Goal: Transaction & Acquisition: Purchase product/service

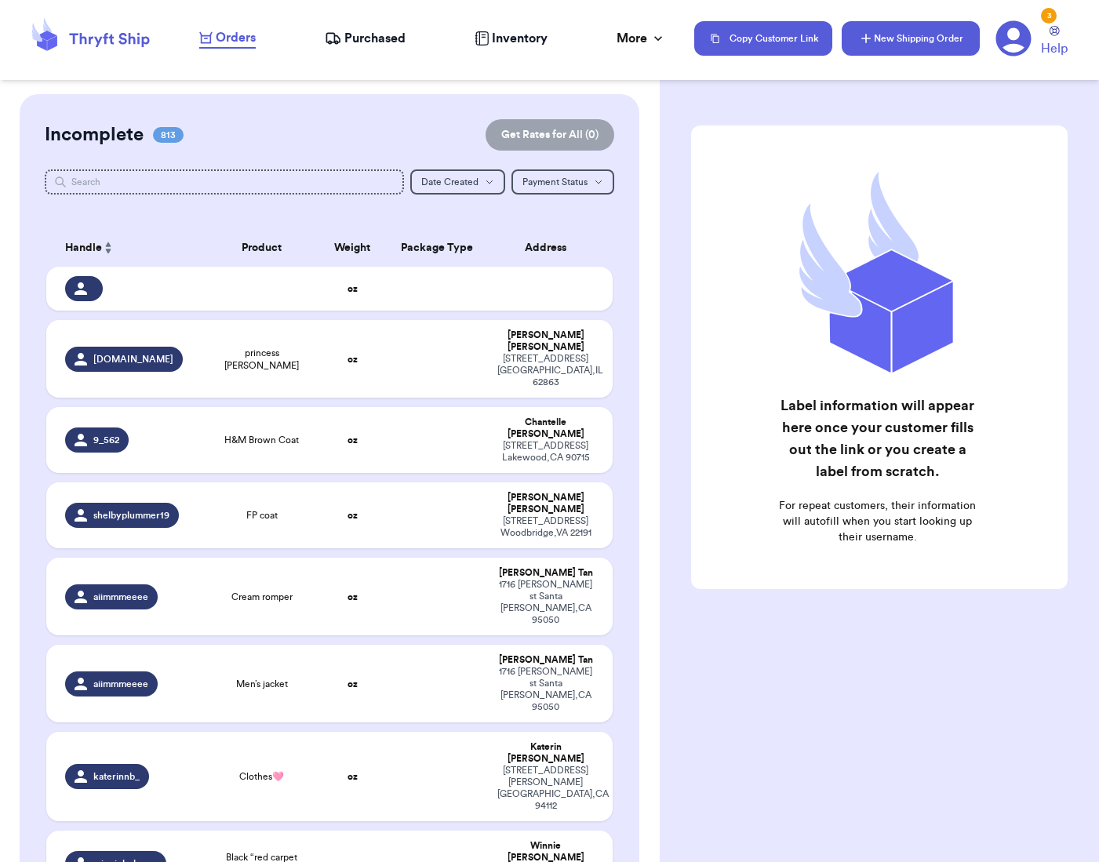
click at [893, 45] on button "New Shipping Order" at bounding box center [911, 38] width 138 height 35
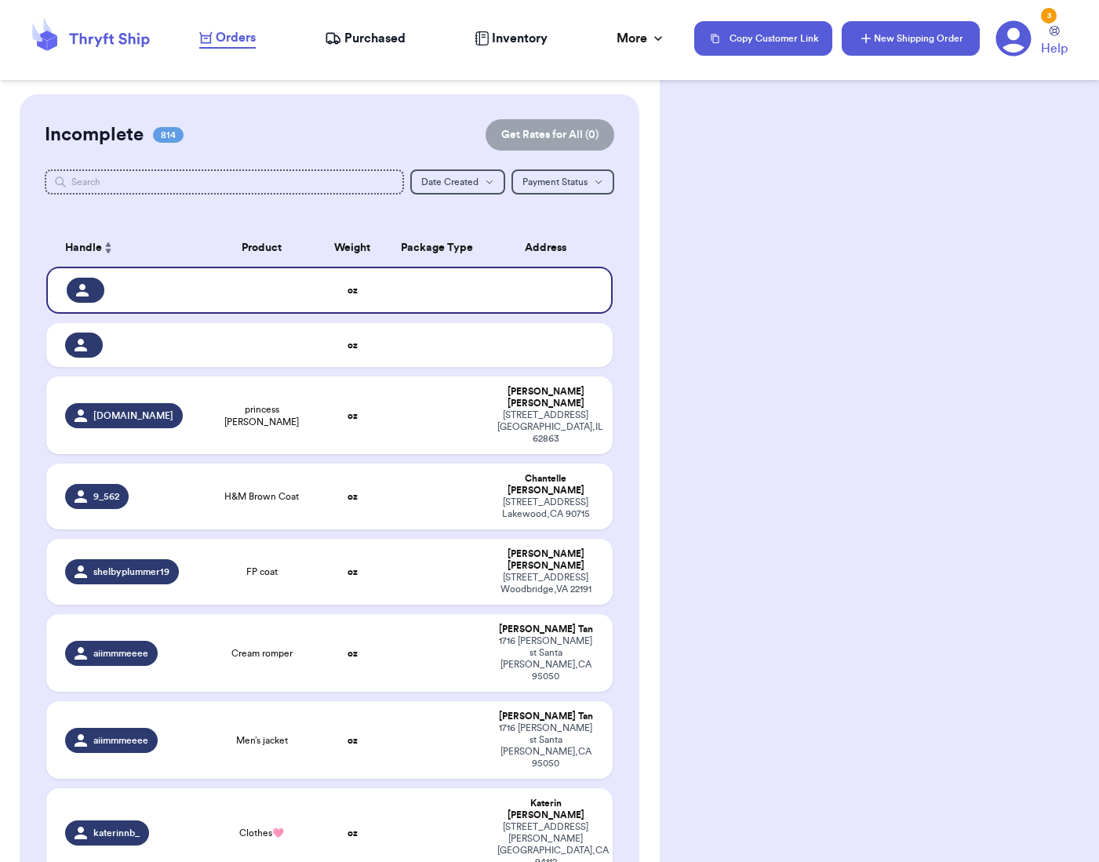
click at [937, 42] on button "New Shipping Order" at bounding box center [911, 38] width 138 height 35
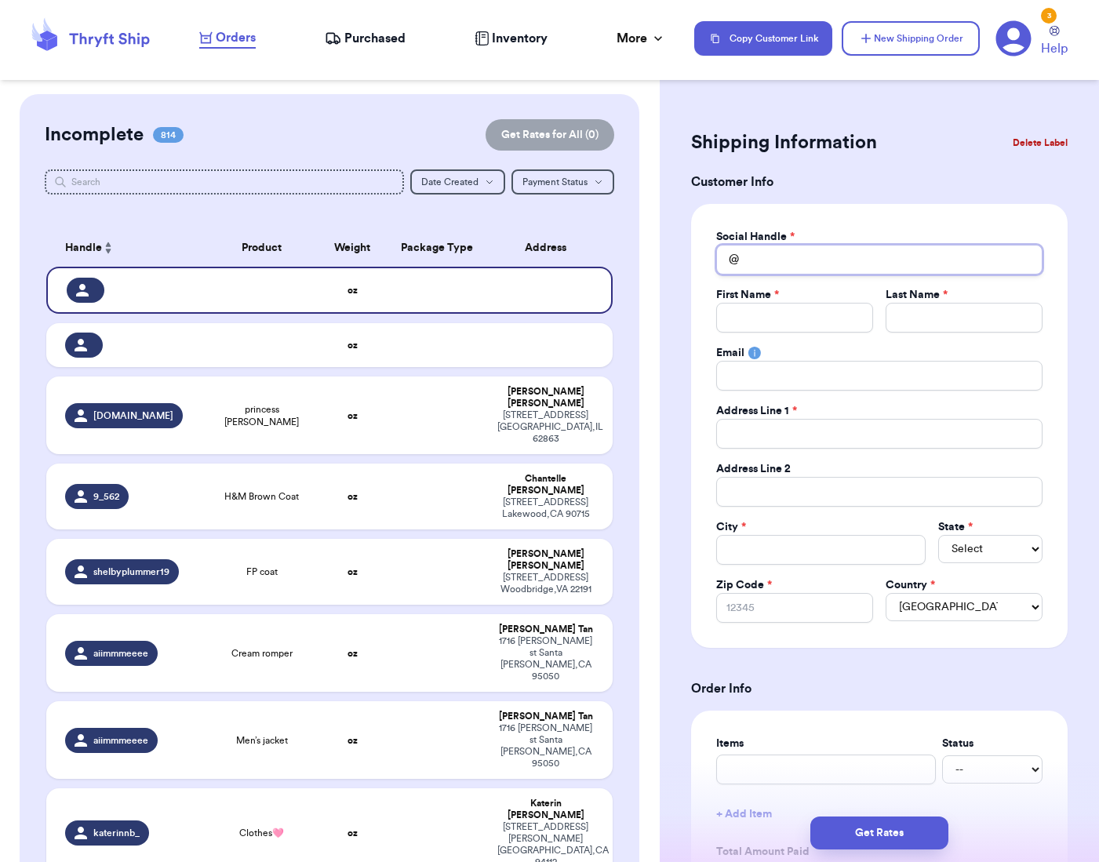
click at [802, 258] on input "Total Amount Paid" at bounding box center [879, 260] width 326 height 30
type input "m"
type input "mi"
type input "mis"
type input "mish"
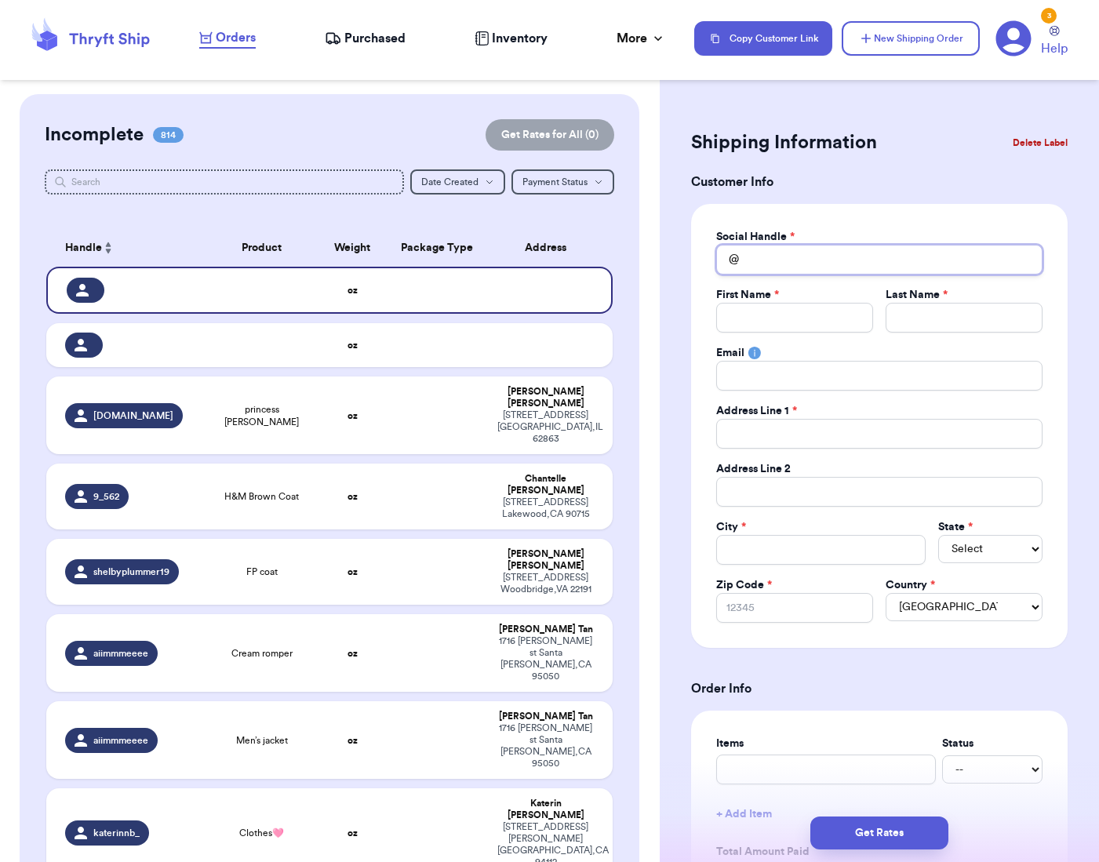
type input "."
type input ".j"
type input ".ja"
type input ".jav"
type input ".javi"
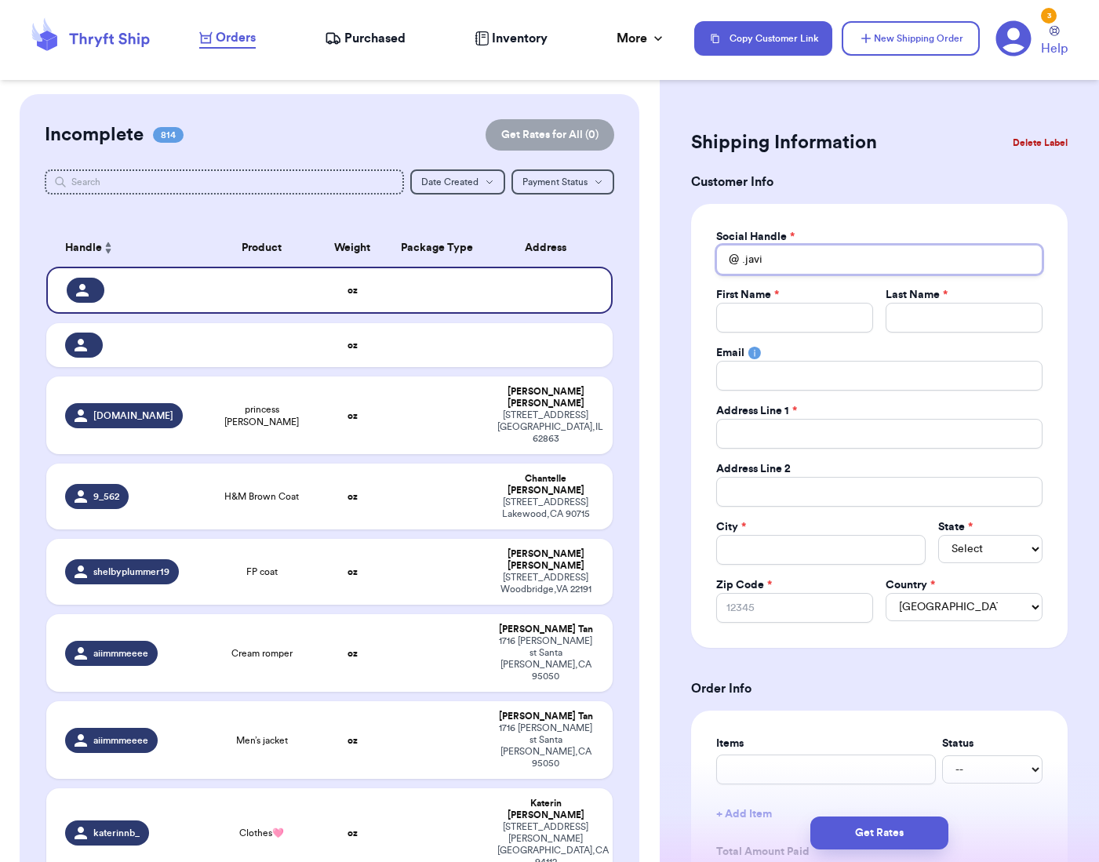
type input ".javie"
type input ".[PERSON_NAME]"
type input ".javie"
type input ".javi"
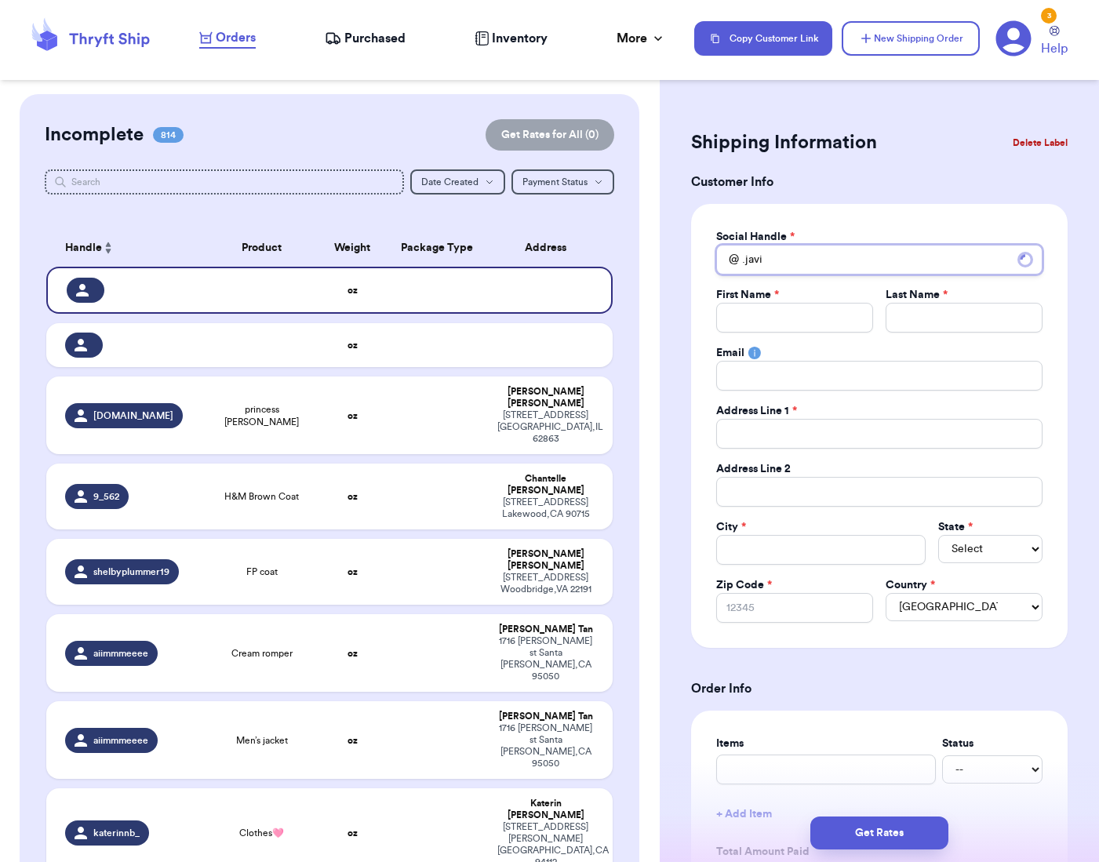
type input ".jav"
type input ".ja"
type input ".j"
type input "."
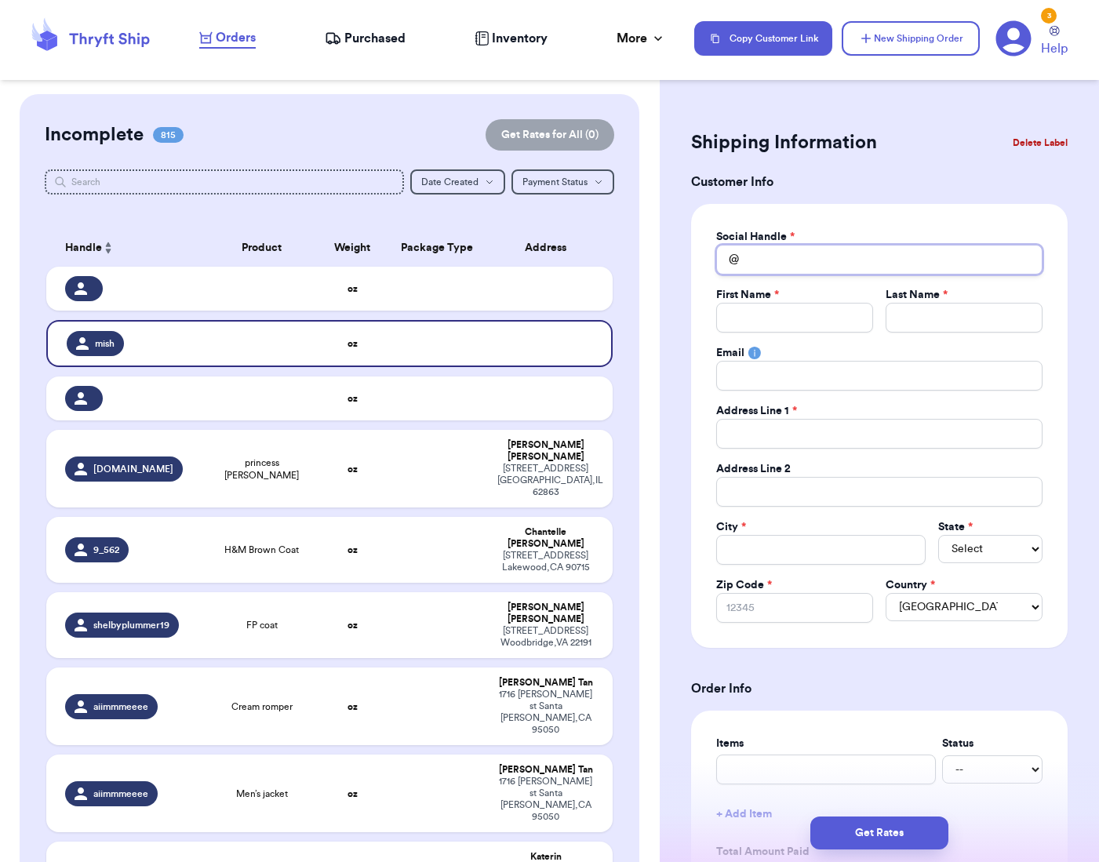
type input "m"
type input "mi"
type input "mis"
type input "mish"
type input "mish."
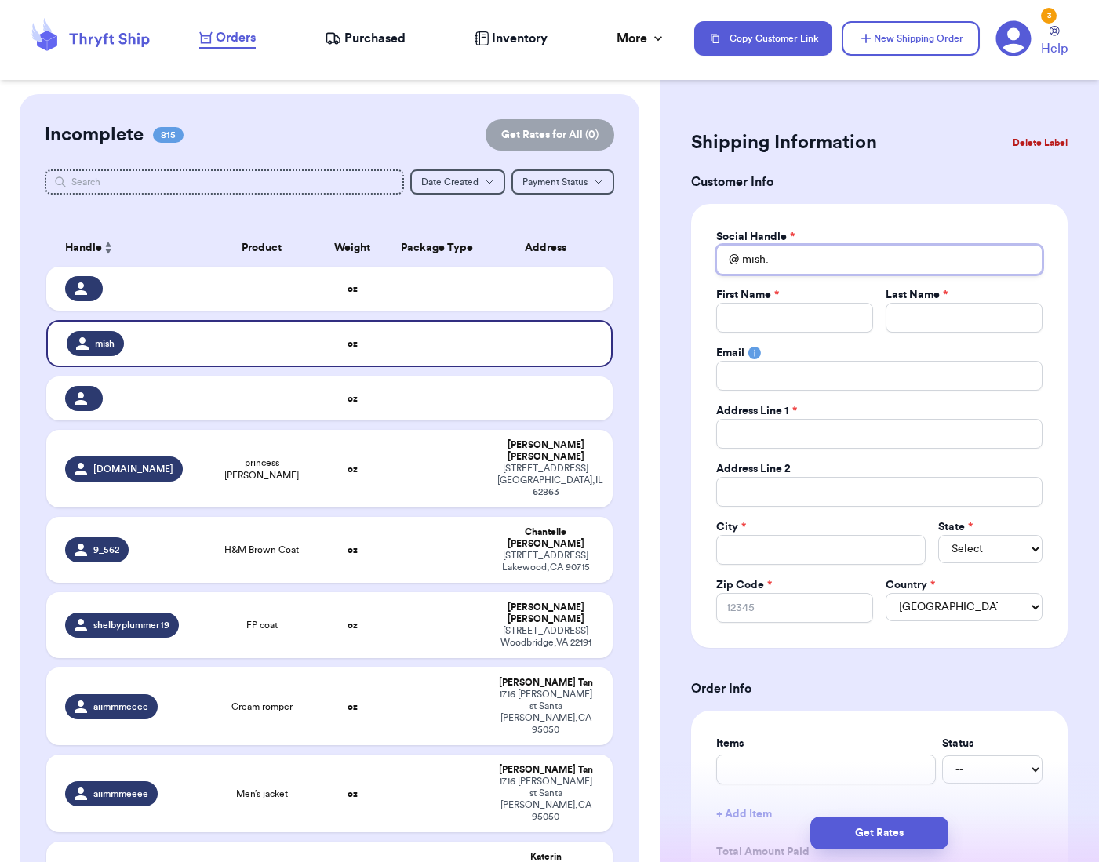
type input "mish."
type input "mish"
type input "mishj"
type input "mishja"
type input "mishjac"
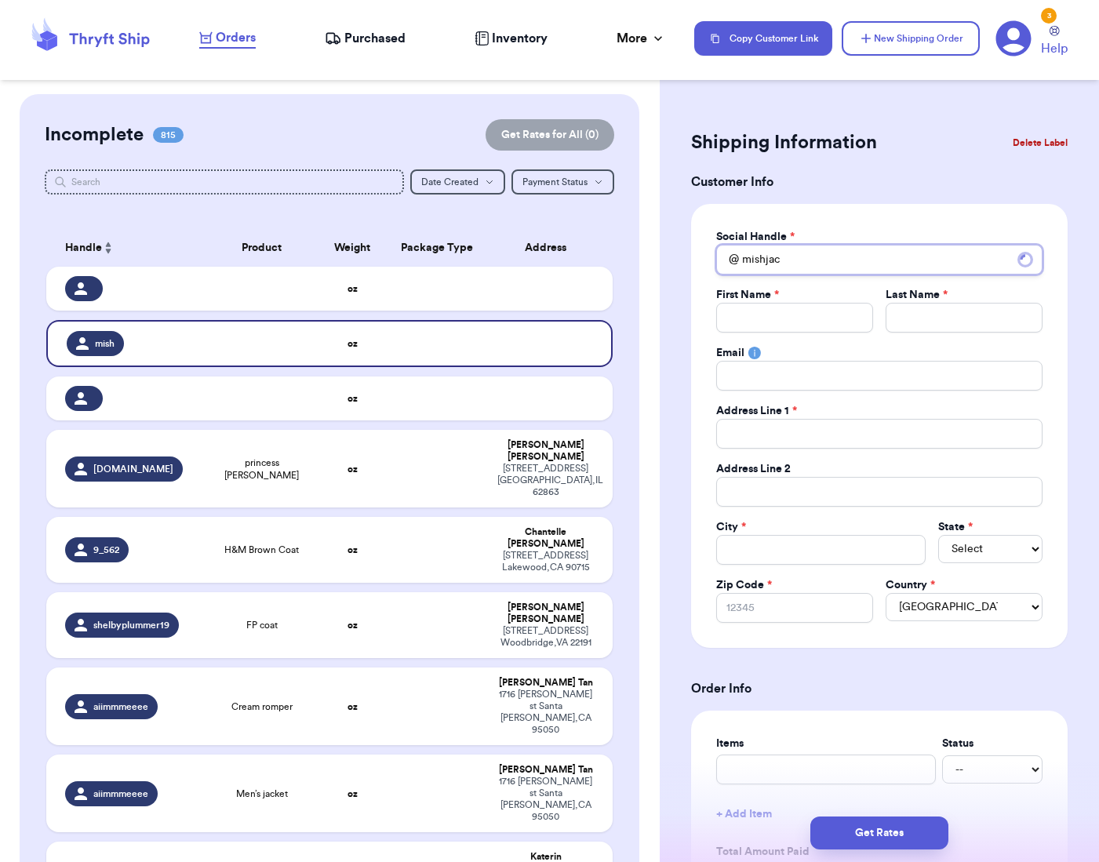
type input "mishjac="
type input "mishjac"
type input "mishja"
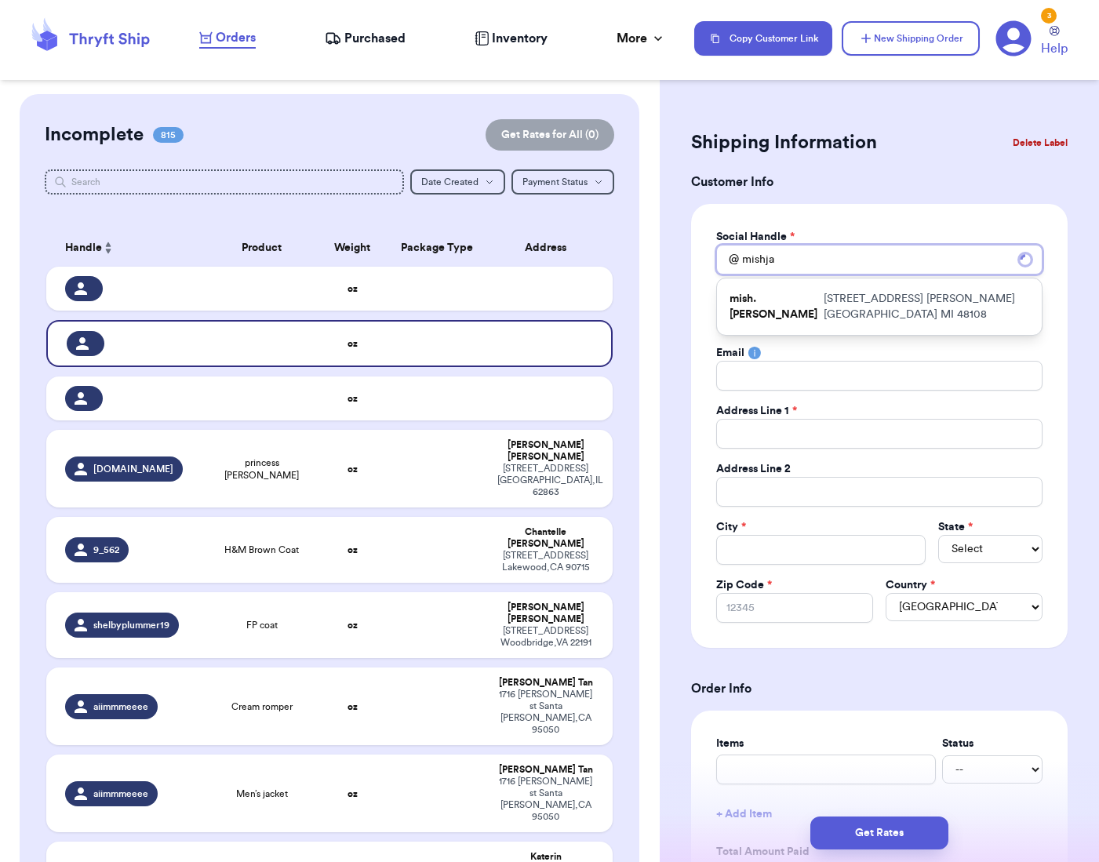
type input "mishj"
type input "mish"
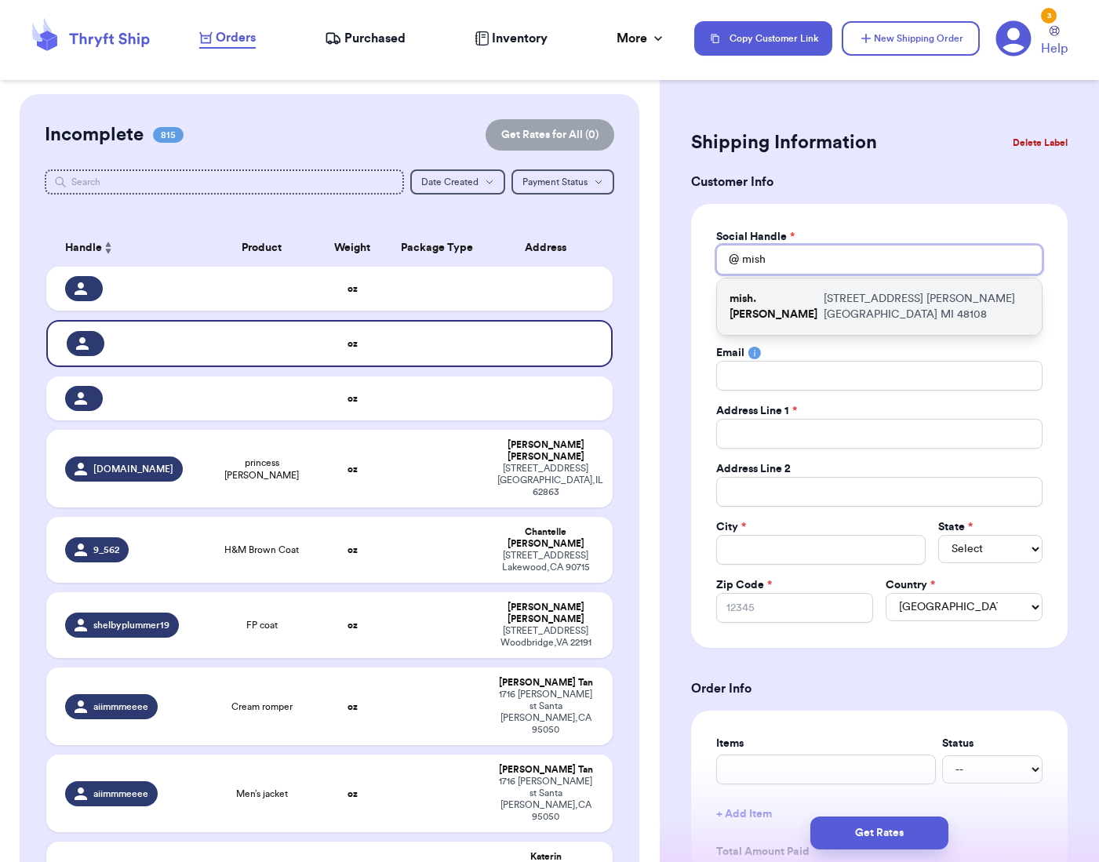
scroll to position [0, 1]
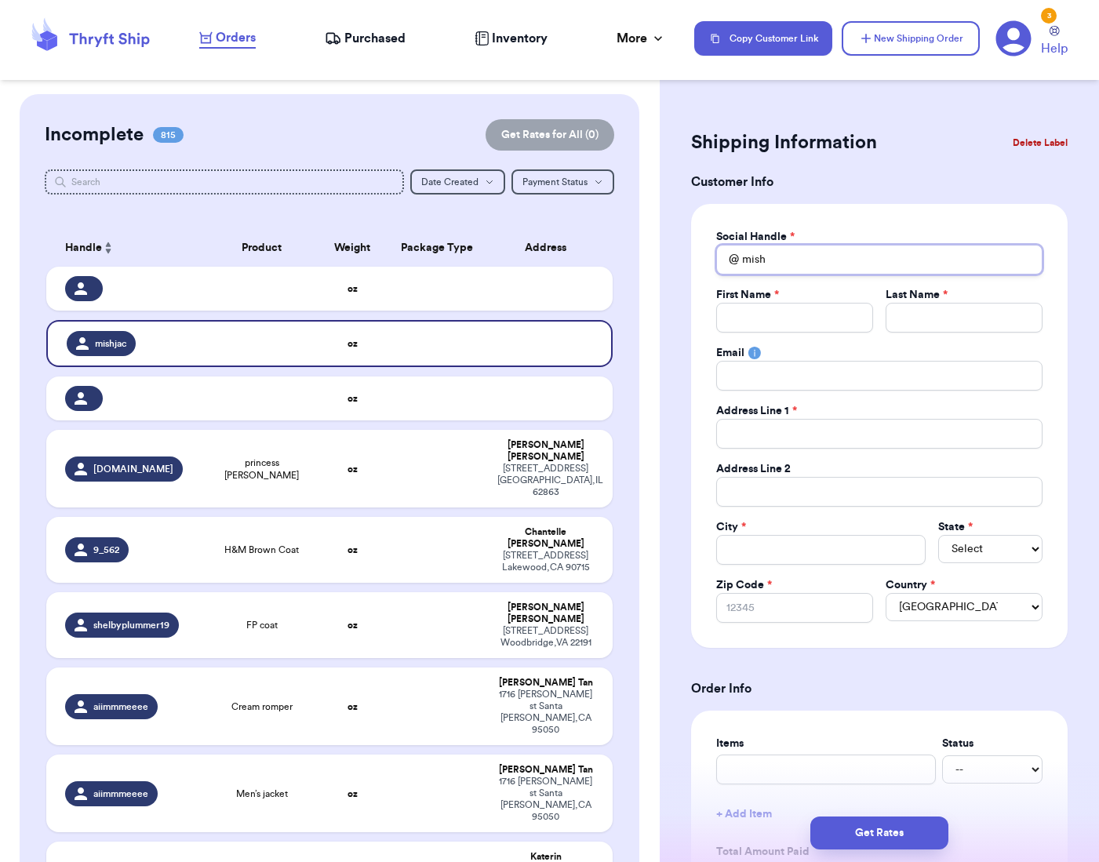
type input "mish"
click at [888, 288] on label "Last Name *" at bounding box center [917, 295] width 62 height 16
click at [823, 255] on input "mish" at bounding box center [879, 258] width 326 height 30
type input "mis"
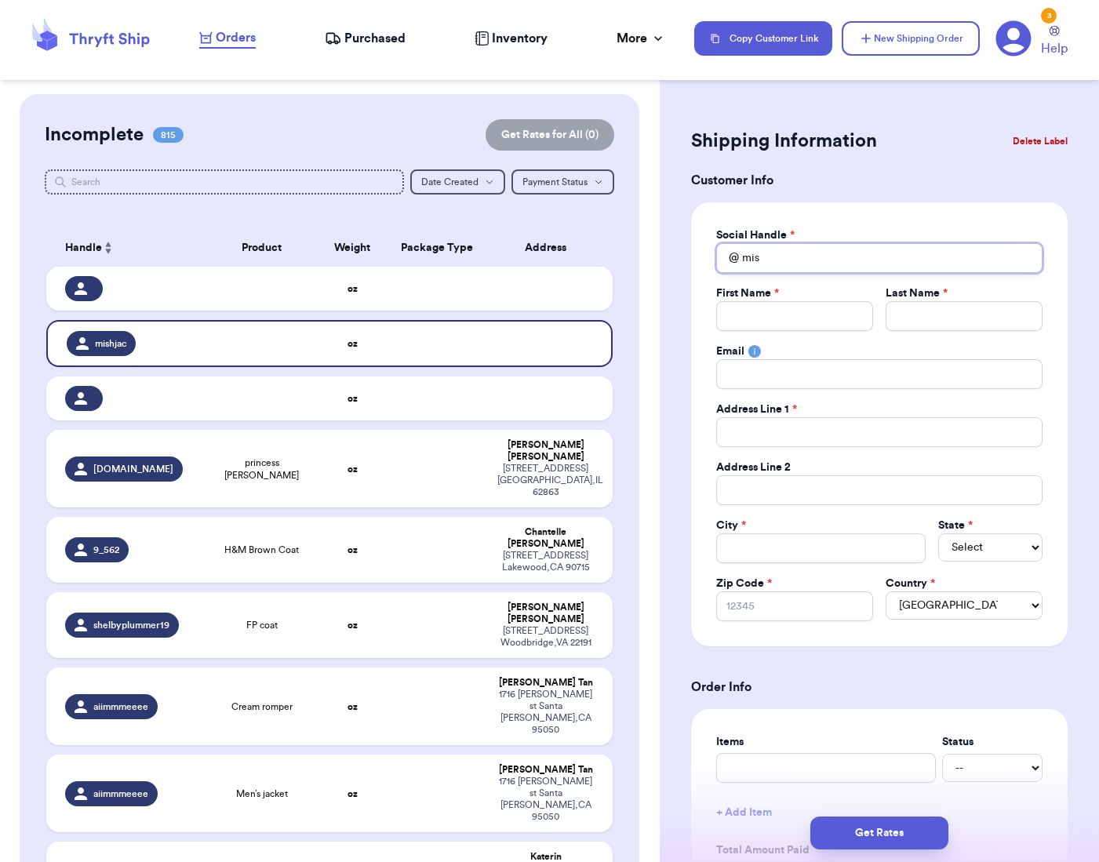
type input "mi"
type input "m"
type input "mi"
type input "mis"
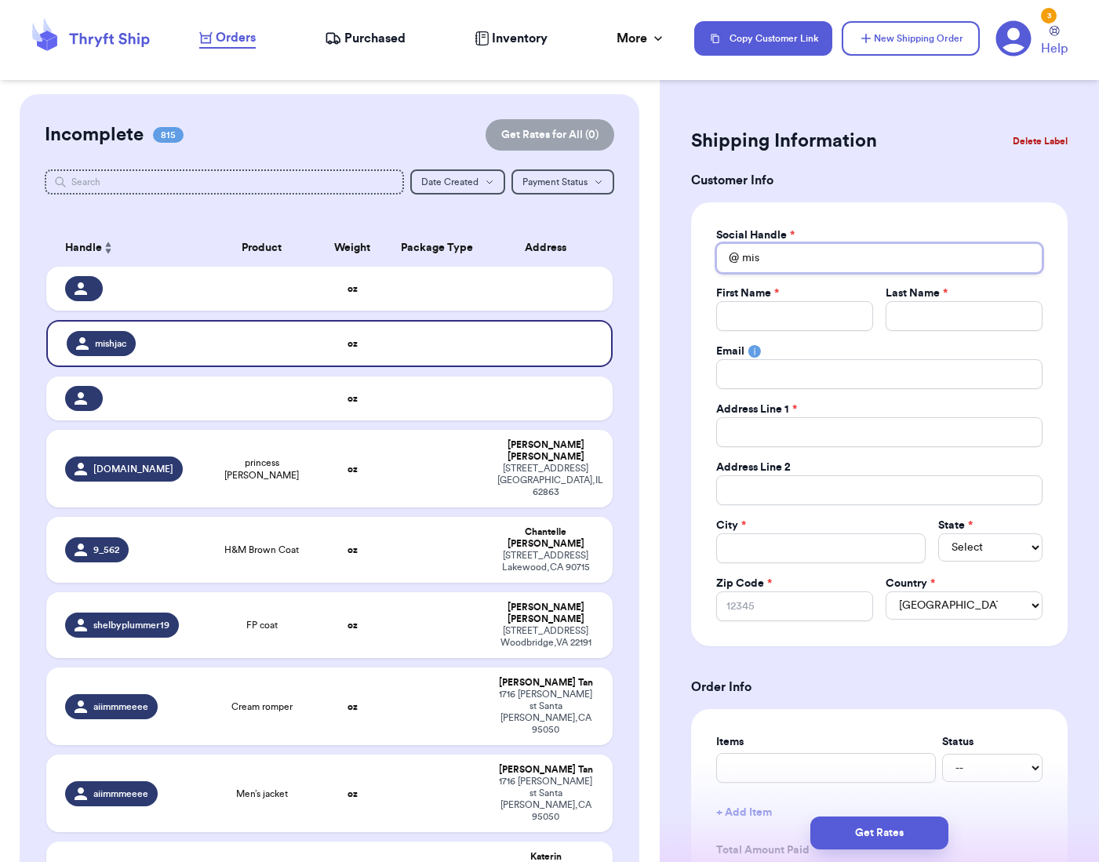
type input "mish"
type input "mish."
type input "mish.j"
type input "mish.ja"
type input "mish.jav"
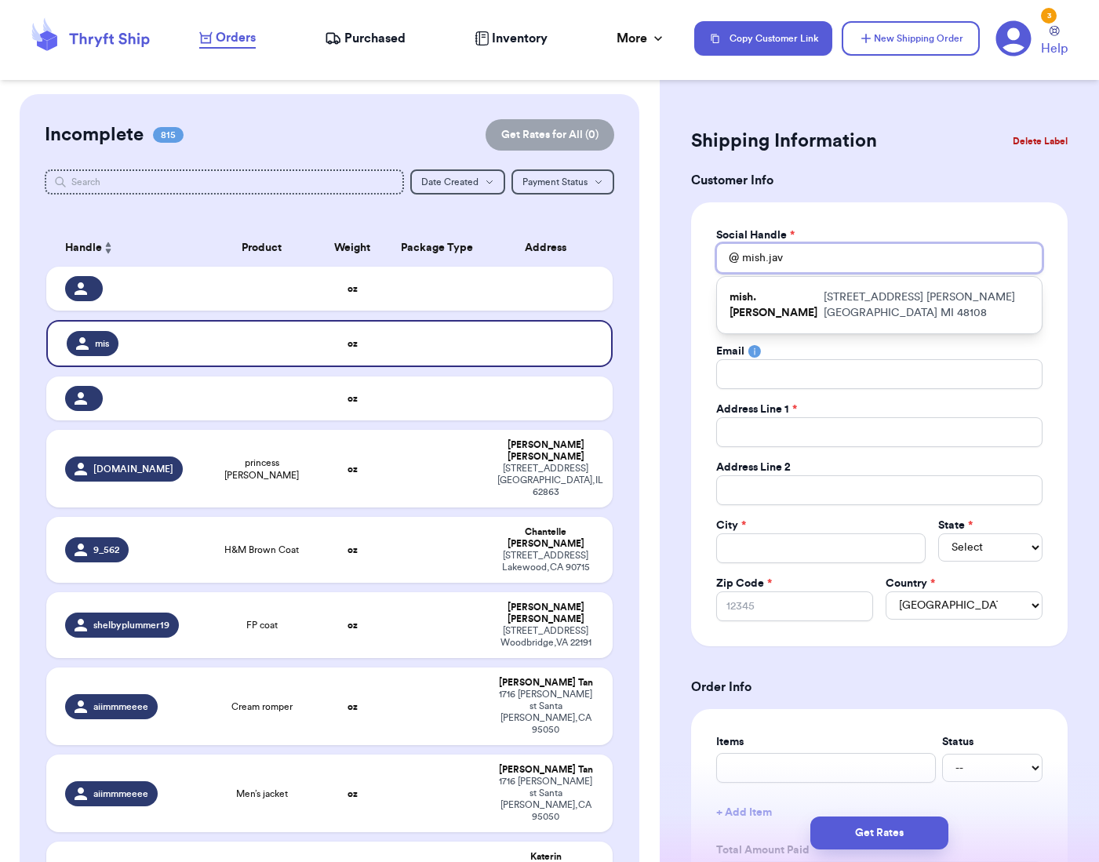
type input "mish.javi"
type input "mish.javie"
type input "mish.[PERSON_NAME]"
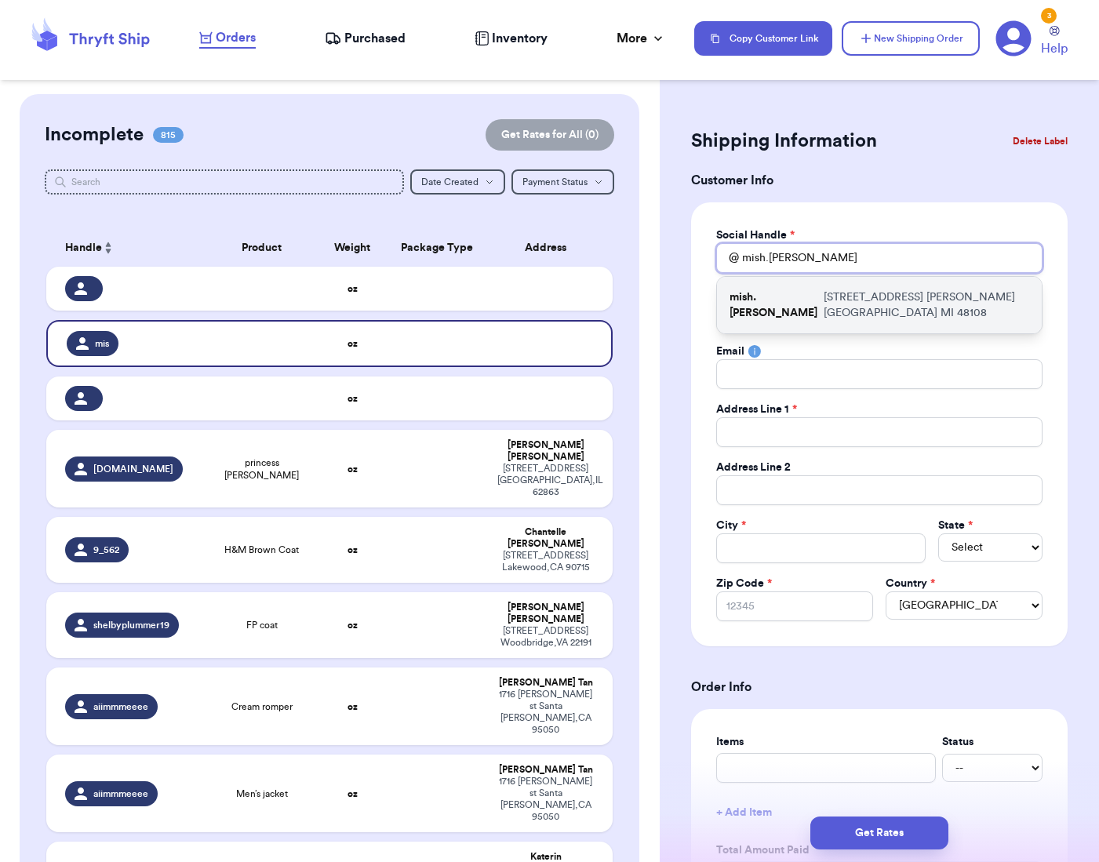
type input "mish.[PERSON_NAME]"
click at [897, 301] on p "[STREET_ADDRESS]" at bounding box center [927, 304] width 206 height 31
type input "[PERSON_NAME]"
type input "[EMAIL_ADDRESS][DOMAIN_NAME]"
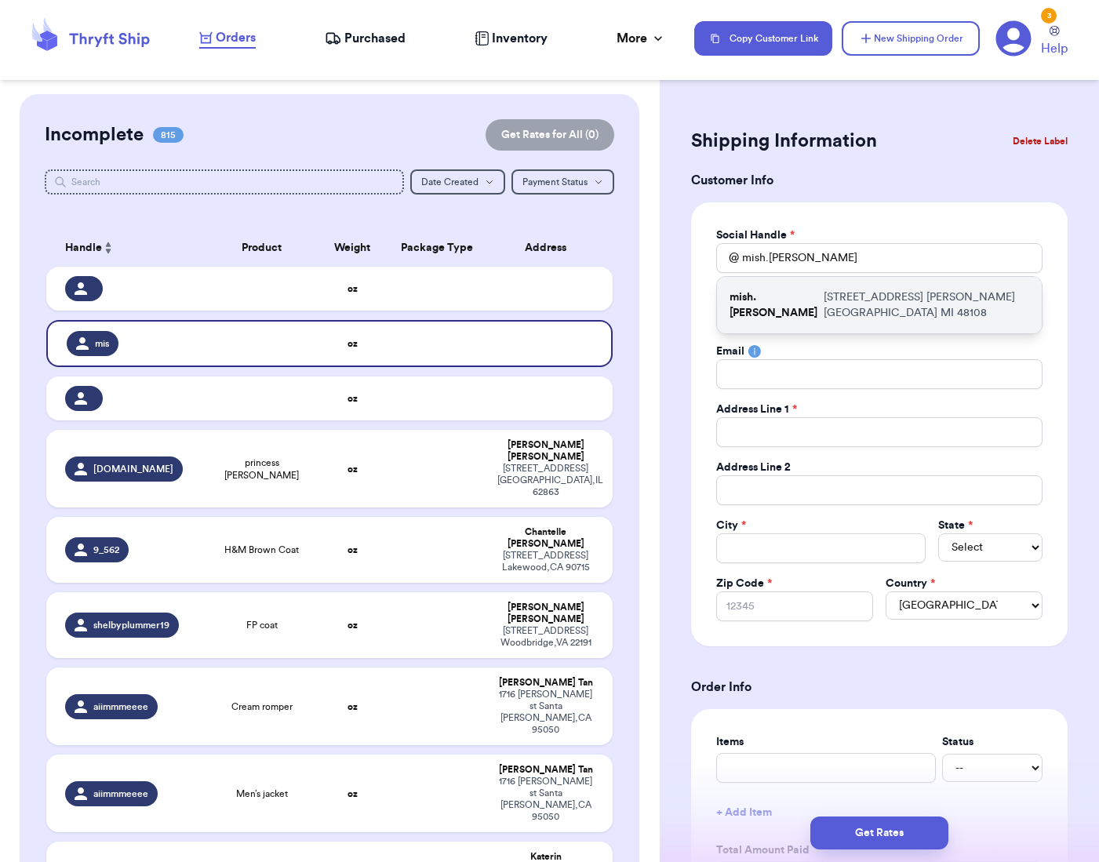
type input "[STREET_ADDRESS]"
type input "[PERSON_NAME][GEOGRAPHIC_DATA]"
select select "MI"
type input "48108"
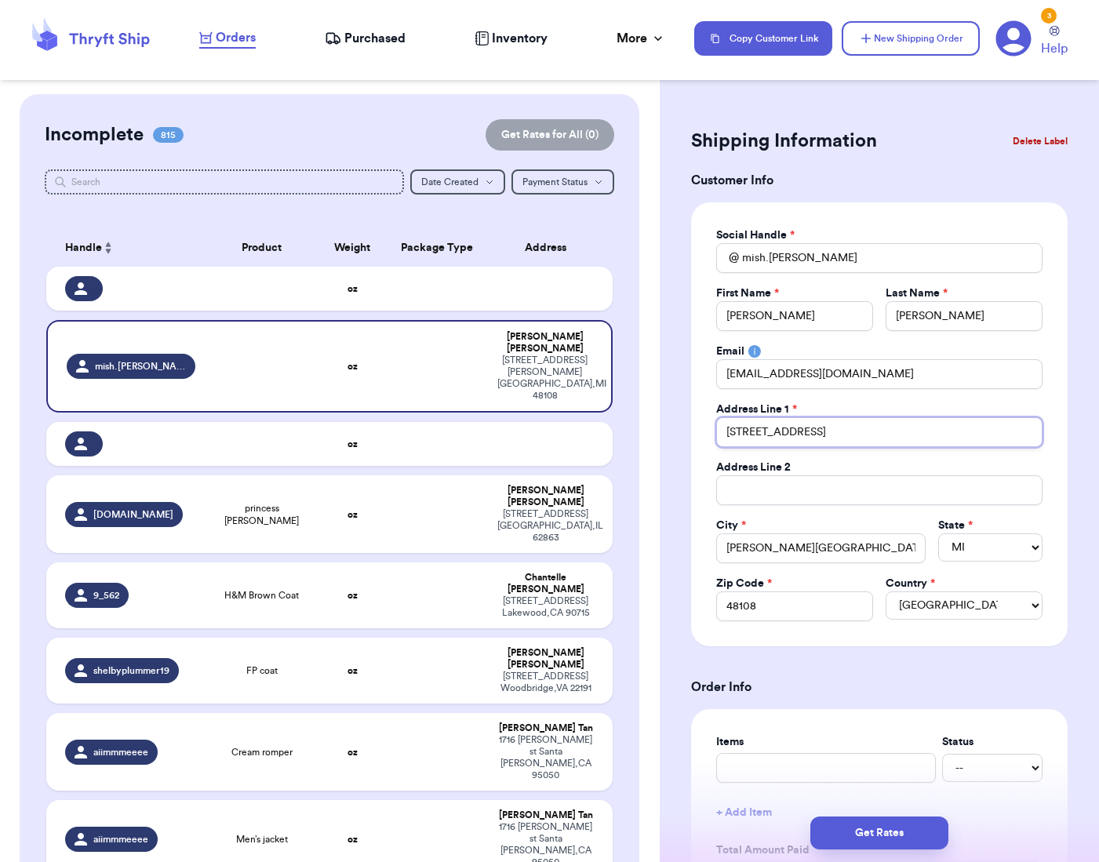
drag, startPoint x: 729, startPoint y: 427, endPoint x: 747, endPoint y: 429, distance: 17.4
type input "[STREET_ADDRESS]"
click at [868, 427] on input "[STREET_ADDRESS]" at bounding box center [879, 432] width 326 height 30
type input "[STREET_ADDRESS]"
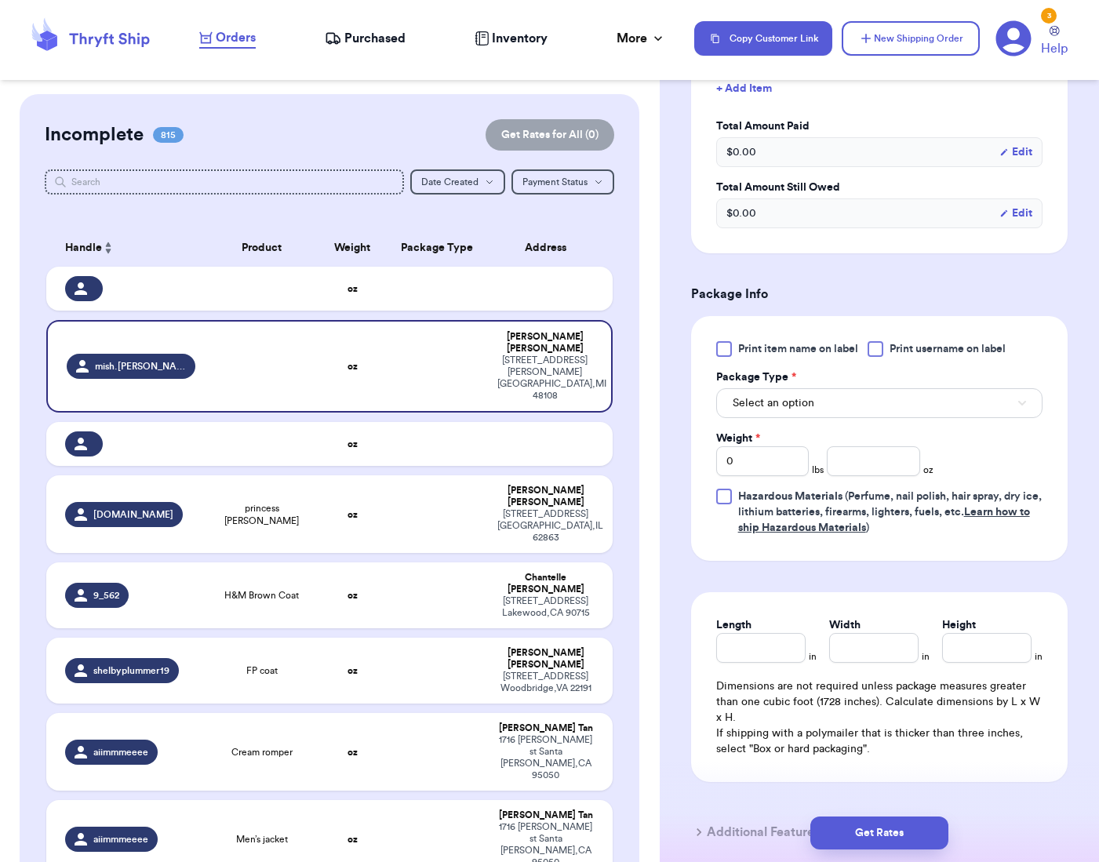
scroll to position [727, 0]
click at [795, 406] on span "Select an option" at bounding box center [774, 402] width 82 height 16
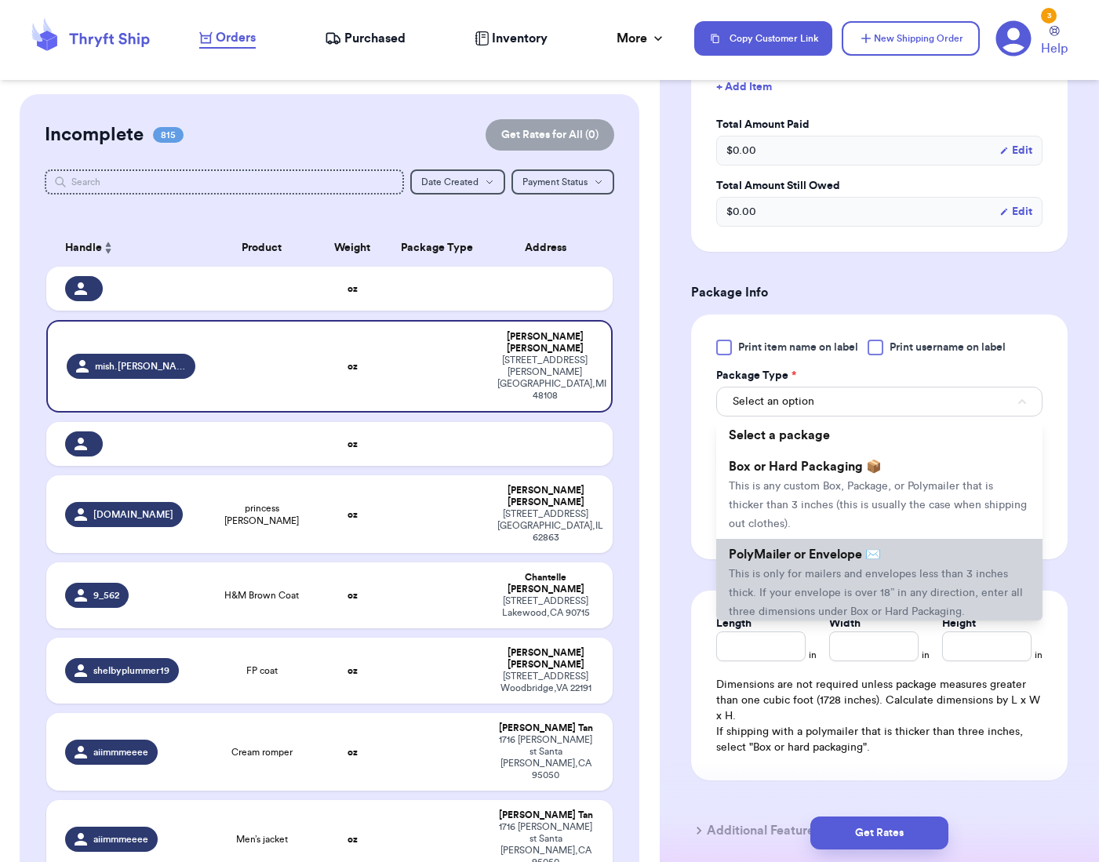
click at [798, 565] on li "PolyMailer or Envelope ✉️ This is only for mailers and envelopes less than 3 in…" at bounding box center [879, 583] width 326 height 88
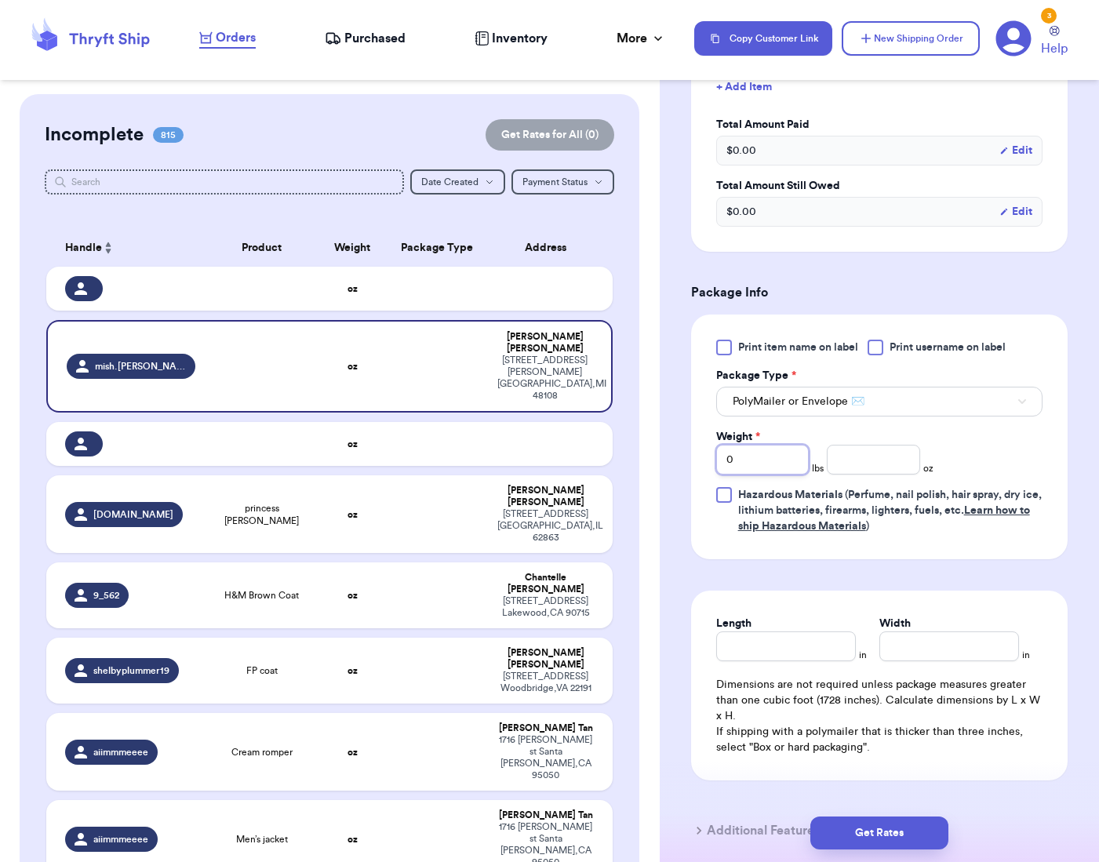
click at [782, 469] on input "0" at bounding box center [762, 460] width 93 height 30
click at [777, 465] on input "0" at bounding box center [762, 460] width 93 height 30
type input "5"
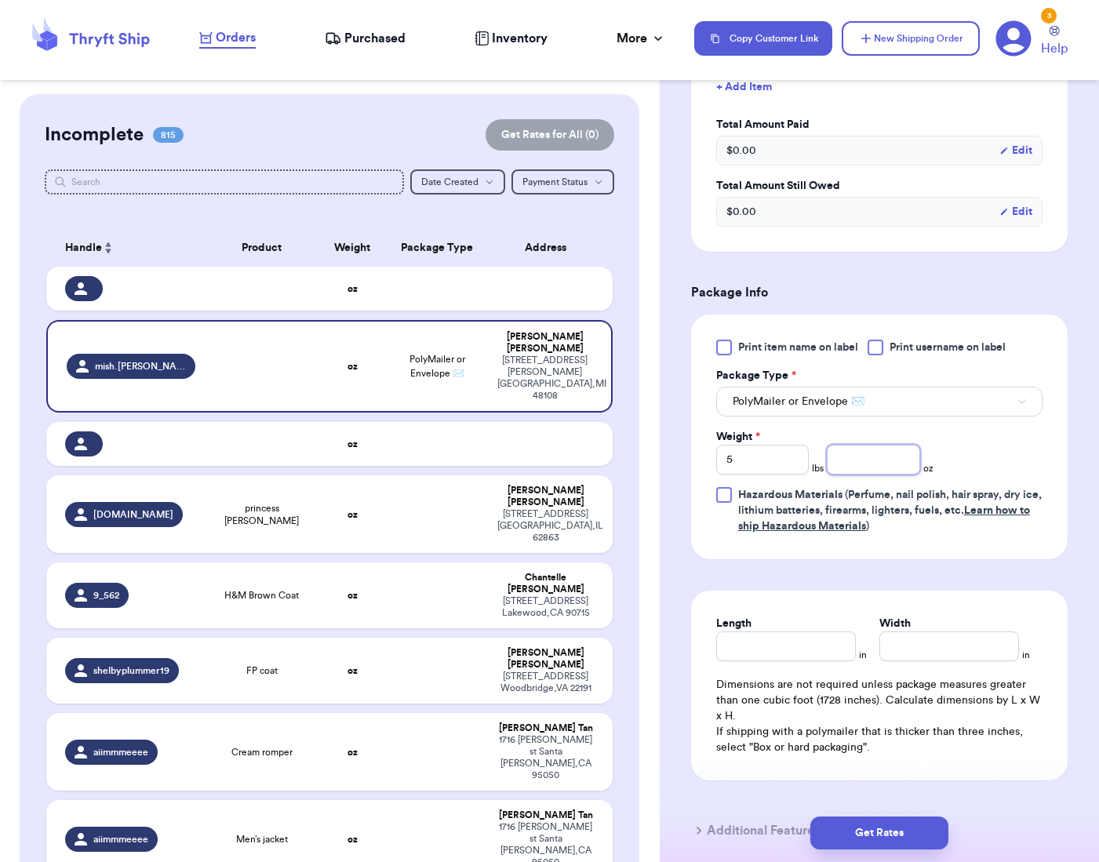
click at [846, 463] on input "number" at bounding box center [873, 460] width 93 height 30
type input "13.4"
click at [952, 430] on div "Print item name on label Print username on label Package Type * PolyMailer or E…" at bounding box center [879, 437] width 326 height 195
click at [795, 638] on input "Length" at bounding box center [786, 646] width 140 height 30
type input "11"
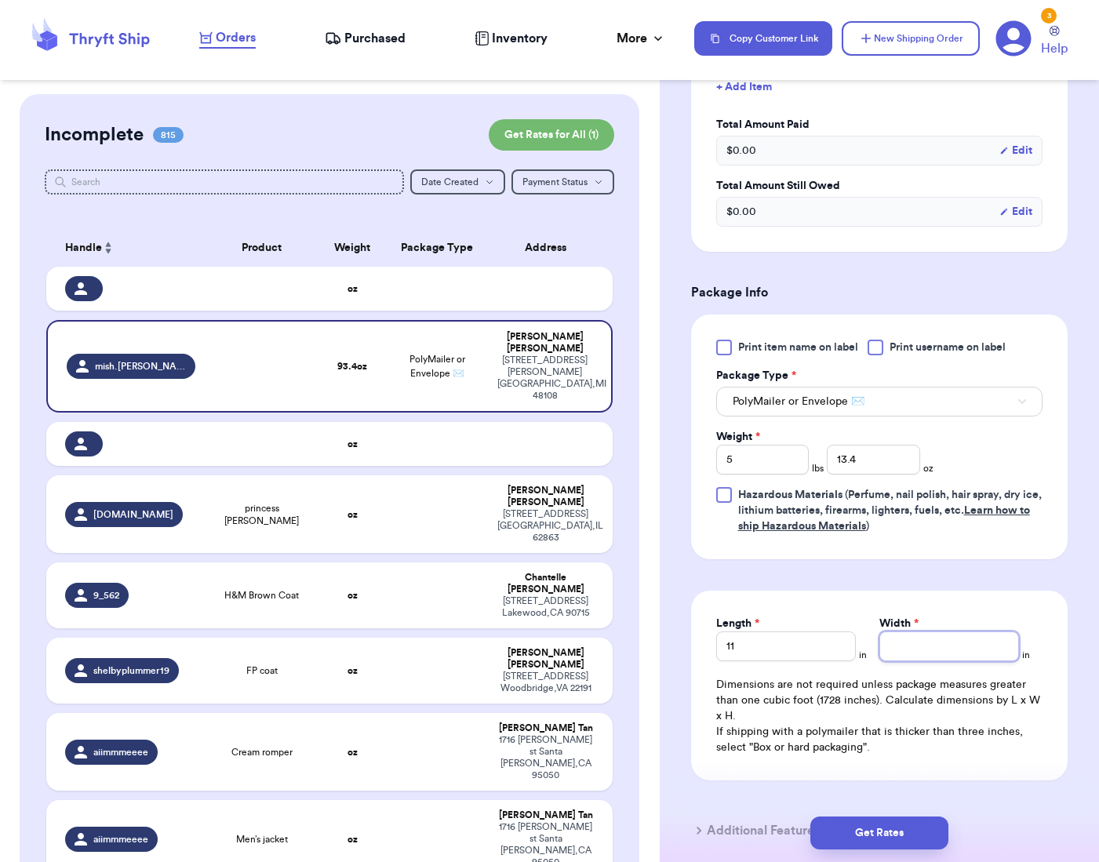
click at [900, 644] on input "Width *" at bounding box center [949, 646] width 140 height 30
type input "9"
click at [720, 573] on form "Shipping Information Delete Label Customer Info Social Handle * @ mish.[PERSON_…" at bounding box center [879, 130] width 377 height 1464
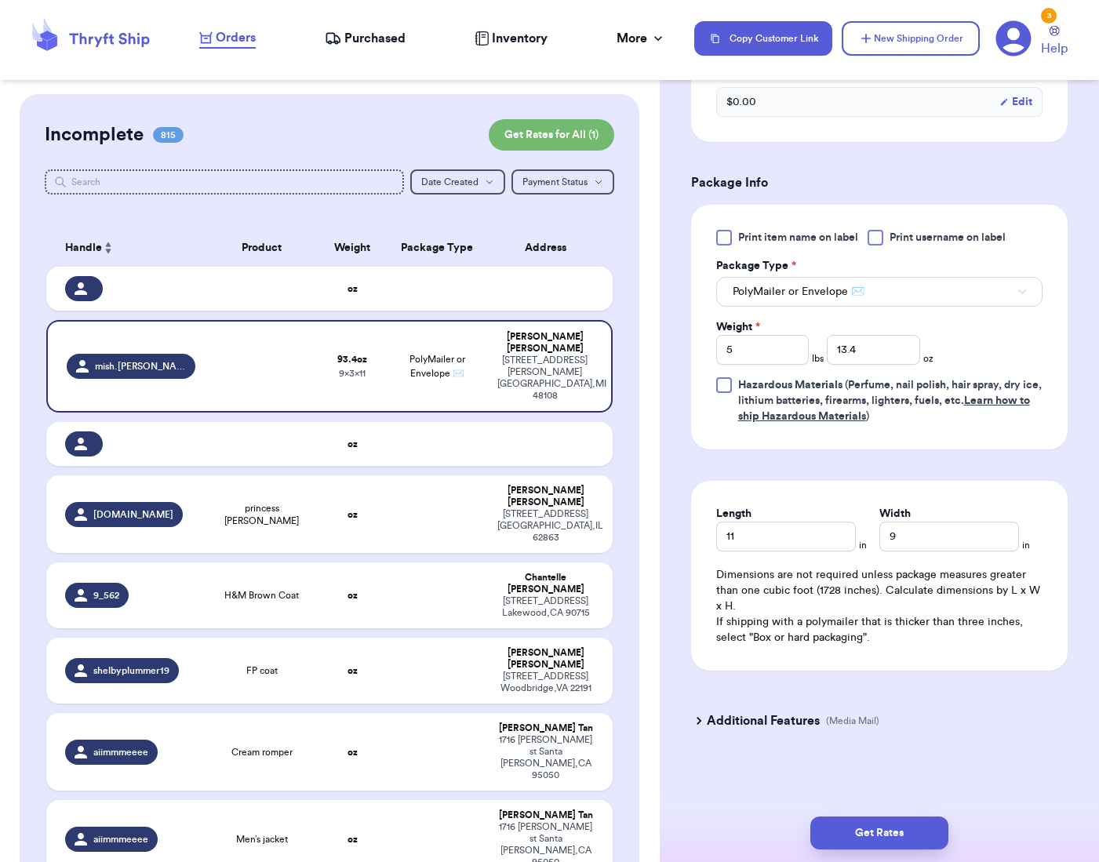
scroll to position [837, 0]
click at [915, 830] on button "Get Rates" at bounding box center [879, 833] width 138 height 33
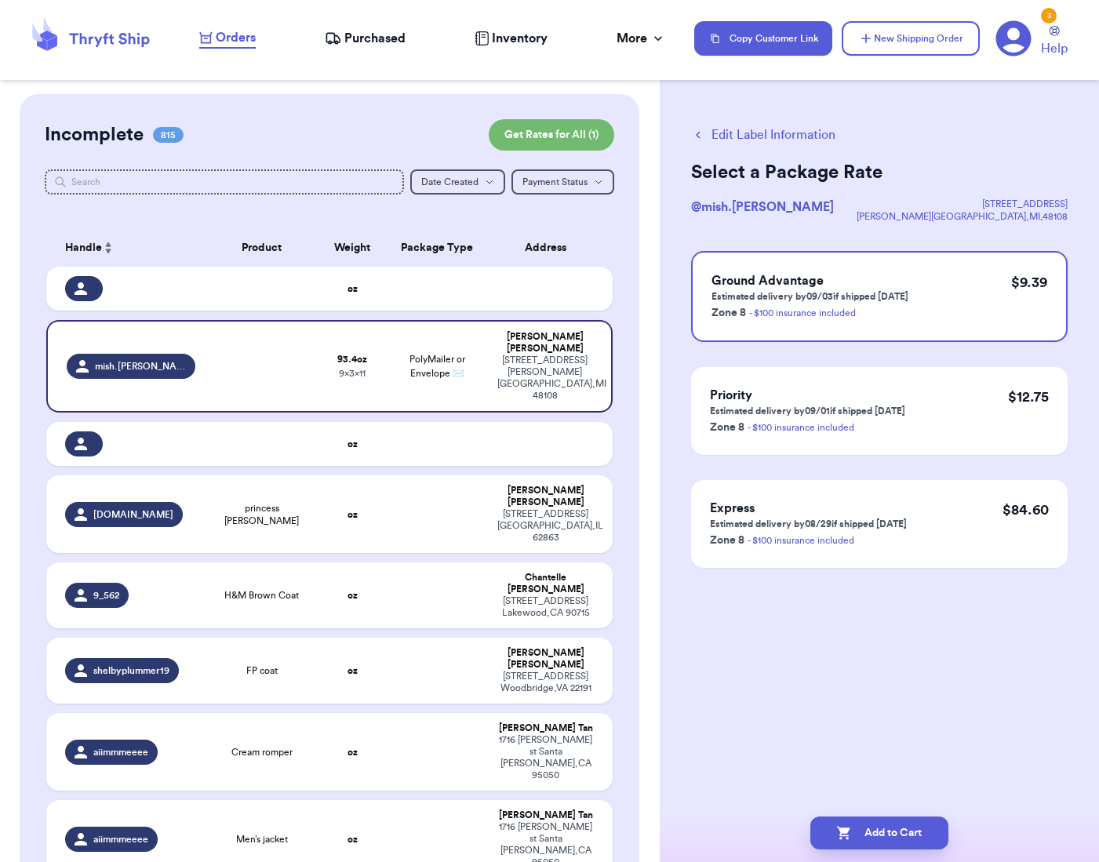
click at [698, 133] on icon "button" at bounding box center [698, 135] width 5 height 7
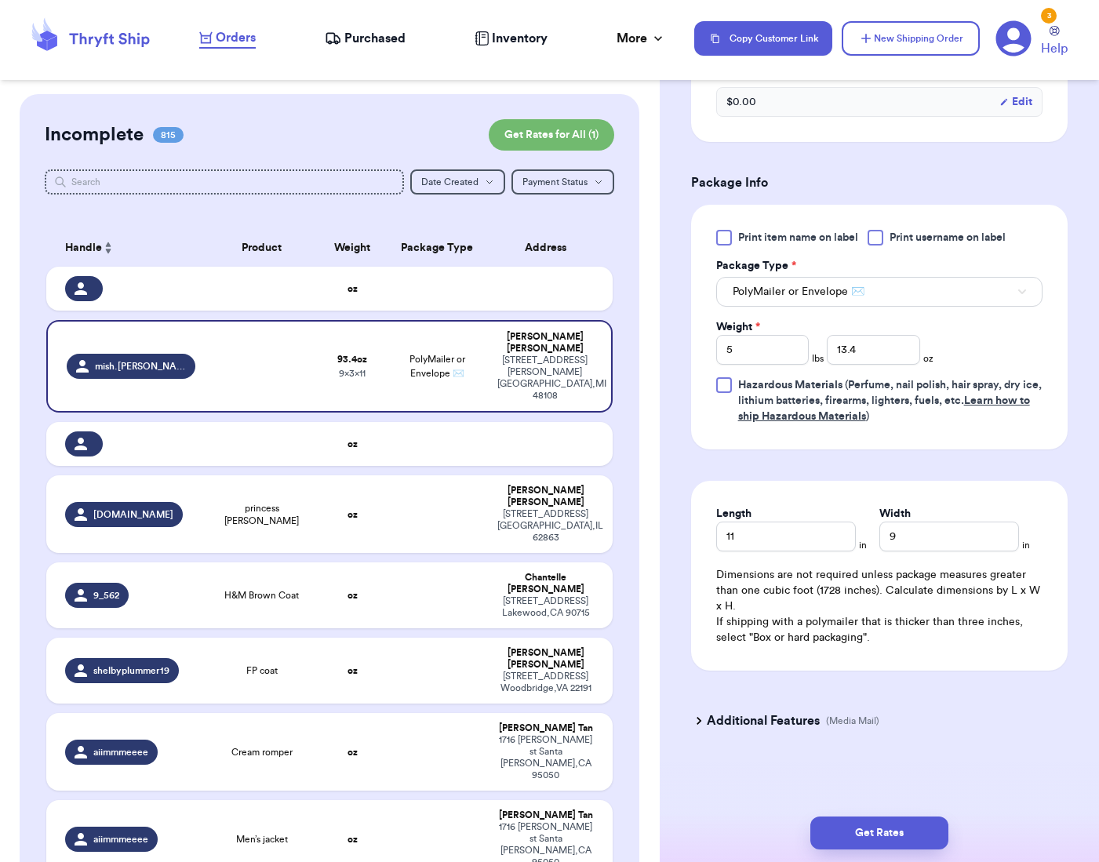
scroll to position [584, 0]
click at [898, 831] on button "Get Rates" at bounding box center [879, 833] width 138 height 33
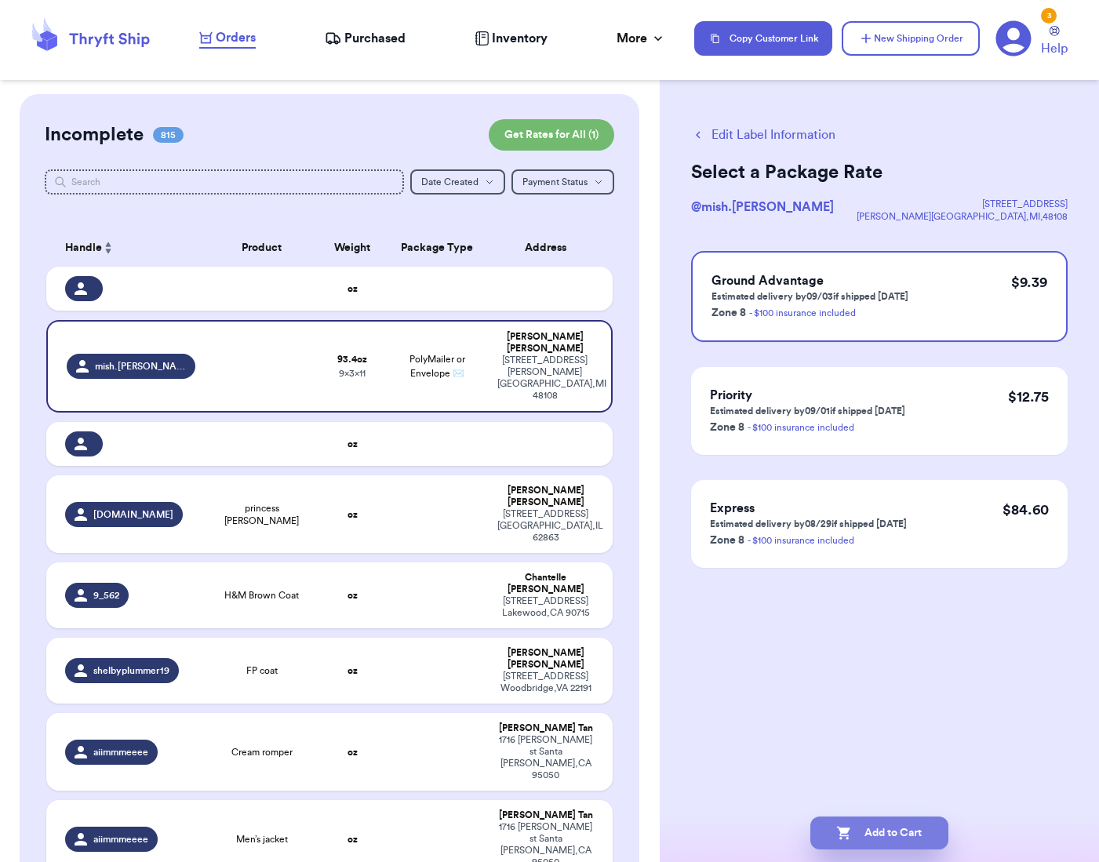
click at [912, 828] on button "Add to Cart" at bounding box center [879, 833] width 138 height 33
checkbox input "true"
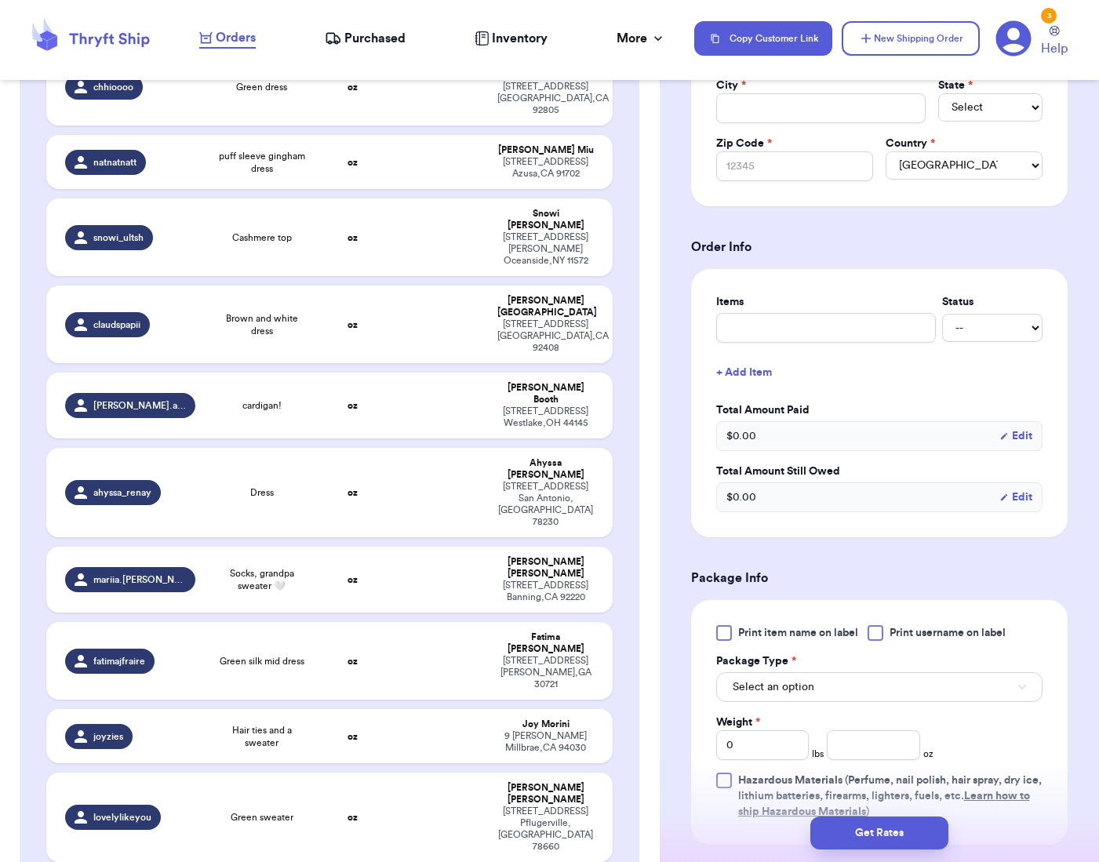
scroll to position [10567, 0]
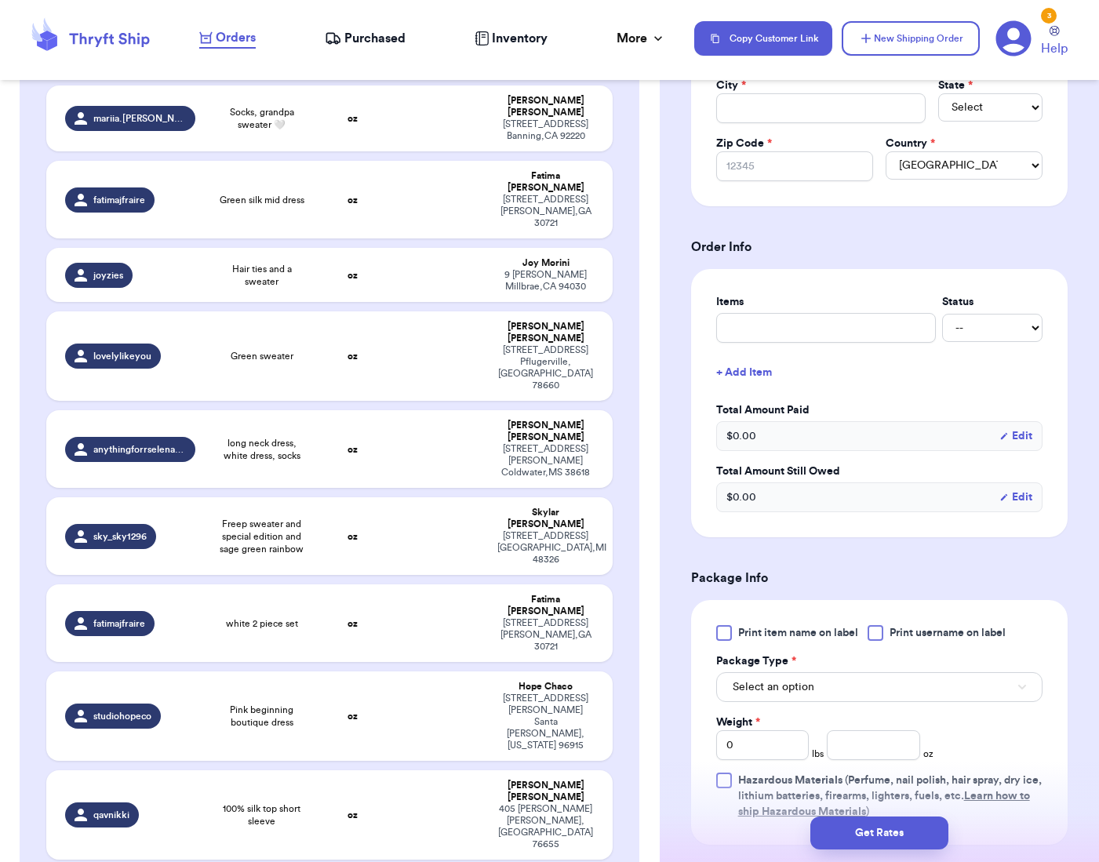
drag, startPoint x: 656, startPoint y: 173, endPoint x: 658, endPoint y: 304, distance: 131.8
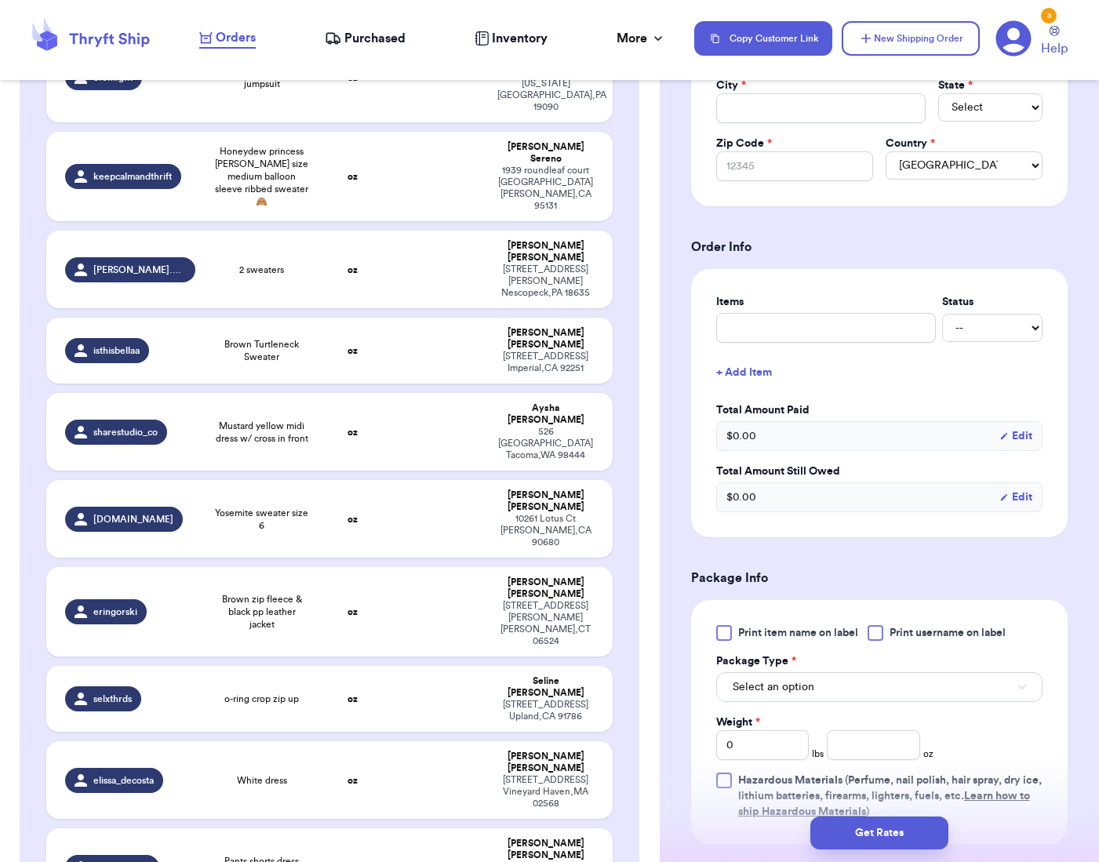
scroll to position [54614, 0]
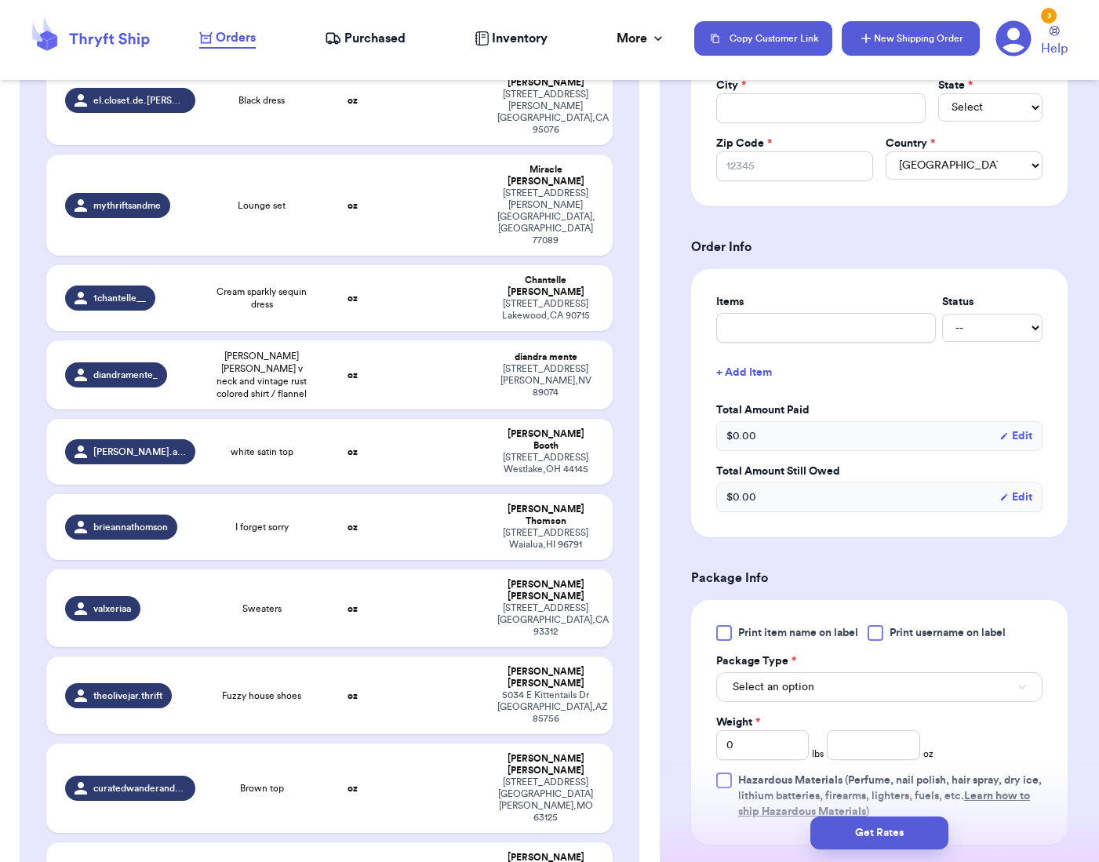
click at [920, 31] on button "New Shipping Order" at bounding box center [911, 38] width 138 height 35
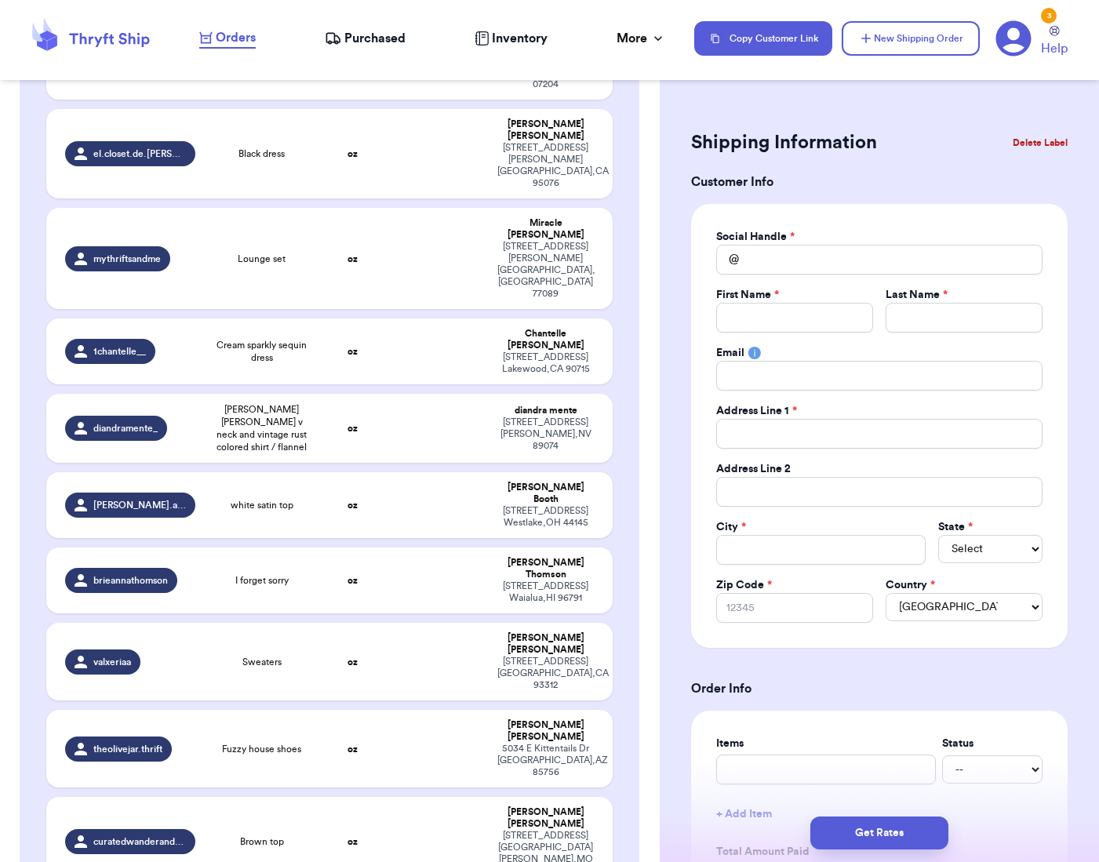
scroll to position [0, 0]
click at [890, 249] on input "Total Amount Paid" at bounding box center [879, 260] width 326 height 30
paste input "_meowdy"
type input "_meowdy"
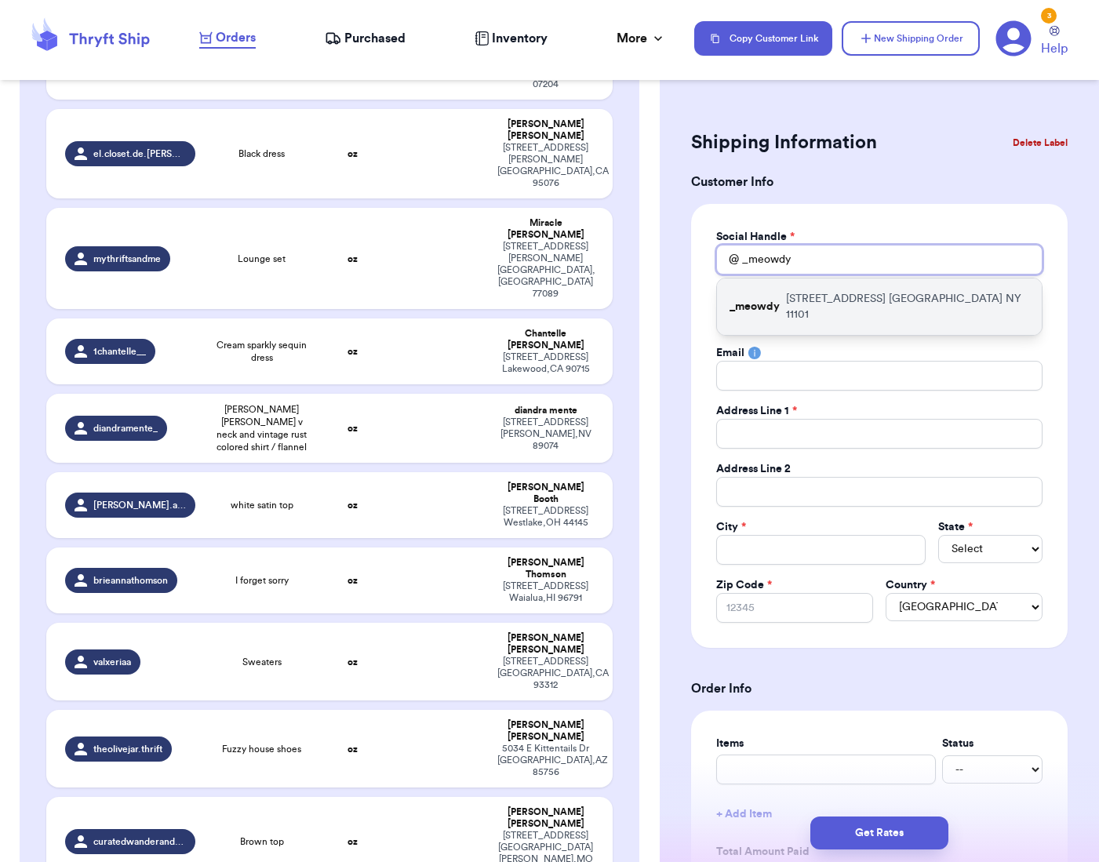
type input "_meowdy"
click at [897, 289] on div "_meowdy [STREET_ADDRESS]" at bounding box center [879, 306] width 325 height 56
type input "[PERSON_NAME]"
type input "[EMAIL_ADDRESS][DOMAIN_NAME]"
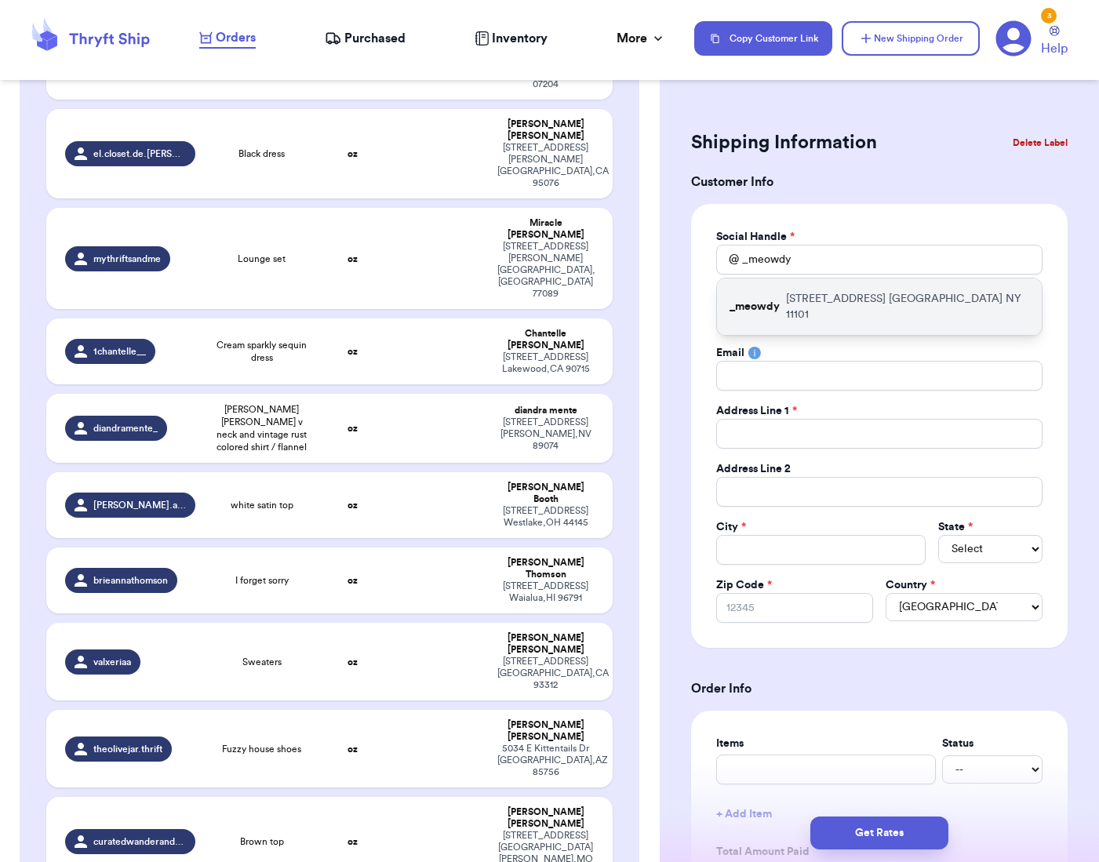
type input "[STREET_ADDRESS]"
type input "Apt 945E"
type input "[GEOGRAPHIC_DATA]"
select select "NY"
type input "11101"
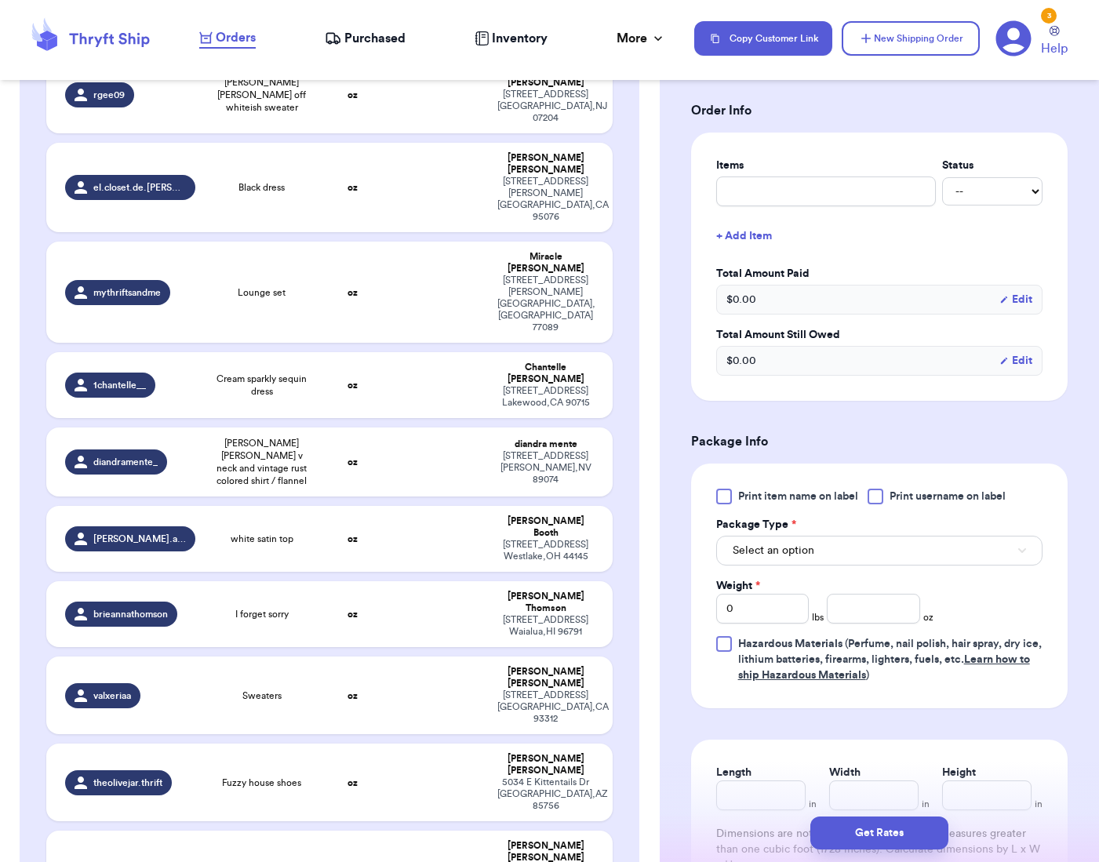
scroll to position [579, 0]
click at [817, 553] on button "Select an option" at bounding box center [879, 550] width 326 height 30
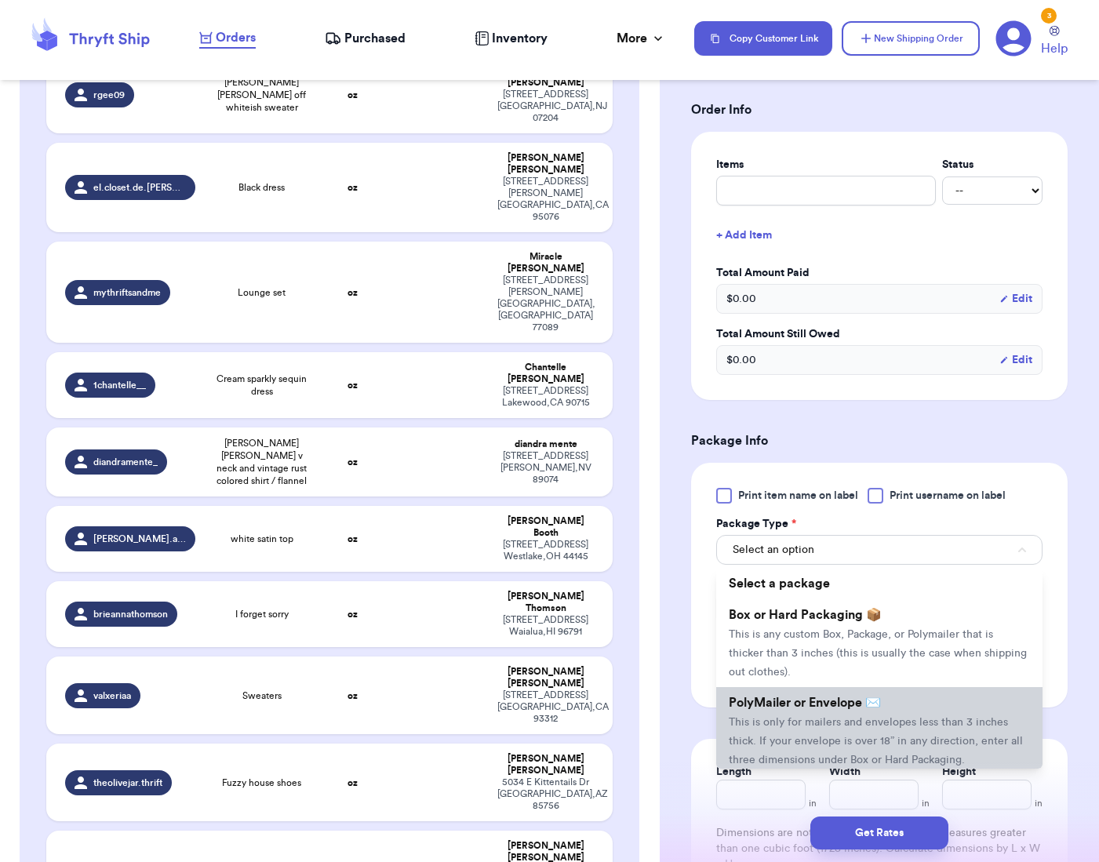
click at [862, 709] on span "PolyMailer or Envelope ✉️" at bounding box center [805, 703] width 152 height 13
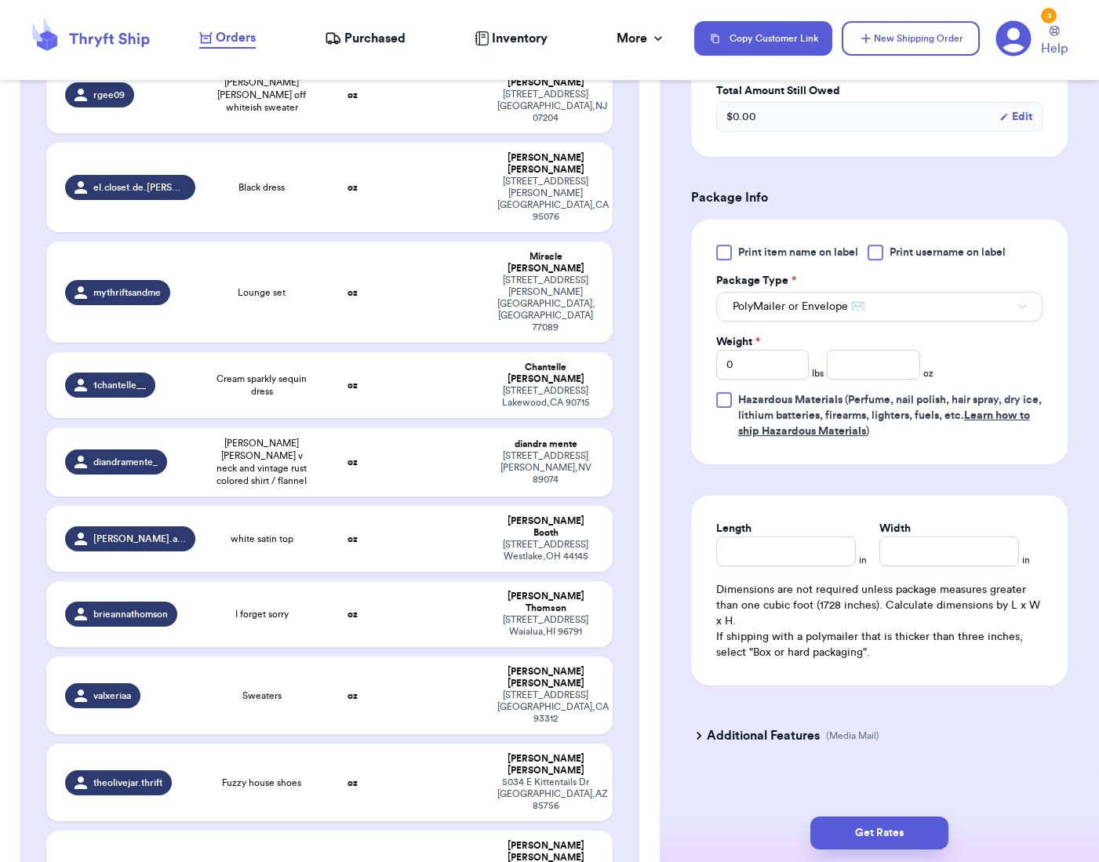
scroll to position [824, 0]
click at [751, 369] on input "0" at bounding box center [762, 363] width 93 height 30
type input "4"
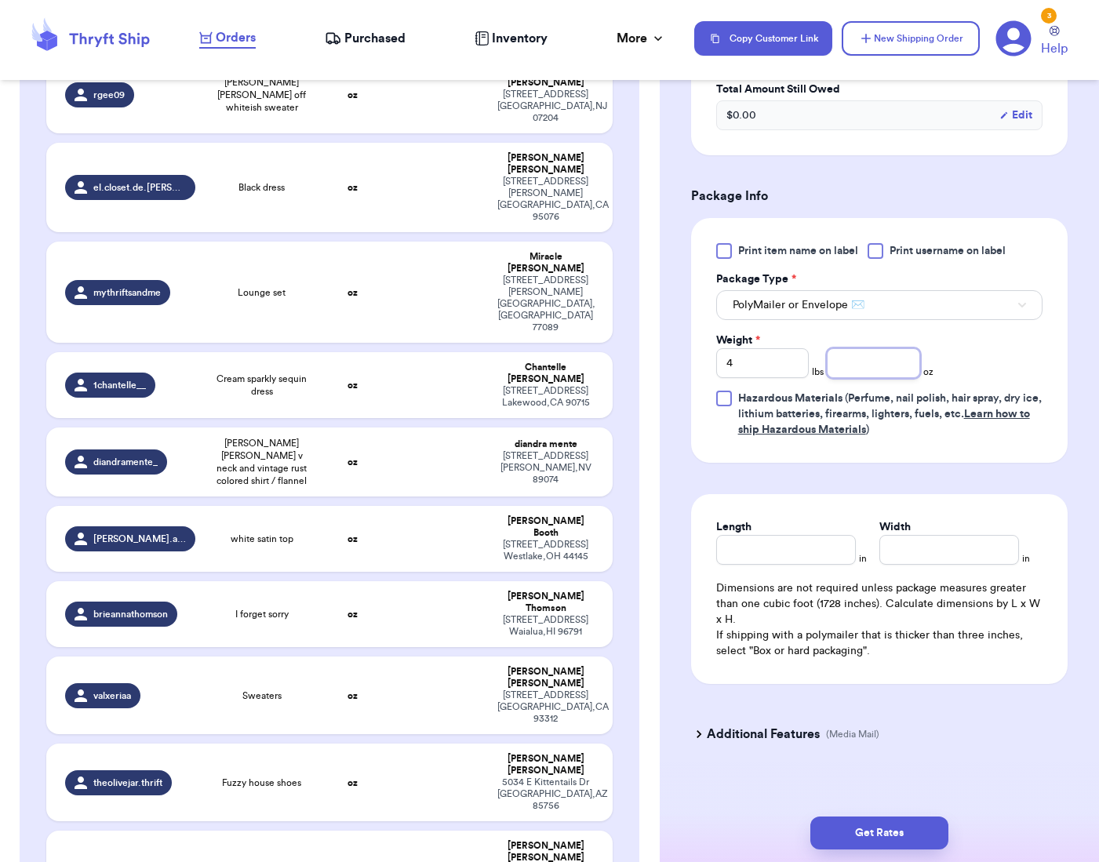
click at [847, 365] on input "number" at bounding box center [873, 363] width 93 height 30
type input "4.6"
click at [811, 545] on input "Length" at bounding box center [786, 550] width 140 height 30
type input "9"
click at [919, 541] on input "7" at bounding box center [949, 550] width 140 height 30
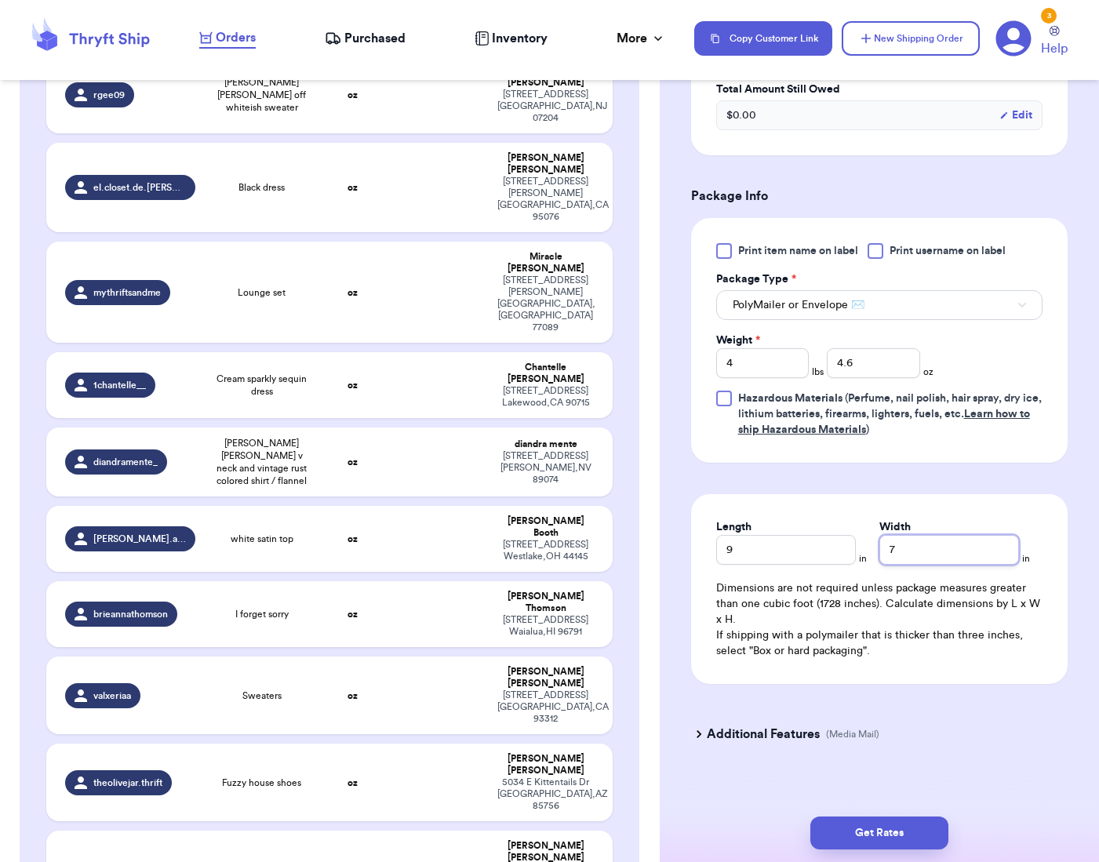
type input "7"
click at [660, 321] on div "Shipping Information Delete Label Customer Info Social Handle * @ _meowdy First…" at bounding box center [879, 73] width 439 height 1605
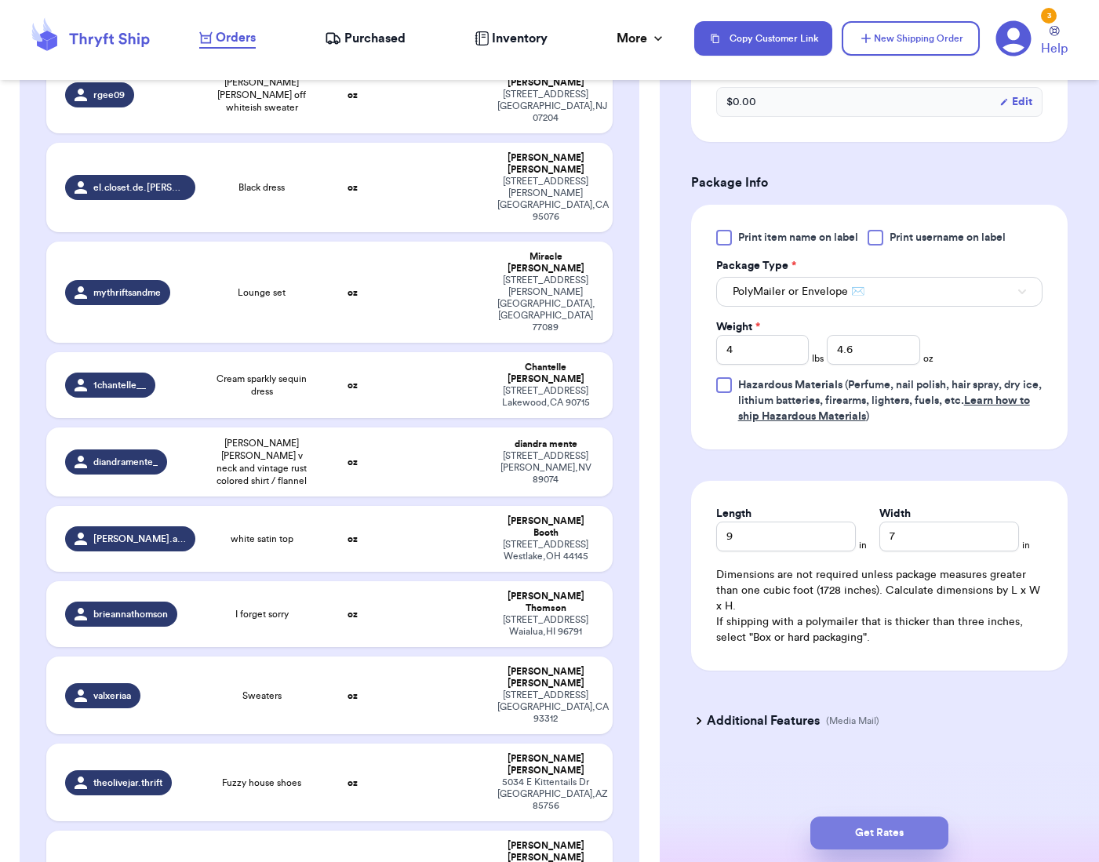
scroll to position [1, 0]
click at [887, 834] on button "Get Rates" at bounding box center [879, 833] width 138 height 33
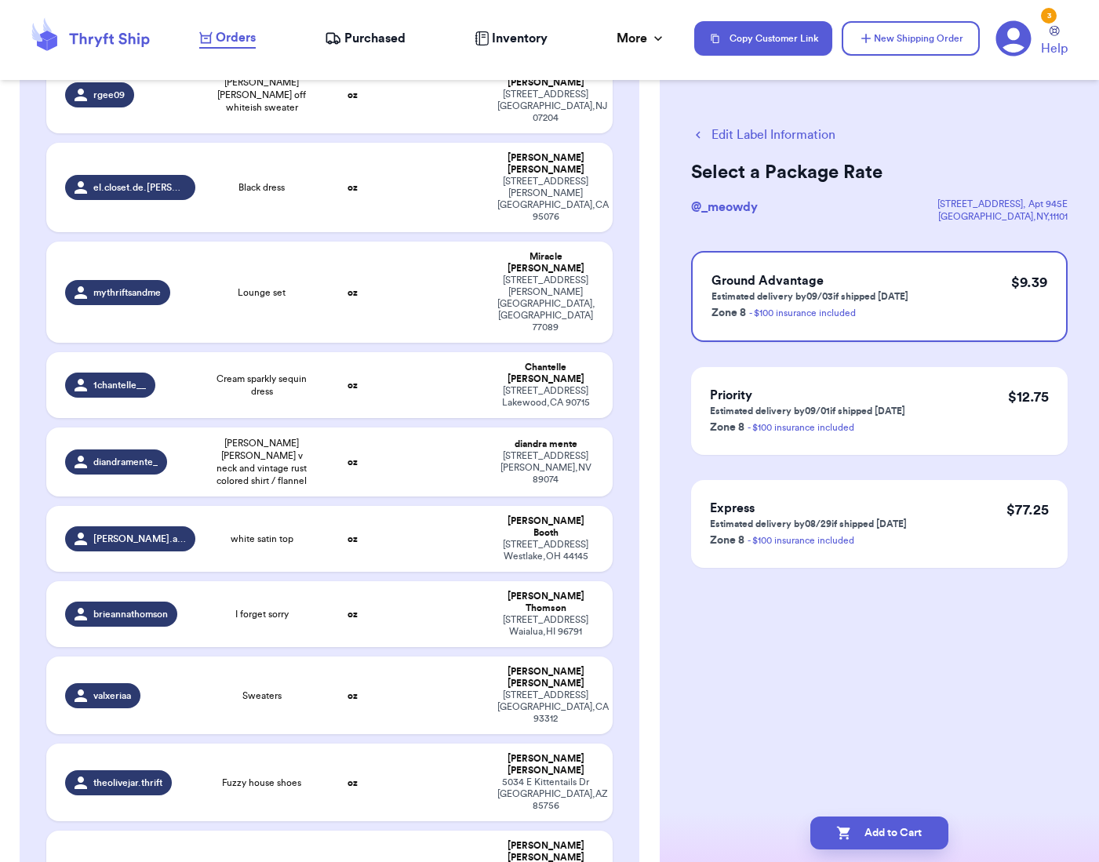
click at [887, 834] on button "Add to Cart" at bounding box center [879, 833] width 138 height 33
checkbox input "true"
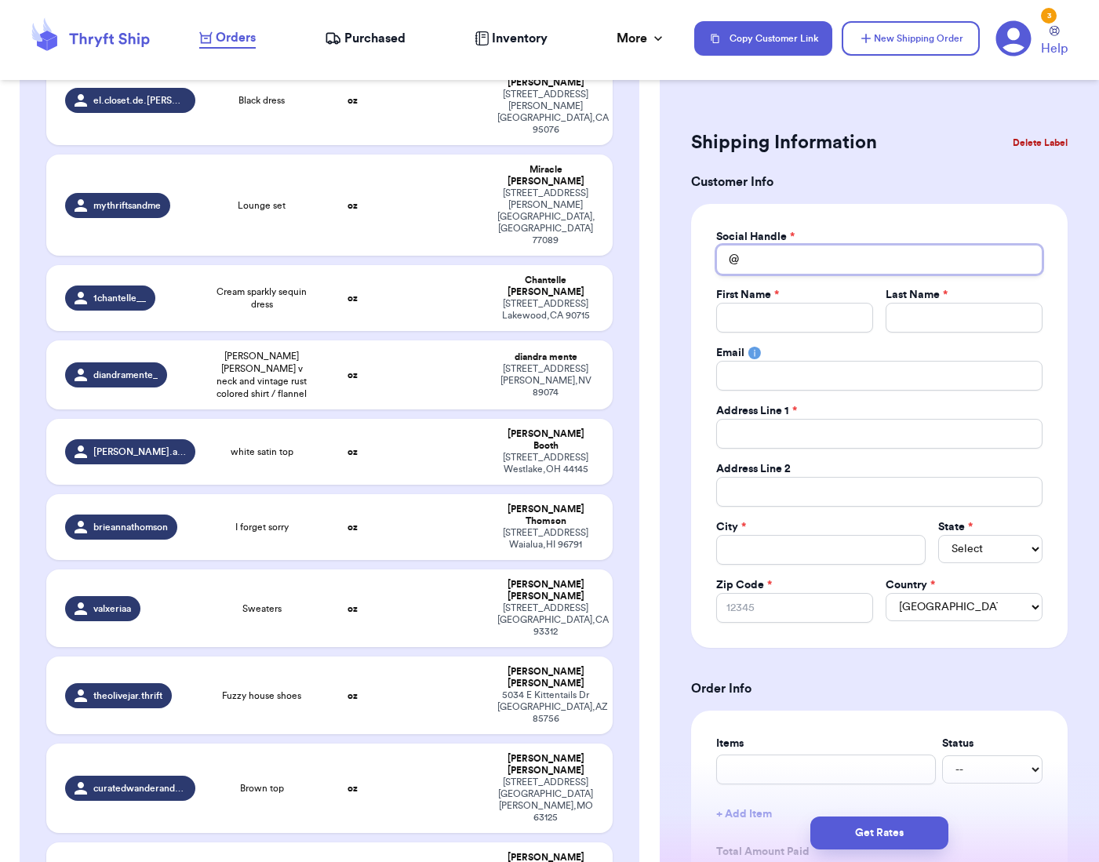
drag, startPoint x: 886, startPoint y: 253, endPoint x: 886, endPoint y: 246, distance: 7.9
click at [886, 254] on input "Total Amount Paid" at bounding box center [879, 260] width 326 height 30
paste input "sandy_cruz0902"
type input "sandy_cruz0902"
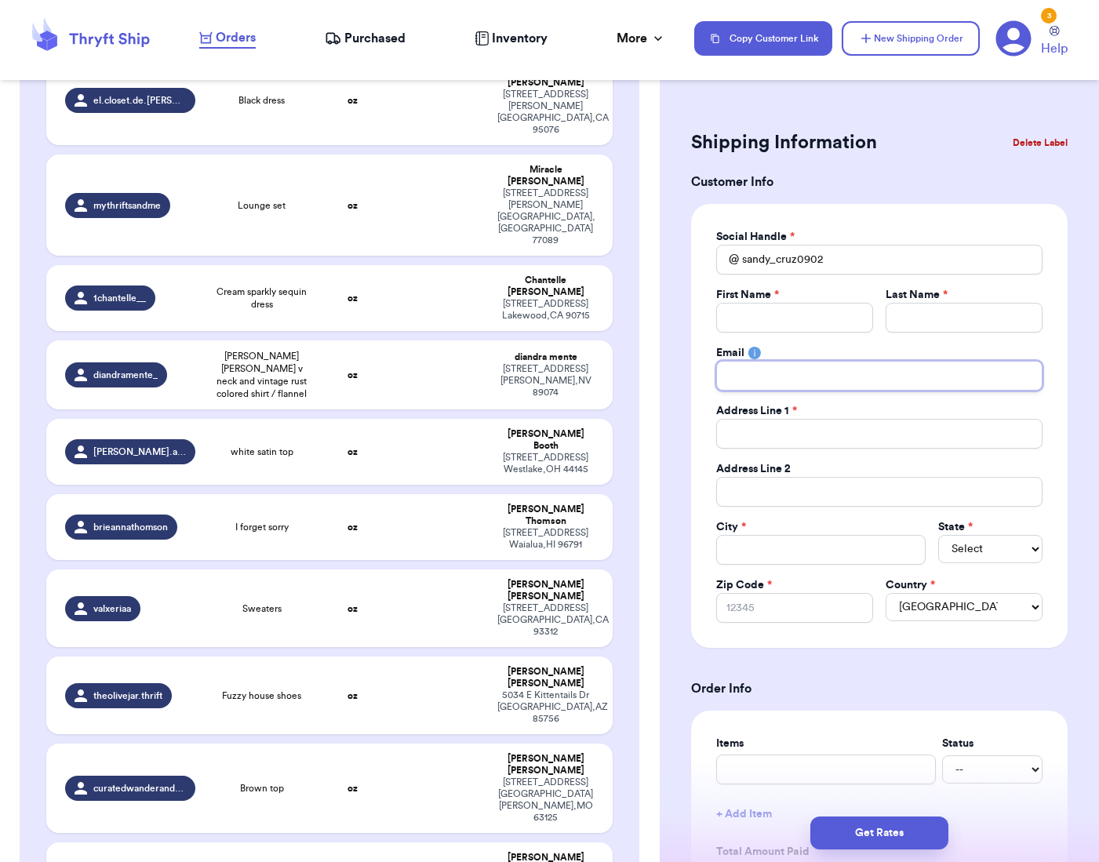
paste input "[EMAIL_ADDRESS][DOMAIN_NAME]"
type input "[EMAIL_ADDRESS][DOMAIN_NAME]"
paste input "[GEOGRAPHIC_DATA]"
type input "[GEOGRAPHIC_DATA]"
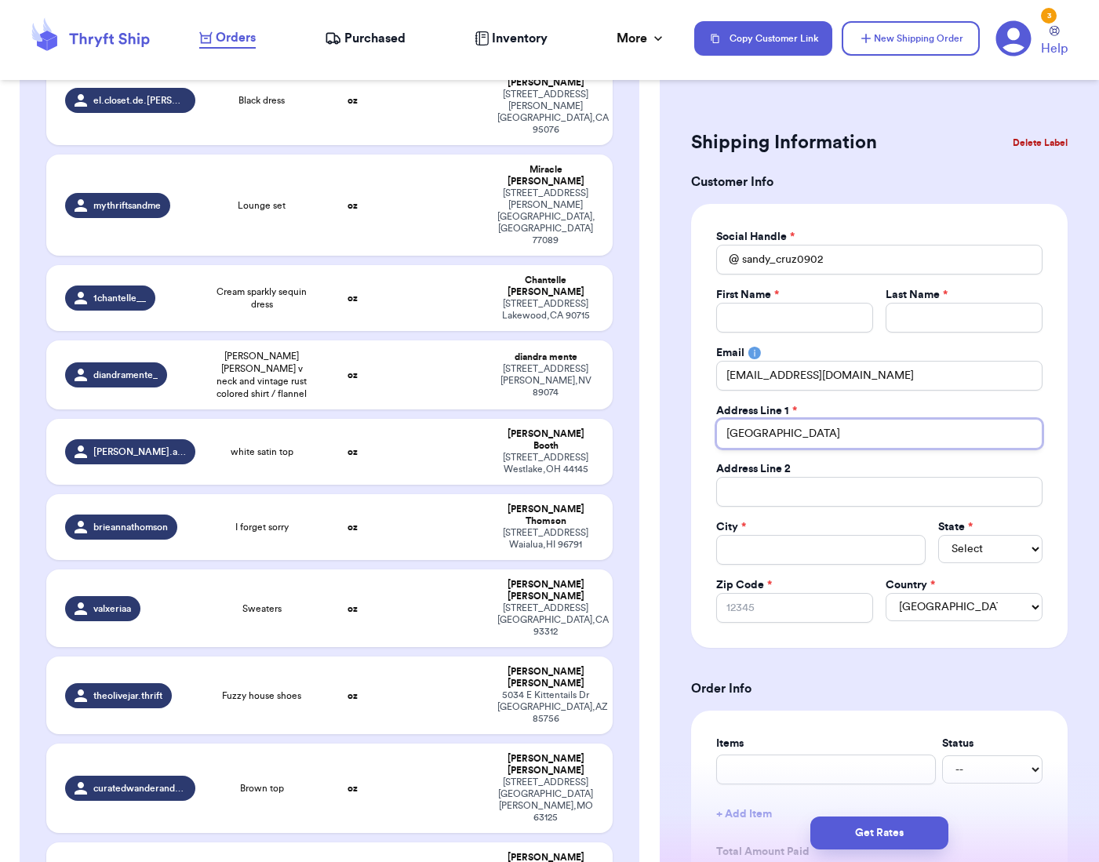
type input "[GEOGRAPHIC_DATA]"
paste input "[GEOGRAPHIC_DATA]"
type input "[GEOGRAPHIC_DATA]"
select select "OR"
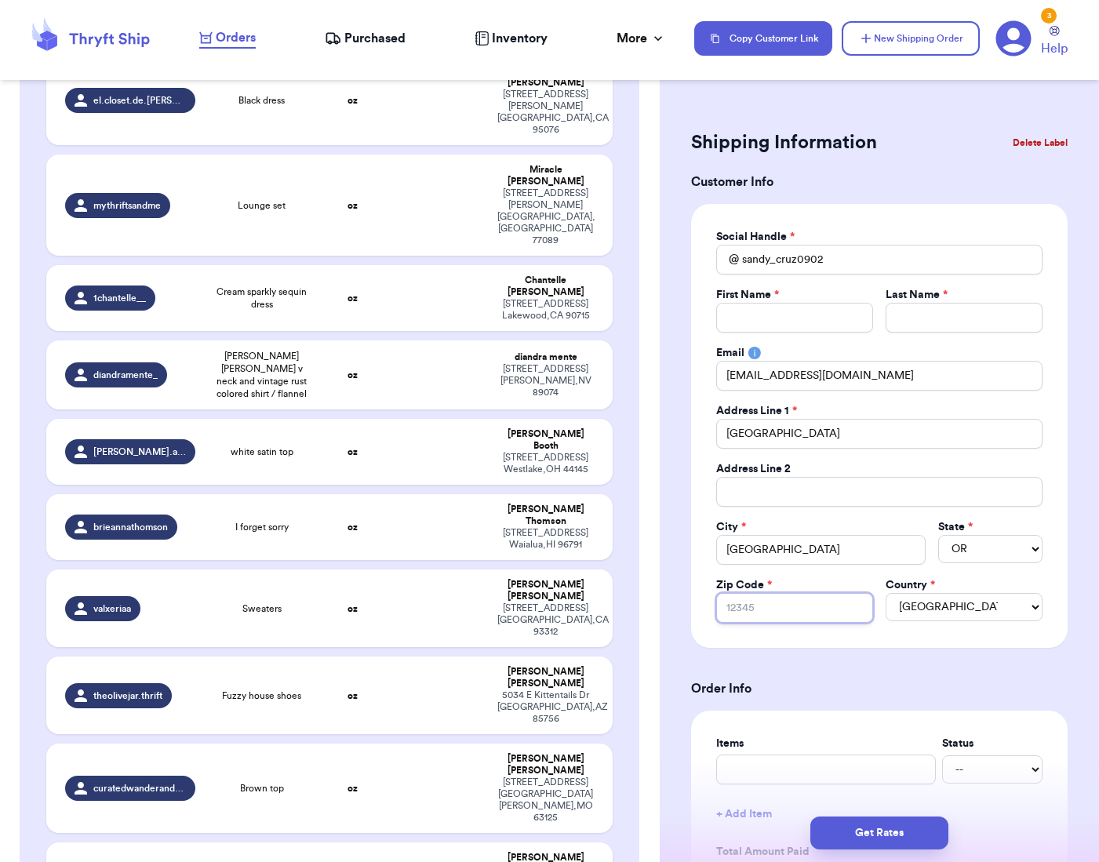
paste input "97446"
type input "97446"
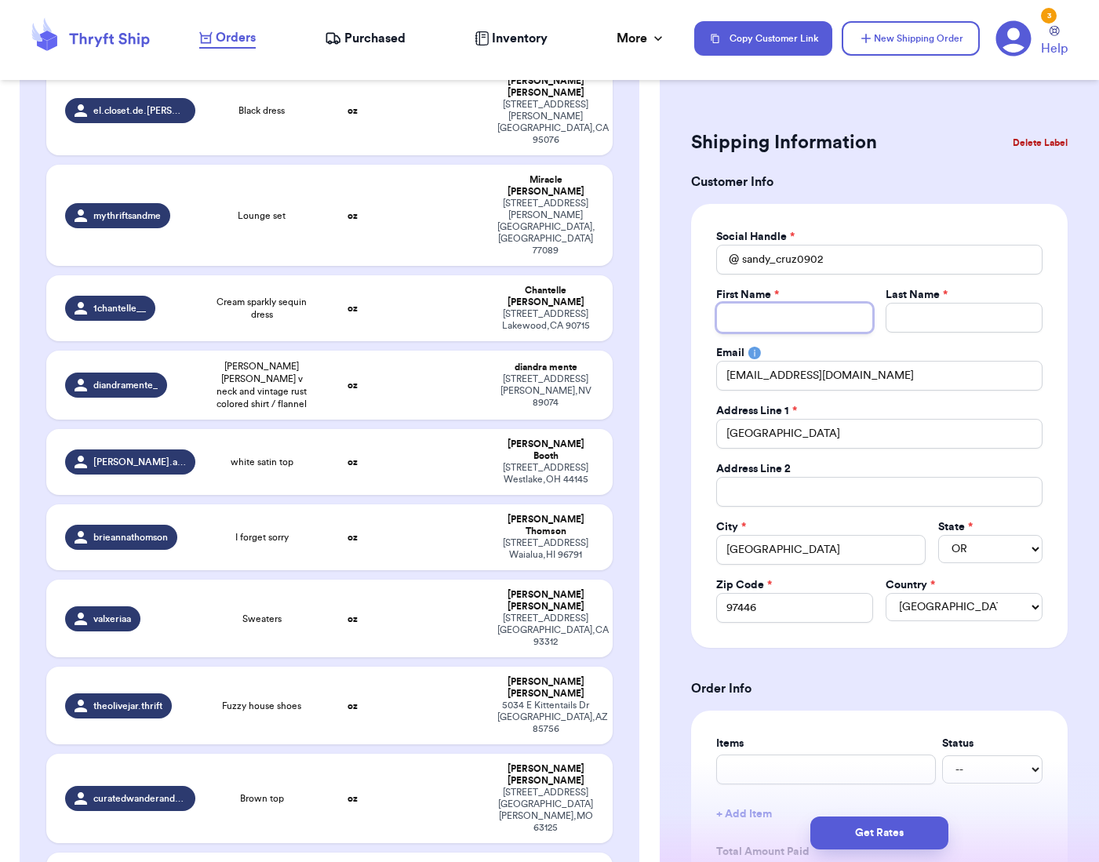
type input "s"
type input "S"
type input "Sn"
type input "S"
type input "Sa"
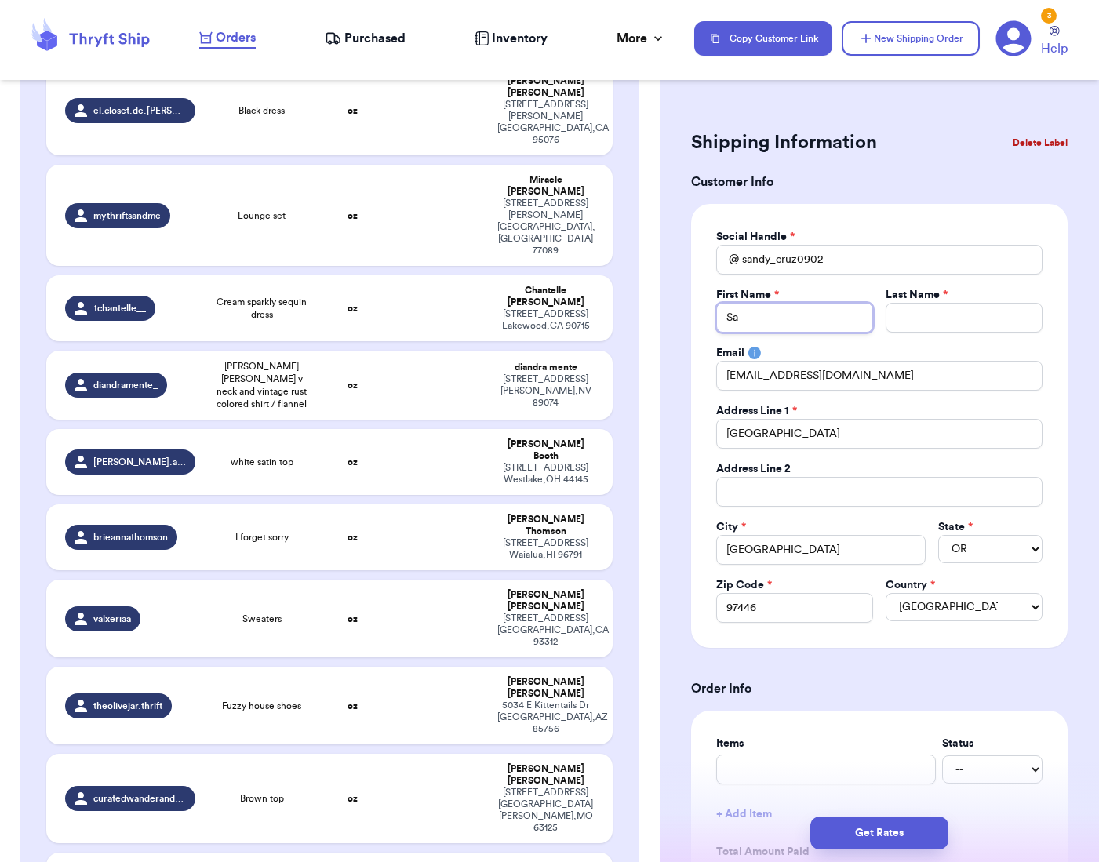
type input "San"
type input "Sand"
type input "[PERSON_NAME]"
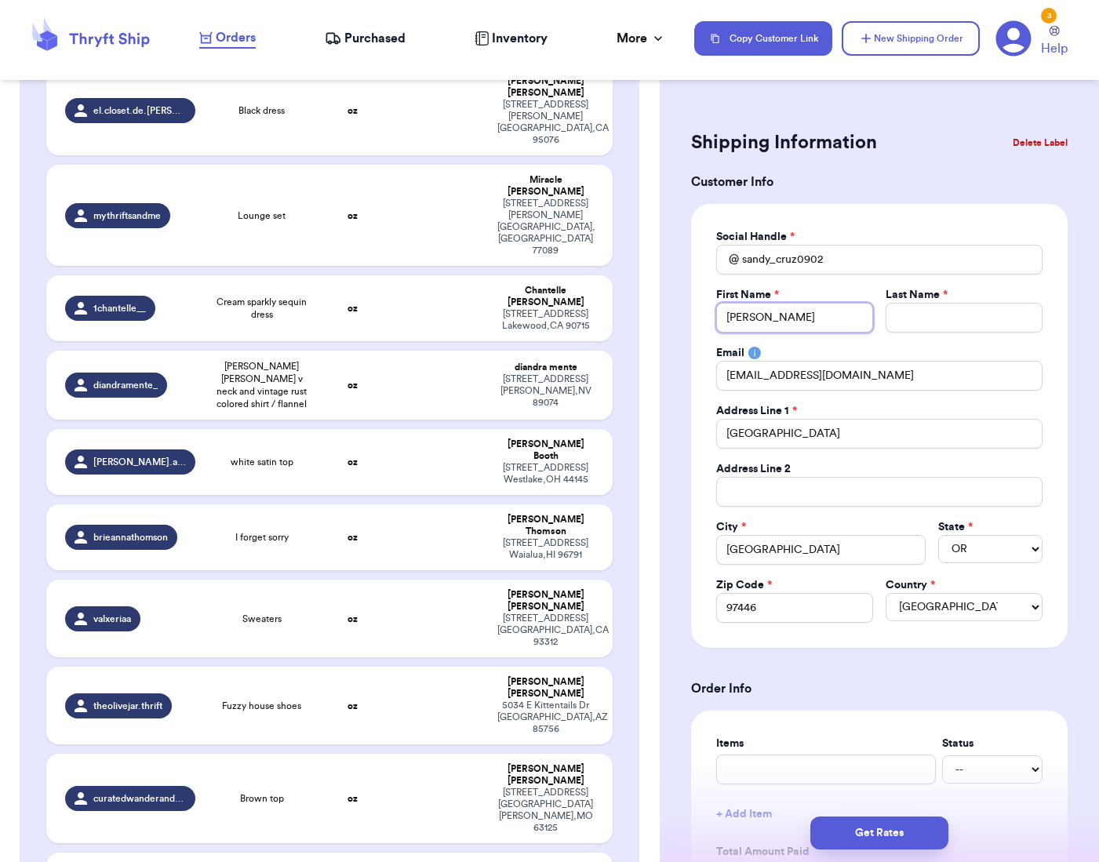
type input "[PERSON_NAME]"
type input "Sand"
type input "[PERSON_NAME]"
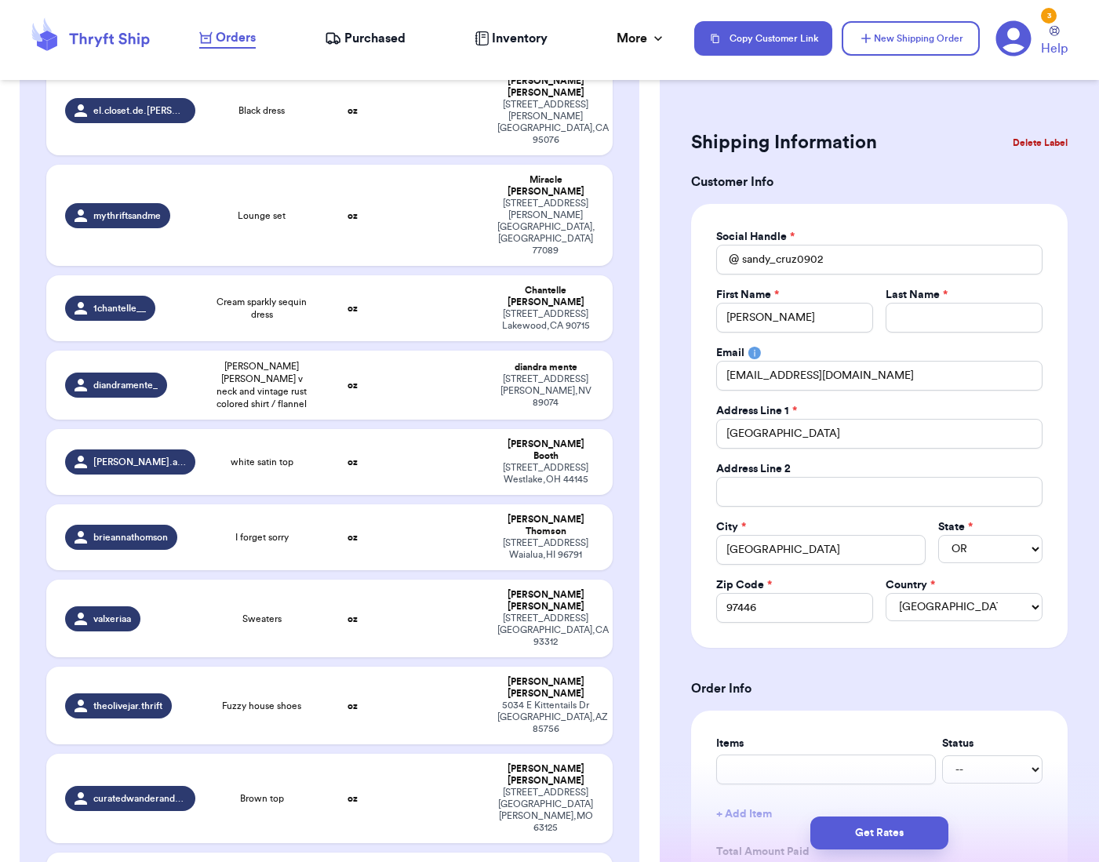
click at [929, 341] on div "Social Handle * @ sandy_cruz0902 First Name * [PERSON_NAME] Last Name * Email […" at bounding box center [879, 426] width 326 height 394
type input "C"
type input "Cr"
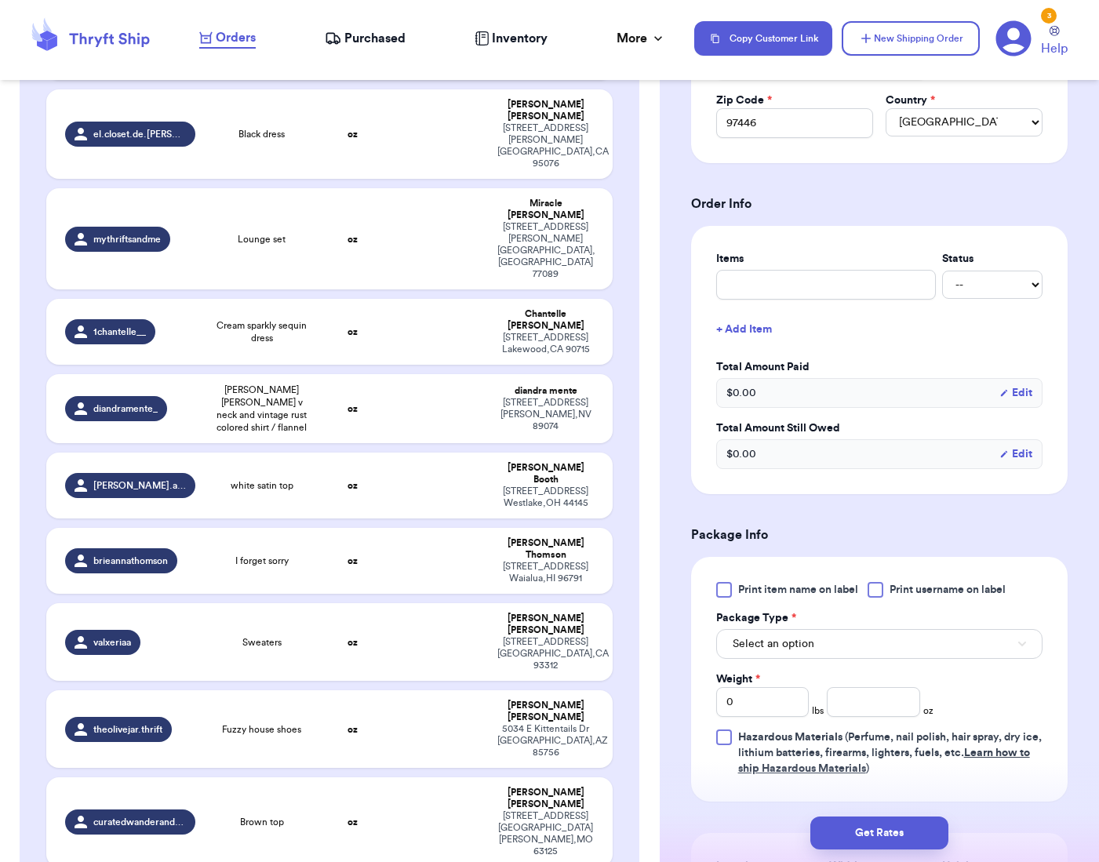
scroll to position [487, 0]
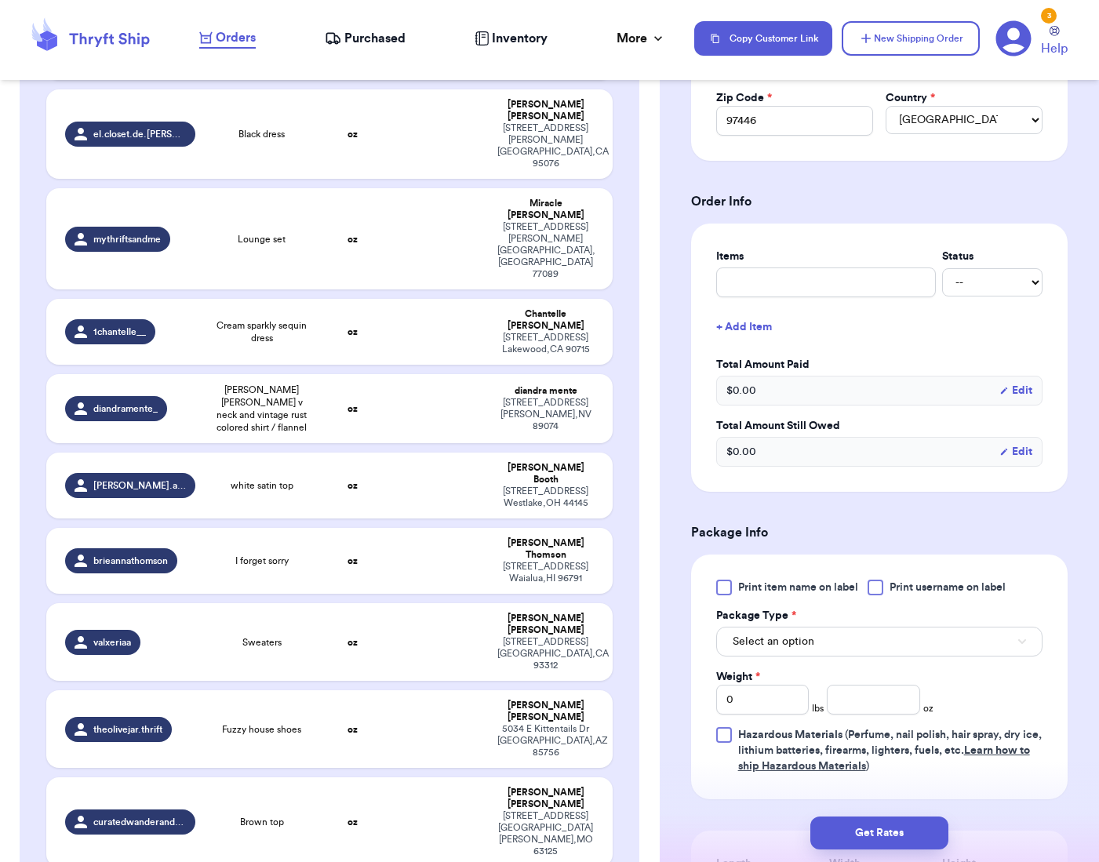
click at [792, 637] on span "Select an option" at bounding box center [774, 642] width 82 height 16
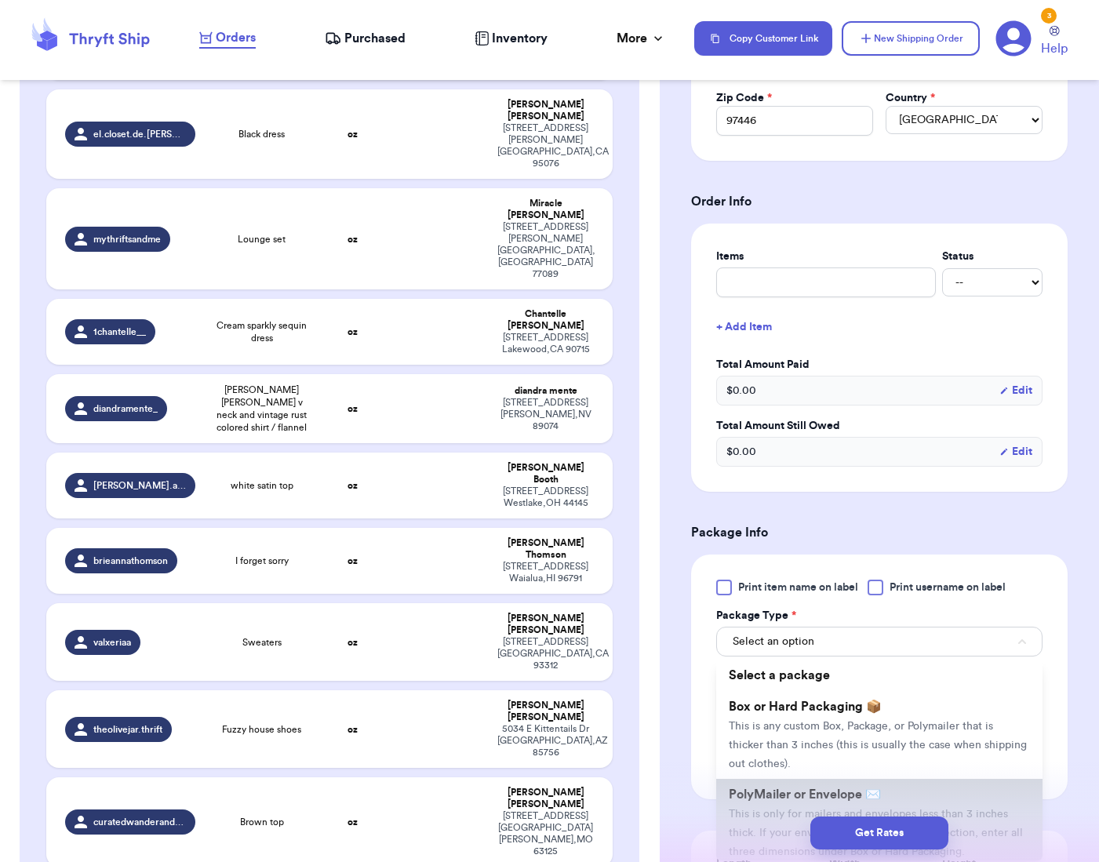
click at [809, 791] on span "PolyMailer or Envelope ✉️" at bounding box center [805, 794] width 152 height 13
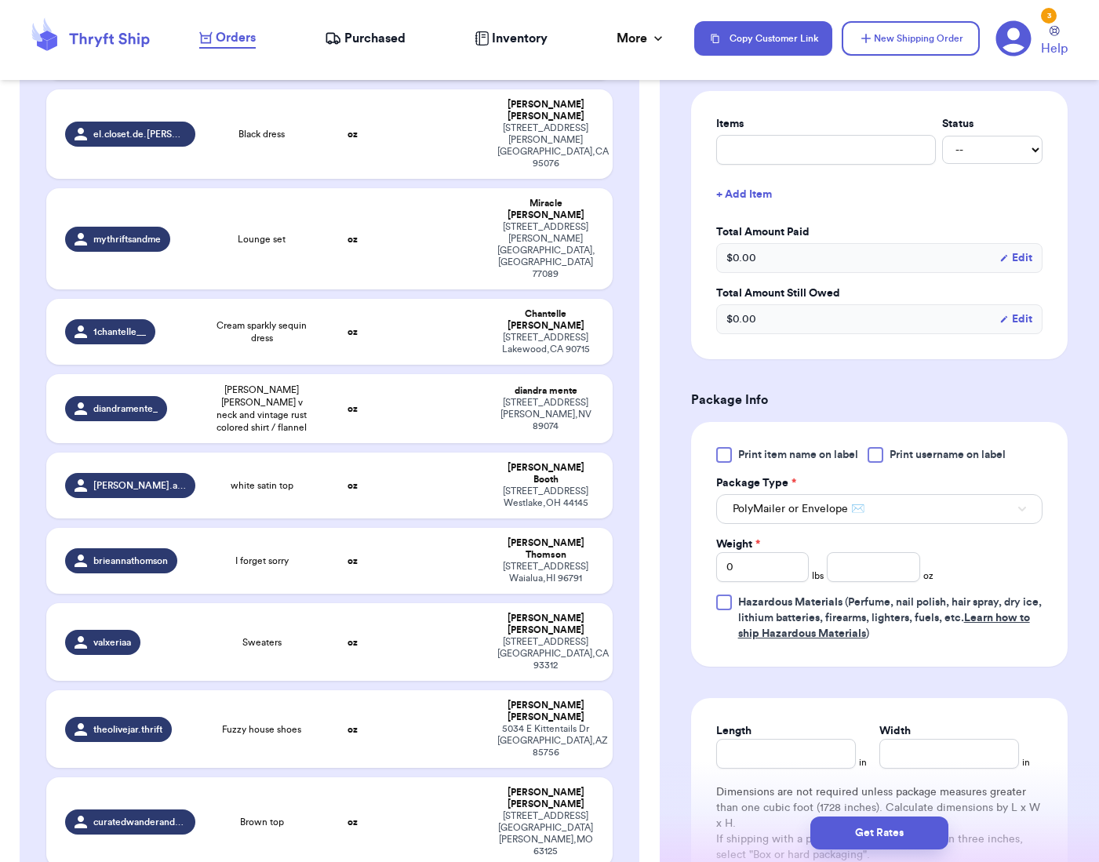
scroll to position [621, 0]
click at [763, 569] on input "0" at bounding box center [762, 566] width 93 height 30
click at [863, 574] on input "number" at bounding box center [873, 566] width 93 height 30
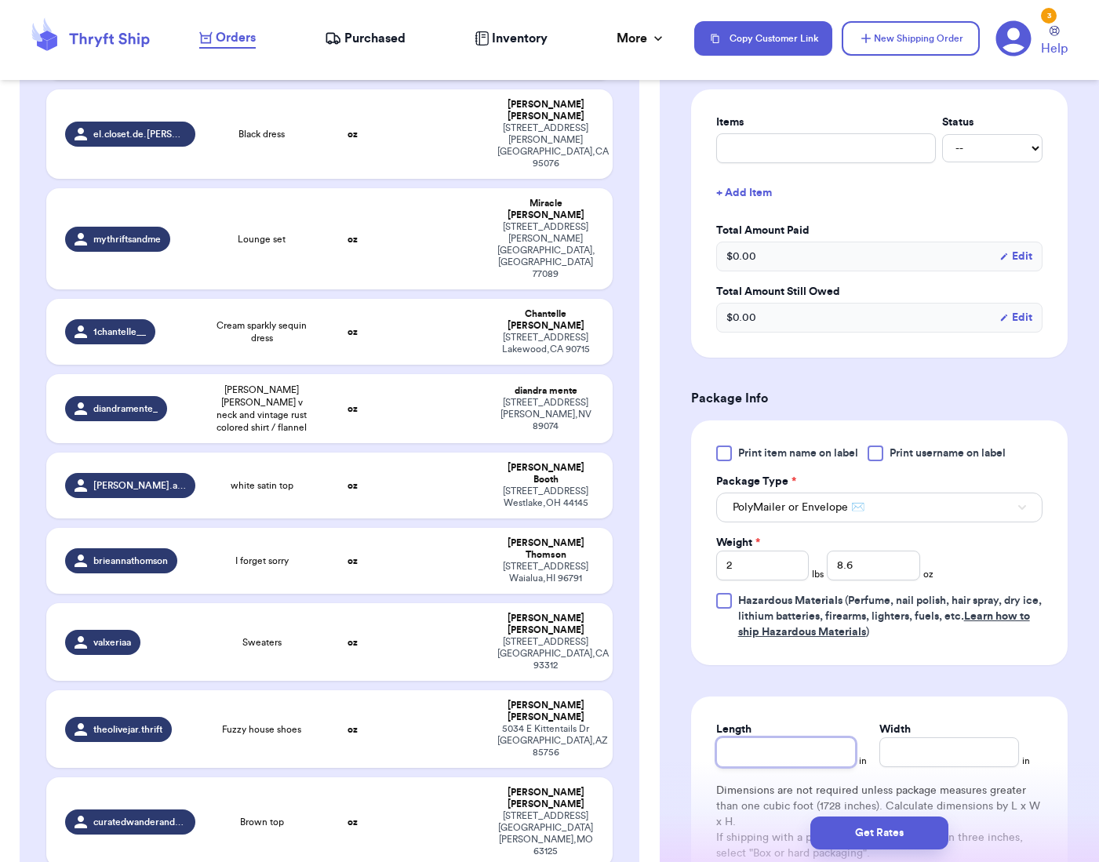
click at [804, 751] on input "Length" at bounding box center [786, 752] width 140 height 30
click at [915, 744] on input "7" at bounding box center [949, 752] width 140 height 30
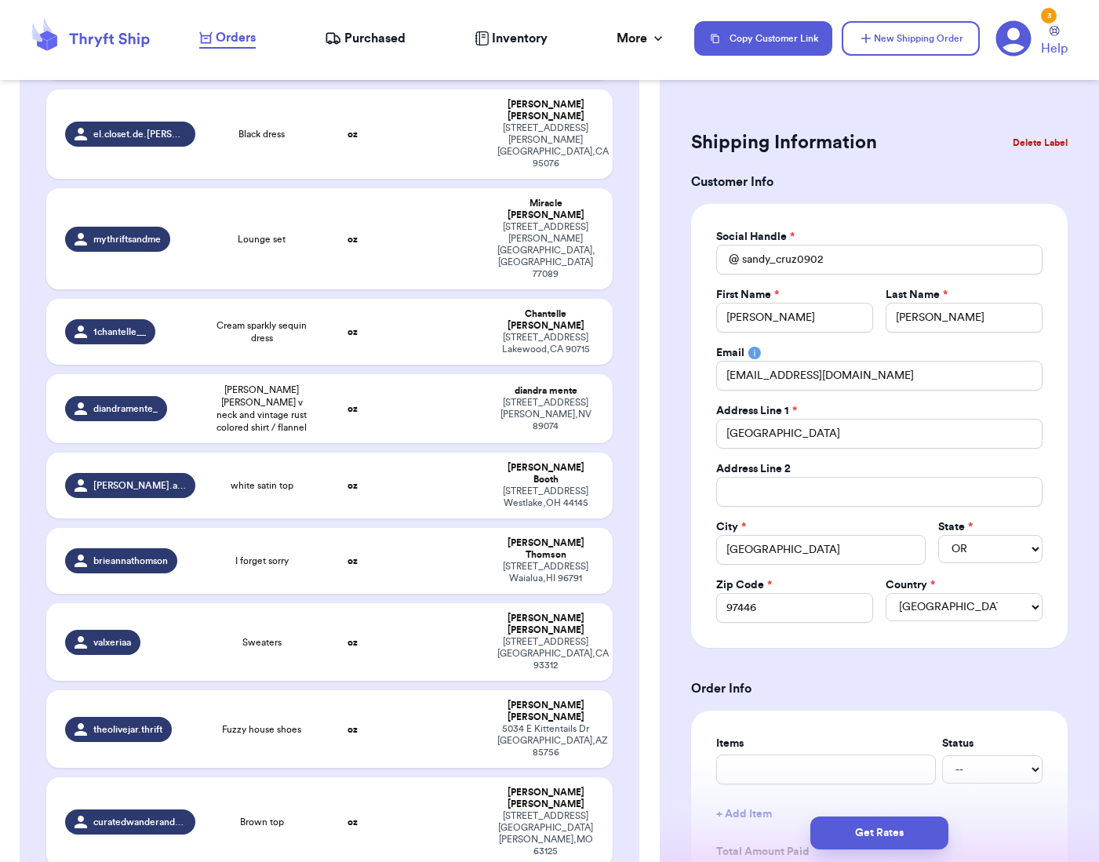
scroll to position [0, 0]
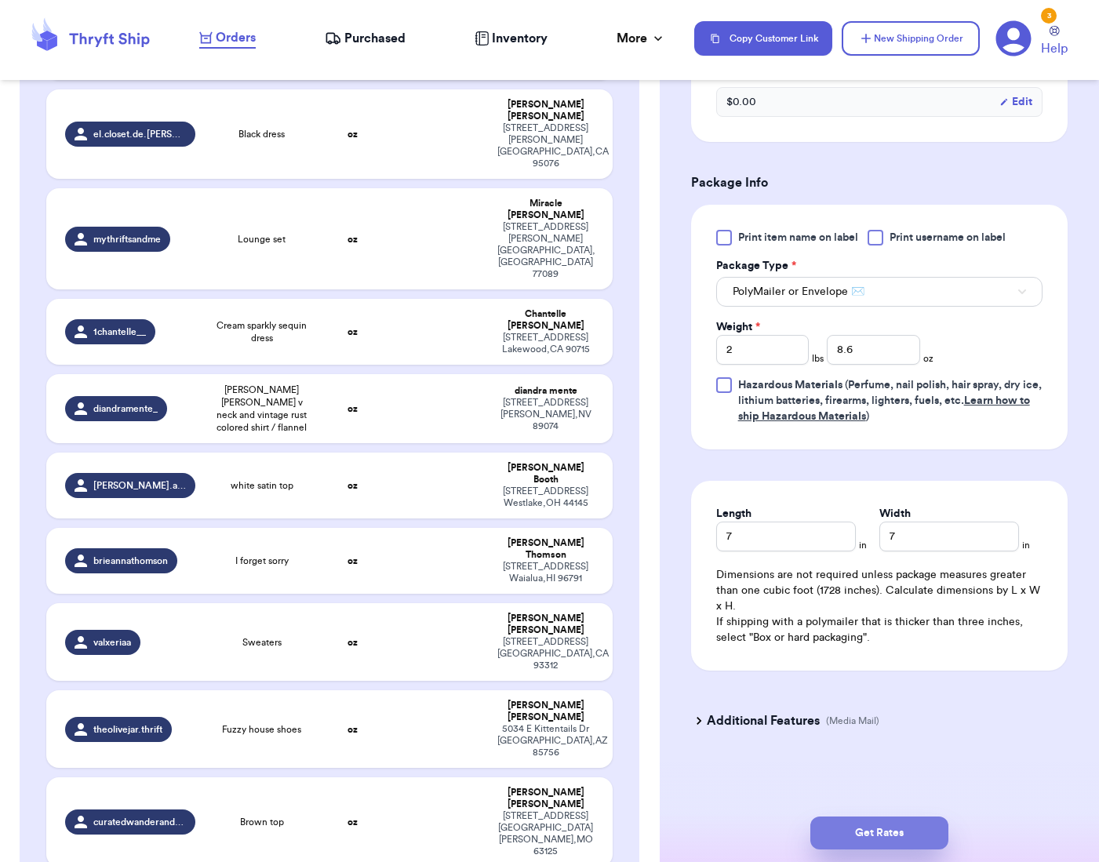
click at [891, 842] on button "Get Rates" at bounding box center [879, 833] width 138 height 33
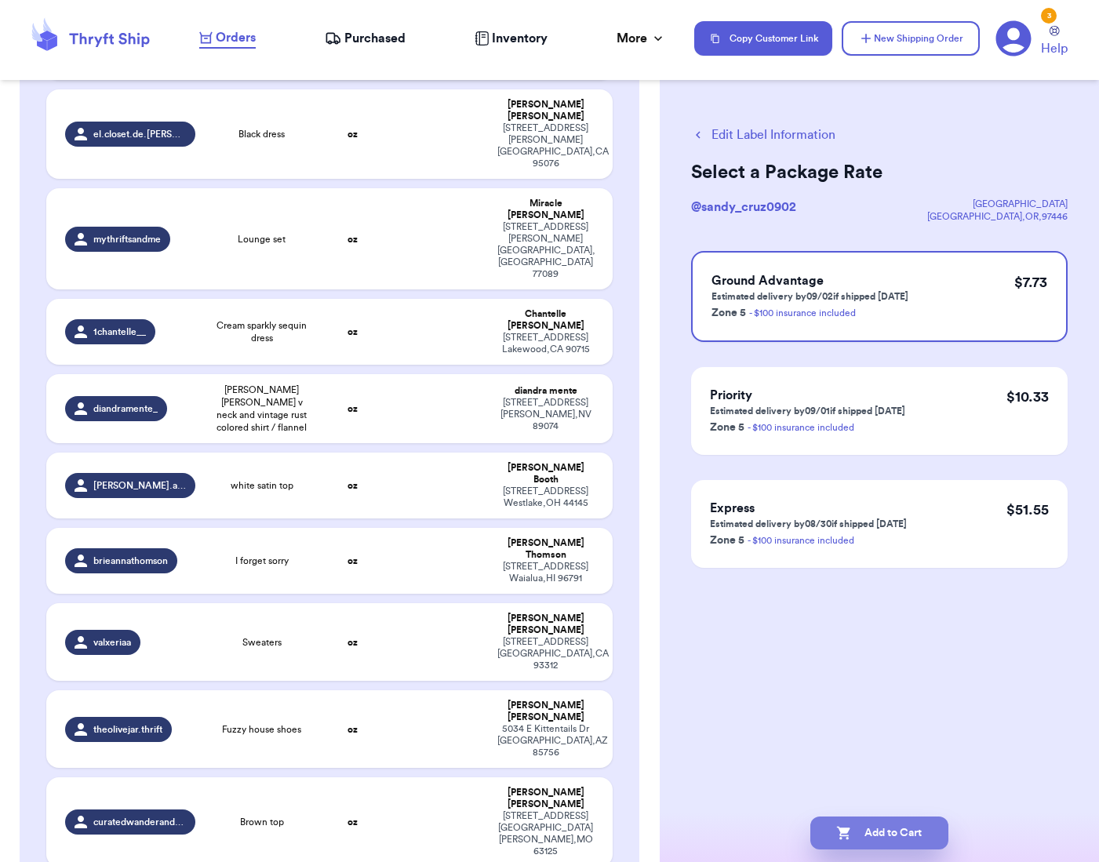
click at [891, 824] on button "Add to Cart" at bounding box center [879, 833] width 138 height 33
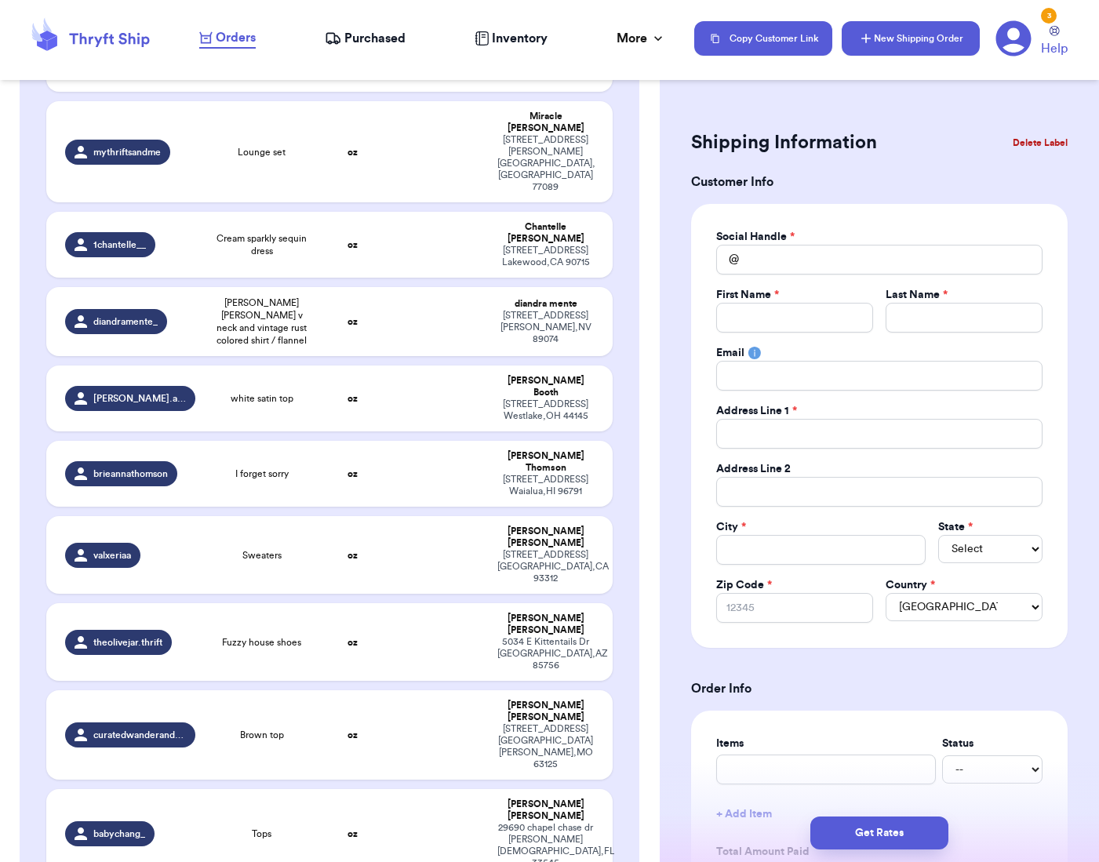
click at [930, 27] on button "New Shipping Order" at bounding box center [911, 38] width 138 height 35
click at [913, 49] on button "New Shipping Order" at bounding box center [911, 38] width 138 height 35
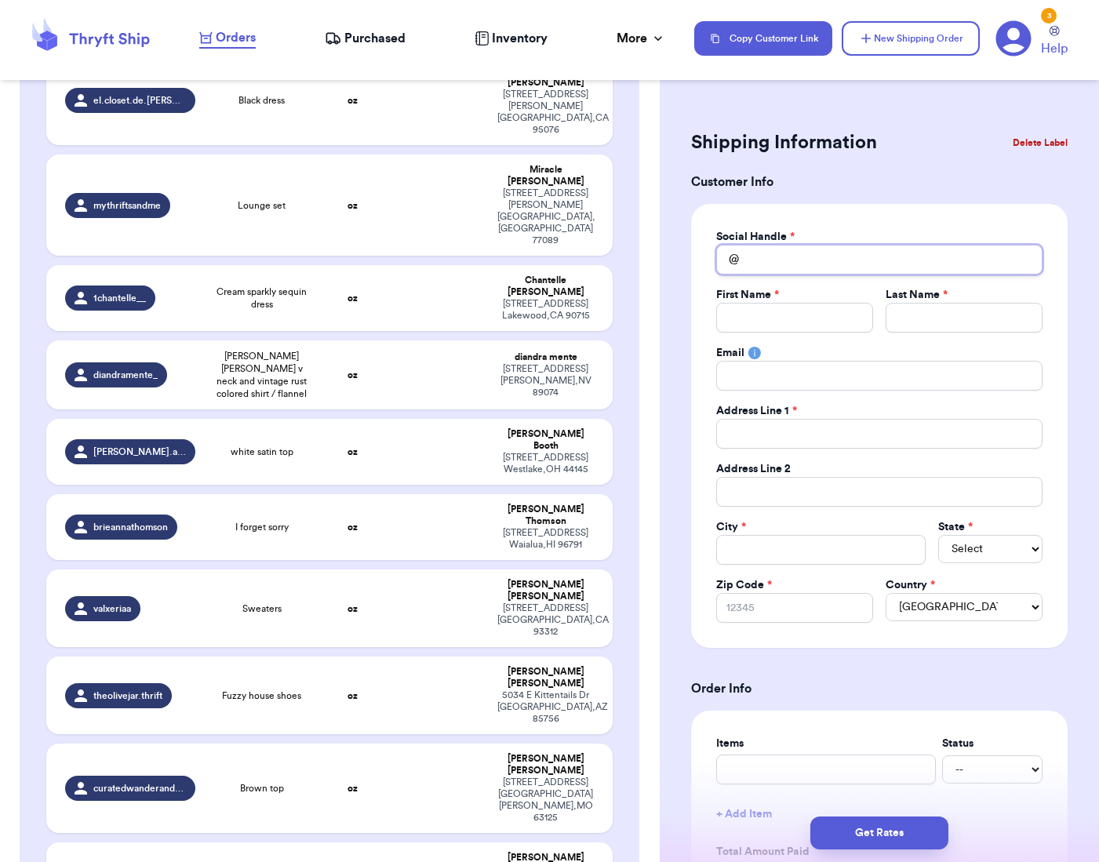
click at [809, 269] on input "Total Amount Paid" at bounding box center [879, 260] width 326 height 30
paste input "dianaaaab"
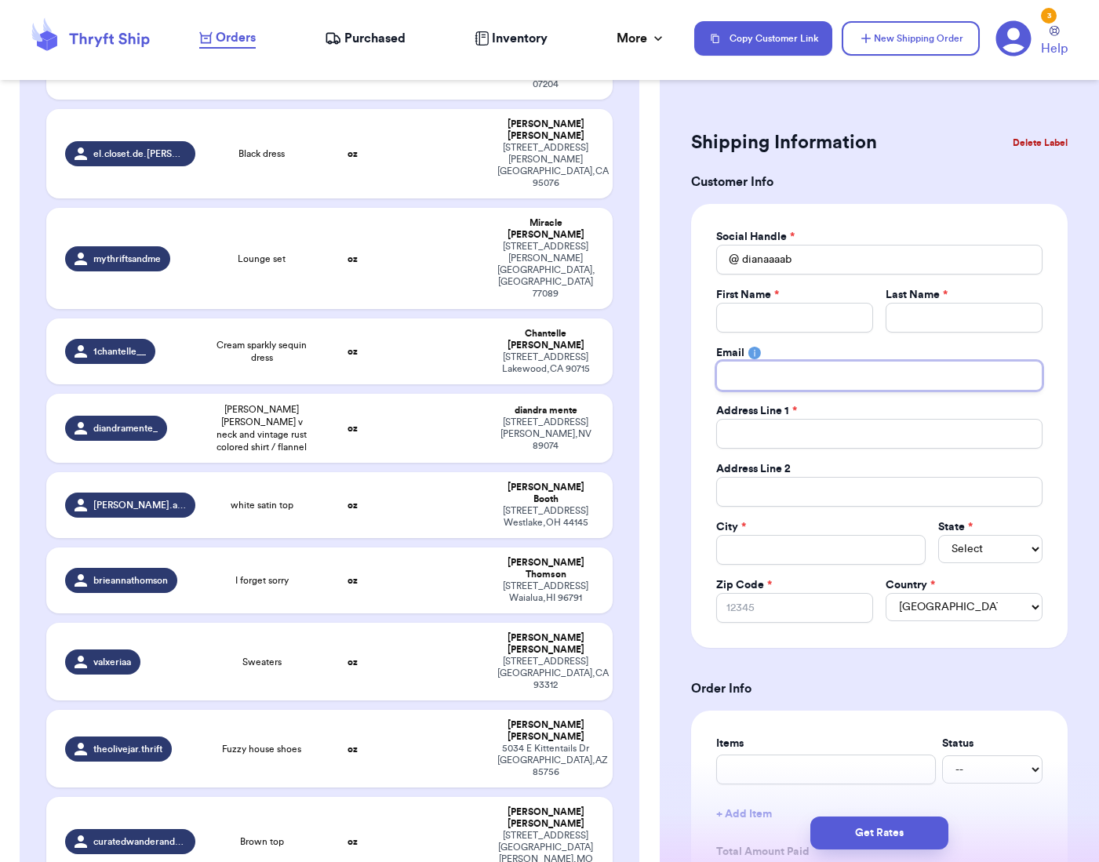
paste input "[EMAIL_ADDRESS][DOMAIN_NAME]"
paste input "[STREET_ADDRESS]"
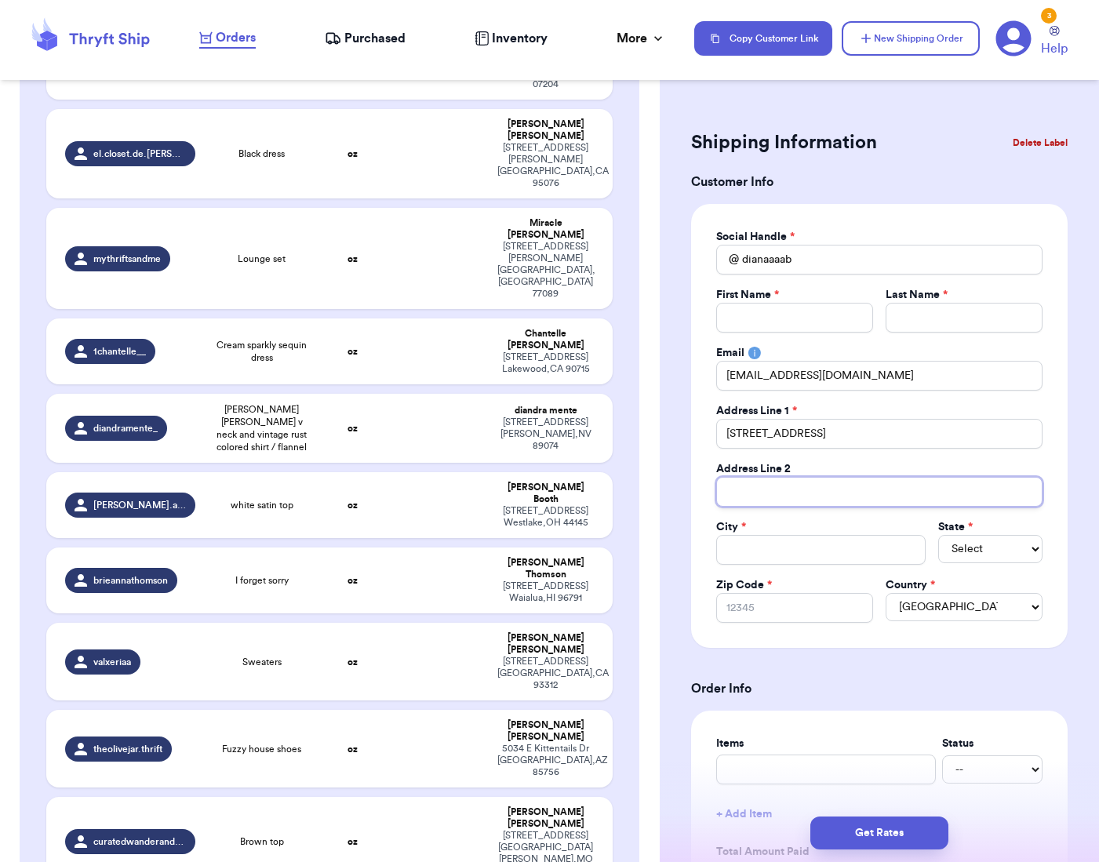
paste input "Apt D1"
paste input "[GEOGRAPHIC_DATA]"
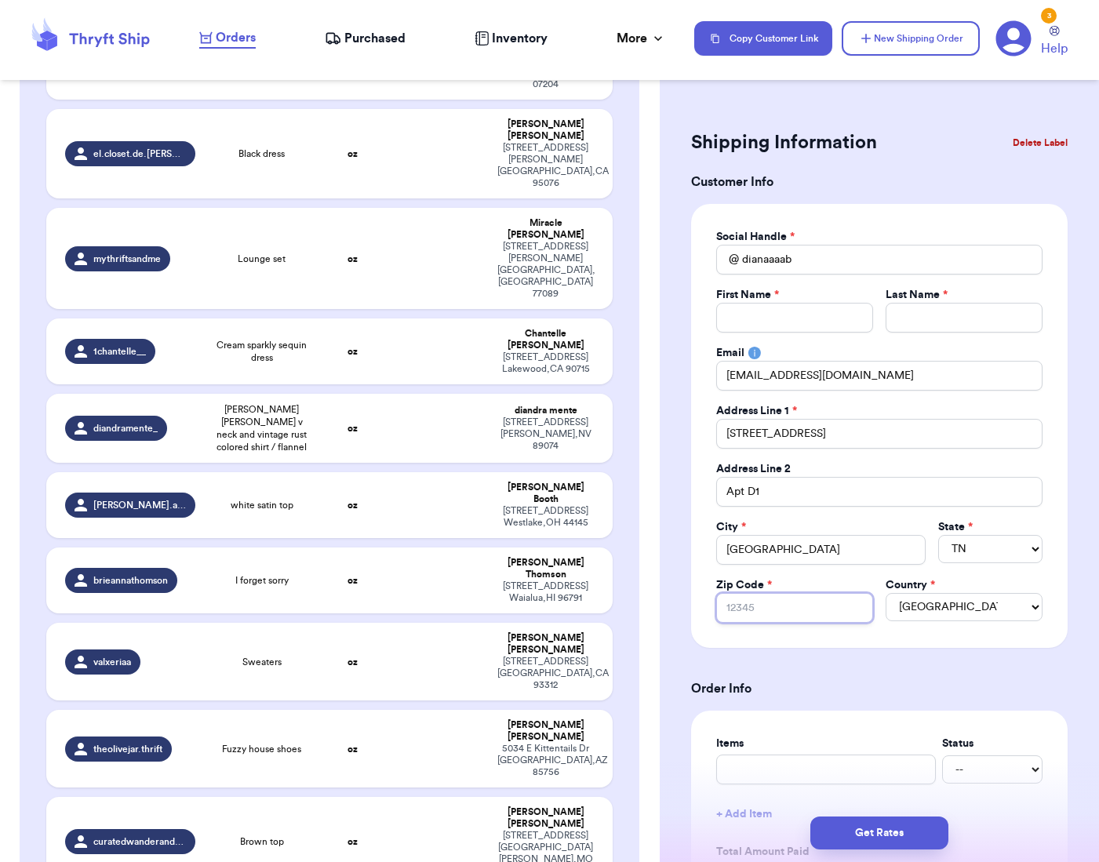
paste input "37205"
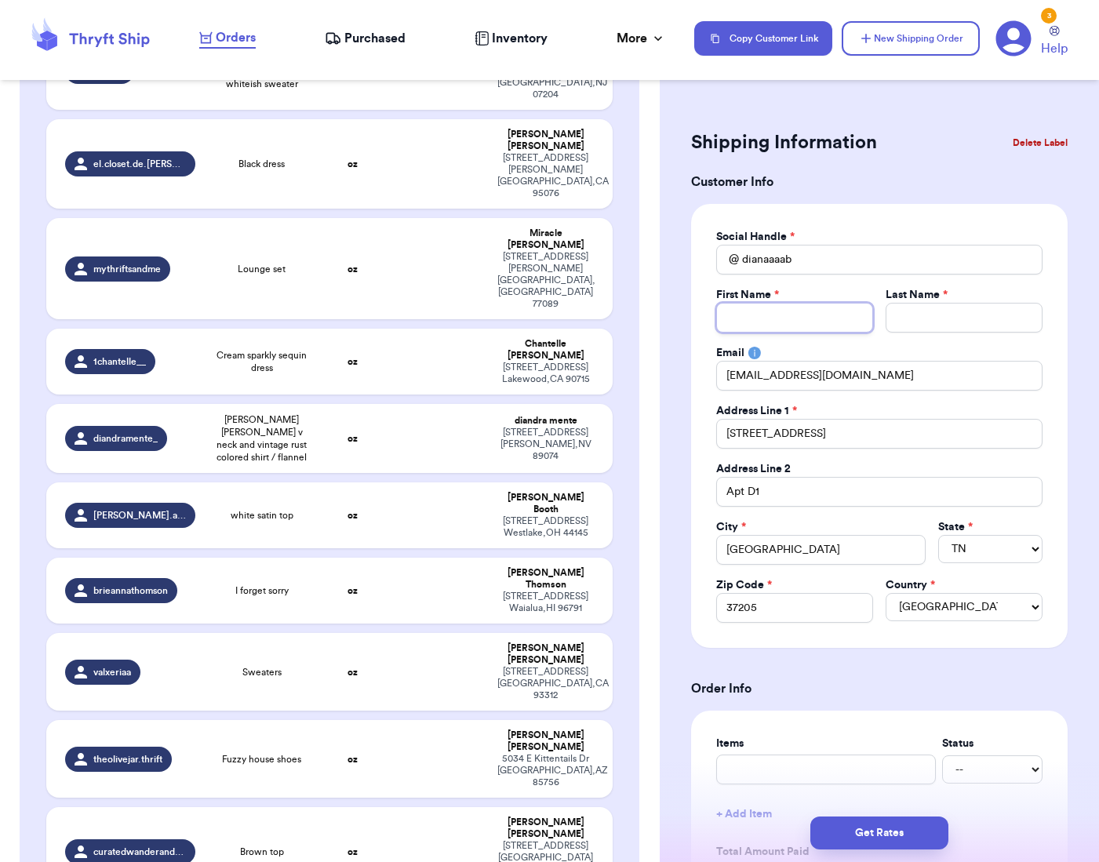
paste input "[PERSON_NAME]"
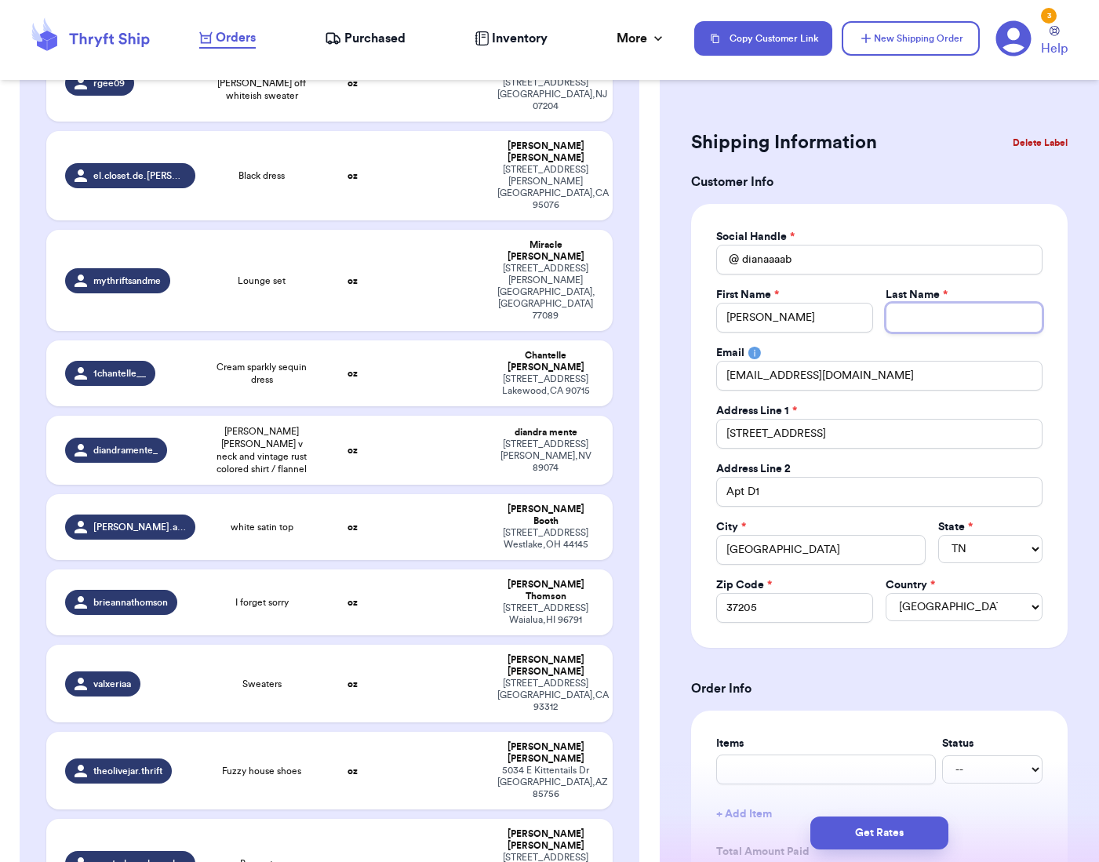
paste input "[PERSON_NAME]"
click at [937, 212] on div "Social Handle * @ dianaaaab First Name * [PERSON_NAME] Last Name * [PERSON_NAME…" at bounding box center [879, 426] width 377 height 444
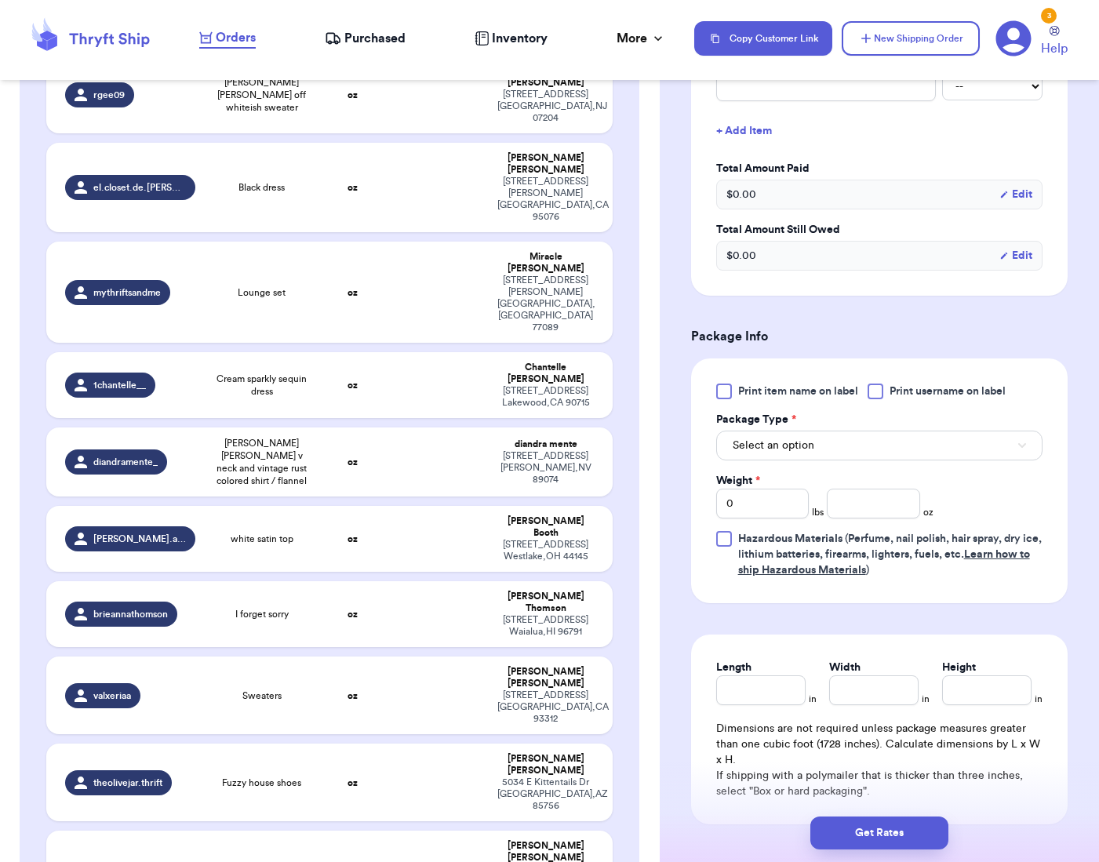
scroll to position [682, 0]
click at [876, 449] on button "Select an option" at bounding box center [879, 447] width 326 height 30
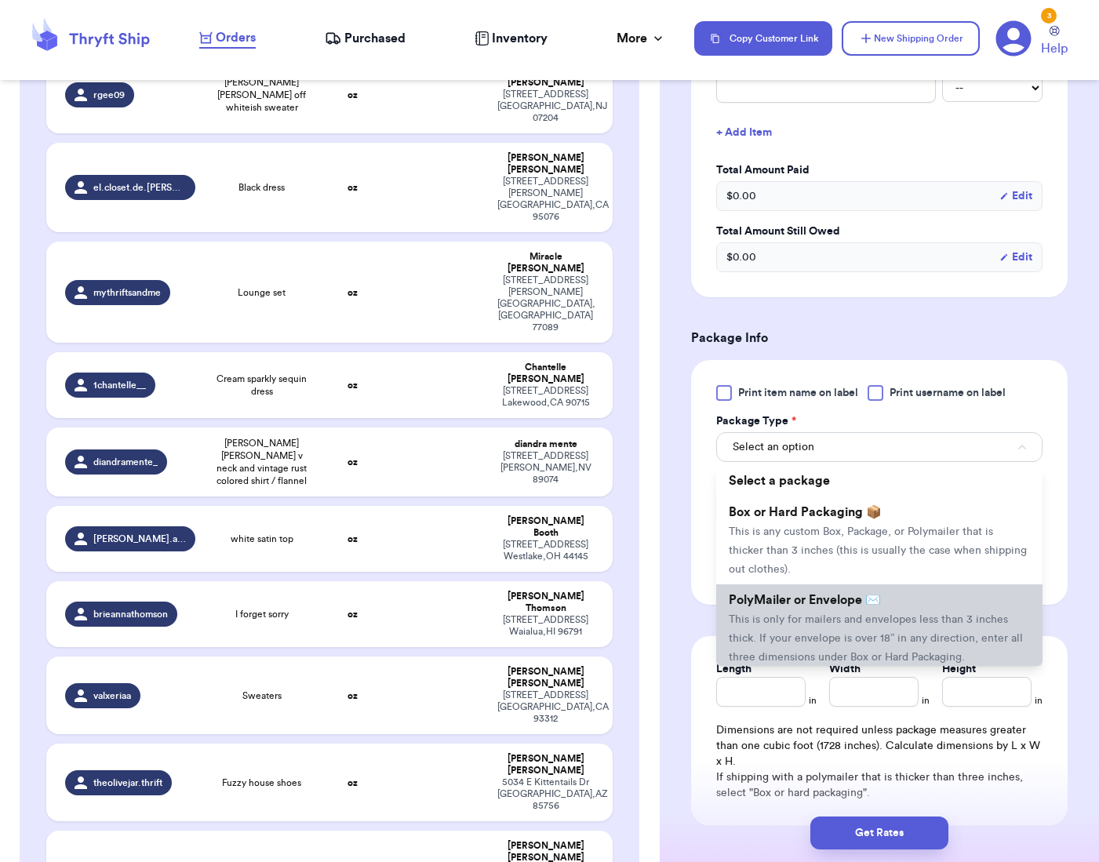
click at [895, 625] on span "This is only for mailers and envelopes less than 3 inches thick. If your envelo…" at bounding box center [876, 638] width 294 height 49
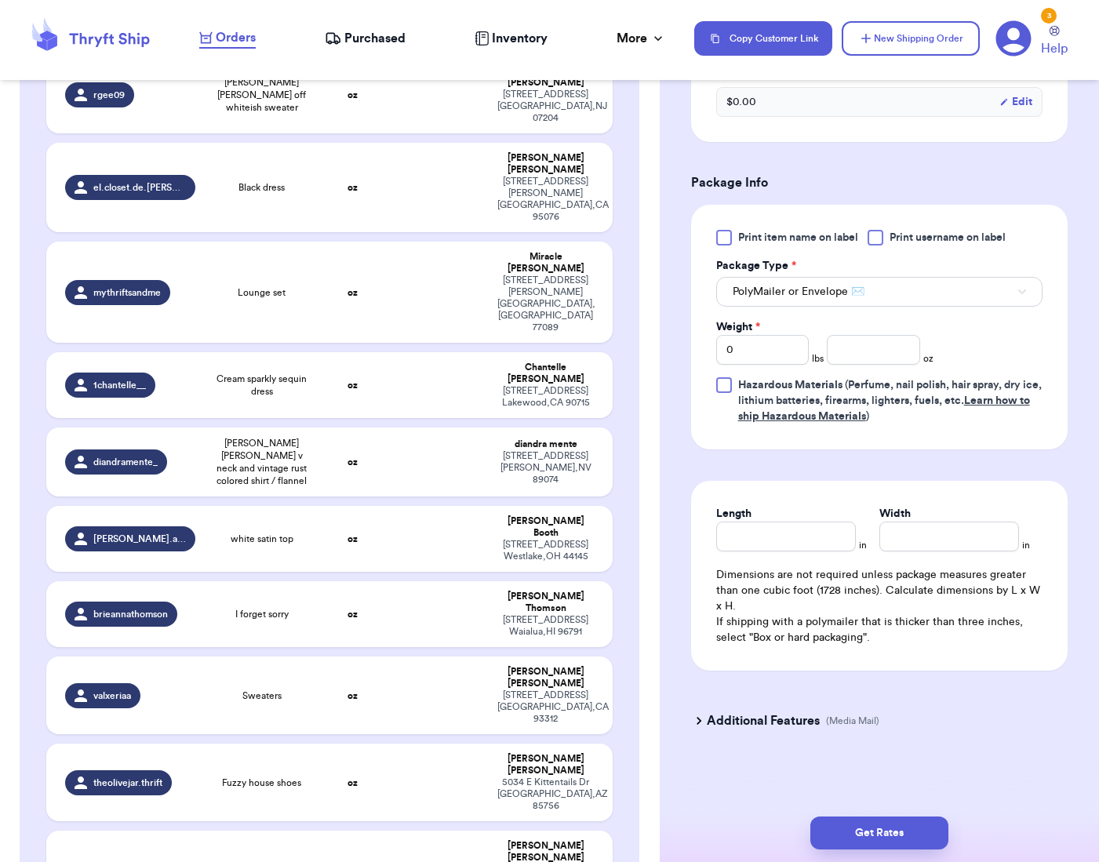
scroll to position [837, 0]
click at [765, 359] on input "0" at bounding box center [762, 350] width 93 height 30
click at [869, 355] on input "number" at bounding box center [873, 350] width 93 height 30
click at [827, 541] on input "Length" at bounding box center [786, 537] width 140 height 30
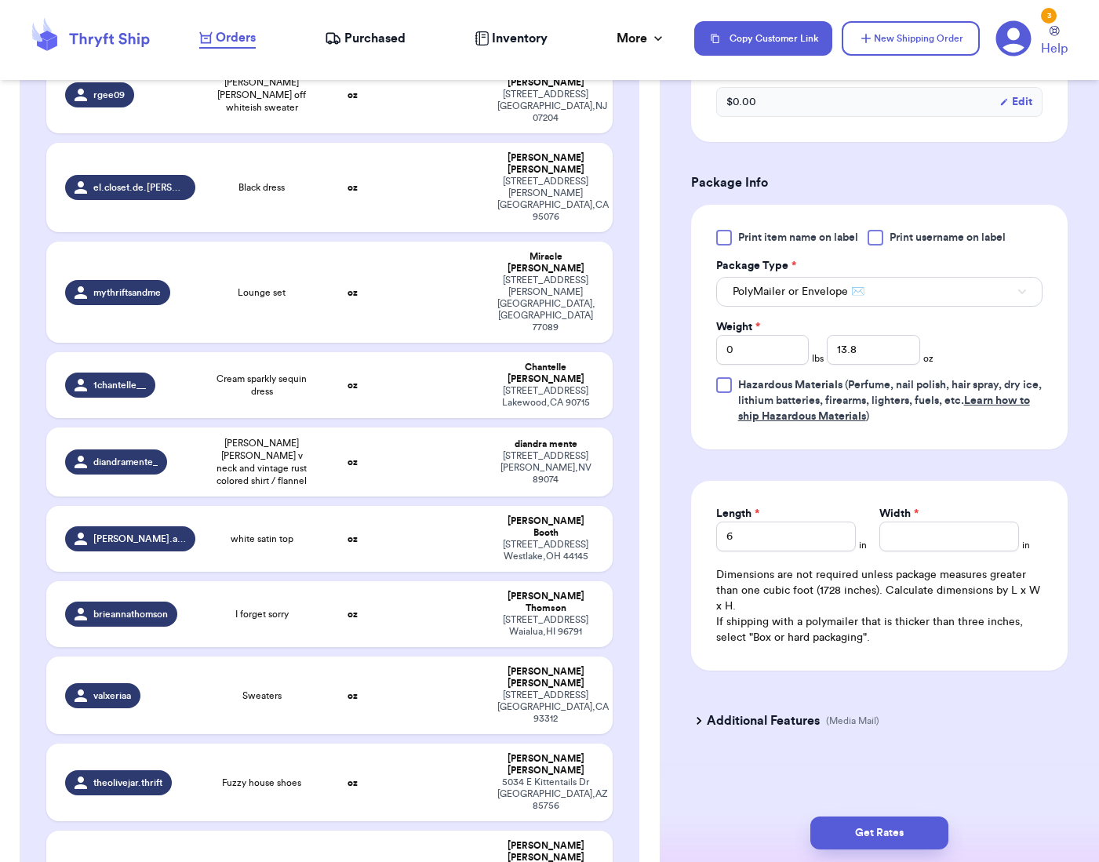
click at [1019, 540] on div "Width * in" at bounding box center [954, 528] width 151 height 45
click at [992, 538] on input "4" at bounding box center [949, 537] width 140 height 30
click at [885, 843] on button "Get Rates" at bounding box center [879, 833] width 138 height 33
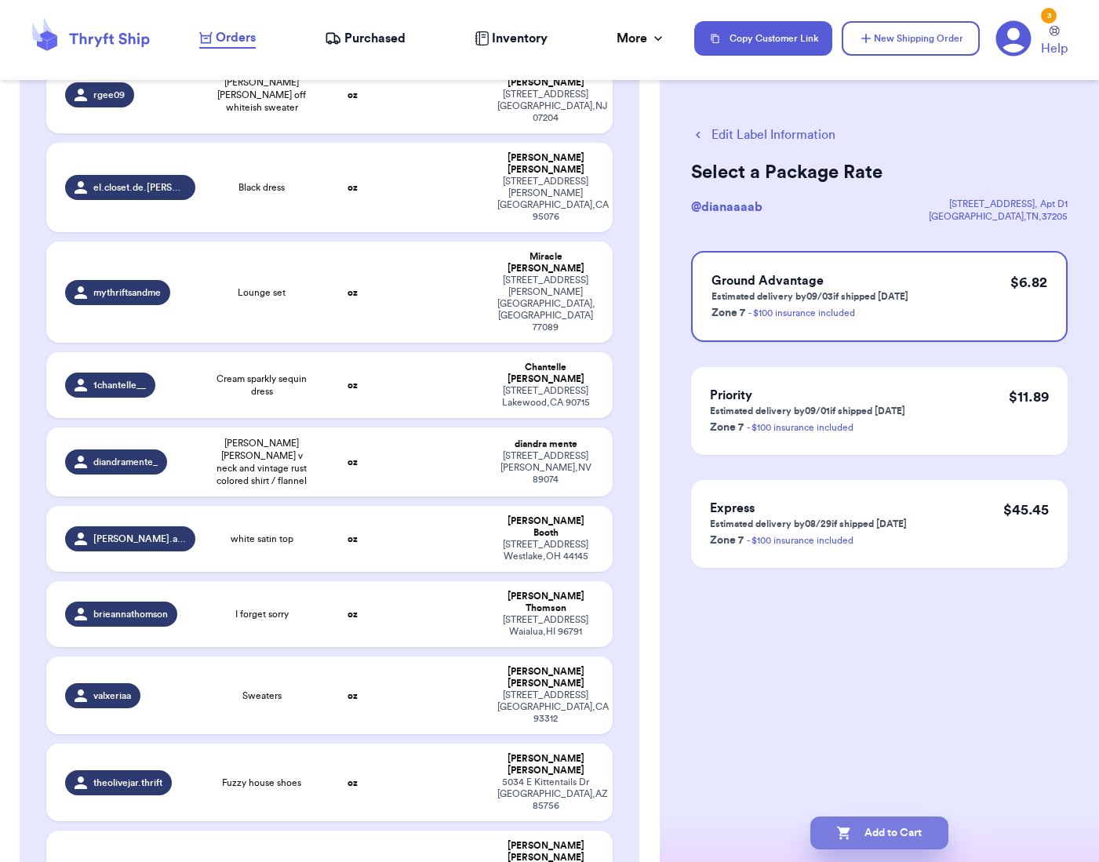
click at [904, 830] on button "Add to Cart" at bounding box center [879, 833] width 138 height 33
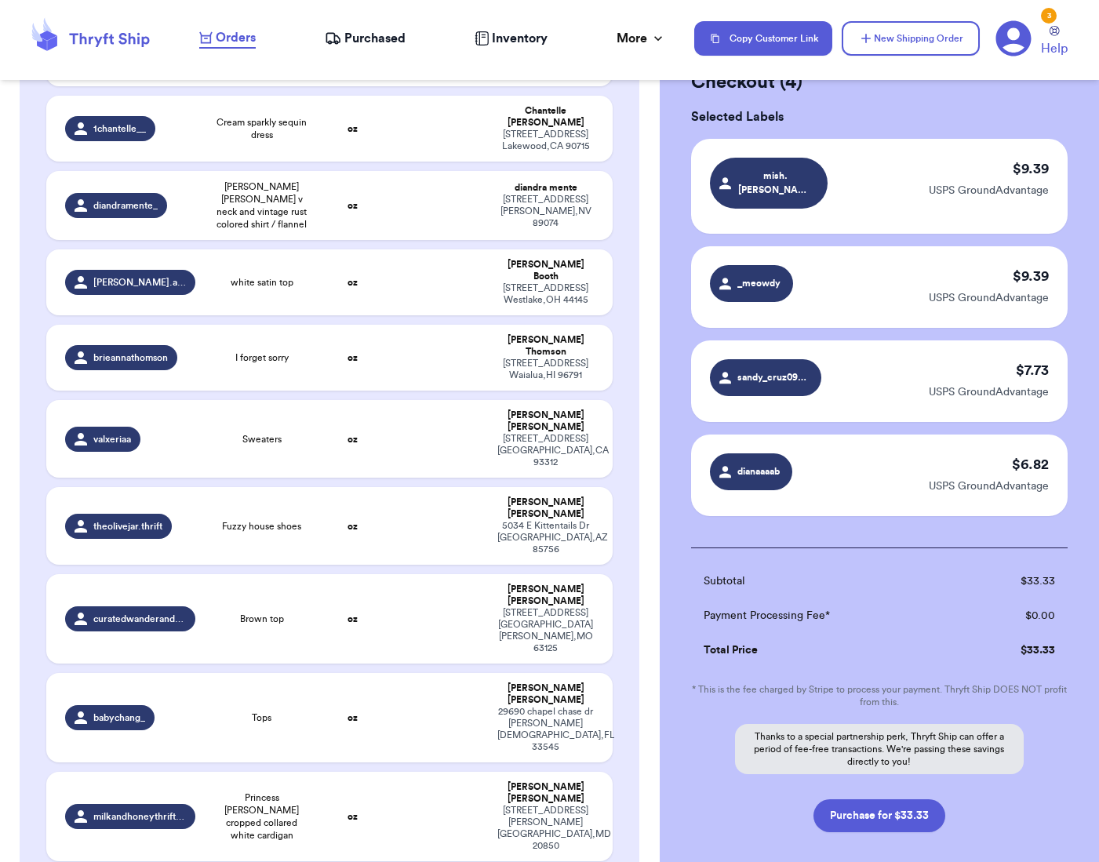
scroll to position [72, 0]
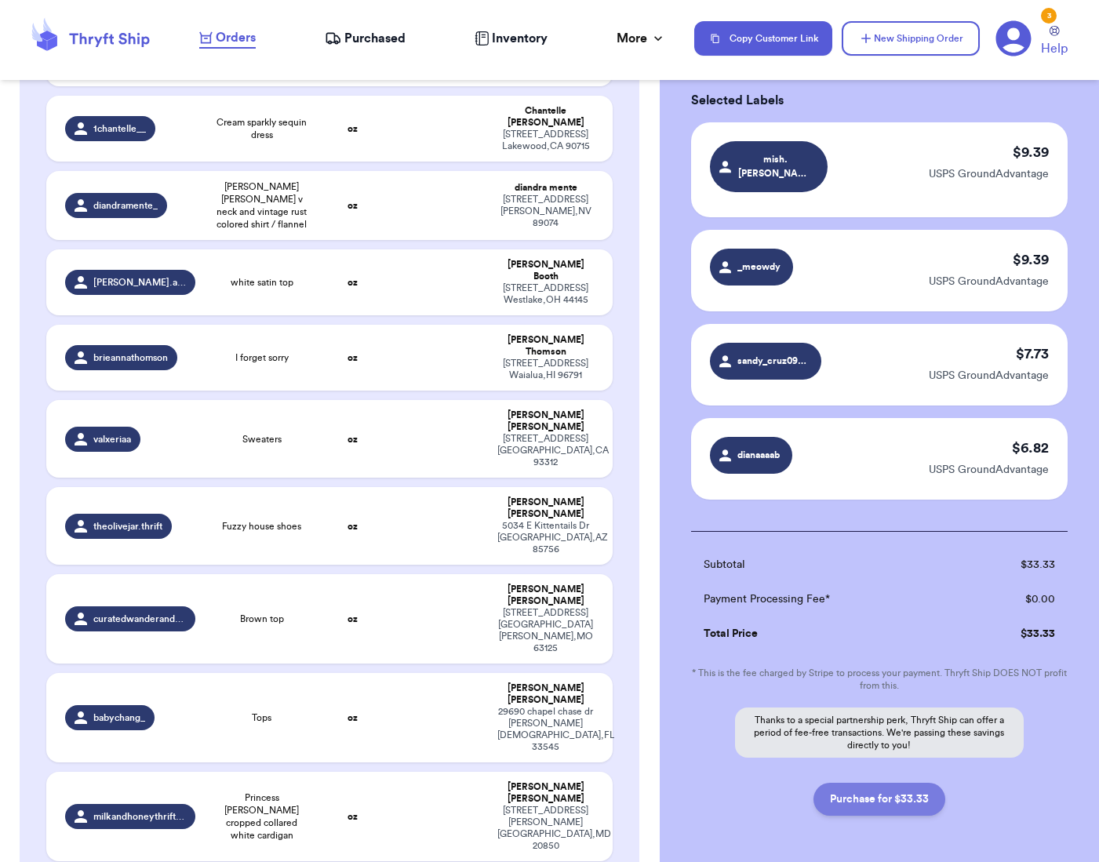
click at [894, 783] on button "Purchase for $33.33" at bounding box center [879, 799] width 132 height 33
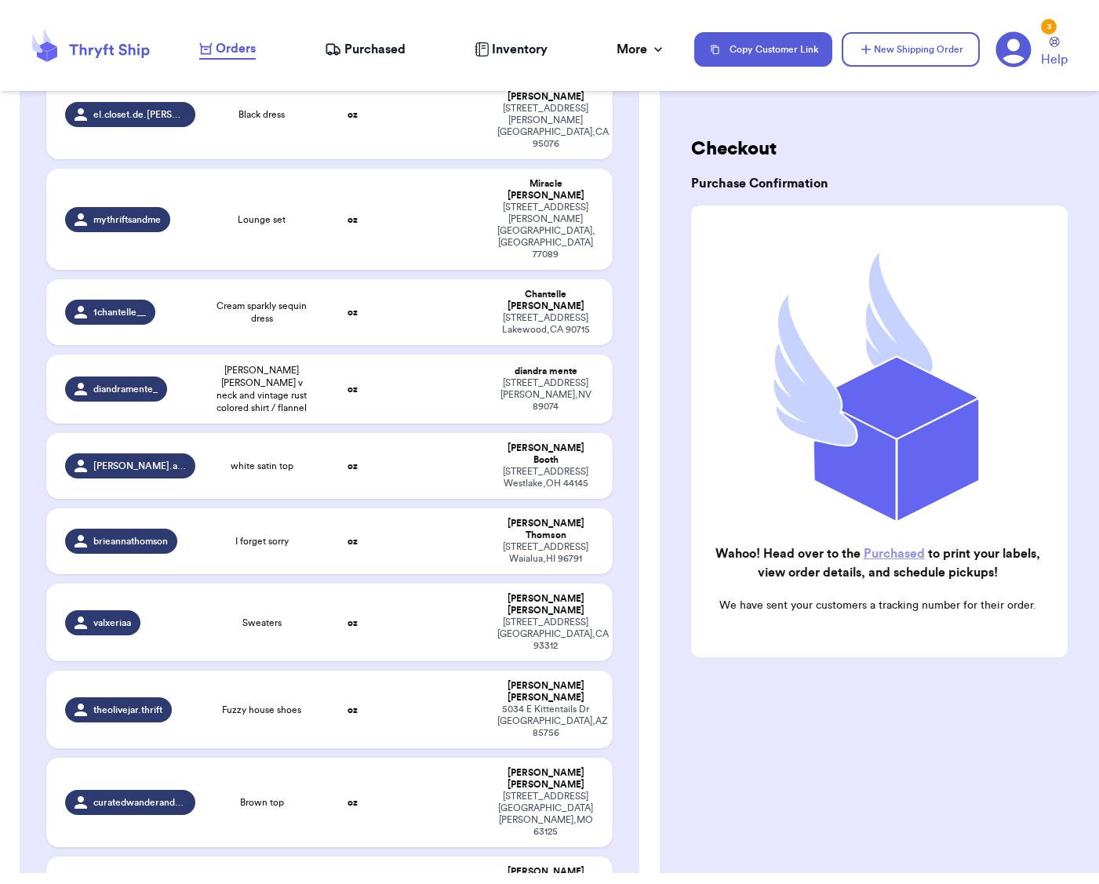
scroll to position [0, 0]
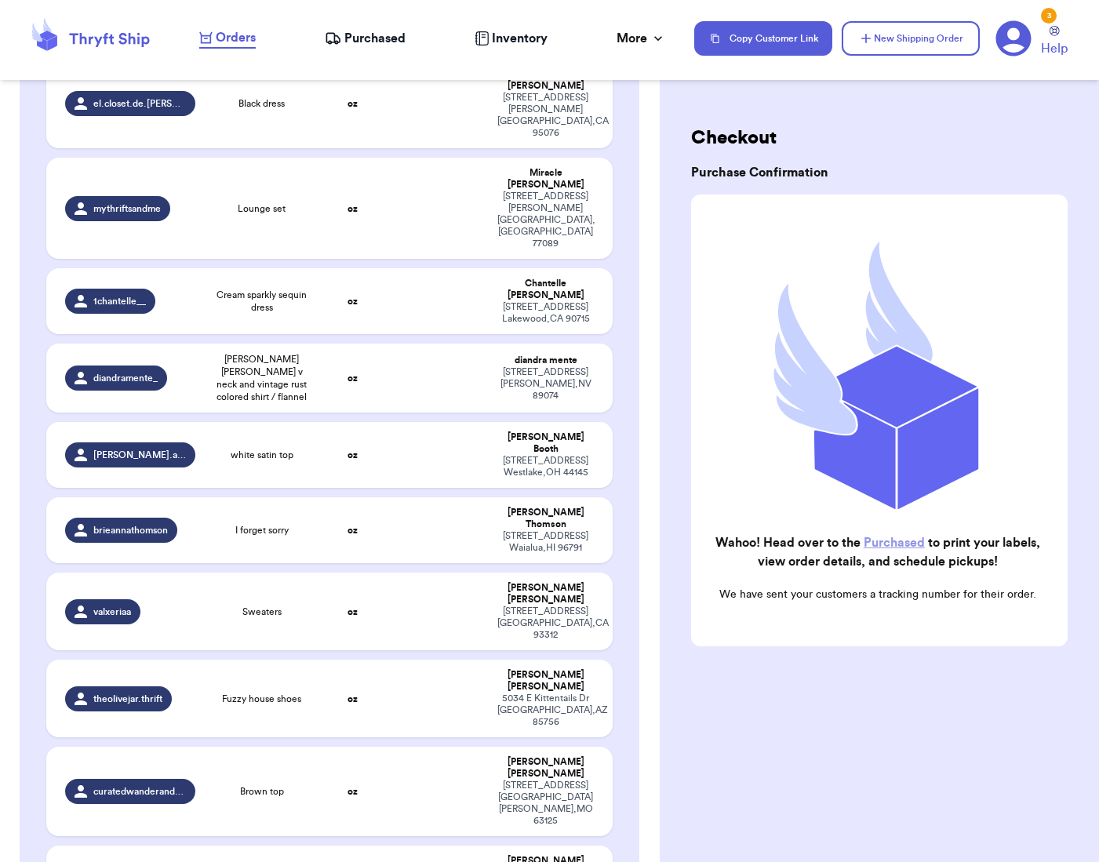
click at [373, 31] on span "Purchased" at bounding box center [374, 38] width 61 height 19
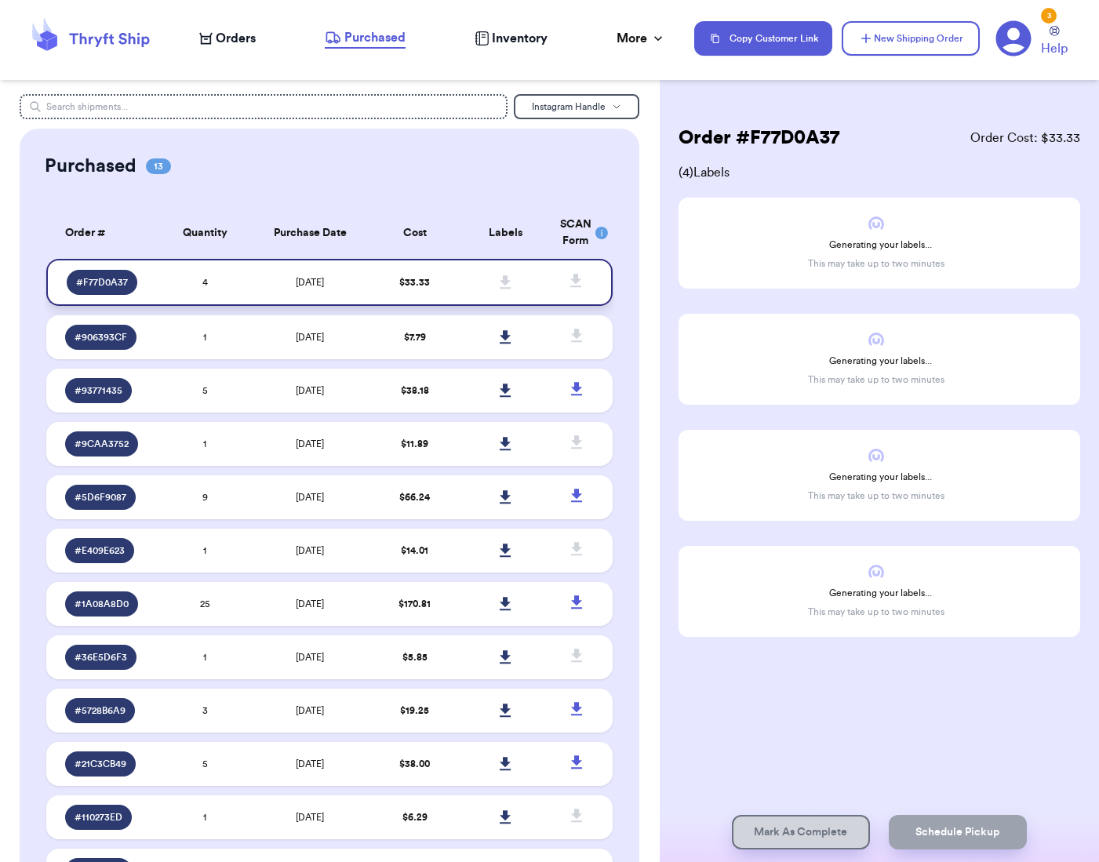
click at [359, 297] on td "[DATE]" at bounding box center [309, 282] width 119 height 47
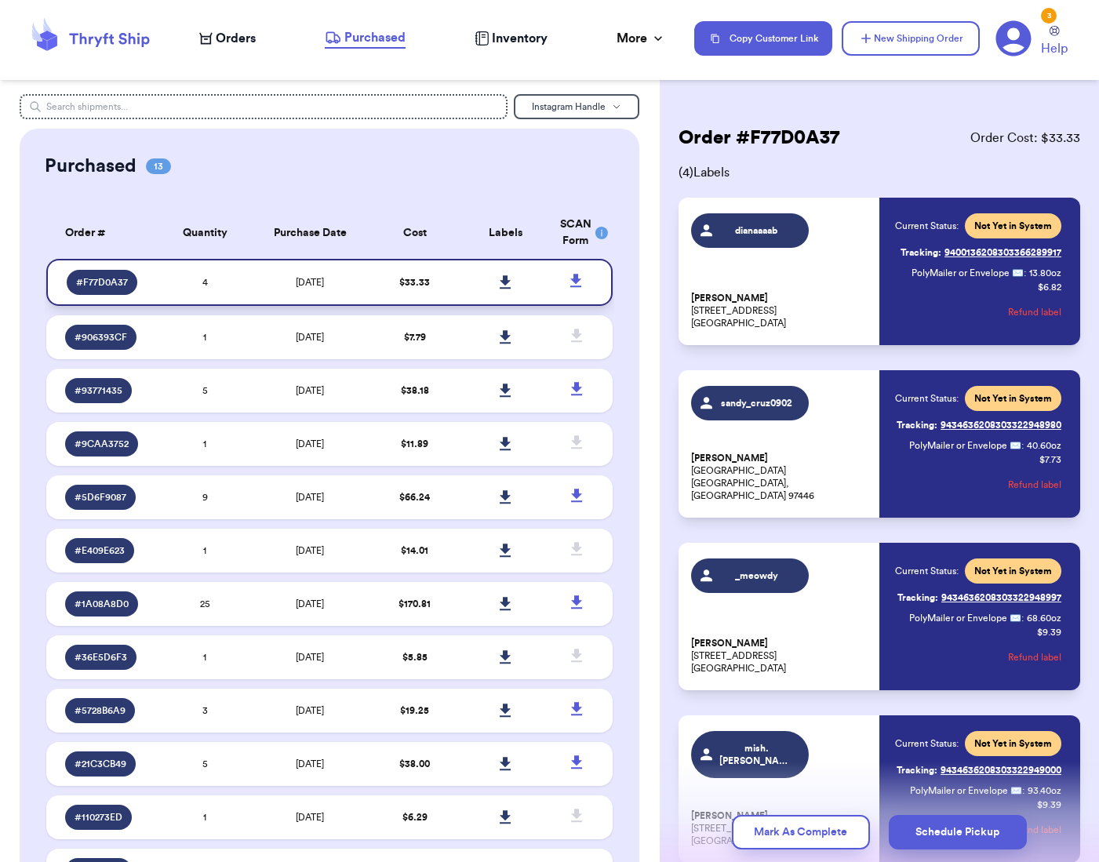
click at [512, 289] on link at bounding box center [505, 282] width 35 height 35
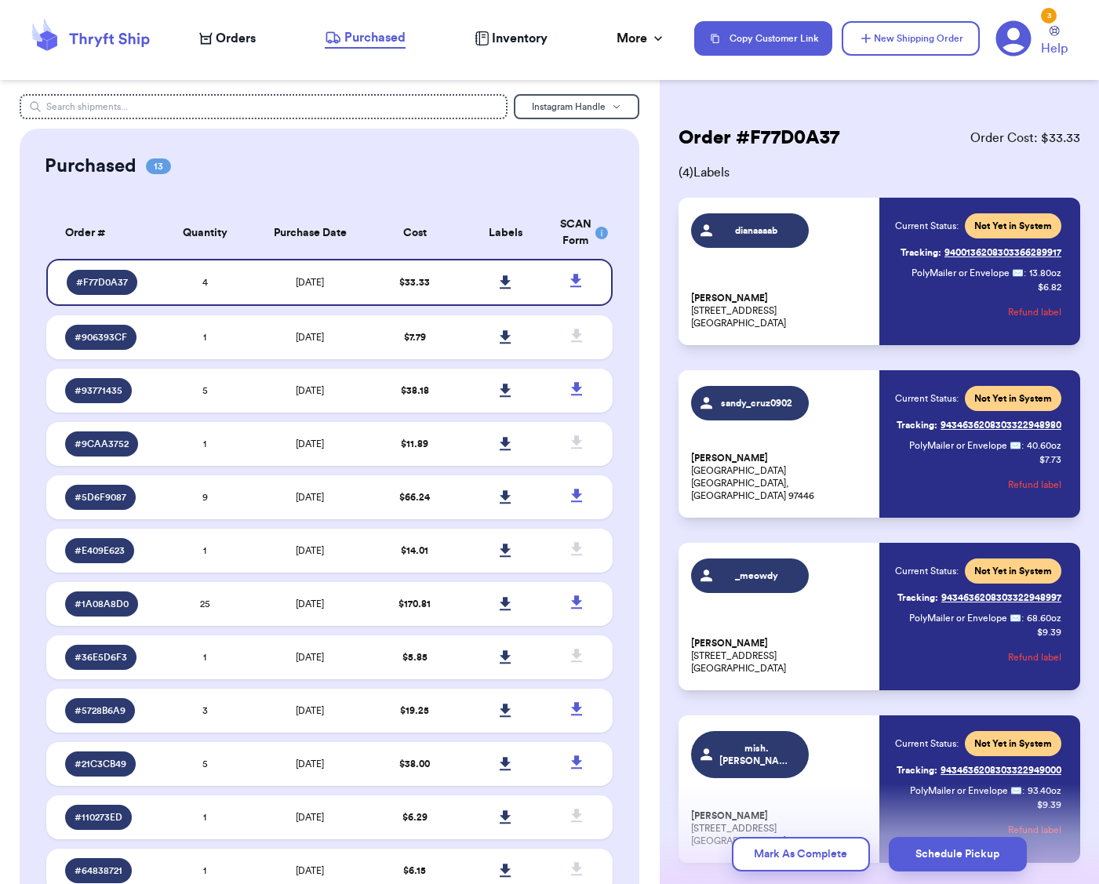
click at [603, 237] on rect at bounding box center [601, 233] width 13 height 13
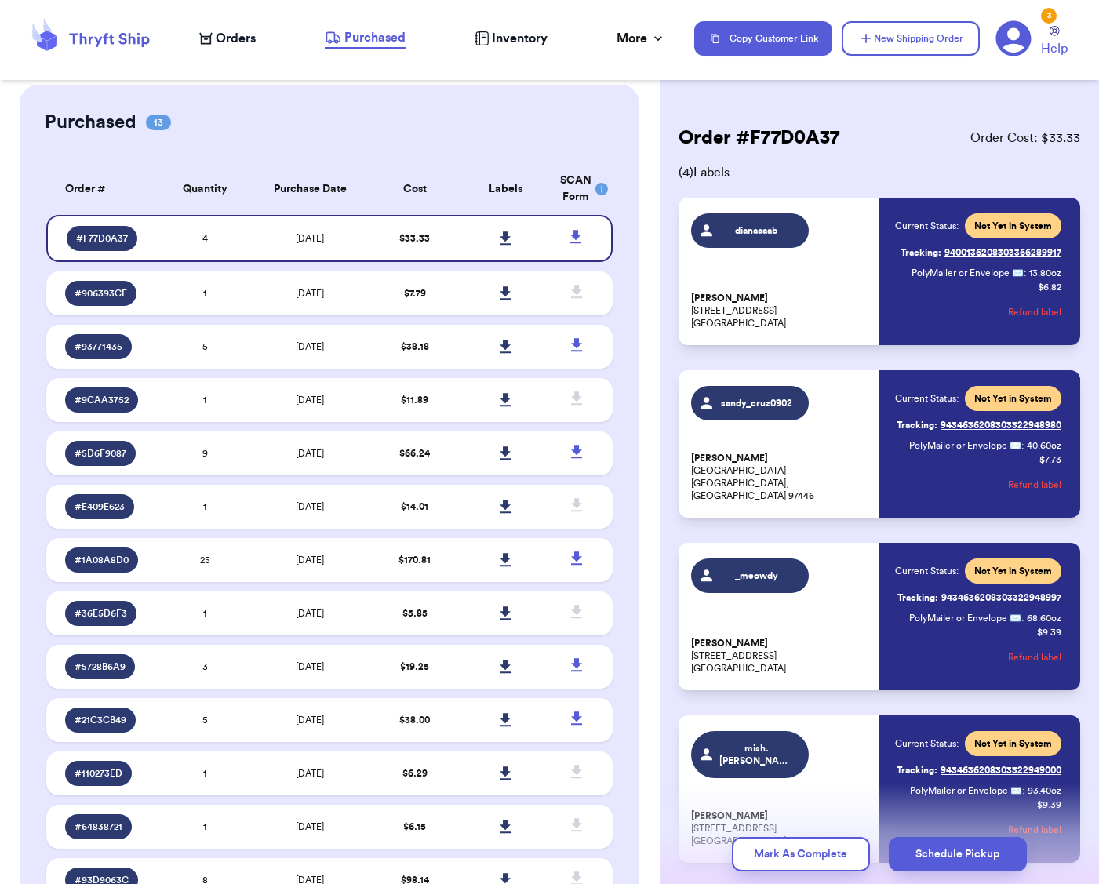
click at [242, 21] on nav "Orders Purchased Inventory More Stats Completed Orders Copy Customer Link New S…" at bounding box center [642, 39] width 916 height 52
click at [242, 34] on span "Orders" at bounding box center [236, 38] width 40 height 19
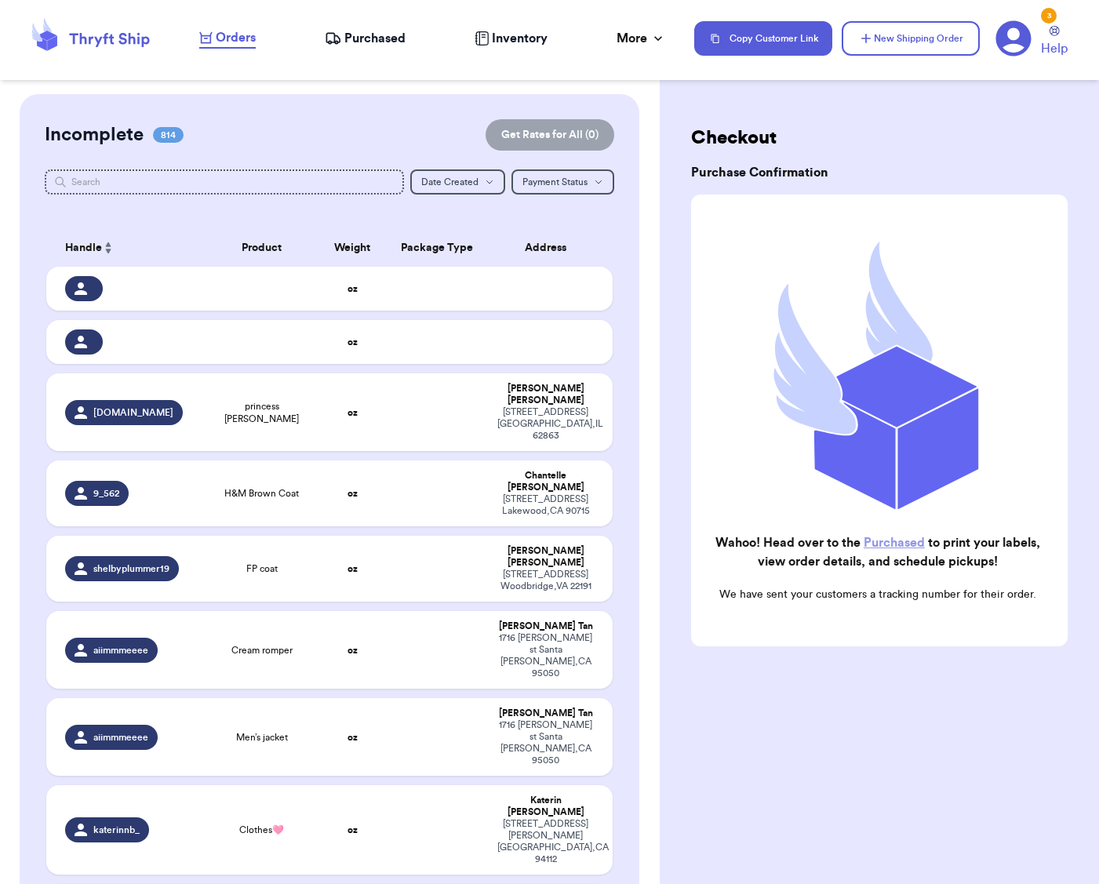
click at [111, 242] on button "Sort ascending" at bounding box center [108, 247] width 13 height 19
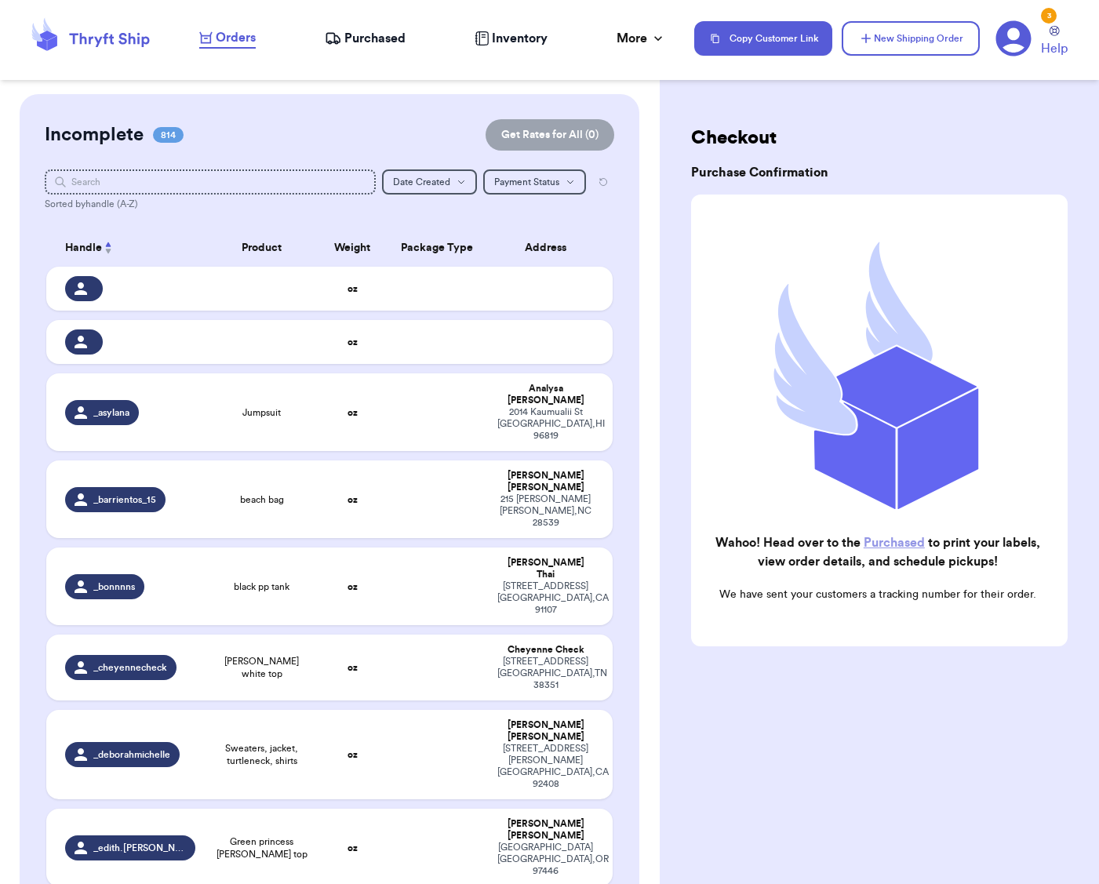
click at [99, 245] on span "Handle" at bounding box center [83, 248] width 37 height 16
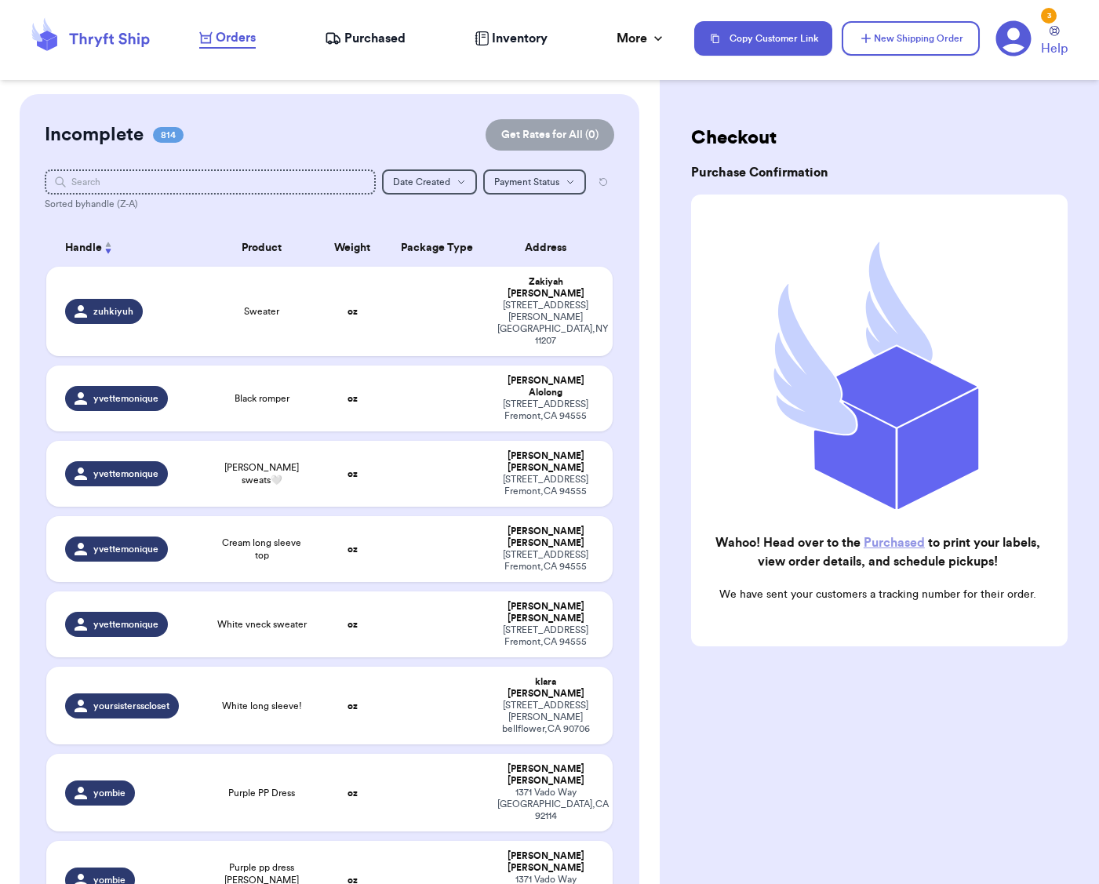
click at [105, 246] on icon "Sort none" at bounding box center [108, 245] width 6 height 6
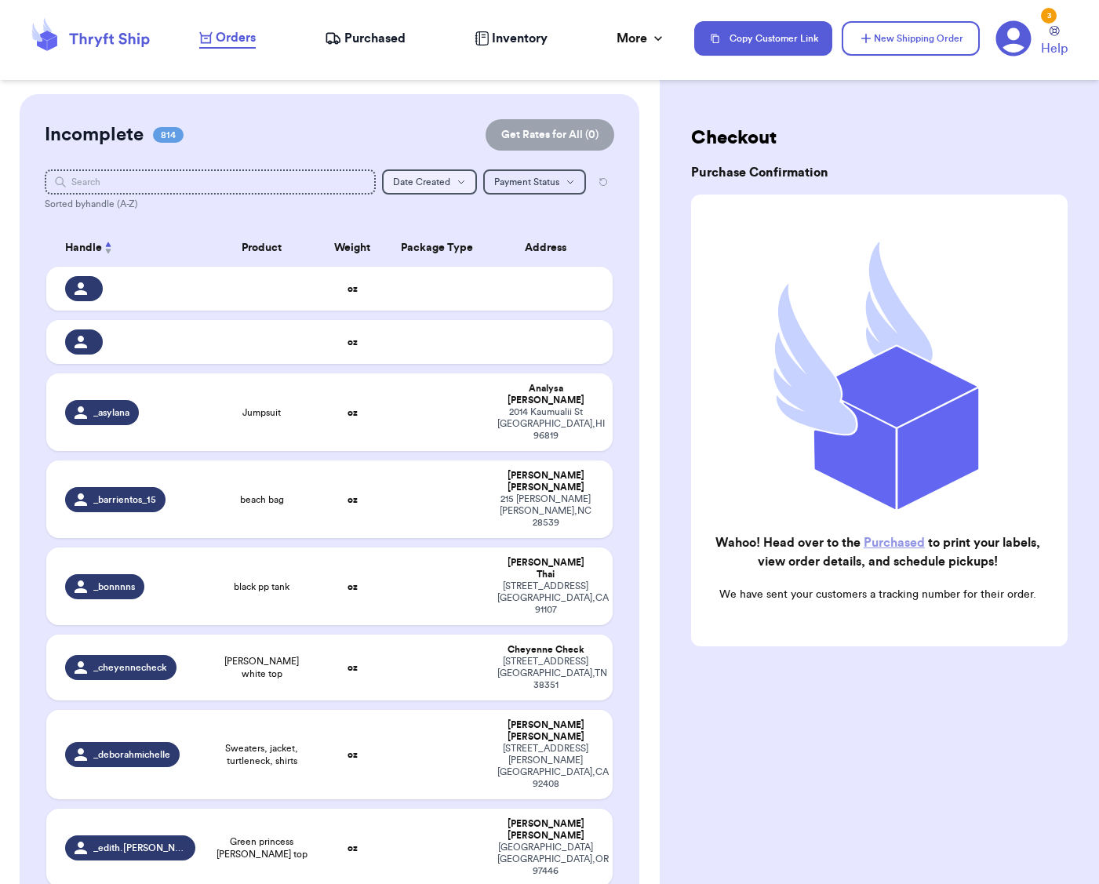
click at [434, 189] on button "Date Created Date Created" at bounding box center [429, 181] width 95 height 25
click at [435, 230] on button "Newest" at bounding box center [429, 236] width 93 height 25
click at [210, 301] on td at bounding box center [261, 289] width 113 height 44
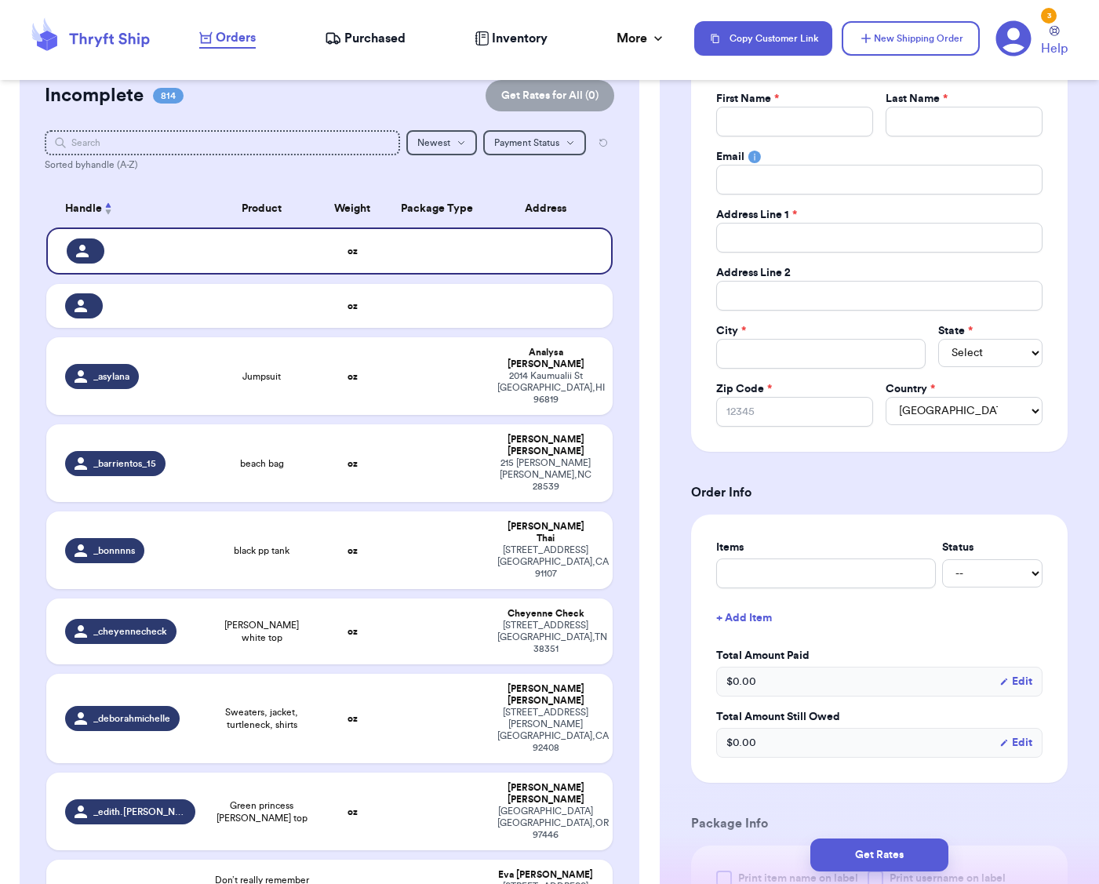
scroll to position [202, 0]
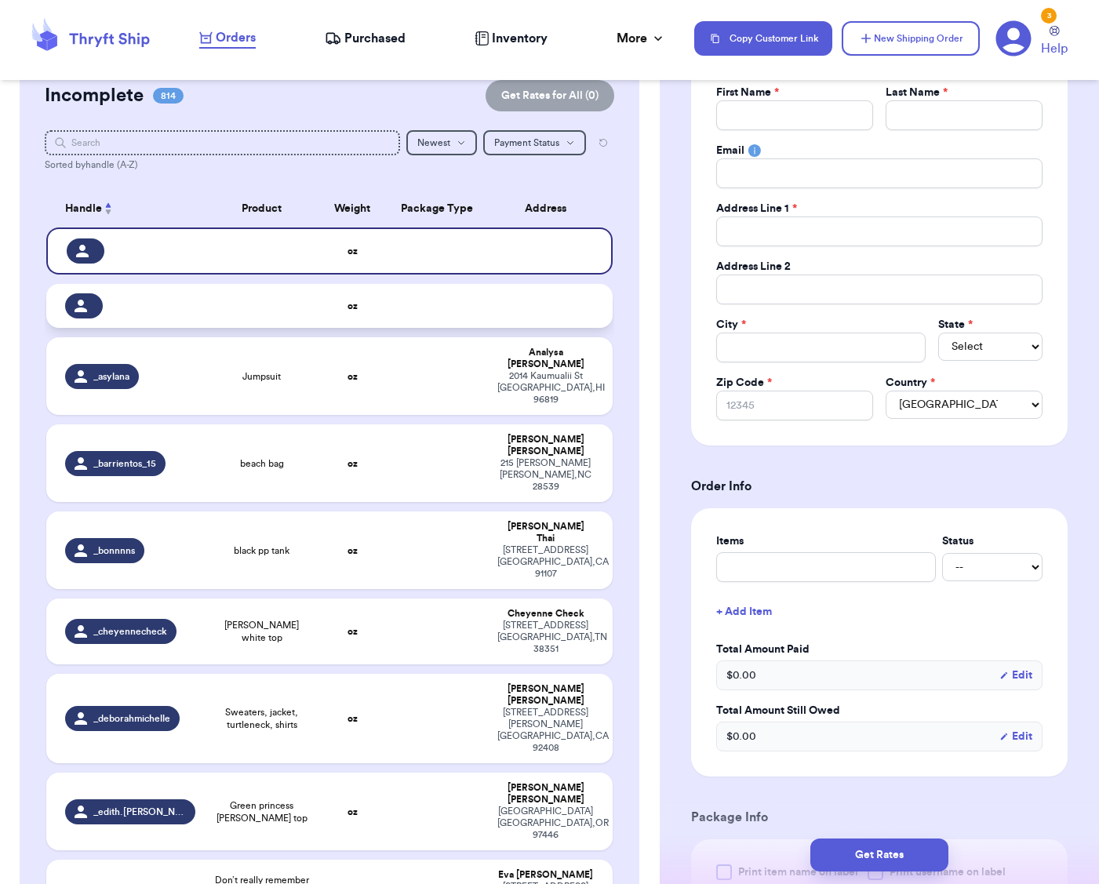
click at [237, 300] on td at bounding box center [261, 306] width 113 height 44
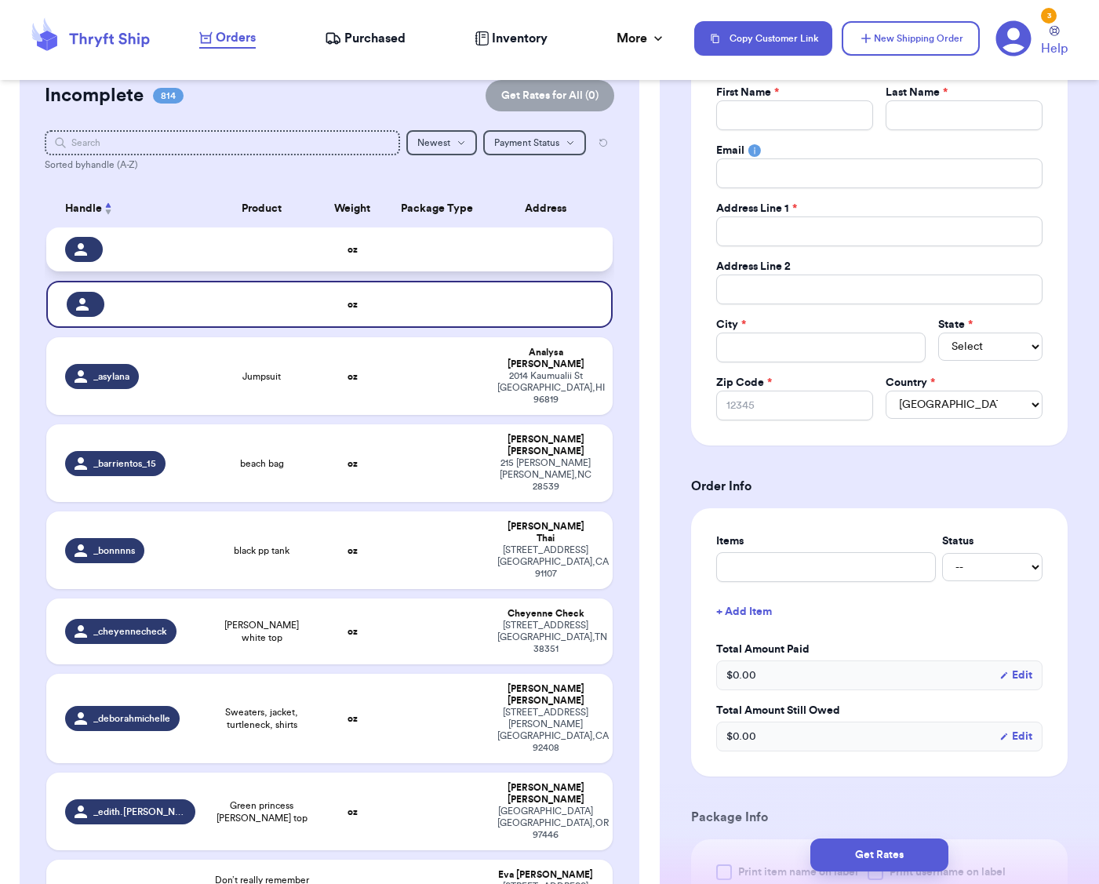
click at [231, 254] on td at bounding box center [261, 249] width 113 height 44
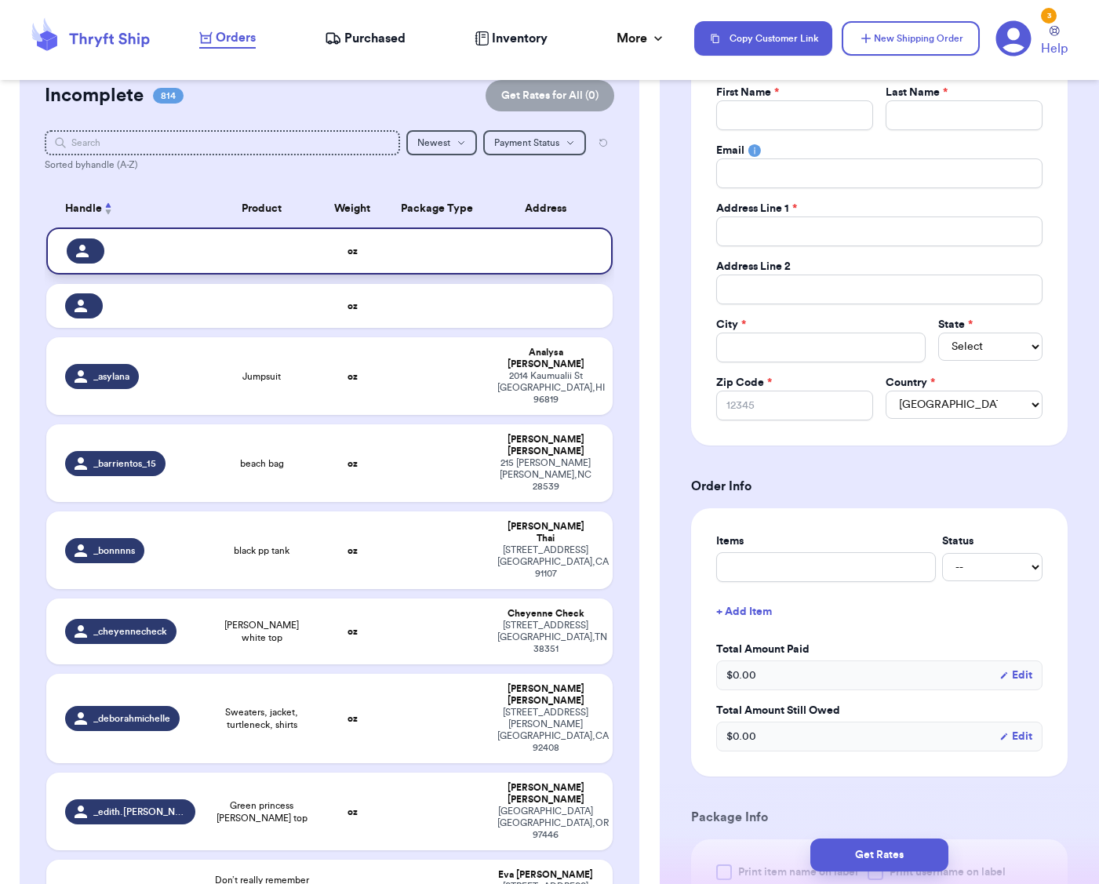
click at [224, 254] on td at bounding box center [261, 250] width 113 height 47
click at [176, 258] on div at bounding box center [131, 250] width 129 height 25
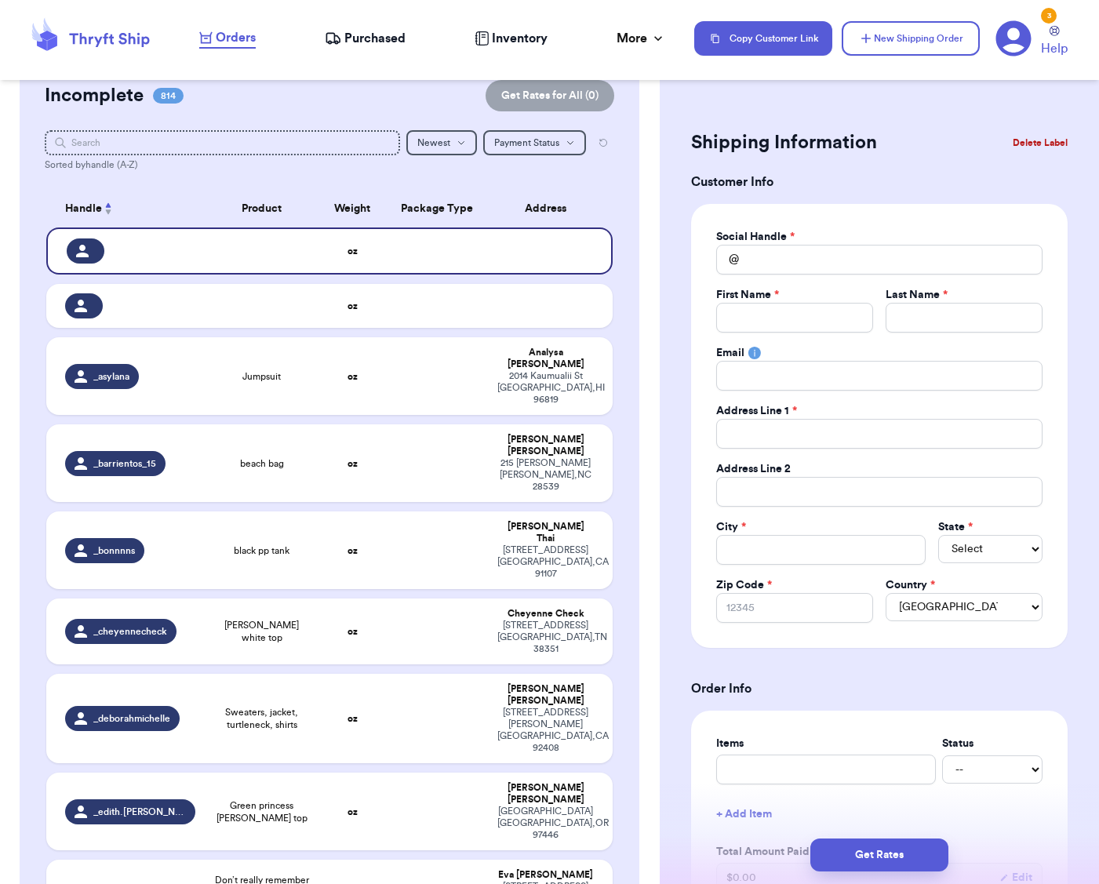
scroll to position [0, 0]
click at [1071, 136] on button "Delete Label" at bounding box center [1039, 143] width 67 height 35
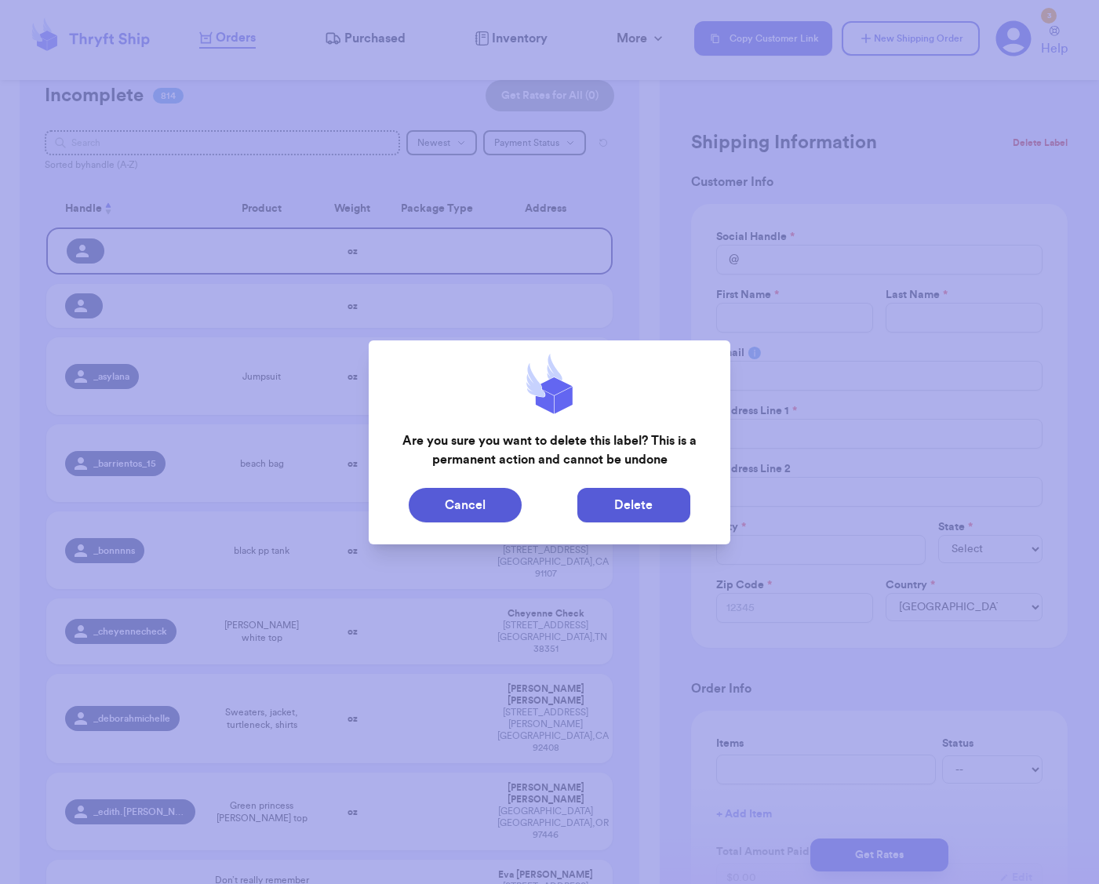
click at [632, 503] on button "Delete" at bounding box center [633, 505] width 113 height 35
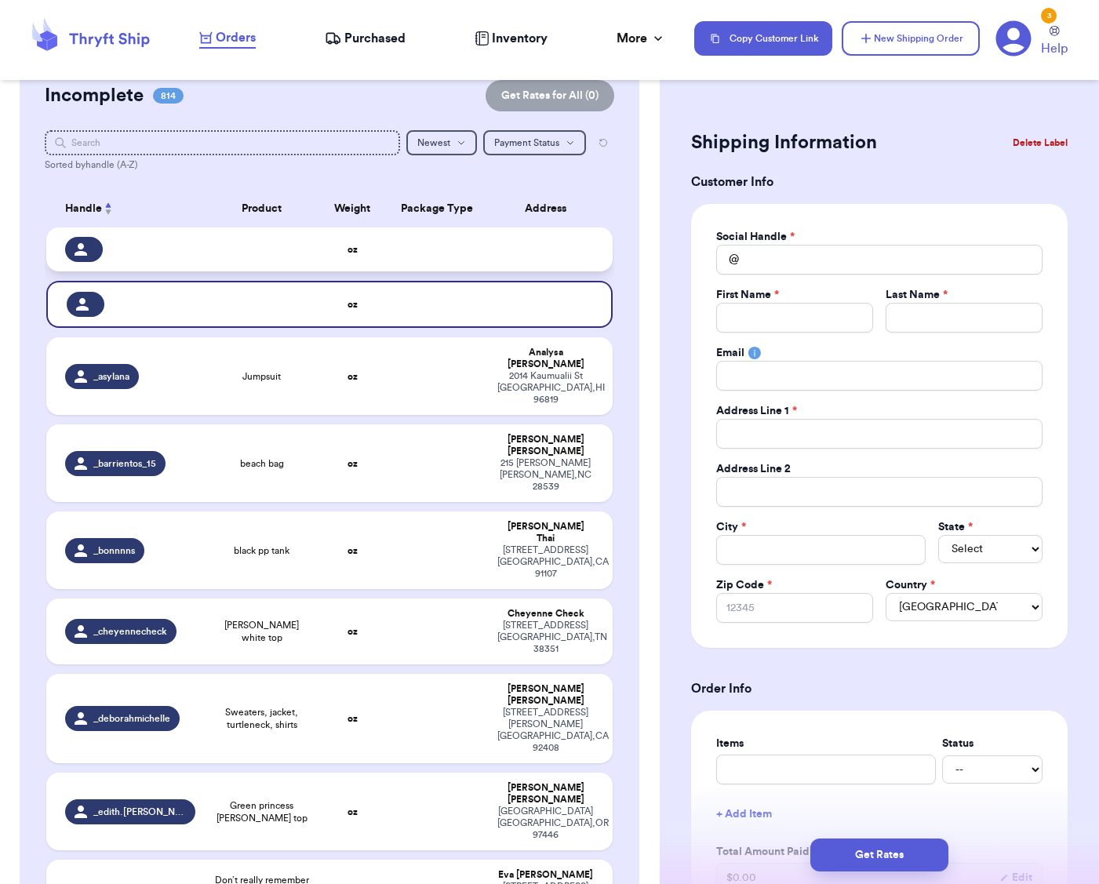
click at [435, 263] on td at bounding box center [438, 249] width 102 height 44
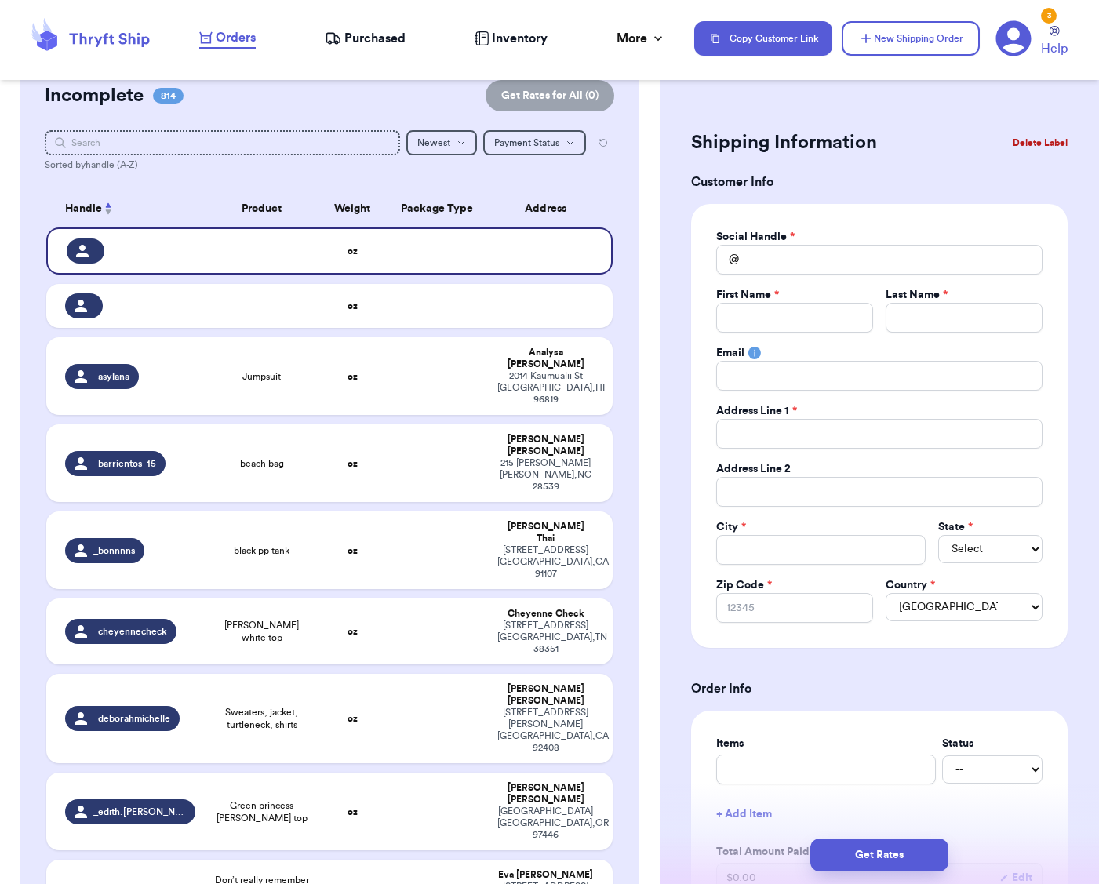
click at [1055, 147] on button "Delete Label" at bounding box center [1039, 143] width 67 height 35
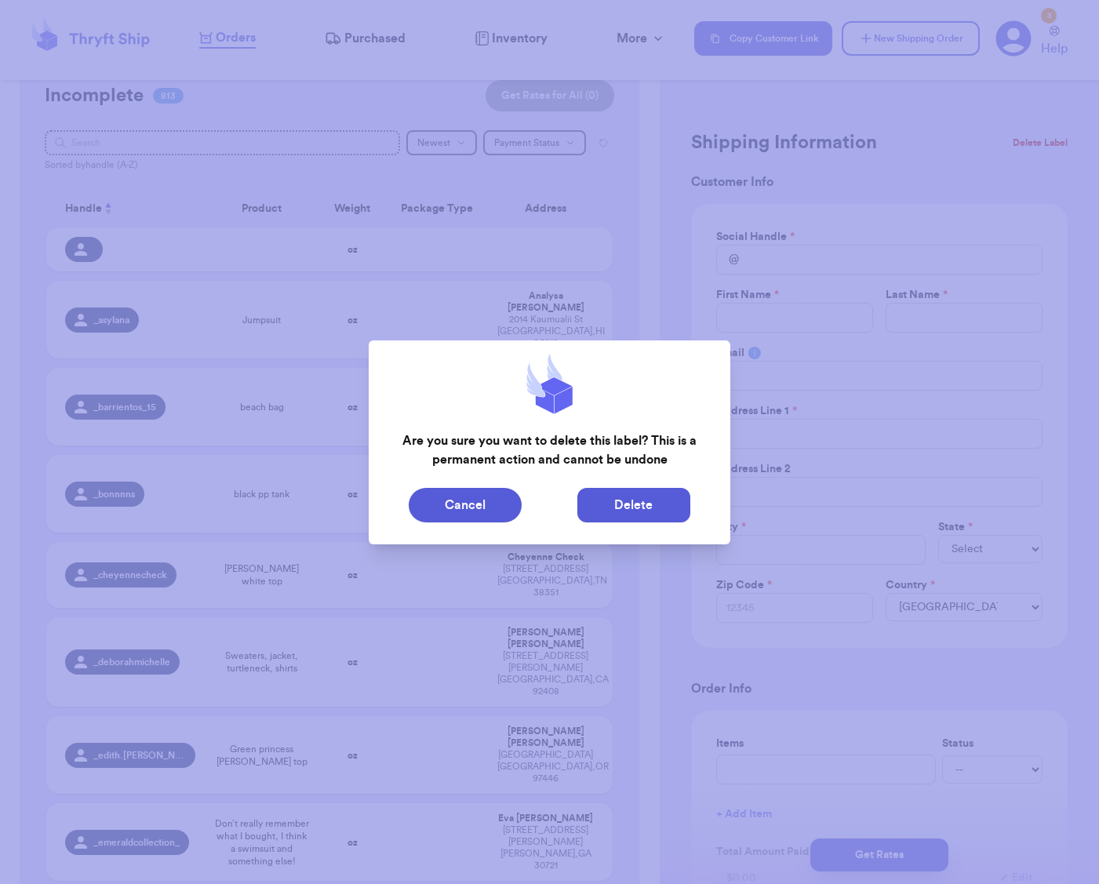
click at [668, 495] on button "Delete" at bounding box center [633, 505] width 113 height 35
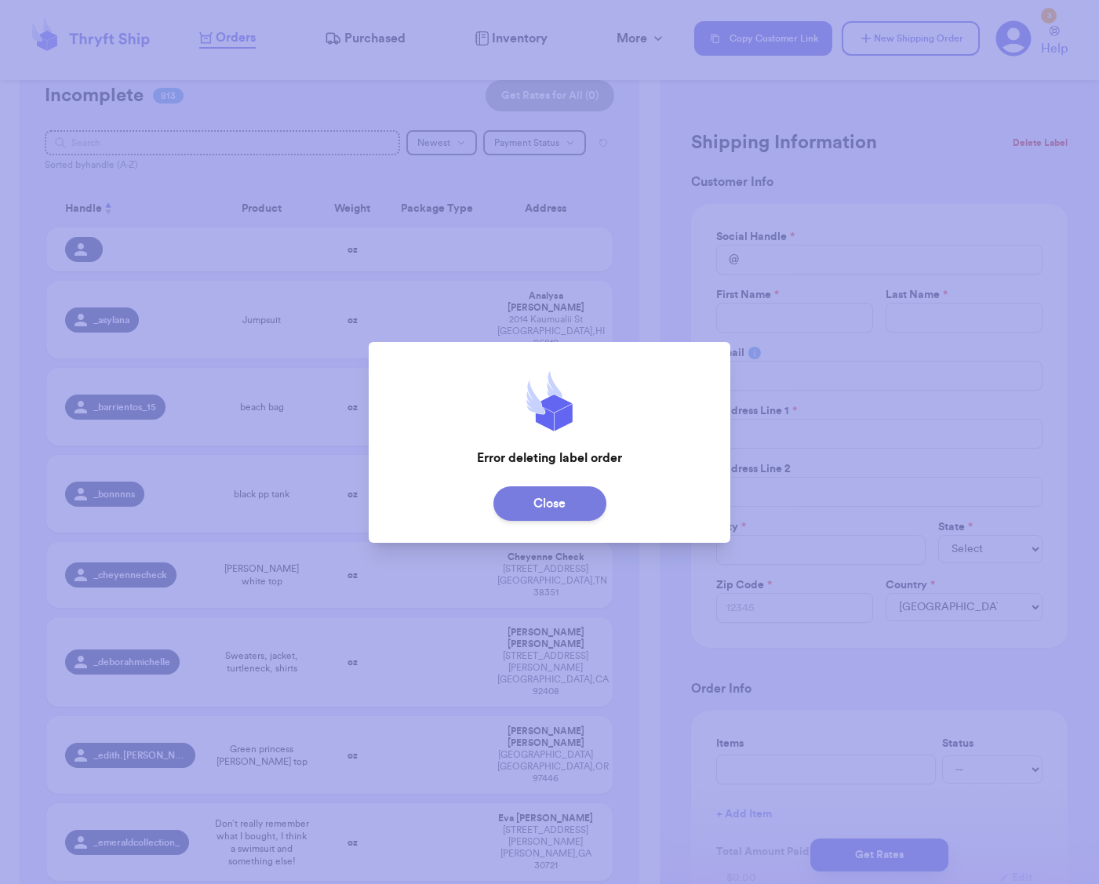
click at [548, 515] on button "Close" at bounding box center [549, 503] width 113 height 35
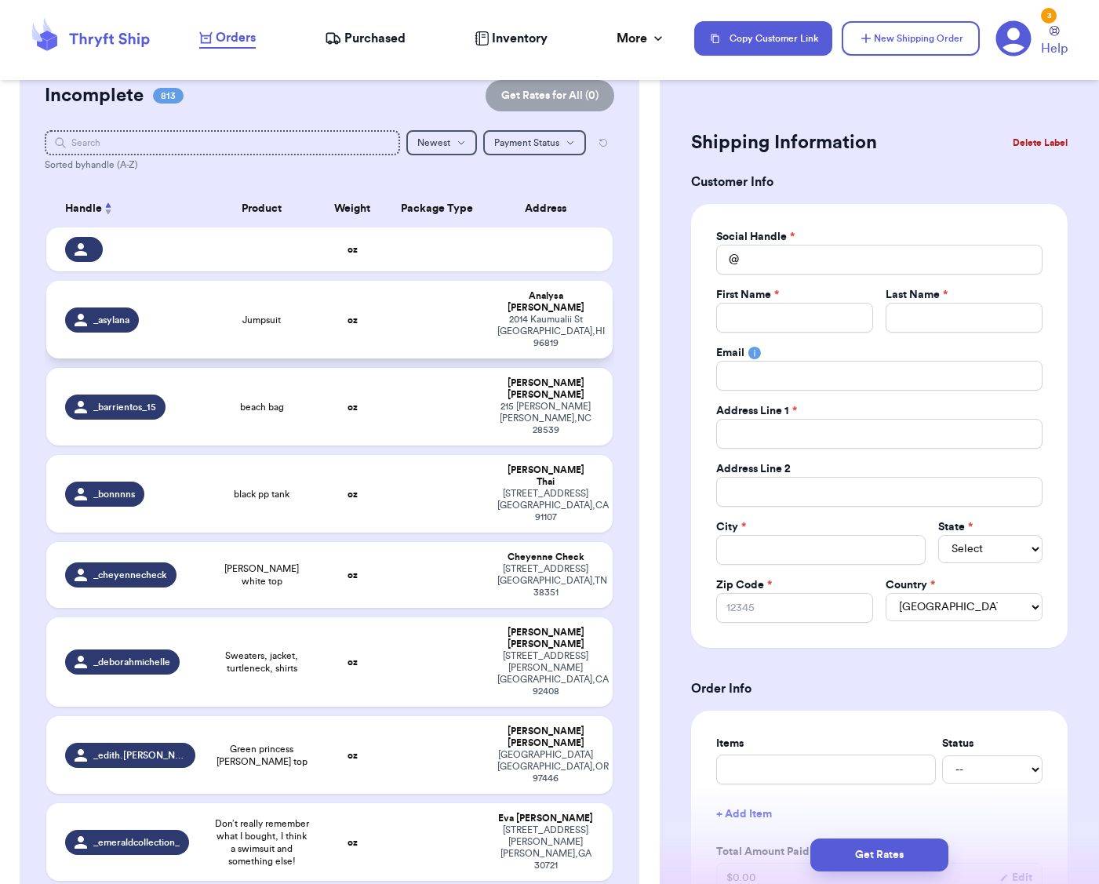
click at [419, 330] on td at bounding box center [438, 320] width 102 height 78
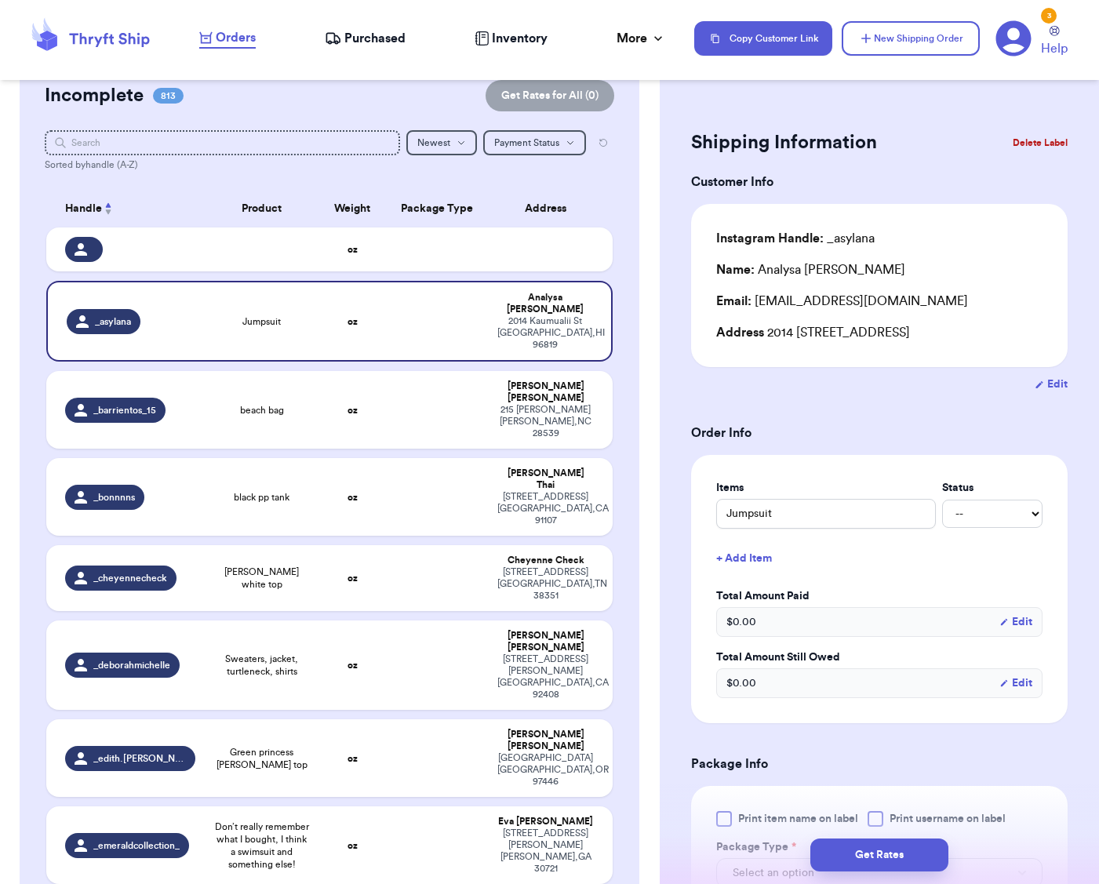
click at [1050, 141] on button "Delete Label" at bounding box center [1039, 143] width 67 height 35
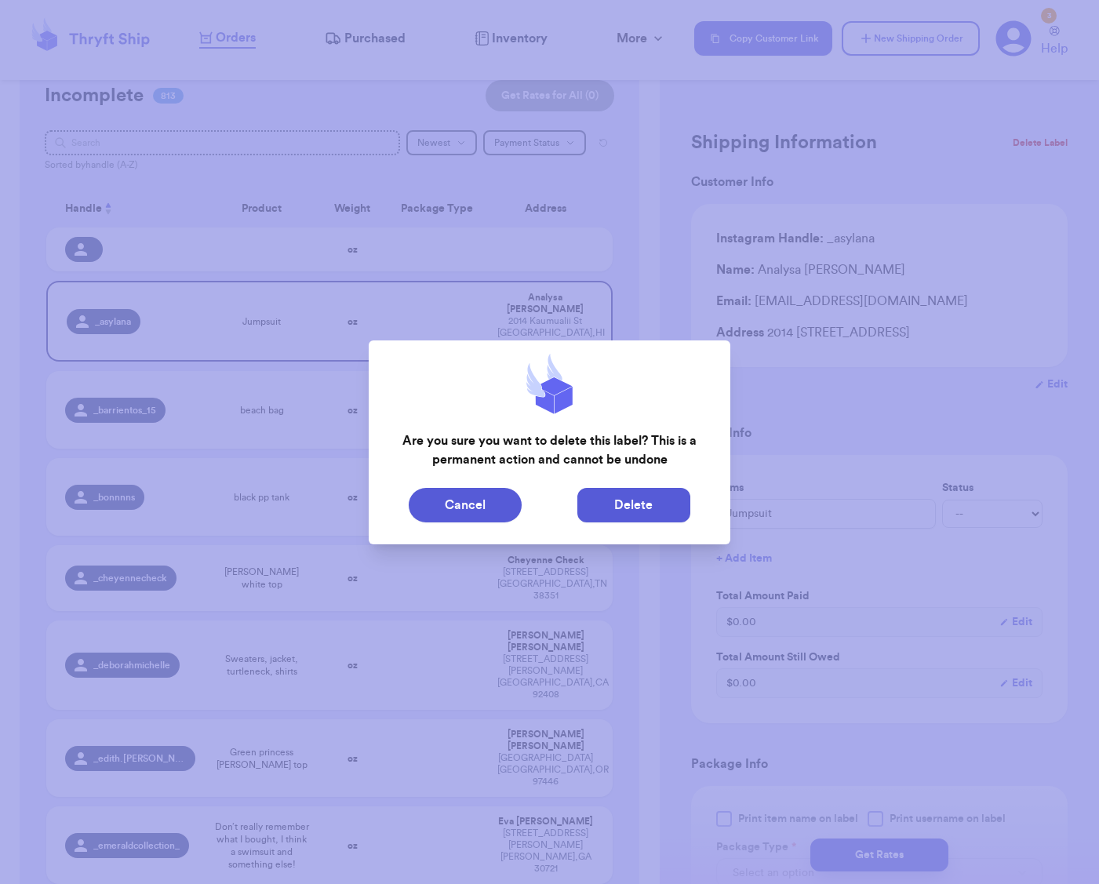
click at [617, 514] on button "Delete" at bounding box center [633, 505] width 113 height 35
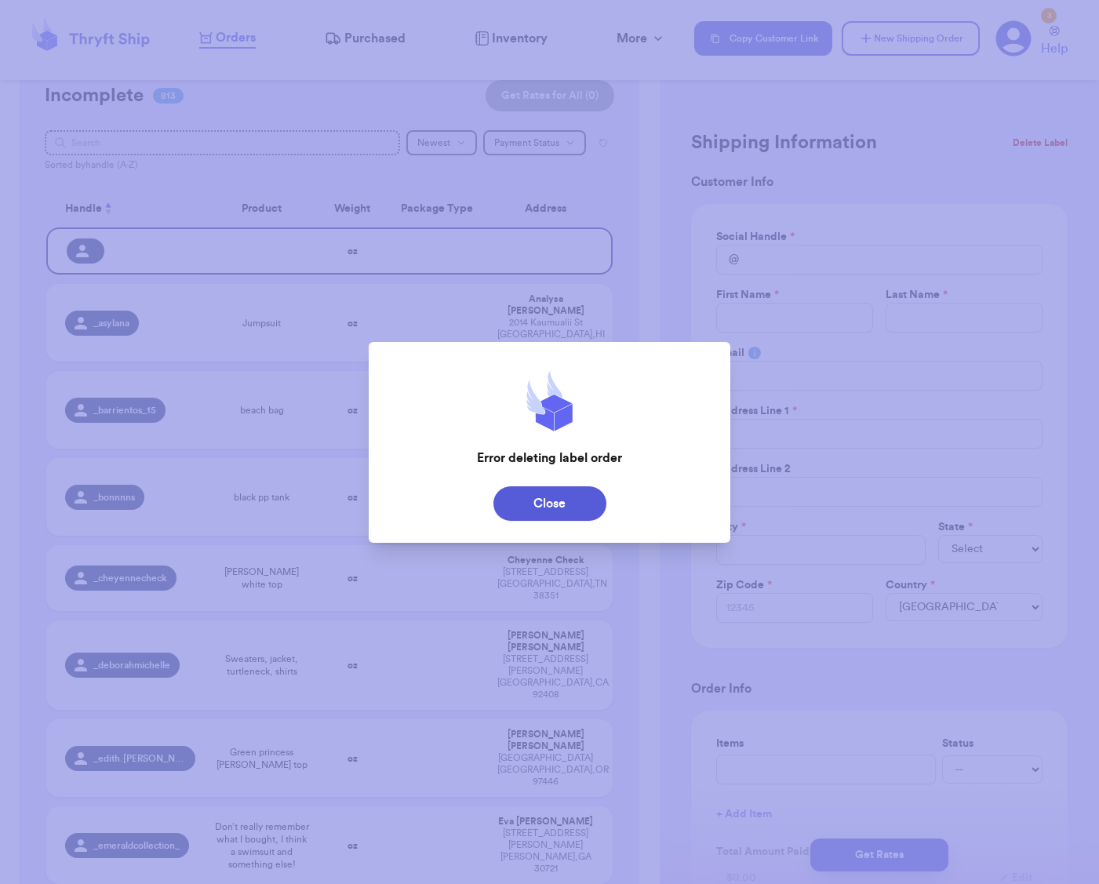
drag, startPoint x: 576, startPoint y: 505, endPoint x: 540, endPoint y: 487, distance: 39.6
click at [575, 505] on button "Close" at bounding box center [549, 503] width 113 height 35
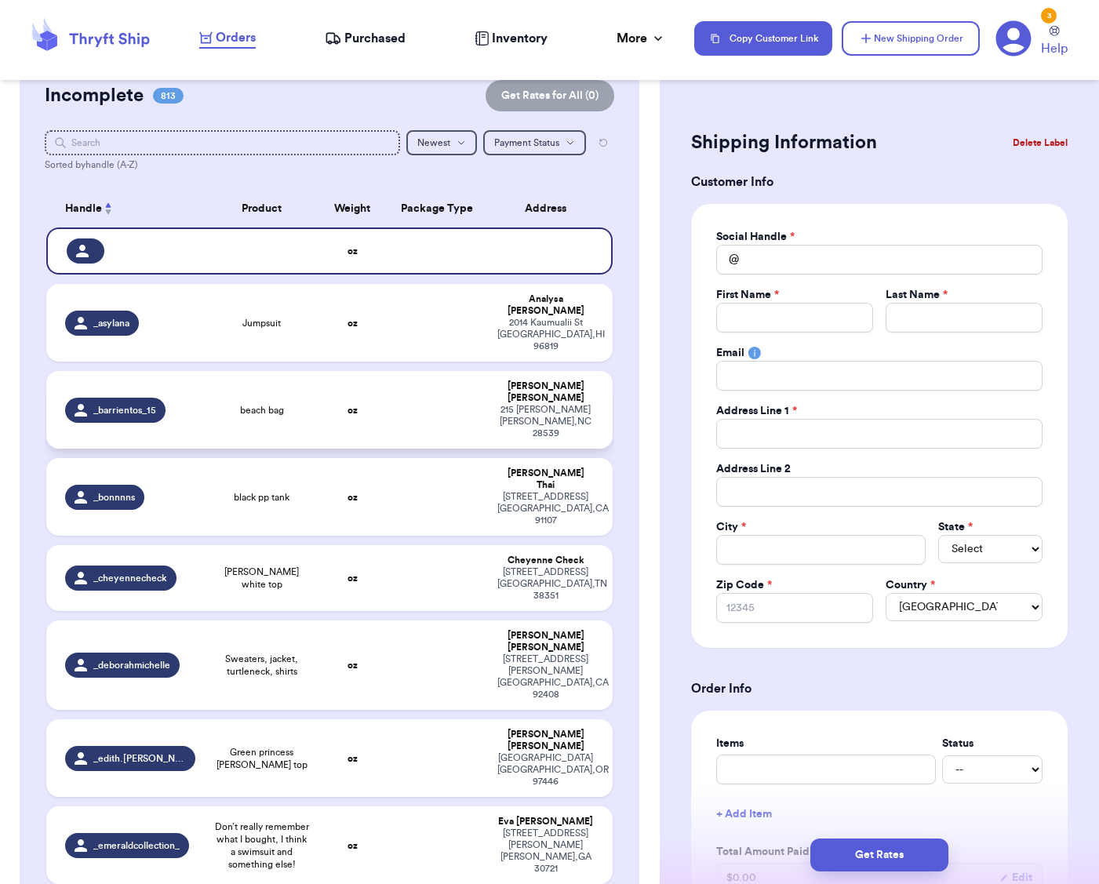
click at [413, 390] on td at bounding box center [438, 410] width 102 height 78
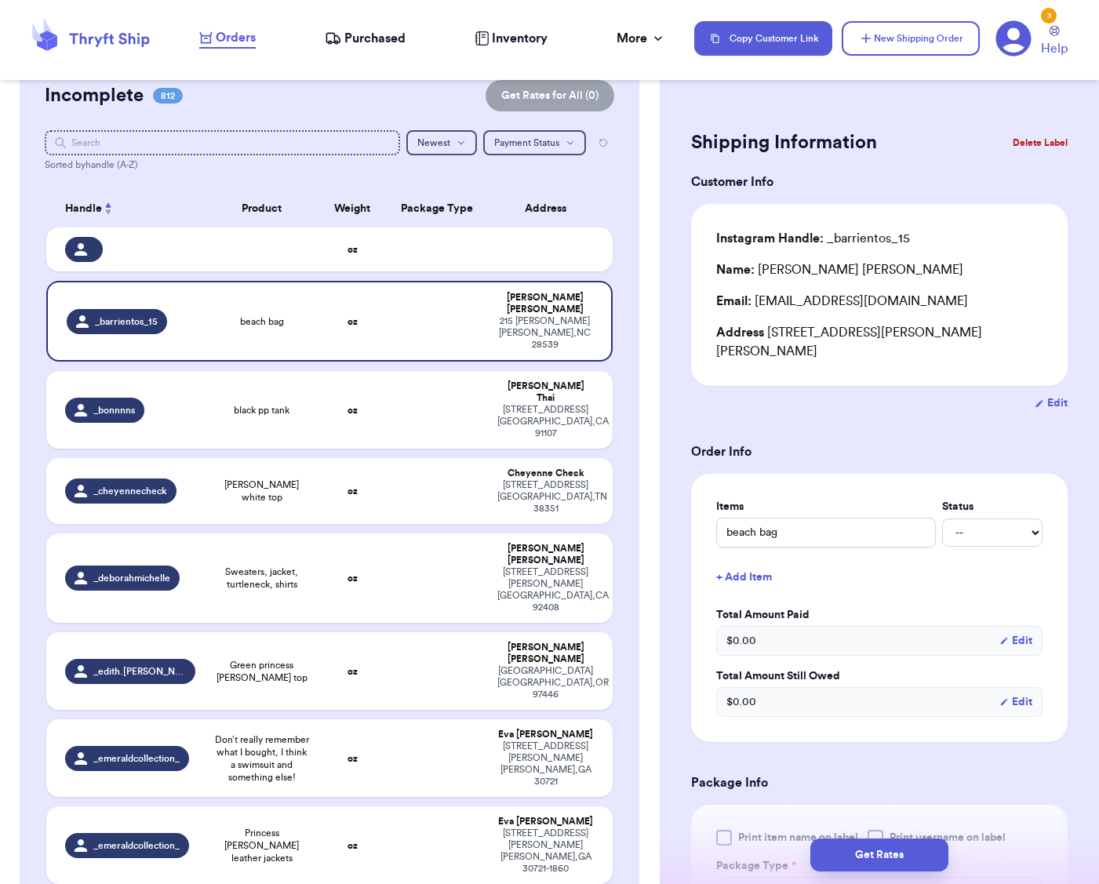
click at [1053, 142] on button "Delete Label" at bounding box center [1039, 143] width 67 height 35
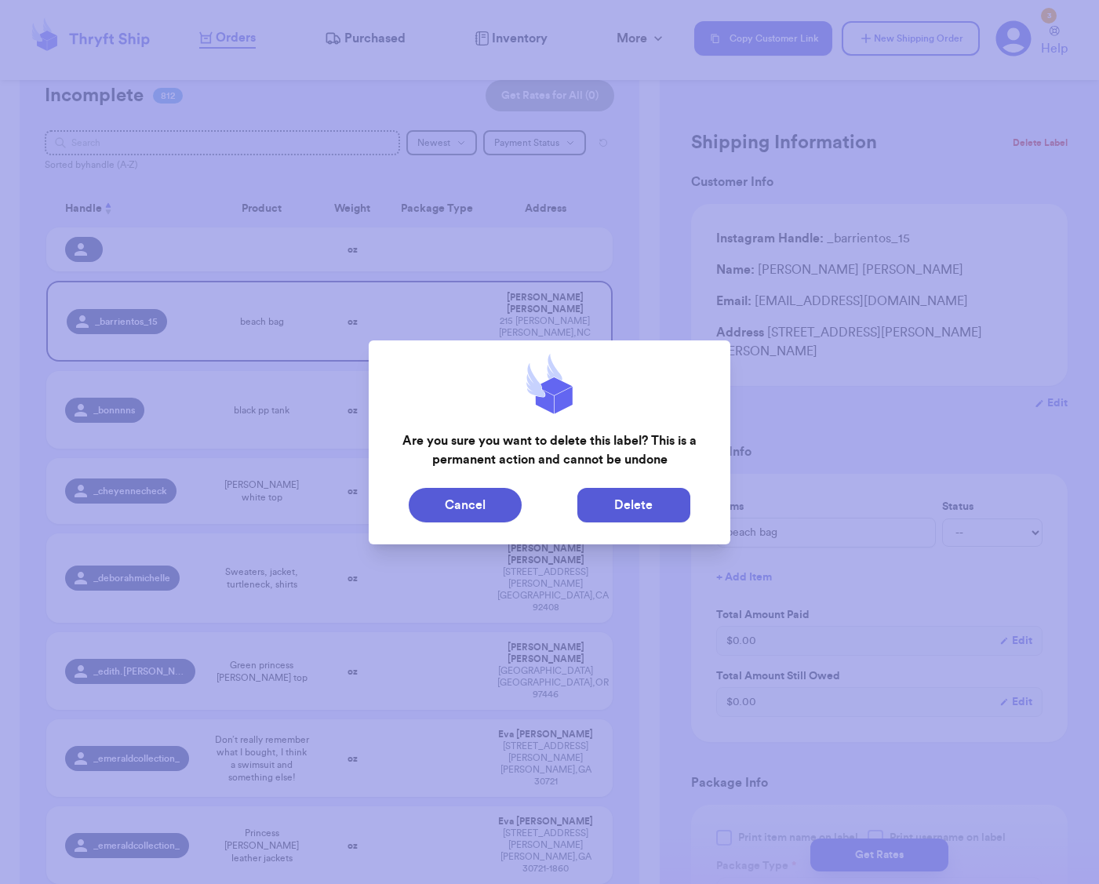
click at [635, 511] on button "Delete" at bounding box center [633, 505] width 113 height 35
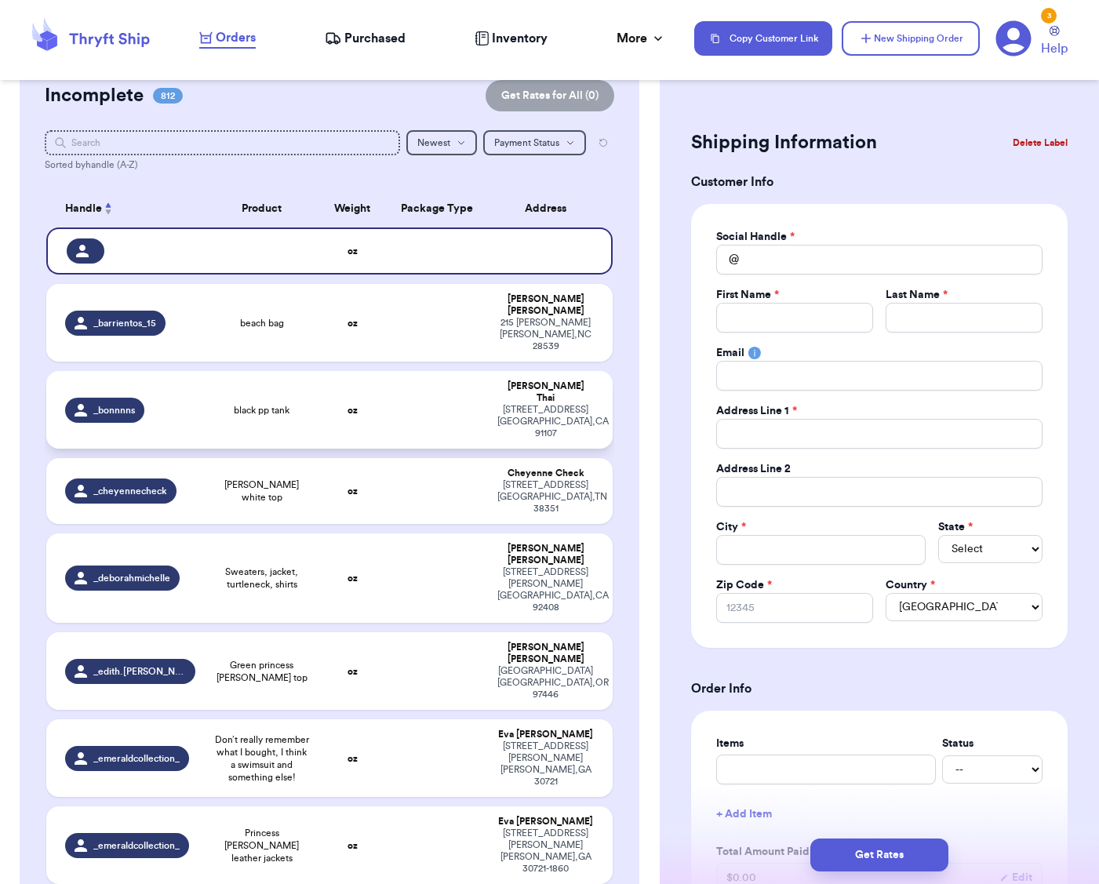
click at [336, 411] on td "oz" at bounding box center [352, 410] width 68 height 78
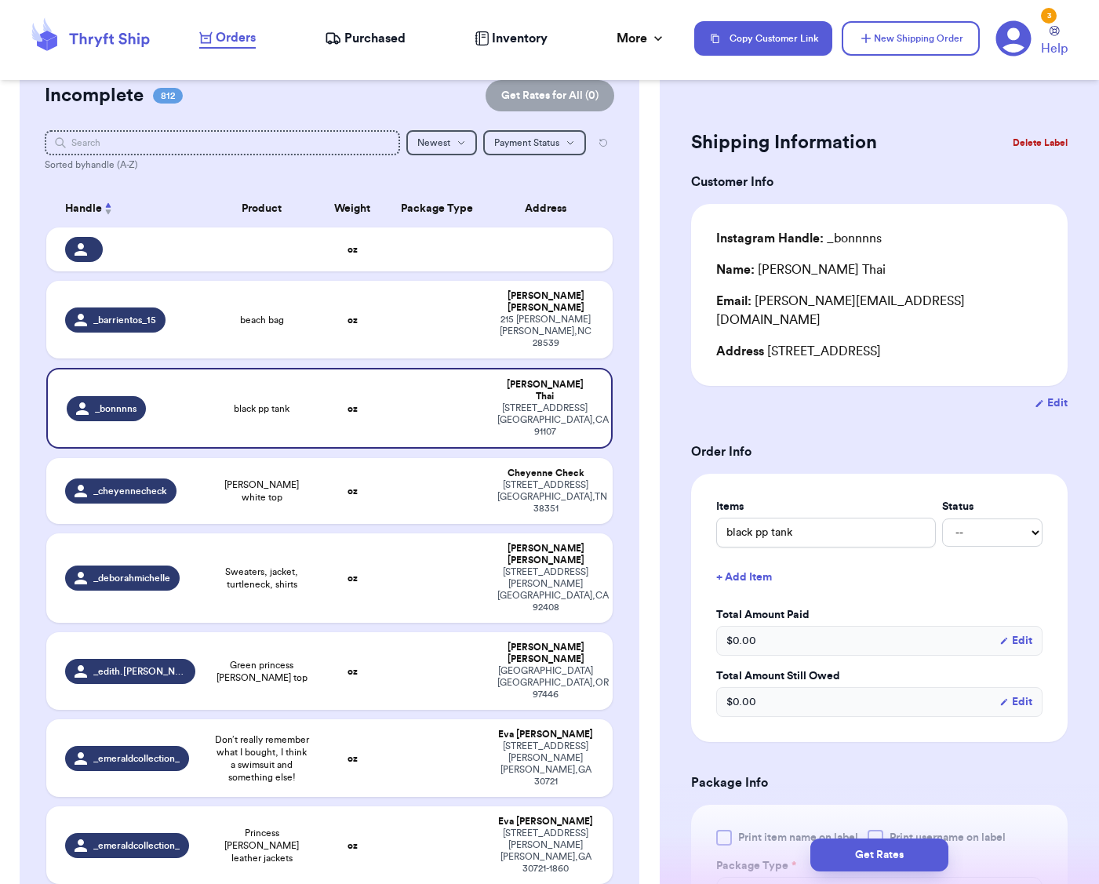
click at [1050, 141] on button "Delete Label" at bounding box center [1039, 143] width 67 height 35
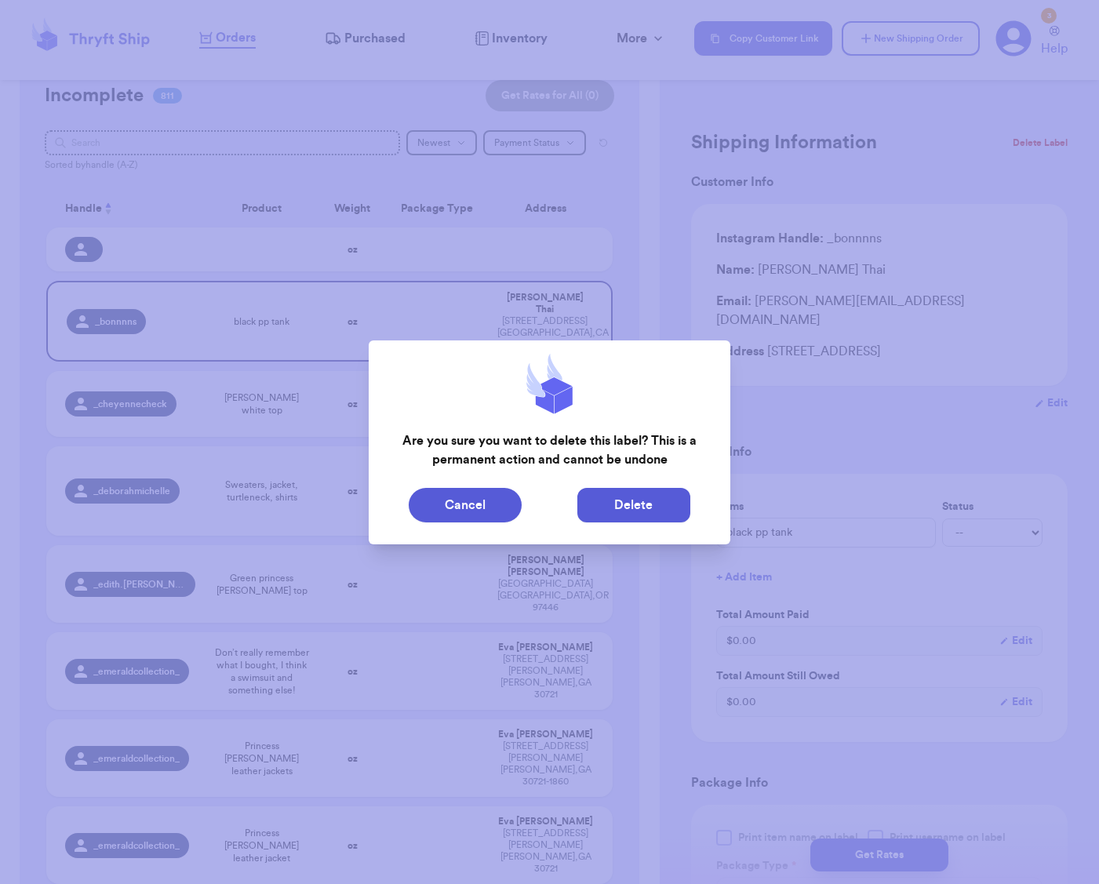
click at [654, 507] on button "Delete" at bounding box center [633, 505] width 113 height 35
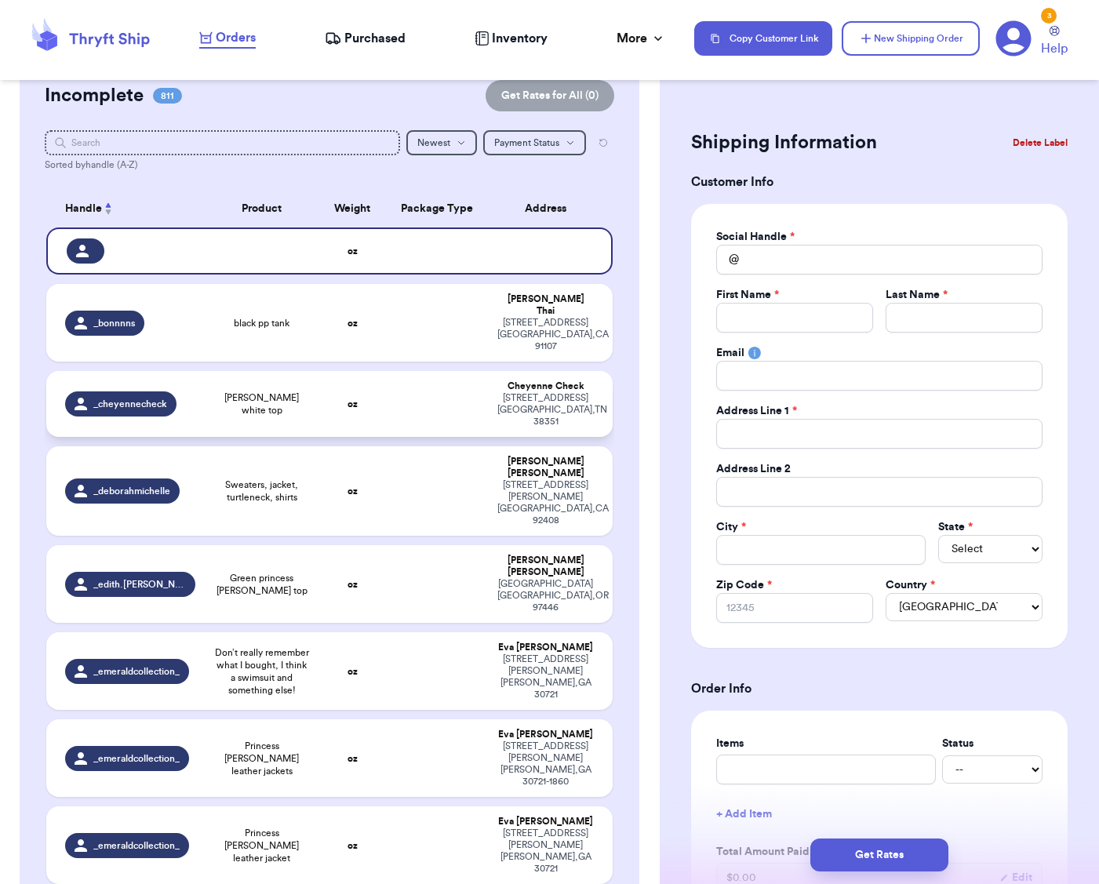
scroll to position [0, 1]
click at [275, 396] on span "[PERSON_NAME] white top" at bounding box center [261, 403] width 94 height 25
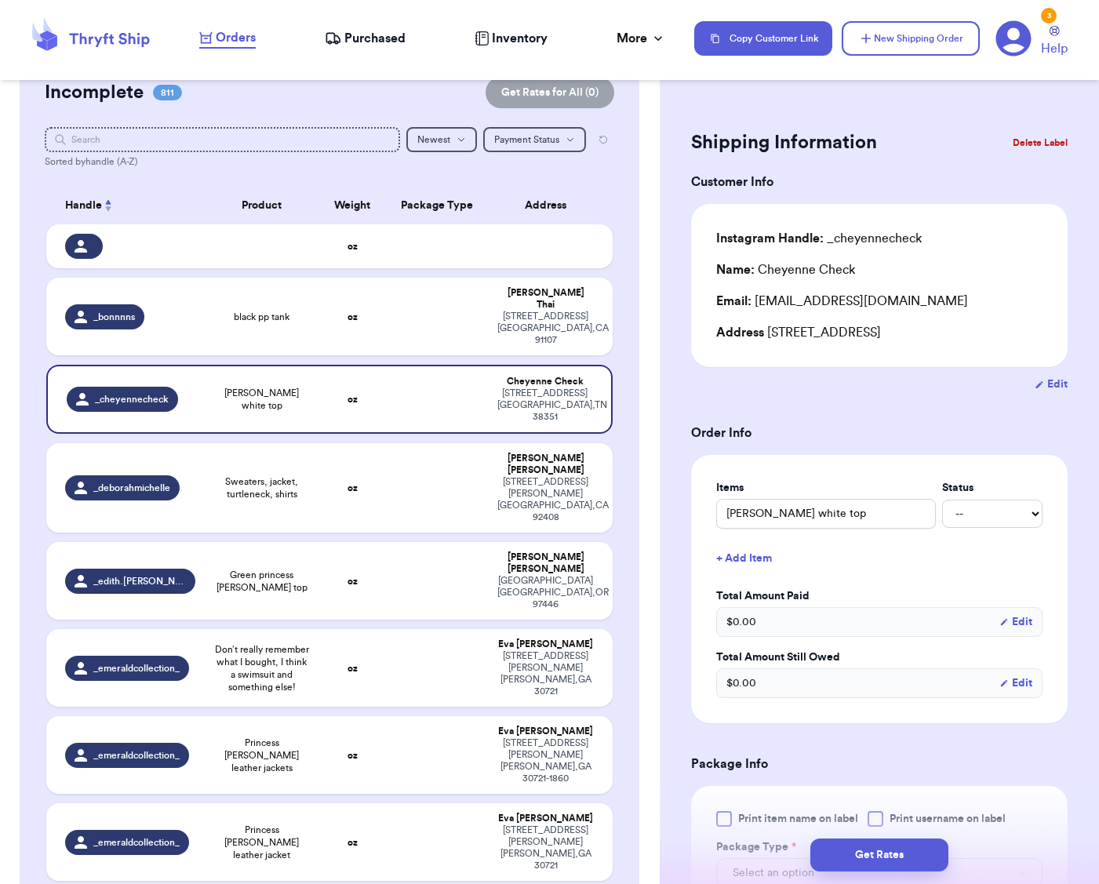
scroll to position [0, 0]
click at [1034, 136] on button "Delete Label" at bounding box center [1039, 143] width 67 height 35
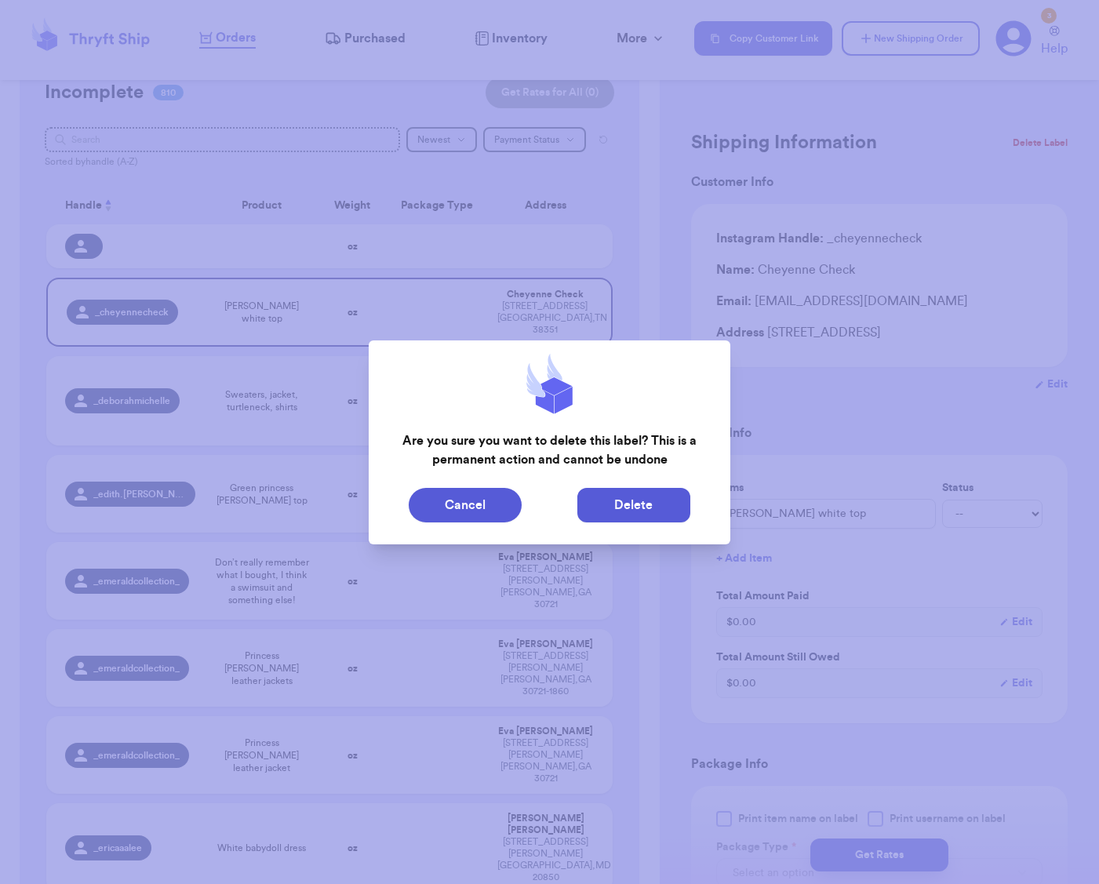
click at [636, 506] on button "Delete" at bounding box center [633, 505] width 113 height 35
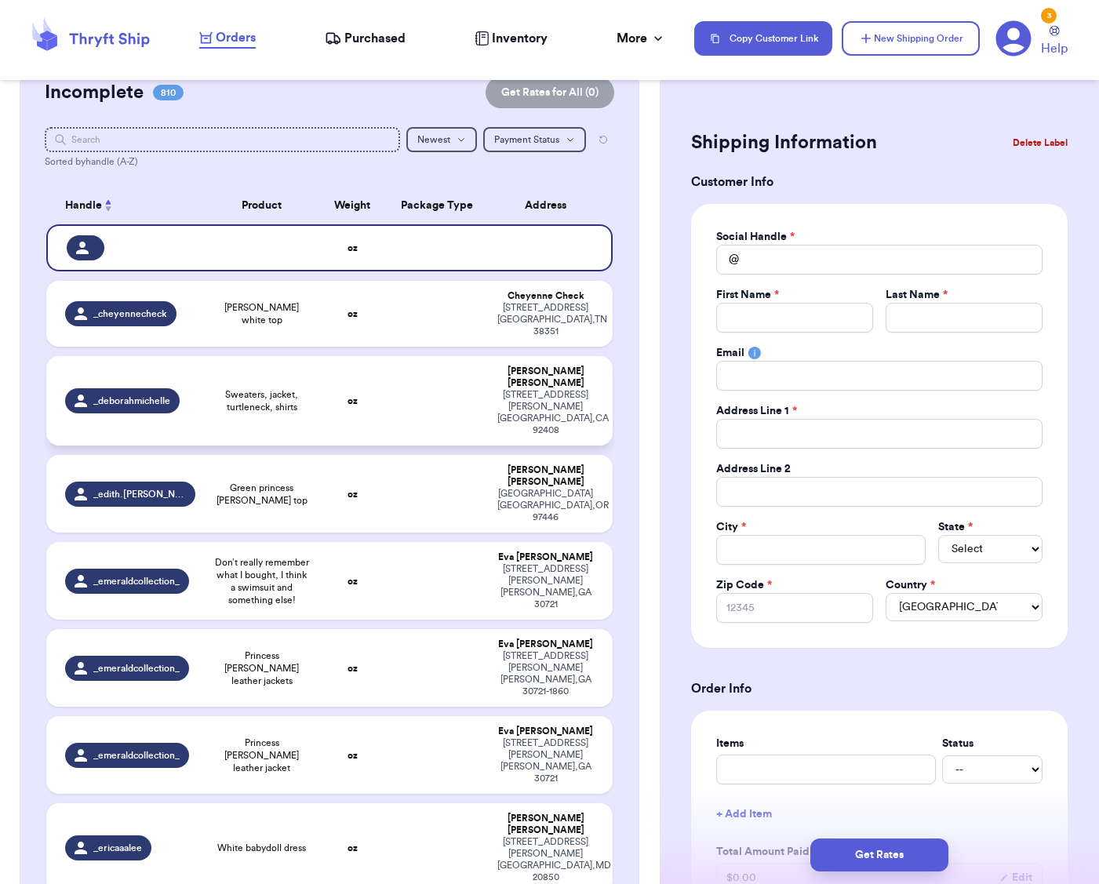
click at [399, 382] on td at bounding box center [438, 400] width 102 height 89
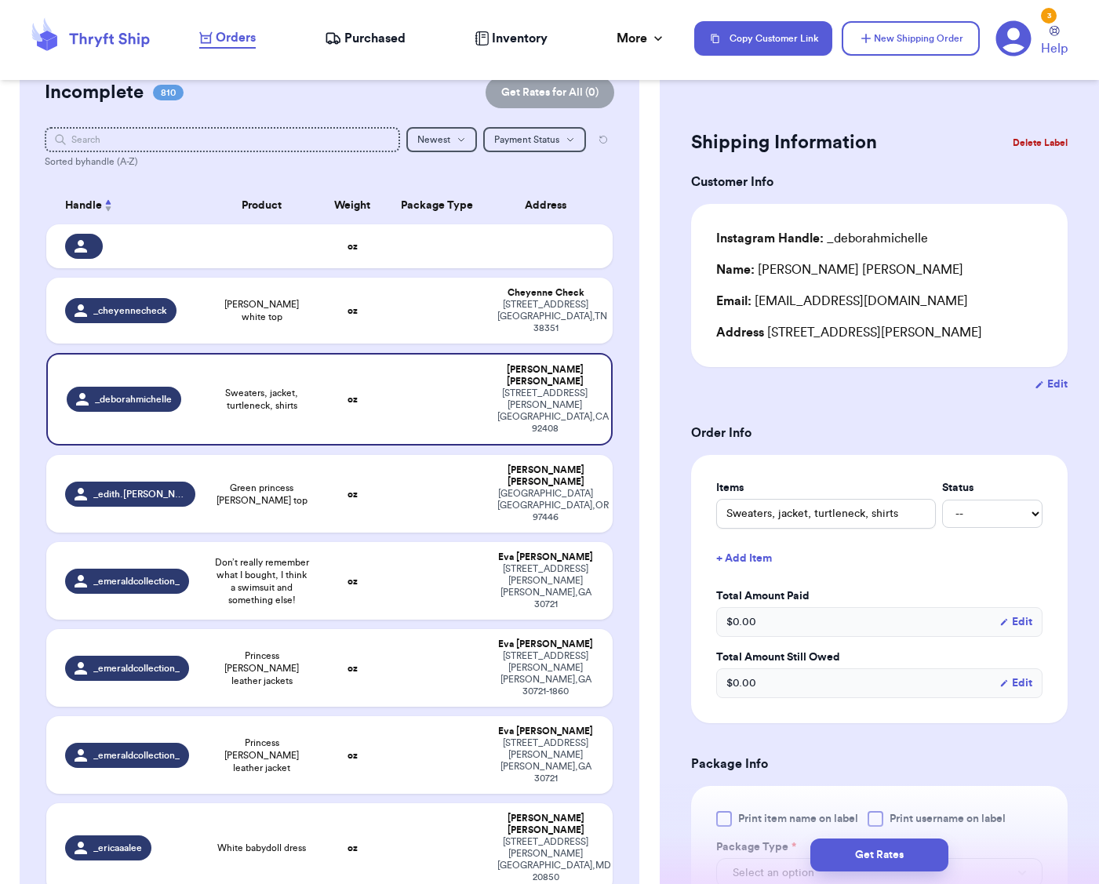
click at [1034, 142] on button "Delete Label" at bounding box center [1039, 143] width 67 height 35
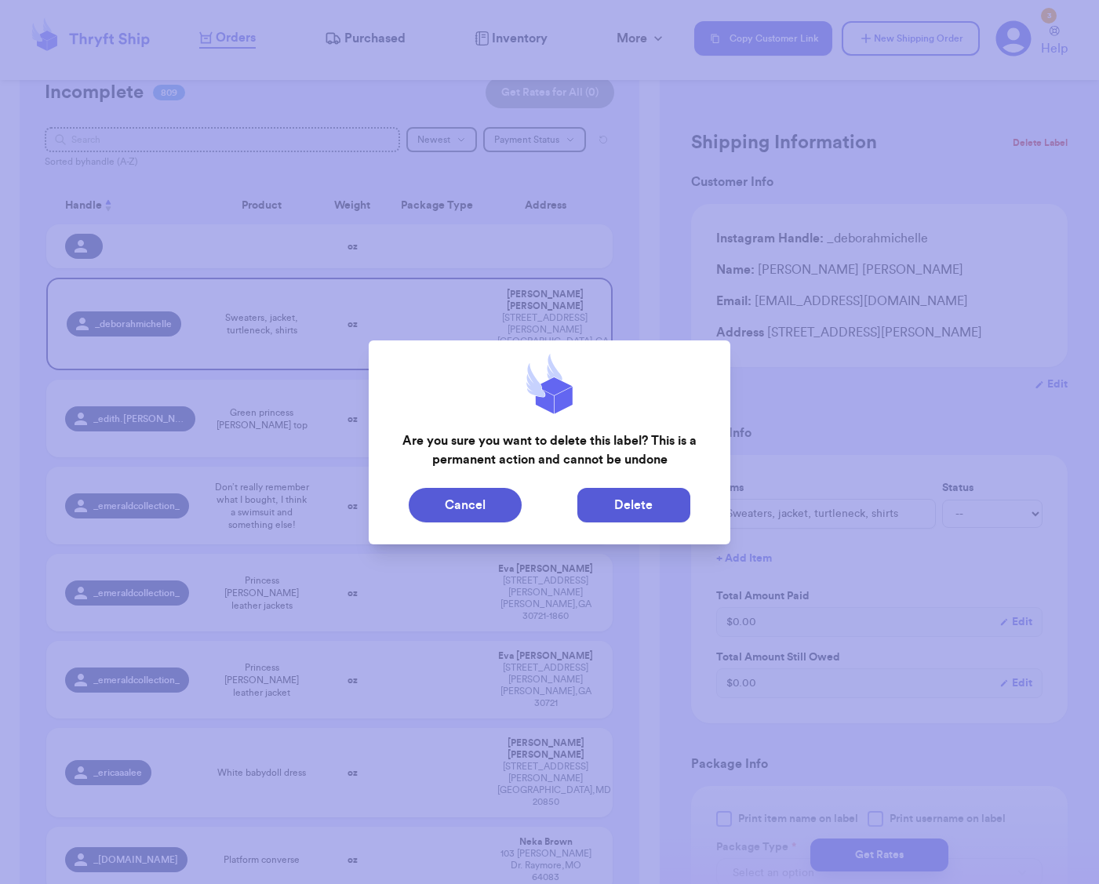
click at [668, 490] on button "Delete" at bounding box center [633, 505] width 113 height 35
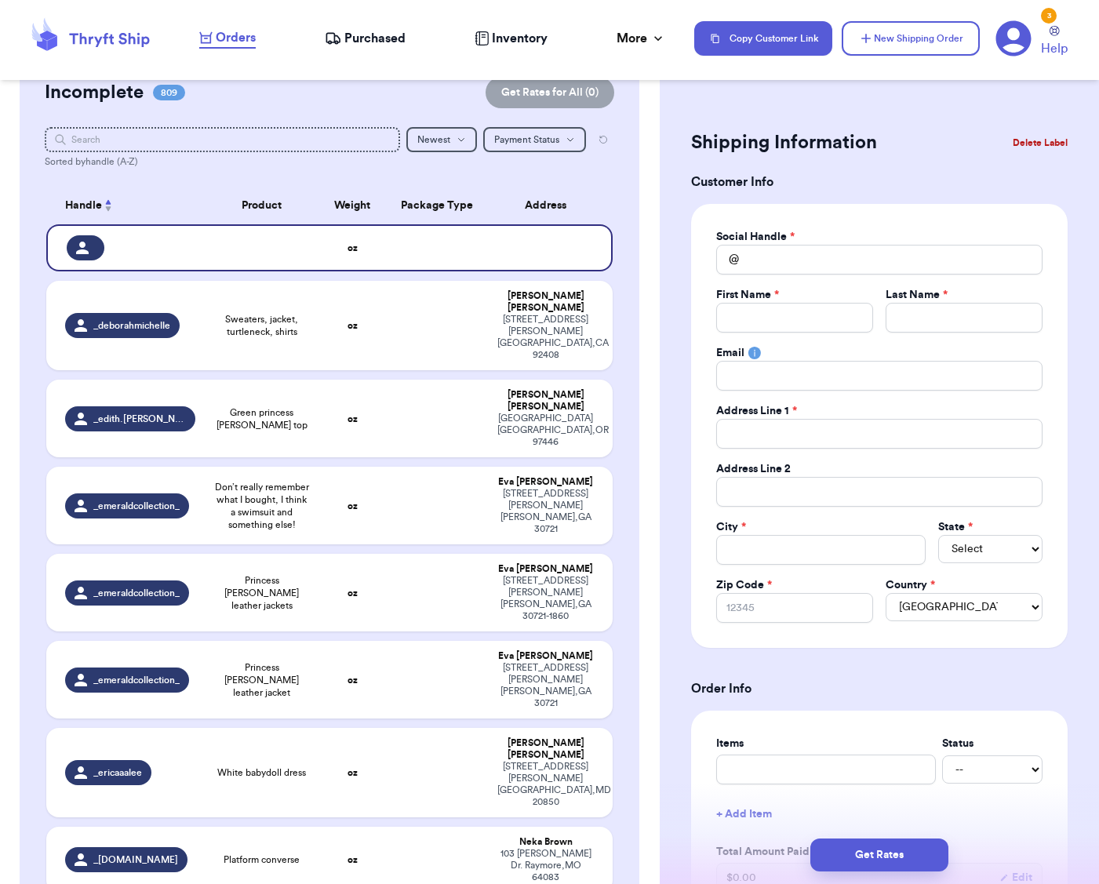
click at [299, 406] on span "Green princess [PERSON_NAME] top" at bounding box center [261, 418] width 94 height 25
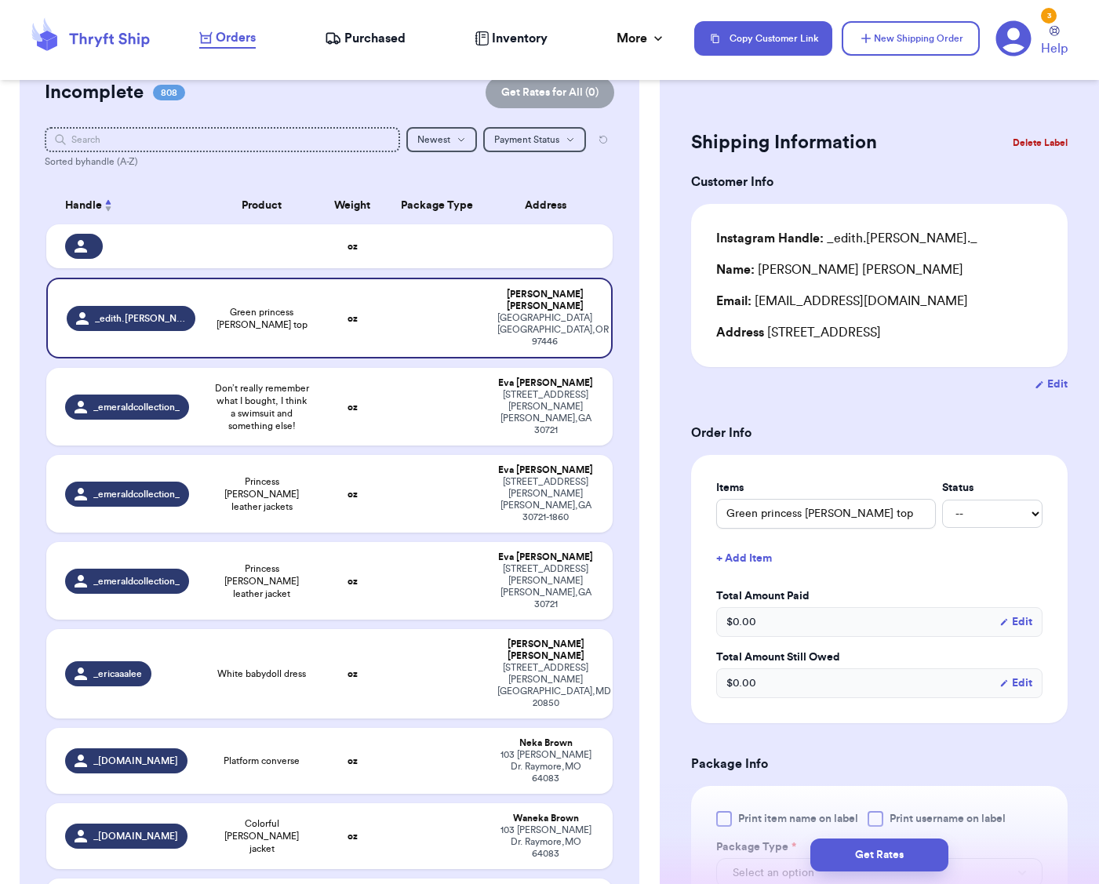
click at [1041, 140] on button "Delete Label" at bounding box center [1039, 143] width 67 height 35
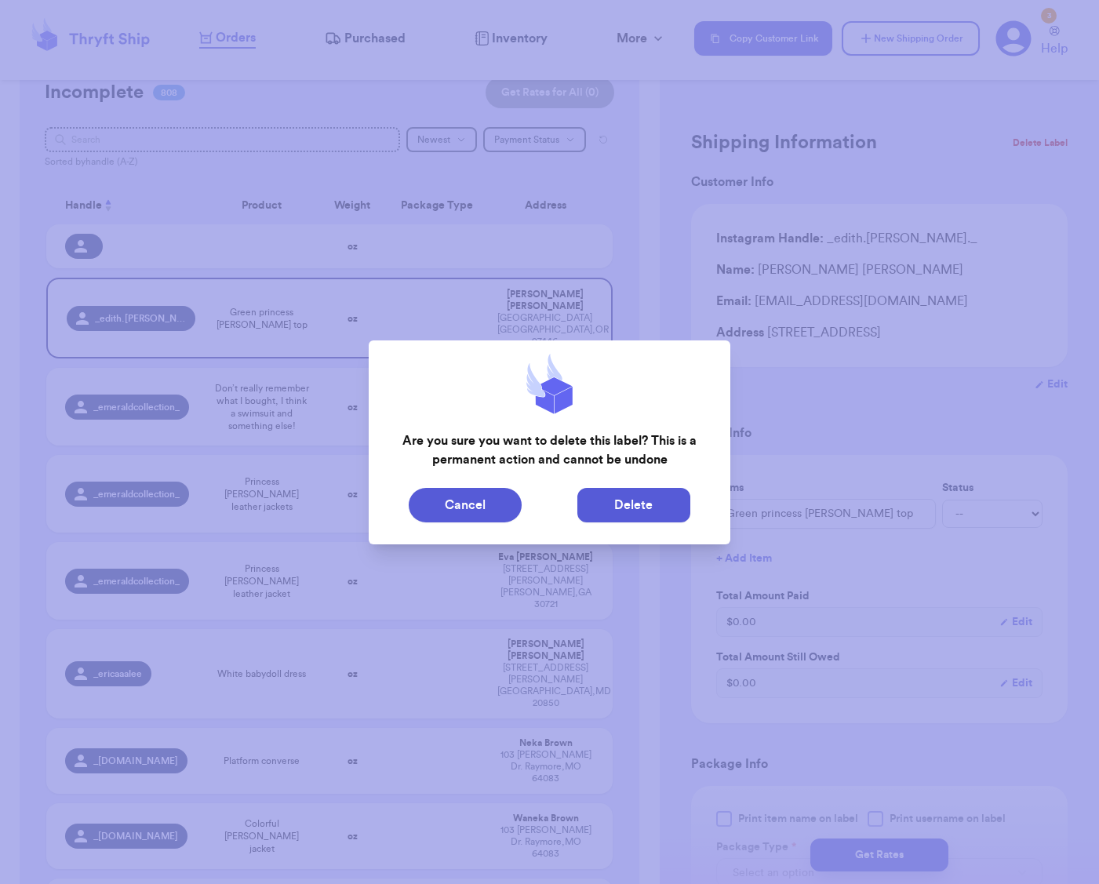
click at [628, 494] on button "Delete" at bounding box center [633, 505] width 113 height 35
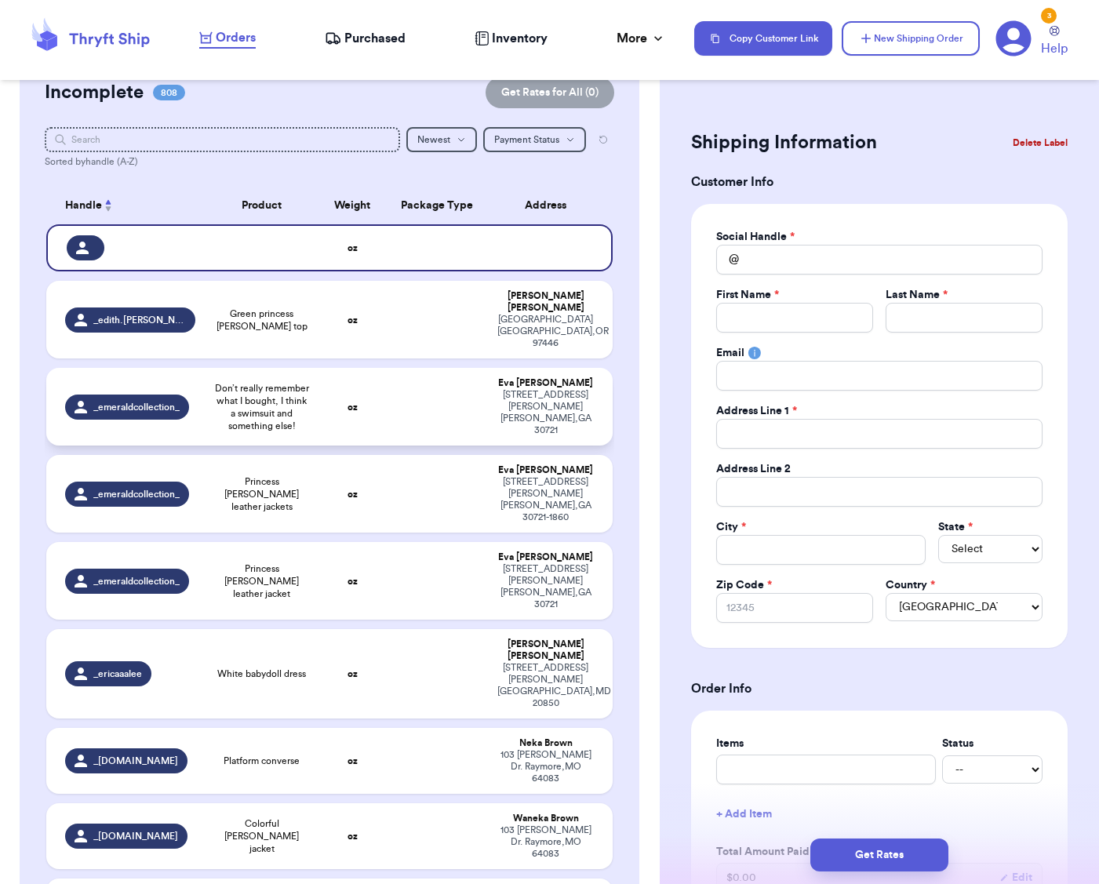
click at [391, 368] on td at bounding box center [438, 407] width 102 height 78
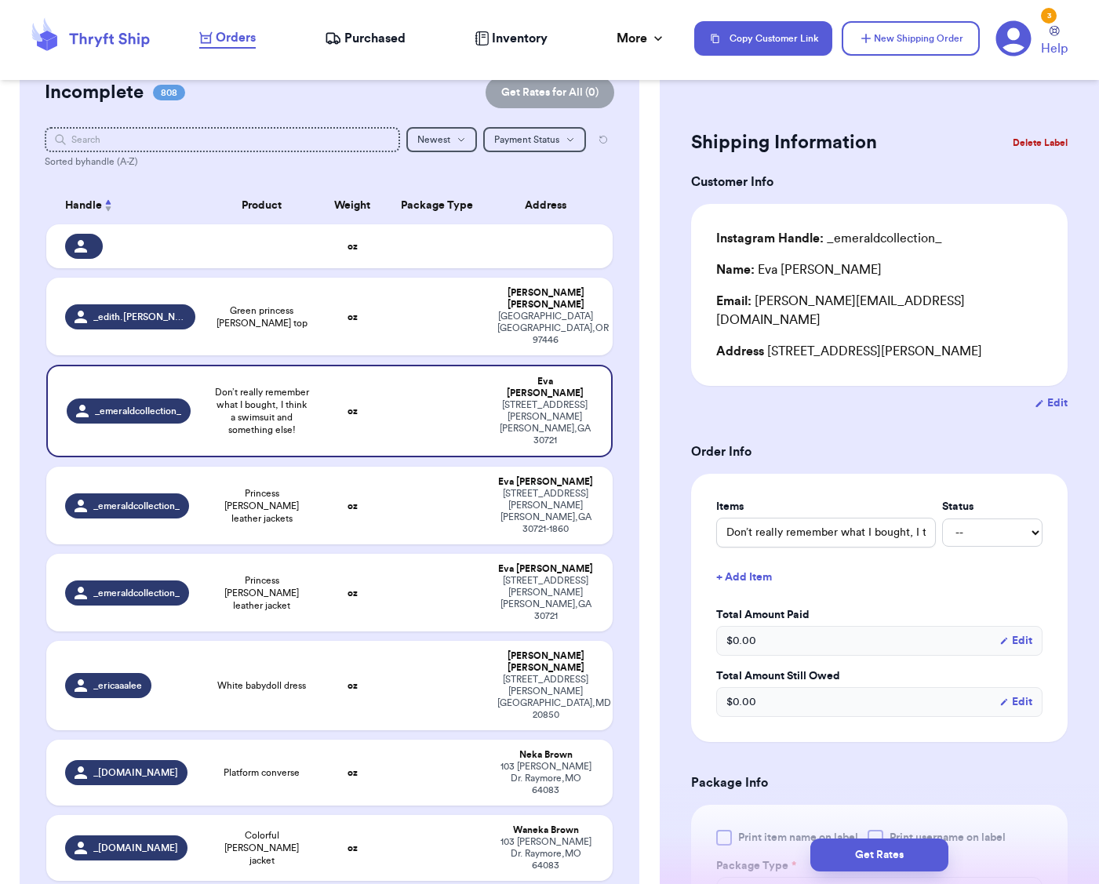
click at [1033, 149] on button "Delete Label" at bounding box center [1039, 143] width 67 height 35
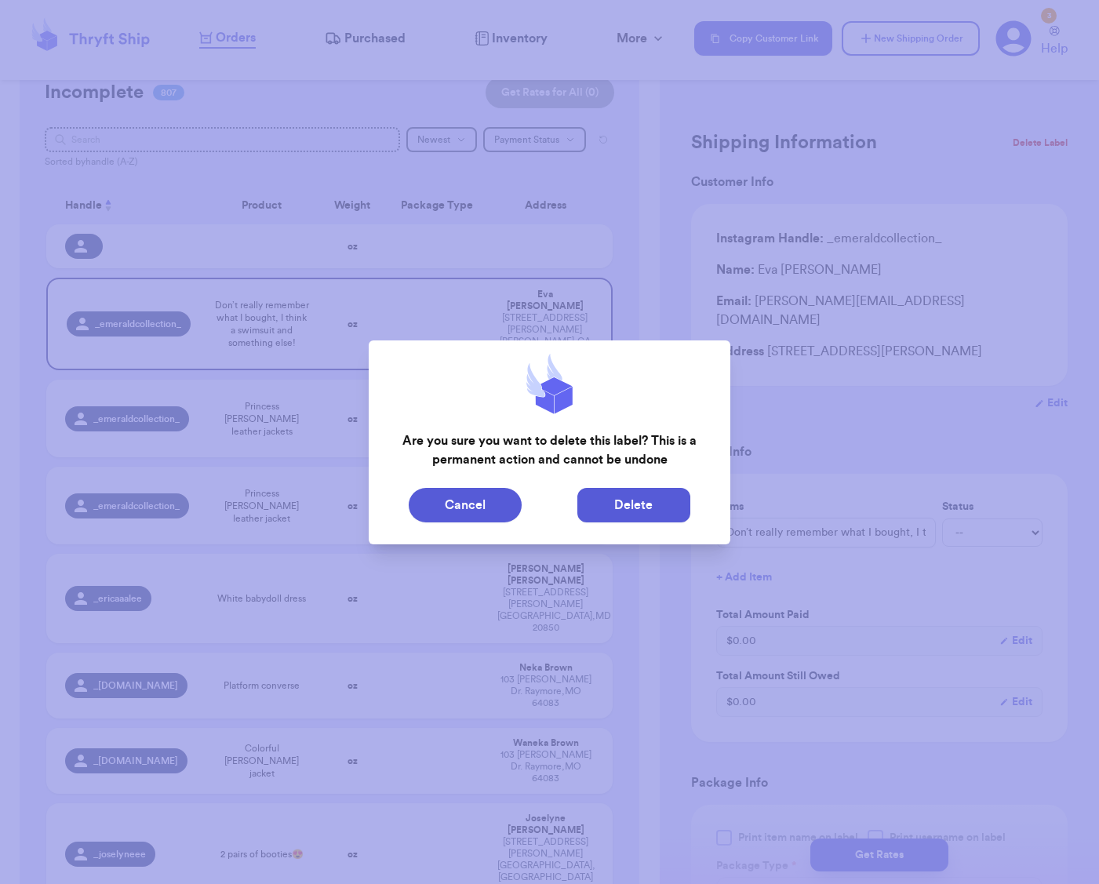
click at [625, 499] on button "Delete" at bounding box center [633, 505] width 113 height 35
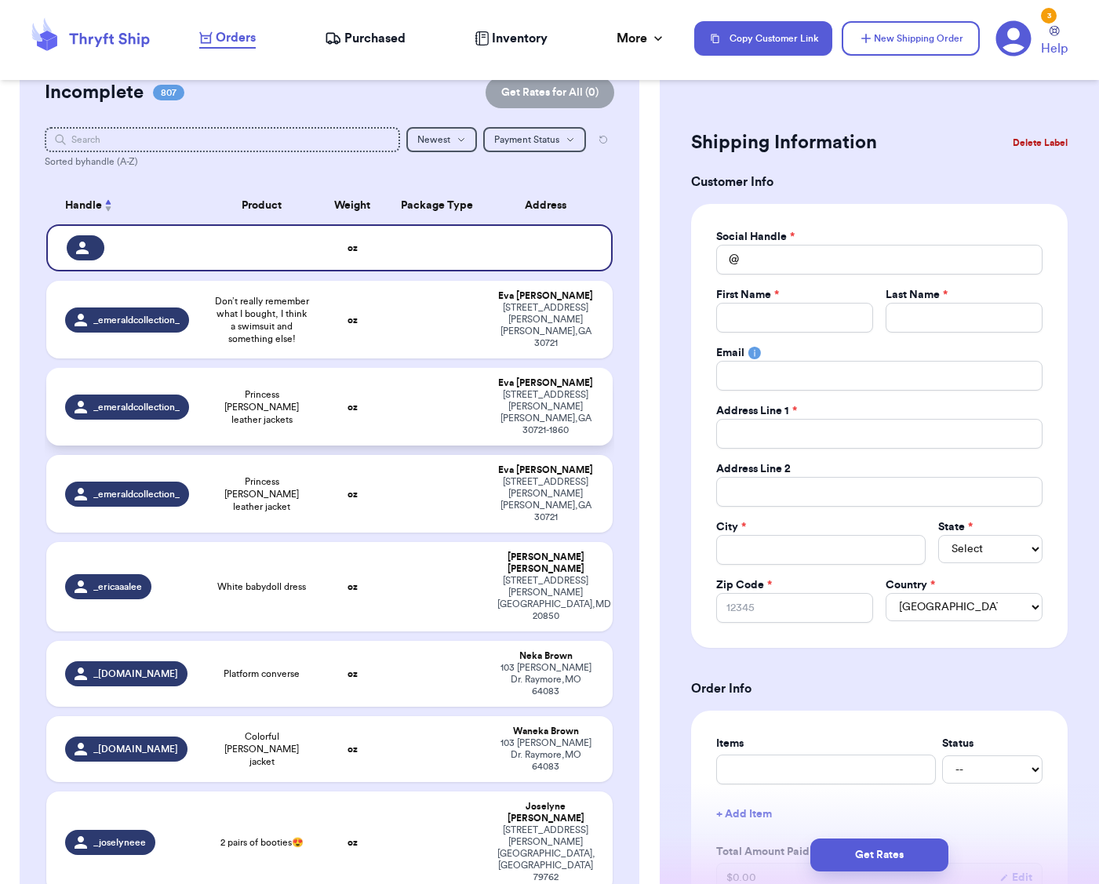
click at [396, 431] on td at bounding box center [438, 407] width 102 height 78
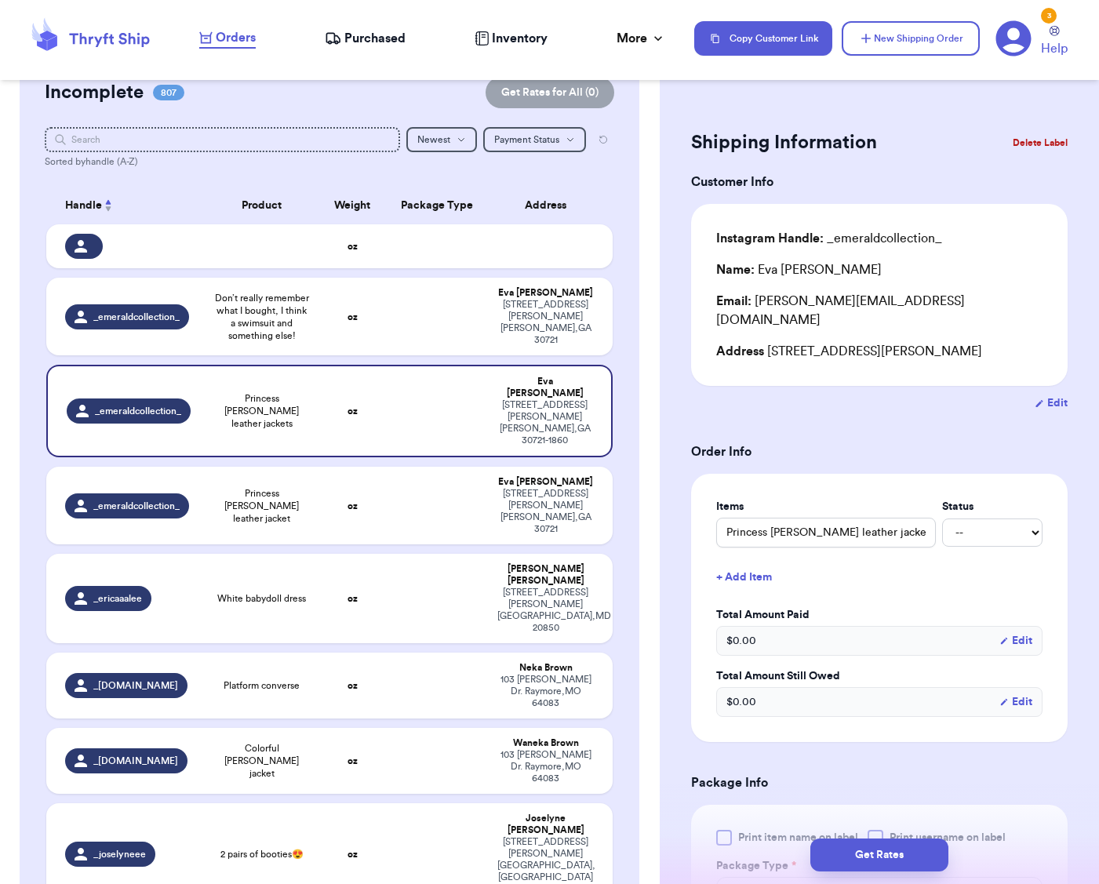
click at [1029, 145] on button "Delete Label" at bounding box center [1039, 143] width 67 height 35
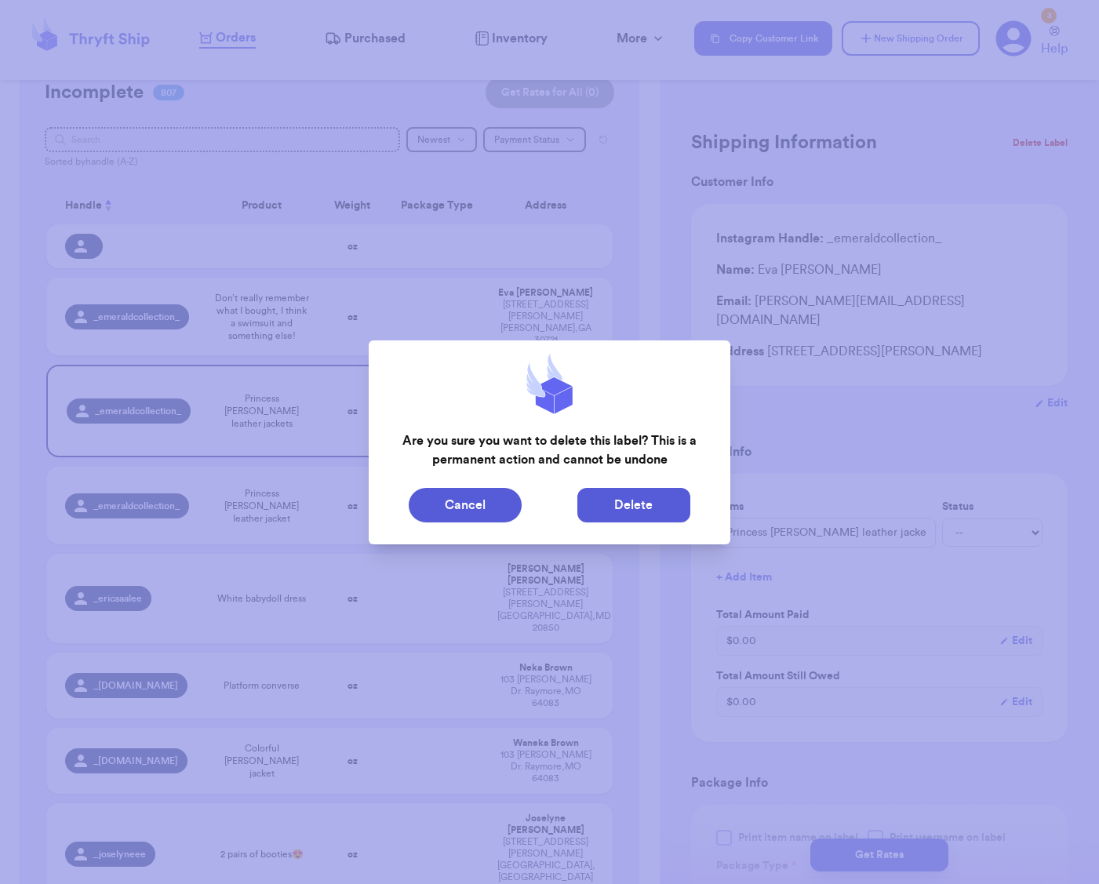
click at [644, 500] on button "Delete" at bounding box center [633, 505] width 113 height 35
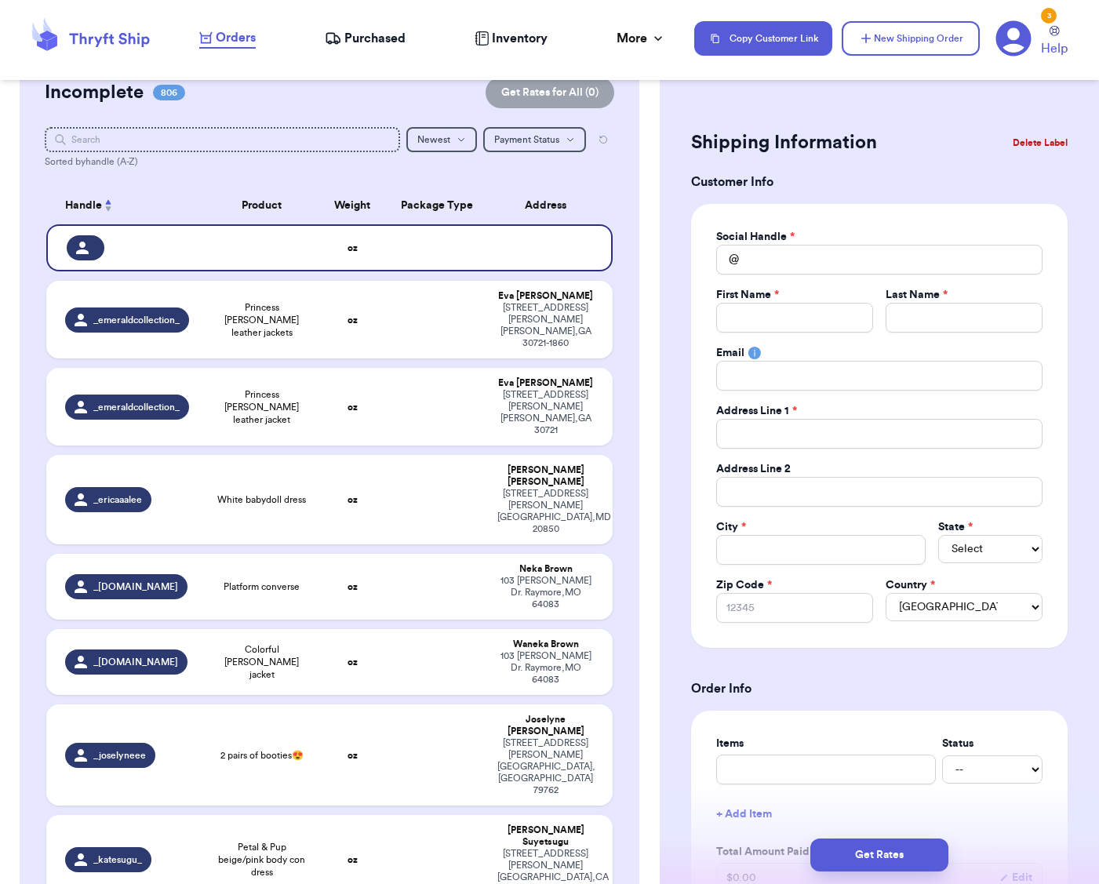
click at [514, 488] on div "[STREET_ADDRESS][PERSON_NAME]" at bounding box center [545, 511] width 96 height 47
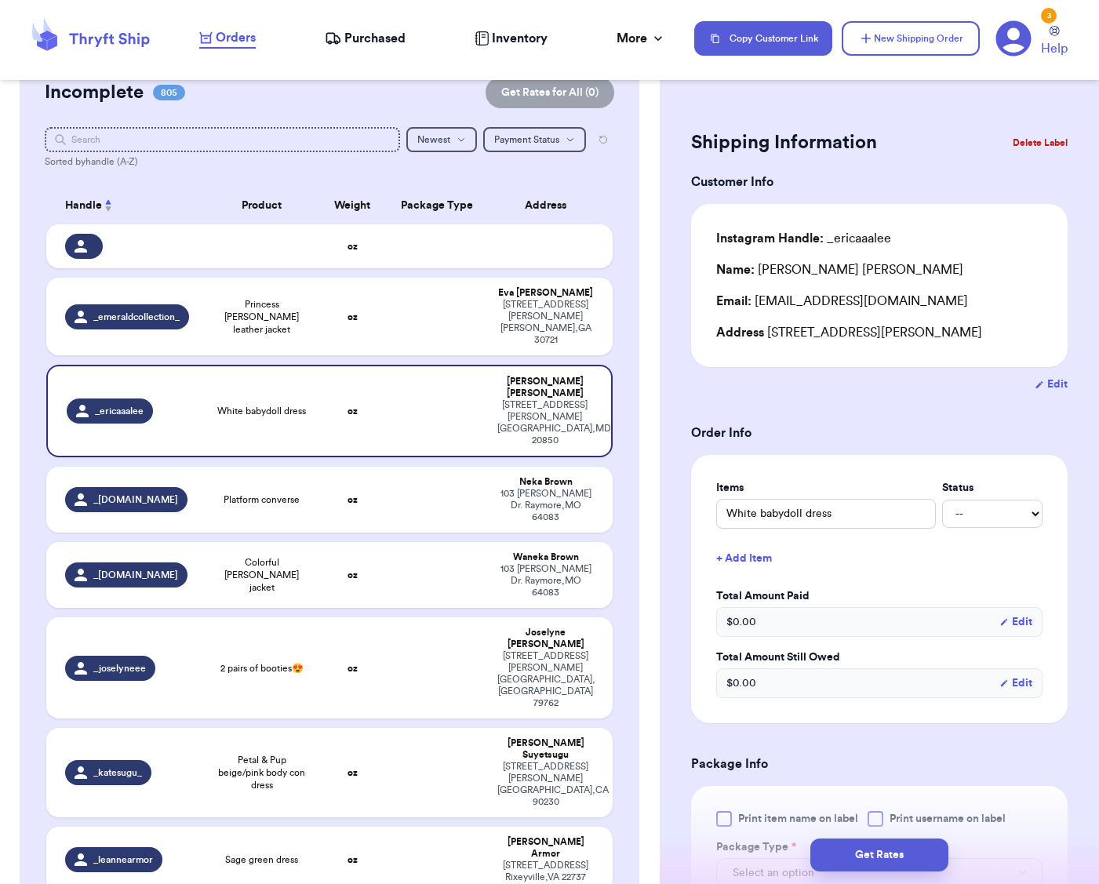
click at [1044, 141] on button "Delete Label" at bounding box center [1039, 143] width 67 height 35
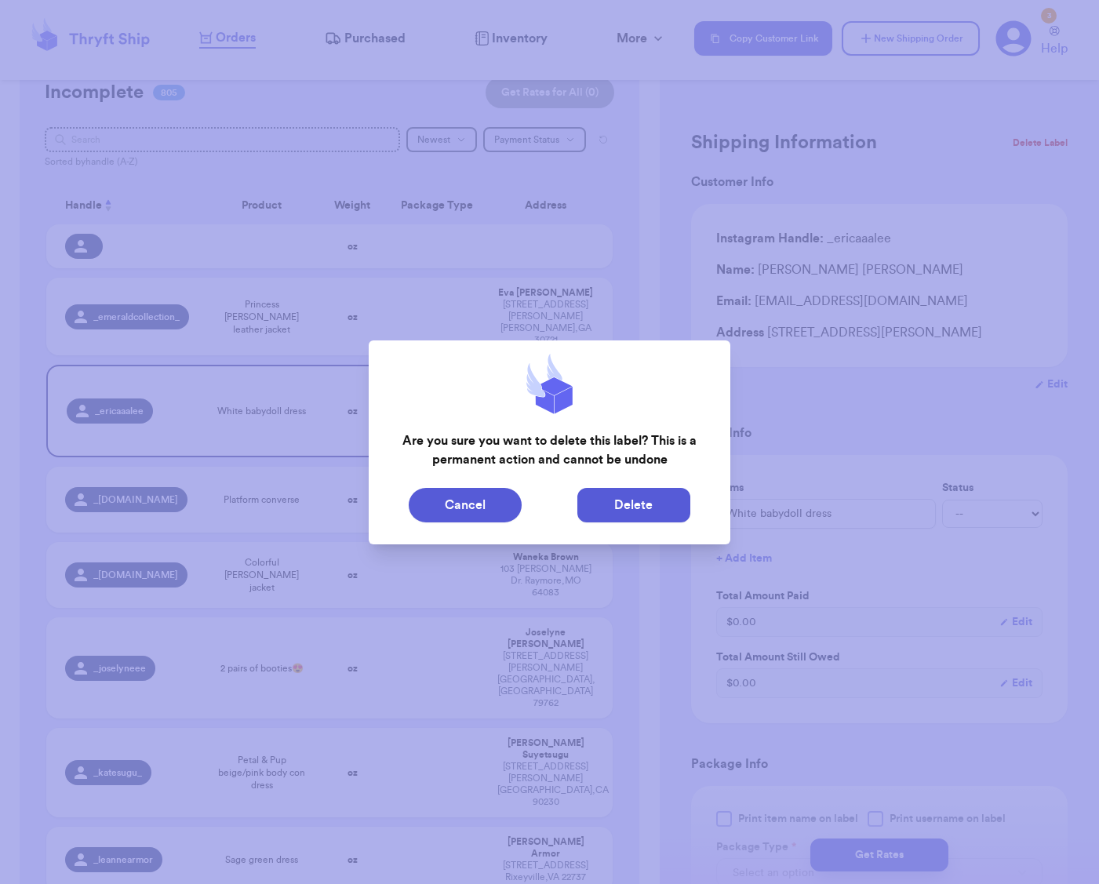
click at [646, 508] on button "Delete" at bounding box center [633, 505] width 113 height 35
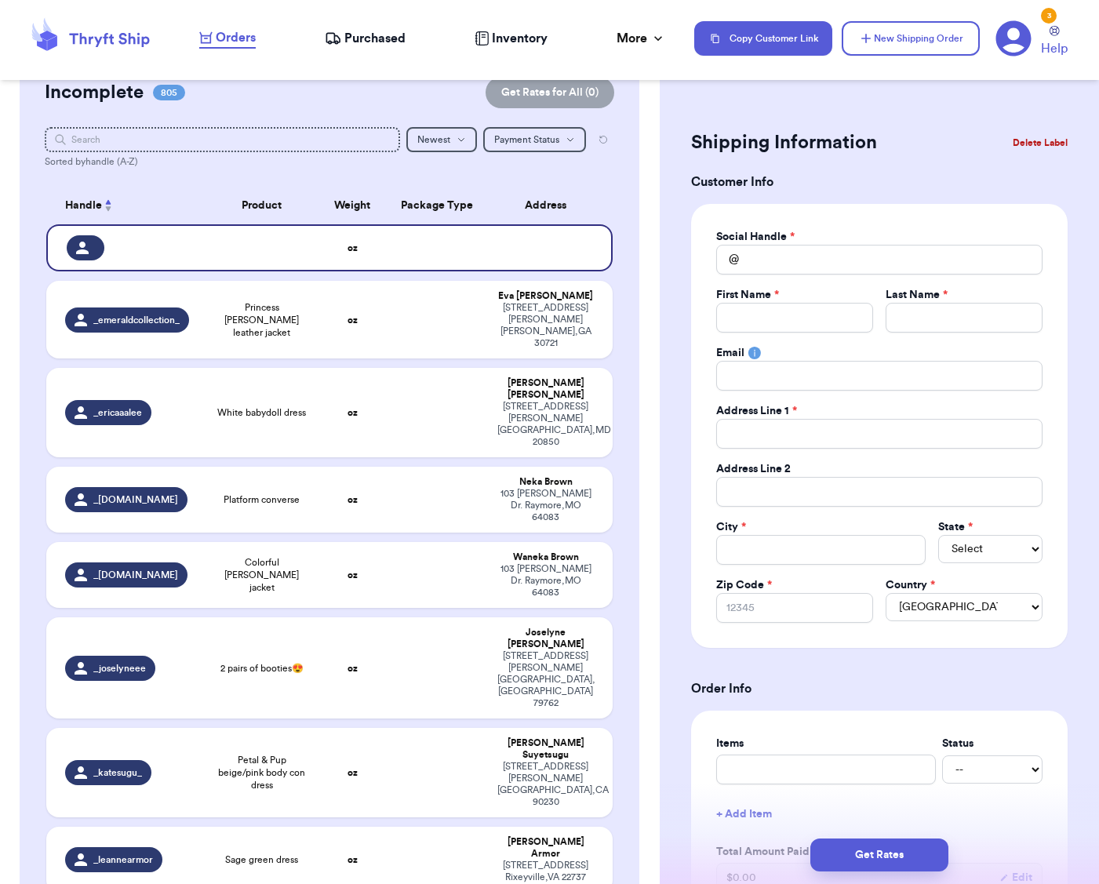
click at [334, 467] on td "oz" at bounding box center [352, 500] width 68 height 66
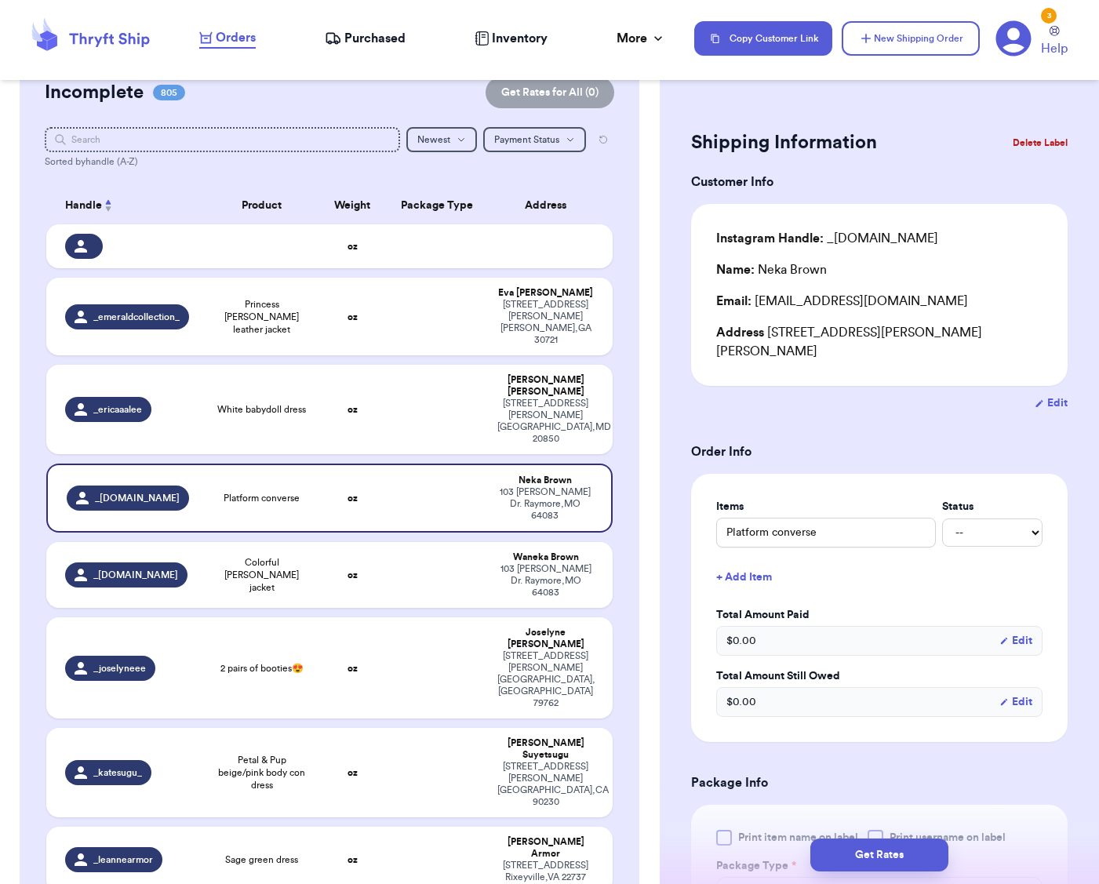
click at [1039, 143] on button "Delete Label" at bounding box center [1039, 143] width 67 height 35
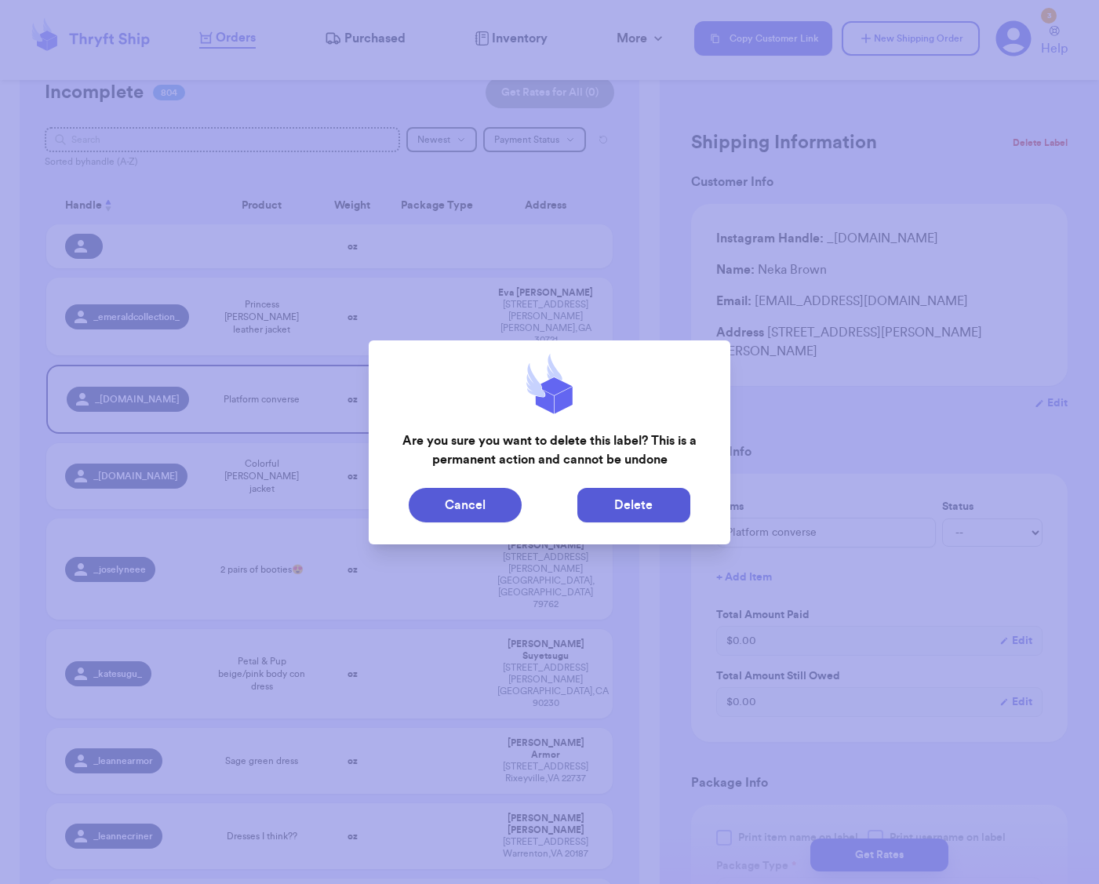
click at [627, 510] on button "Delete" at bounding box center [633, 505] width 113 height 35
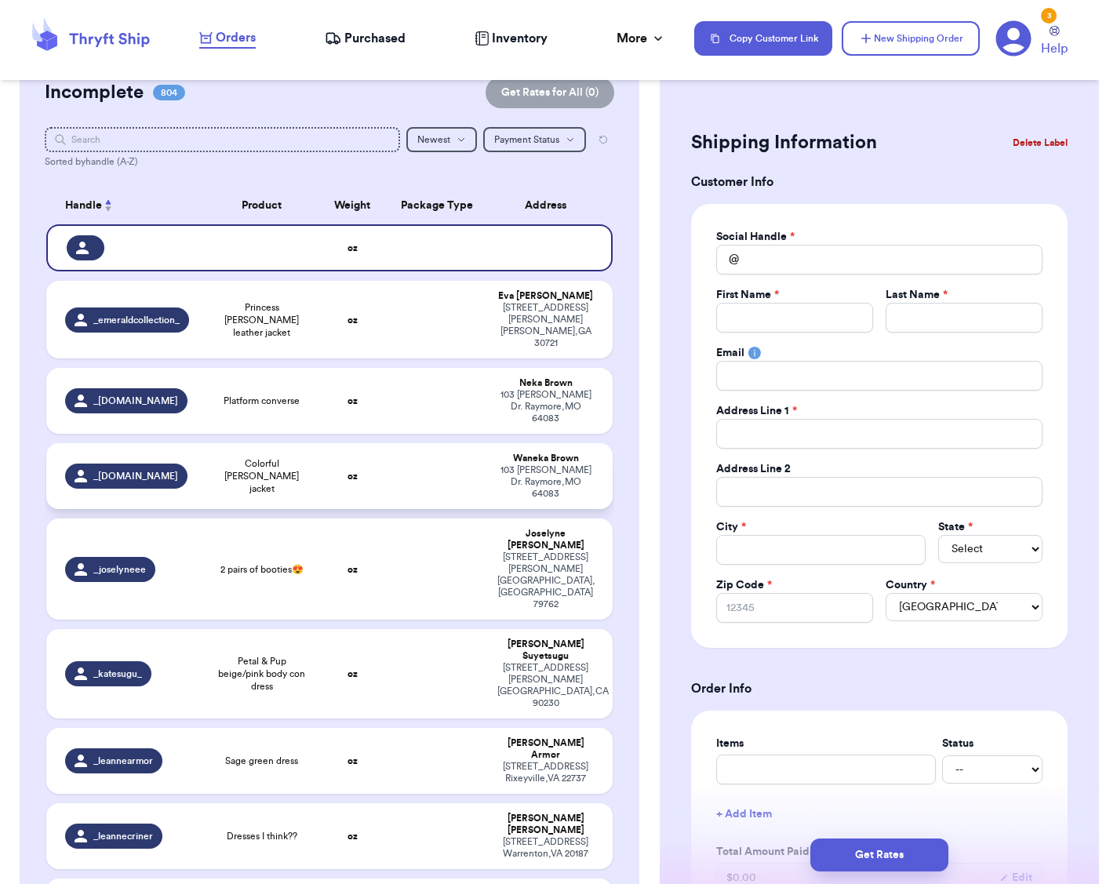
click at [378, 457] on td "oz" at bounding box center [352, 476] width 68 height 66
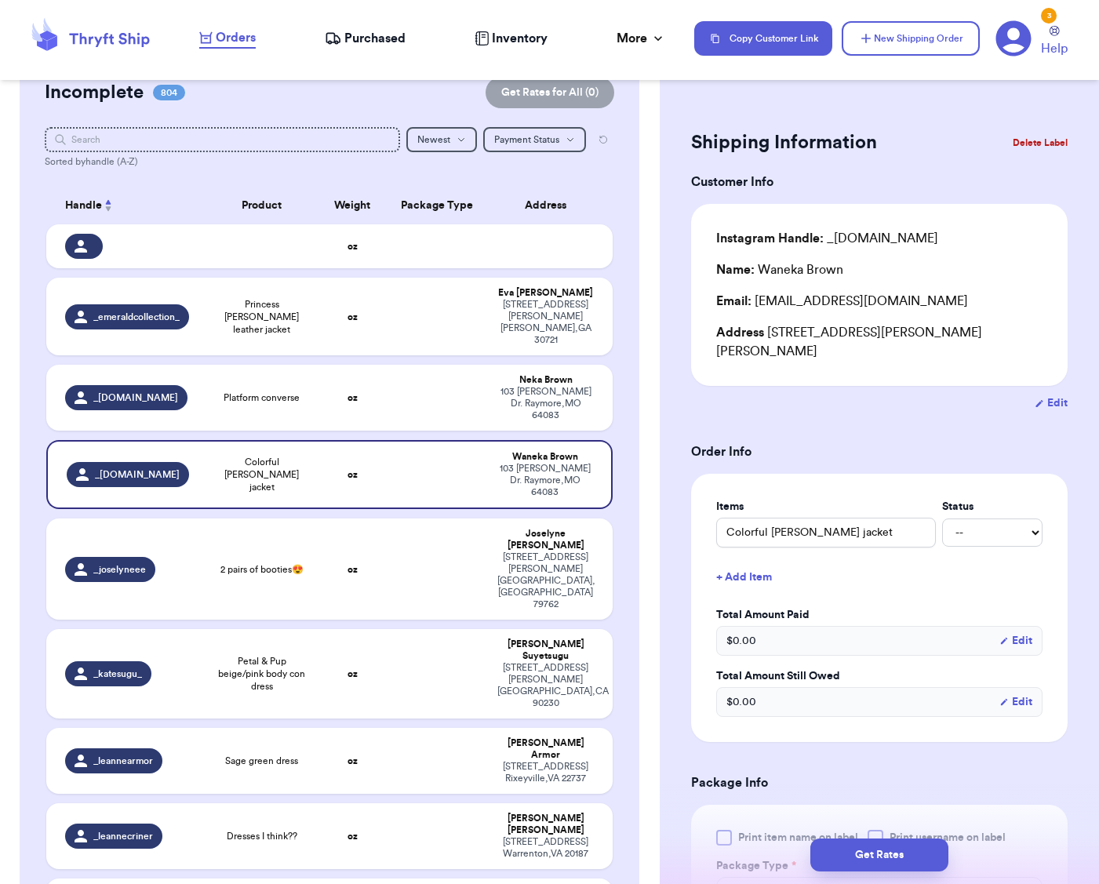
click at [1033, 141] on button "Delete Label" at bounding box center [1039, 143] width 67 height 35
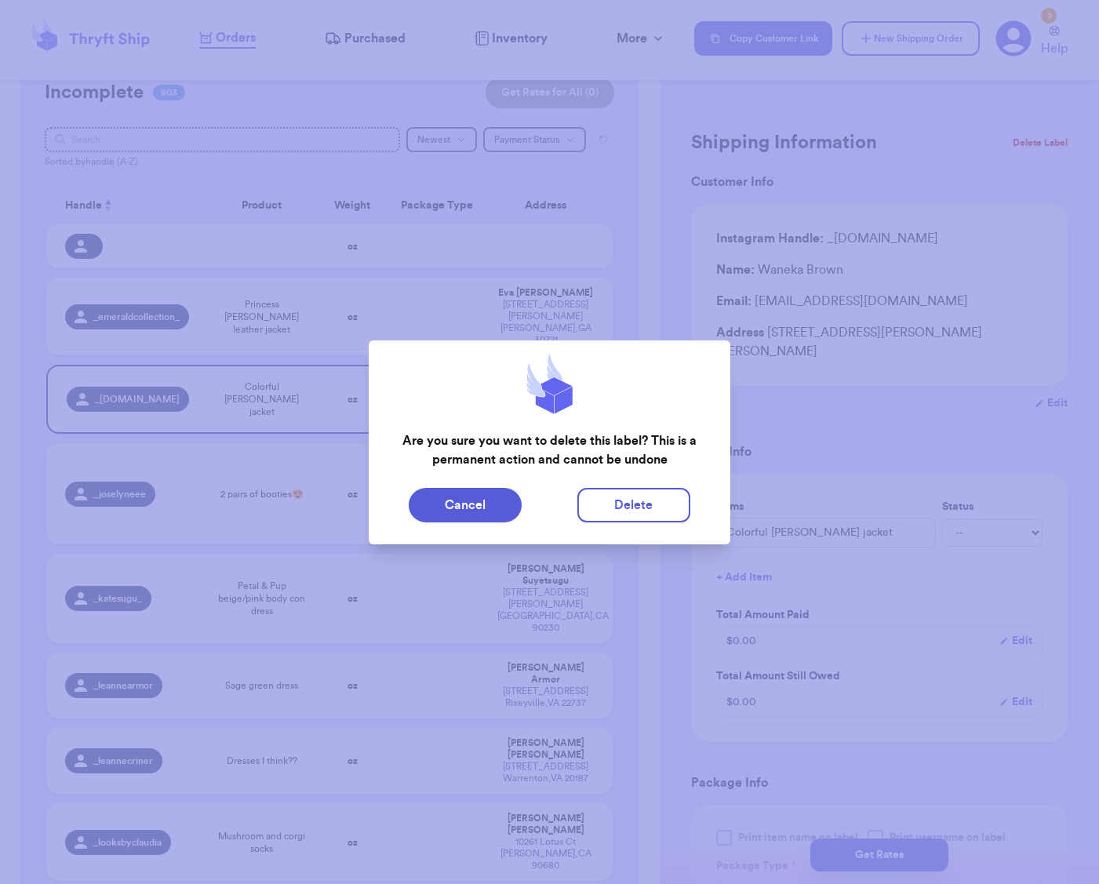
click at [630, 485] on div "Cancel Delete" at bounding box center [550, 505] width 362 height 47
click at [629, 501] on button "Delete" at bounding box center [633, 505] width 113 height 35
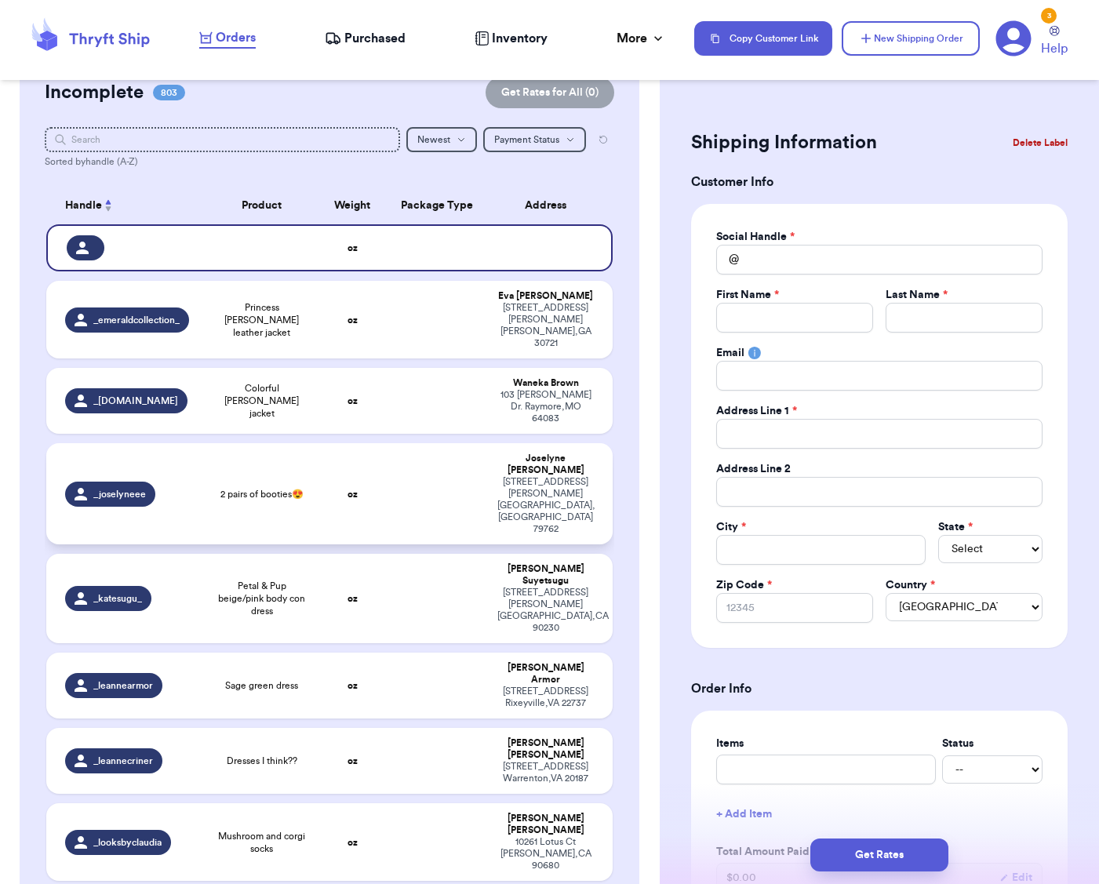
click at [318, 443] on td "2 pairs of booties😍" at bounding box center [261, 493] width 113 height 101
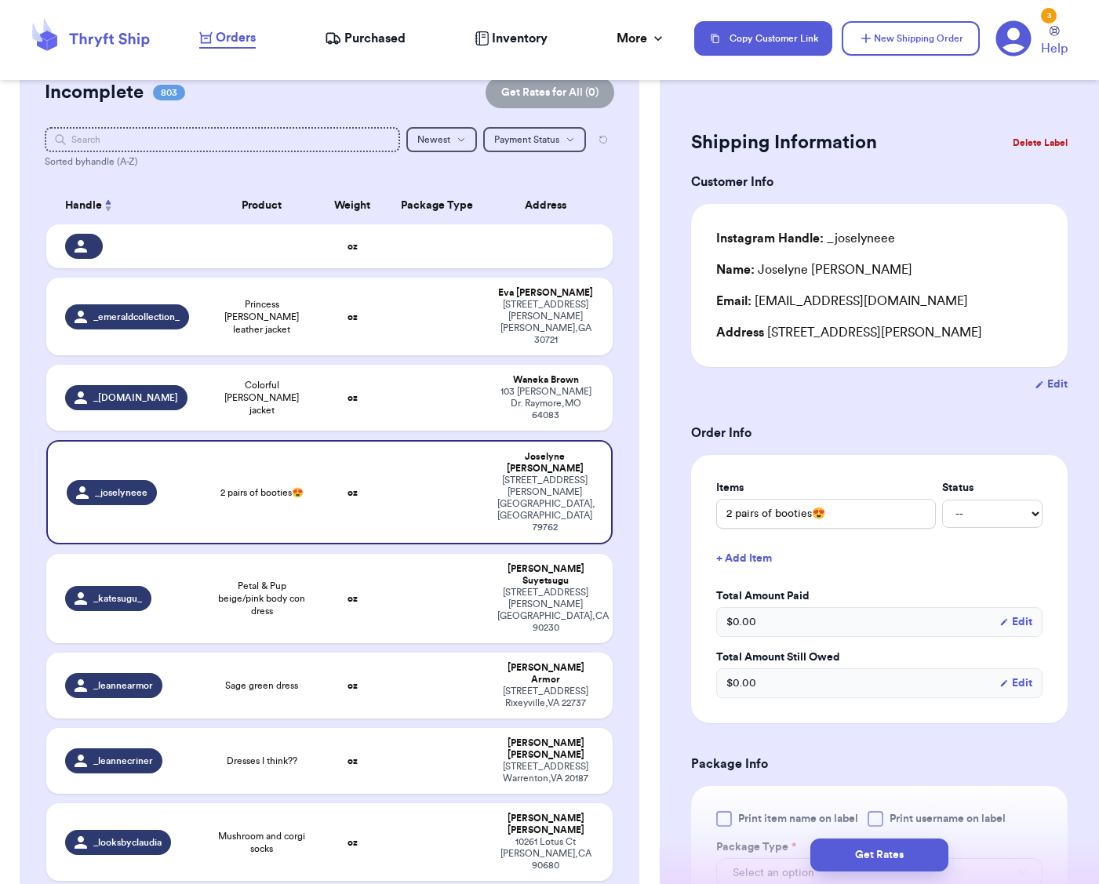
click at [1041, 134] on button "Delete Label" at bounding box center [1039, 143] width 67 height 35
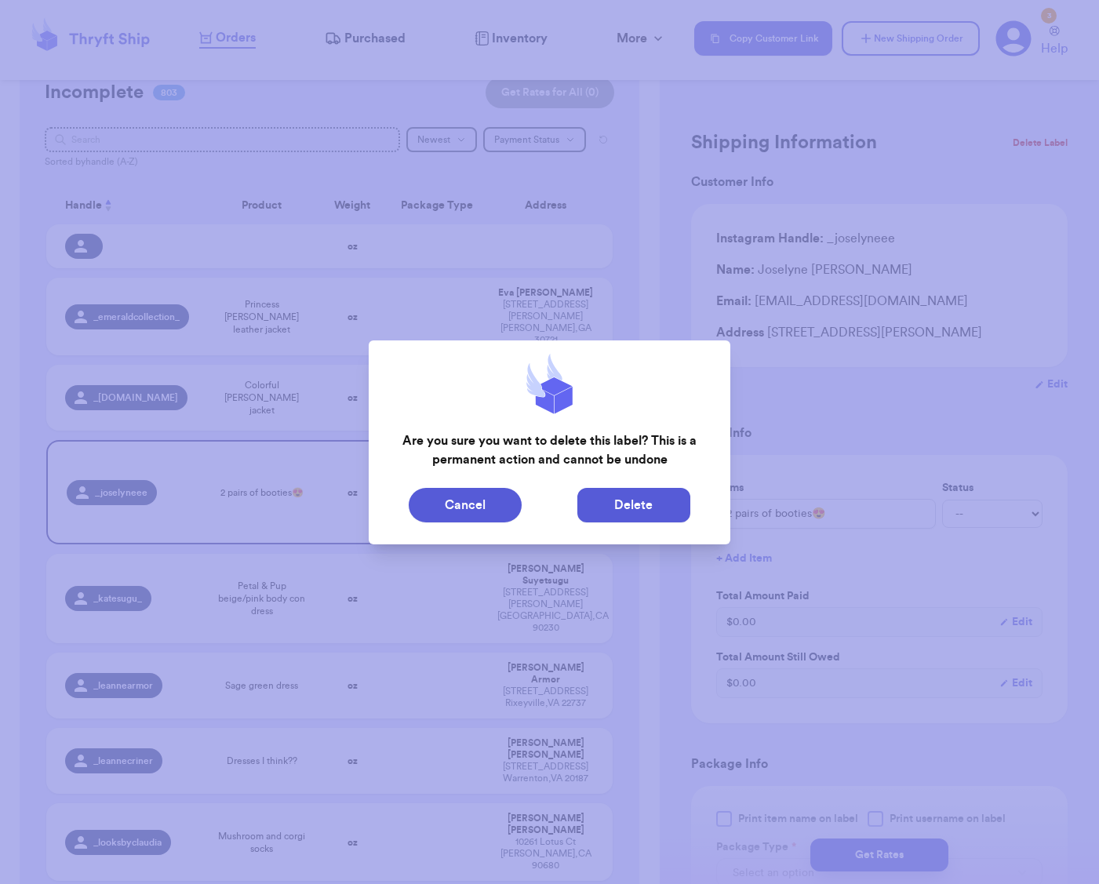
click at [656, 496] on button "Delete" at bounding box center [633, 505] width 113 height 35
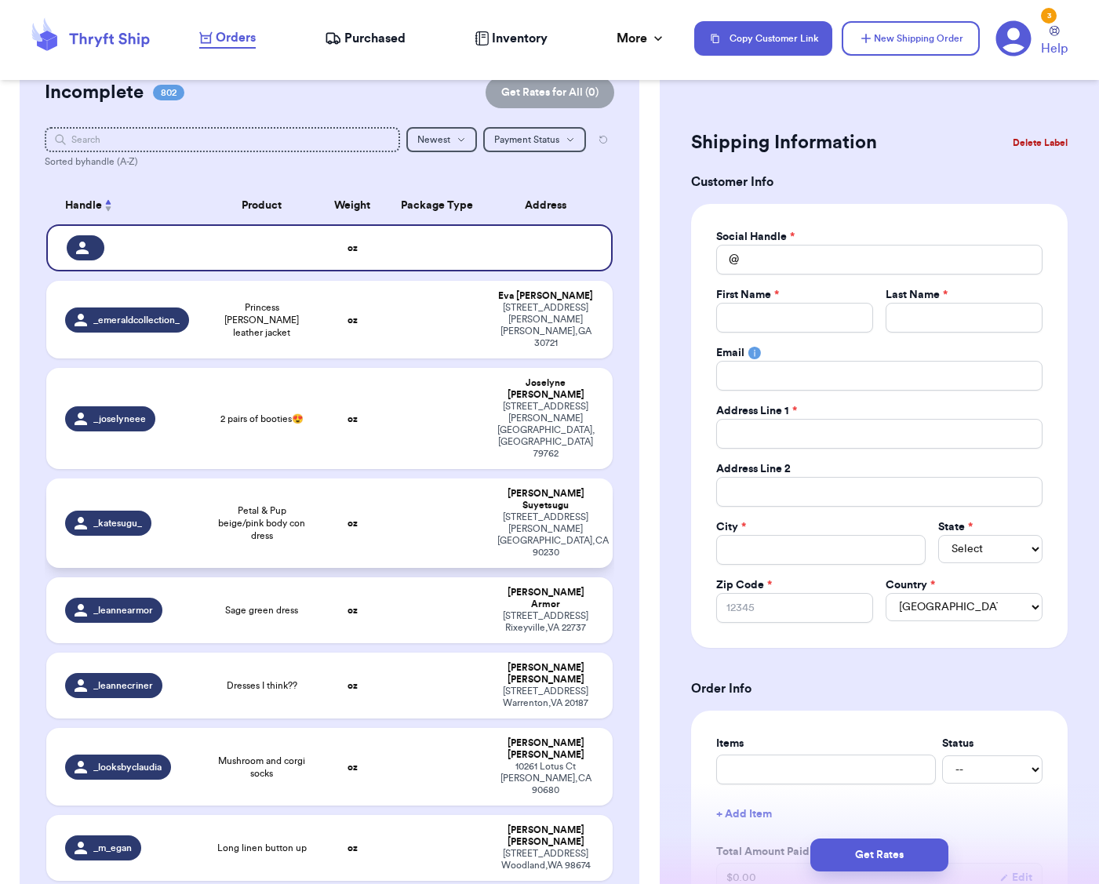
click at [389, 478] on td at bounding box center [438, 522] width 102 height 89
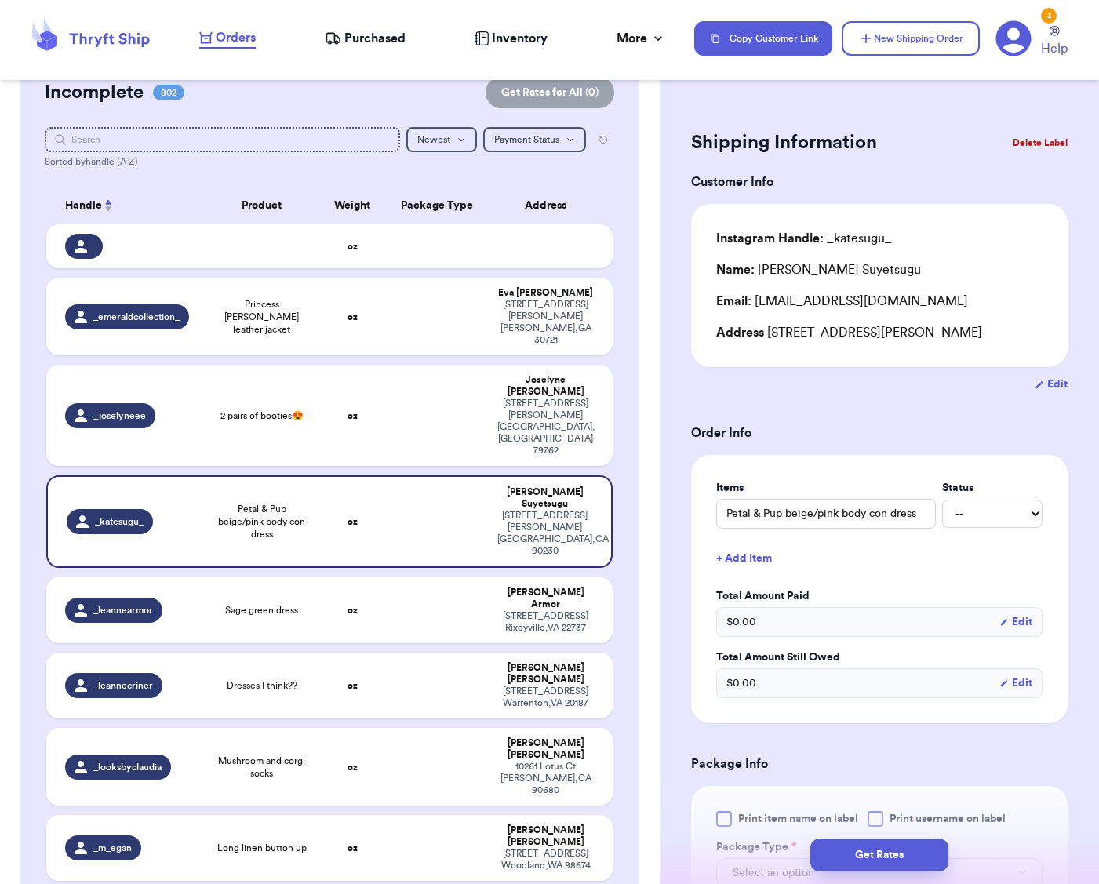
click at [1069, 133] on button "Delete Label" at bounding box center [1039, 143] width 67 height 35
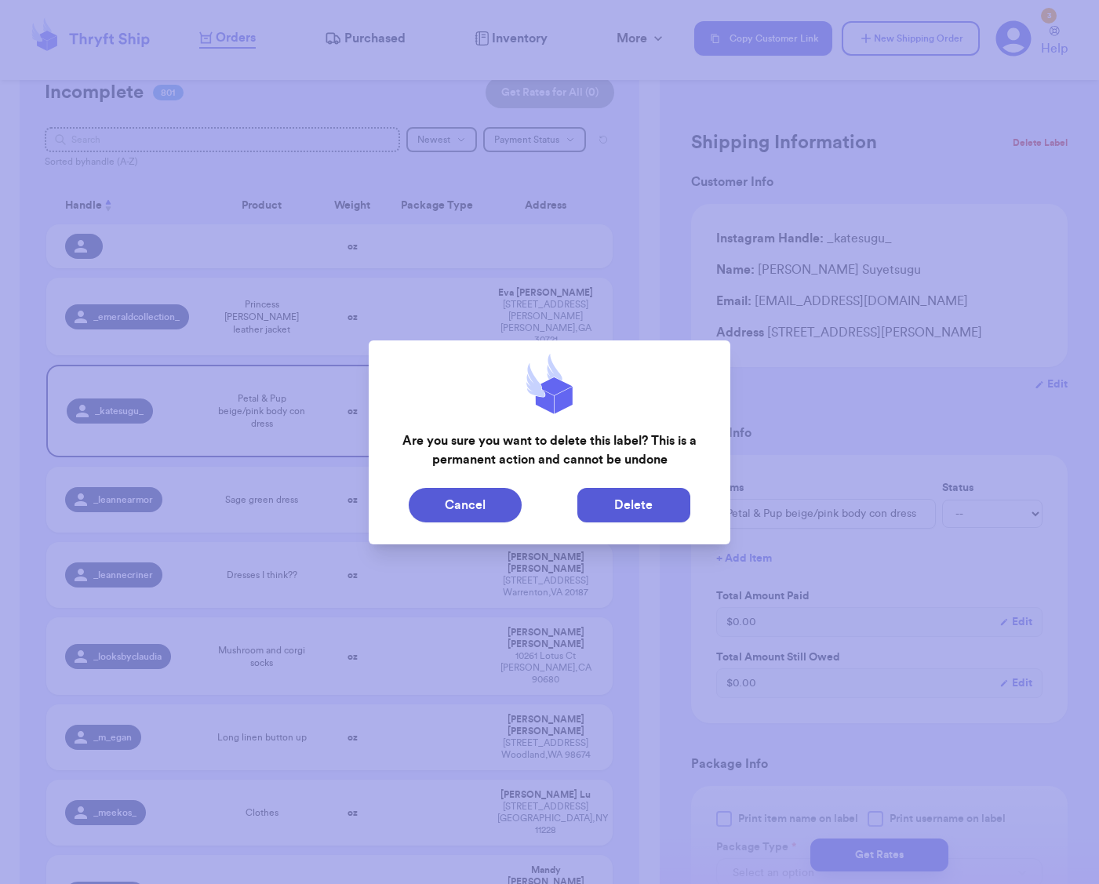
click at [630, 508] on button "Delete" at bounding box center [633, 505] width 113 height 35
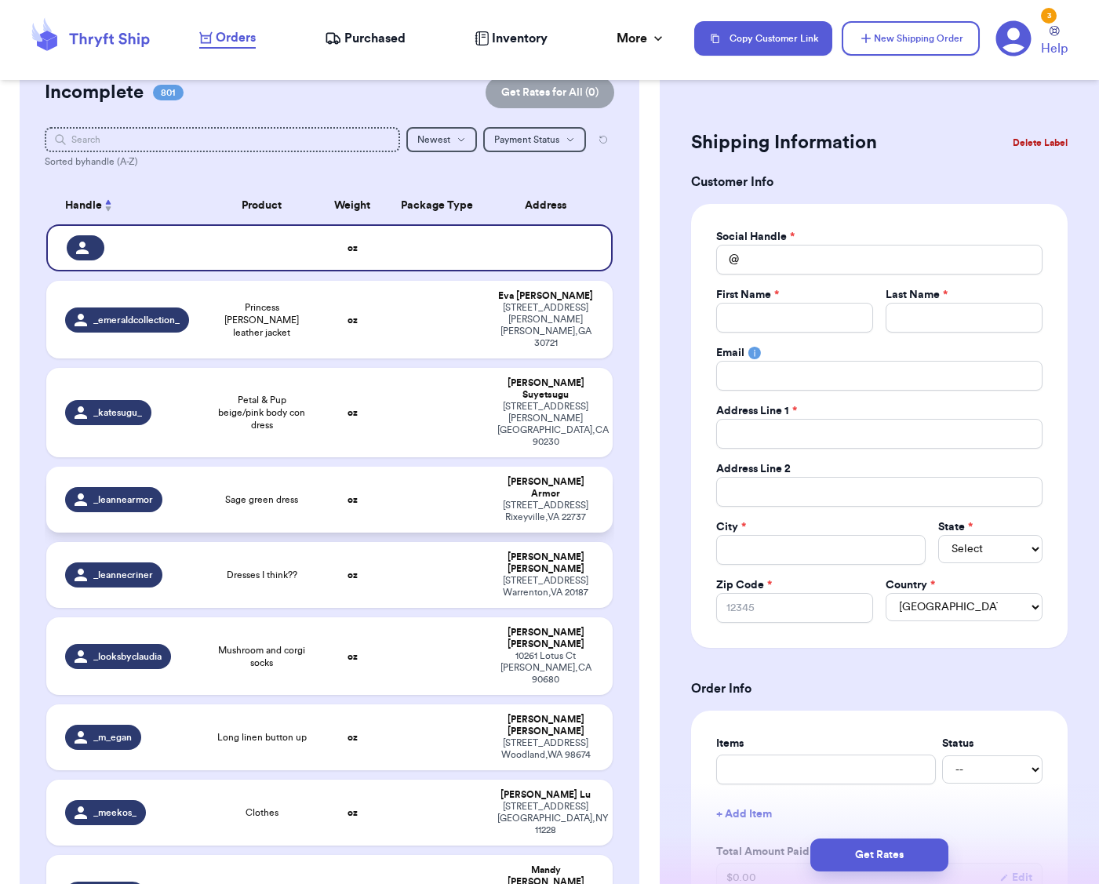
click at [359, 467] on td "oz" at bounding box center [352, 500] width 68 height 66
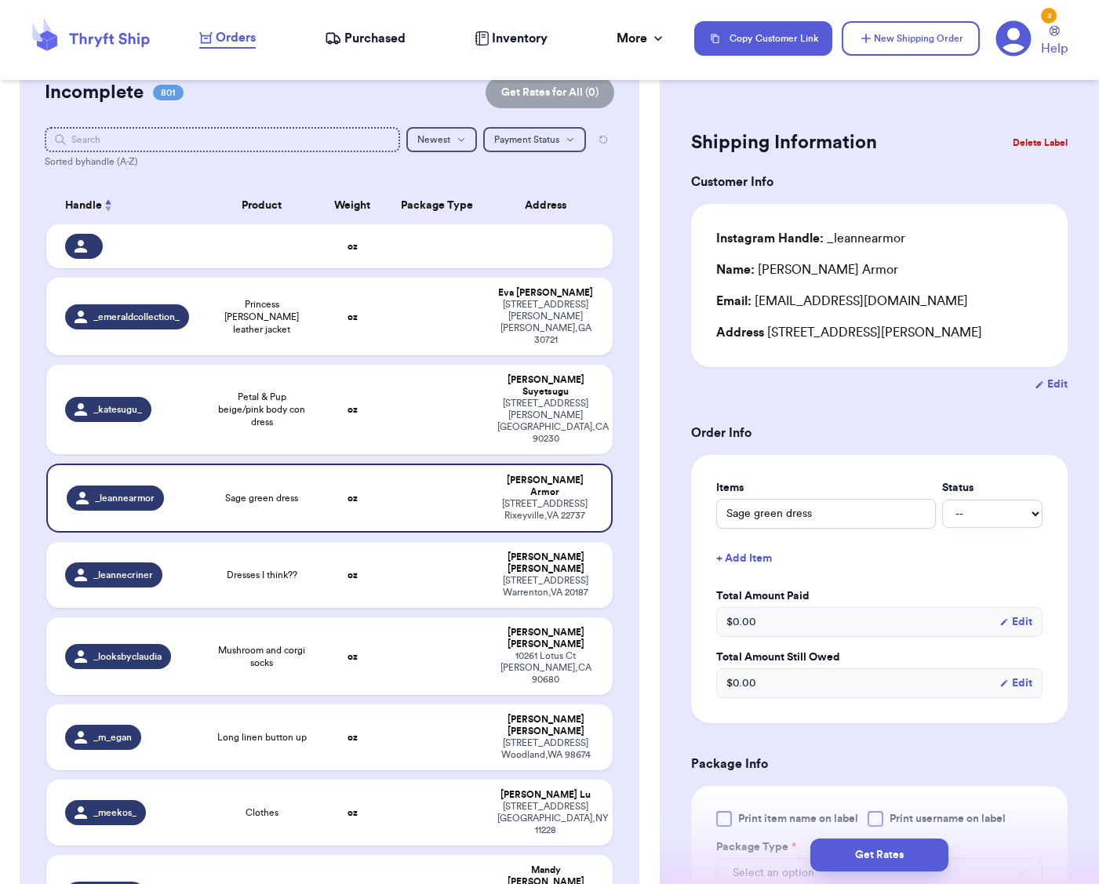
click at [1033, 133] on button "Delete Label" at bounding box center [1039, 143] width 67 height 35
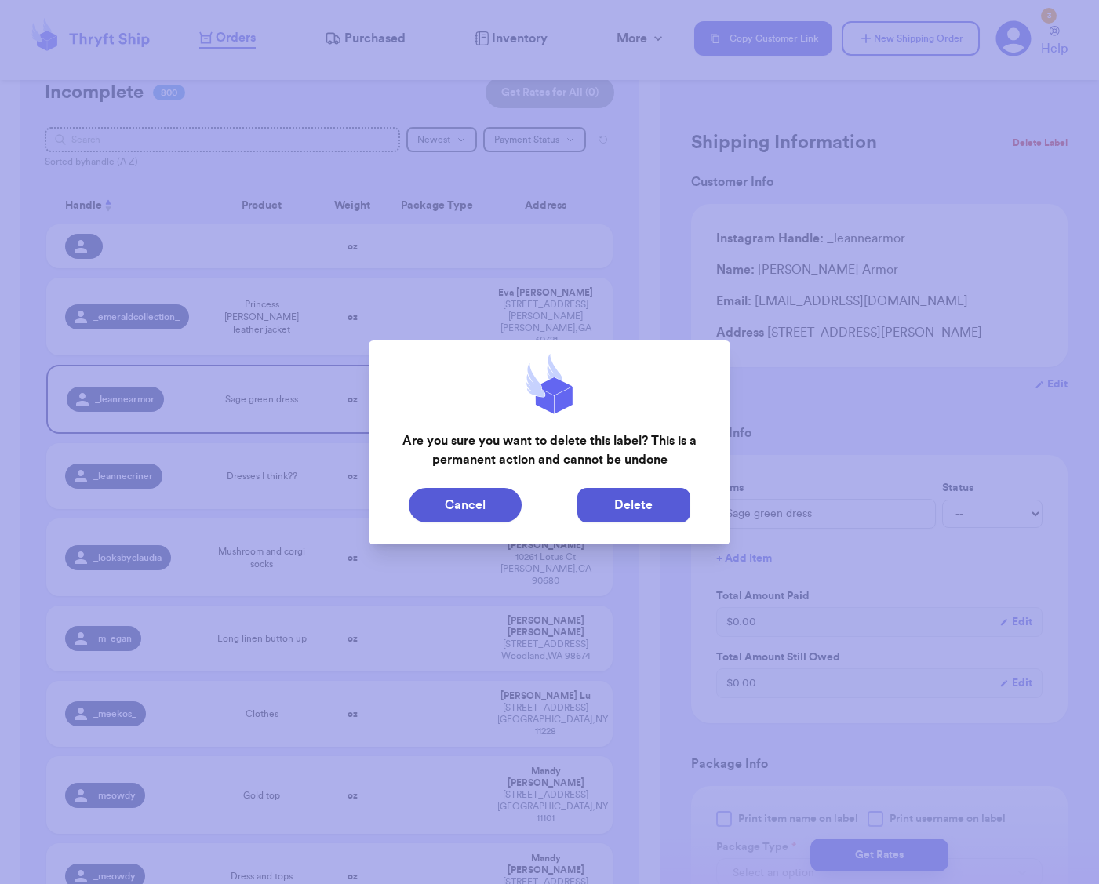
click at [609, 497] on button "Delete" at bounding box center [633, 505] width 113 height 35
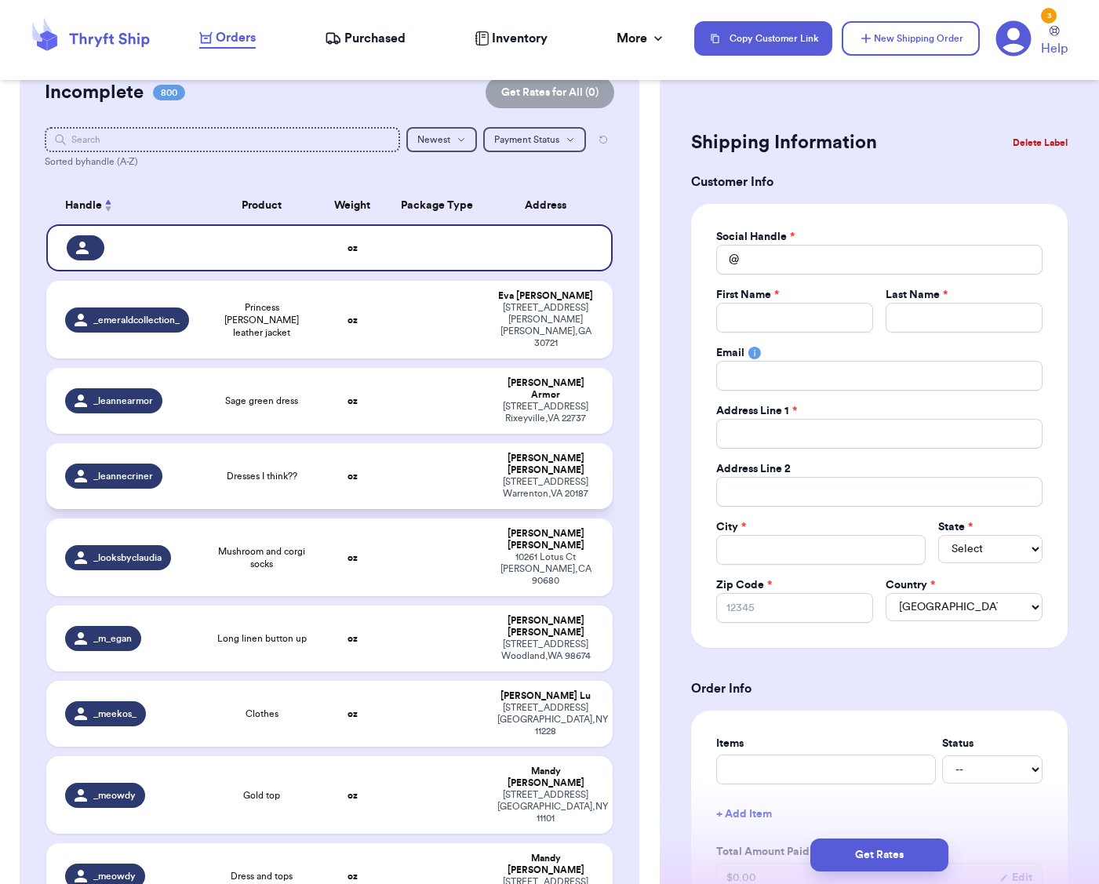
click at [357, 443] on td "oz" at bounding box center [352, 476] width 68 height 66
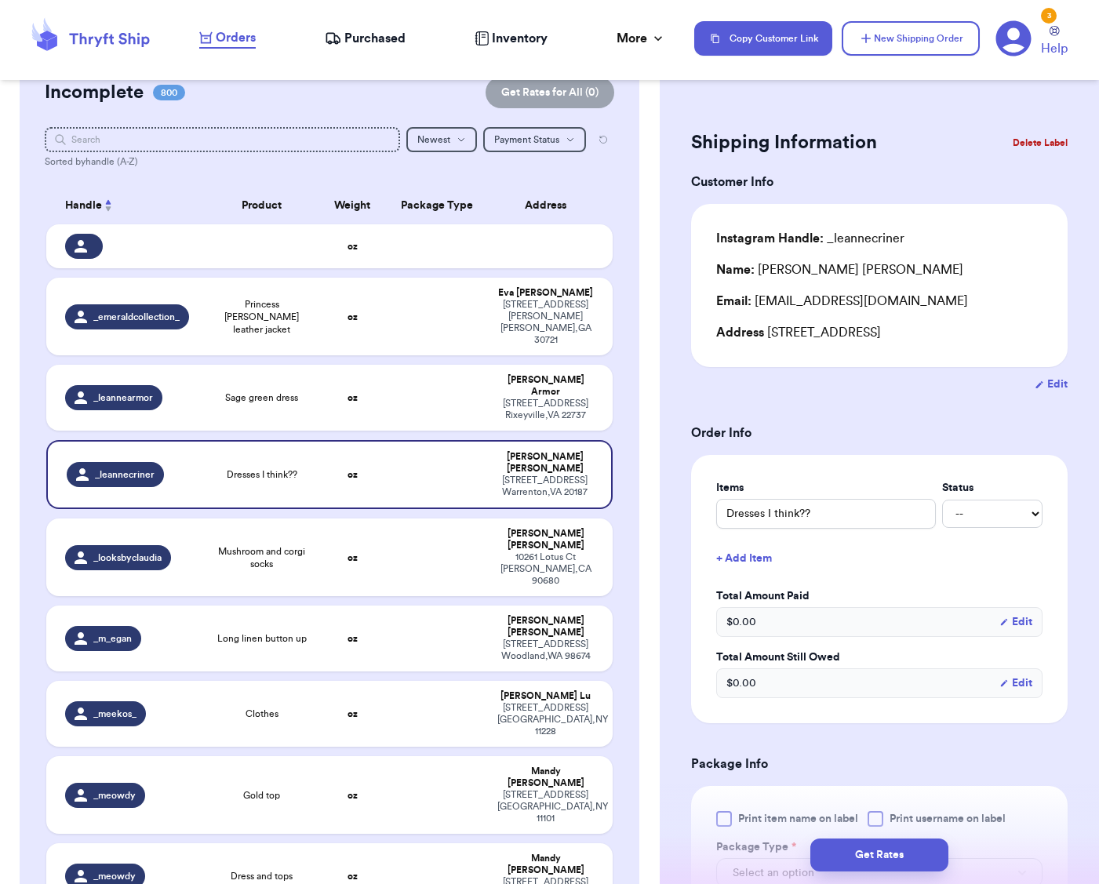
click at [1027, 145] on button "Delete Label" at bounding box center [1039, 143] width 67 height 35
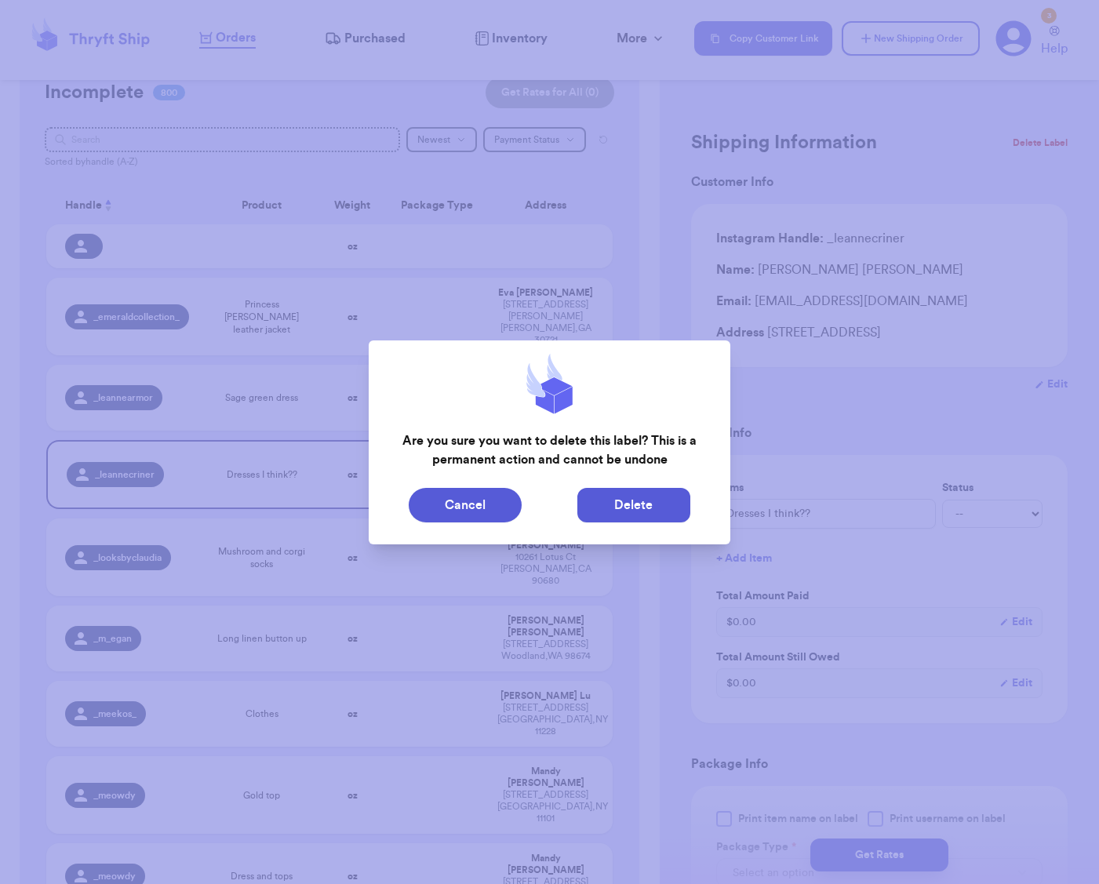
click at [635, 500] on button "Delete" at bounding box center [633, 505] width 113 height 35
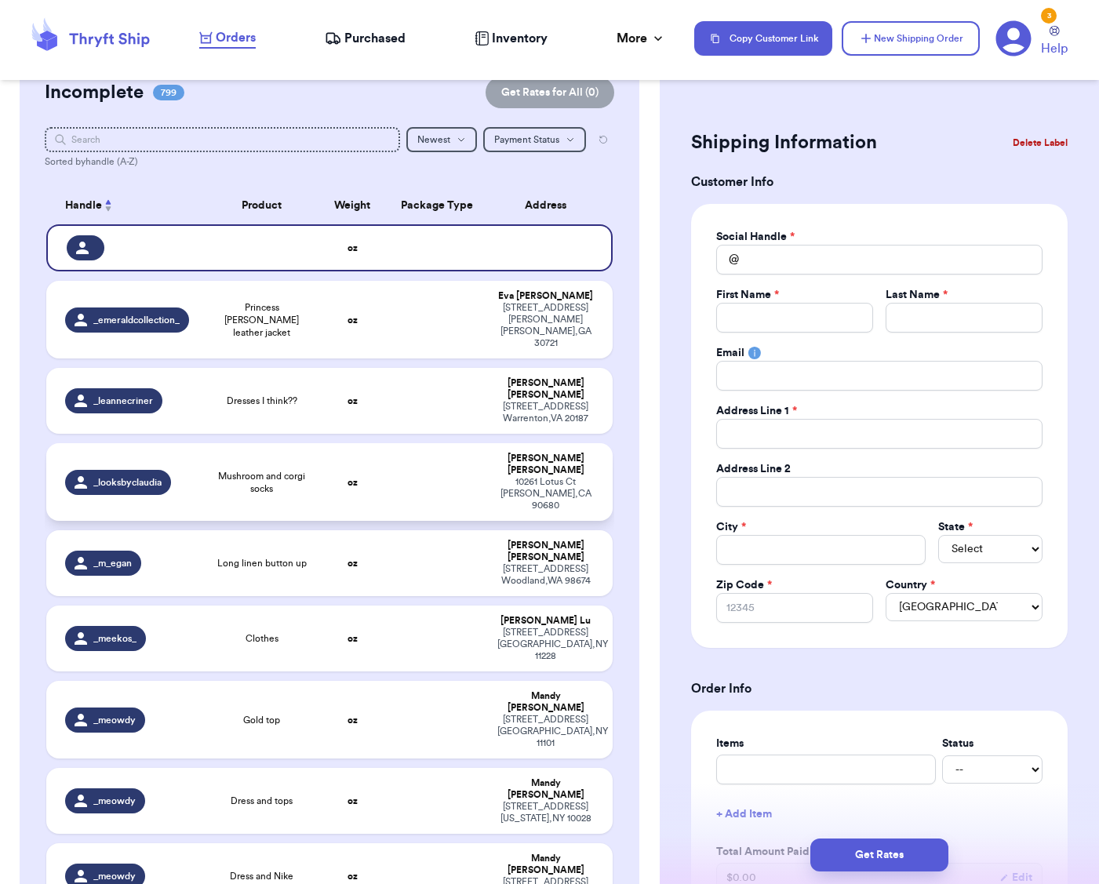
click at [448, 453] on td at bounding box center [438, 482] width 102 height 78
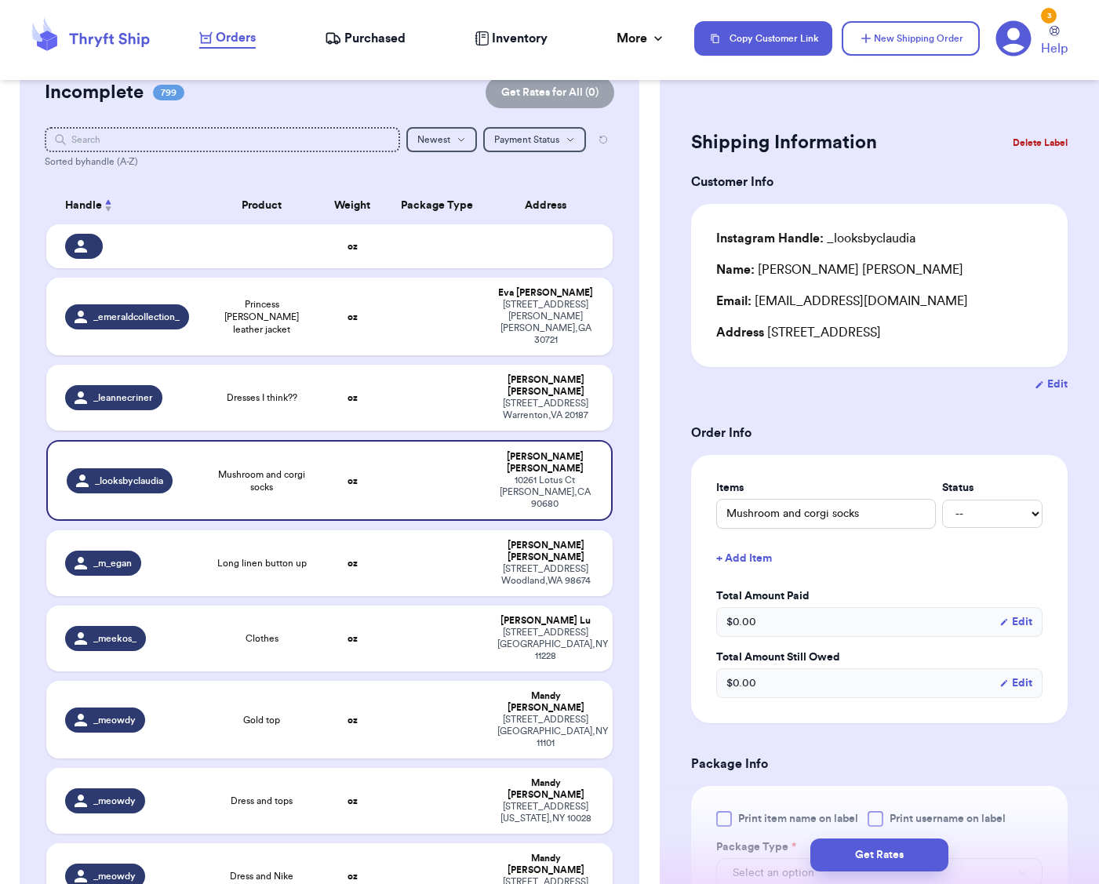
click at [1024, 147] on button "Delete Label" at bounding box center [1039, 143] width 67 height 35
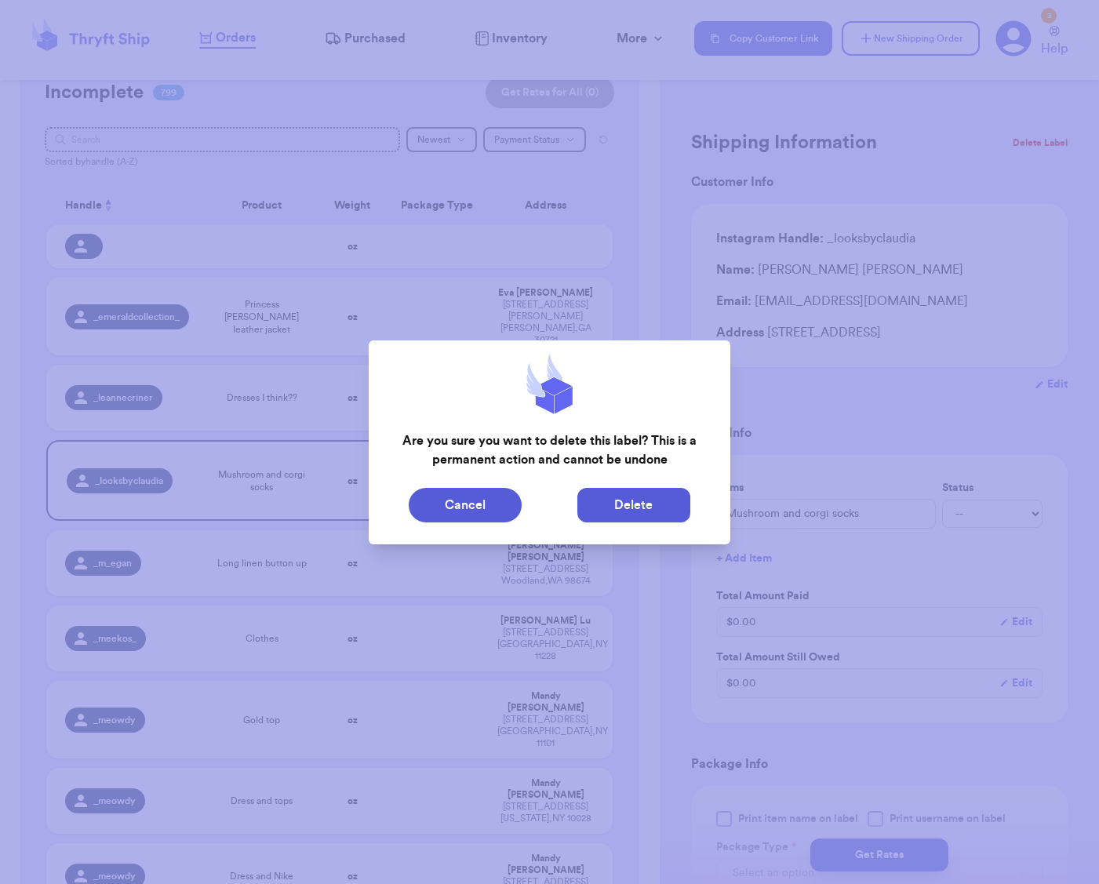
click at [624, 514] on button "Delete" at bounding box center [633, 505] width 113 height 35
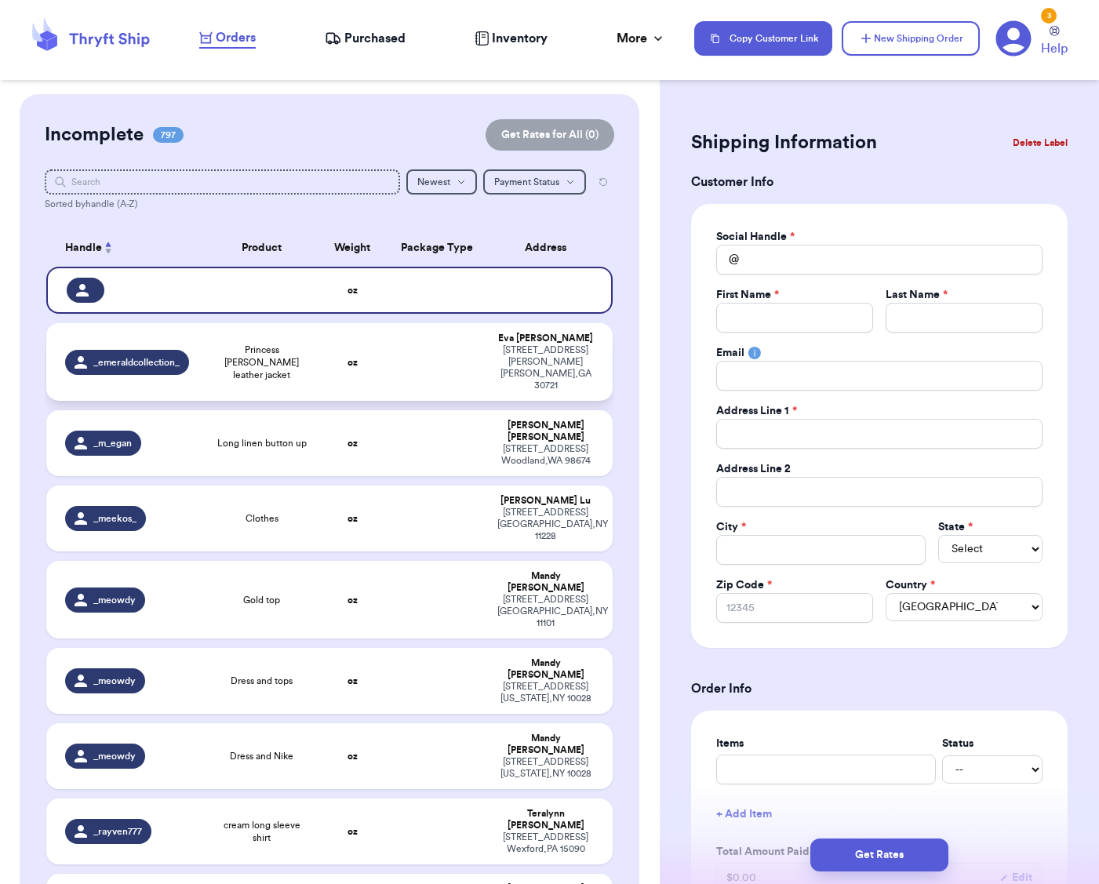
click at [449, 339] on td at bounding box center [438, 362] width 102 height 78
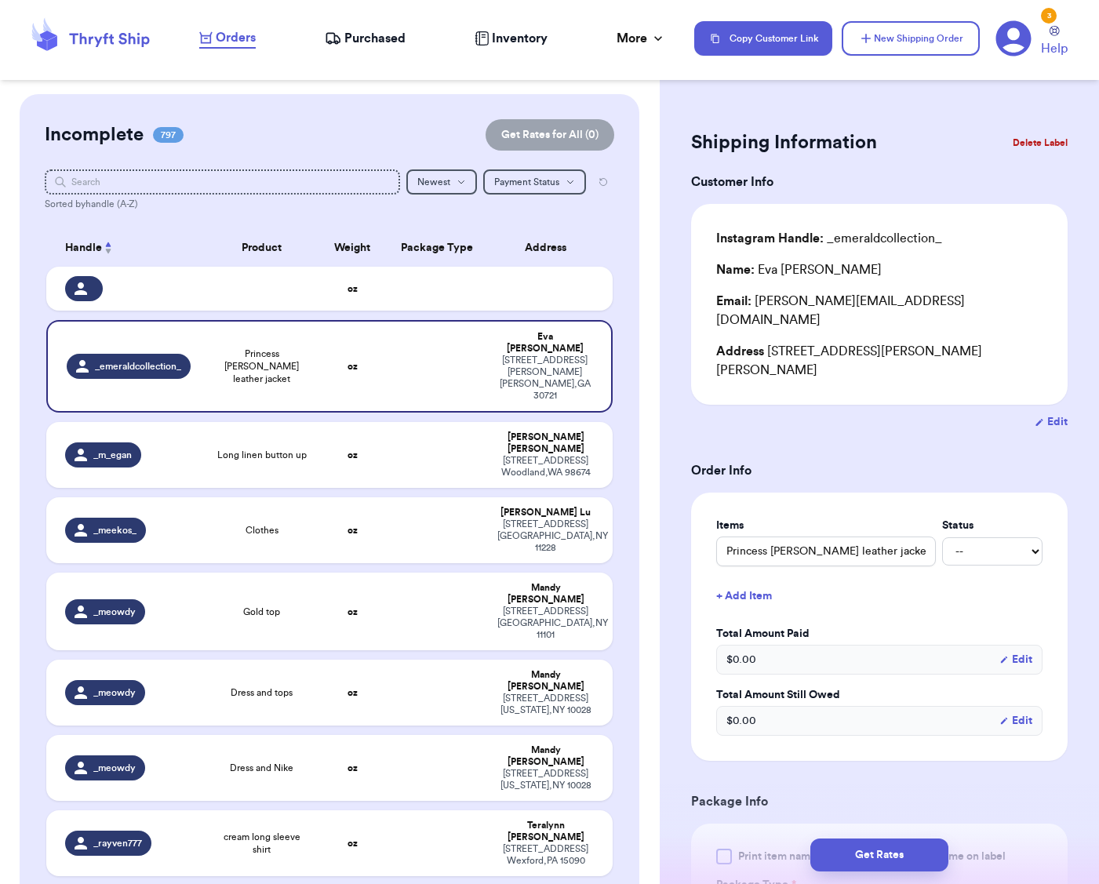
click at [176, 139] on span "797" at bounding box center [168, 135] width 31 height 16
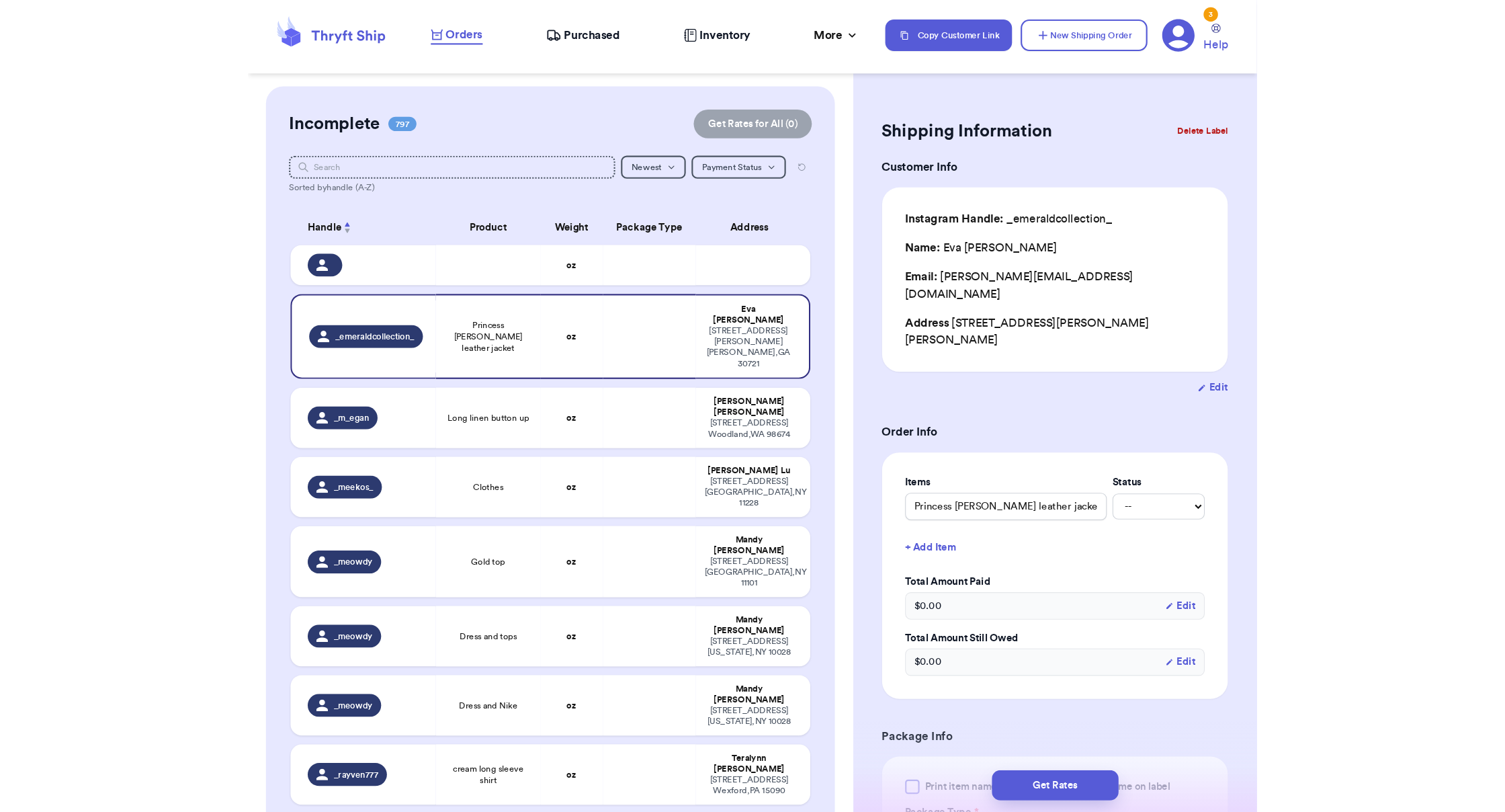
scroll to position [0, 1]
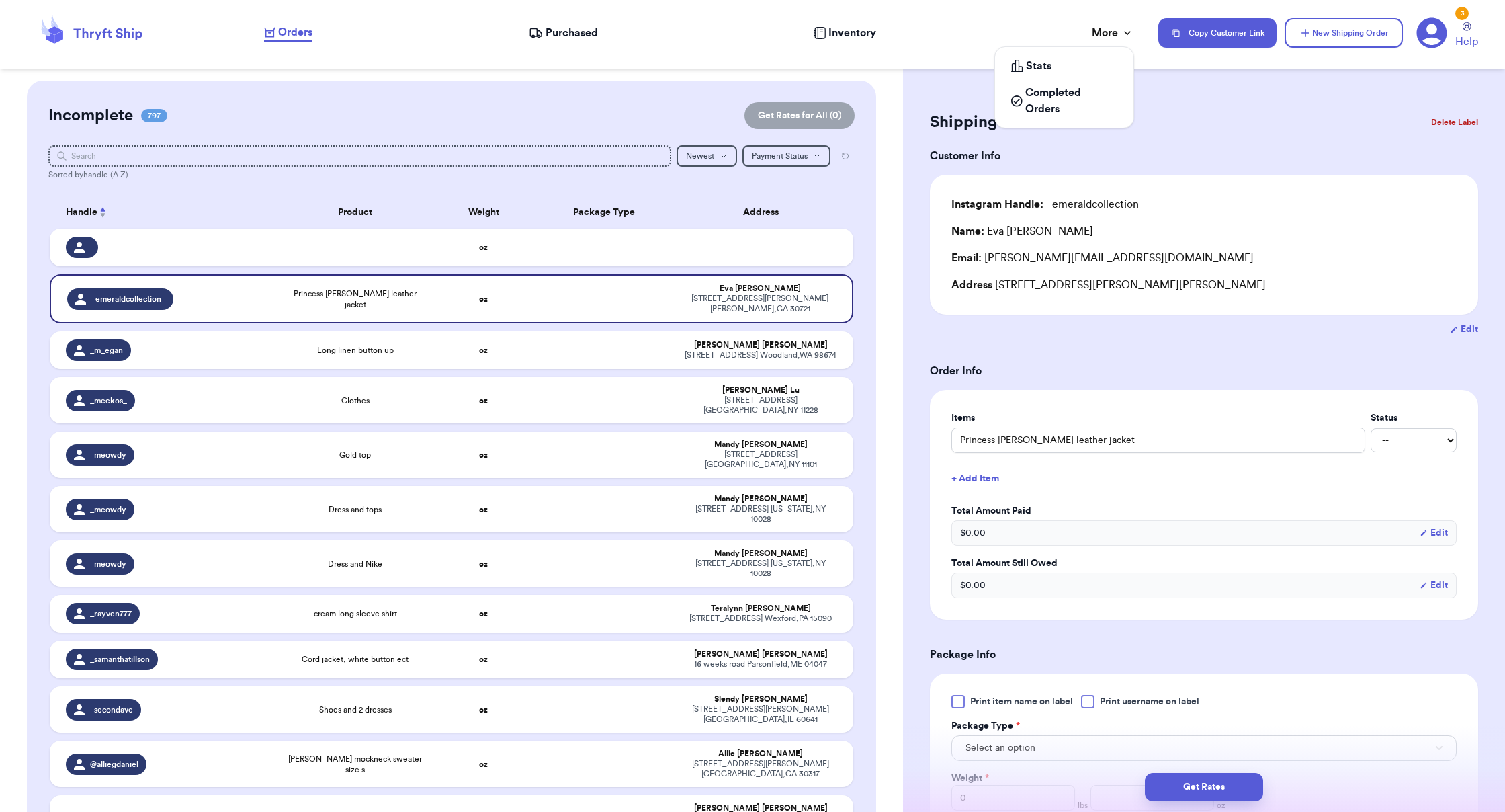
click at [941, 36] on icon at bounding box center [1127, 33] width 14 height 14
click at [748, 264] on td at bounding box center [765, 248] width 176 height 38
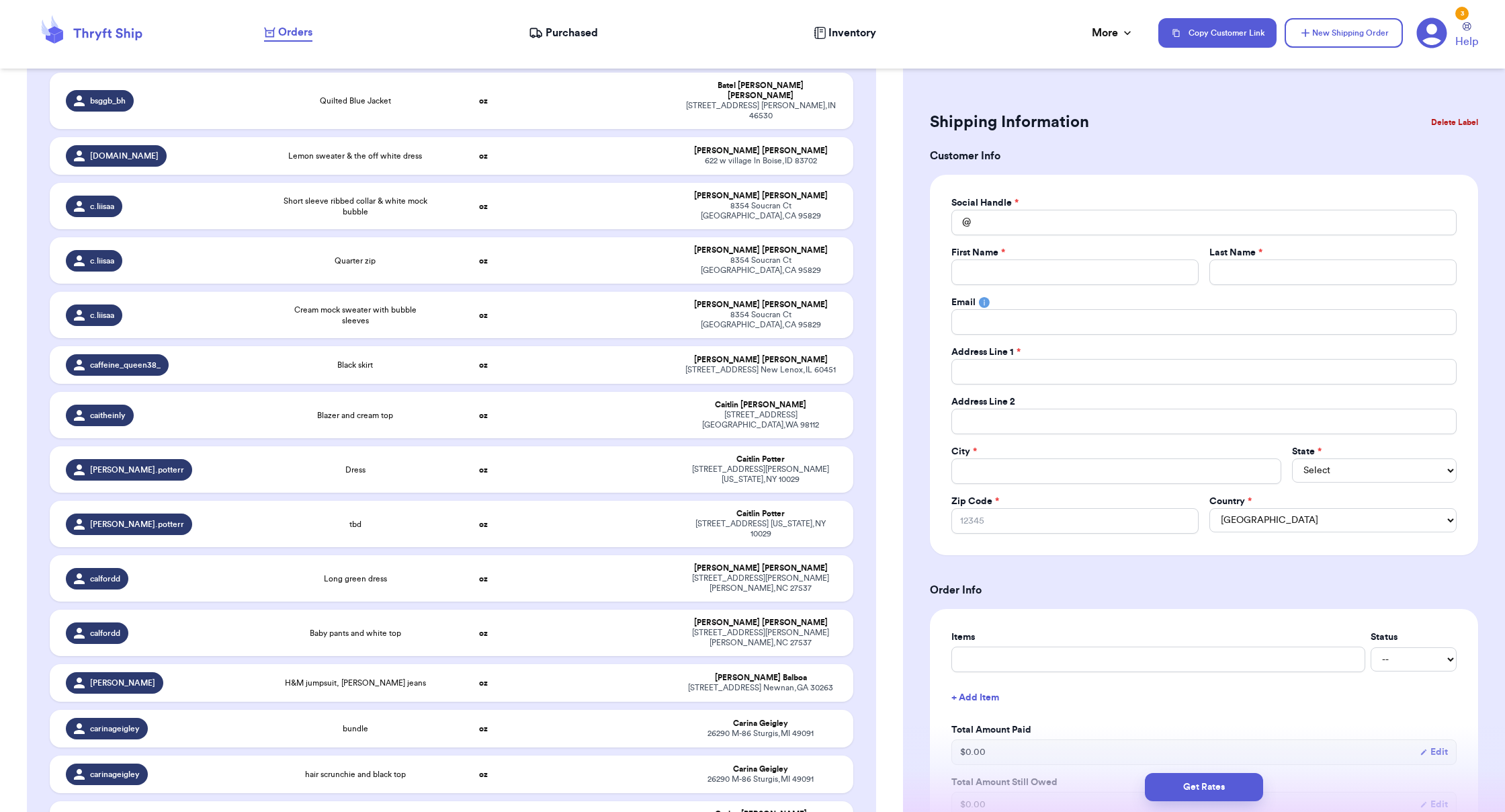
scroll to position [9197, 0]
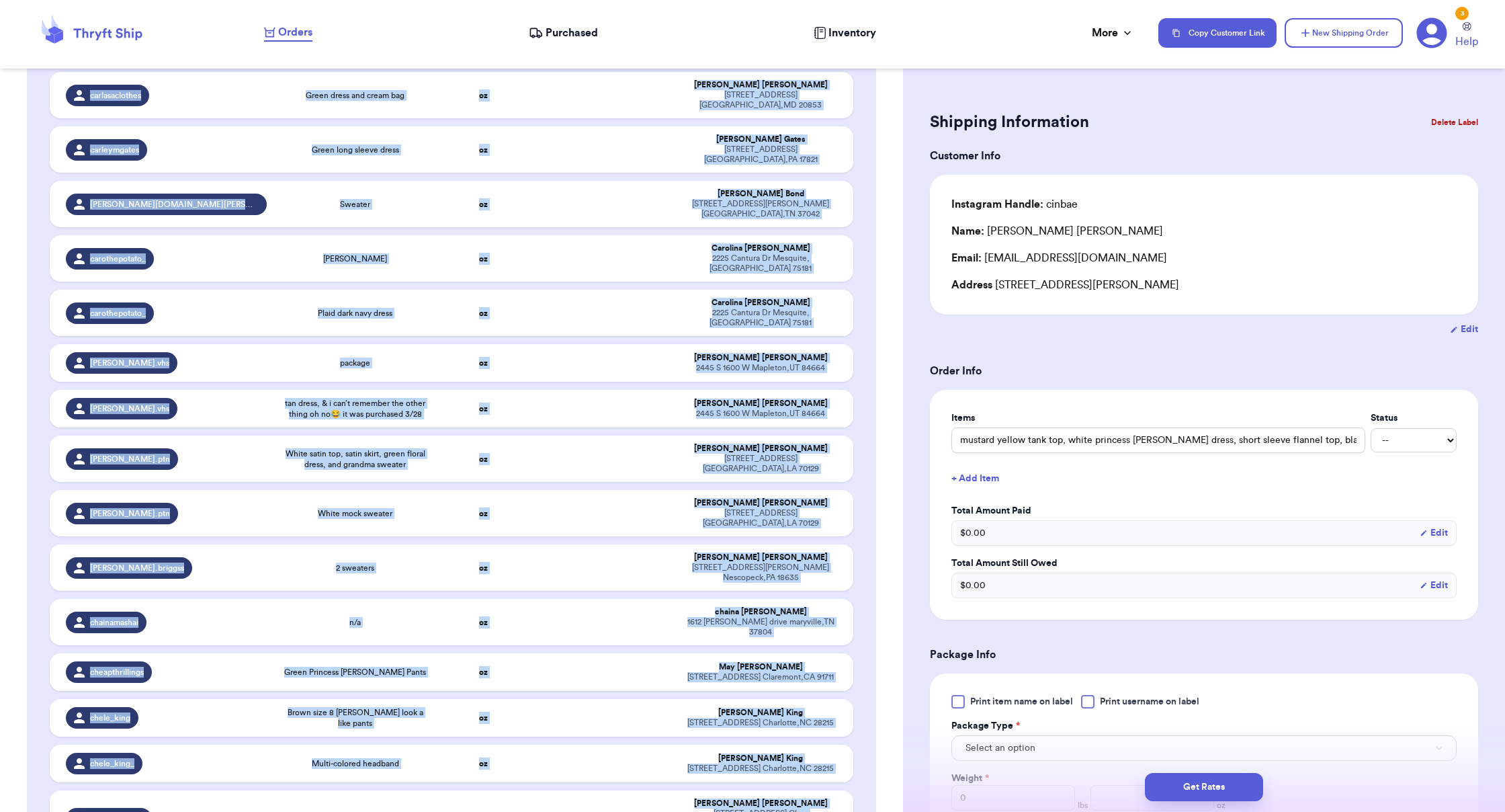
click at [941, 122] on button "Delete Label" at bounding box center [1454, 122] width 57 height 30
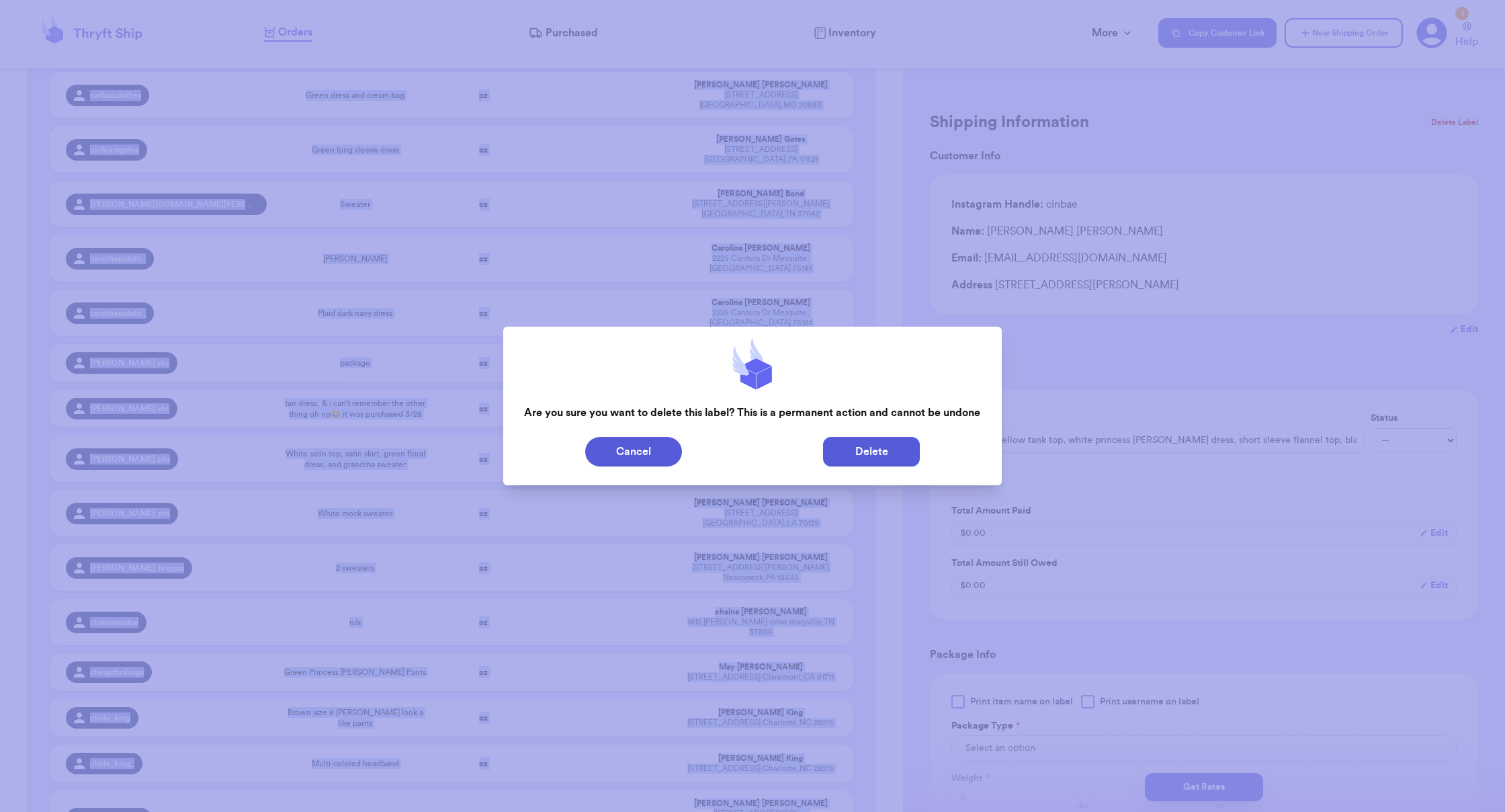
click at [871, 446] on button "Delete" at bounding box center [871, 451] width 97 height 30
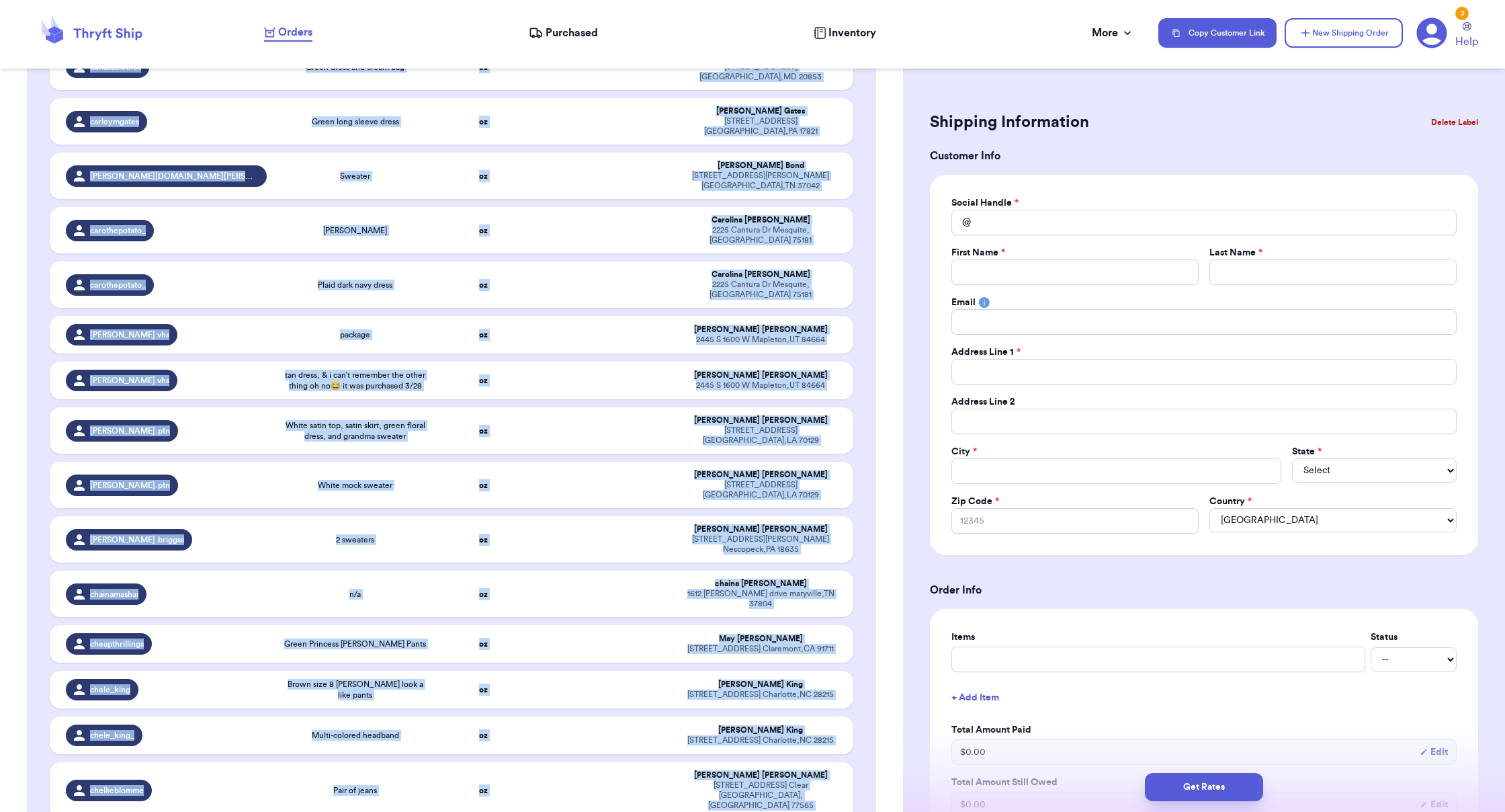
scroll to position [9230, 0]
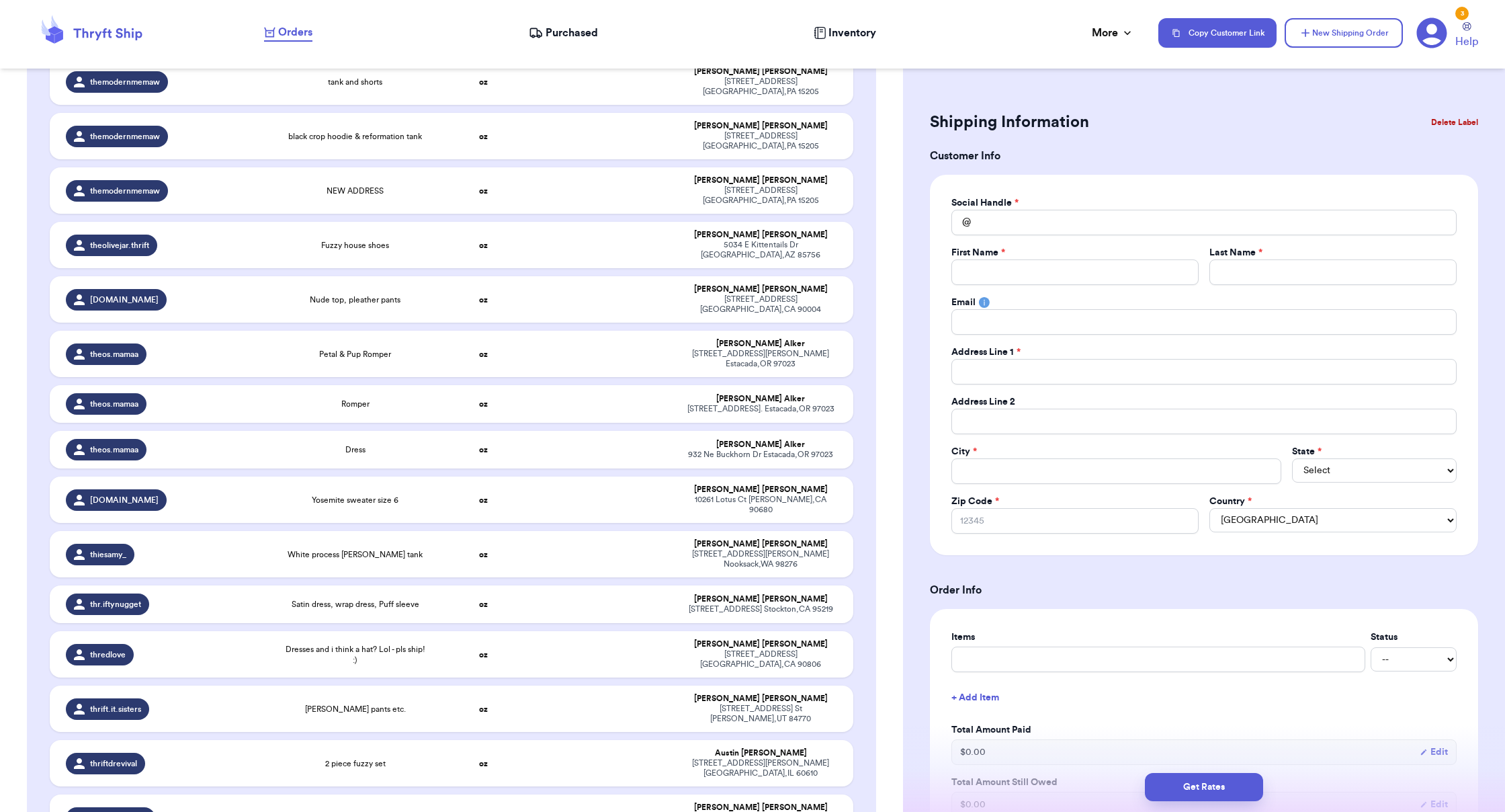
scroll to position [38085, 0]
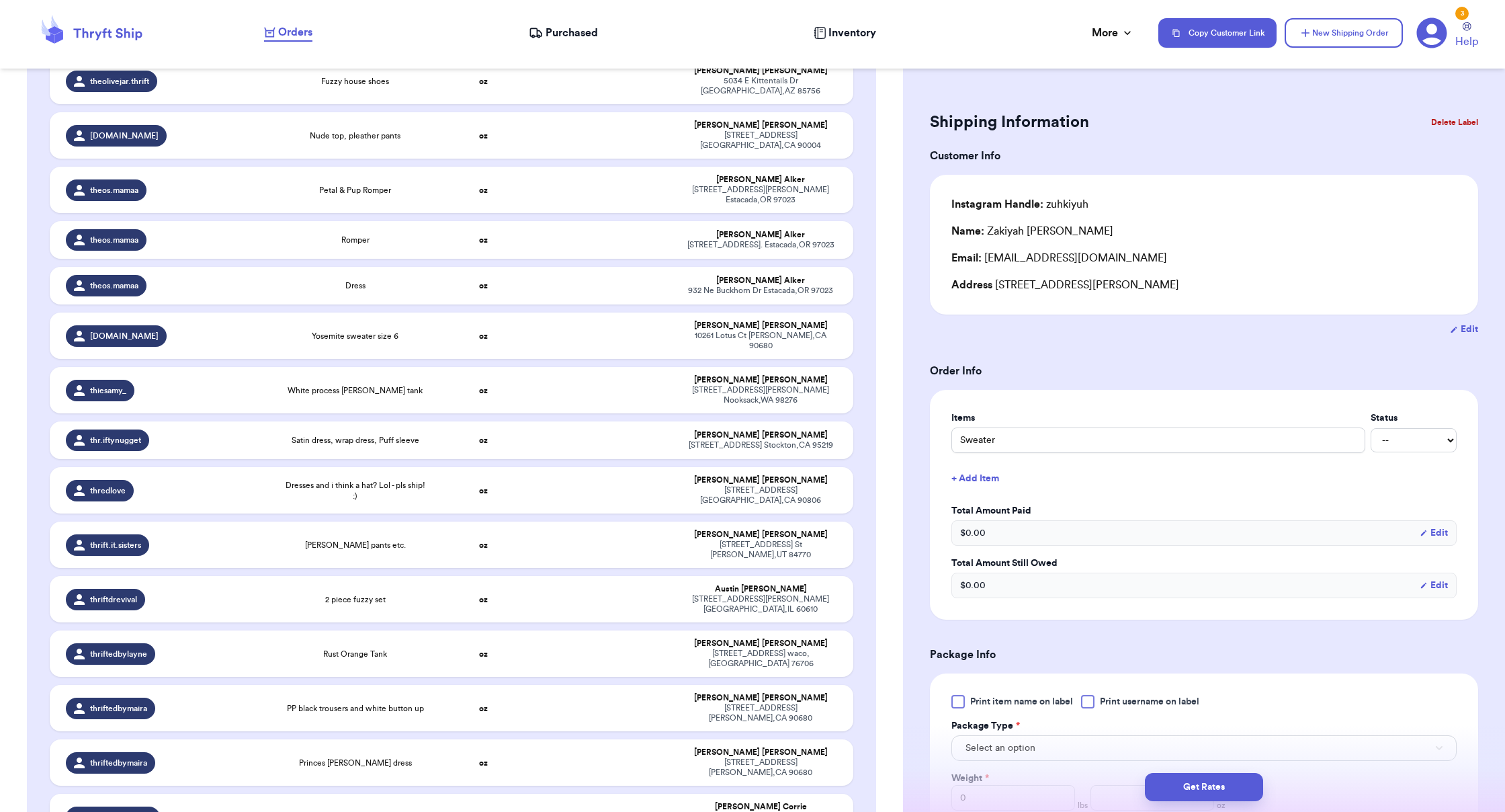
click at [941, 126] on button "Delete Label" at bounding box center [1454, 122] width 57 height 30
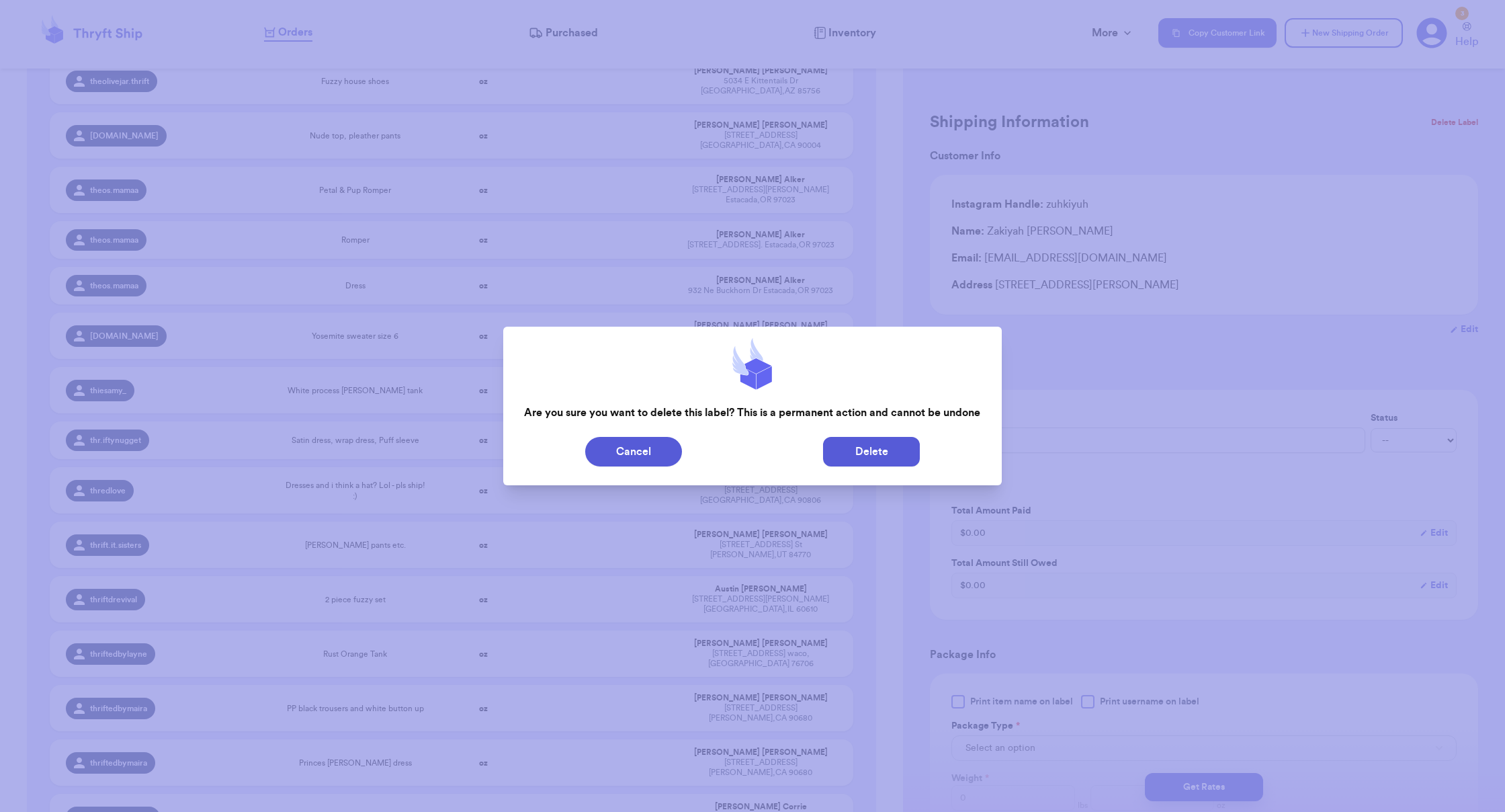
click at [881, 452] on button "Delete" at bounding box center [871, 451] width 97 height 30
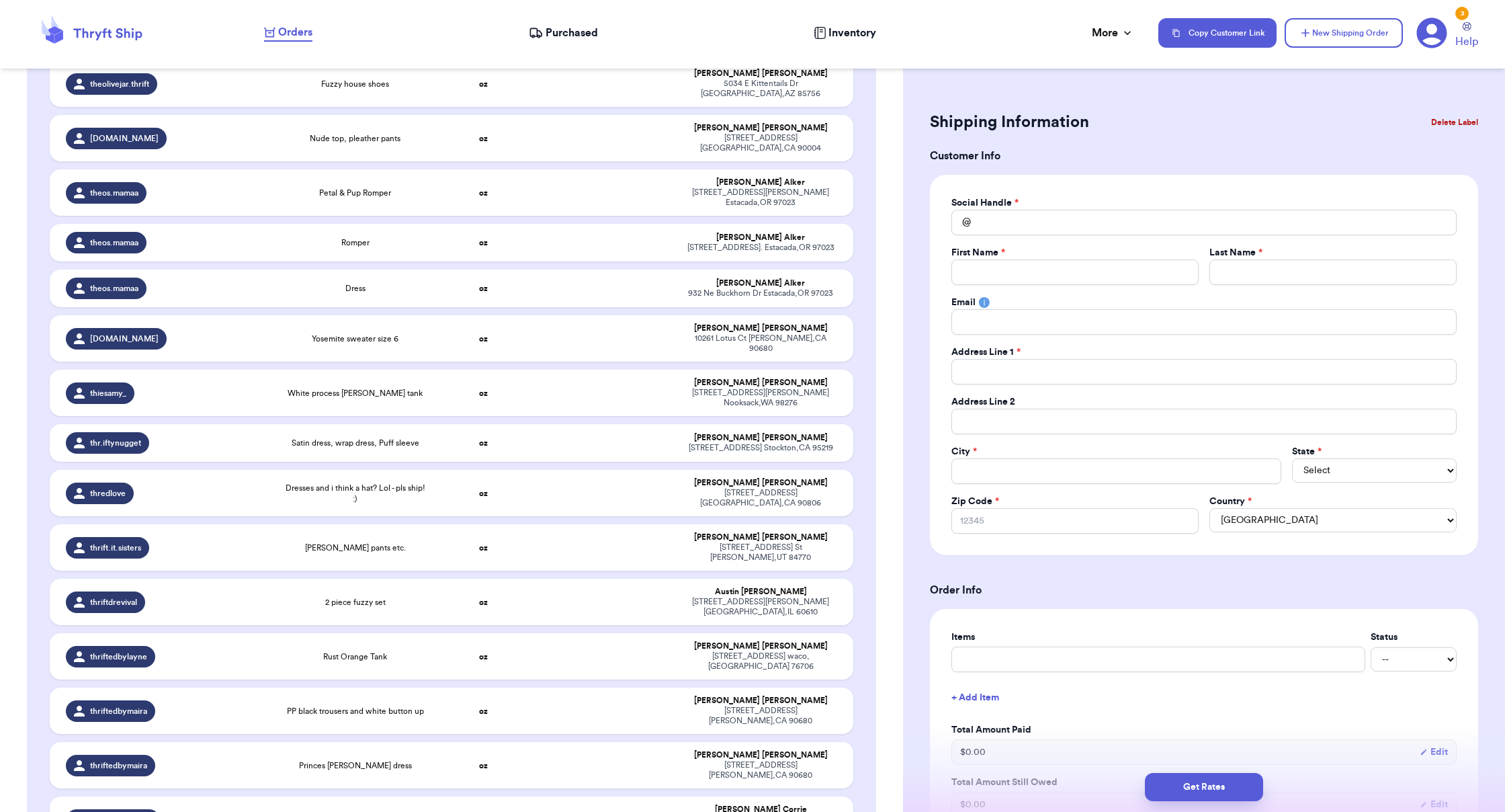
scroll to position [38040, 0]
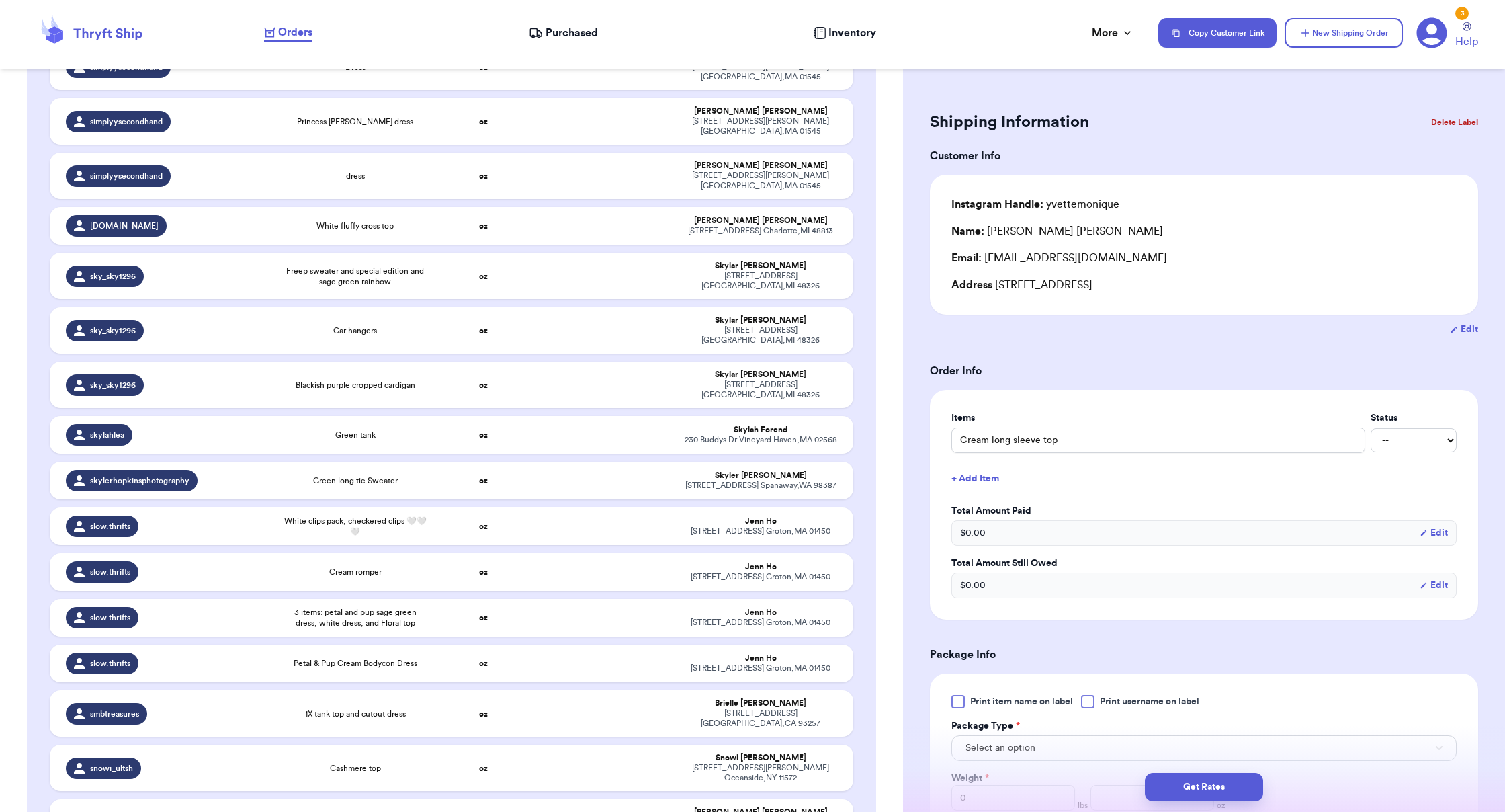
scroll to position [35330, 0]
drag, startPoint x: 897, startPoint y: 746, endPoint x: 887, endPoint y: 691, distance: 55.9
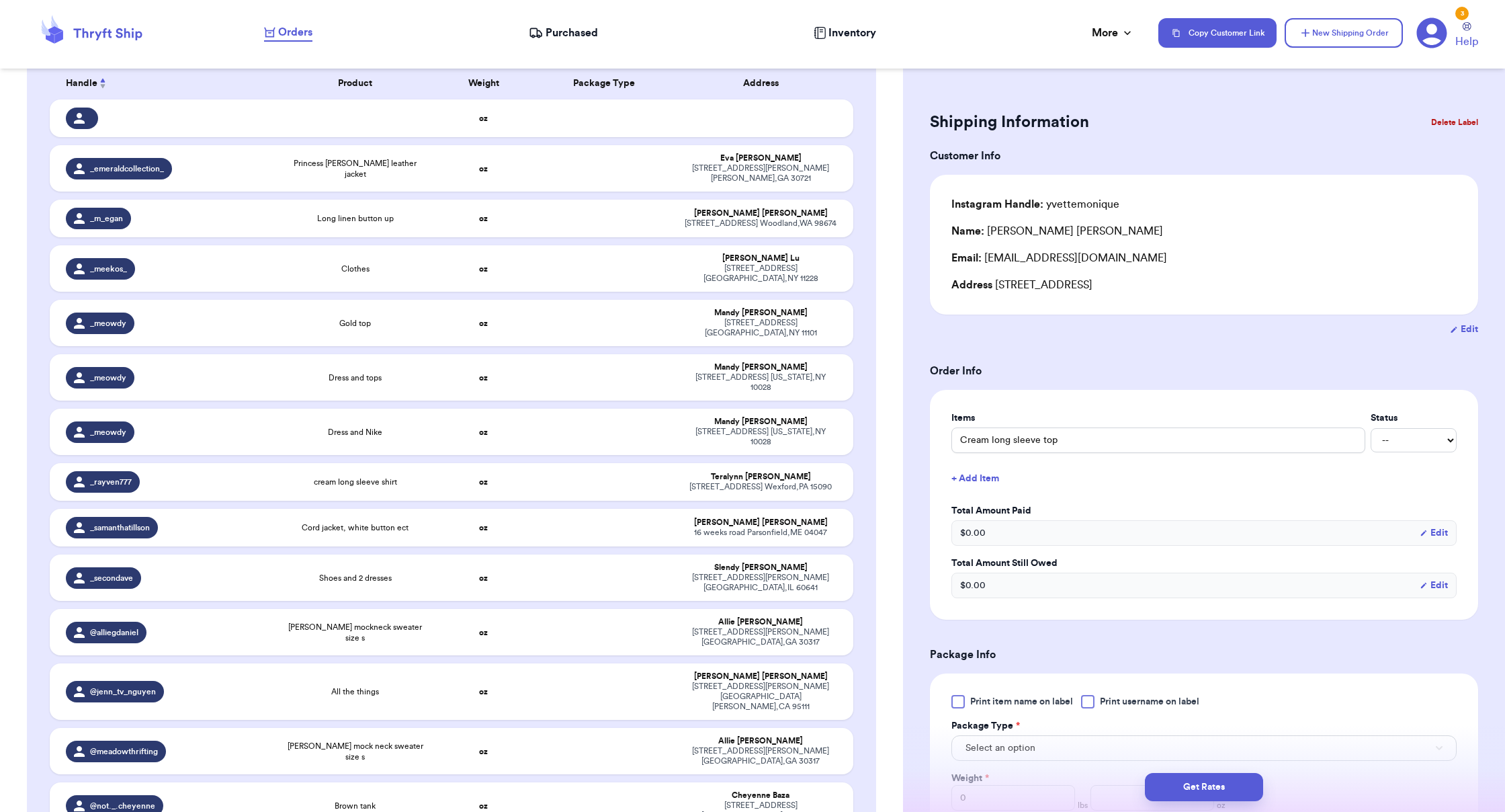
scroll to position [0, 0]
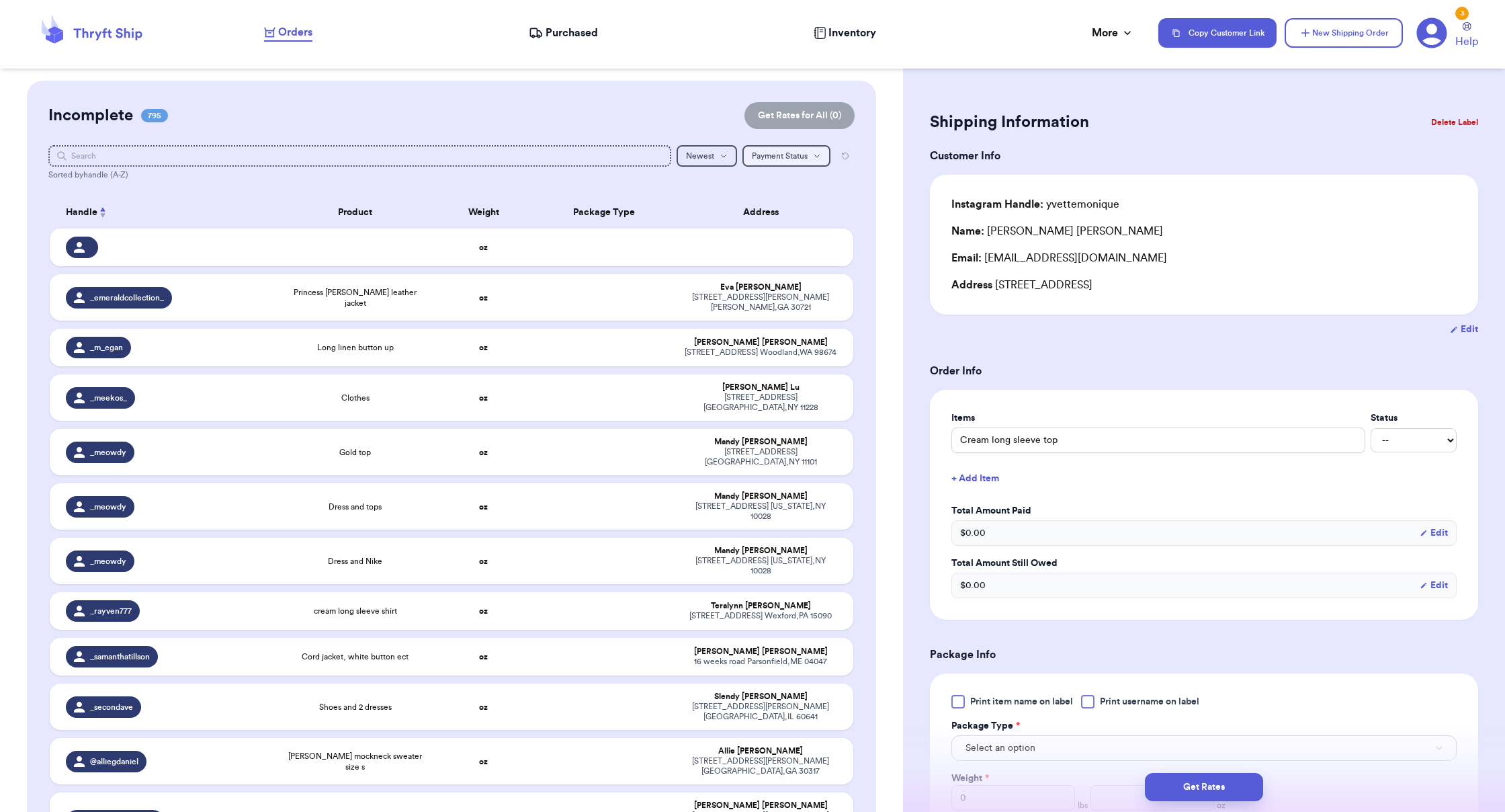
click at [796, 164] on button "Payment Status Payment Status" at bounding box center [786, 155] width 88 height 21
click at [712, 158] on span "Newest" at bounding box center [700, 155] width 28 height 8
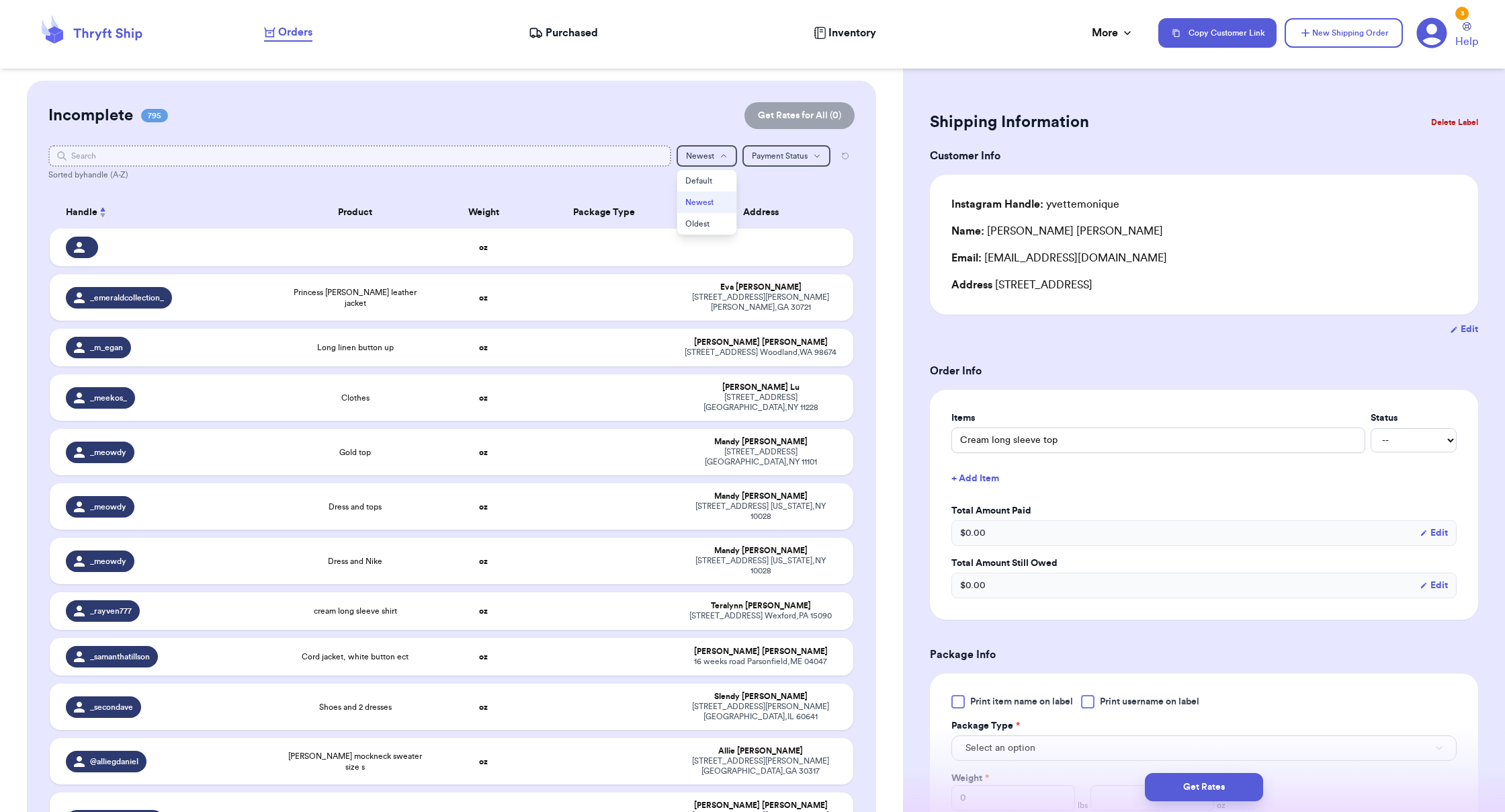
click at [458, 164] on input "text" at bounding box center [359, 155] width 622 height 21
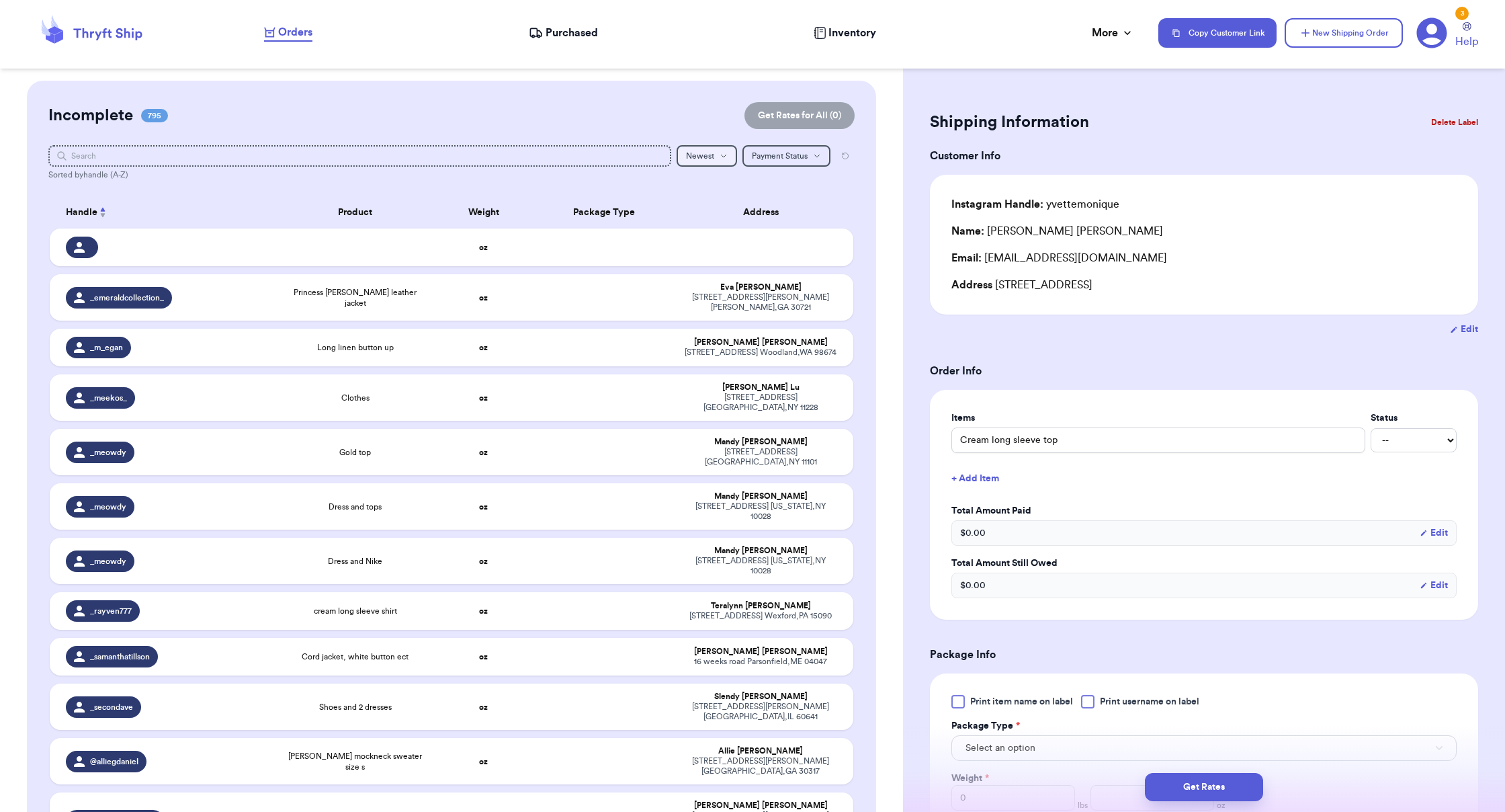
click at [708, 163] on button "Newest" at bounding box center [707, 155] width 61 height 21
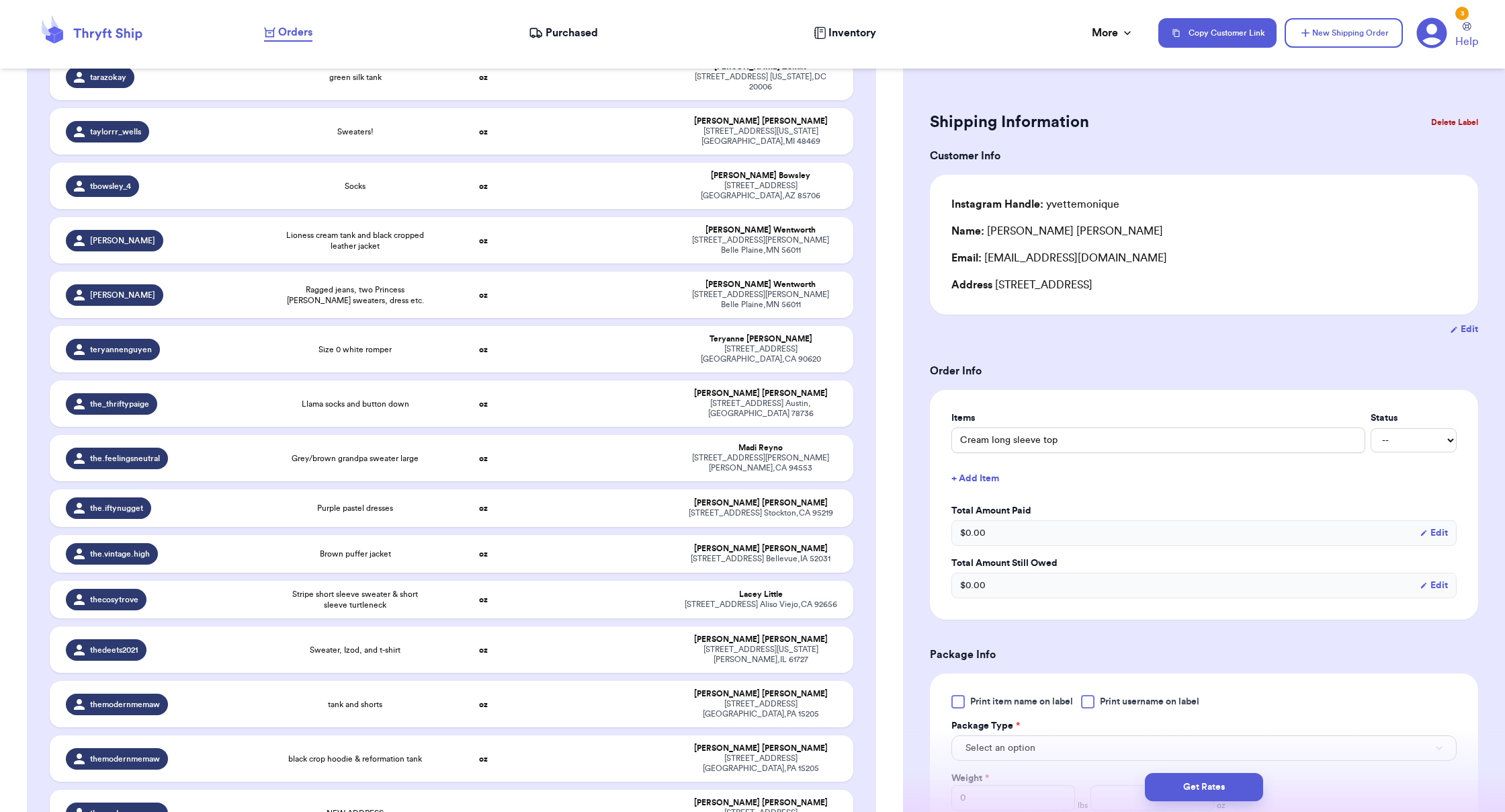
scroll to position [38040, 0]
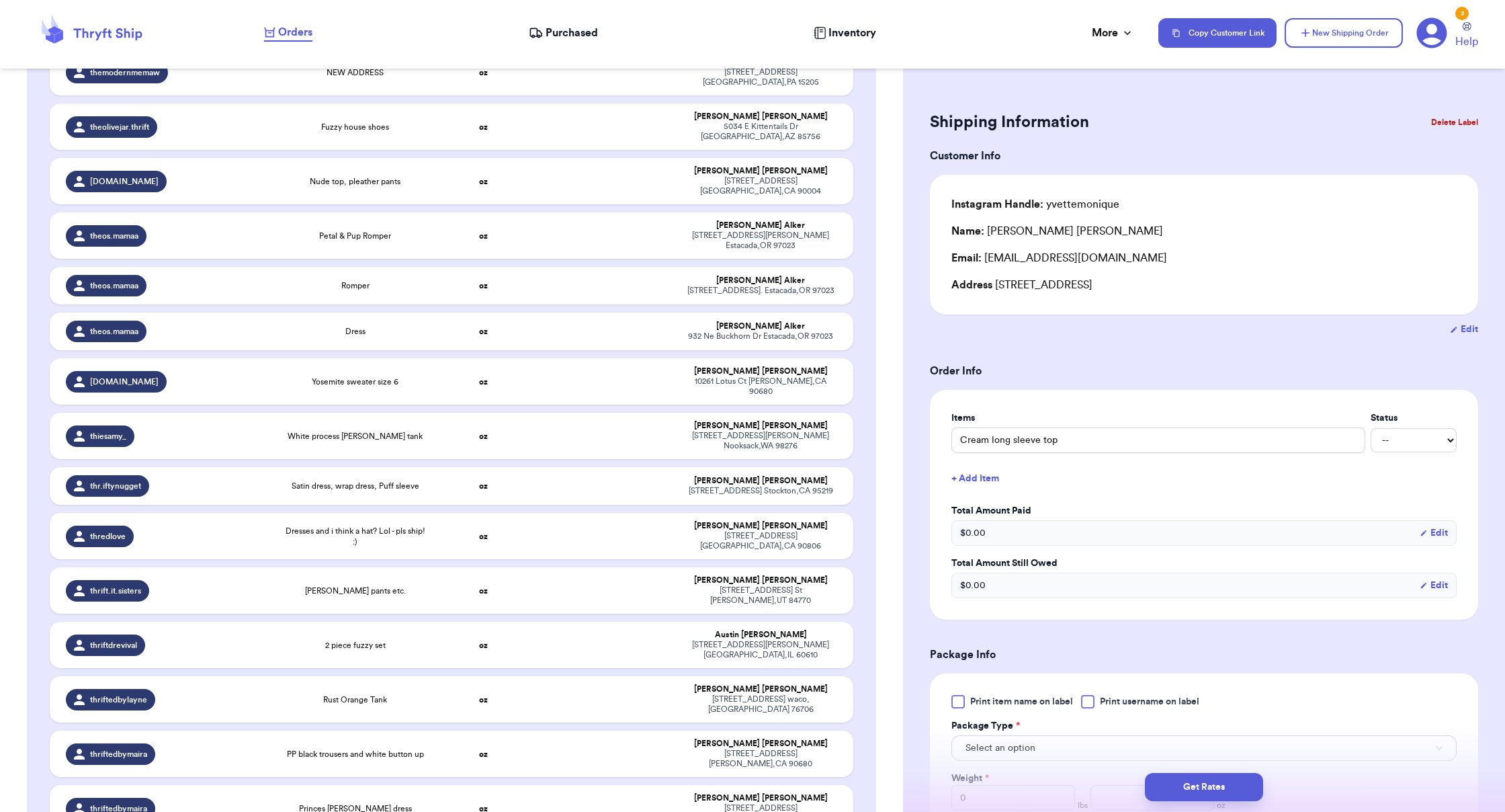
drag, startPoint x: 672, startPoint y: 552, endPoint x: 699, endPoint y: 551, distance: 27.0
click at [941, 128] on button "Delete Label" at bounding box center [1454, 122] width 57 height 30
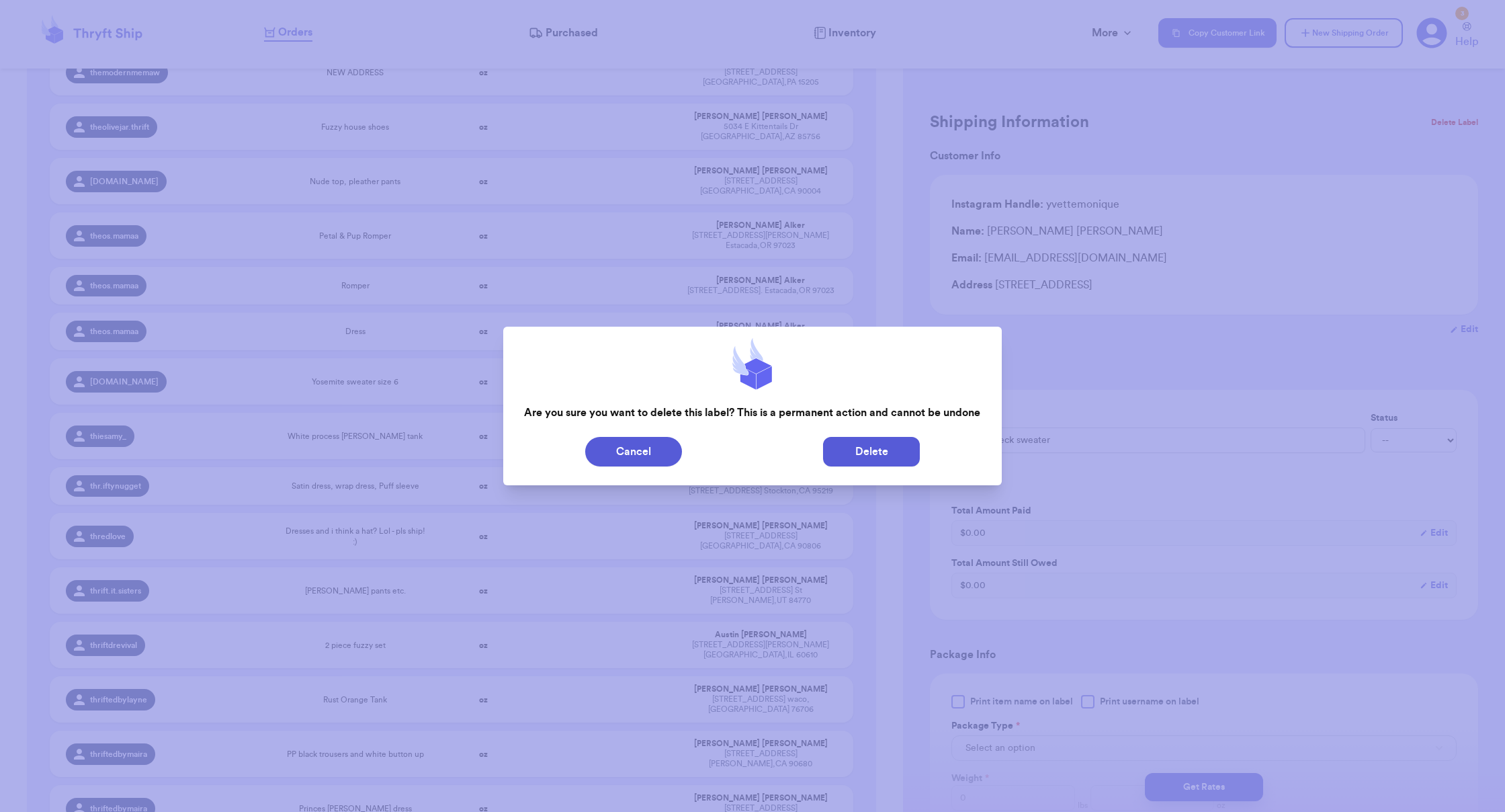
click at [876, 457] on button "Delete" at bounding box center [871, 451] width 97 height 30
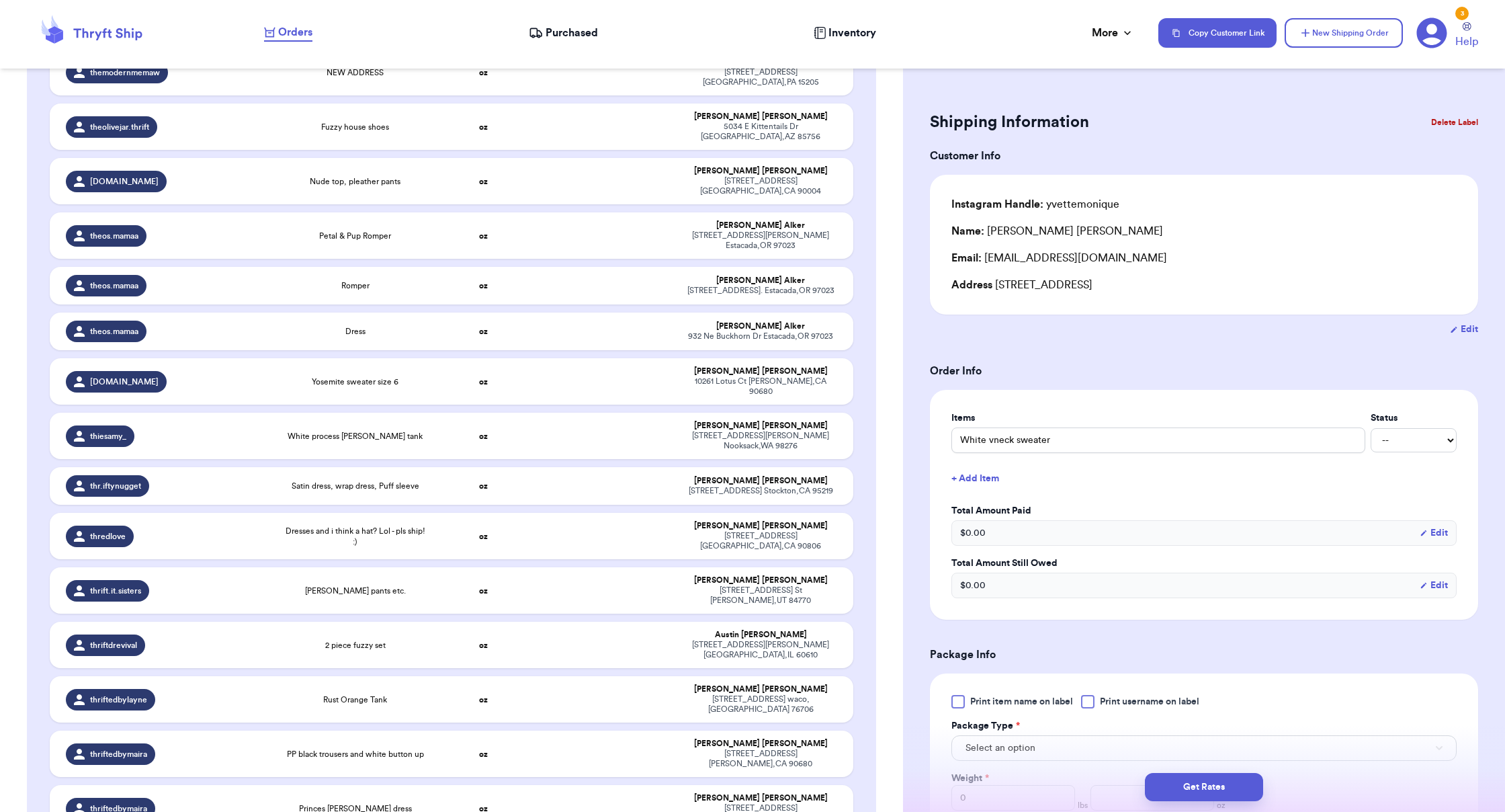
scroll to position [37992, 0]
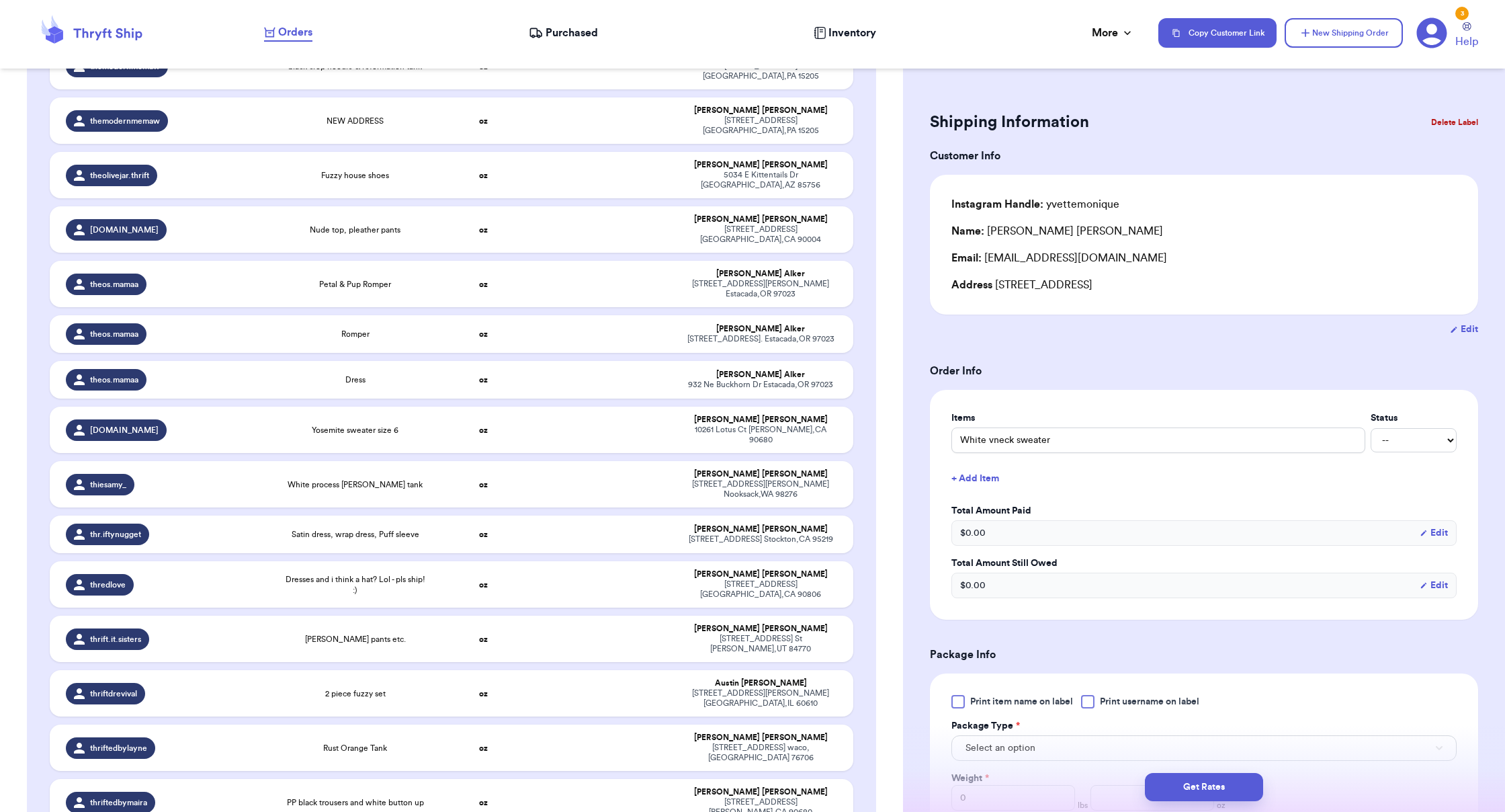
click at [941, 122] on button "Delete Label" at bounding box center [1454, 122] width 57 height 30
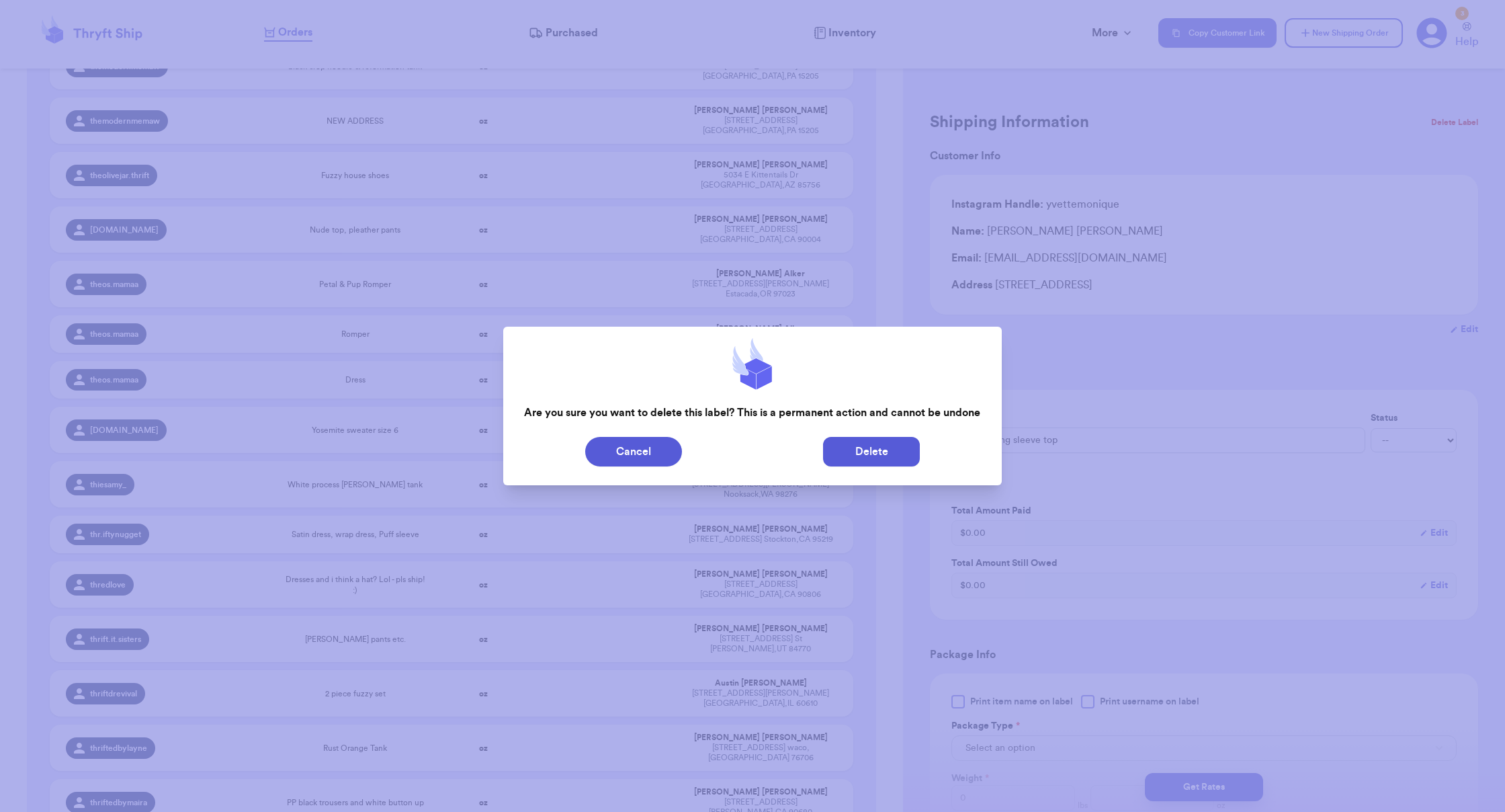
click at [896, 444] on button "Delete" at bounding box center [871, 451] width 97 height 30
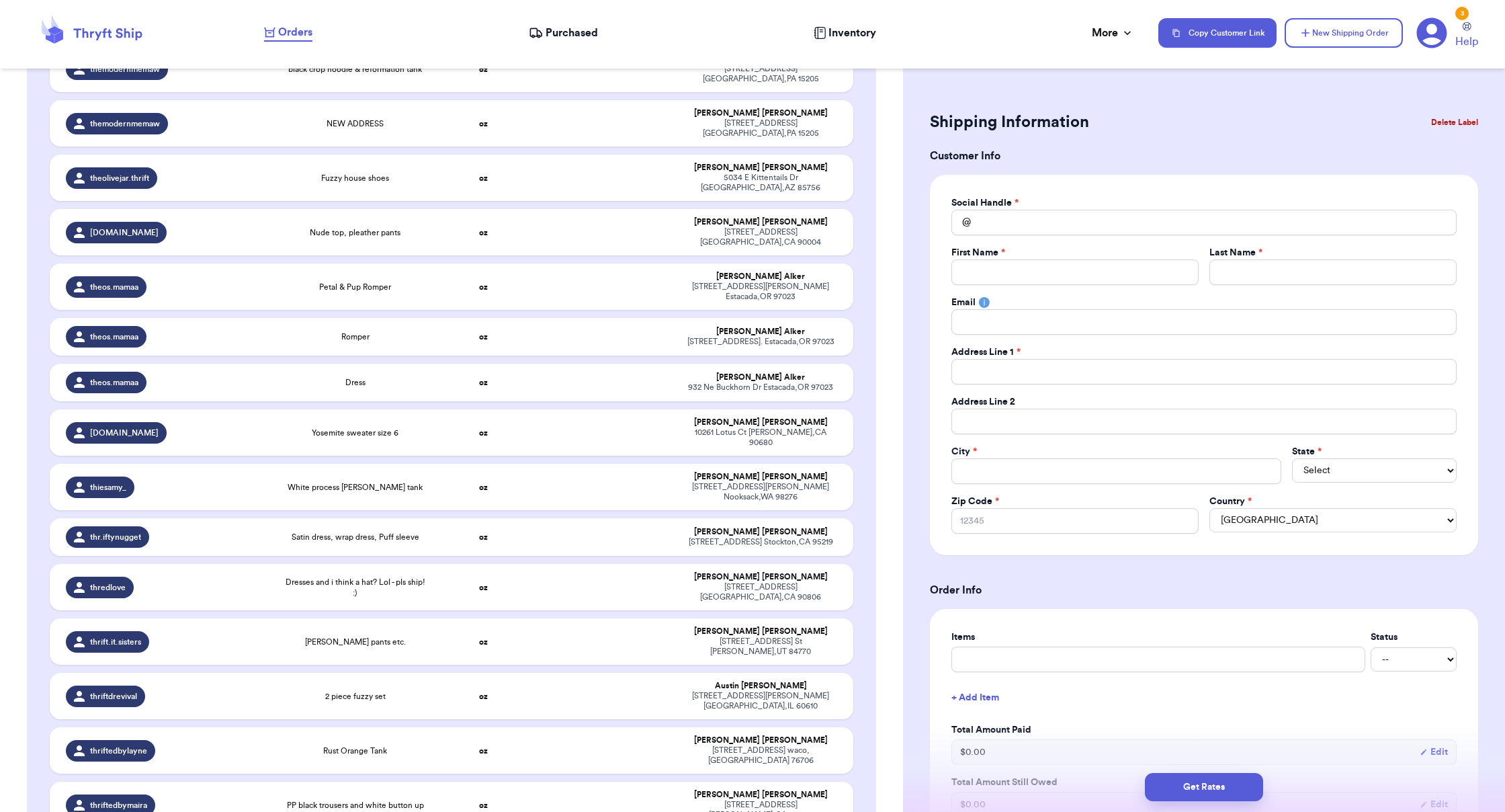
drag, startPoint x: 789, startPoint y: 530, endPoint x: 812, endPoint y: 524, distance: 23.8
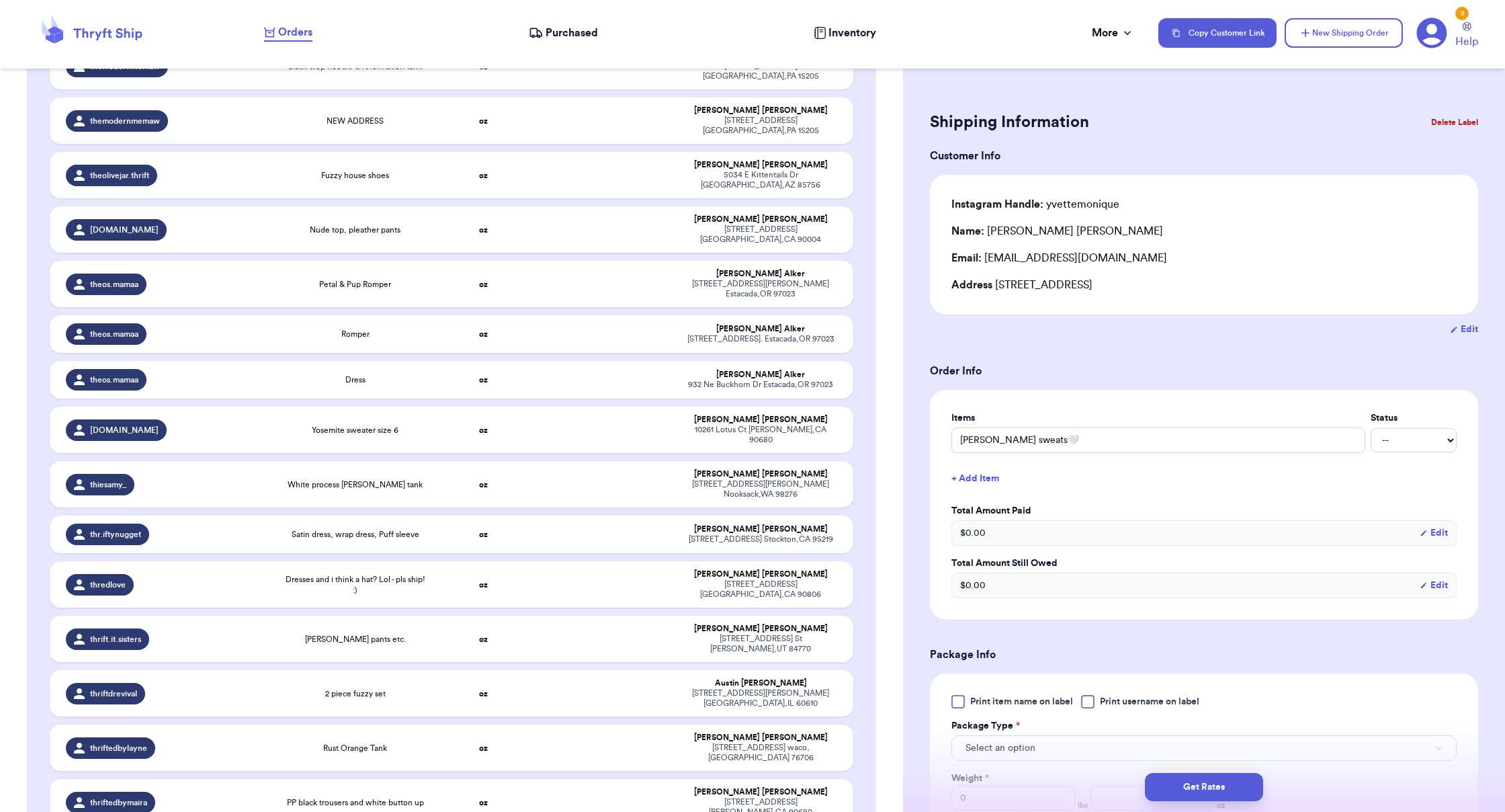
click at [941, 128] on button "Delete Label" at bounding box center [1454, 122] width 57 height 30
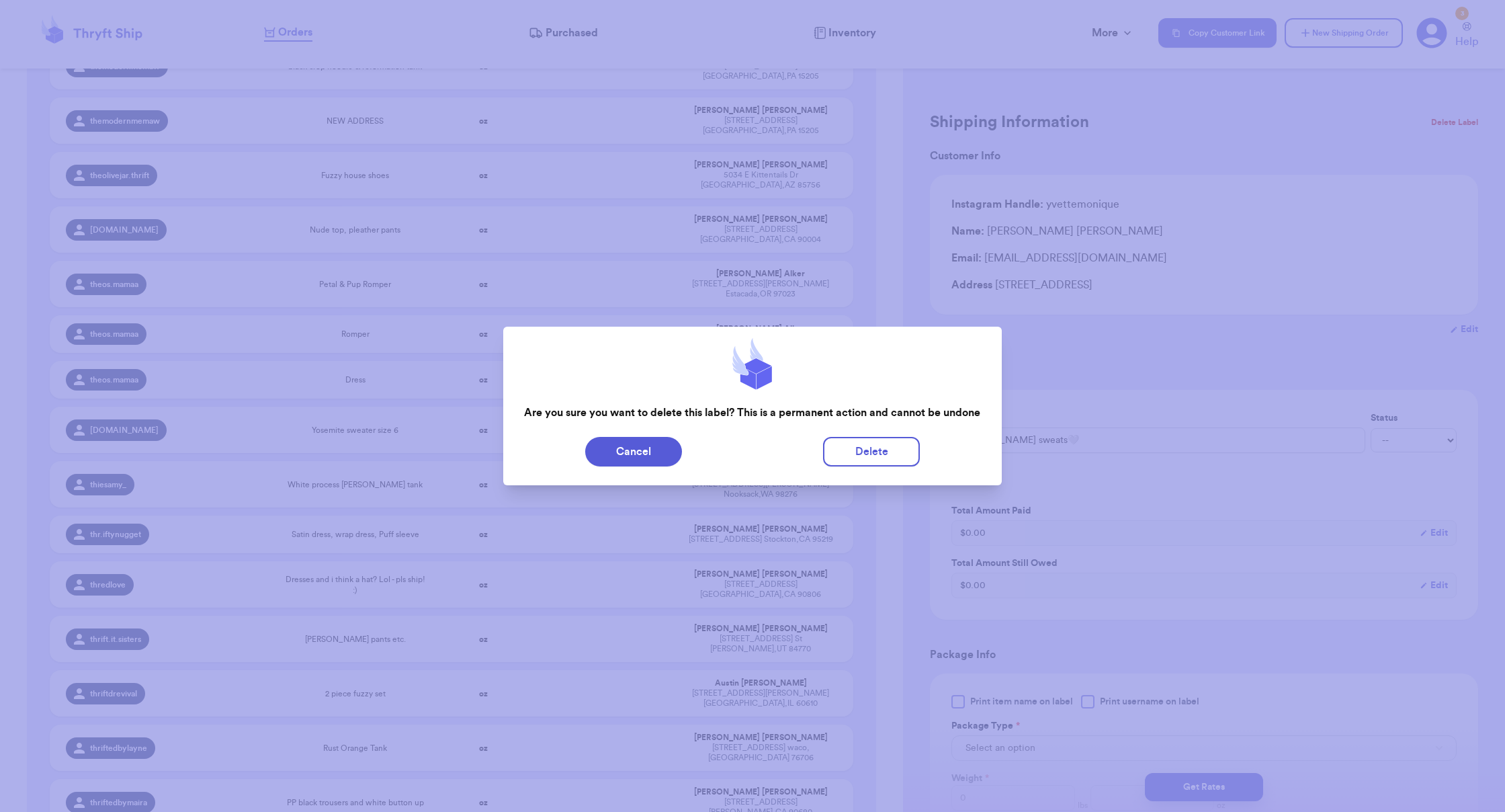
scroll to position [37948, 0]
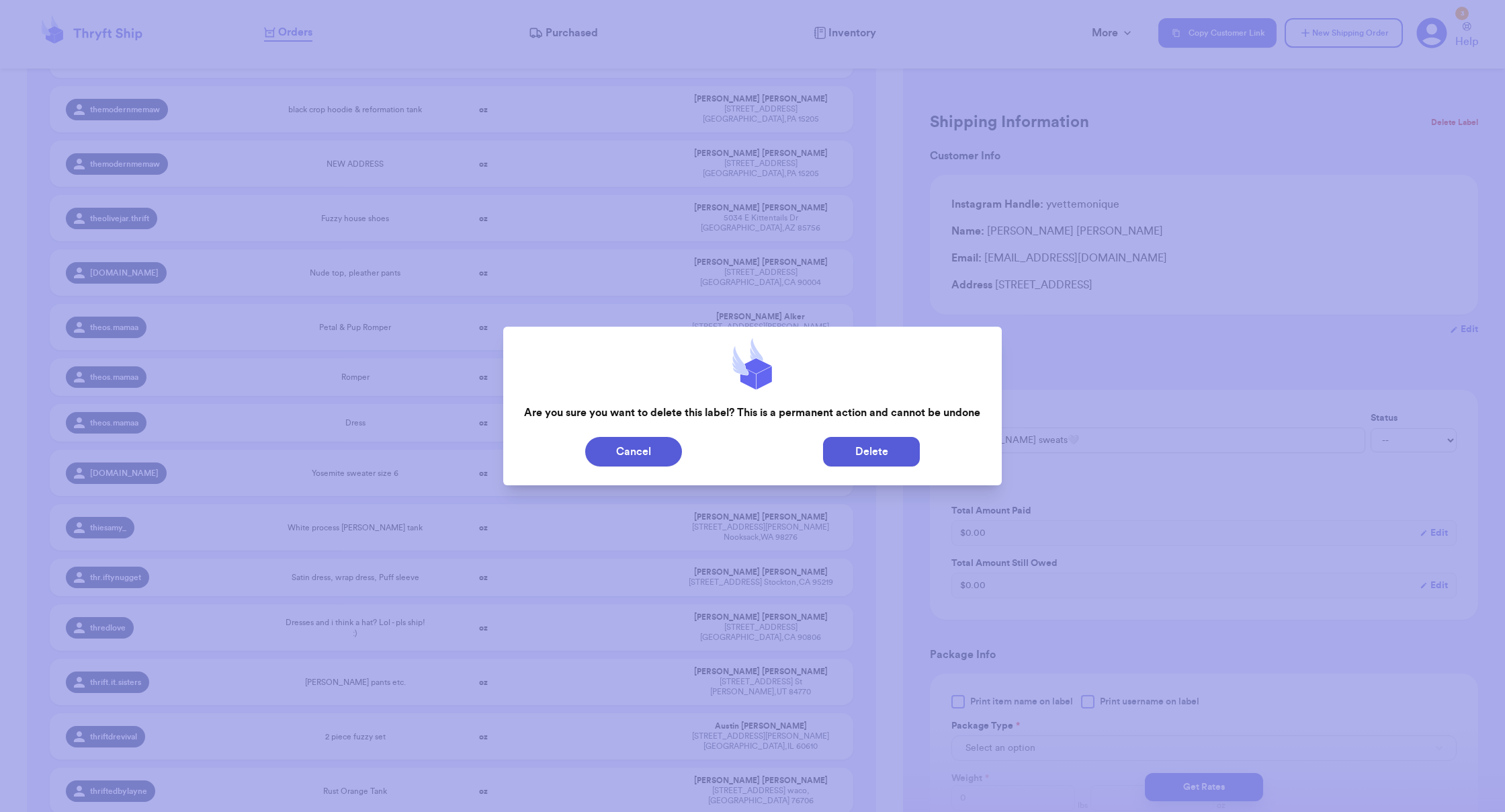
click at [871, 445] on button "Delete" at bounding box center [871, 451] width 97 height 30
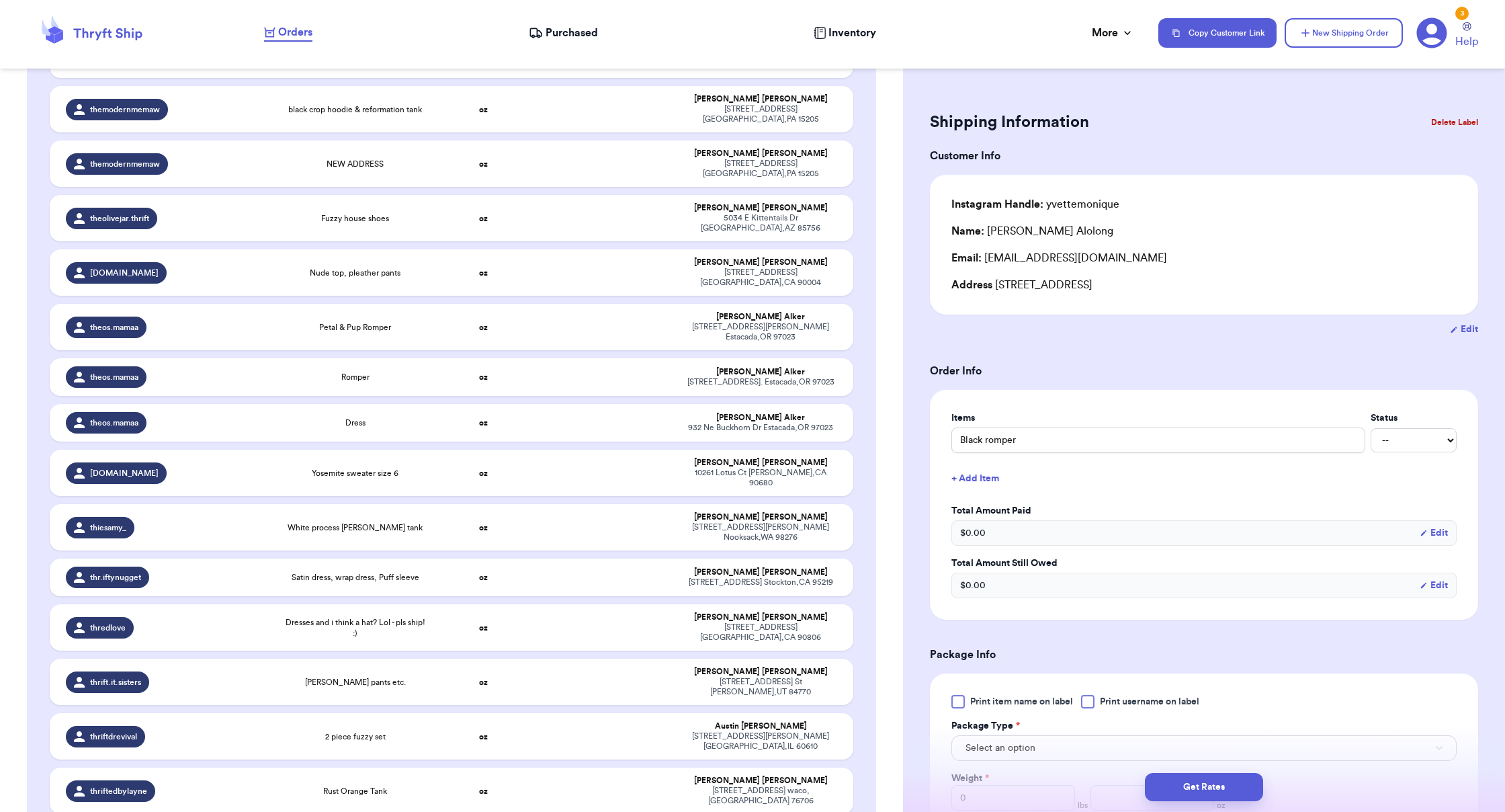
click at [941, 115] on button "Delete Label" at bounding box center [1454, 122] width 57 height 30
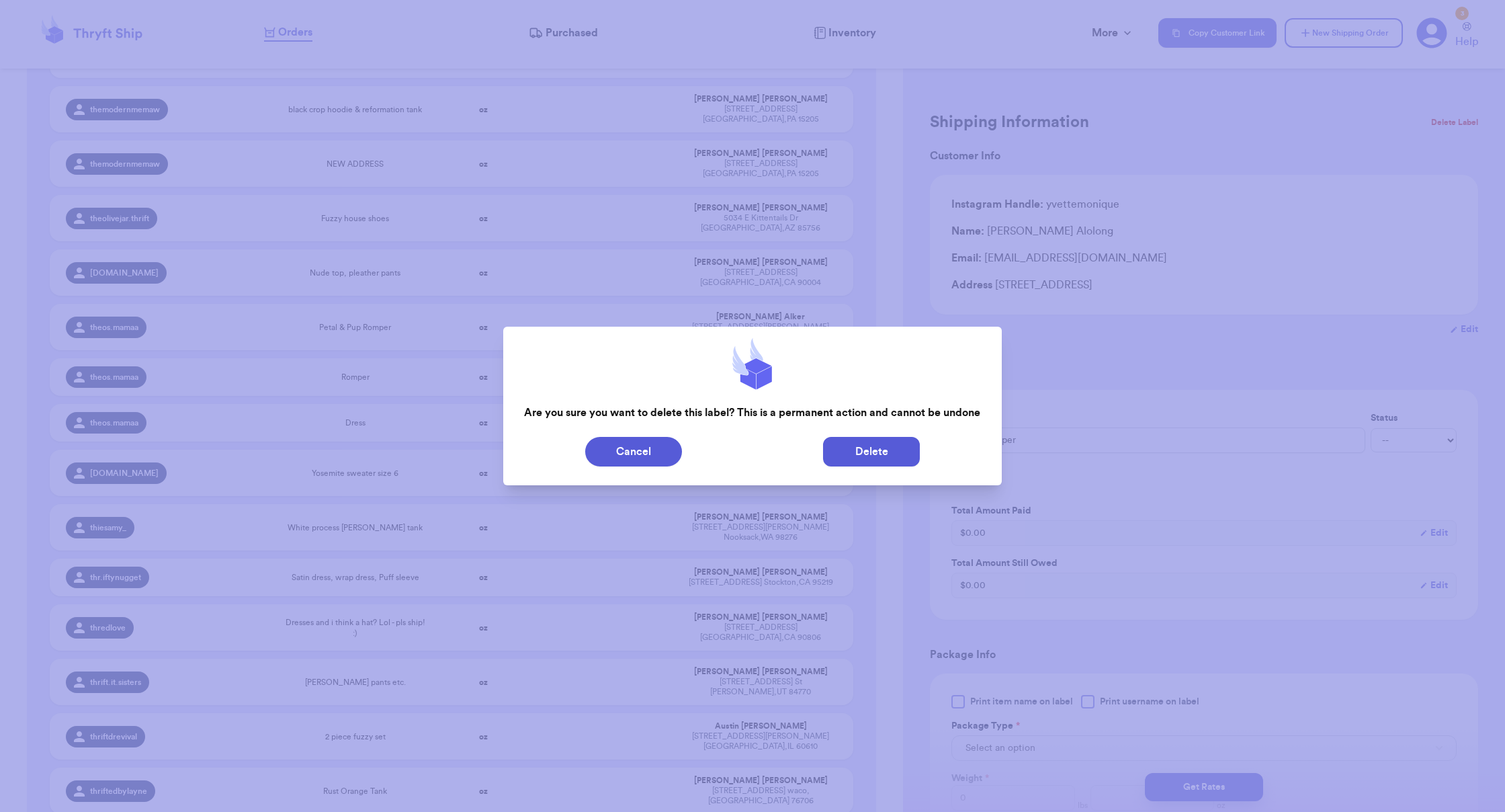
click at [860, 454] on button "Delete" at bounding box center [871, 451] width 97 height 30
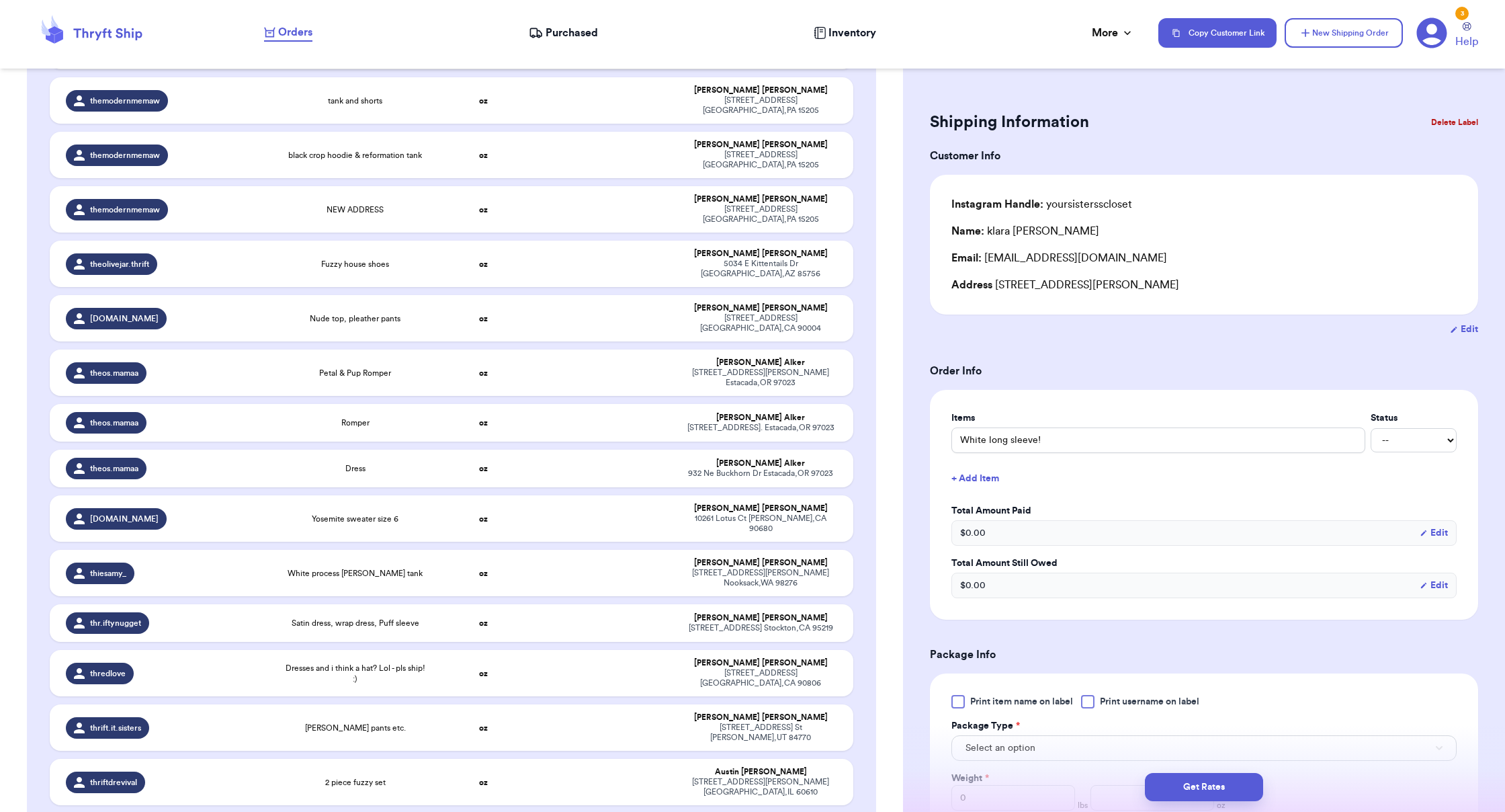
click at [941, 120] on button "Delete Label" at bounding box center [1454, 122] width 57 height 30
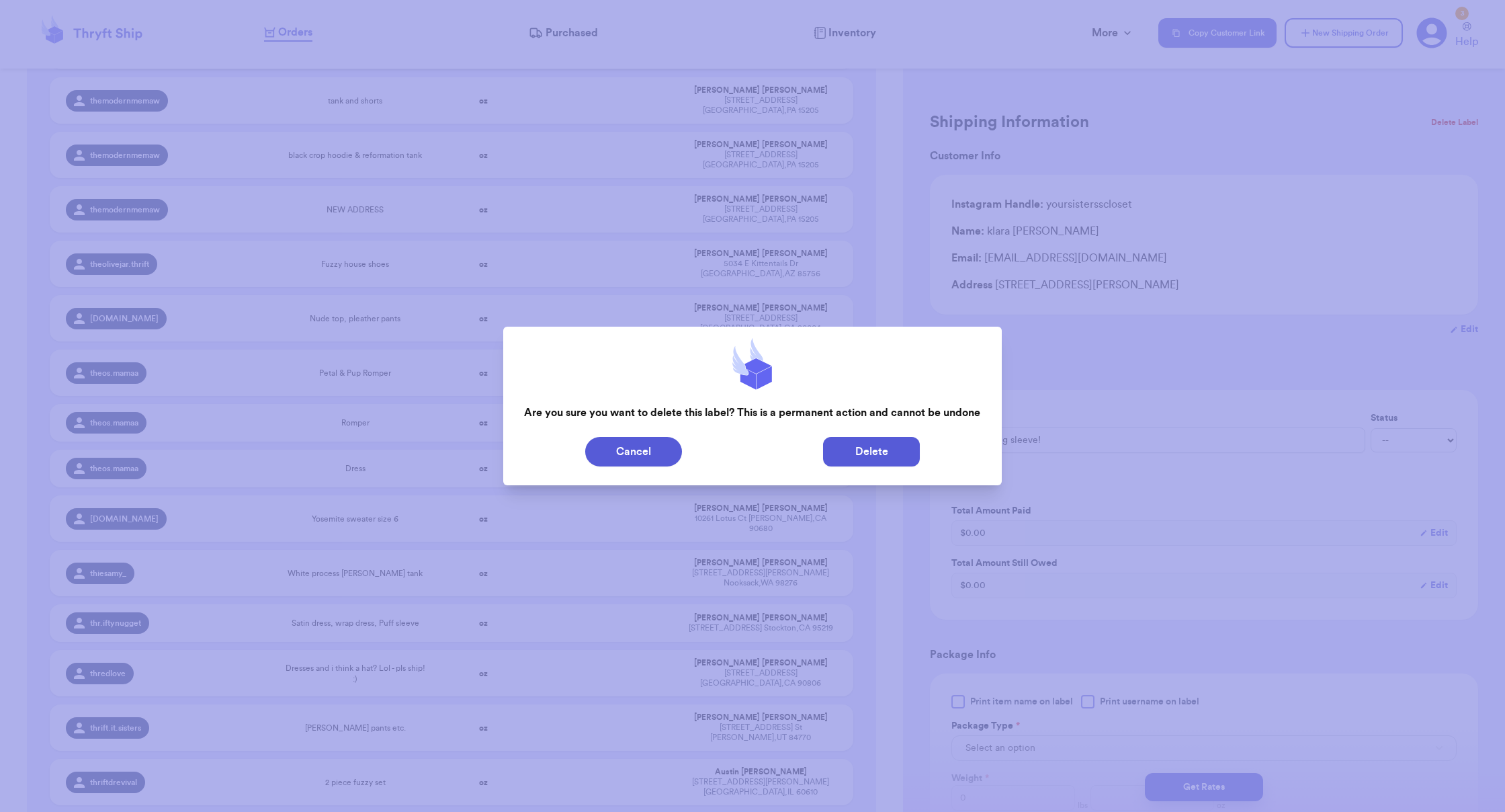
click at [904, 460] on button "Delete" at bounding box center [871, 451] width 97 height 30
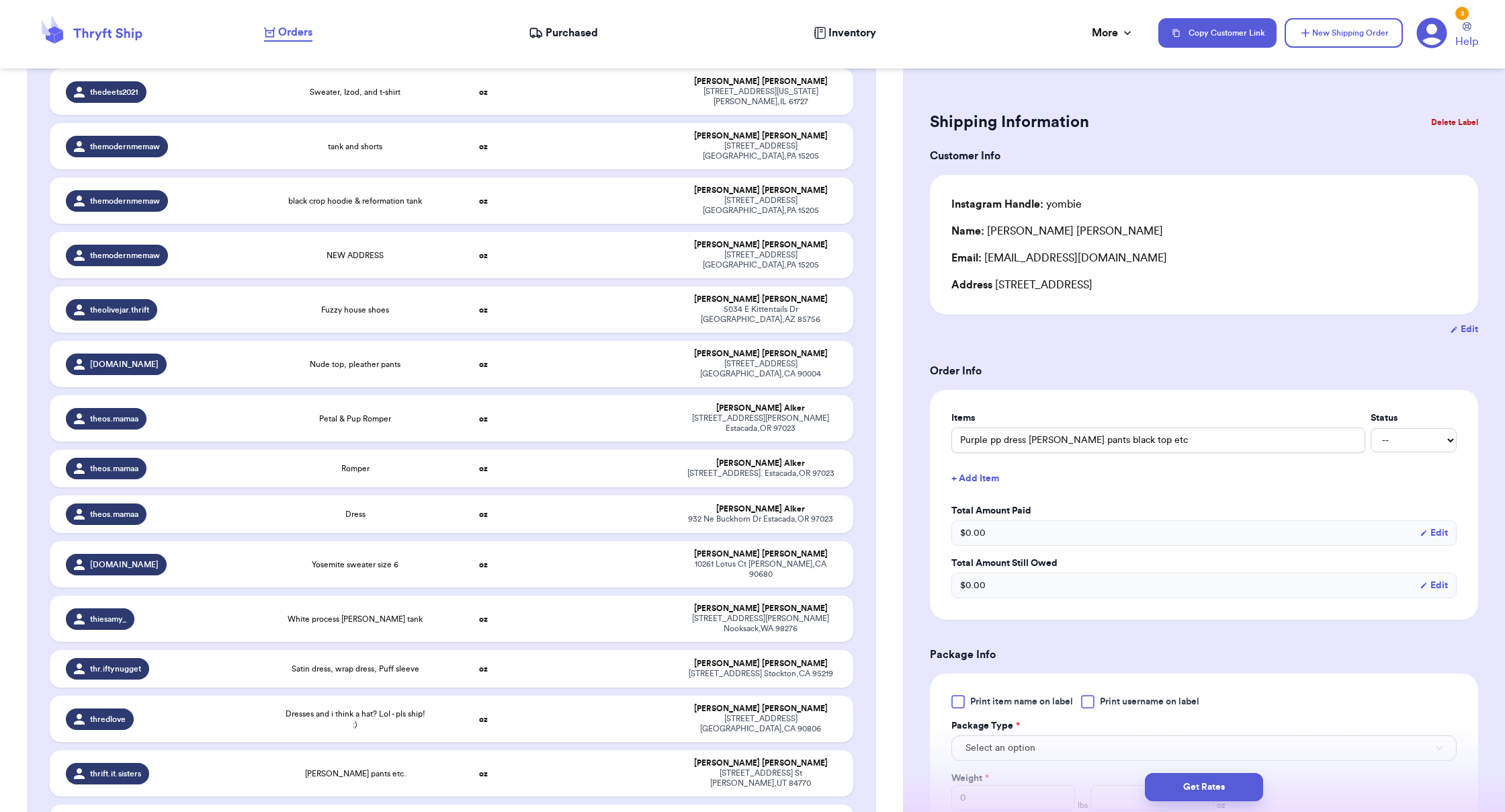
click at [941, 117] on button "Delete Label" at bounding box center [1454, 122] width 57 height 30
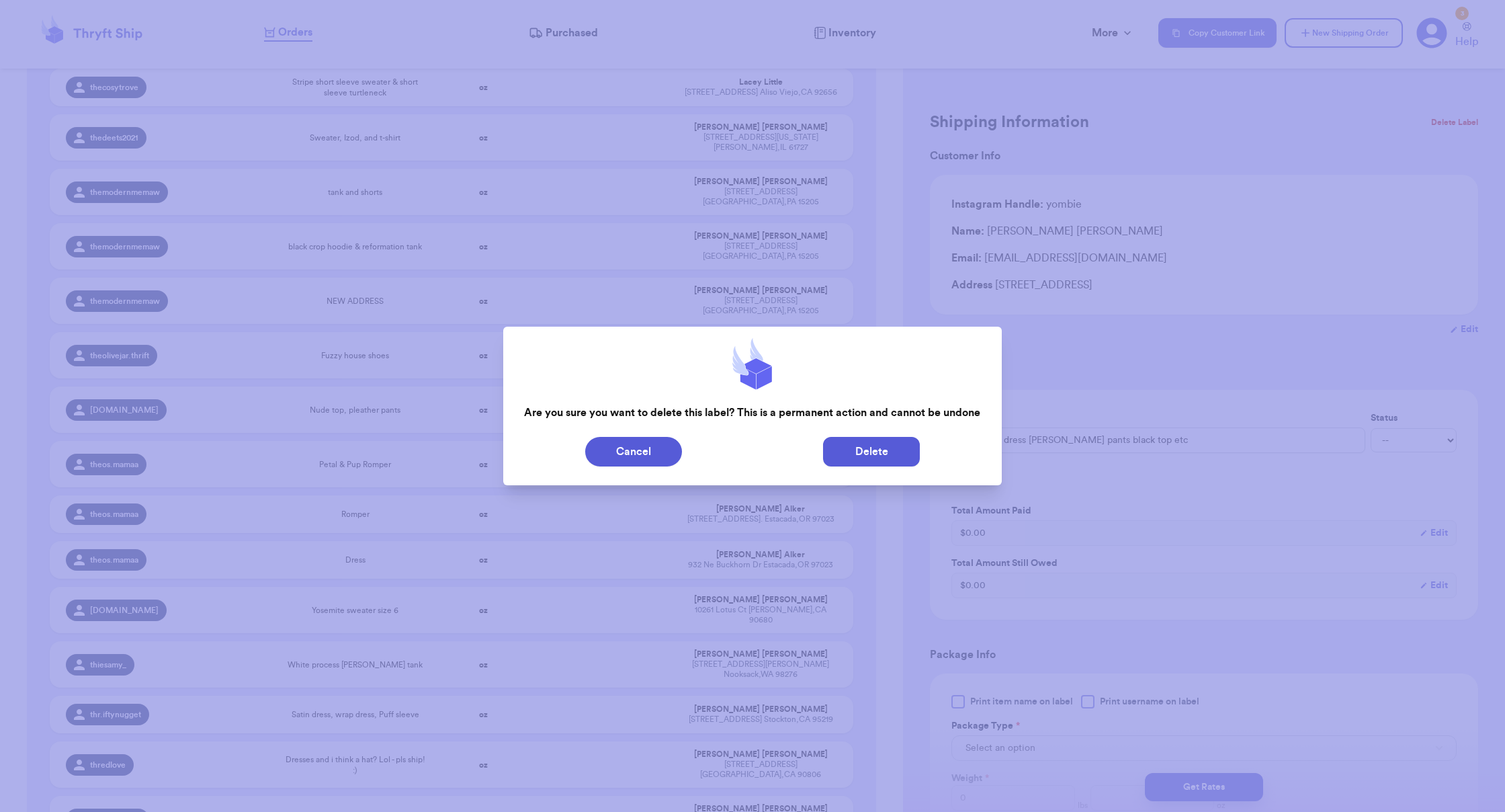
click at [887, 458] on button "Delete" at bounding box center [871, 451] width 97 height 30
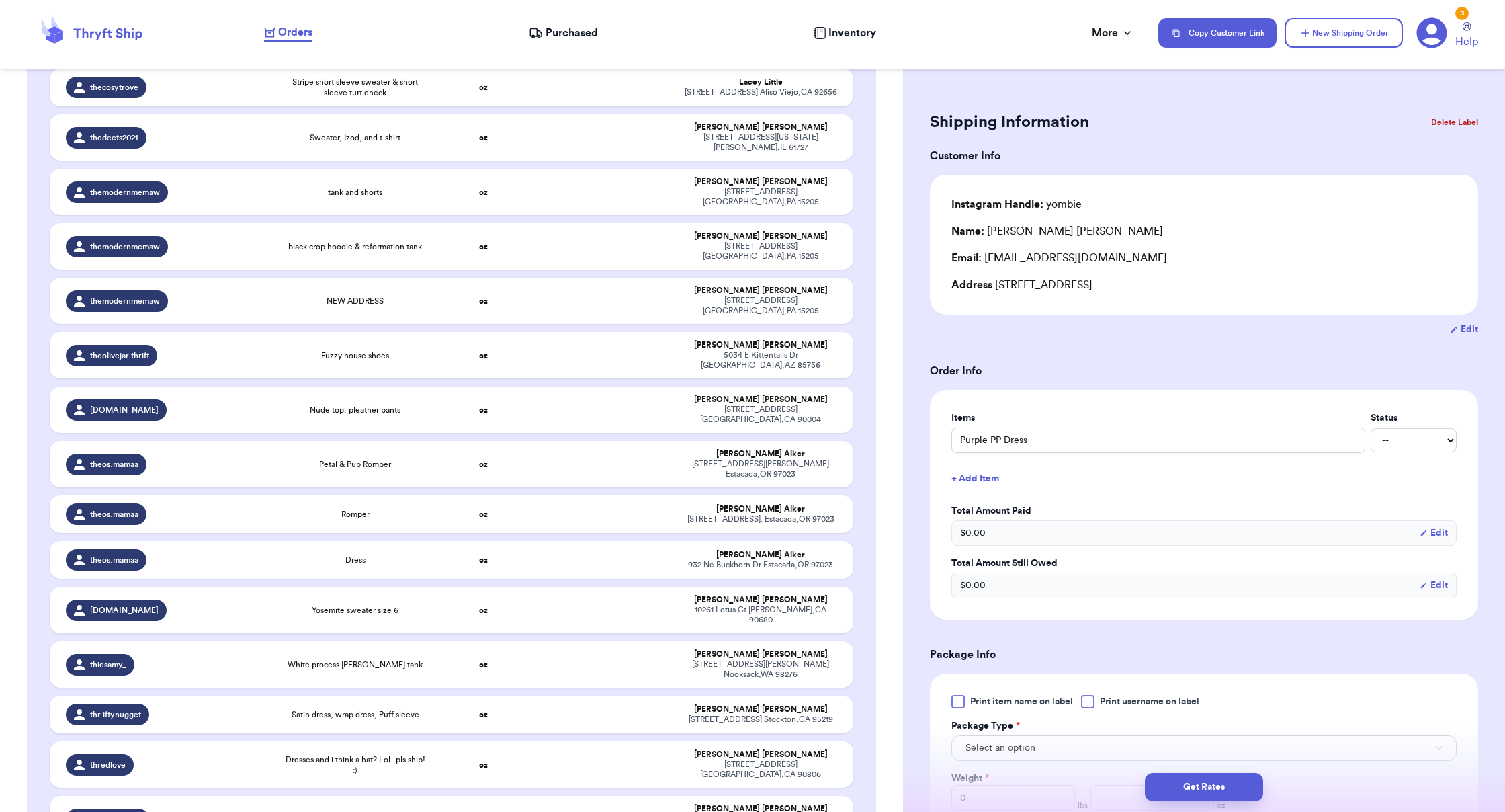
click at [941, 122] on button "Delete Label" at bounding box center [1454, 122] width 57 height 30
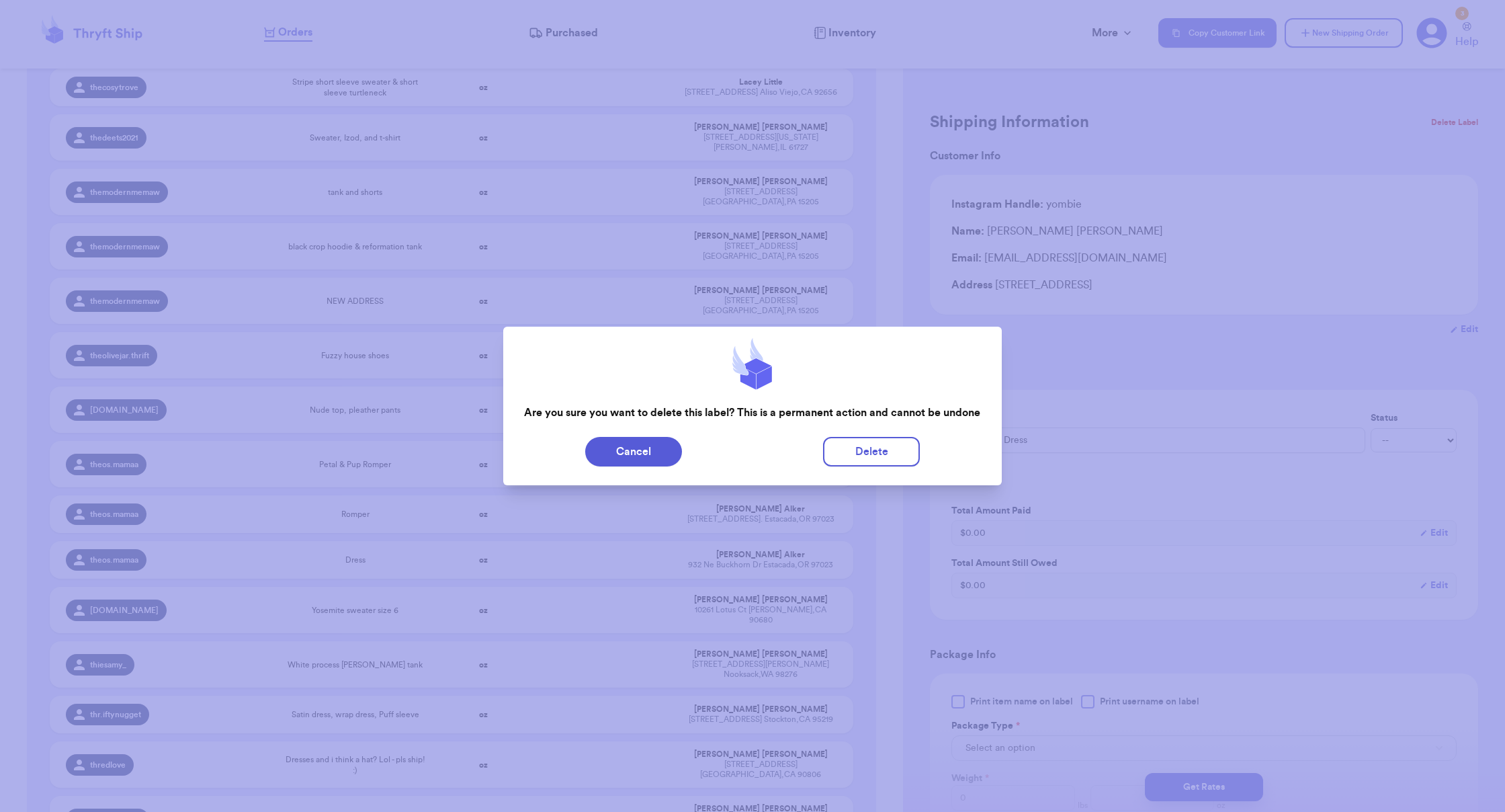
scroll to position [37766, 0]
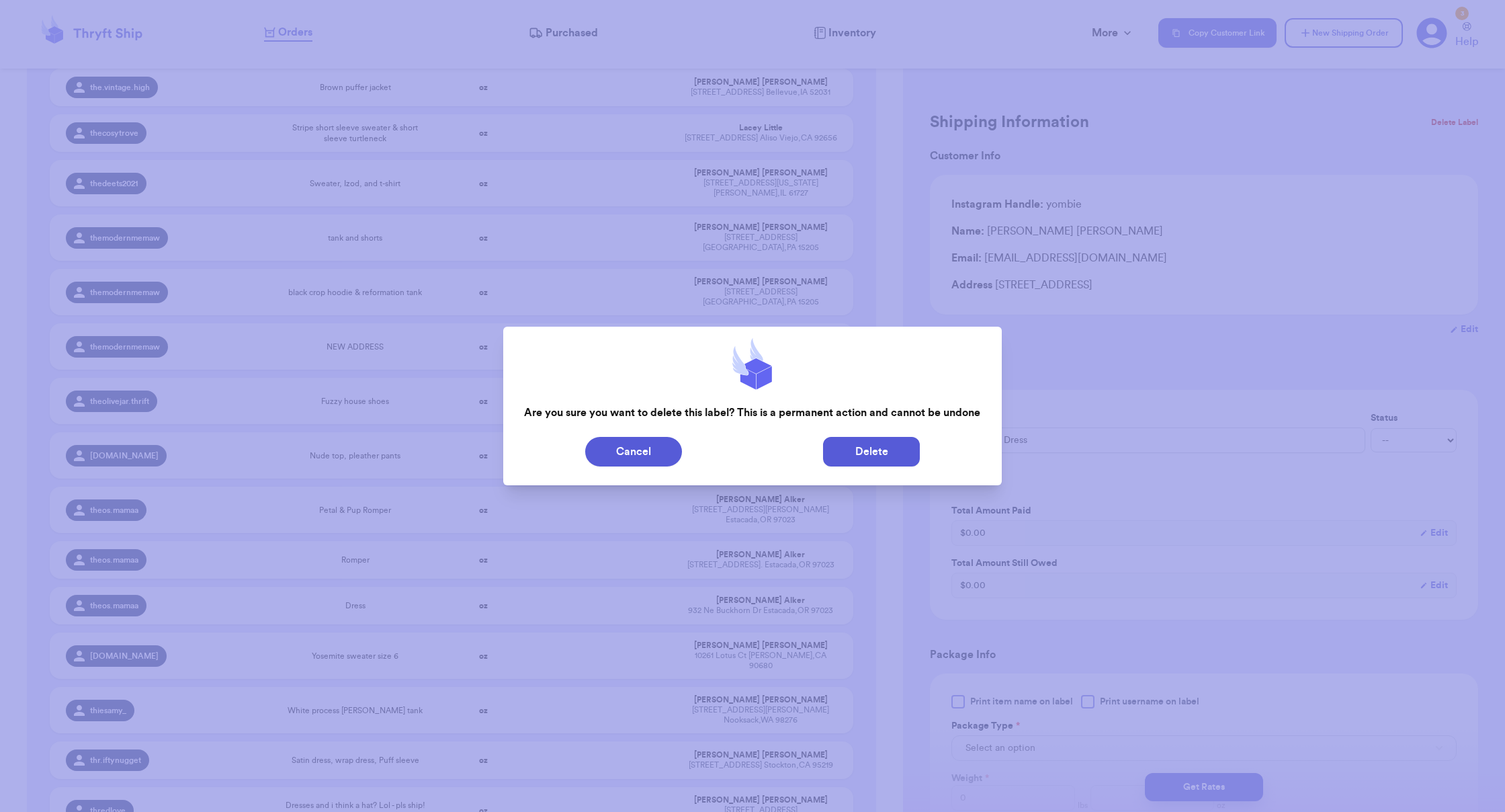
click at [896, 455] on button "Delete" at bounding box center [871, 451] width 97 height 30
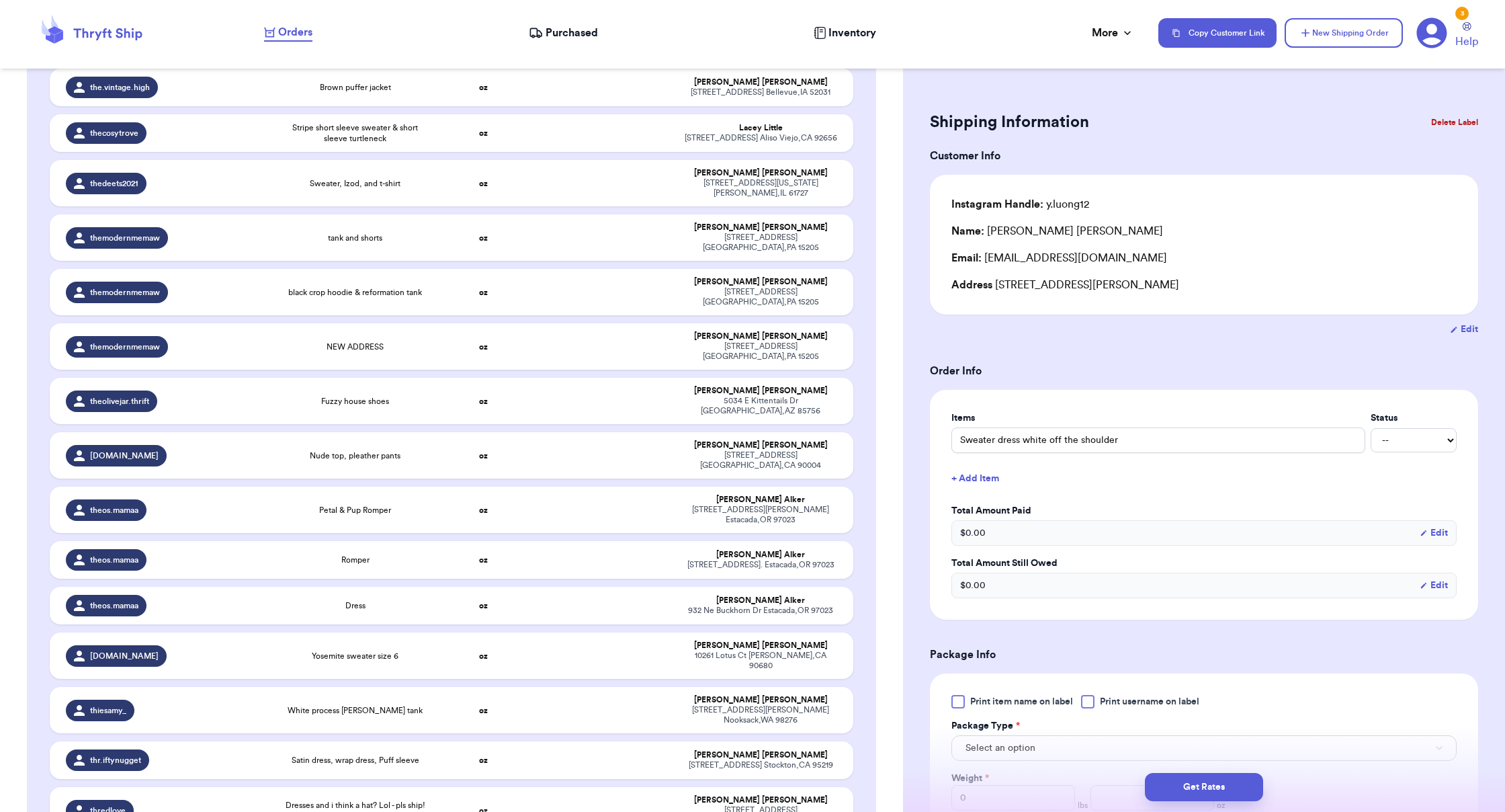
click at [941, 116] on button "Delete Label" at bounding box center [1454, 122] width 57 height 30
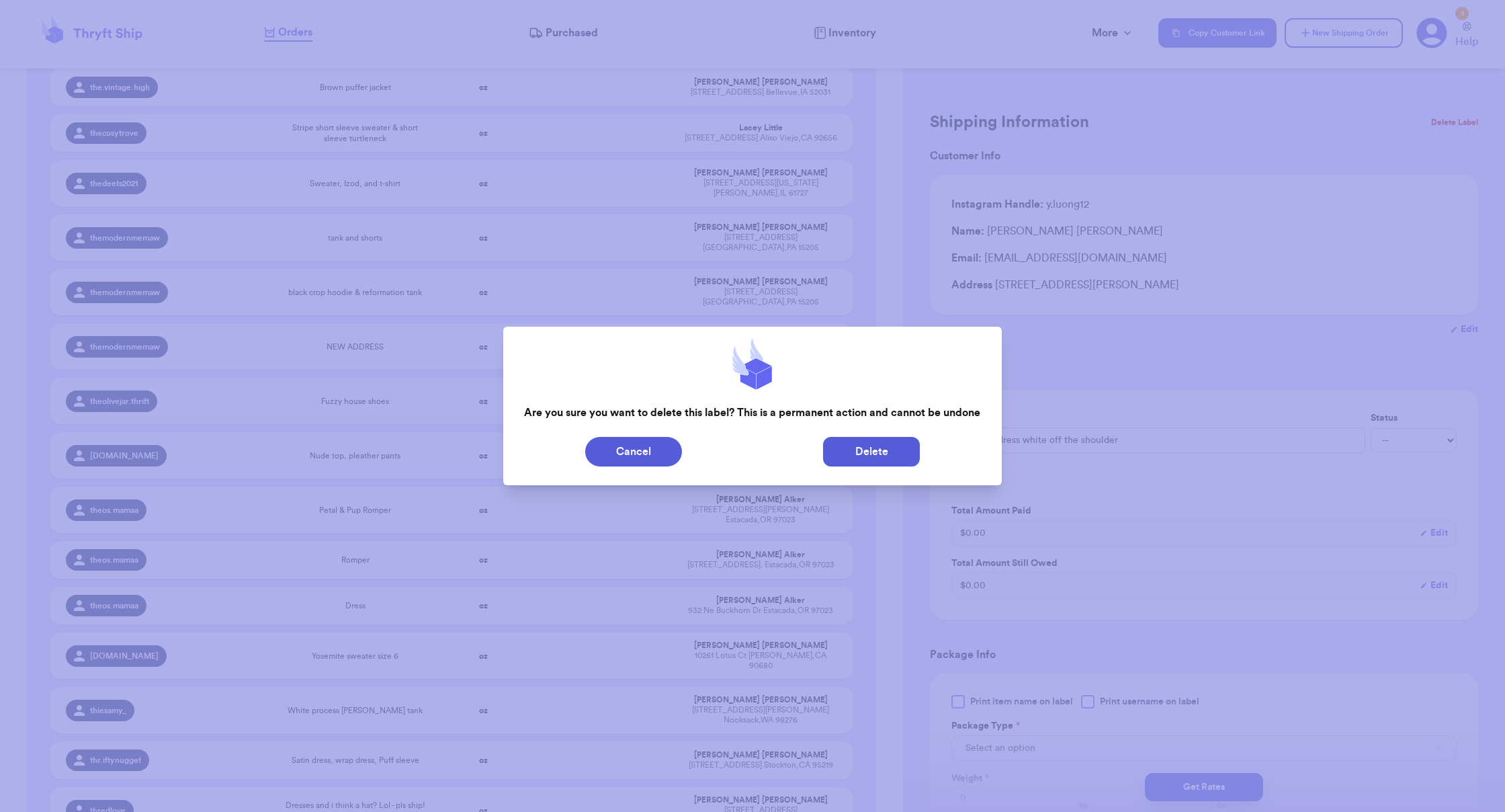
click at [895, 451] on button "Delete" at bounding box center [871, 451] width 97 height 30
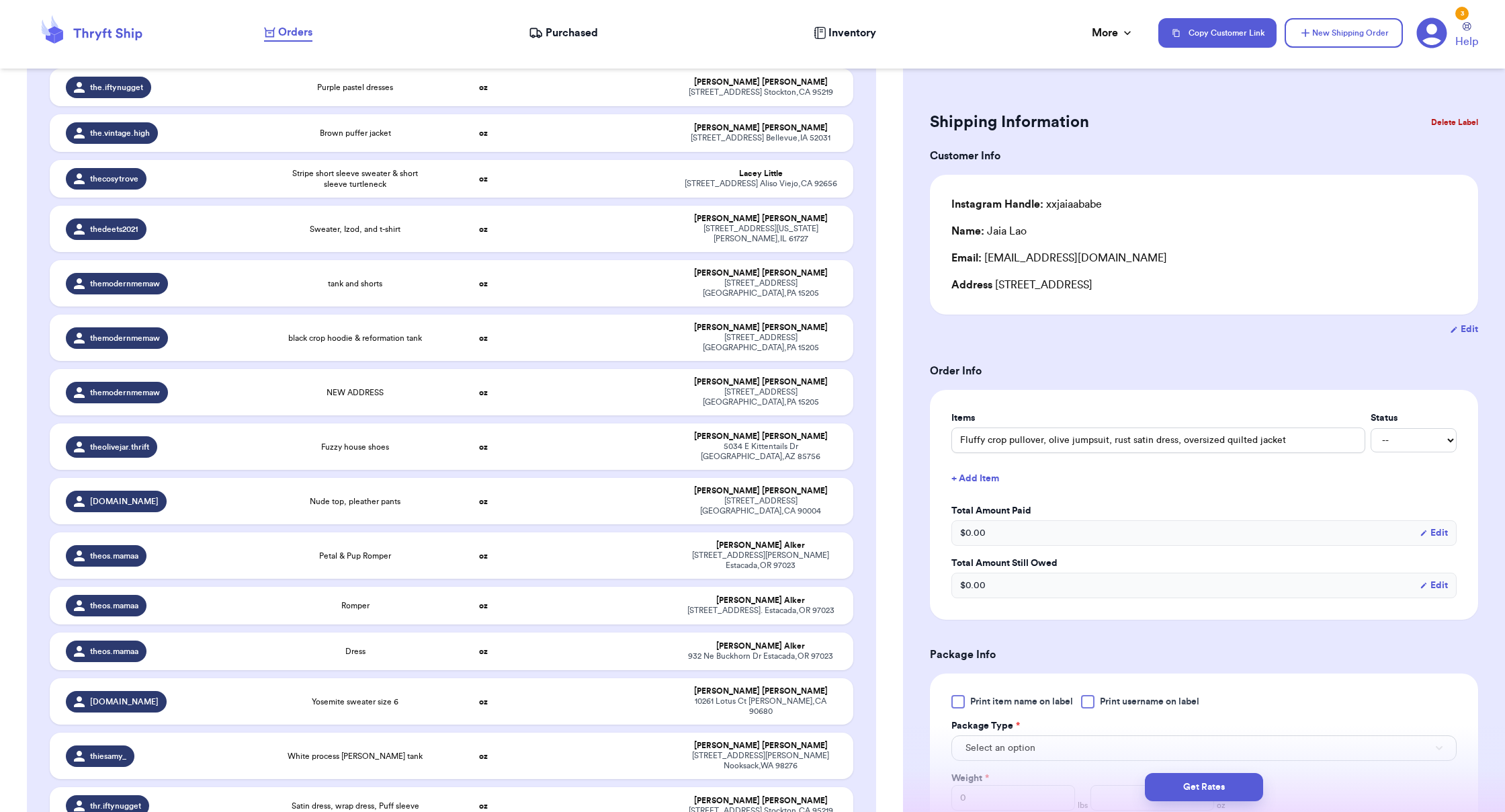
click at [941, 120] on button "Delete Label" at bounding box center [1454, 122] width 57 height 30
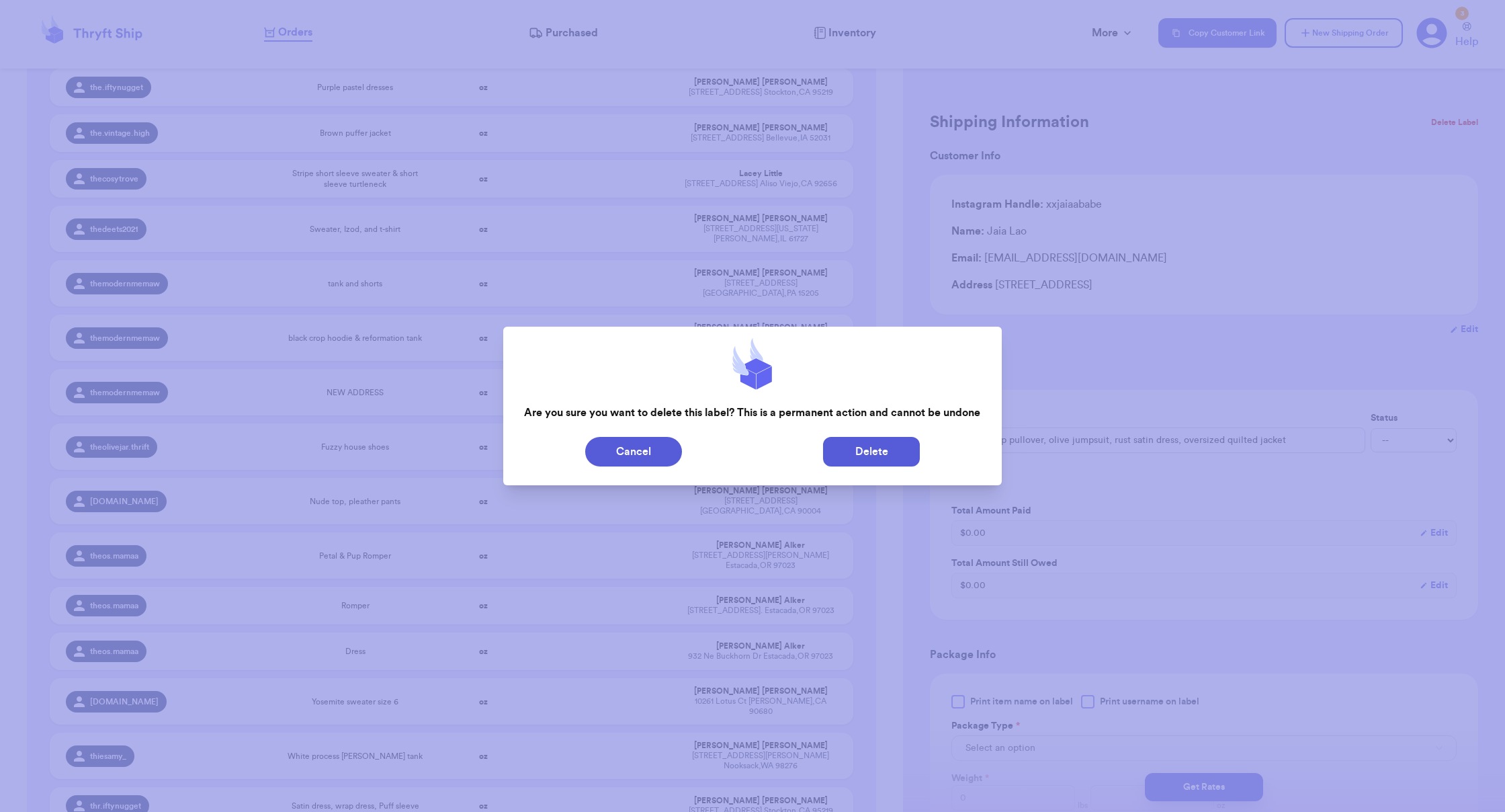
click at [880, 452] on button "Delete" at bounding box center [871, 451] width 97 height 30
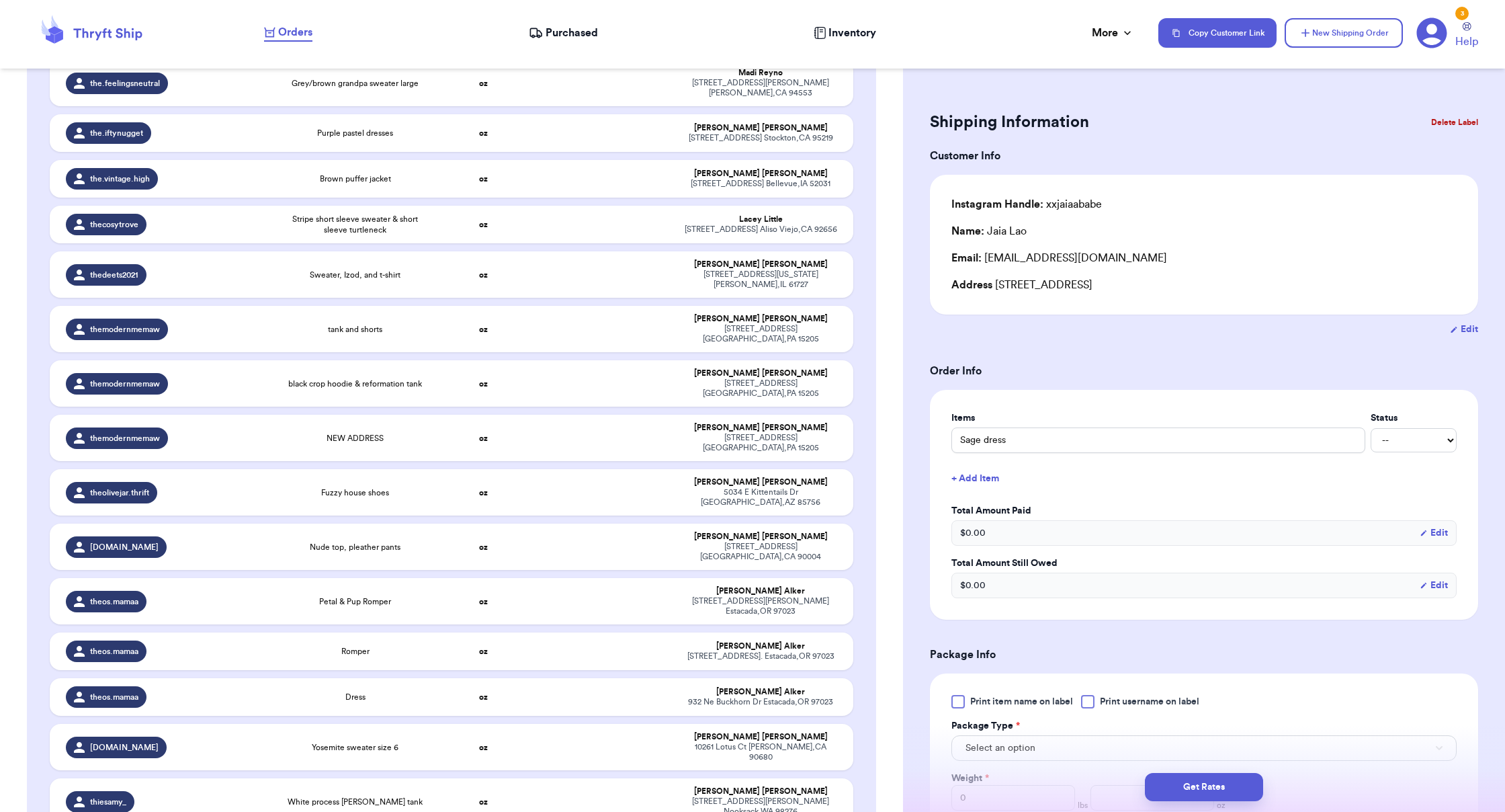
click at [941, 123] on button "Delete Label" at bounding box center [1454, 122] width 57 height 30
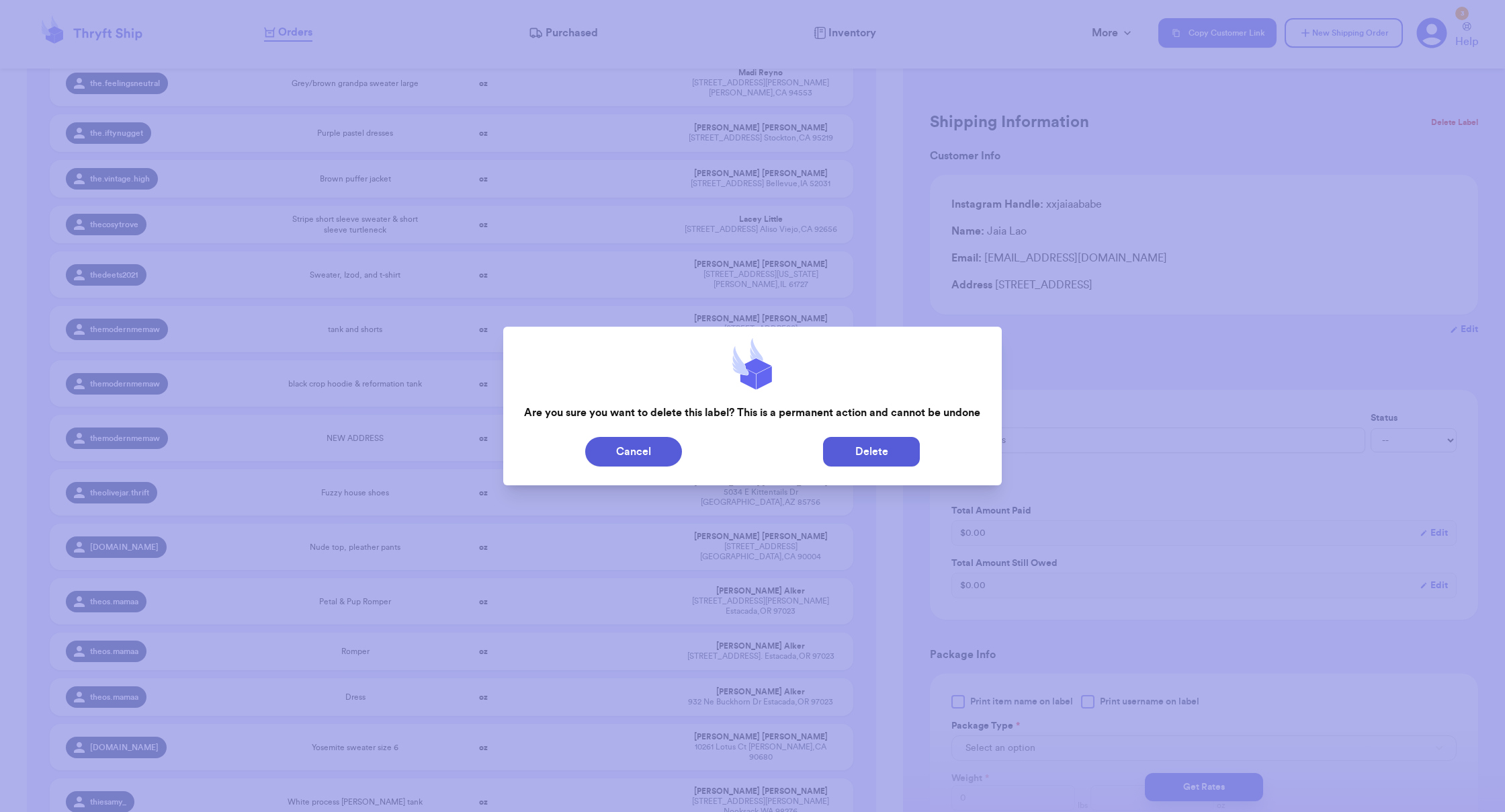
click at [879, 441] on button "Delete" at bounding box center [871, 451] width 97 height 30
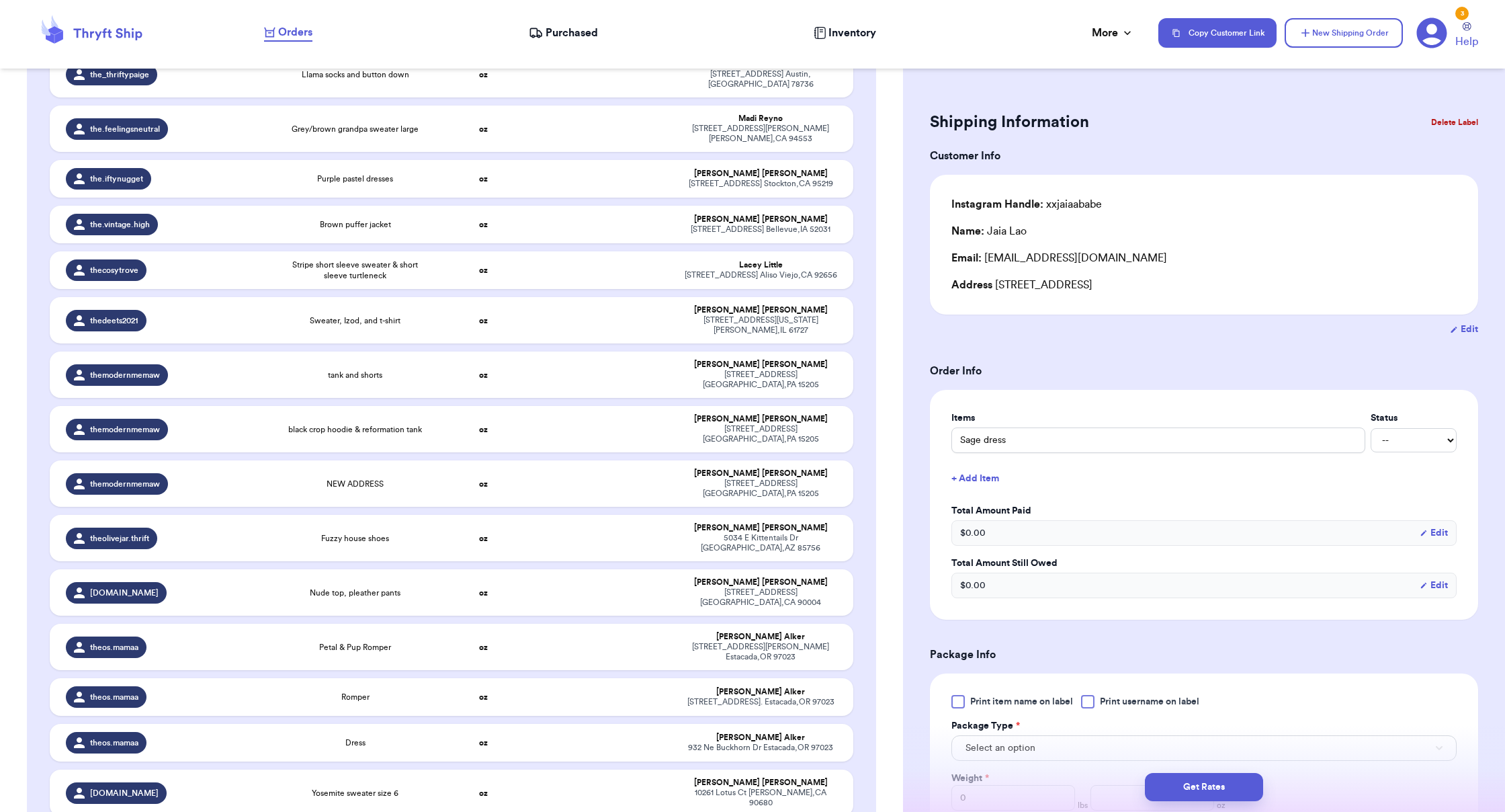
click at [941, 116] on button "Delete Label" at bounding box center [1454, 122] width 57 height 30
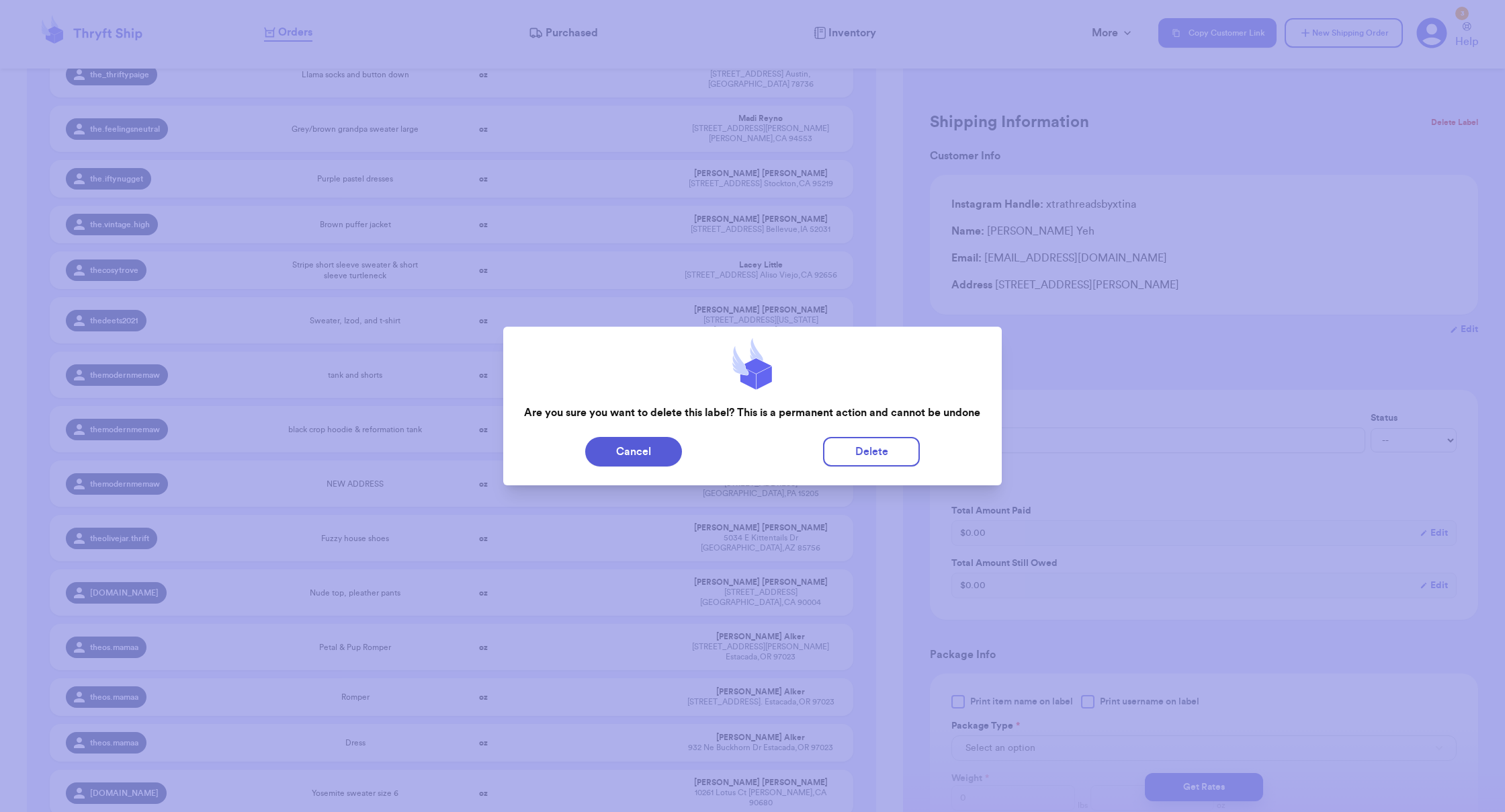
scroll to position [37583, 0]
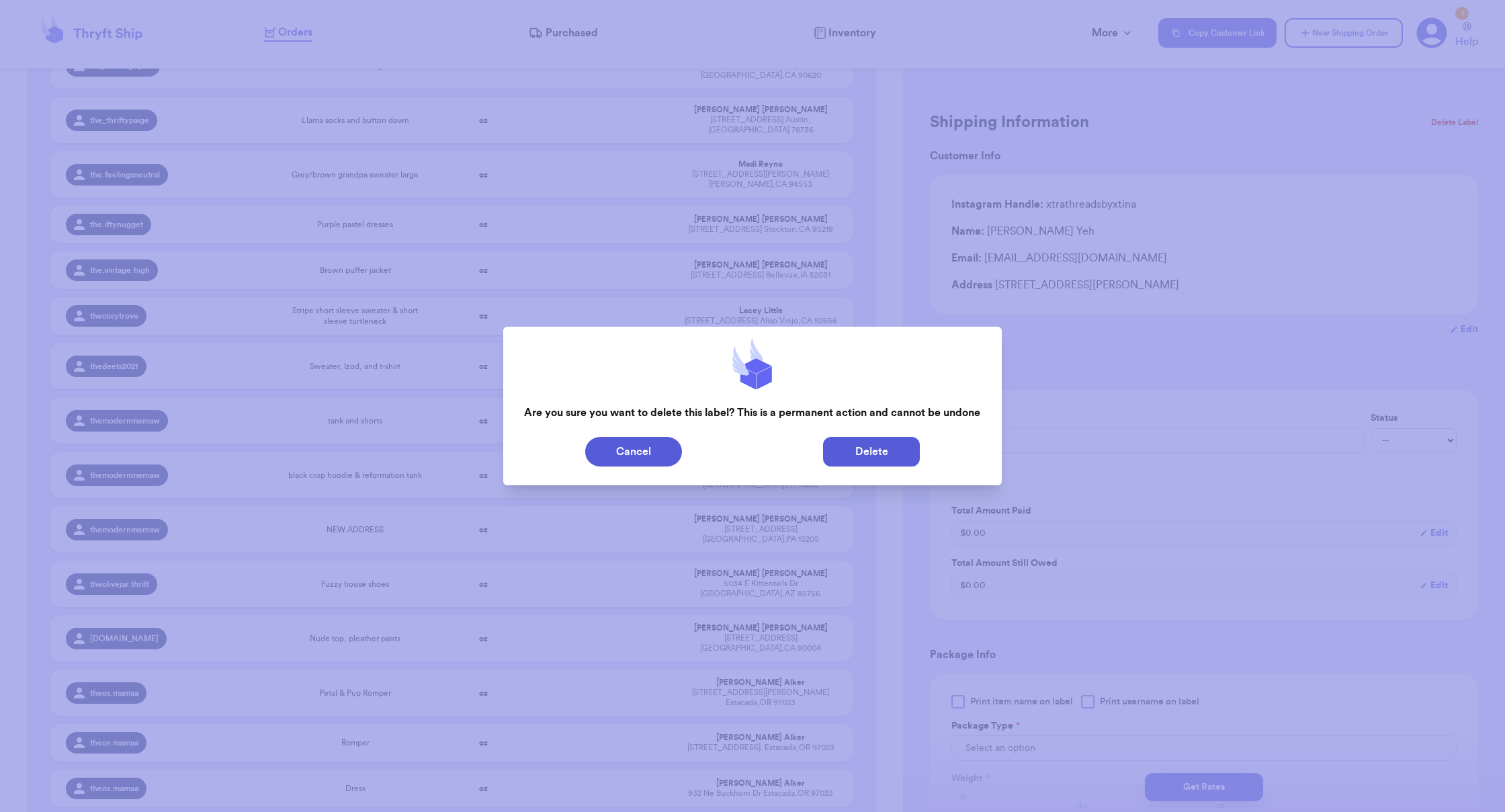
click at [896, 447] on button "Delete" at bounding box center [871, 451] width 97 height 30
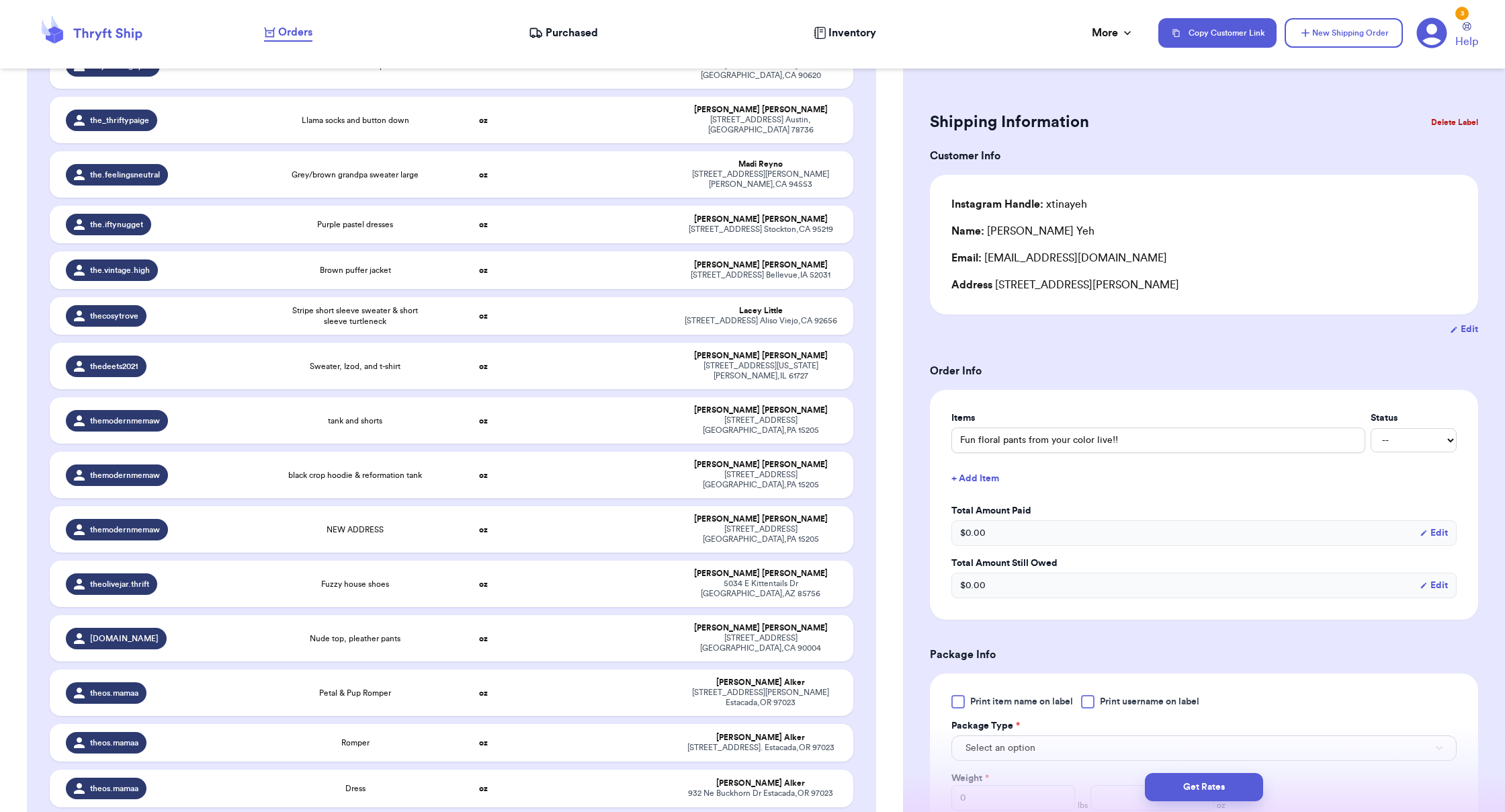
click at [941, 110] on button "Delete Label" at bounding box center [1454, 122] width 57 height 30
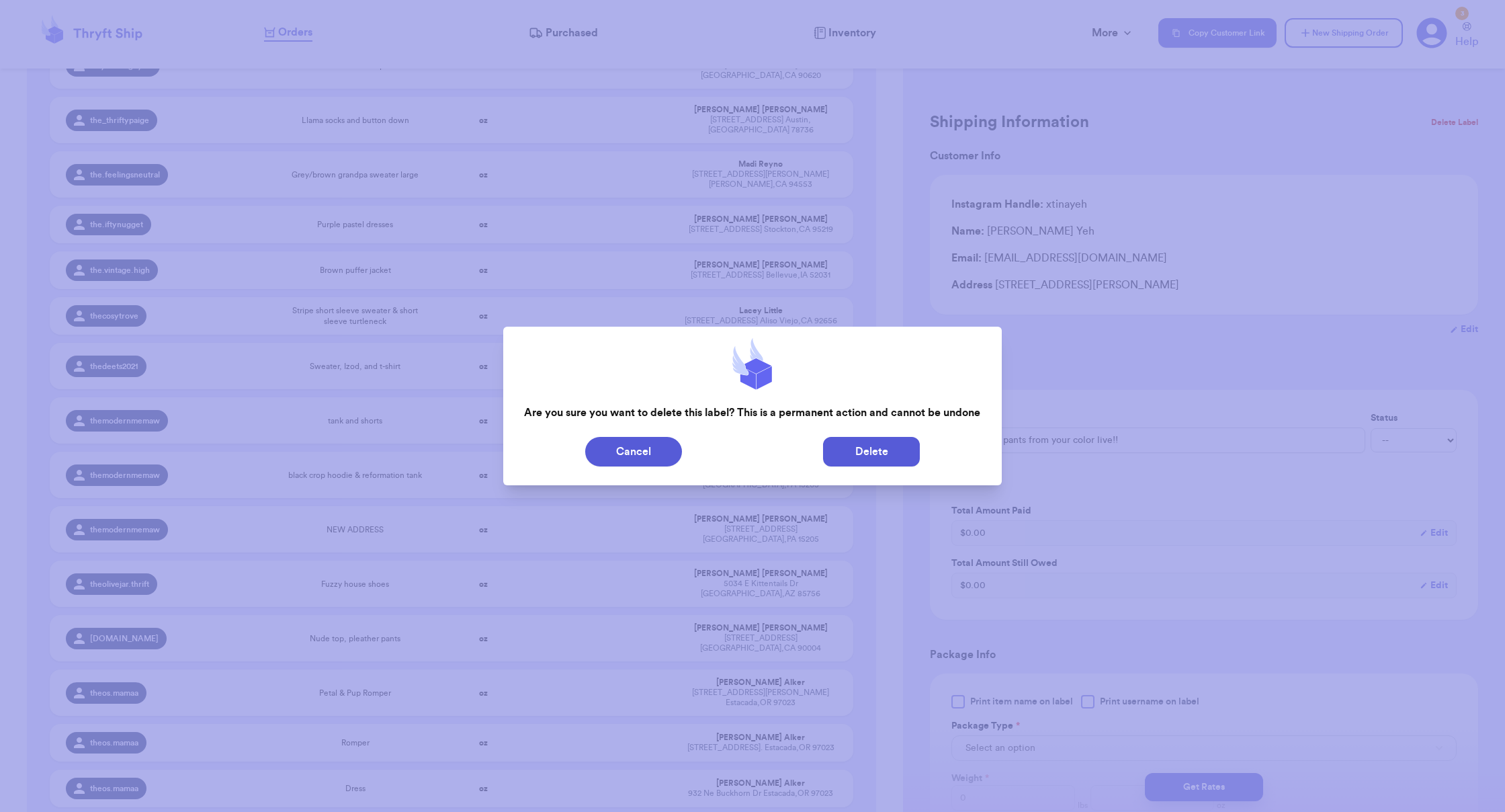
click at [883, 441] on button "Delete" at bounding box center [871, 451] width 97 height 30
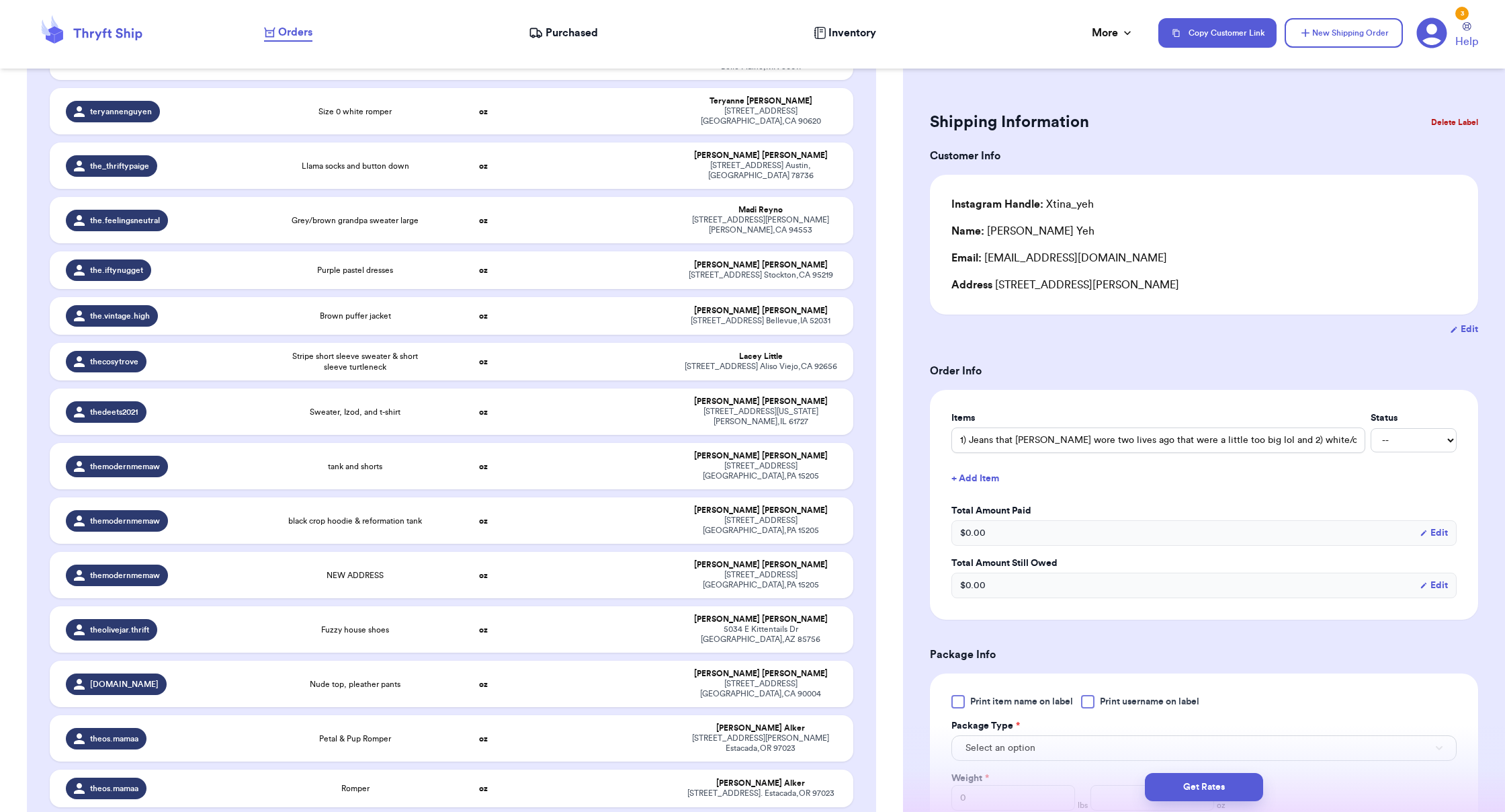
click at [941, 132] on button "Delete Label" at bounding box center [1454, 122] width 57 height 30
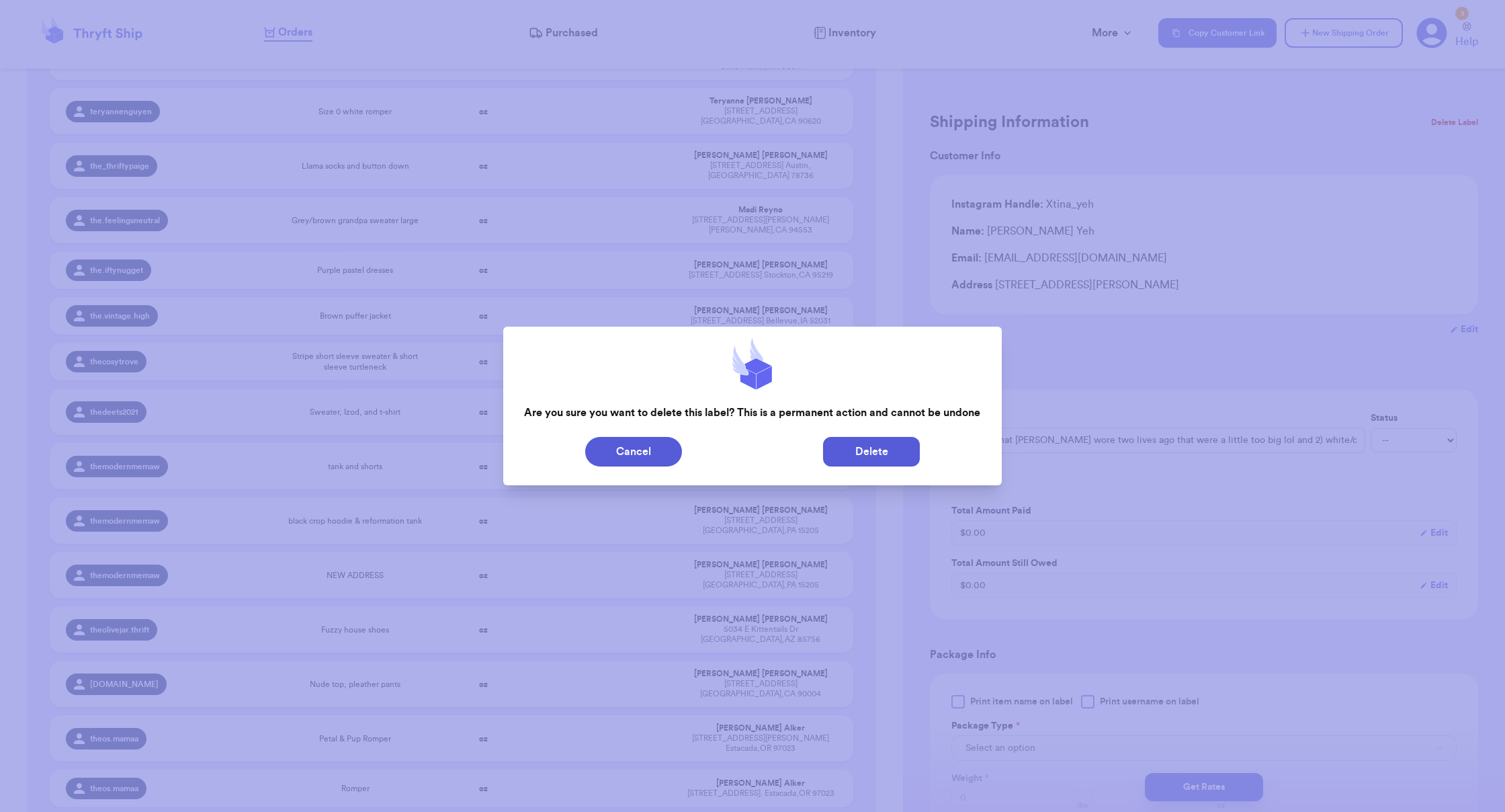
click at [874, 450] on button "Delete" at bounding box center [871, 451] width 97 height 30
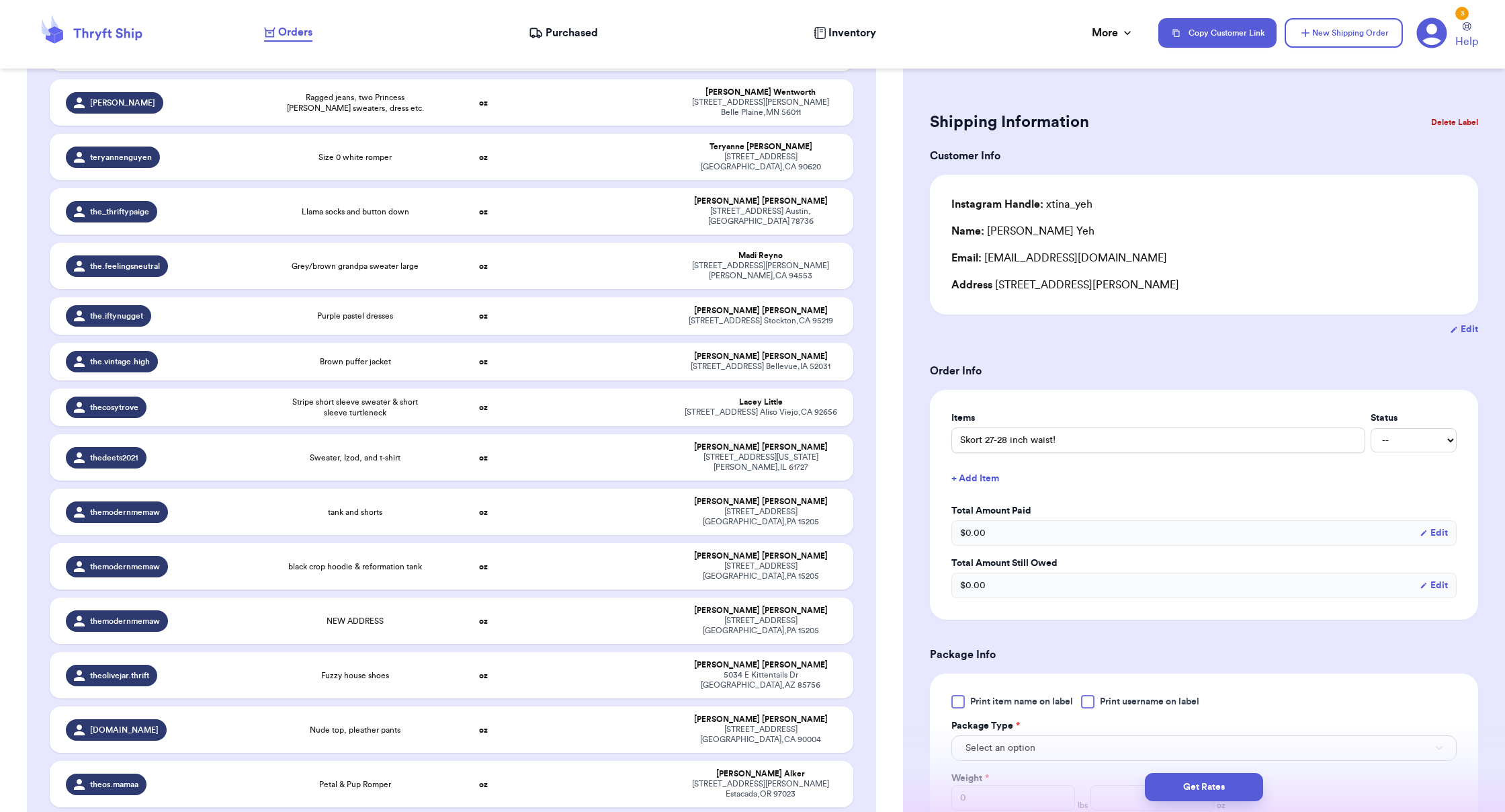
click at [941, 133] on button "Delete Label" at bounding box center [1454, 122] width 57 height 30
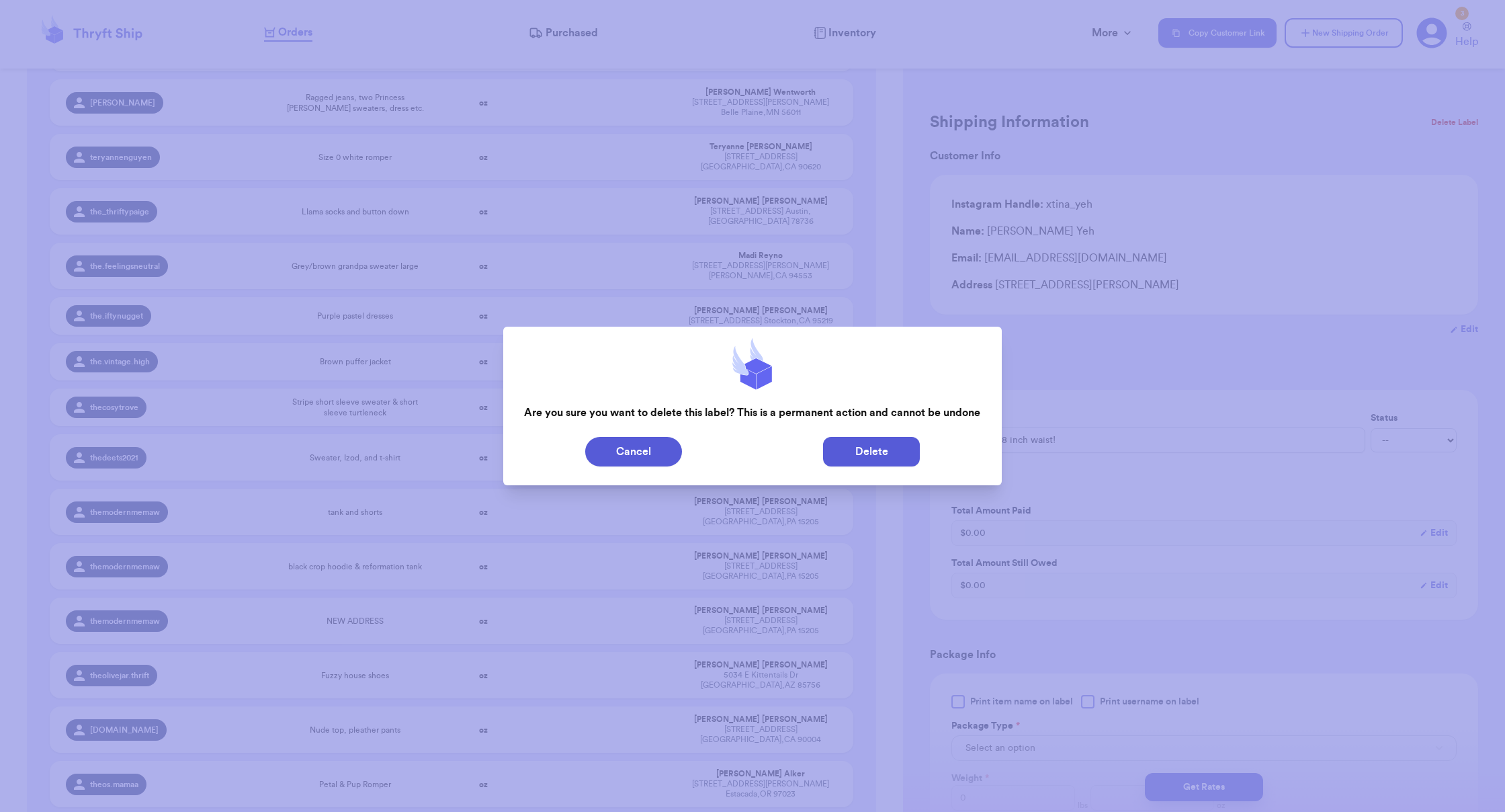
click at [886, 462] on button "Delete" at bounding box center [871, 451] width 97 height 30
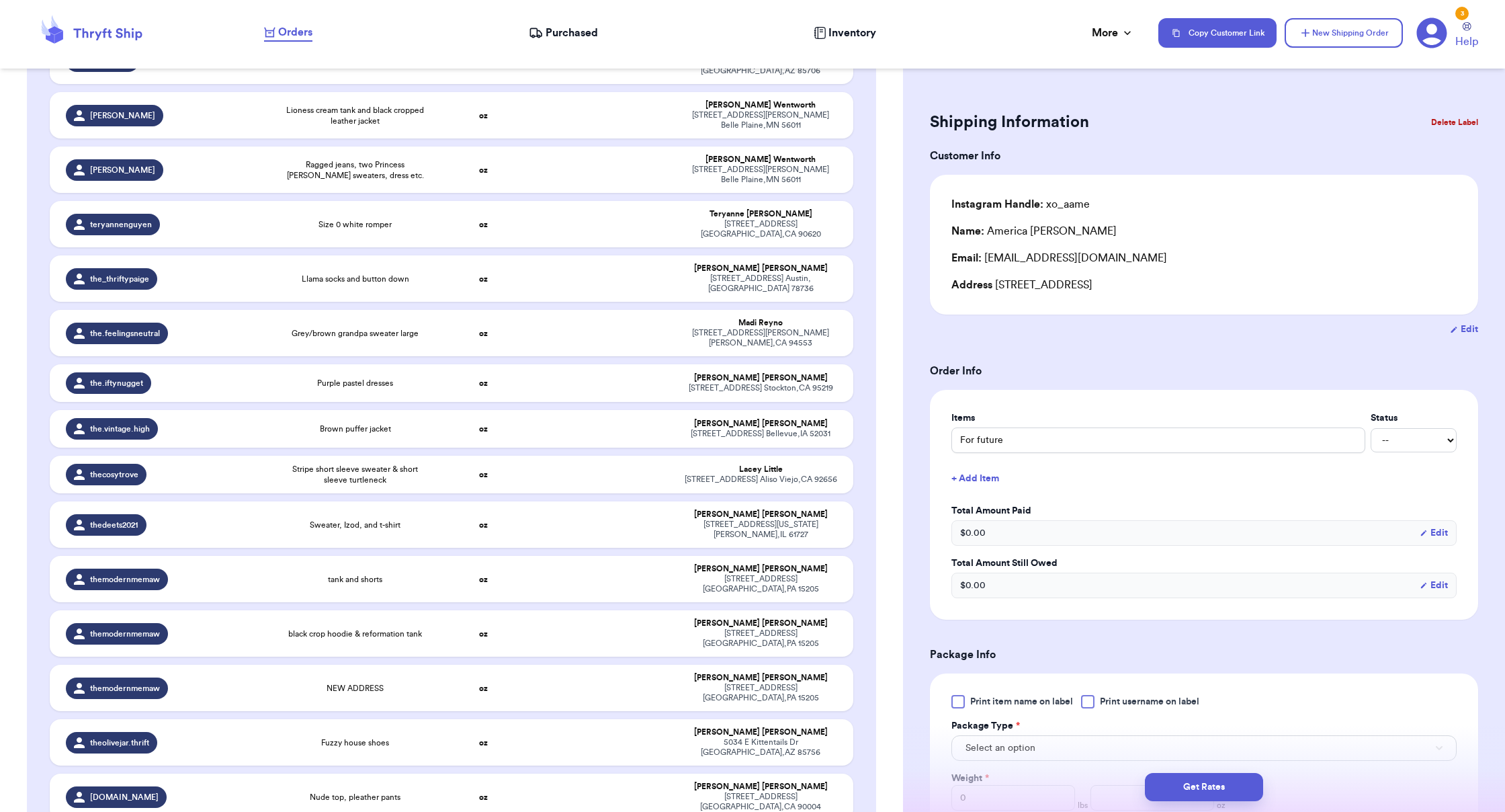
click at [941, 111] on button "Delete Label" at bounding box center [1454, 122] width 57 height 30
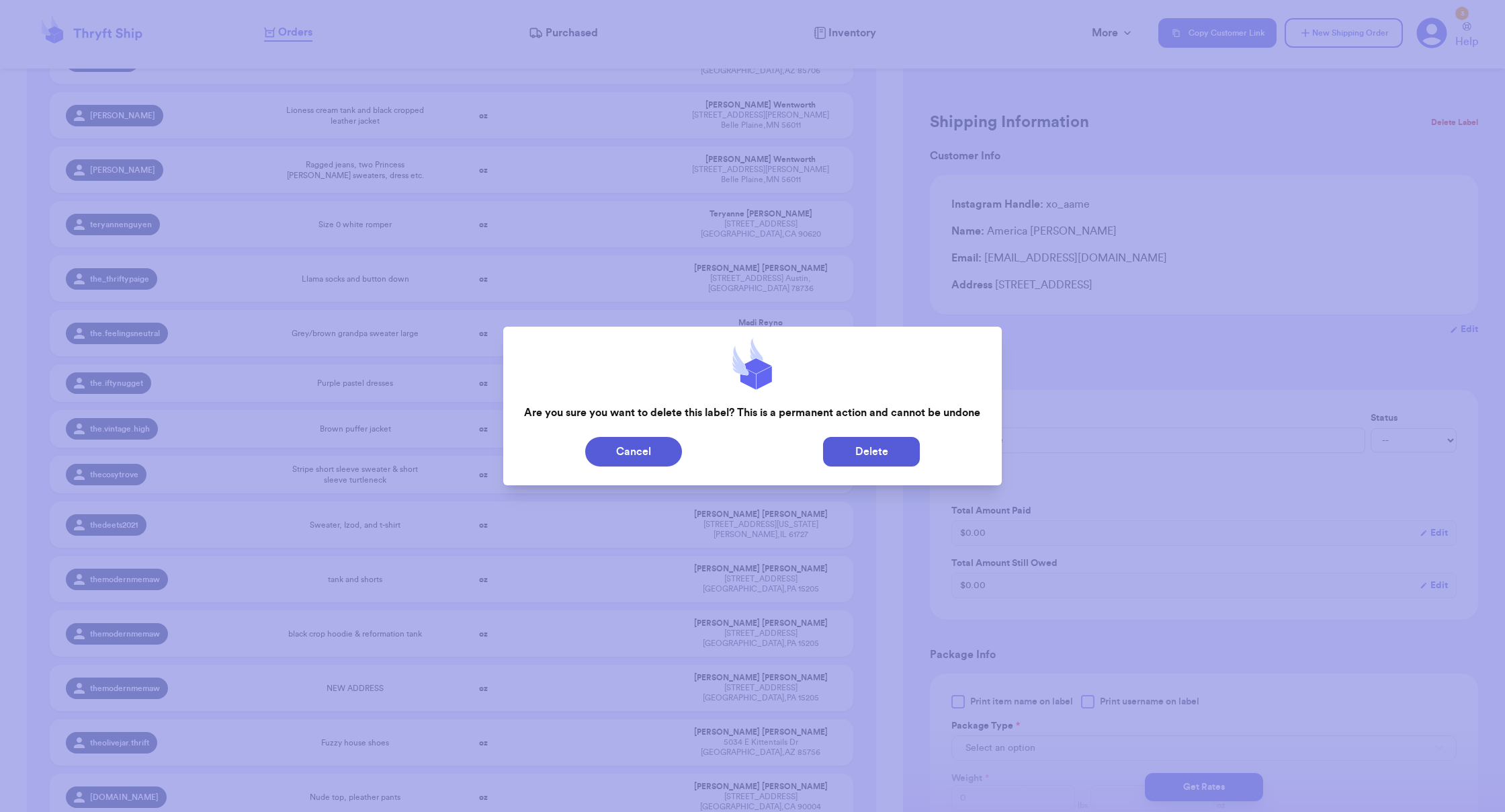
click at [911, 455] on button "Delete" at bounding box center [871, 451] width 97 height 30
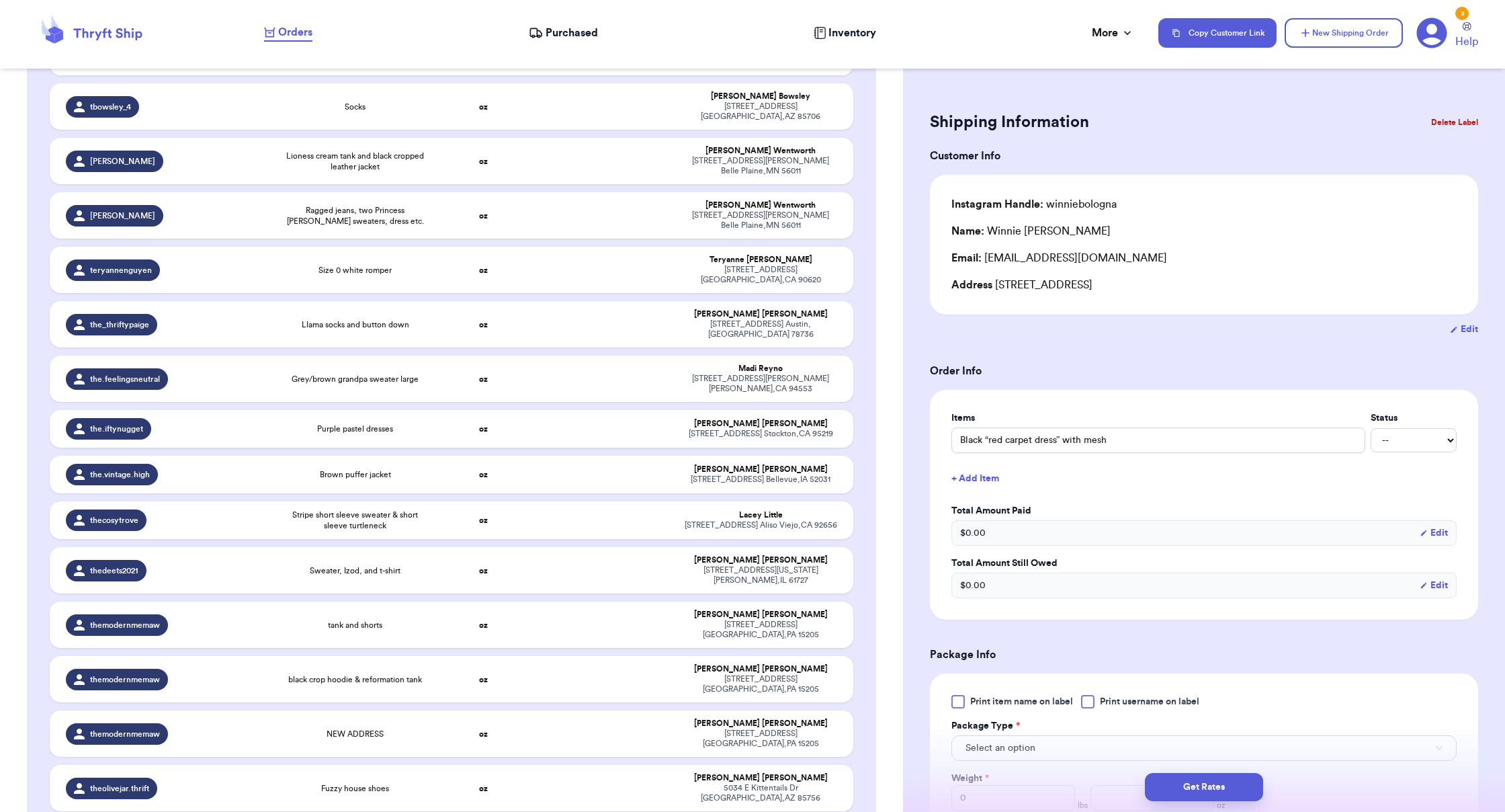
click at [941, 128] on button "Delete Label" at bounding box center [1454, 122] width 57 height 30
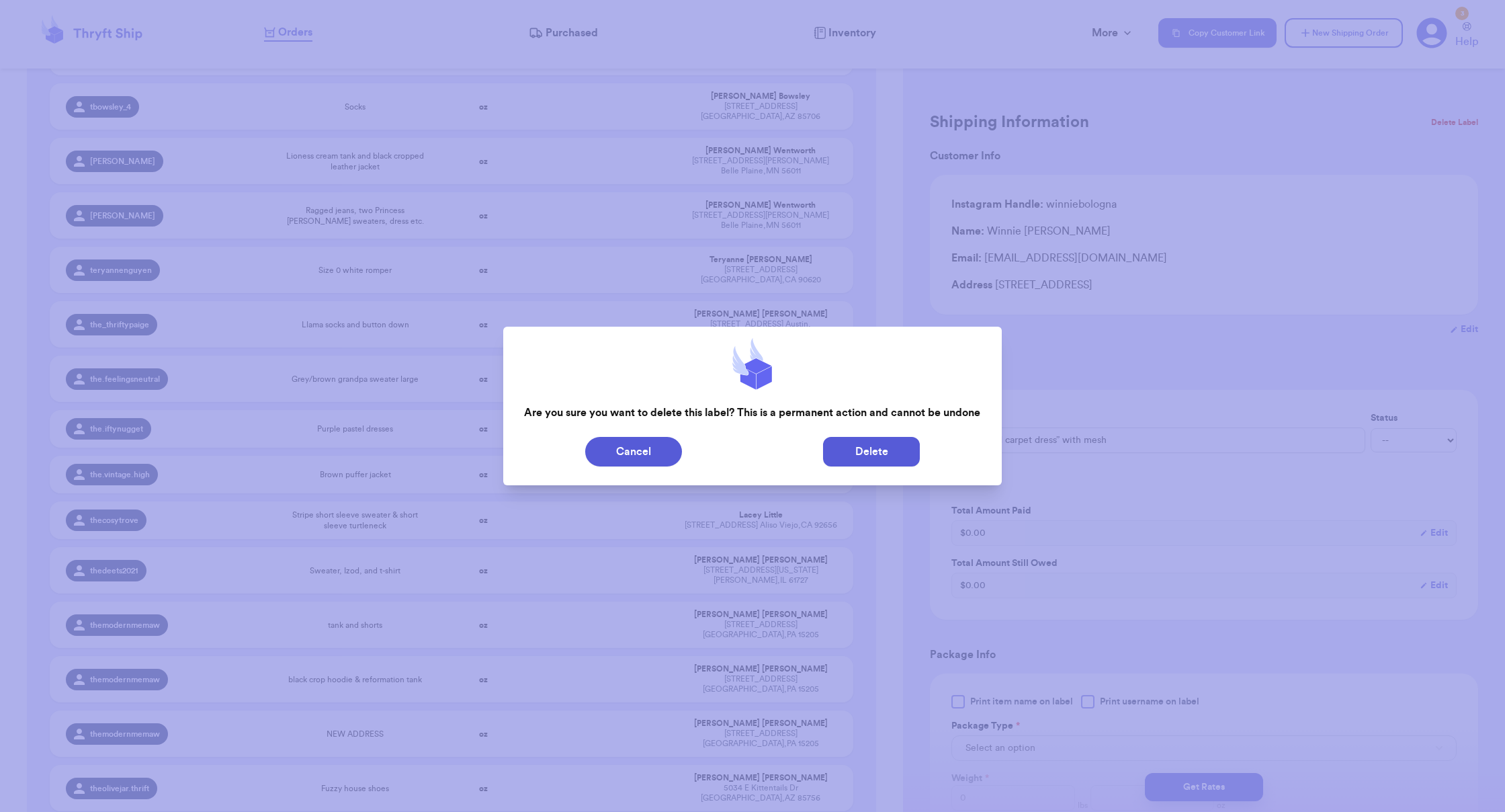
click at [885, 465] on button "Delete" at bounding box center [871, 451] width 97 height 30
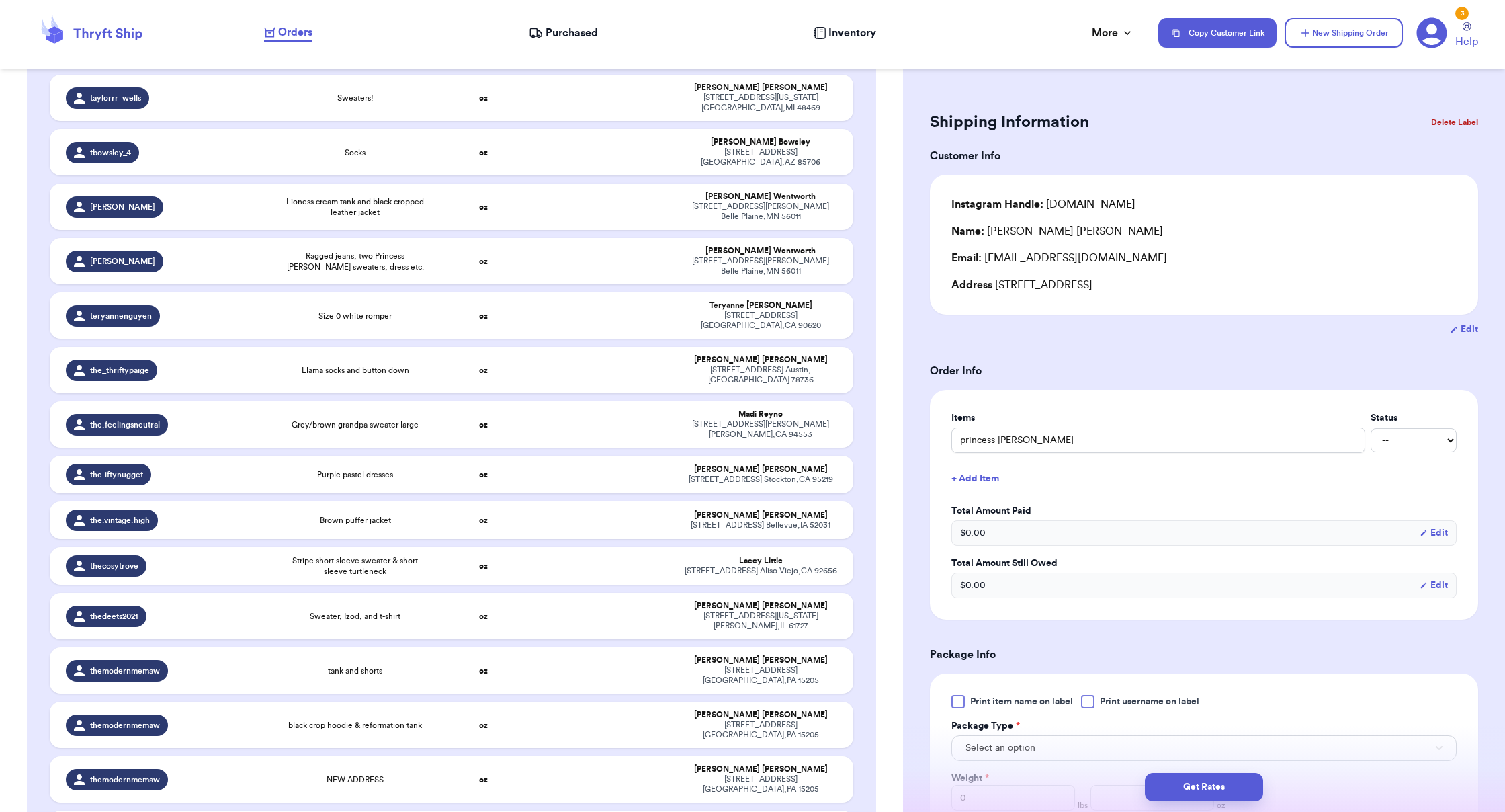
click at [941, 133] on button "Delete Label" at bounding box center [1454, 122] width 57 height 30
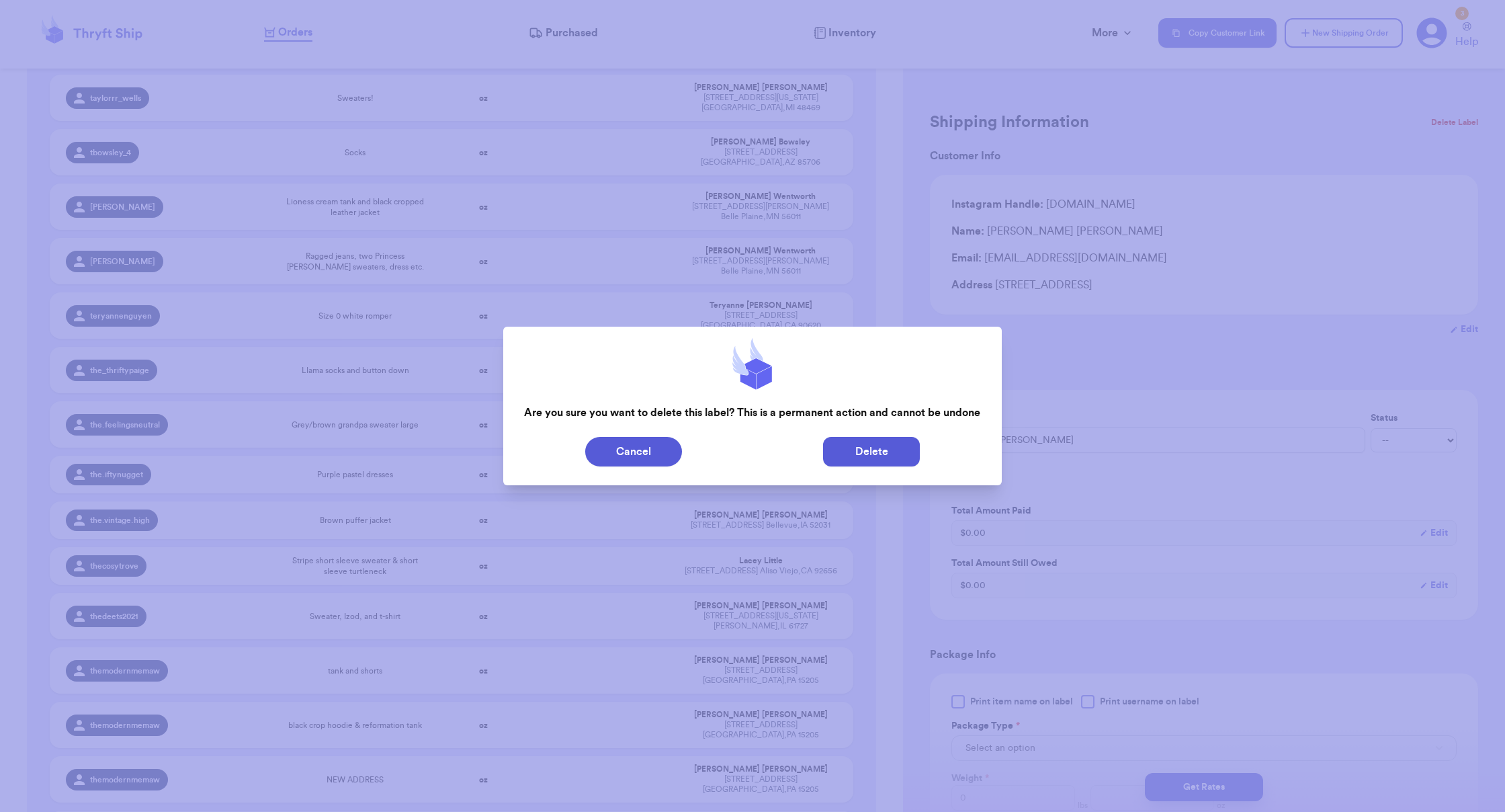
scroll to position [37278, 0]
click at [877, 451] on button "Delete" at bounding box center [871, 451] width 97 height 30
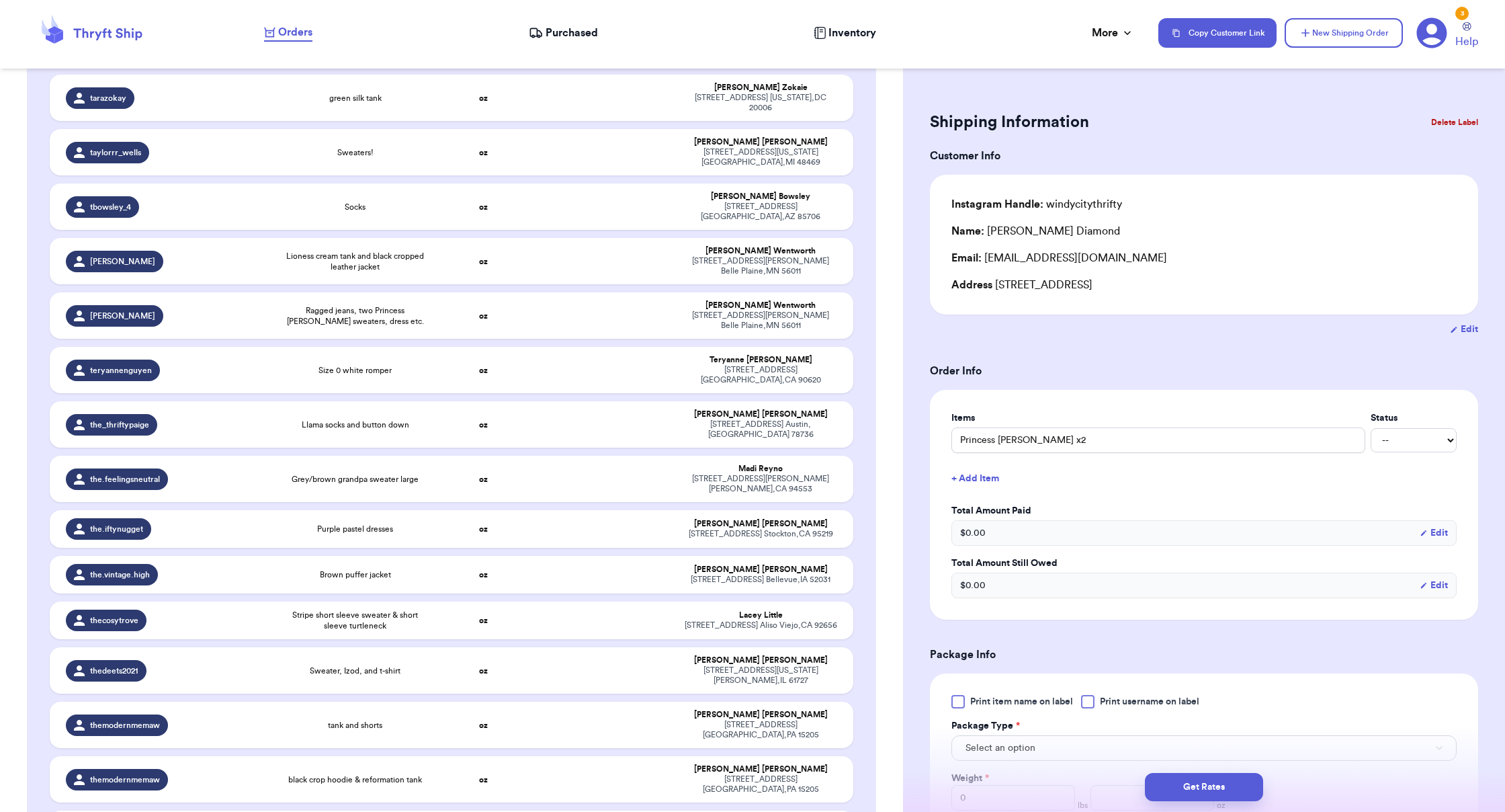
click at [941, 121] on button "Delete Label" at bounding box center [1454, 122] width 57 height 30
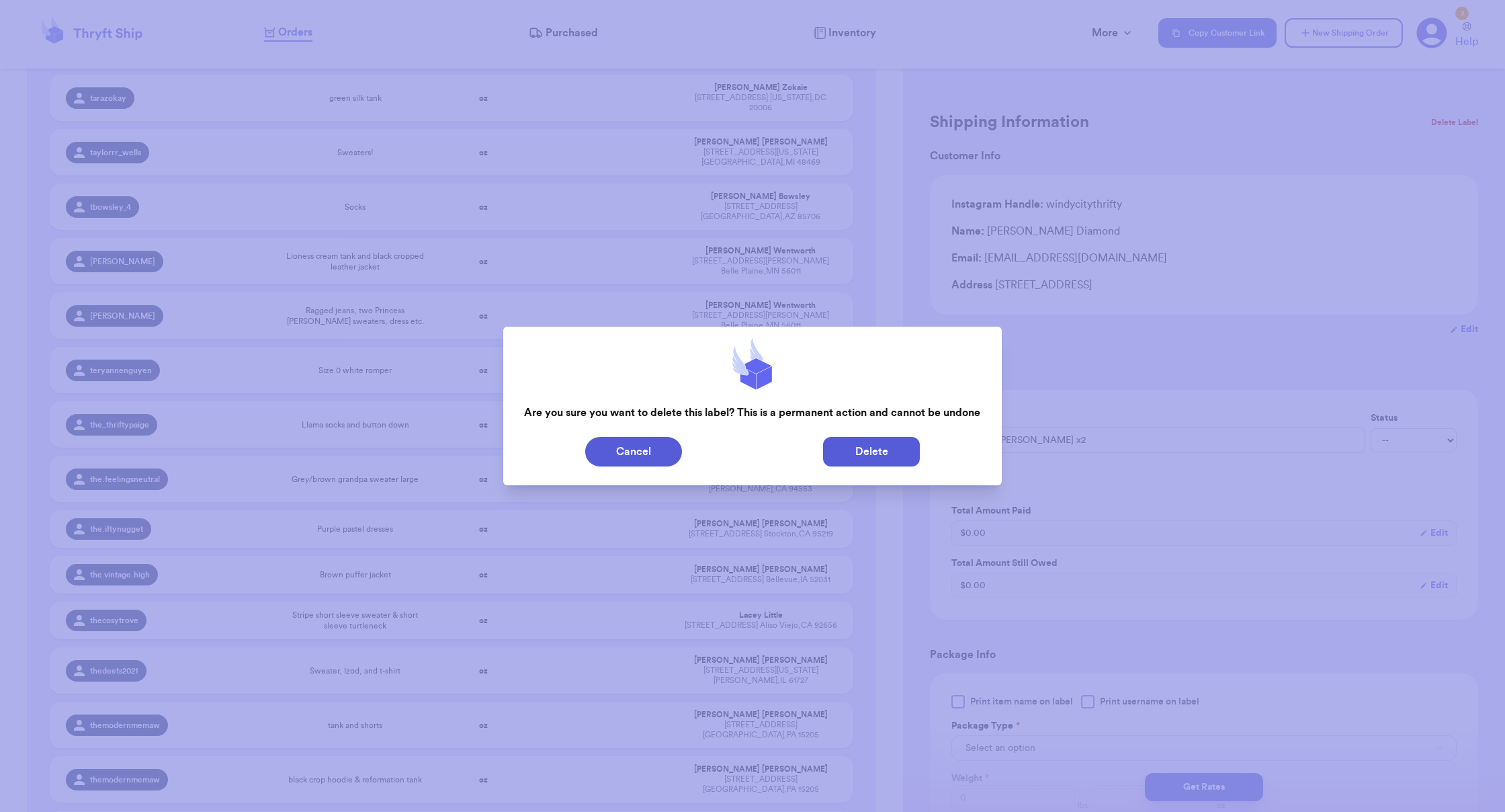
scroll to position [37224, 0]
click at [868, 446] on button "Delete" at bounding box center [871, 451] width 97 height 30
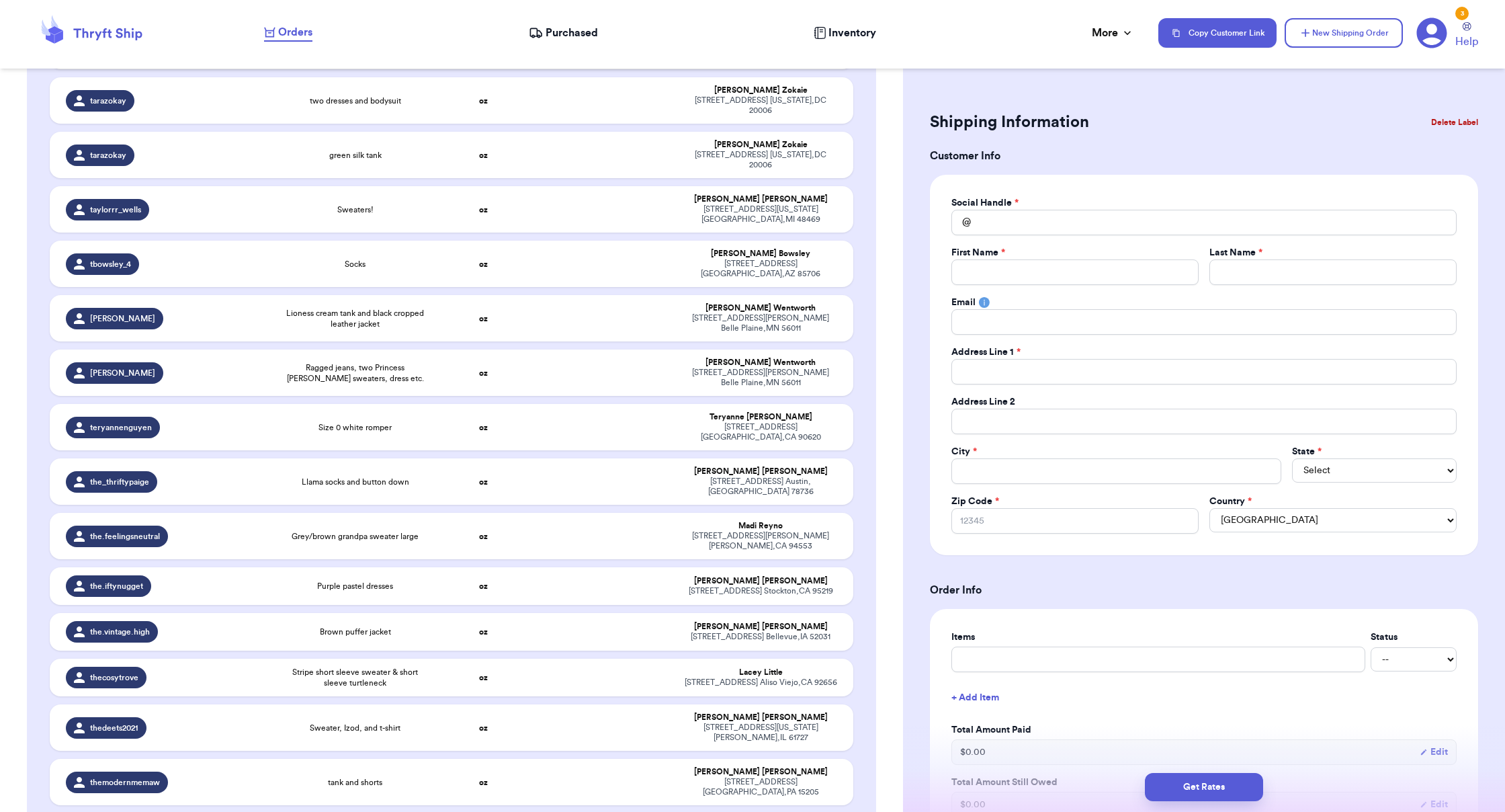
drag, startPoint x: 772, startPoint y: 485, endPoint x: 843, endPoint y: 468, distance: 73.0
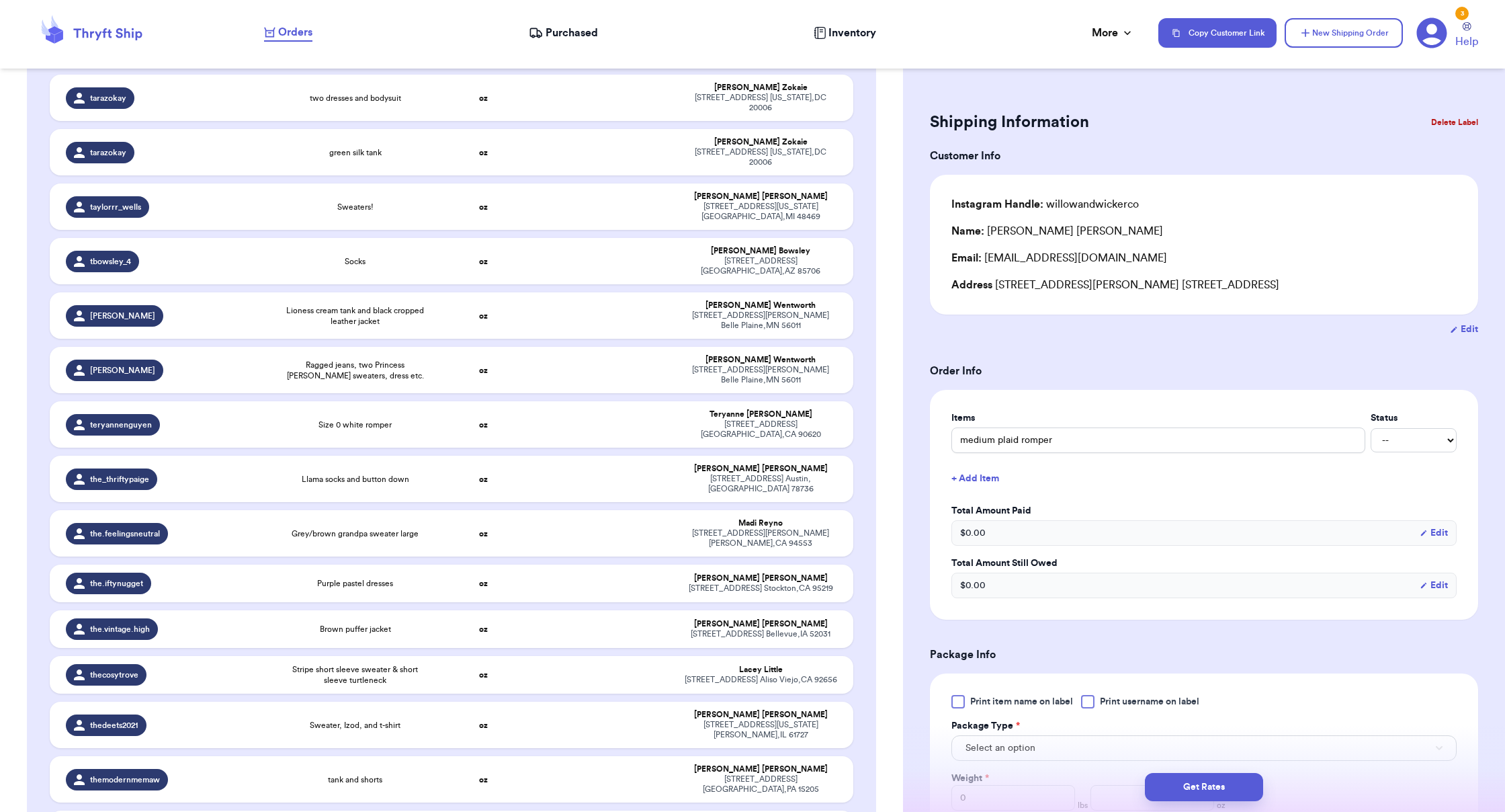
click at [941, 120] on button "Delete Label" at bounding box center [1454, 122] width 57 height 30
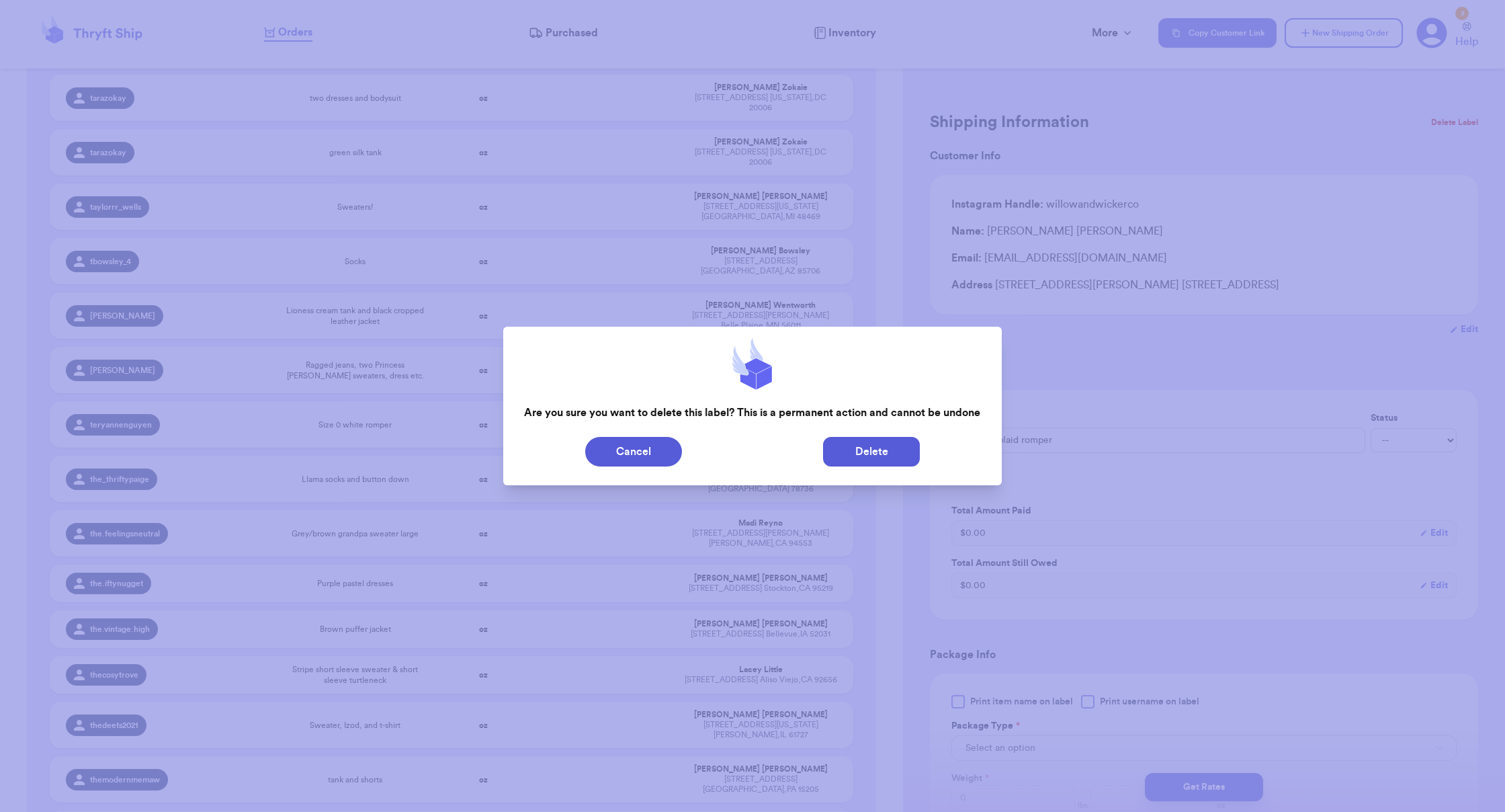
click at [862, 449] on button "Delete" at bounding box center [871, 451] width 97 height 30
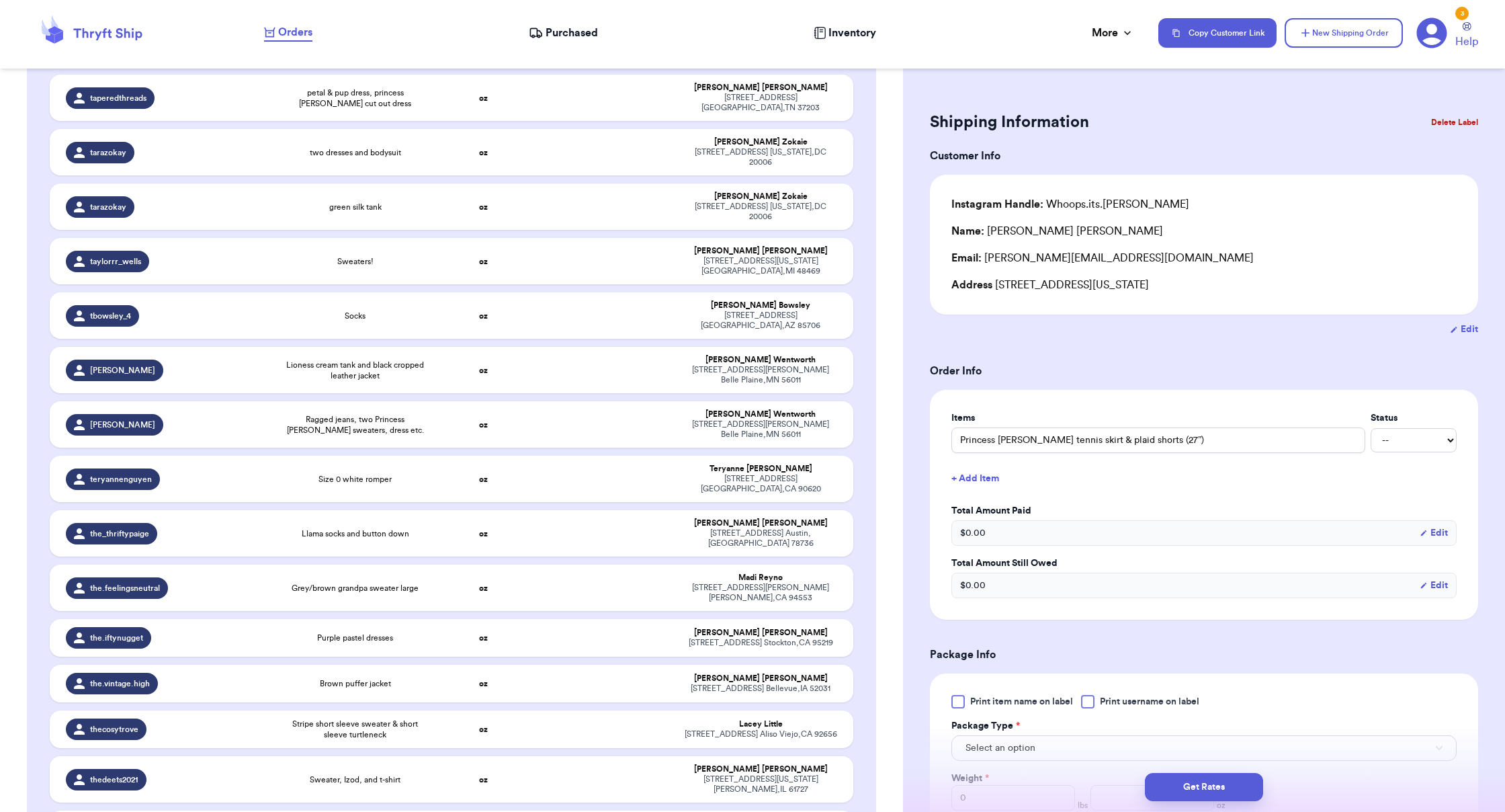
click at [941, 132] on button "Delete Label" at bounding box center [1454, 122] width 57 height 30
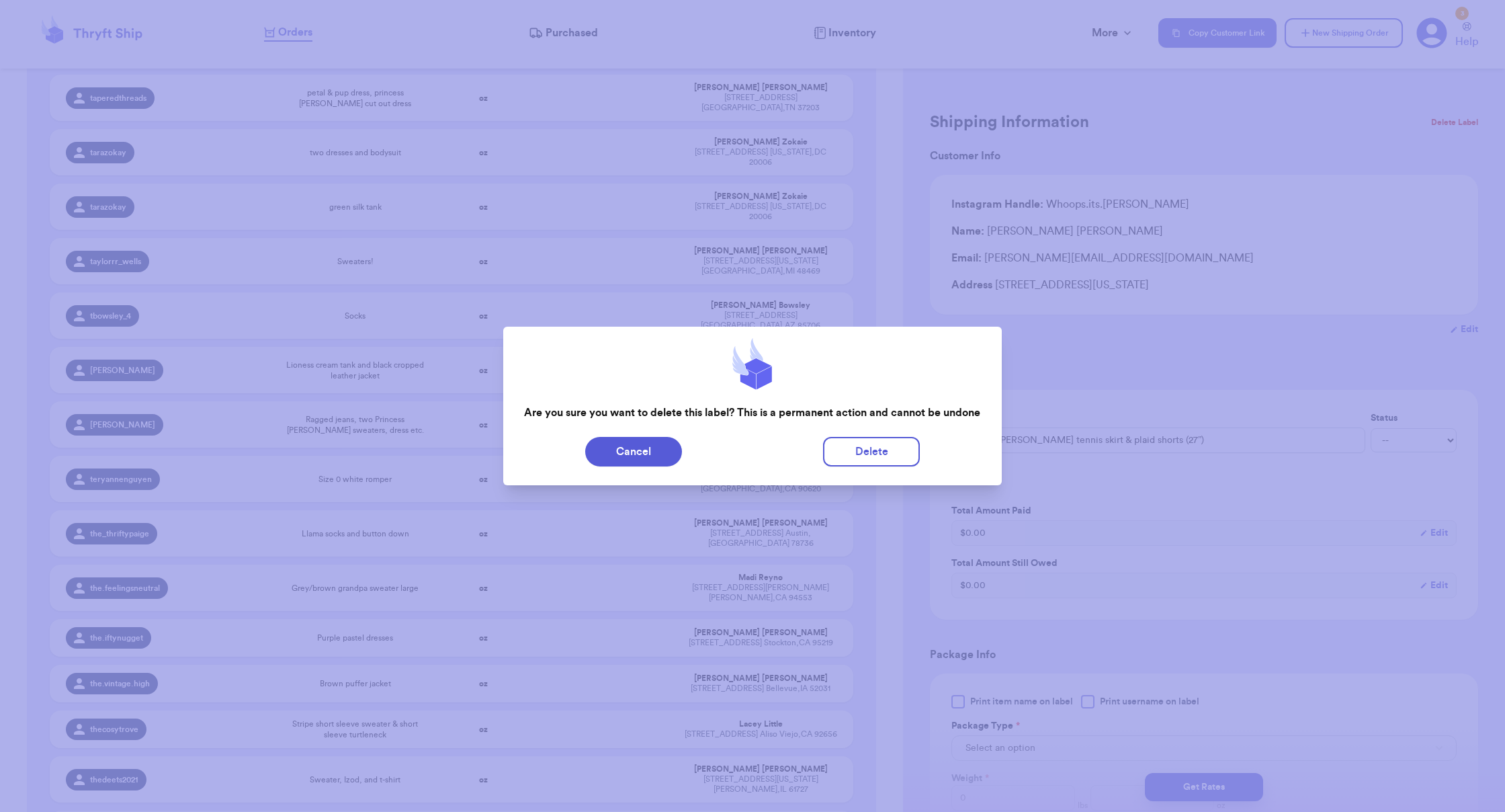
click at [905, 434] on div "Cancel Delete" at bounding box center [752, 451] width 498 height 40
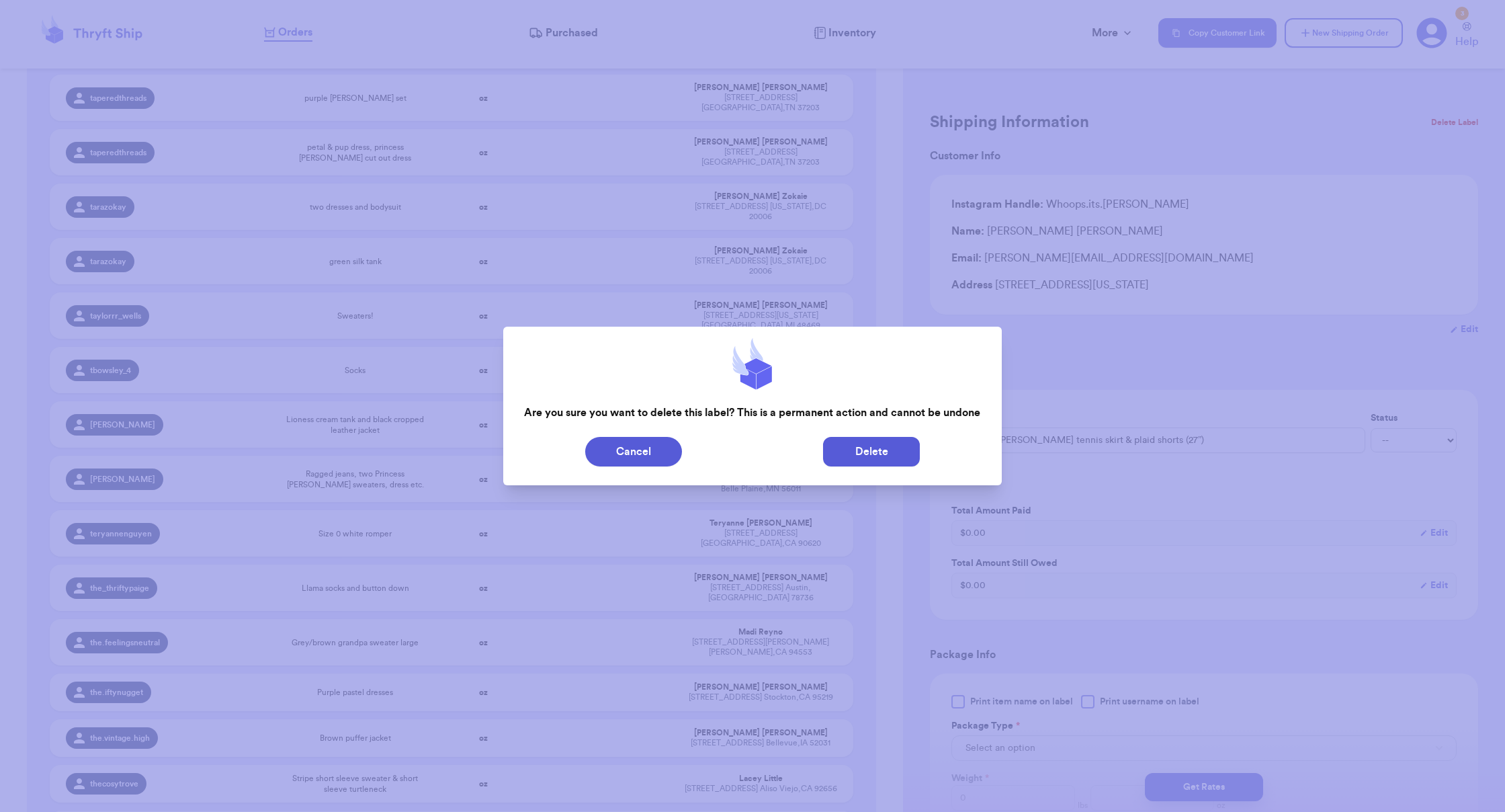
click at [899, 442] on button "Delete" at bounding box center [871, 451] width 97 height 30
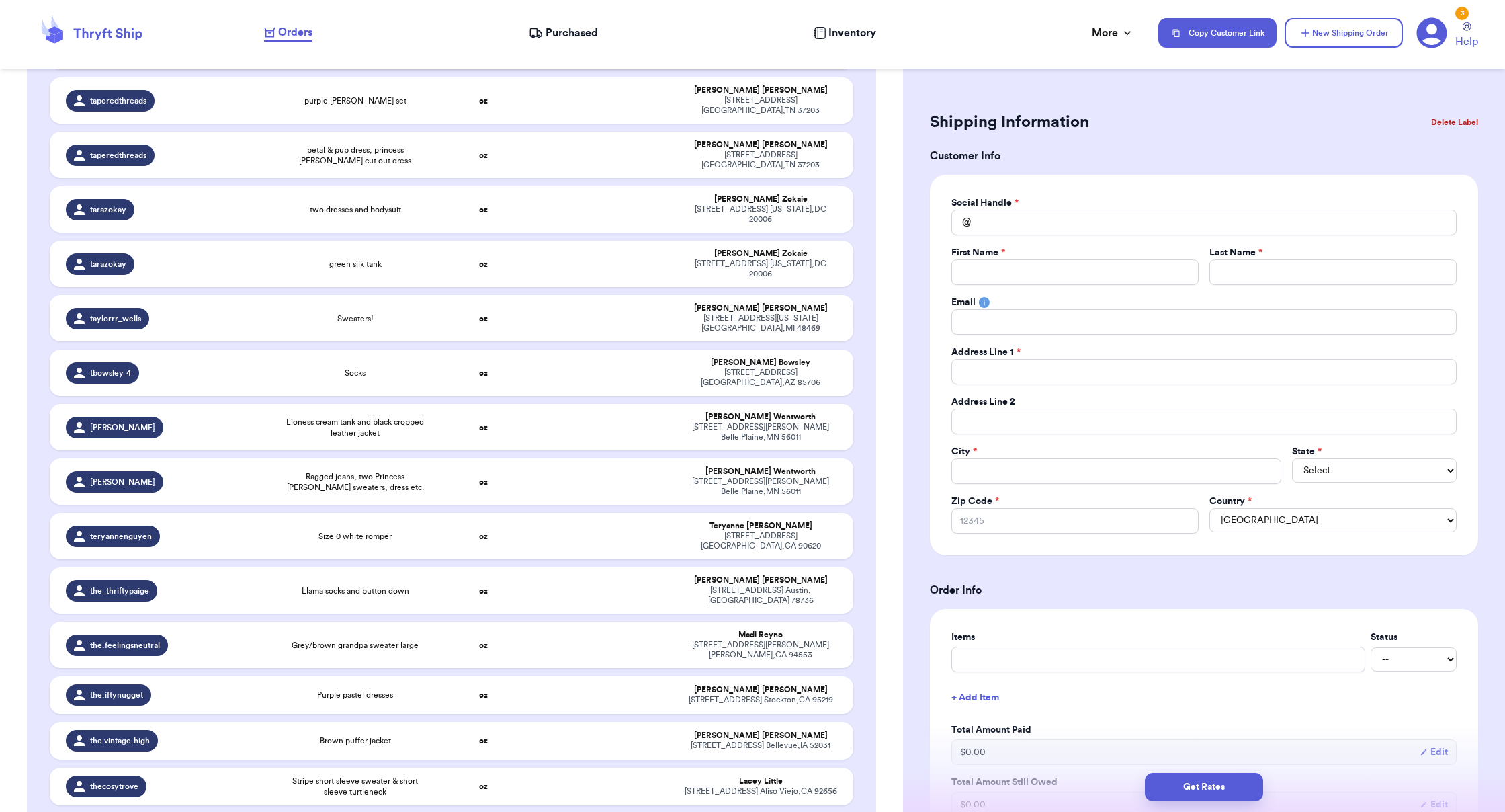
drag, startPoint x: 803, startPoint y: 498, endPoint x: 849, endPoint y: 487, distance: 47.3
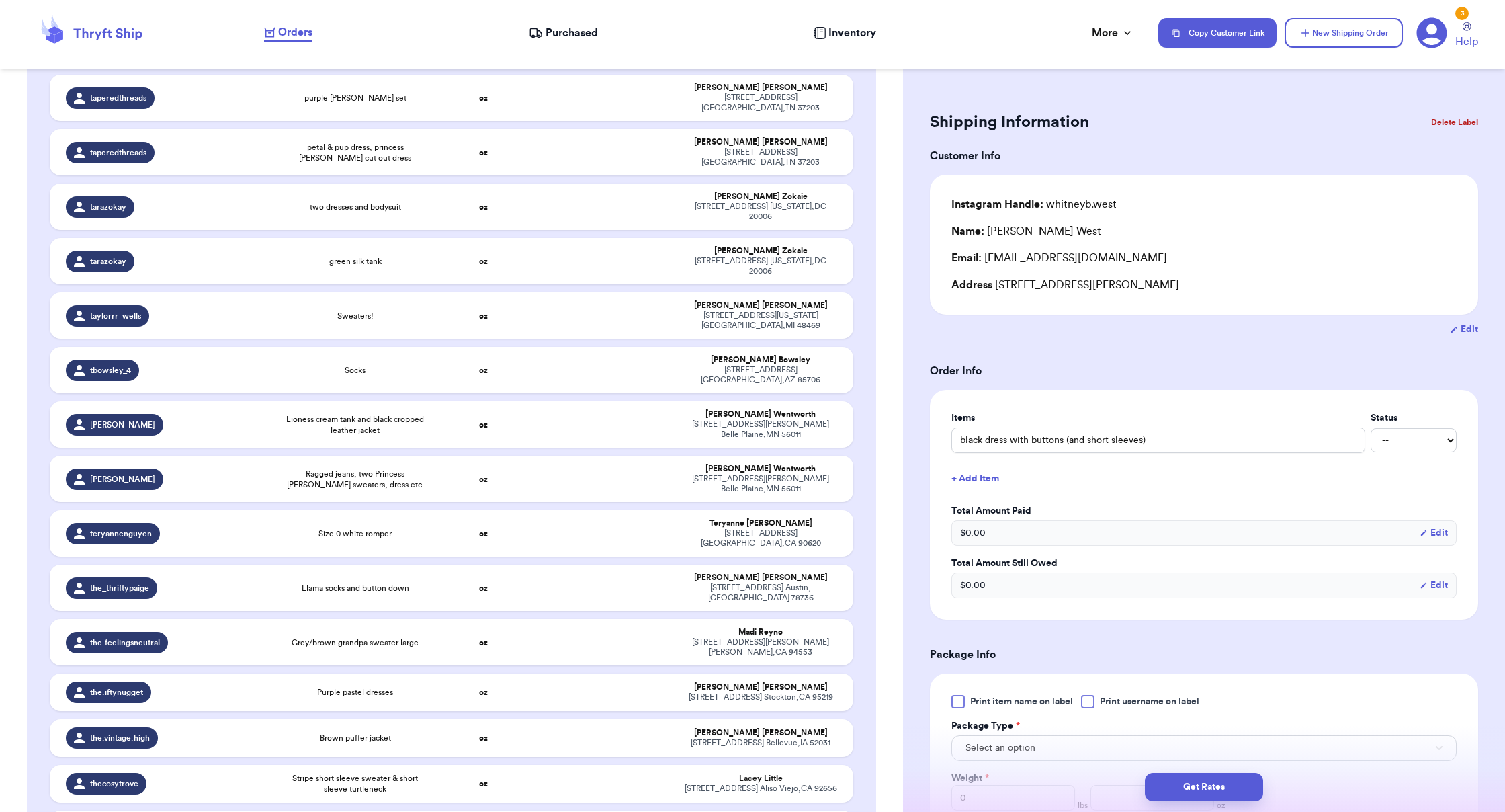
click at [941, 119] on button "Delete Label" at bounding box center [1454, 122] width 57 height 30
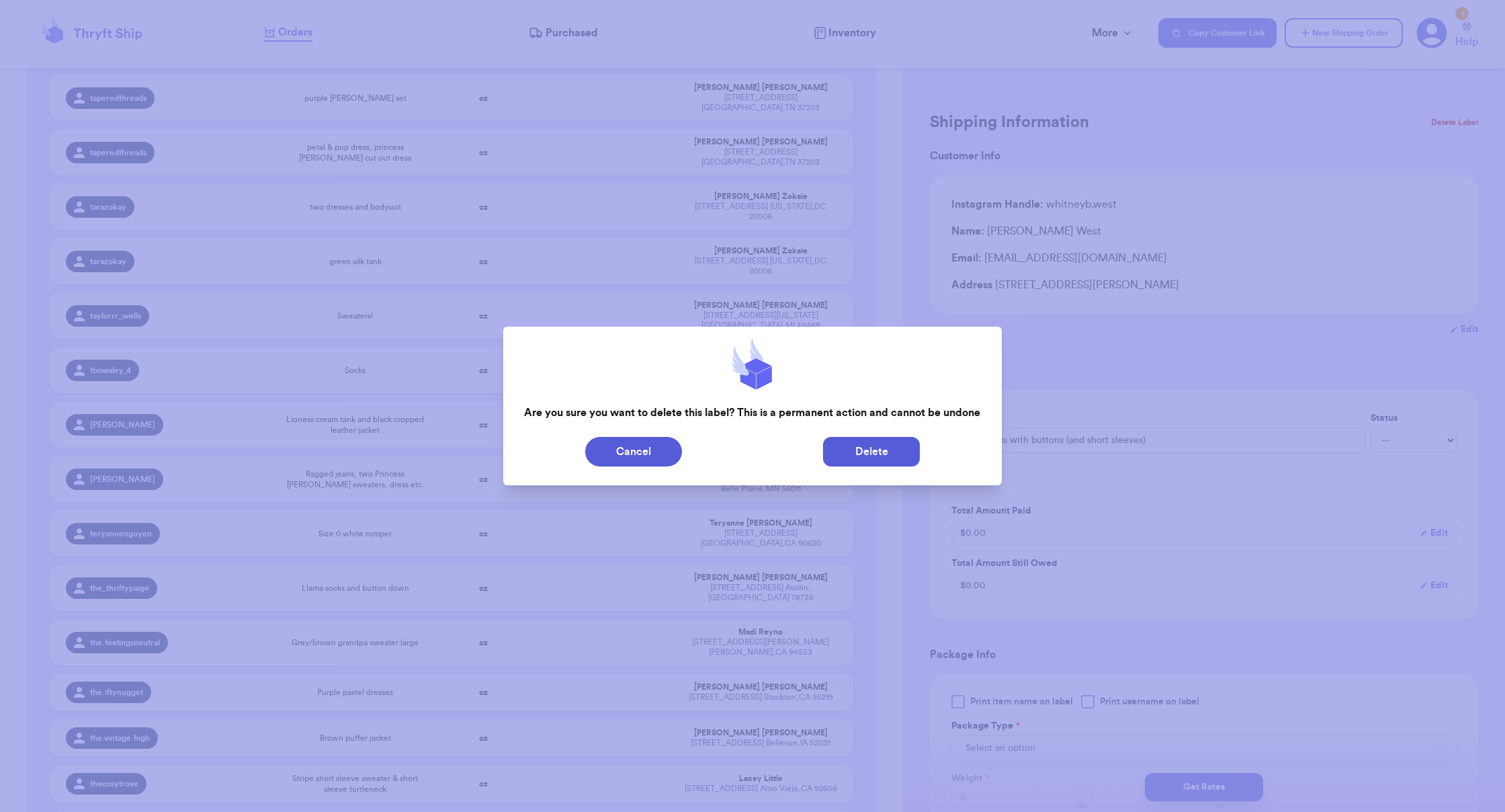
scroll to position [37061, 0]
click at [875, 447] on button "Delete" at bounding box center [871, 451] width 97 height 30
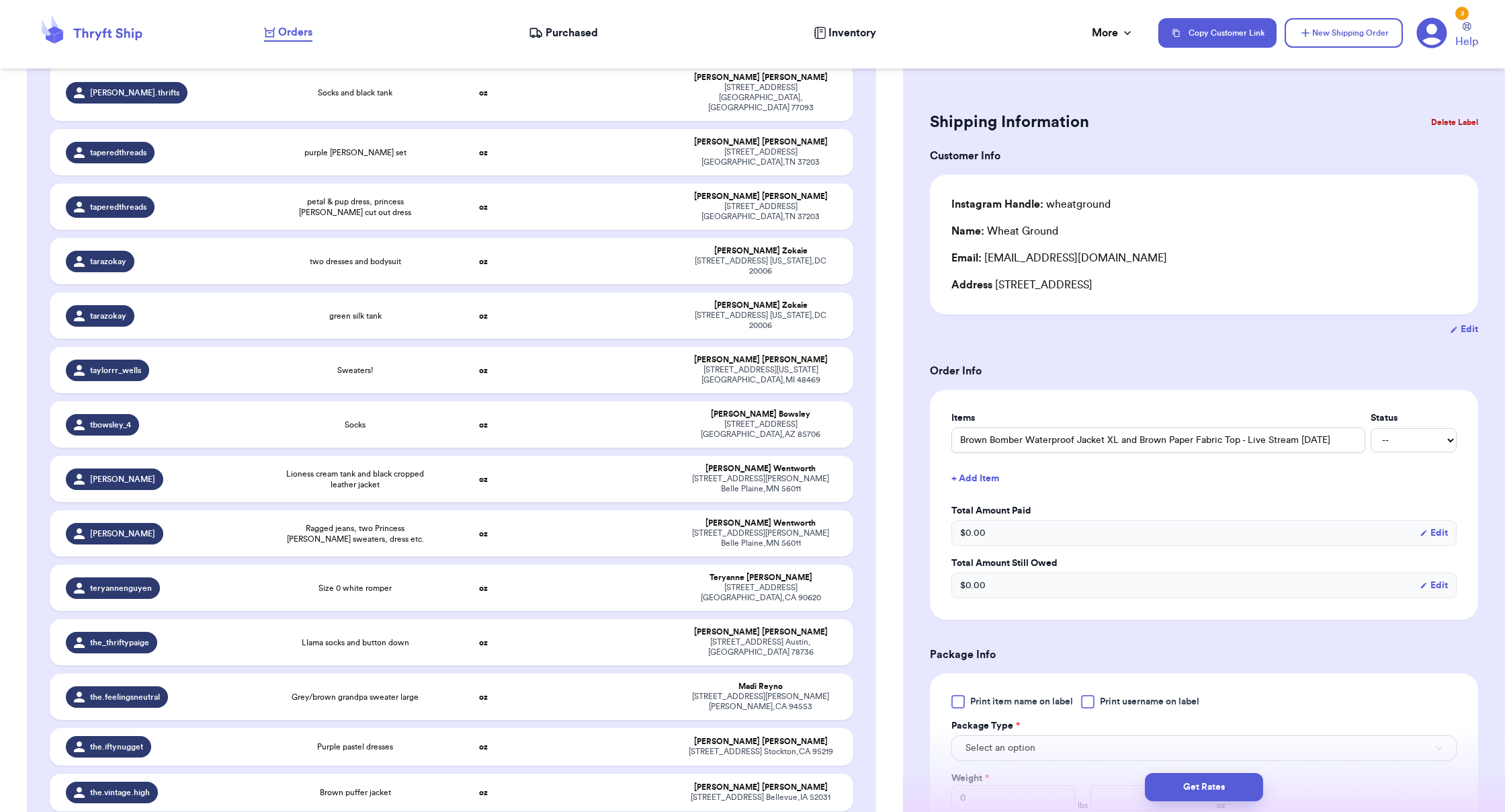
click at [941, 119] on button "Delete Label" at bounding box center [1454, 122] width 57 height 30
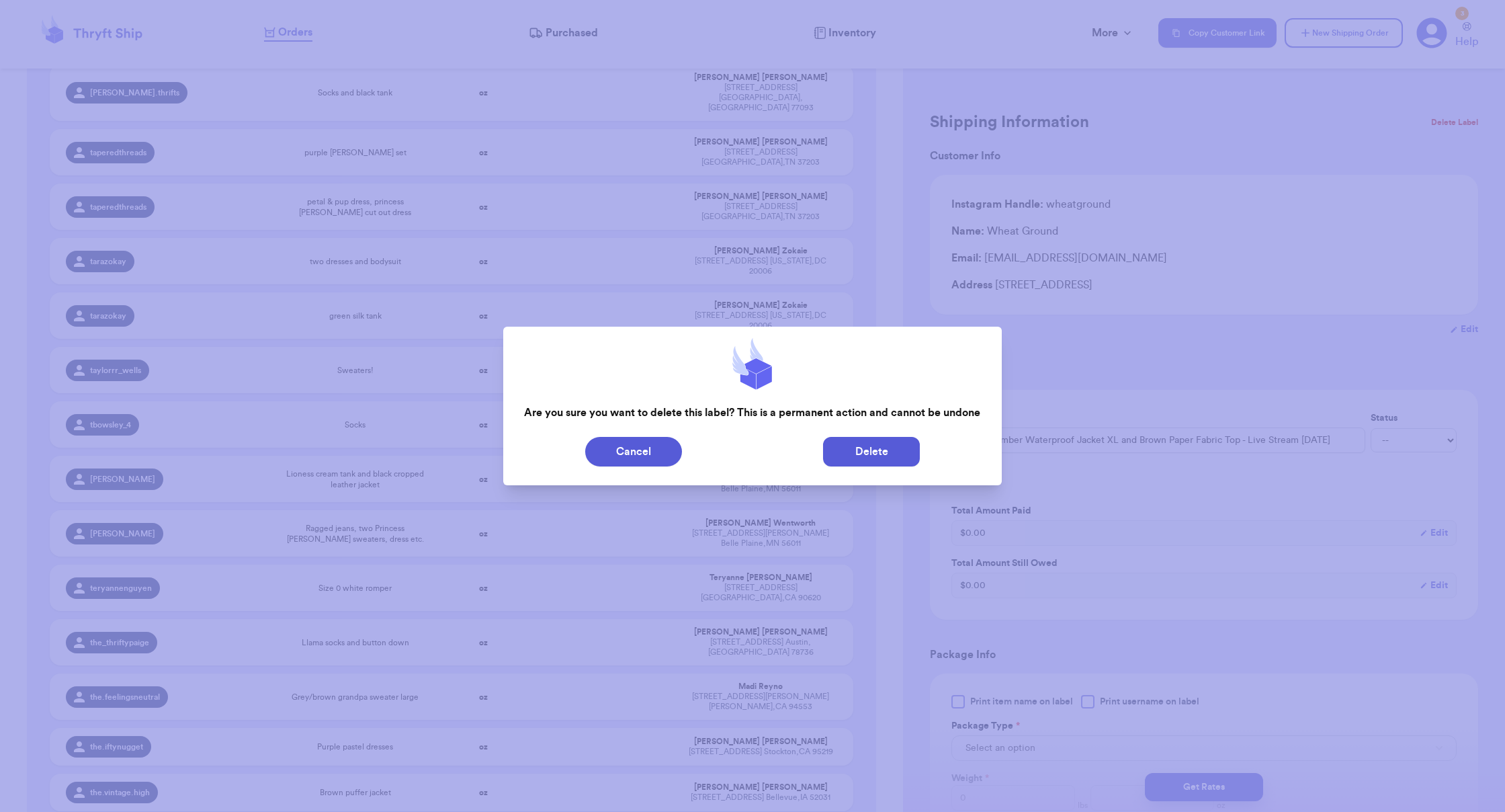
click at [865, 445] on button "Delete" at bounding box center [871, 451] width 97 height 30
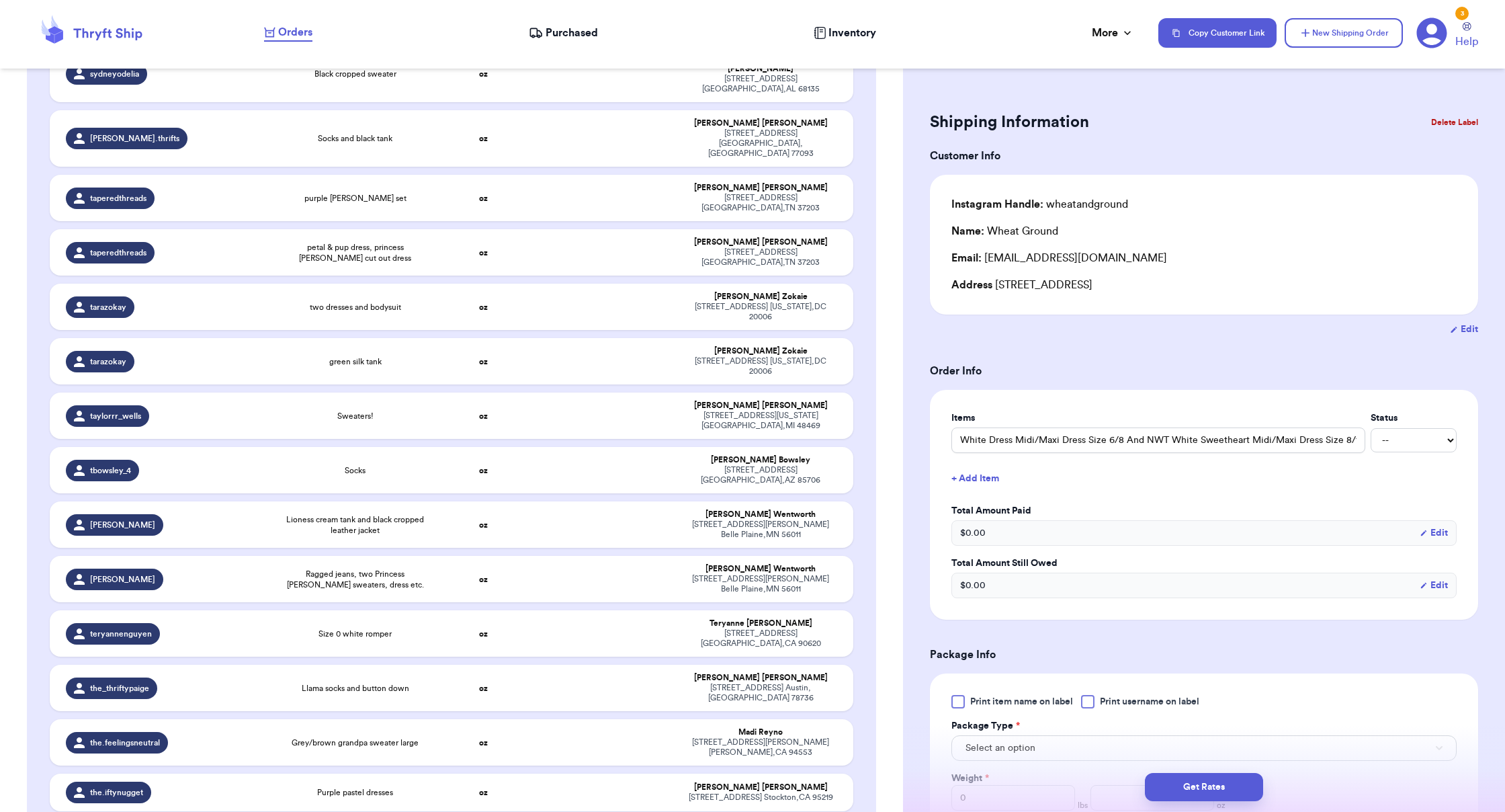
click at [941, 120] on button "Delete Label" at bounding box center [1454, 122] width 57 height 30
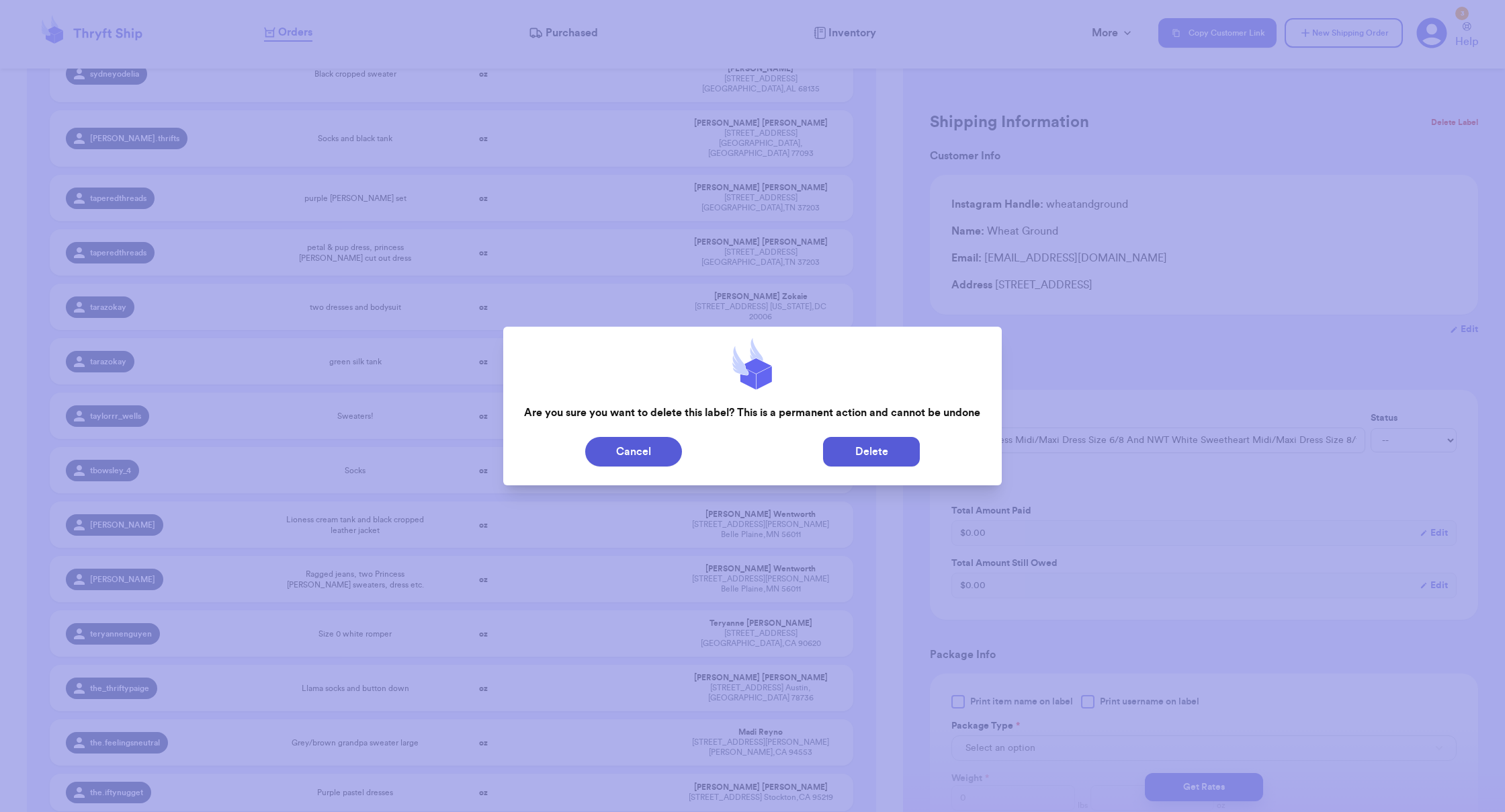
click at [893, 460] on button "Delete" at bounding box center [871, 451] width 97 height 30
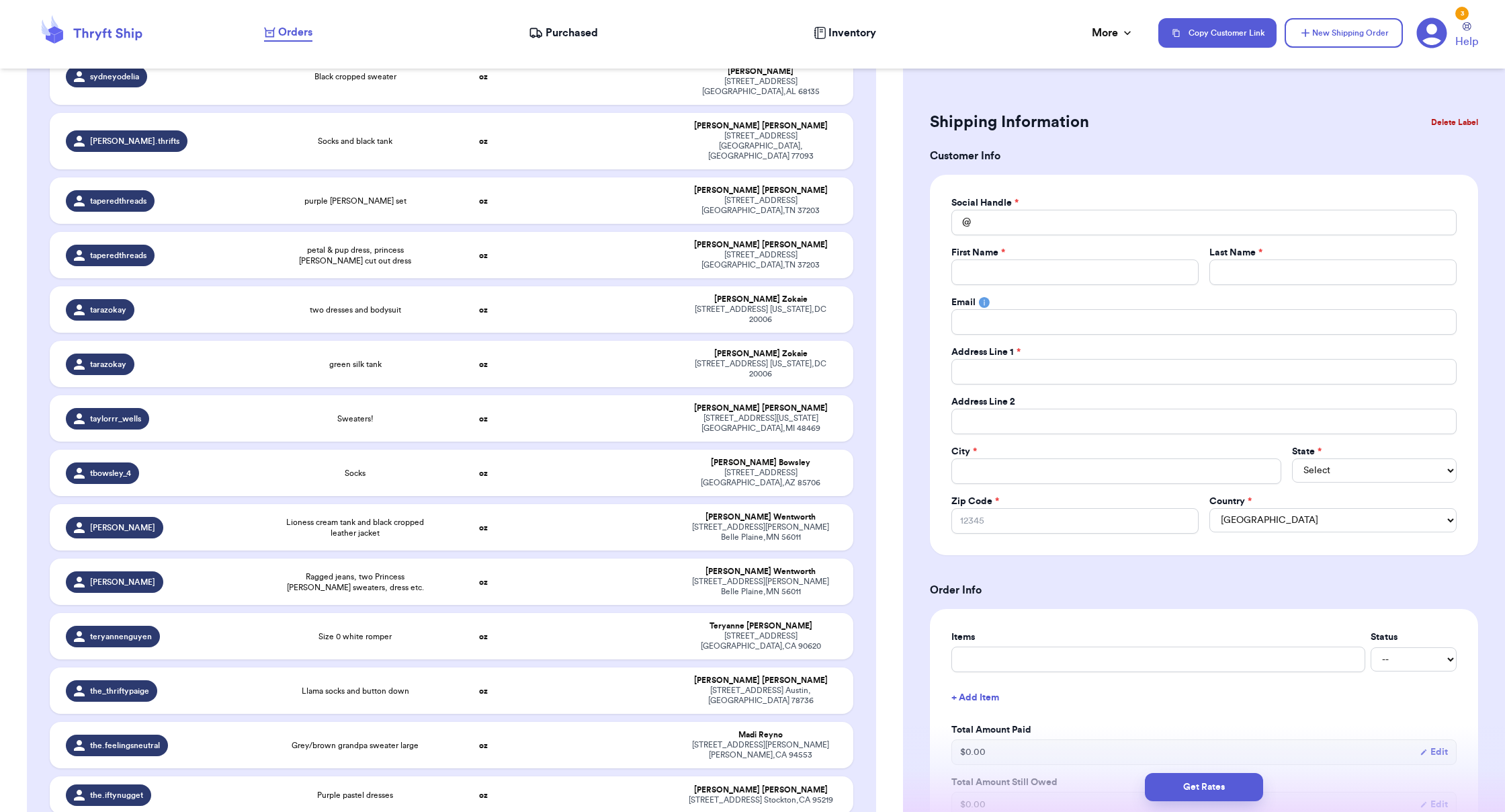
scroll to position [36959, 0]
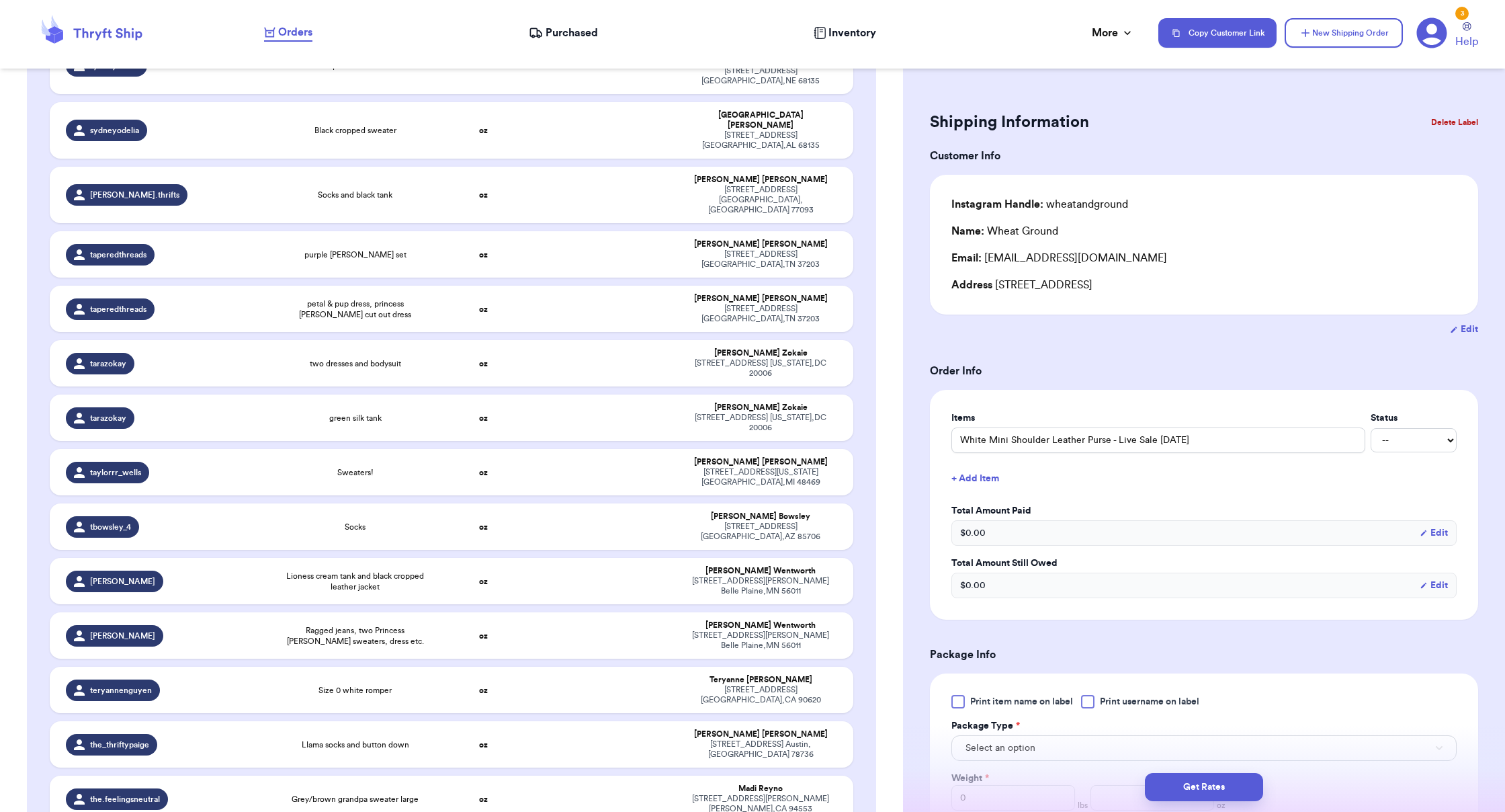
click at [941, 123] on button "Delete Label" at bounding box center [1454, 122] width 57 height 30
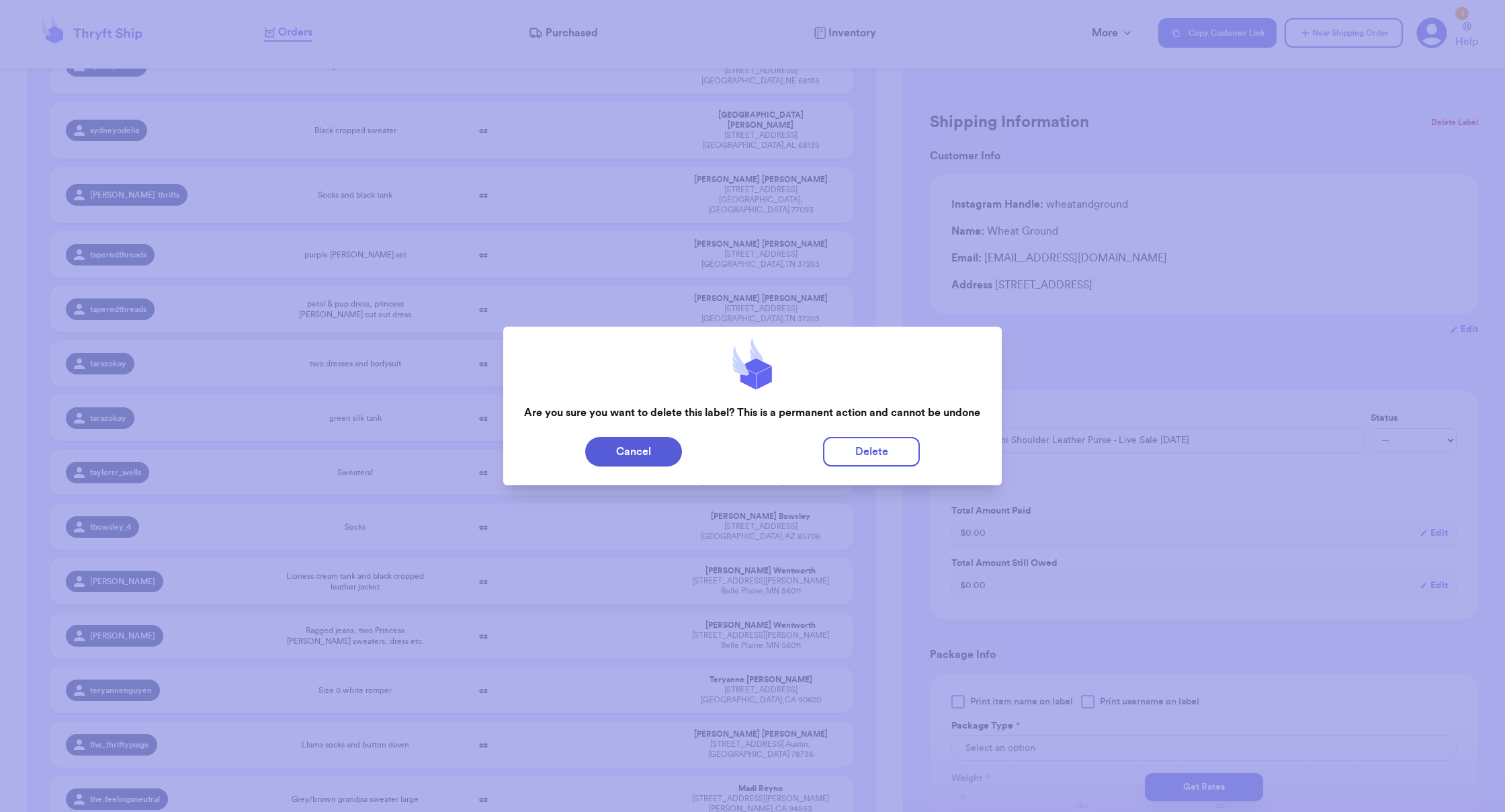
click at [903, 434] on div "Cancel Delete" at bounding box center [752, 451] width 498 height 40
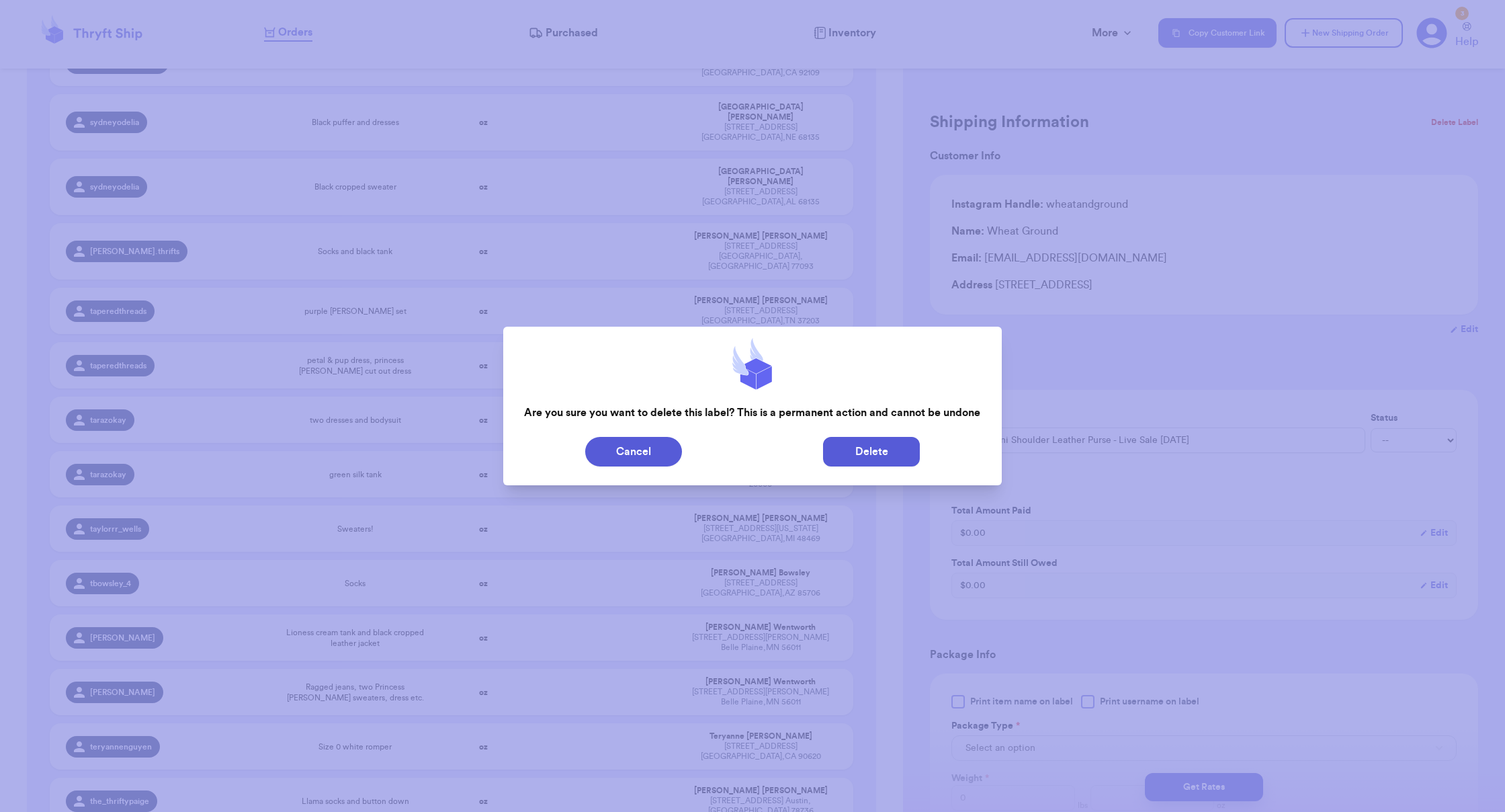
click at [895, 442] on button "Delete" at bounding box center [871, 451] width 97 height 30
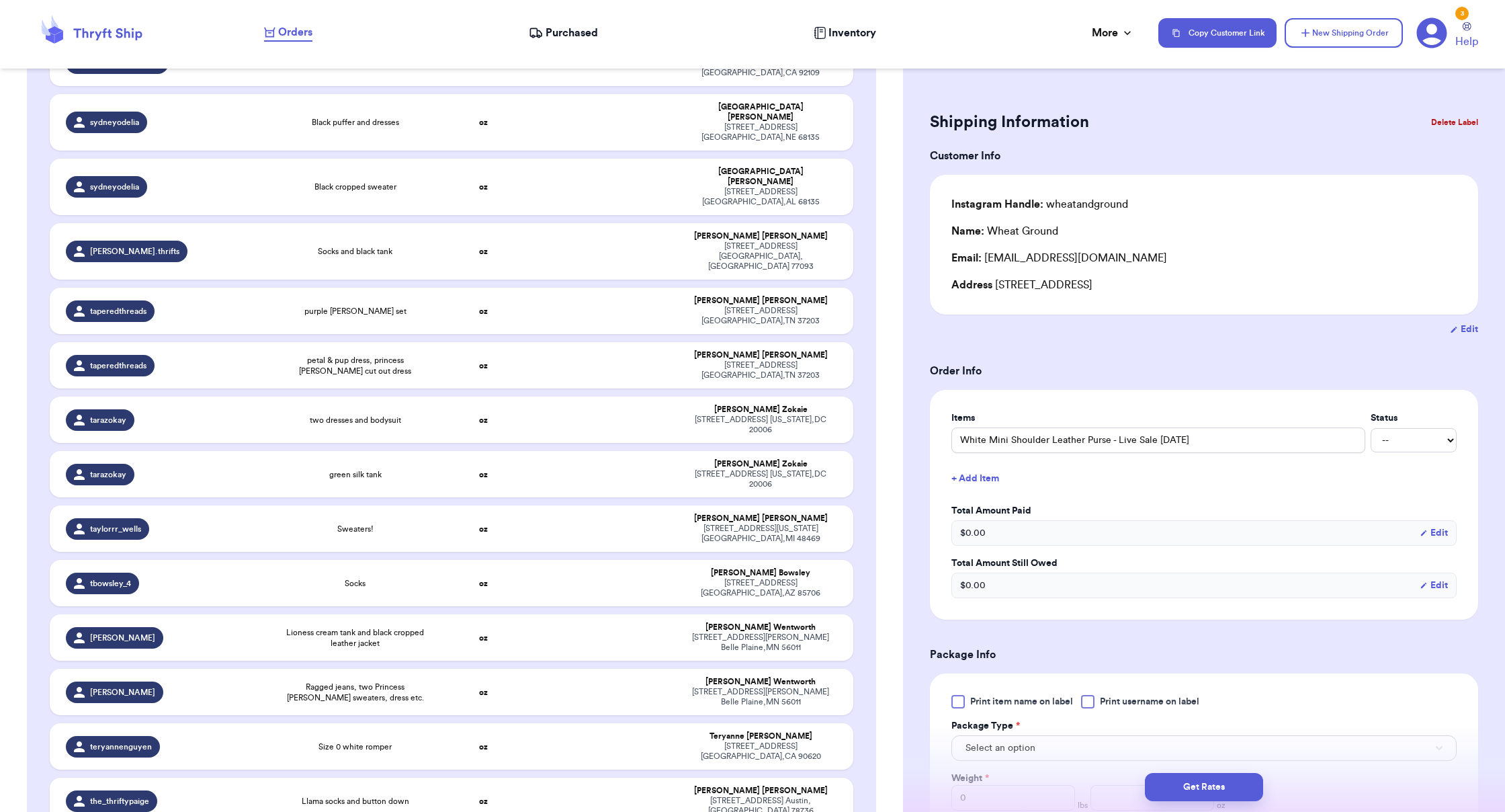
click at [941, 120] on button "Delete Label" at bounding box center [1454, 122] width 57 height 30
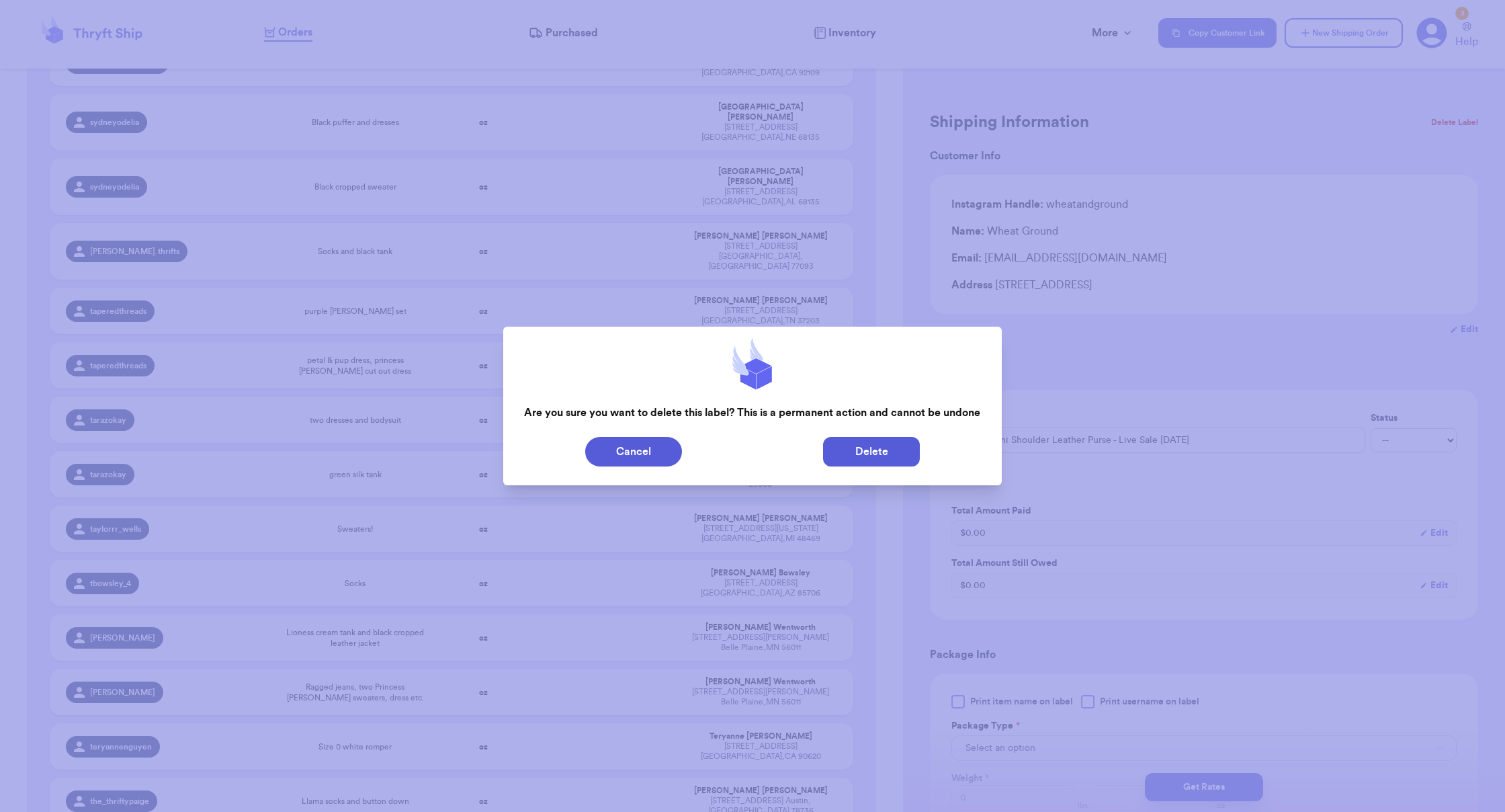
click at [855, 457] on button "Delete" at bounding box center [871, 451] width 97 height 30
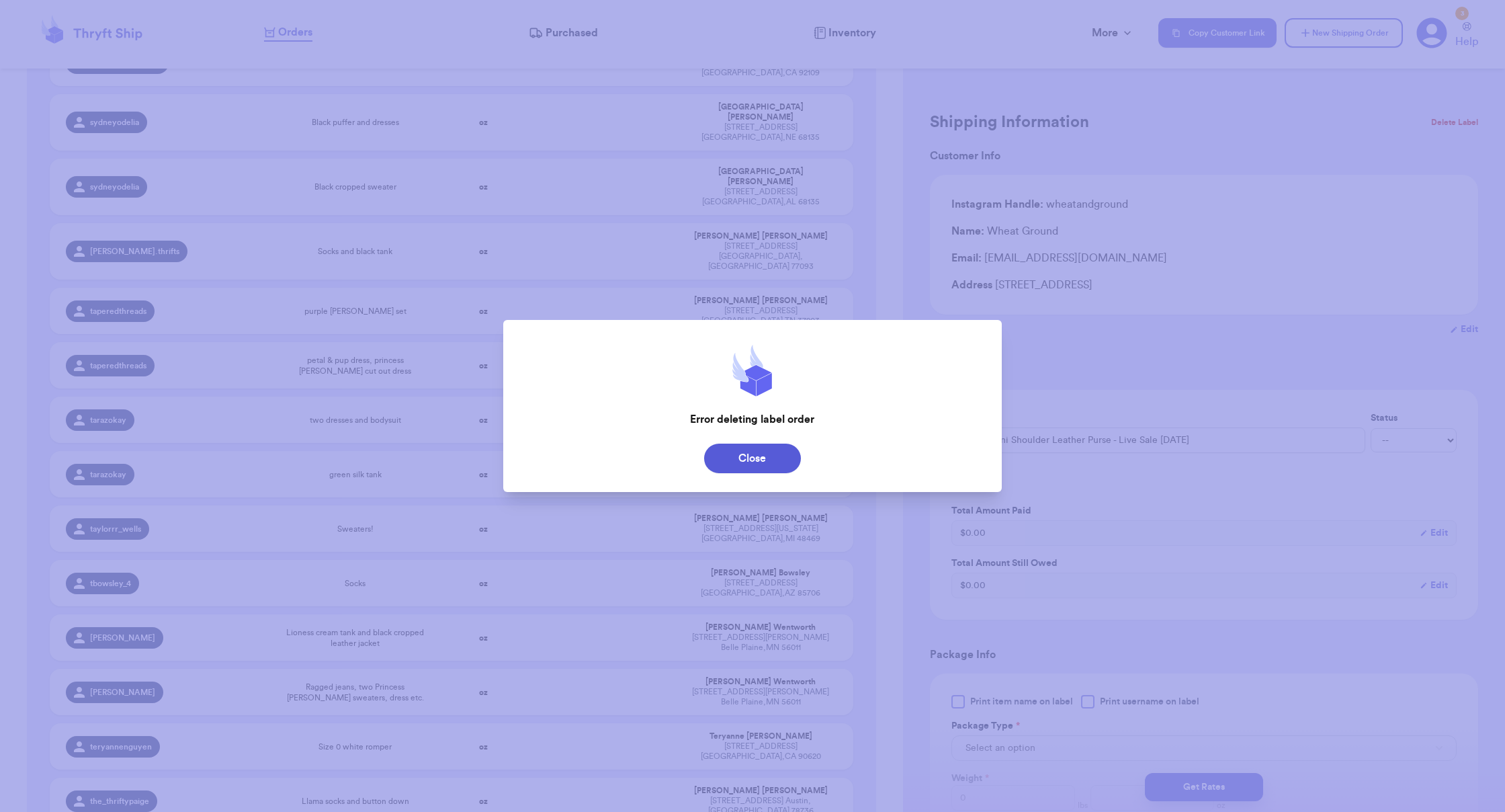
scroll to position [36854, 0]
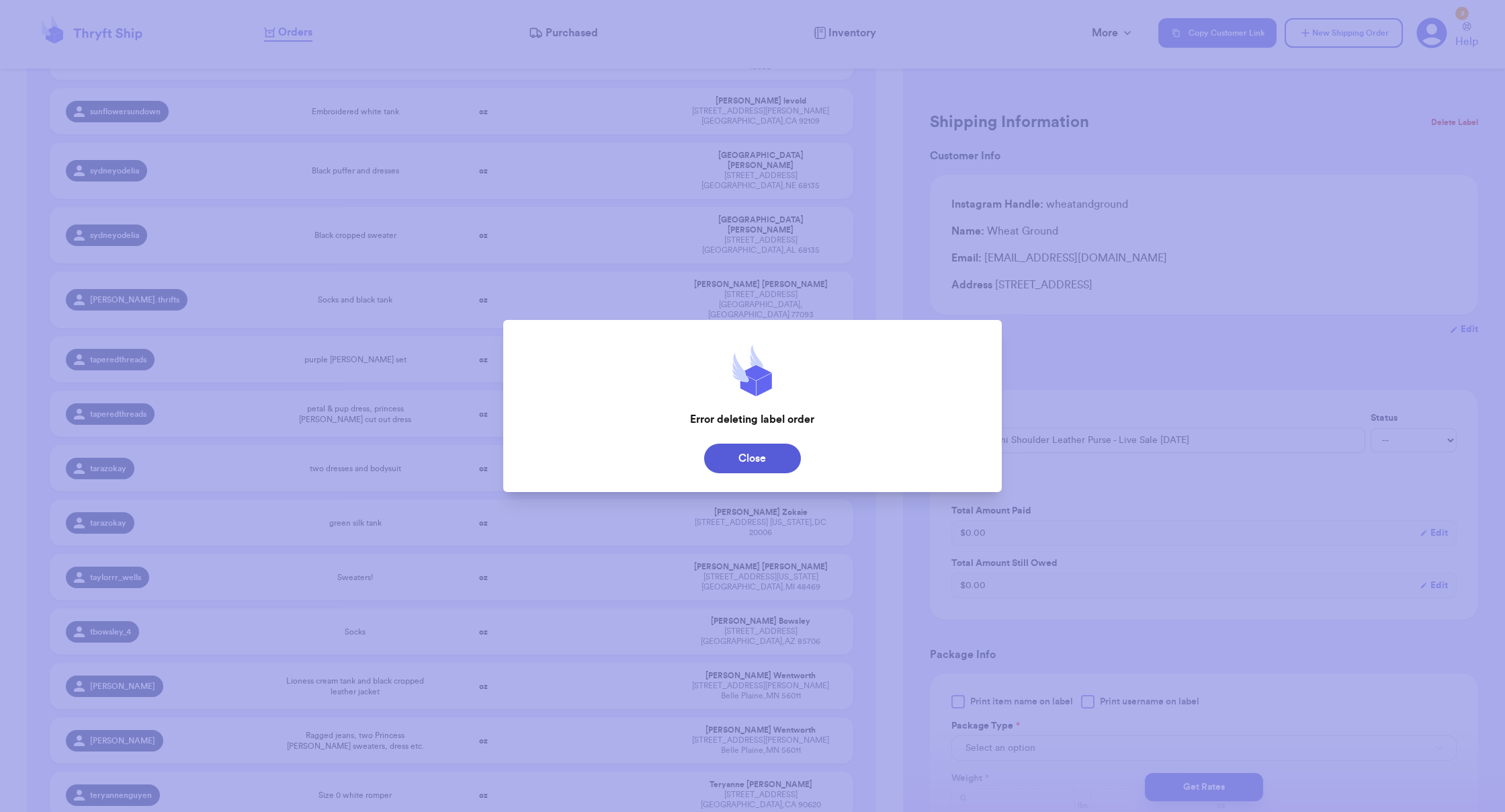
click at [745, 472] on button "Close" at bounding box center [752, 458] width 97 height 30
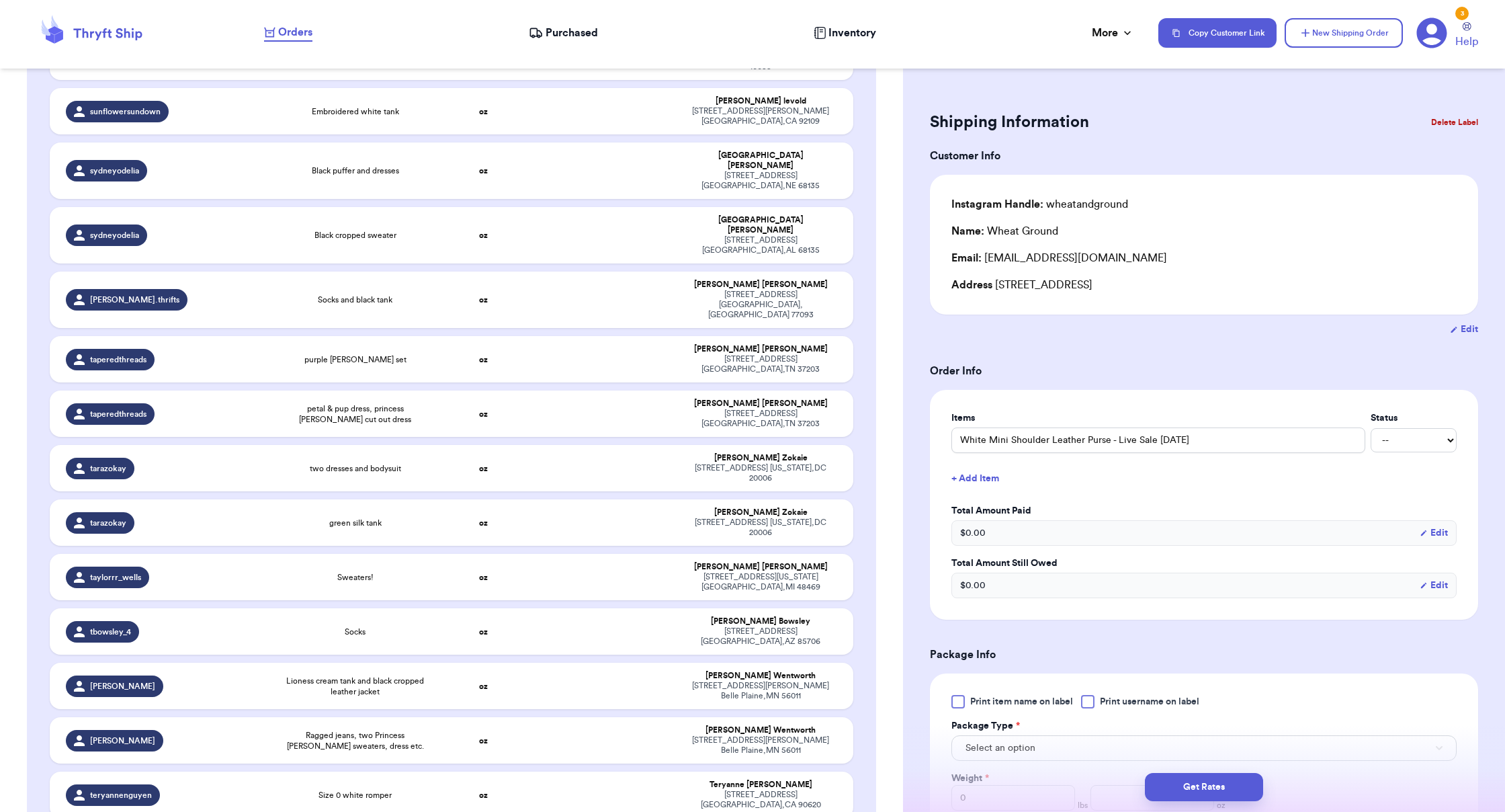
click at [941, 126] on button "Delete Label" at bounding box center [1454, 122] width 57 height 30
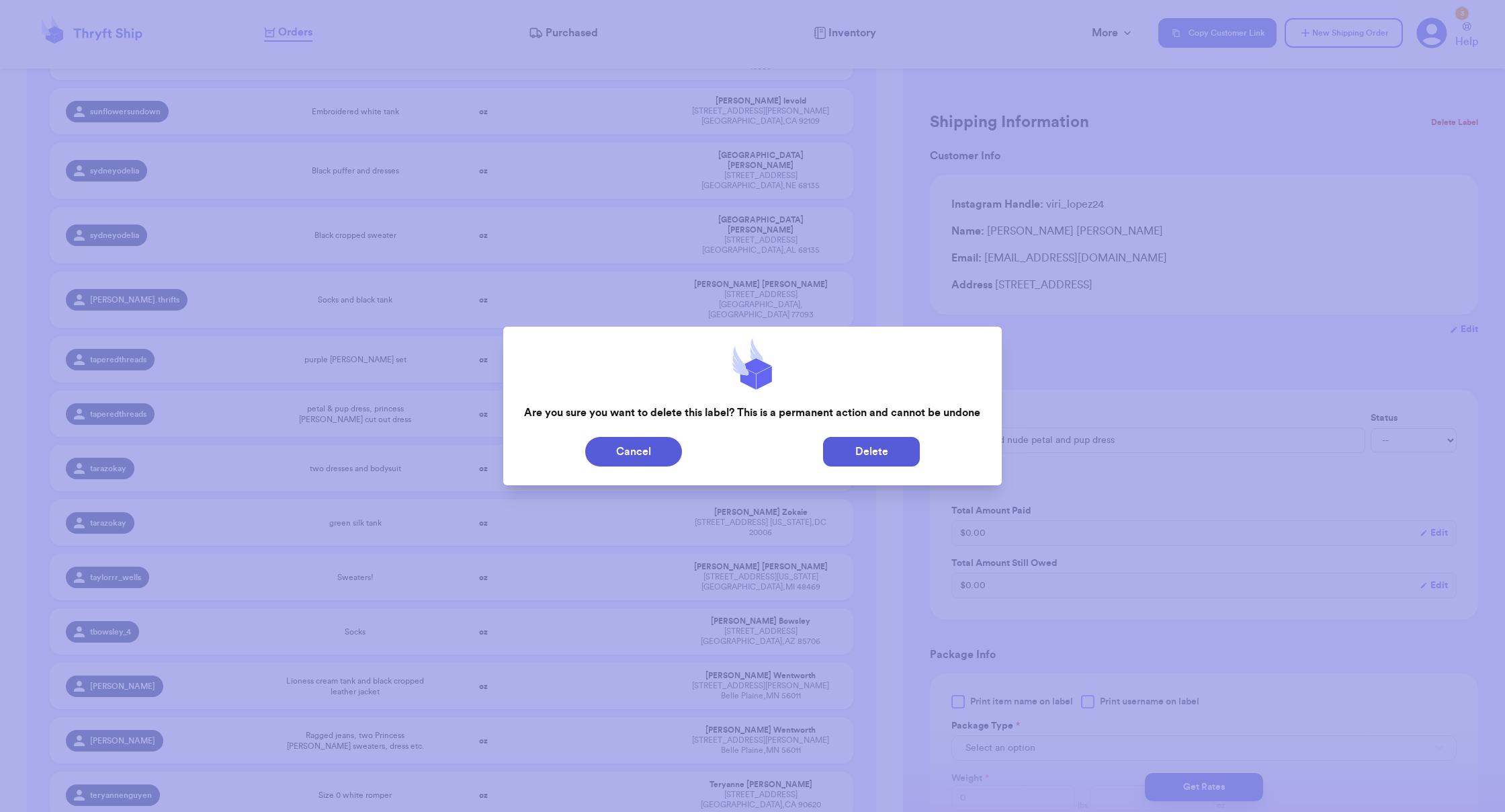
click at [852, 448] on button "Delete" at bounding box center [871, 451] width 97 height 30
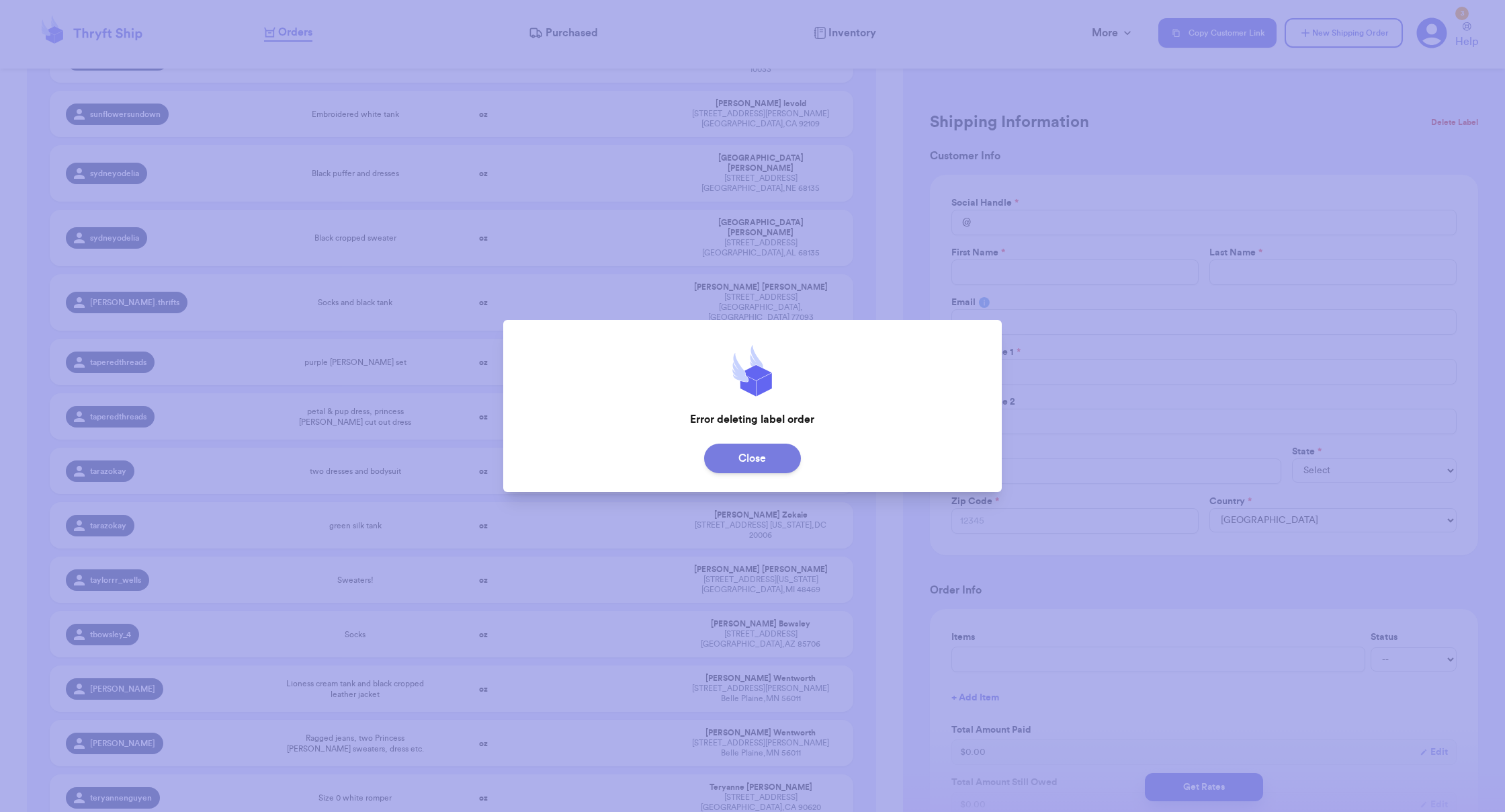
click at [775, 454] on button "Close" at bounding box center [752, 458] width 97 height 30
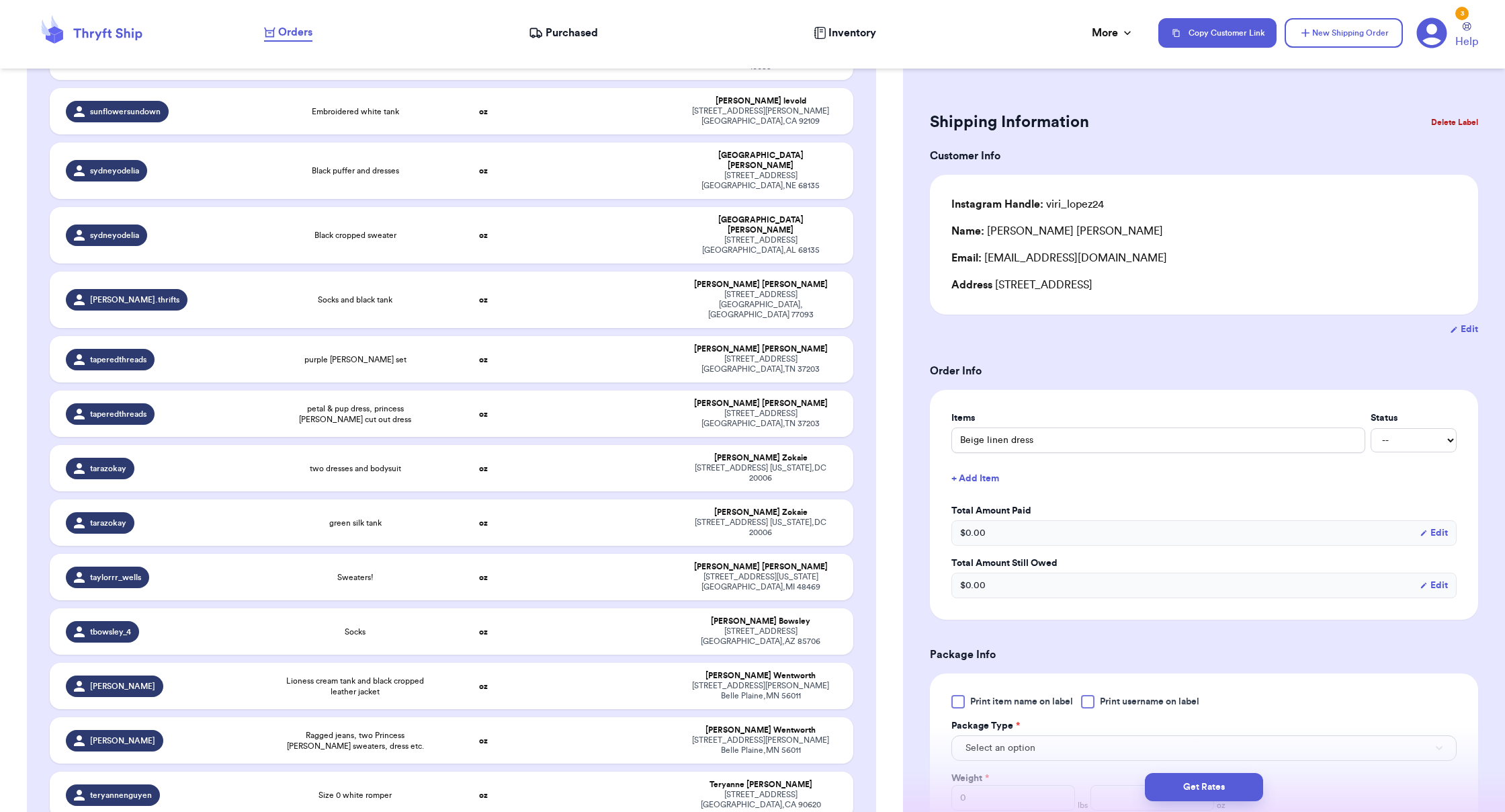
click at [941, 113] on button "Delete Label" at bounding box center [1454, 122] width 57 height 30
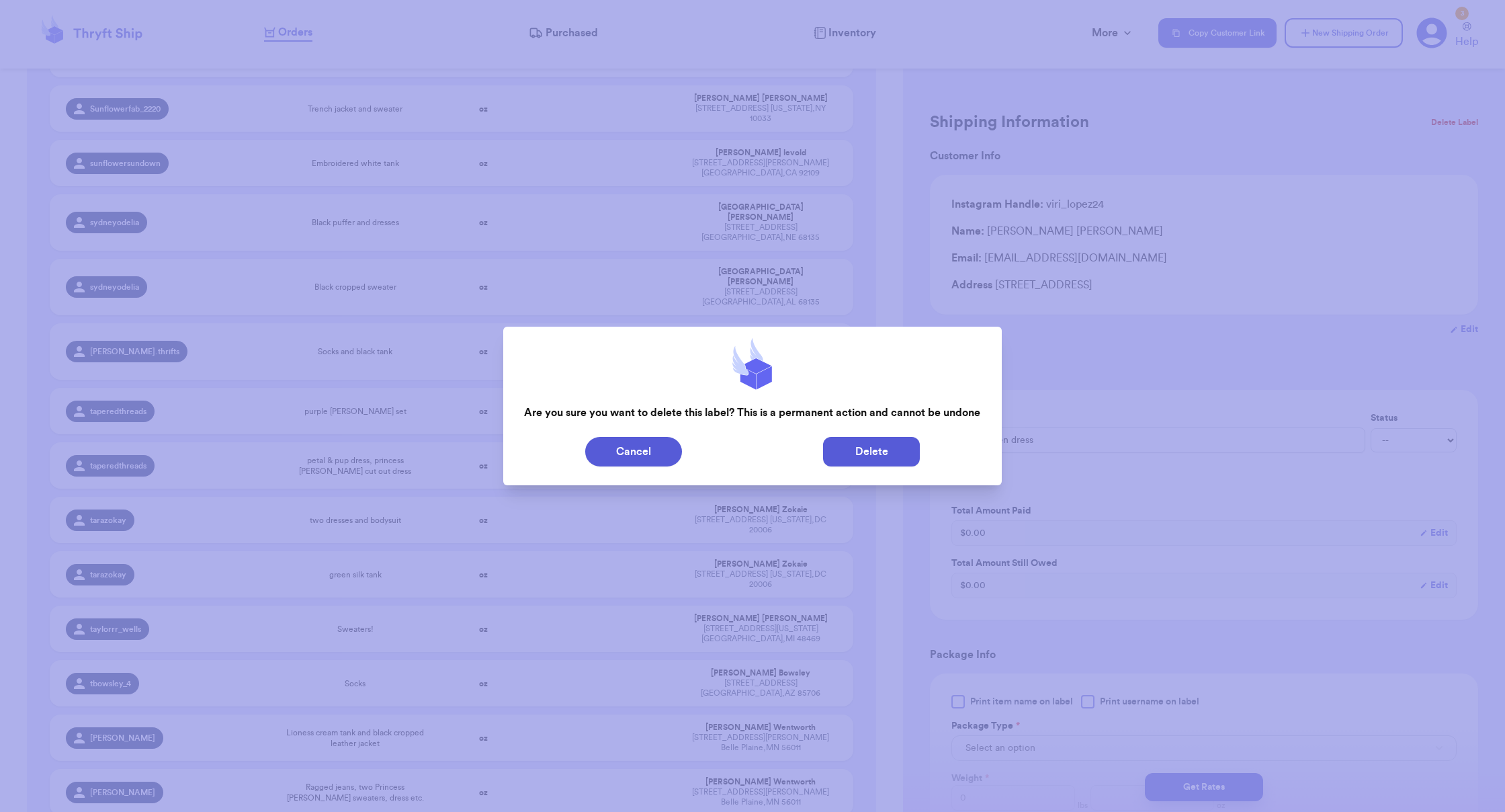
click at [889, 457] on button "Delete" at bounding box center [871, 451] width 97 height 30
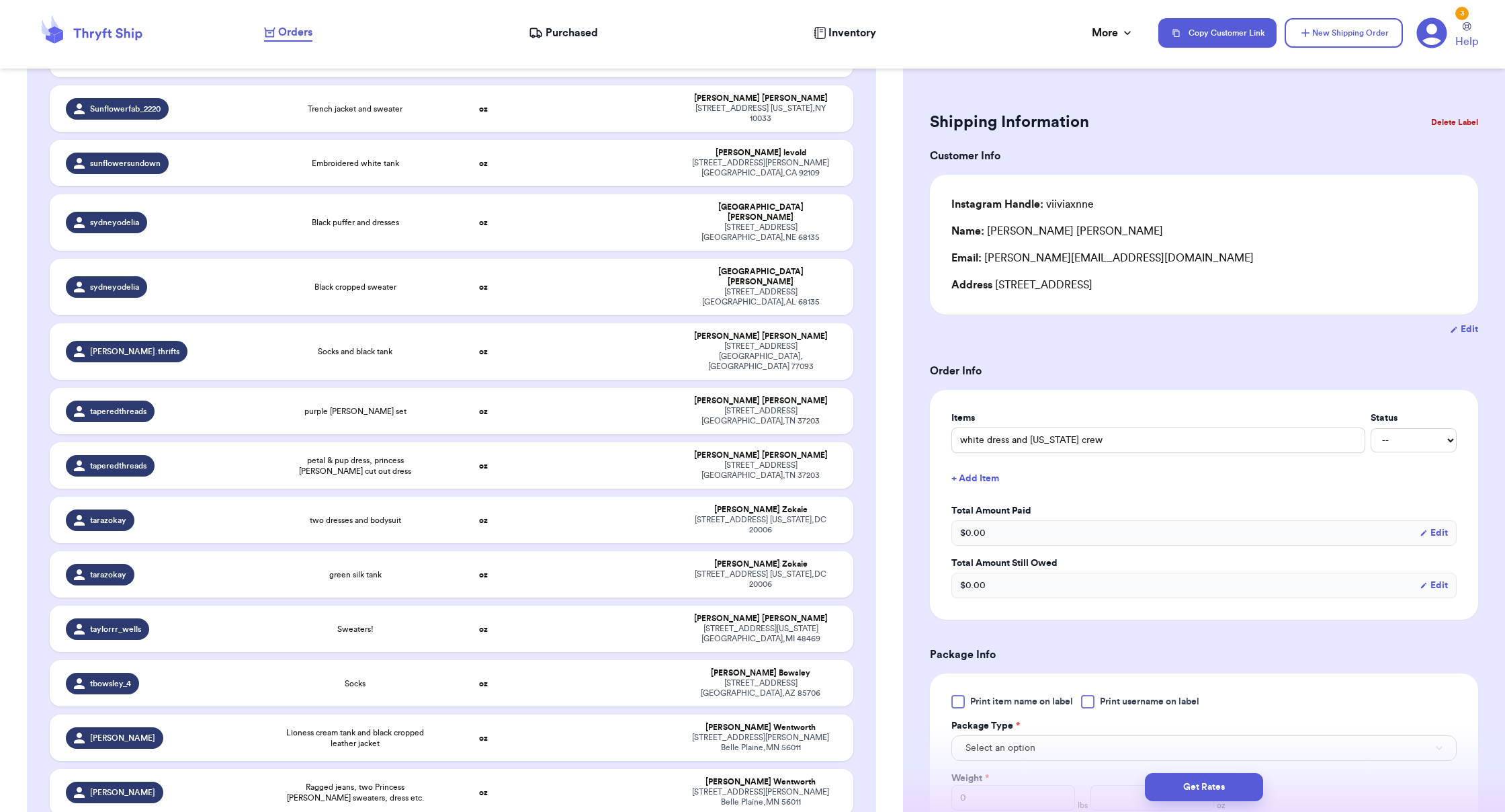
click at [941, 125] on button "Delete Label" at bounding box center [1454, 122] width 57 height 30
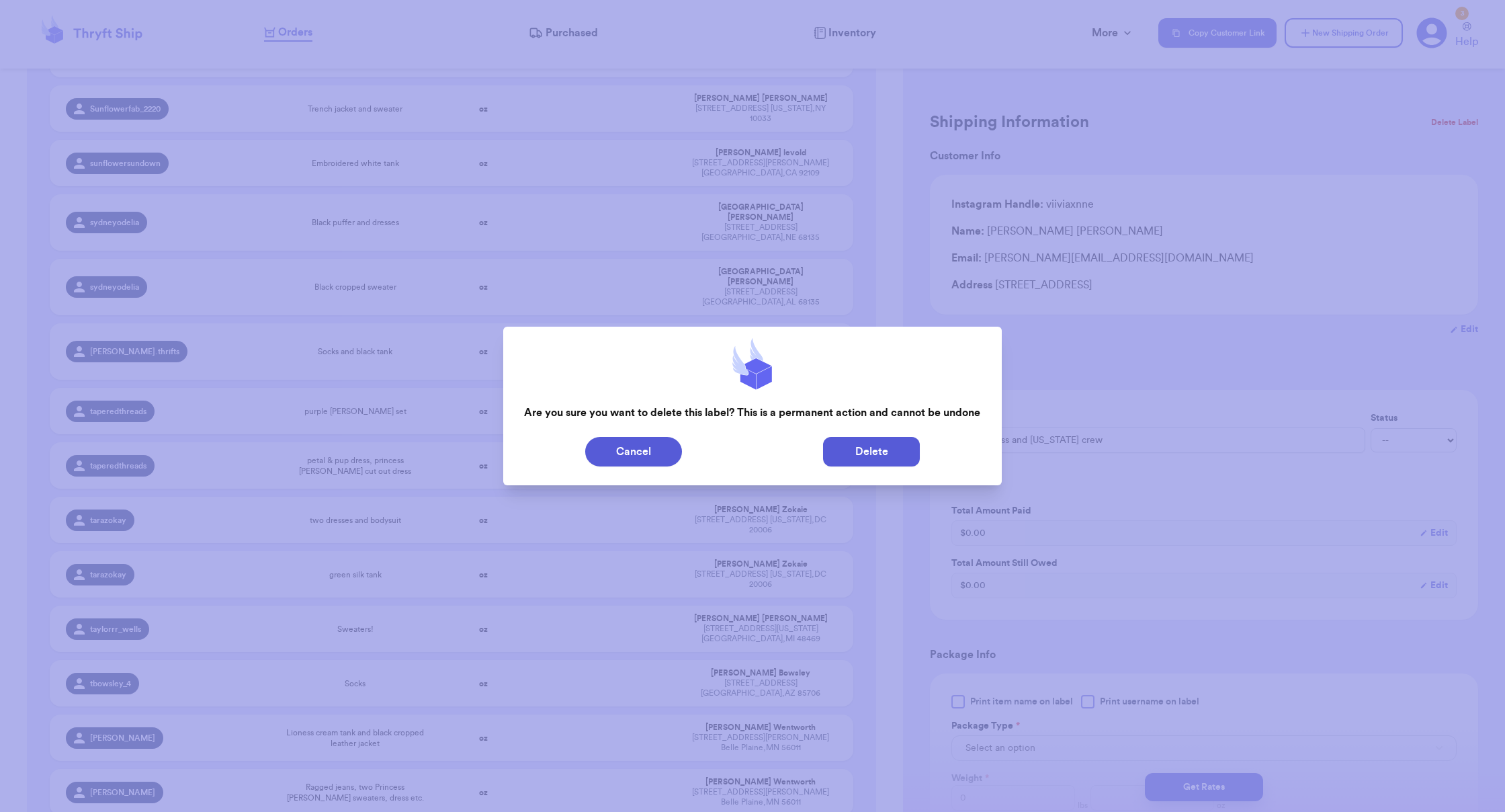
click at [869, 451] on button "Delete" at bounding box center [871, 451] width 97 height 30
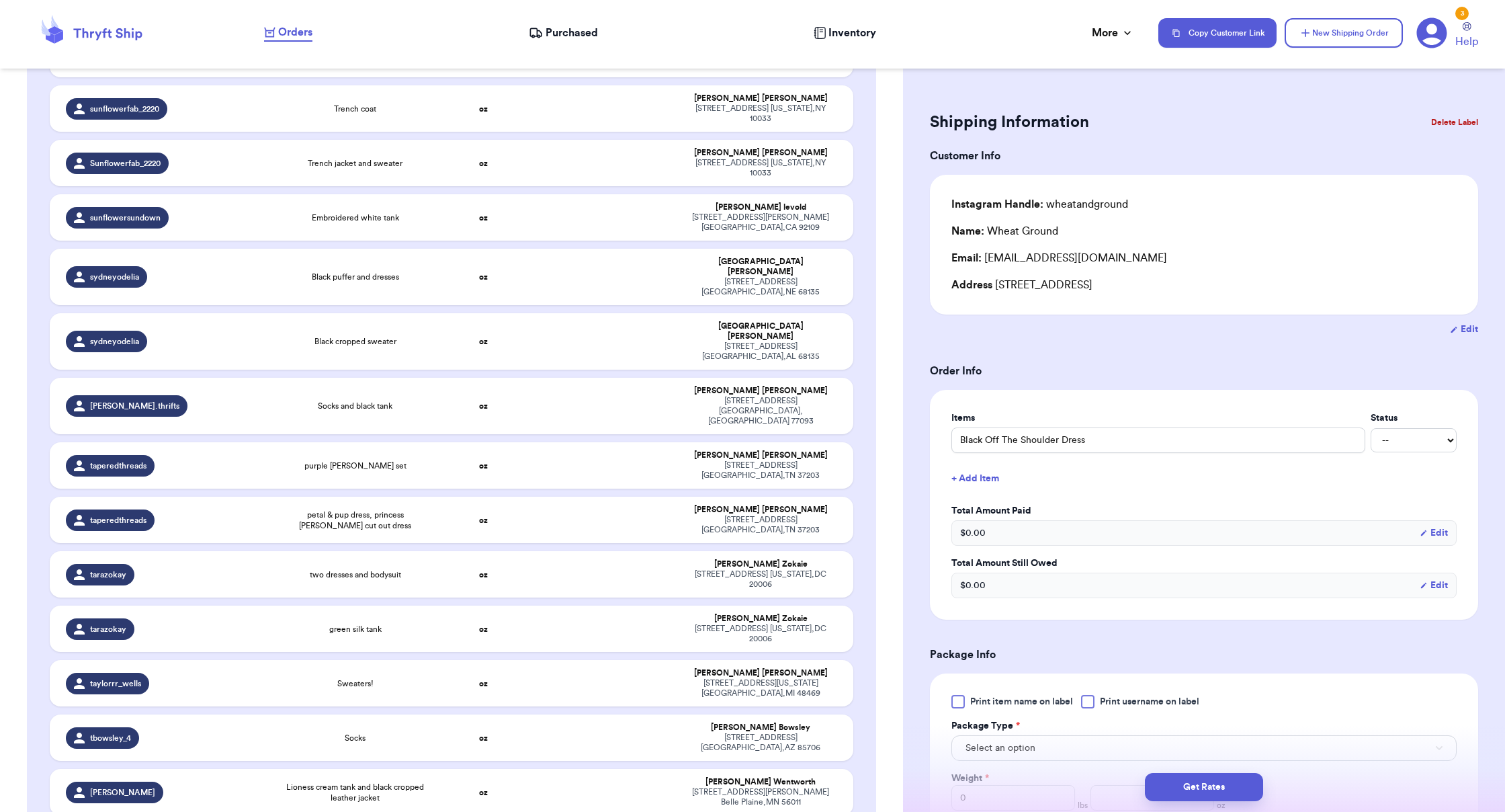
scroll to position [36702, 0]
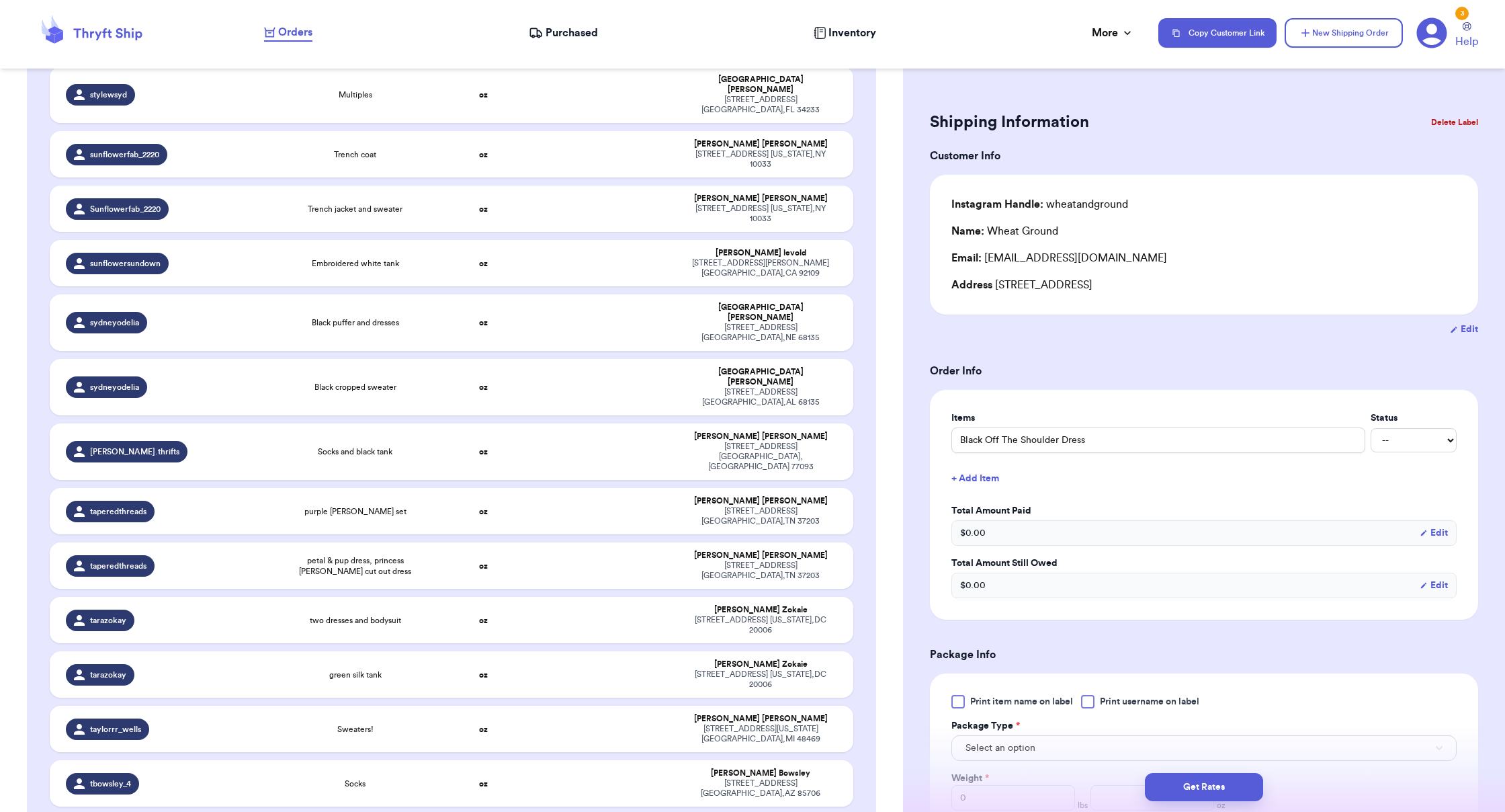
click at [941, 110] on button "Delete Label" at bounding box center [1454, 122] width 57 height 30
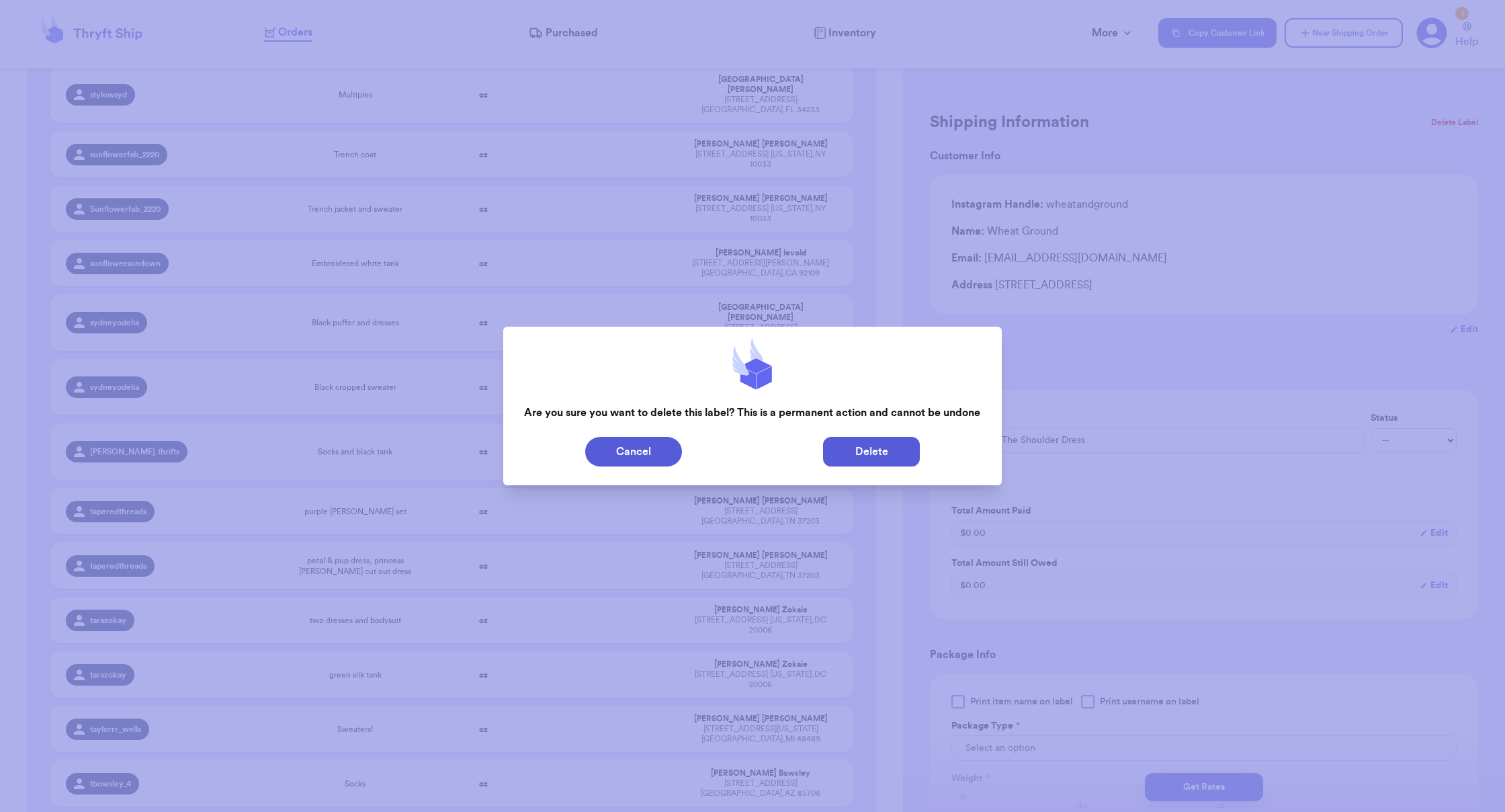
click at [888, 453] on button "Delete" at bounding box center [871, 451] width 97 height 30
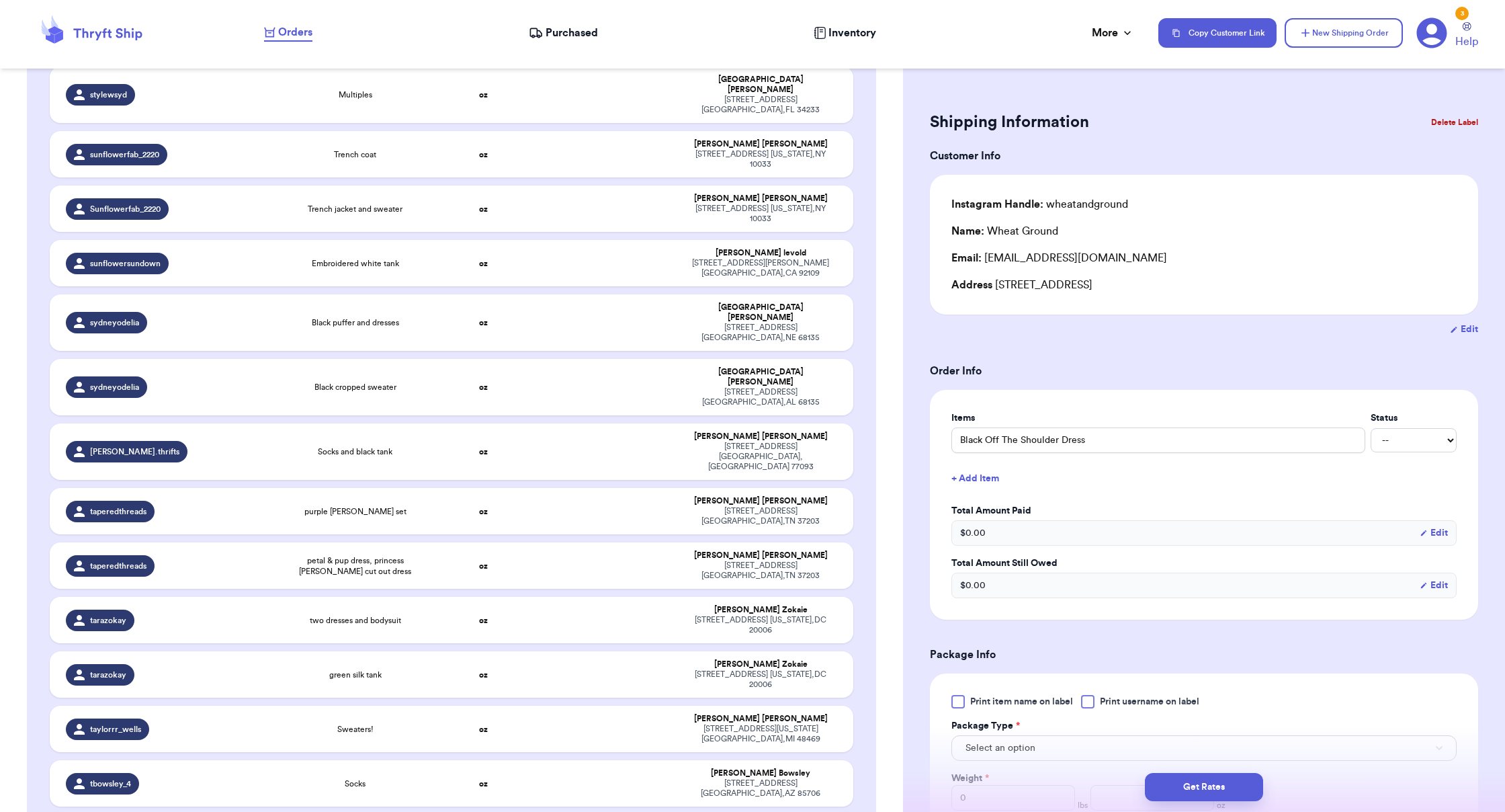
scroll to position [36654, 0]
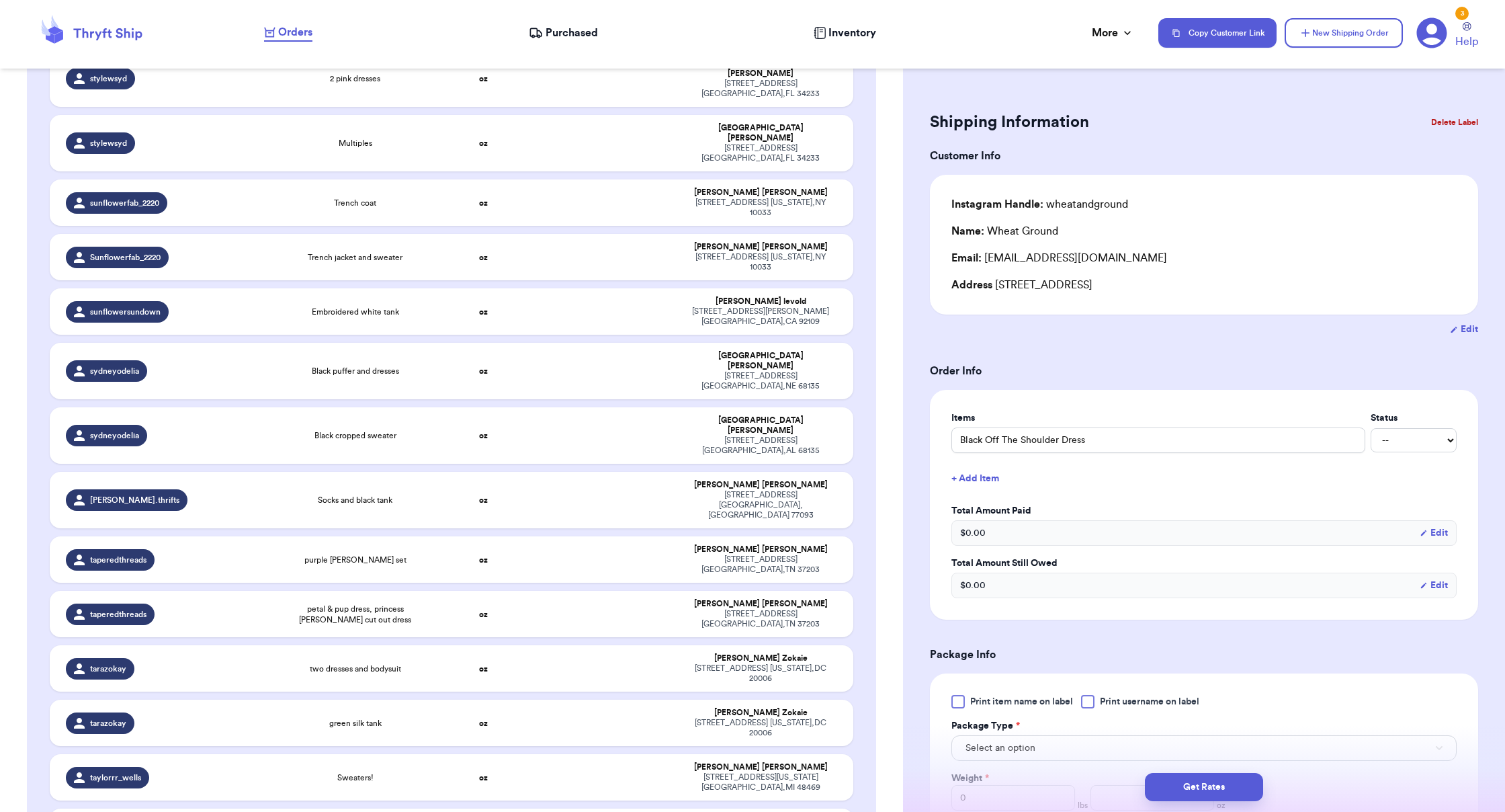
drag, startPoint x: 778, startPoint y: 553, endPoint x: 858, endPoint y: 532, distance: 82.7
click at [941, 115] on button "Delete Label" at bounding box center [1454, 122] width 57 height 30
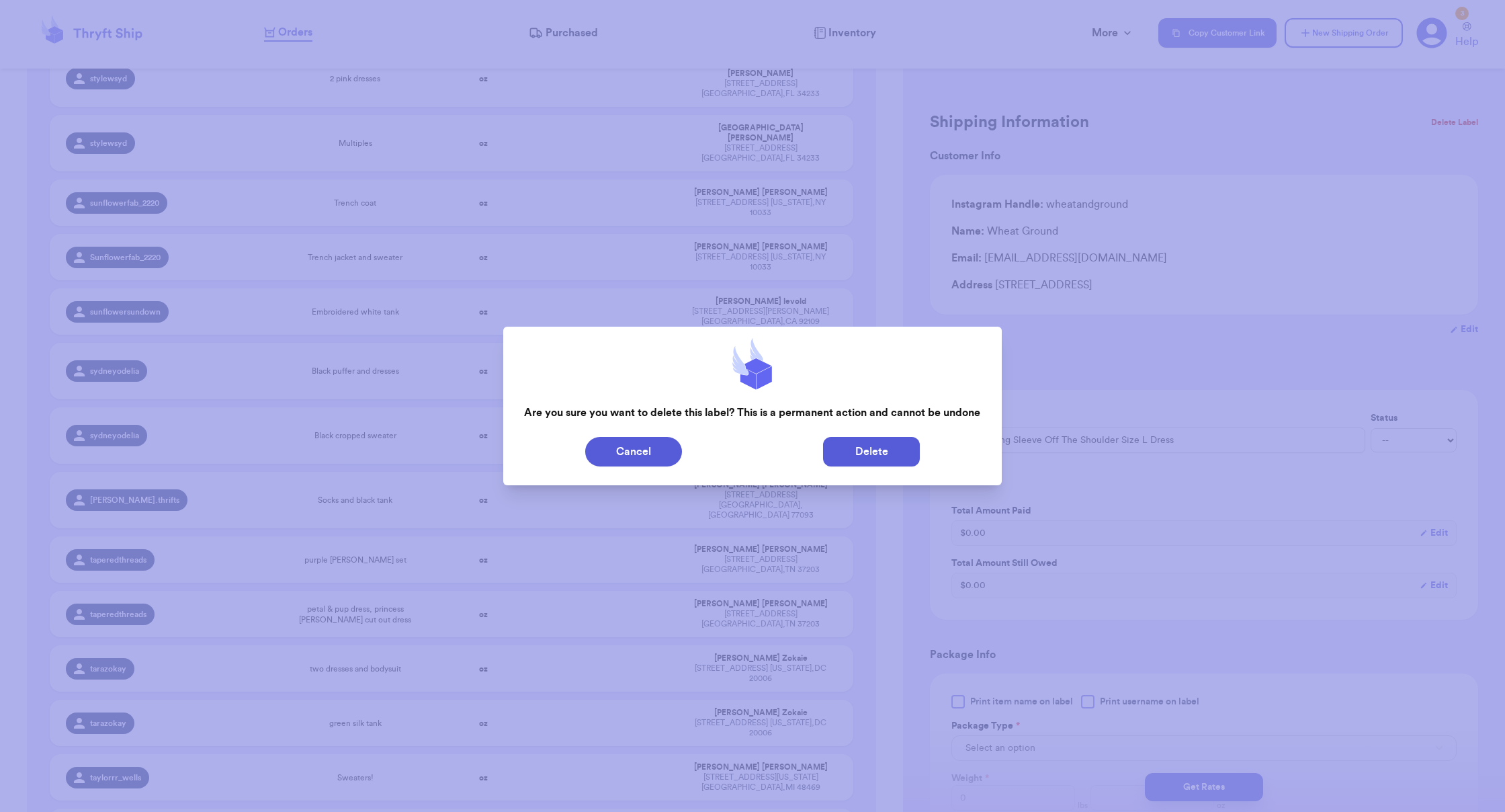
click at [889, 455] on button "Delete" at bounding box center [871, 451] width 97 height 30
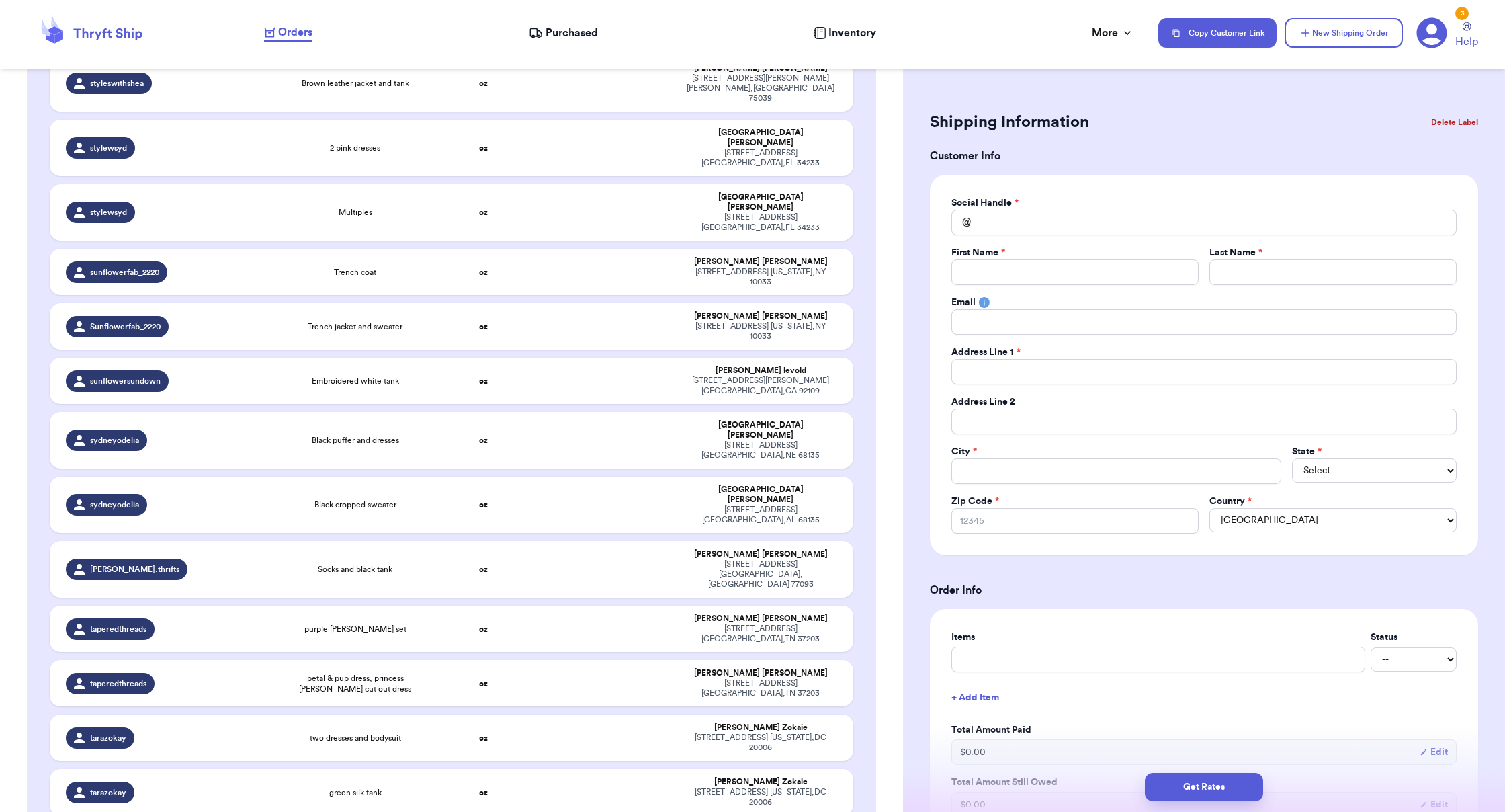
scroll to position [36586, 0]
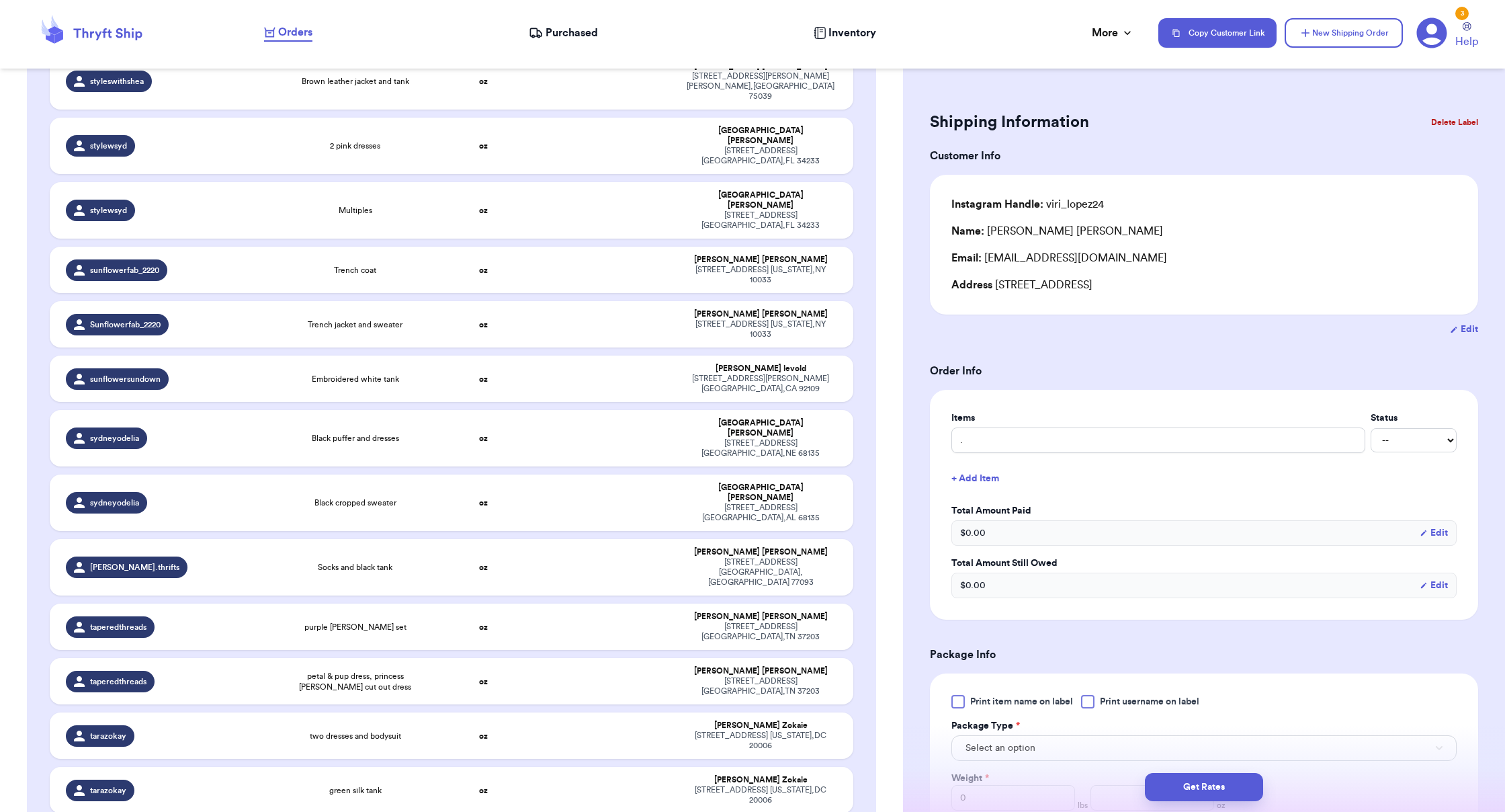
click at [941, 127] on button "Delete Label" at bounding box center [1454, 122] width 57 height 30
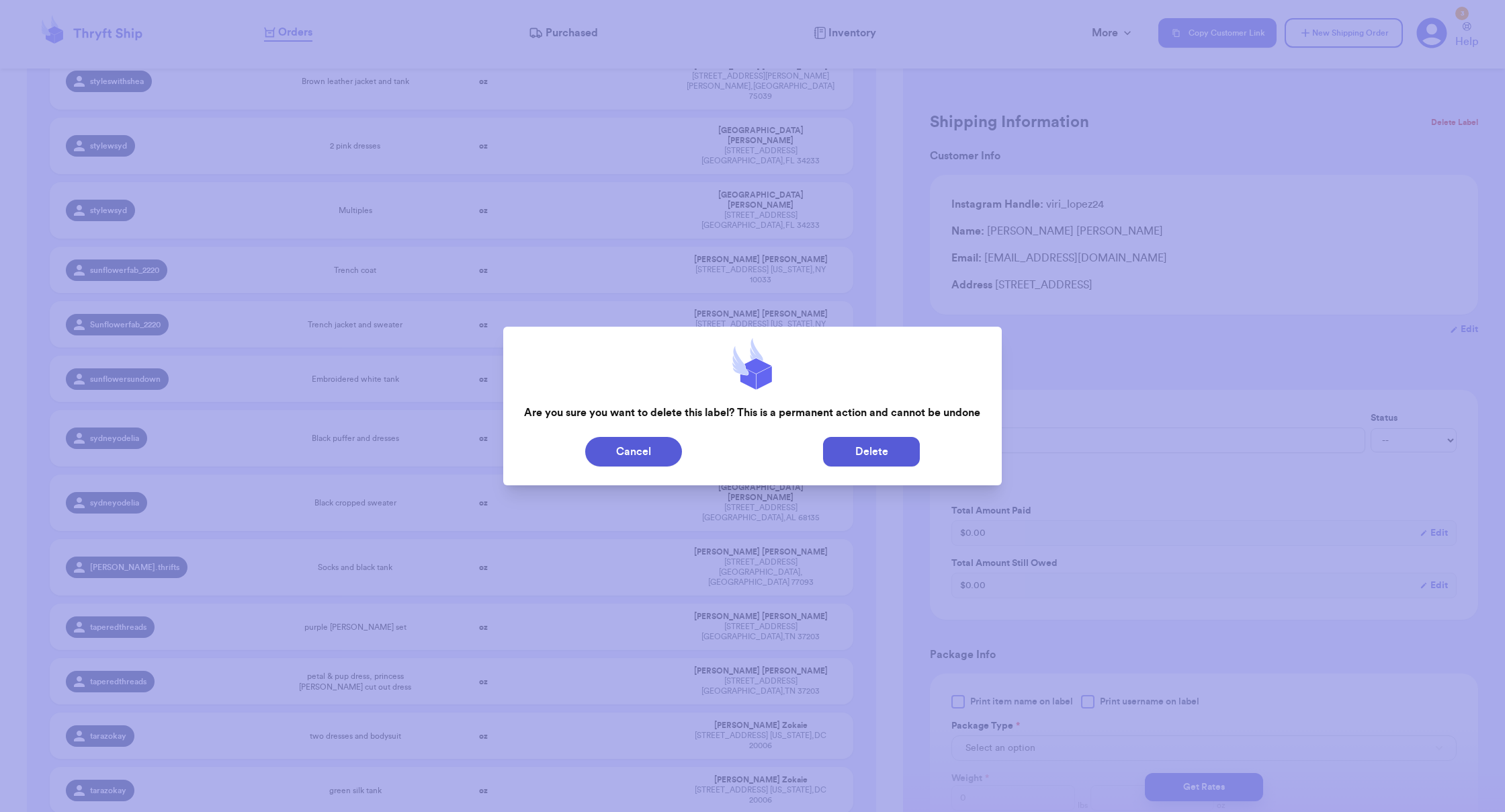
click at [882, 452] on button "Delete" at bounding box center [871, 451] width 97 height 30
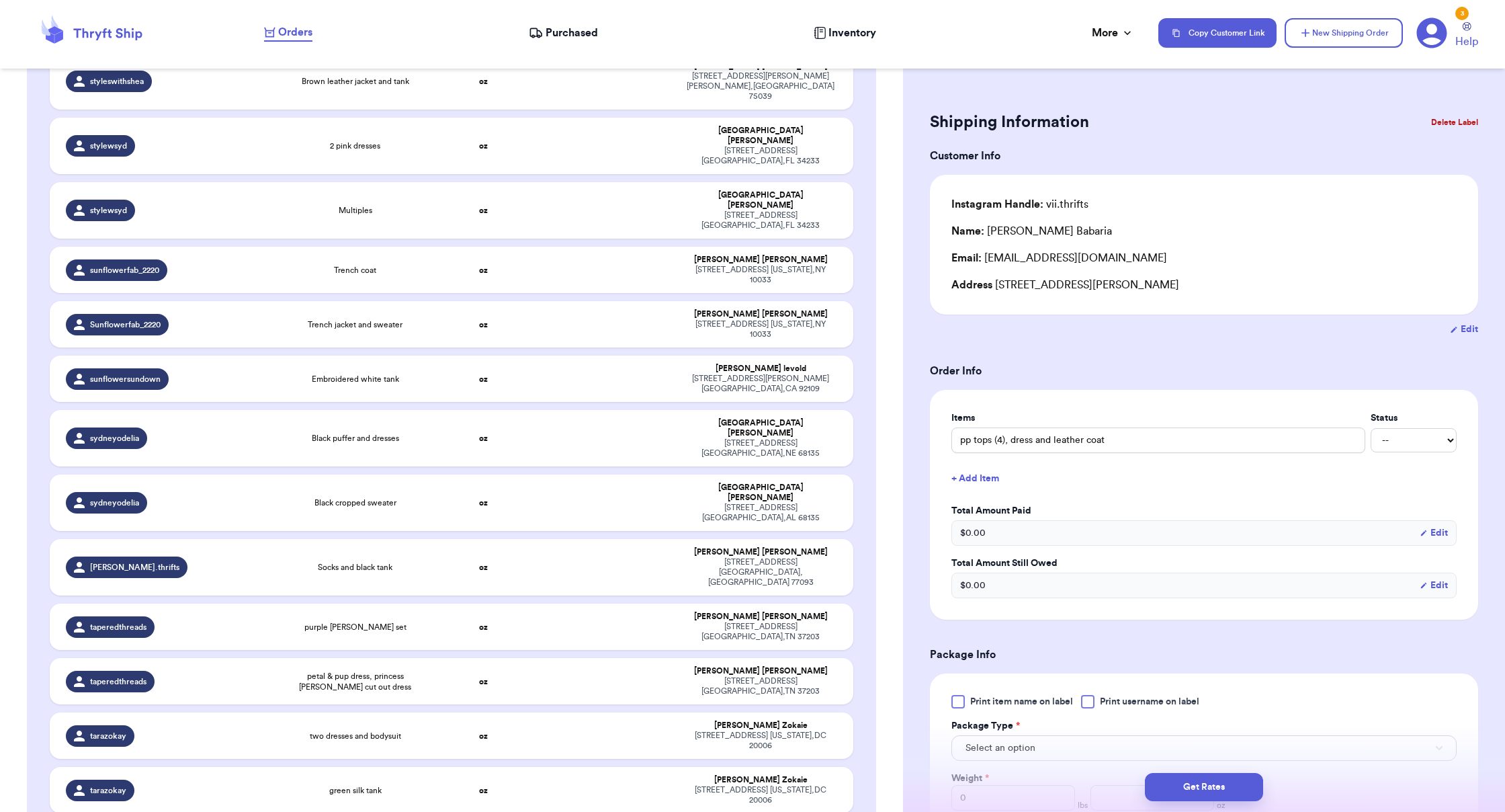
click at [941, 120] on button "Delete Label" at bounding box center [1454, 122] width 57 height 30
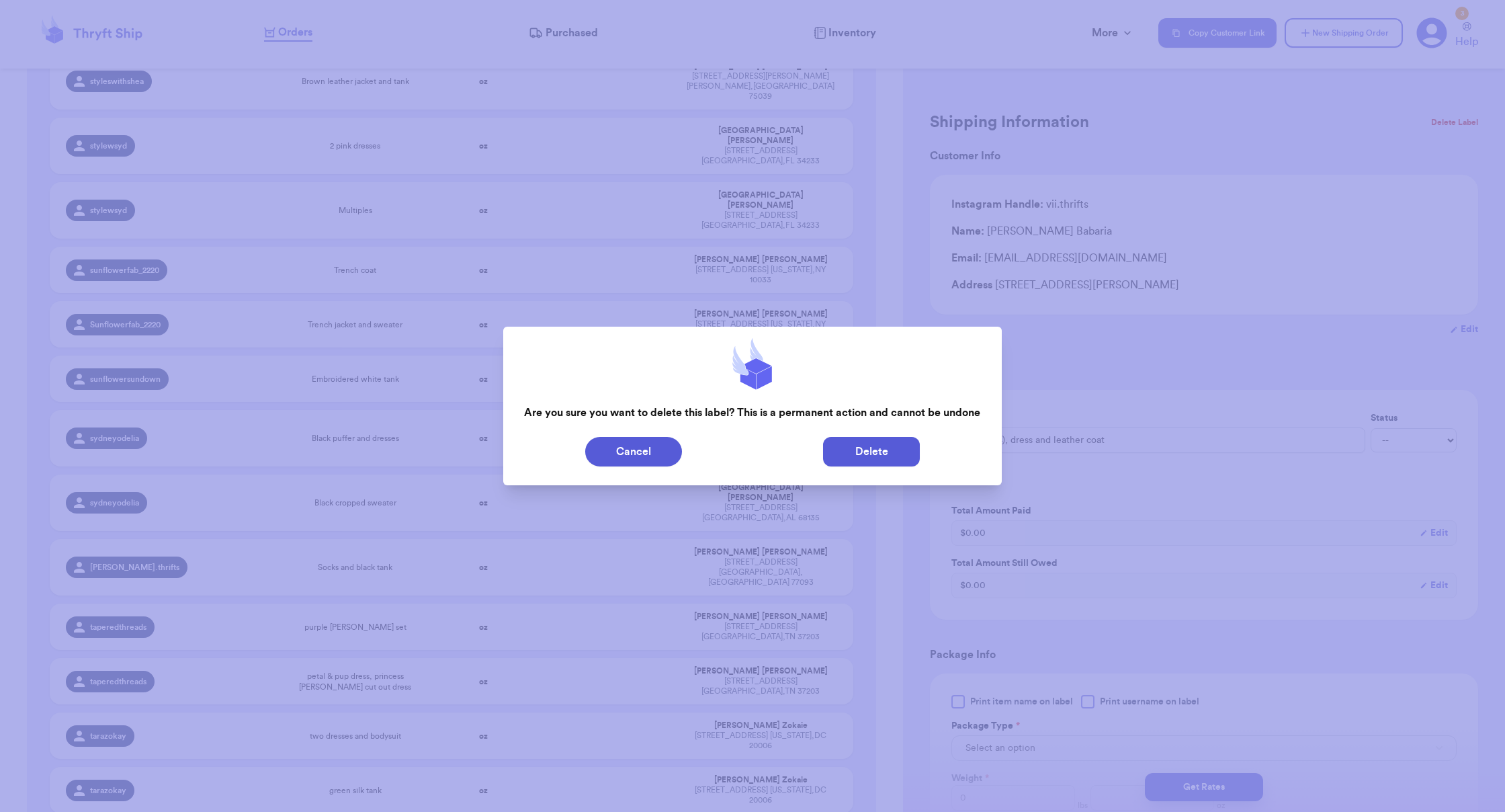
scroll to position [36565, 0]
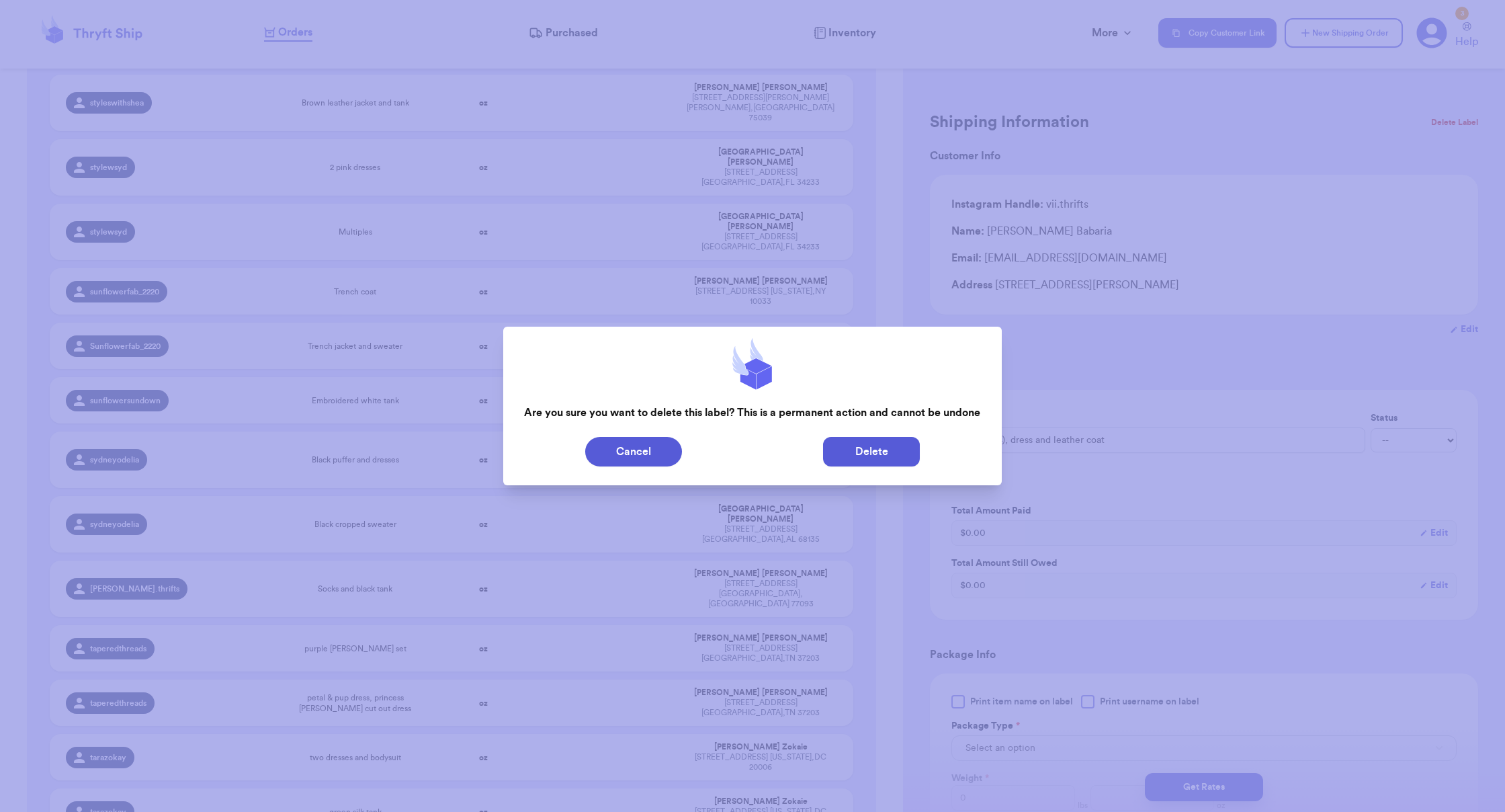
click at [890, 455] on button "Delete" at bounding box center [871, 451] width 97 height 30
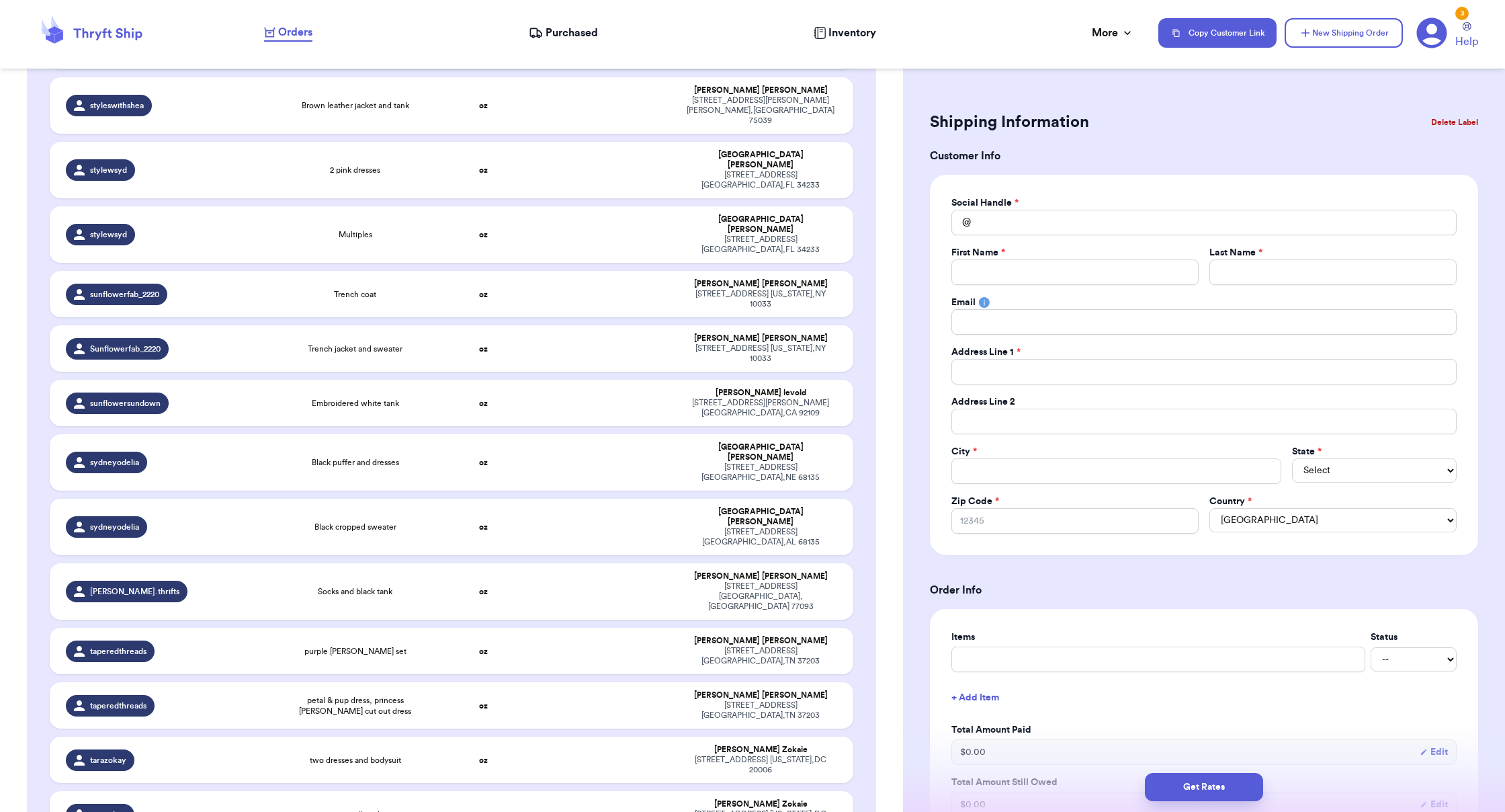
drag, startPoint x: 743, startPoint y: 506, endPoint x: 791, endPoint y: 514, distance: 48.7
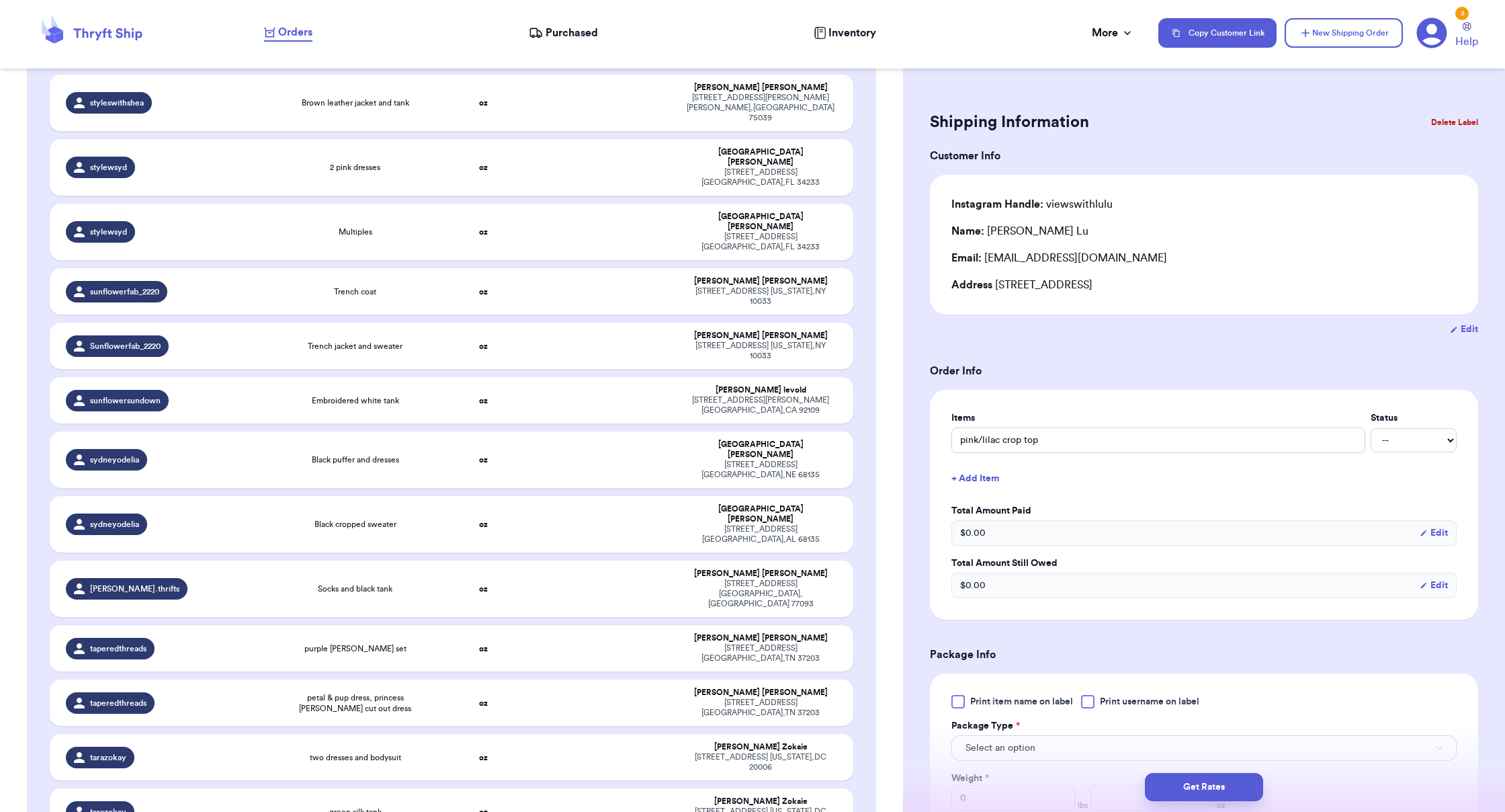
click at [941, 123] on button "Delete Label" at bounding box center [1454, 122] width 57 height 30
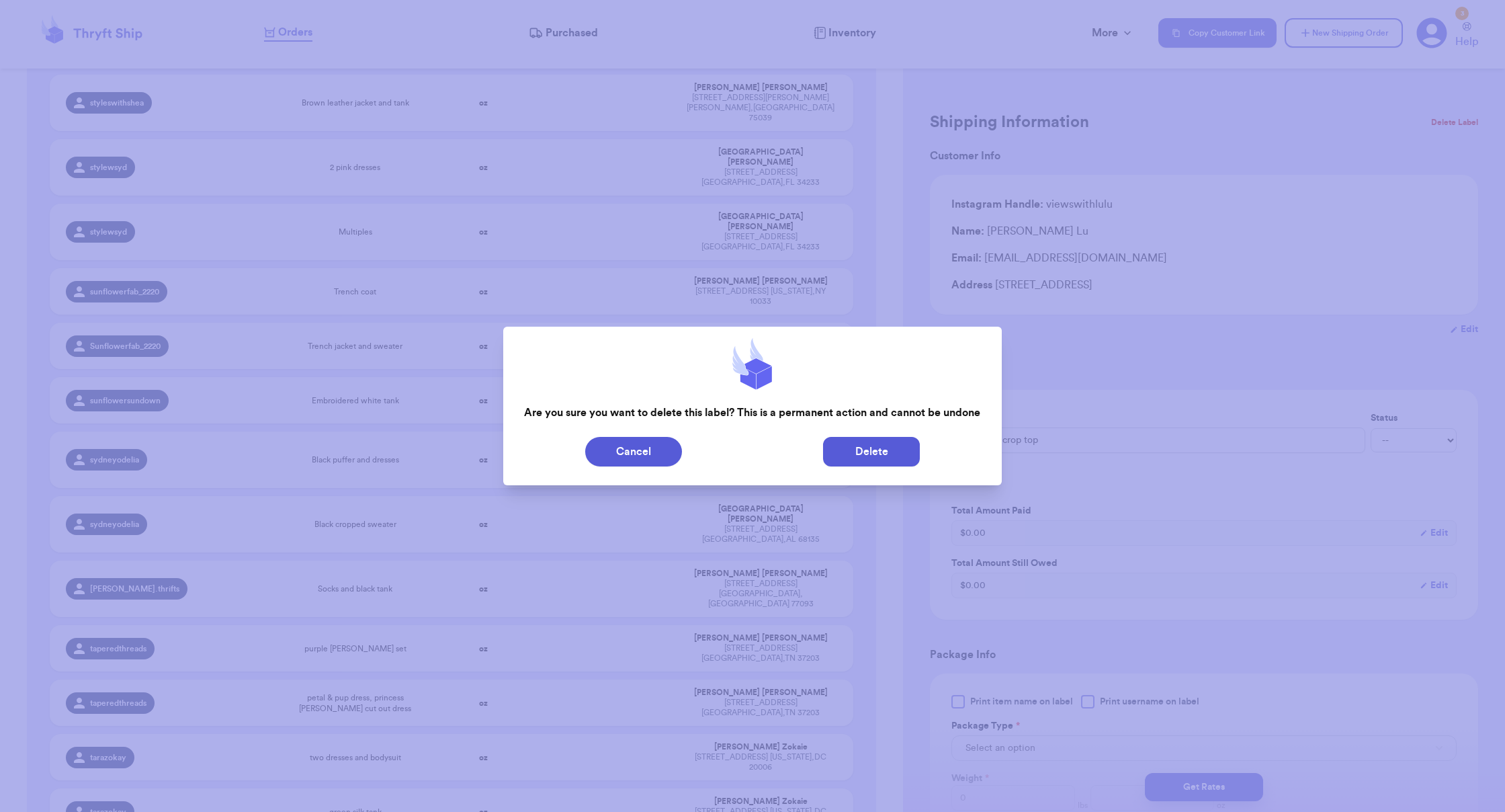
click at [878, 451] on button "Delete" at bounding box center [871, 451] width 97 height 30
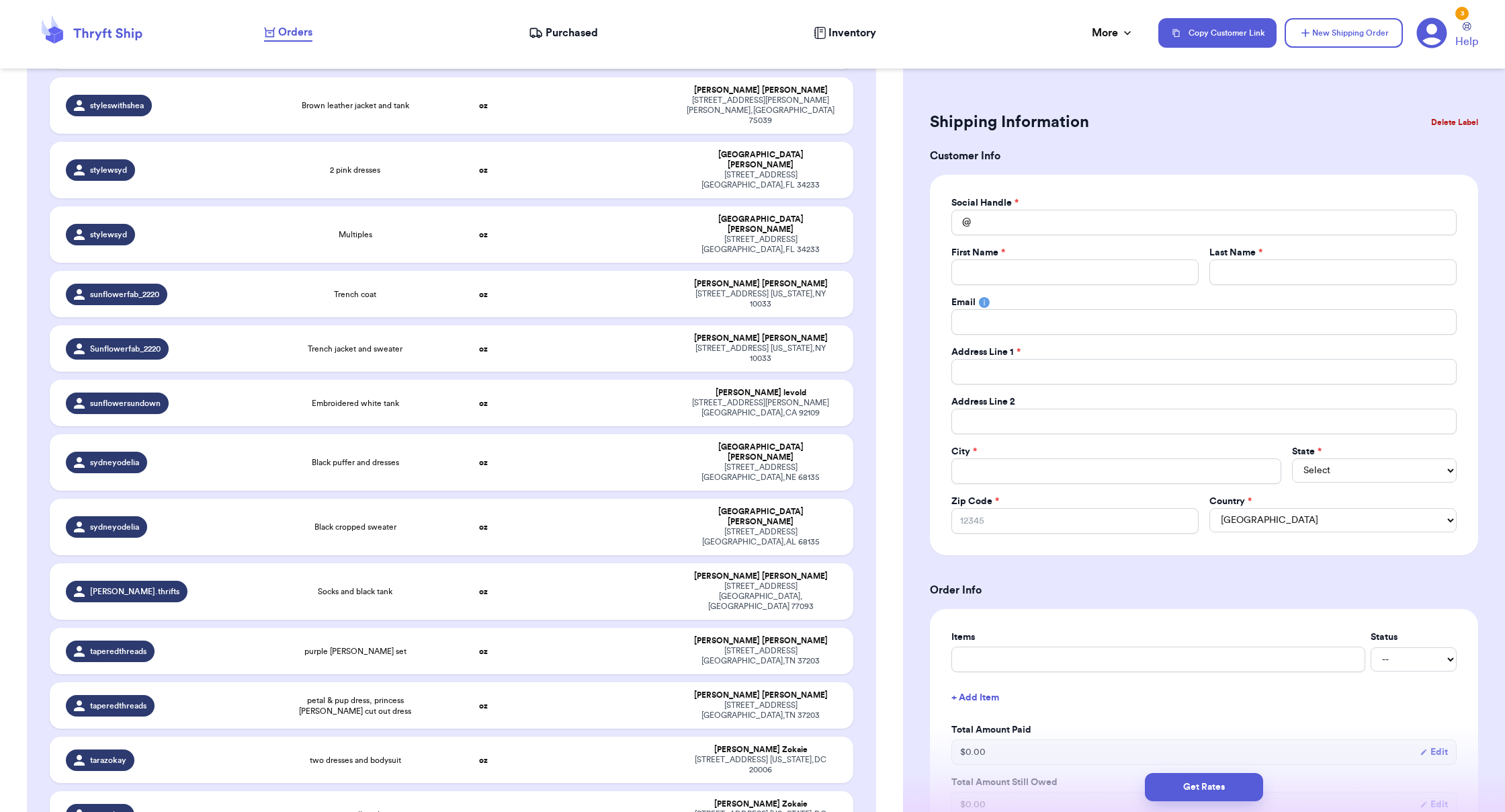
scroll to position [36519, 0]
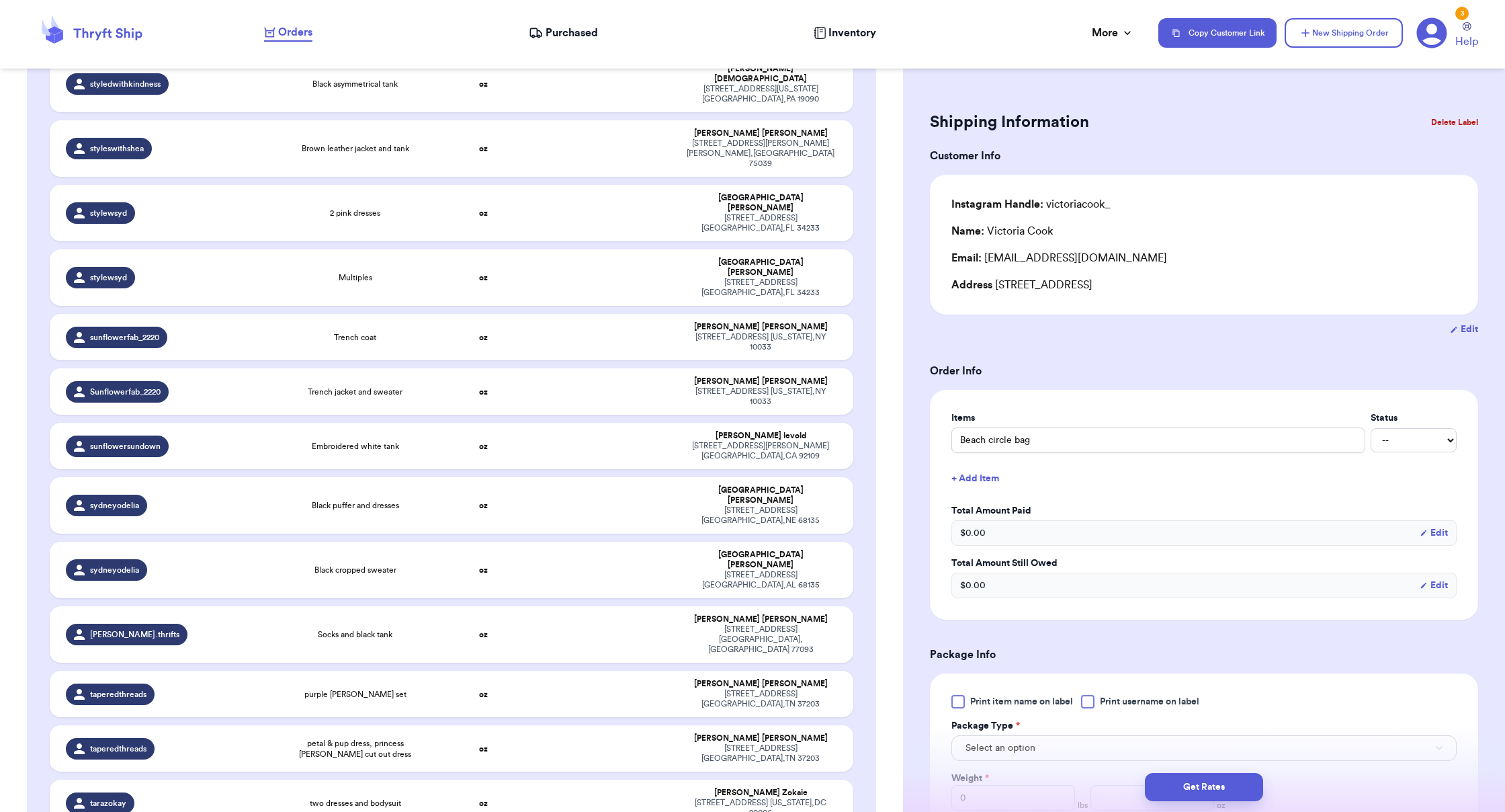
click at [941, 122] on button "Delete Label" at bounding box center [1454, 122] width 57 height 30
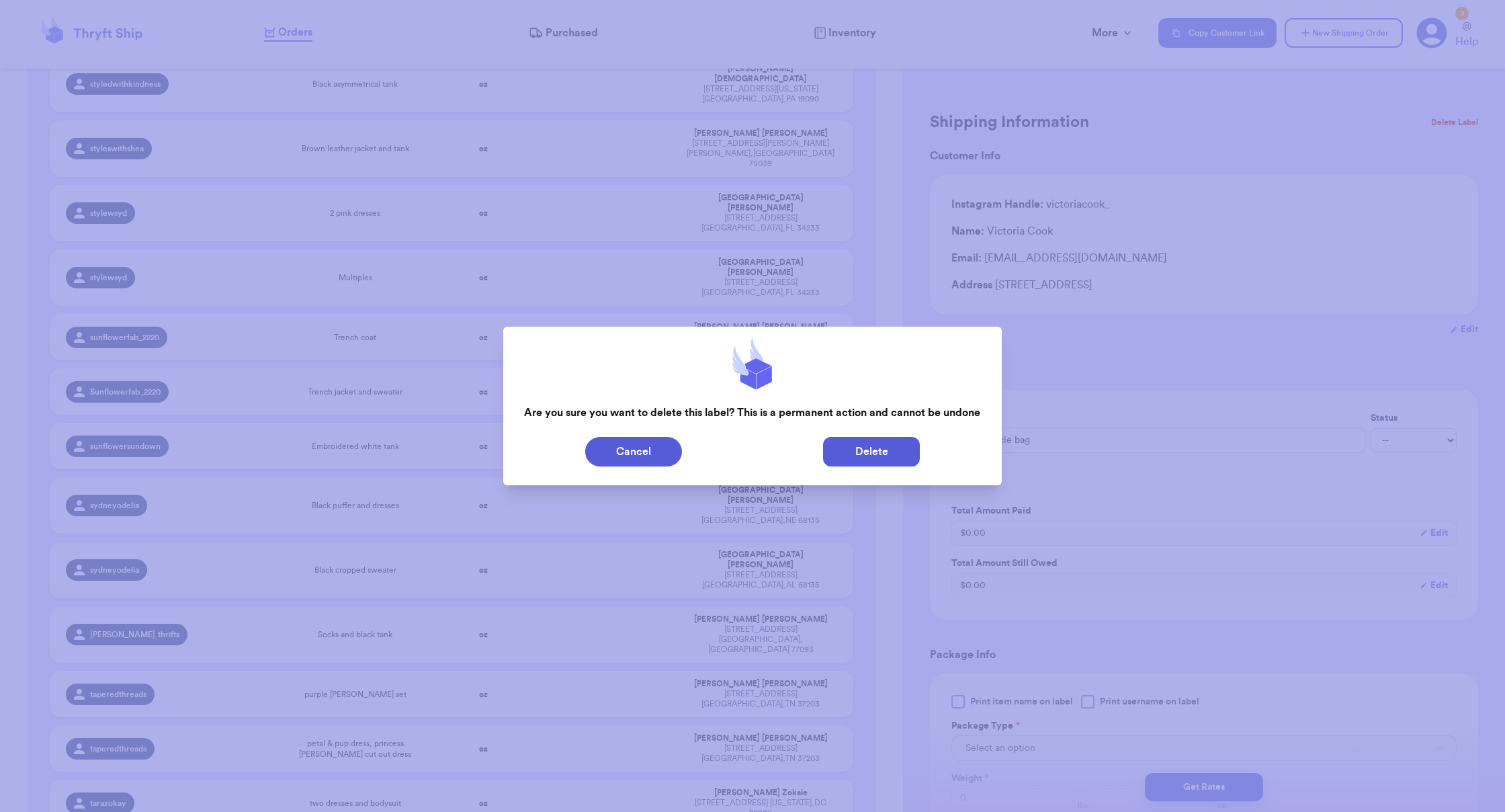
click at [866, 460] on button "Delete" at bounding box center [871, 451] width 97 height 30
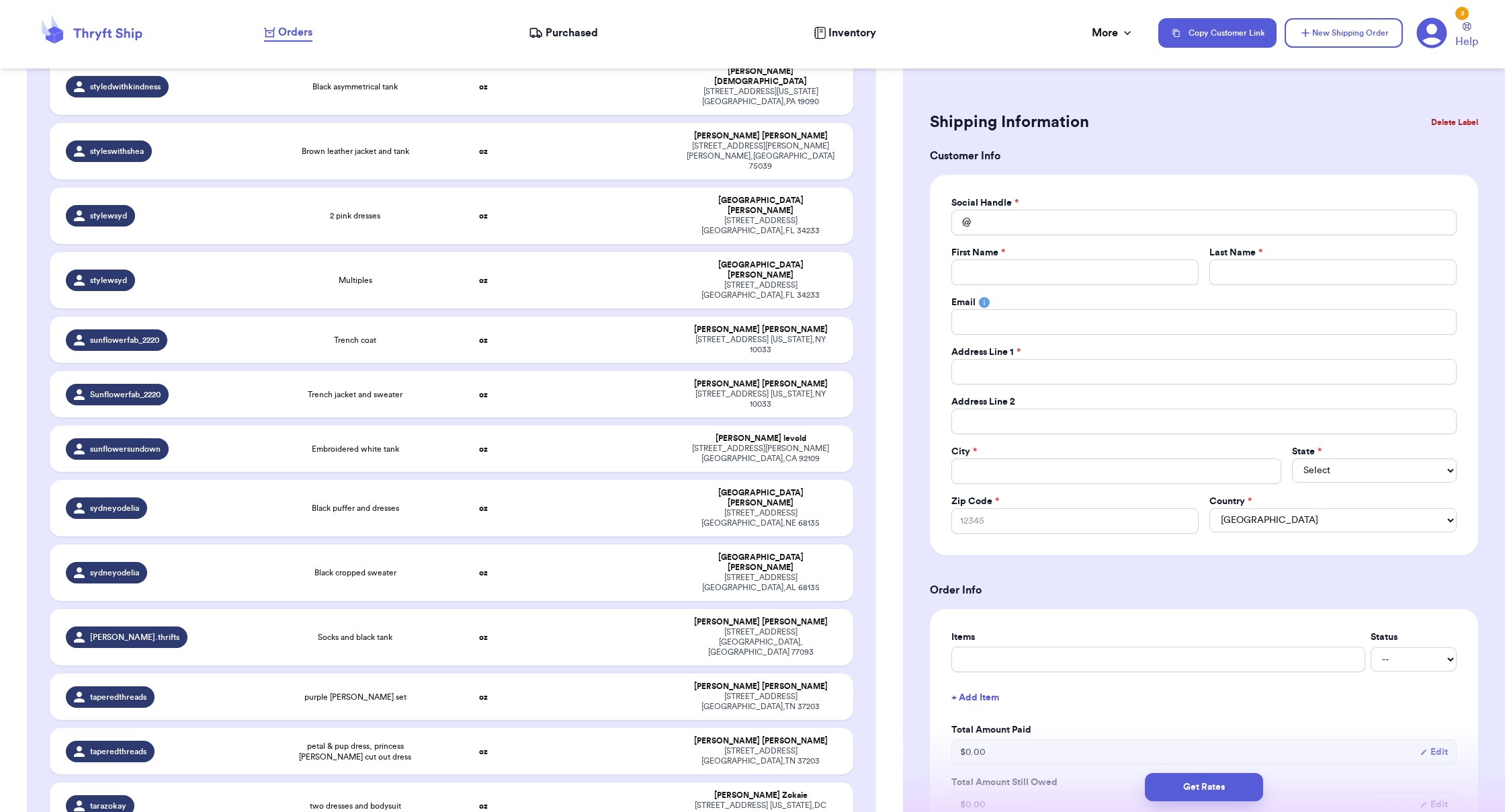
scroll to position [36474, 0]
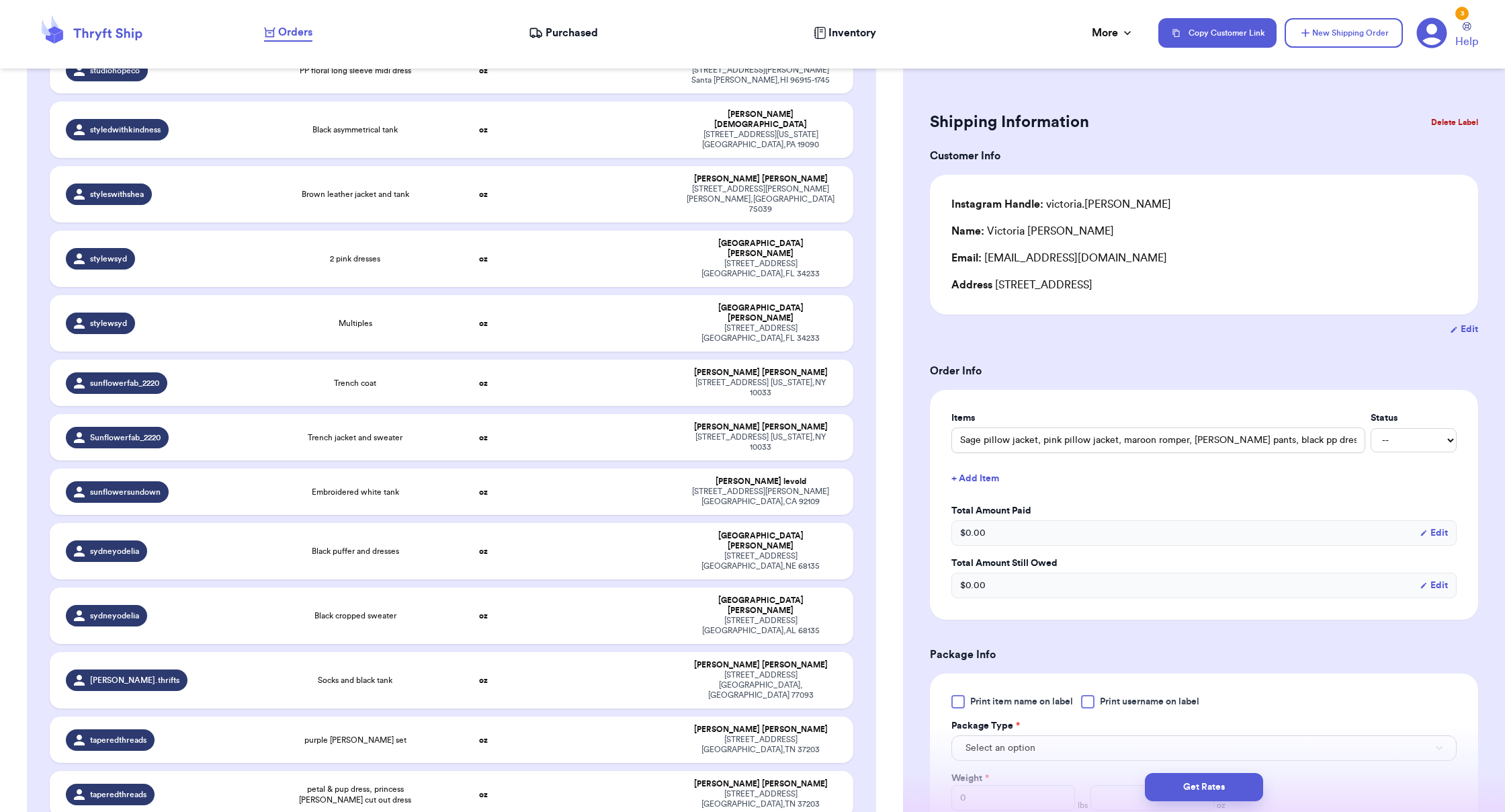
scroll to position [36419, 0]
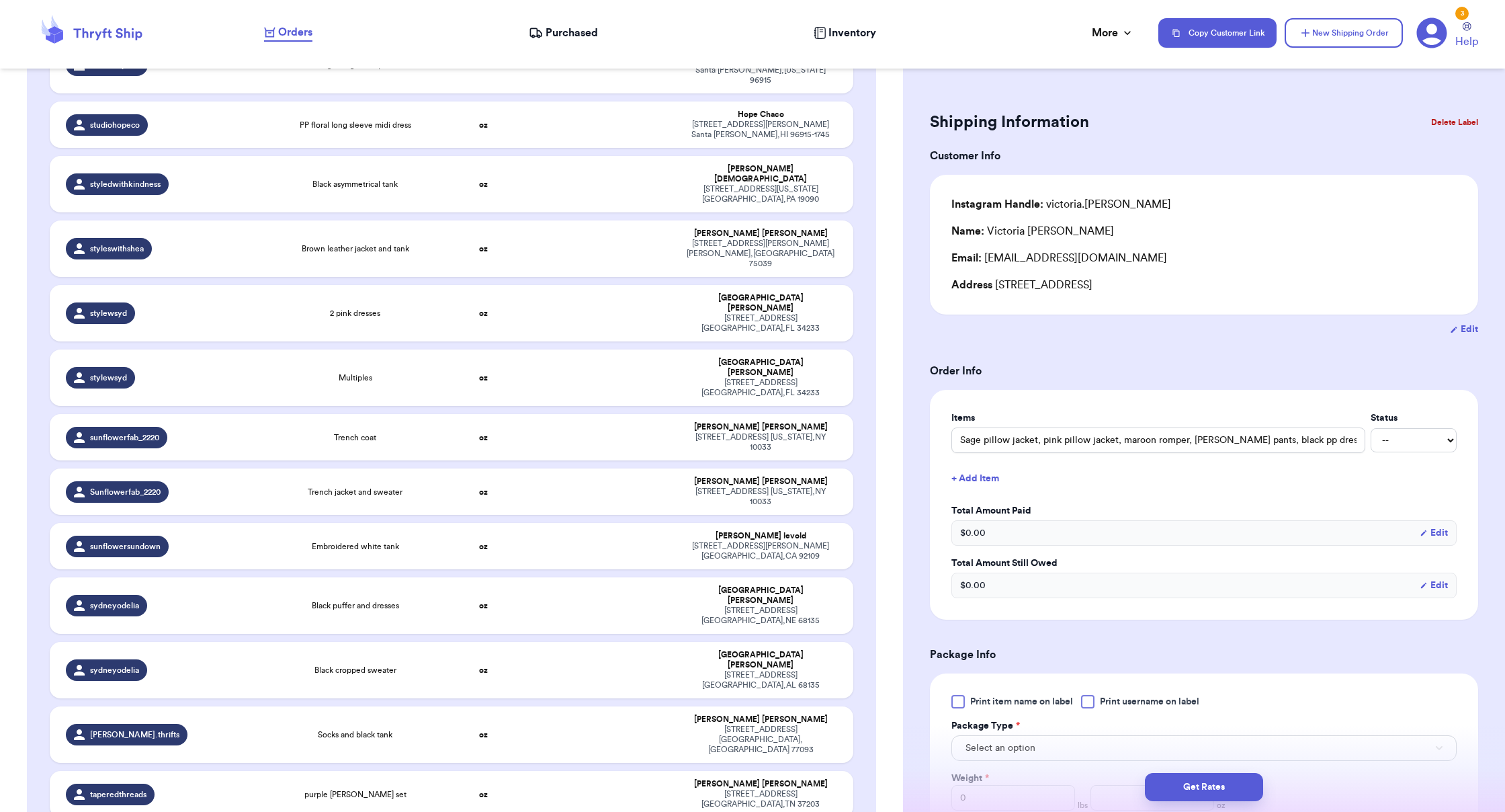
click at [941, 127] on button "Delete Label" at bounding box center [1454, 122] width 57 height 30
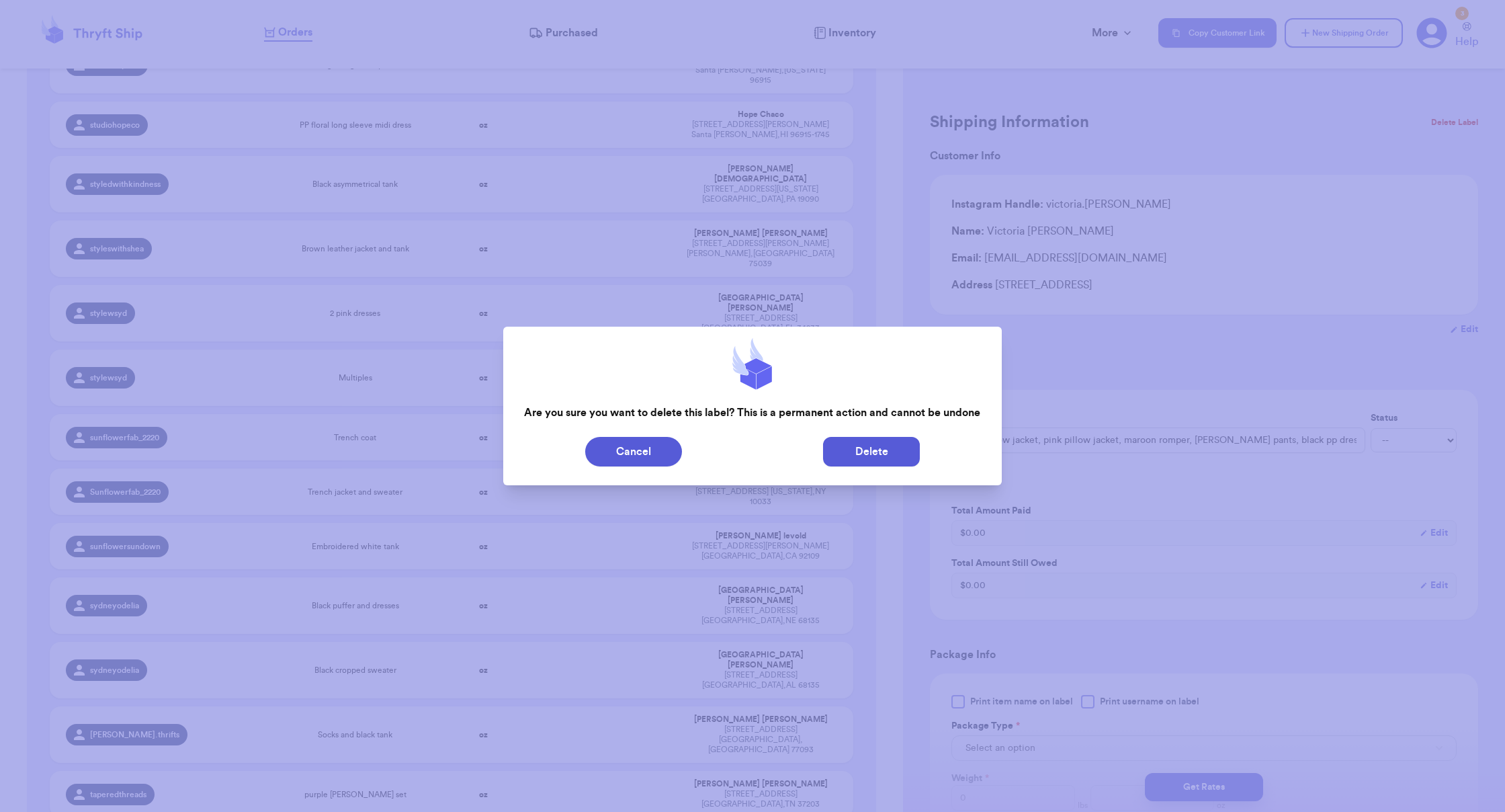
click at [846, 449] on button "Delete" at bounding box center [871, 451] width 97 height 30
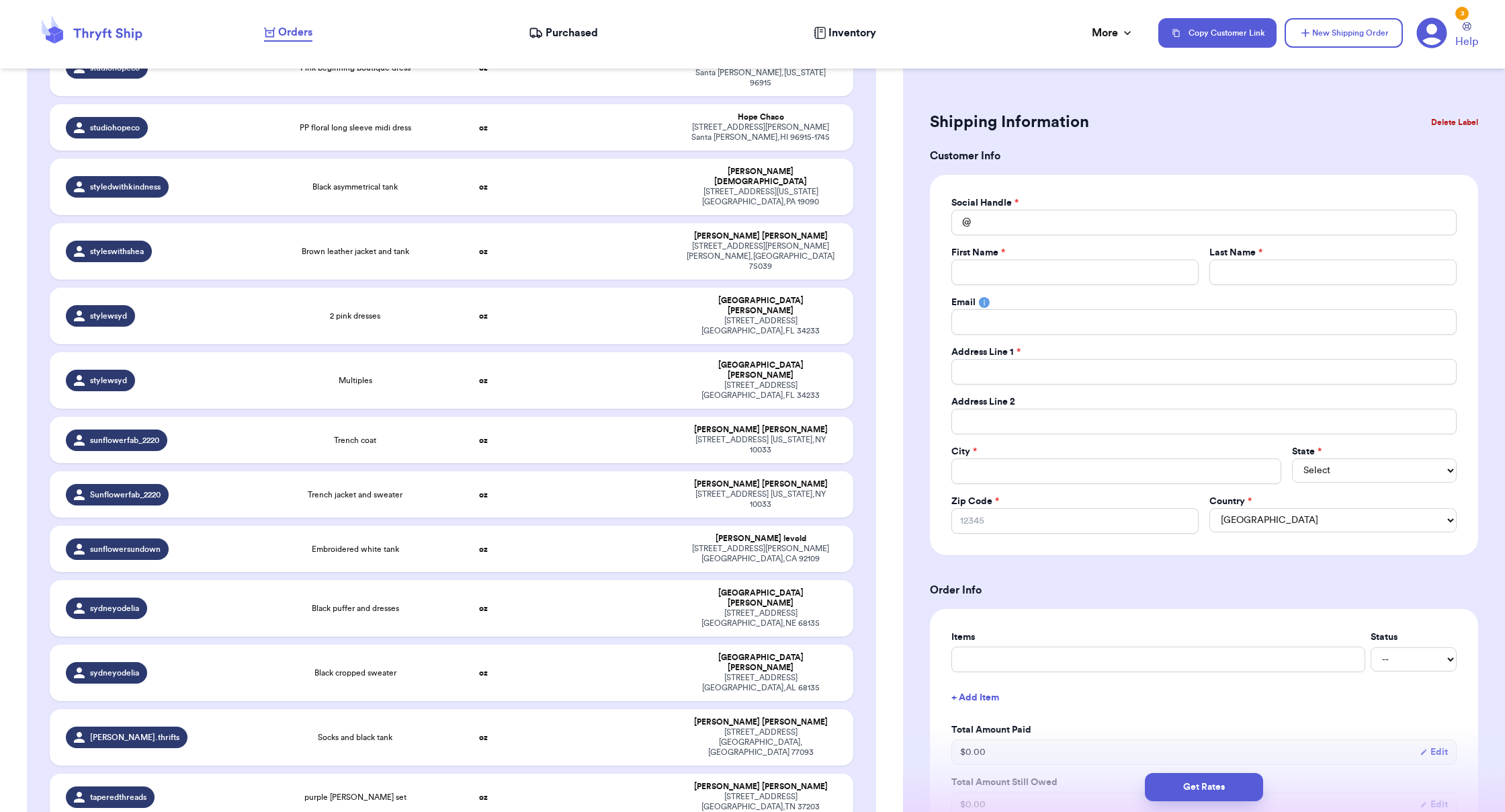
drag, startPoint x: 808, startPoint y: 478, endPoint x: 822, endPoint y: 478, distance: 14.0
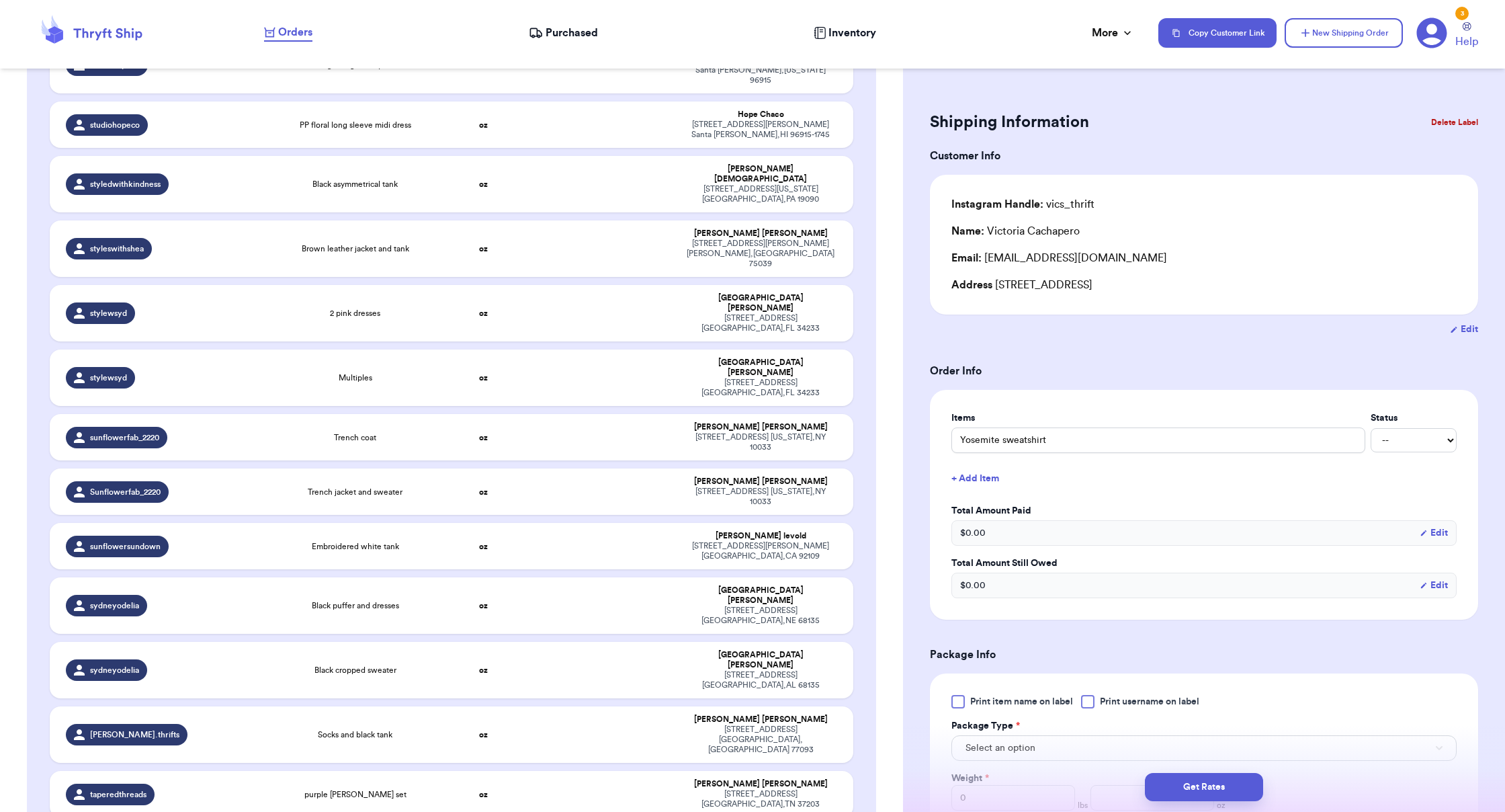
click at [941, 126] on button "Delete Label" at bounding box center [1454, 122] width 57 height 30
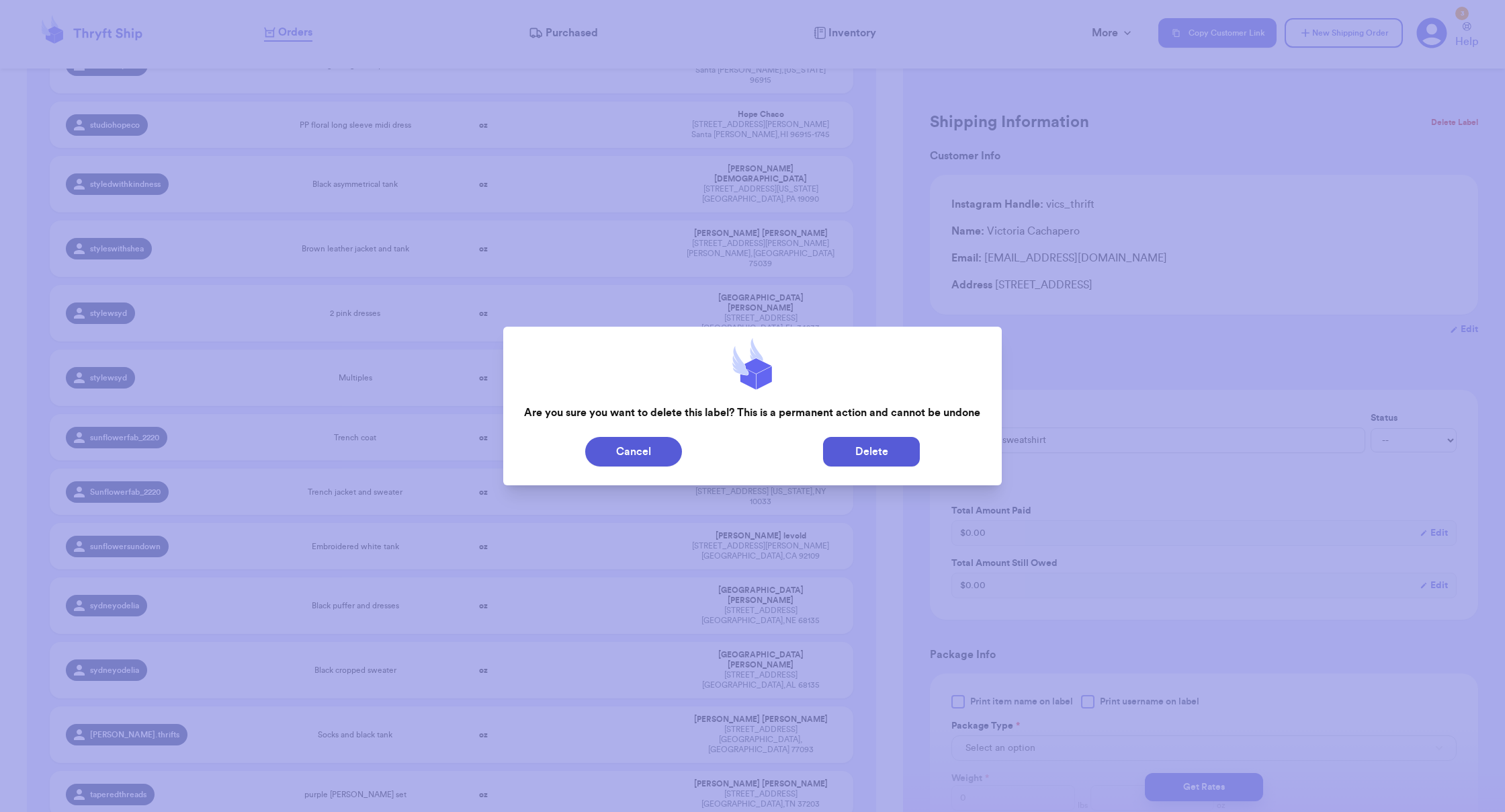
click at [869, 450] on button "Delete" at bounding box center [871, 451] width 97 height 30
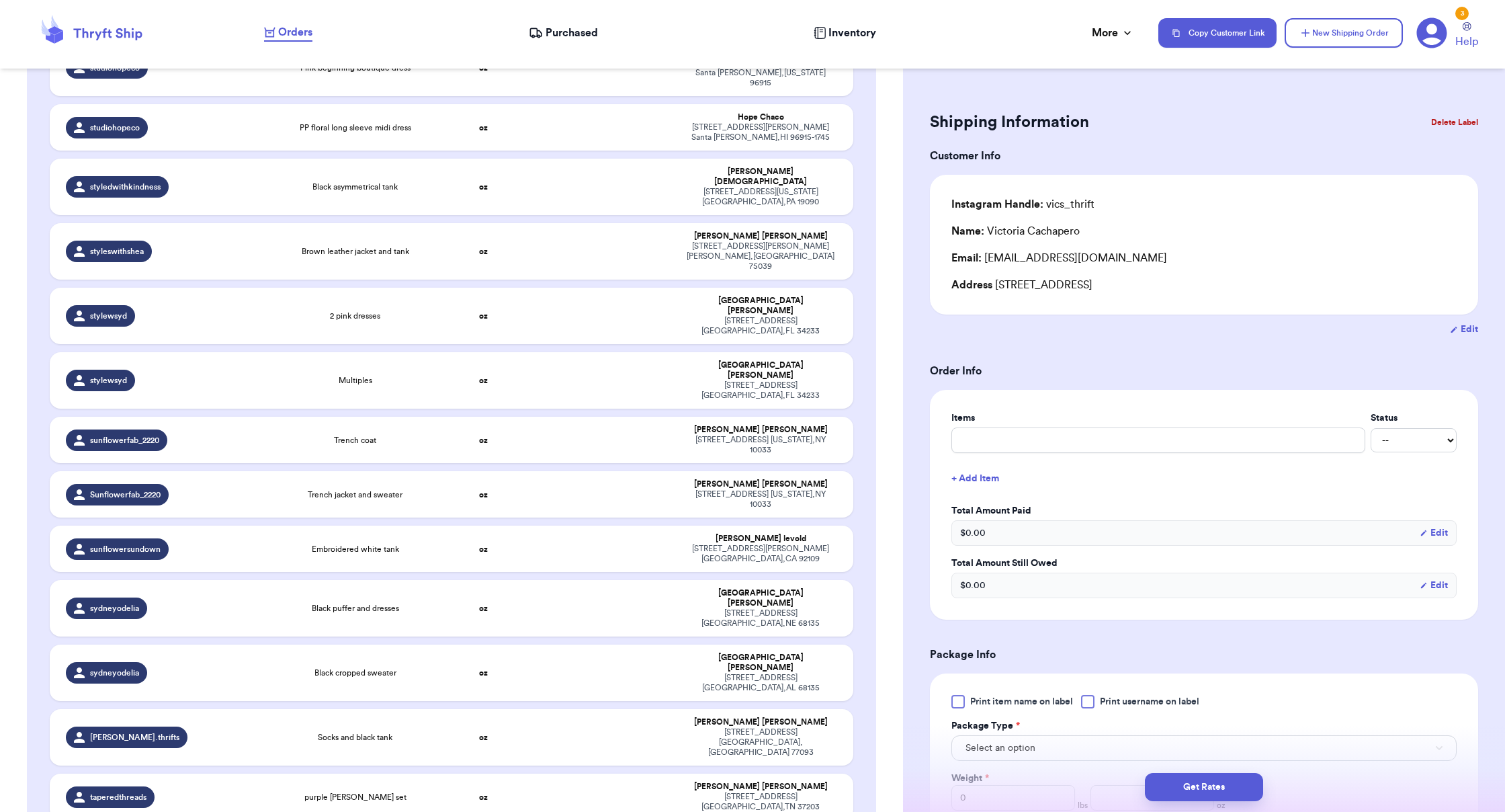
scroll to position [36363, 0]
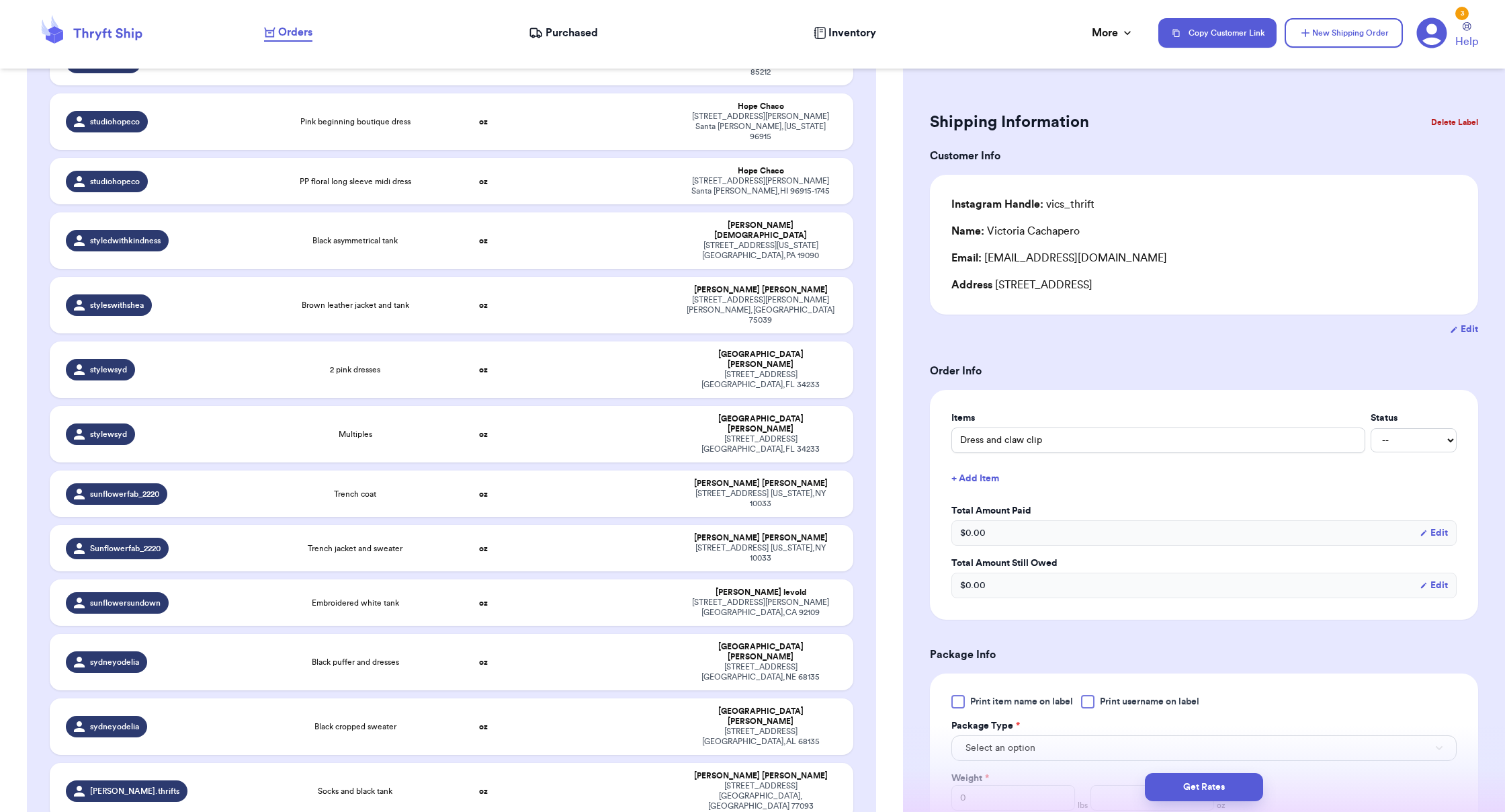
click at [941, 131] on button "Delete Label" at bounding box center [1454, 122] width 57 height 30
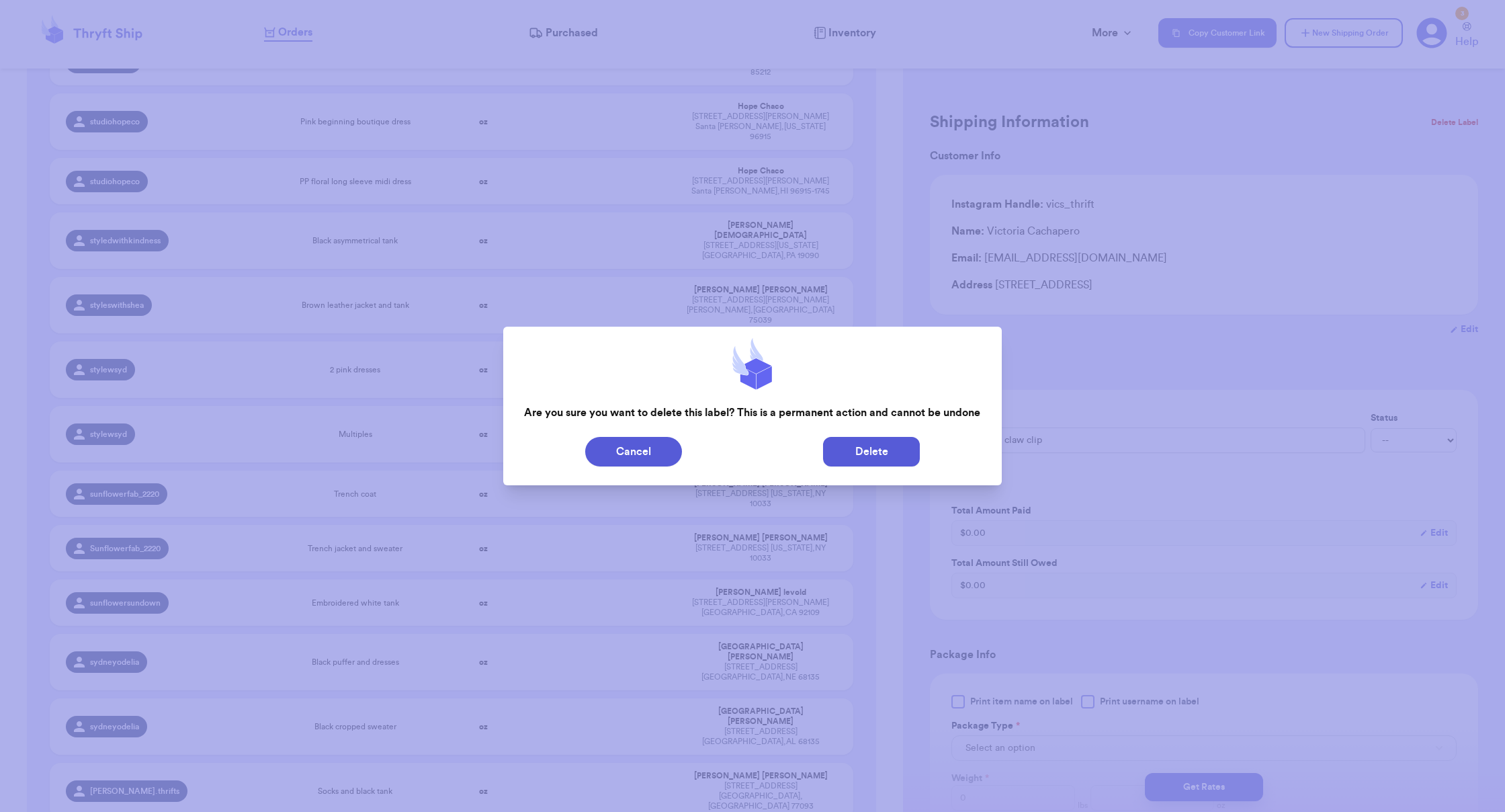
click at [905, 451] on button "Delete" at bounding box center [871, 451] width 97 height 30
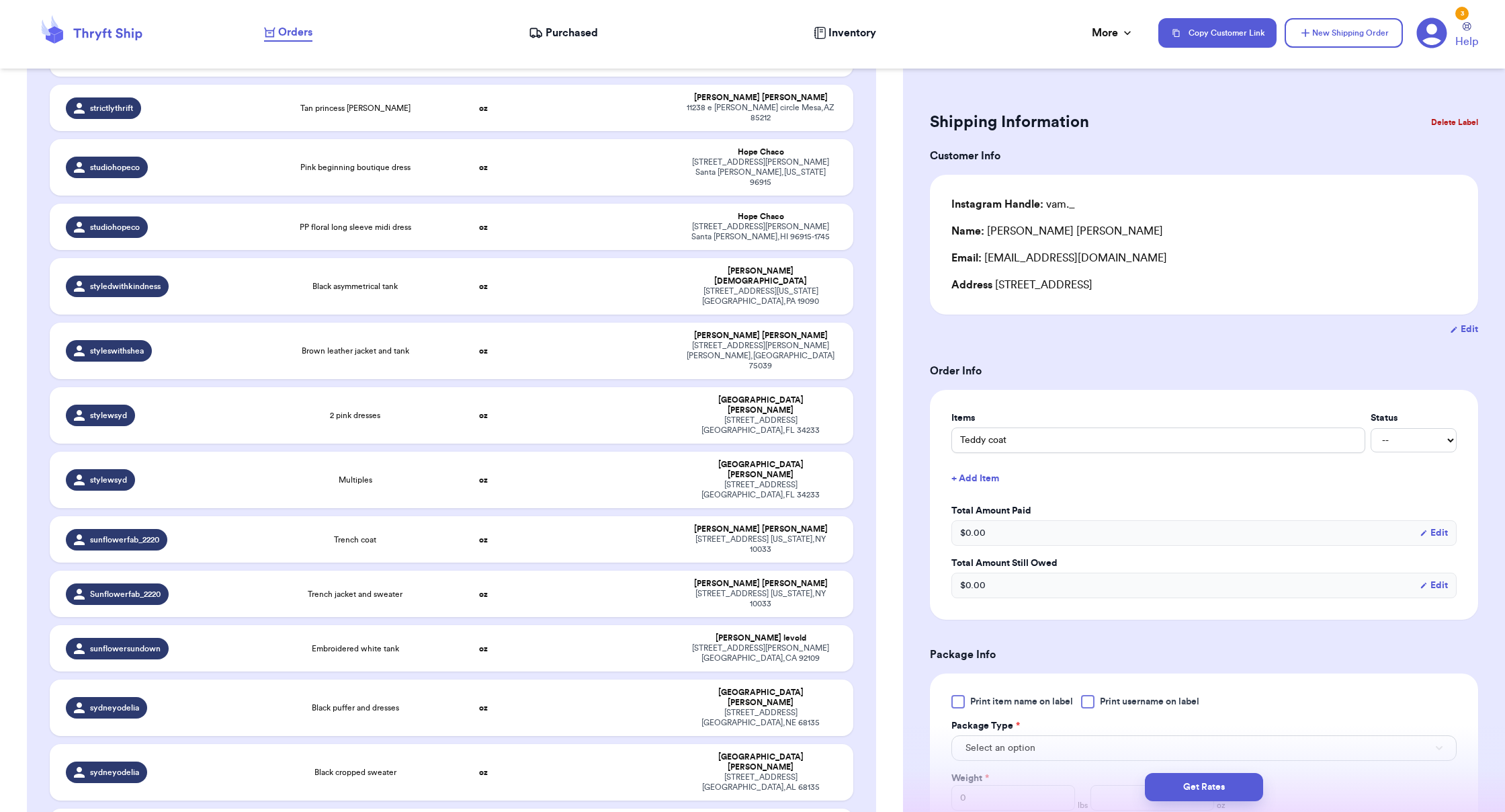
click at [941, 125] on button "Delete Label" at bounding box center [1454, 122] width 57 height 30
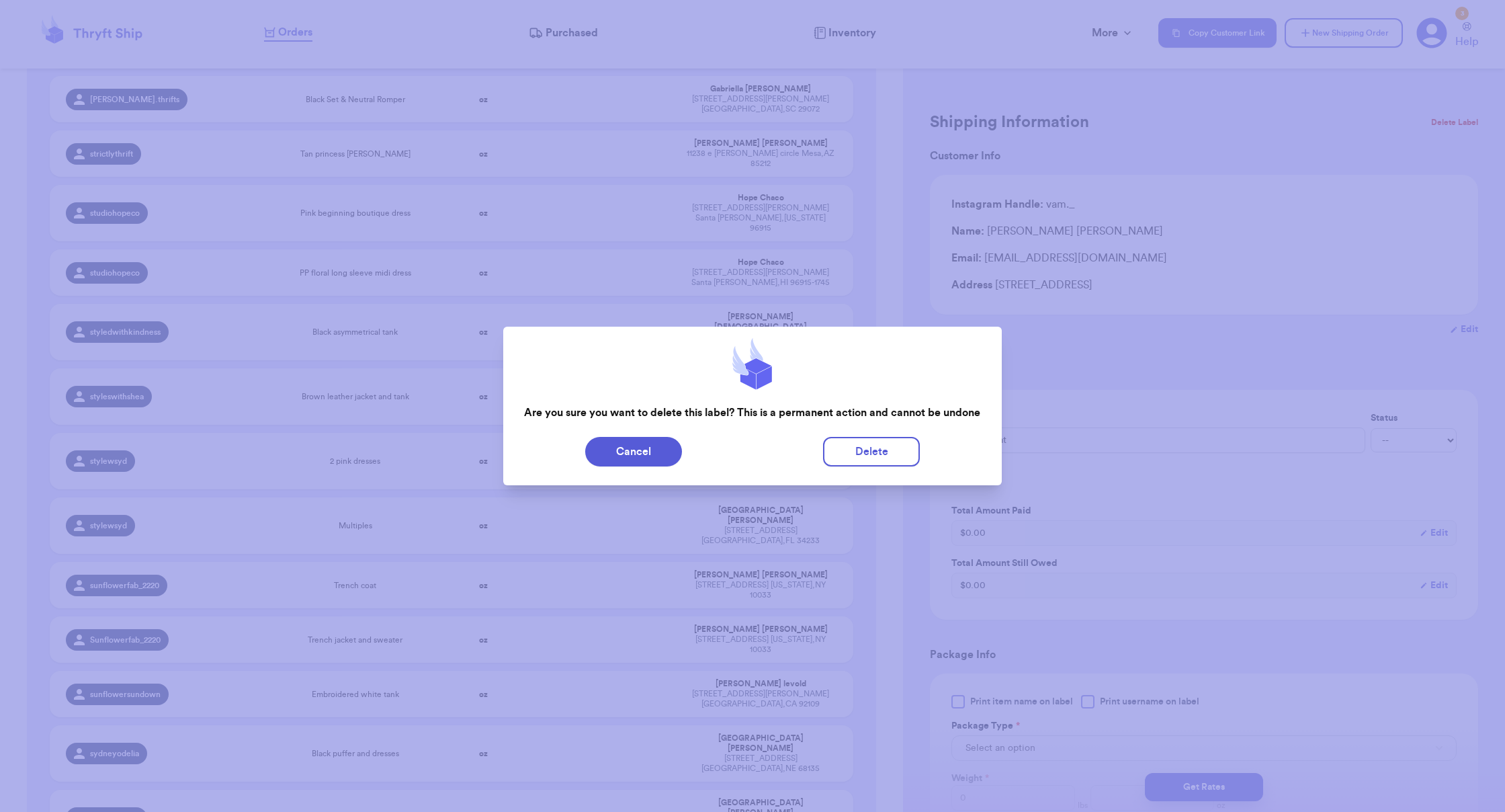
click at [870, 434] on div "Cancel Delete" at bounding box center [752, 451] width 498 height 40
click at [874, 447] on button "Delete" at bounding box center [871, 451] width 97 height 30
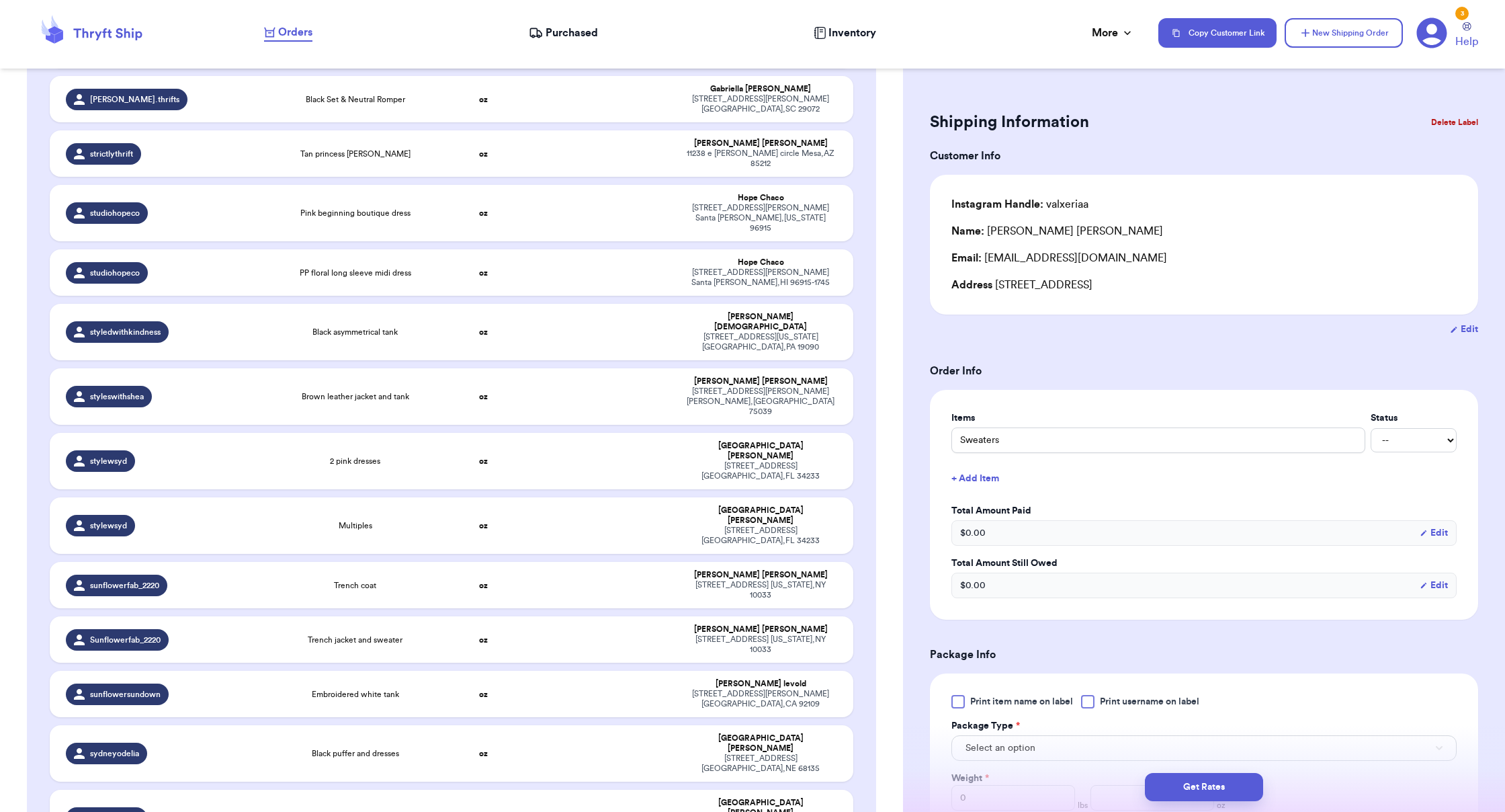
click at [941, 129] on button "Delete Label" at bounding box center [1454, 122] width 57 height 30
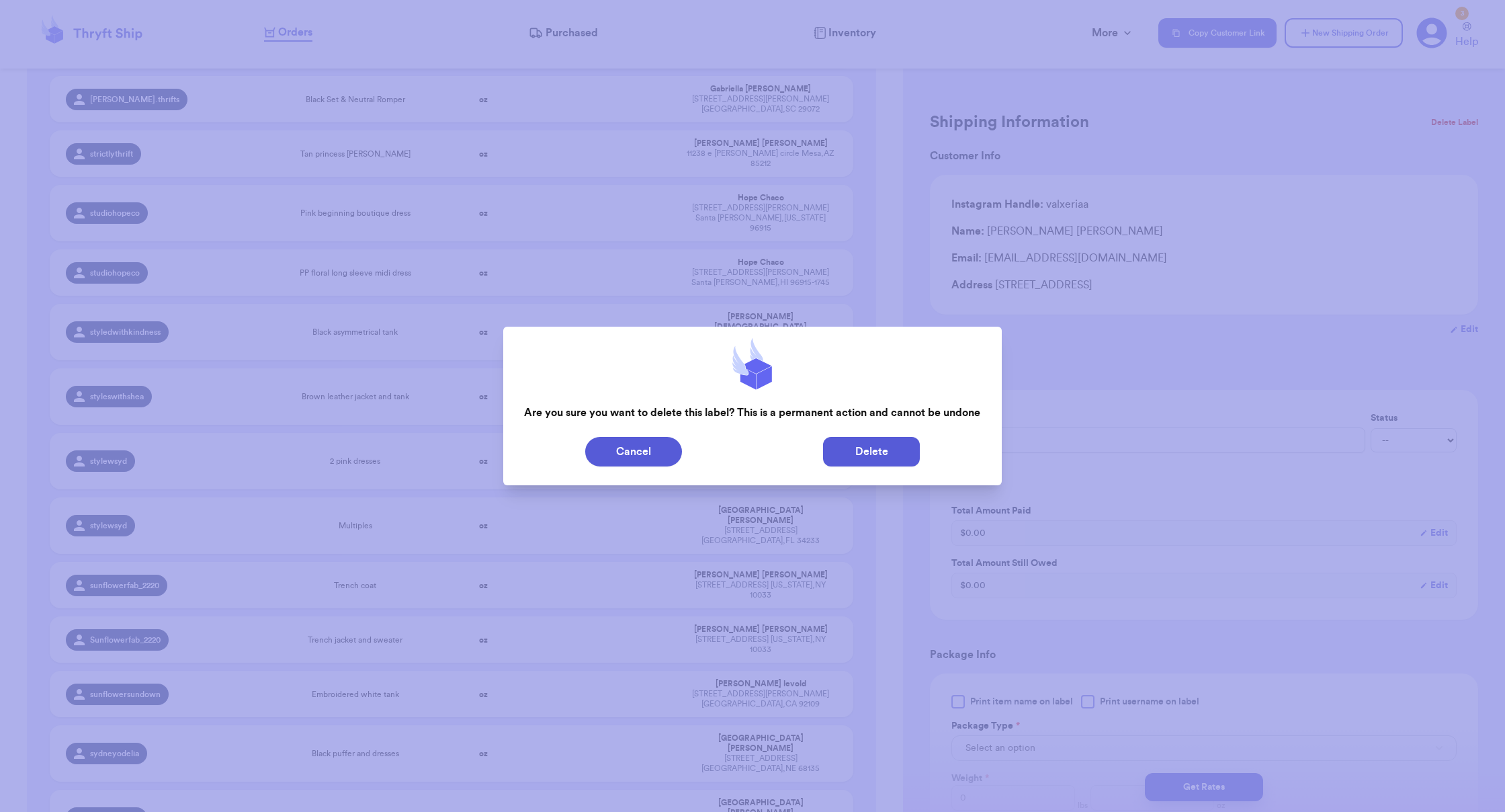
scroll to position [36217, 0]
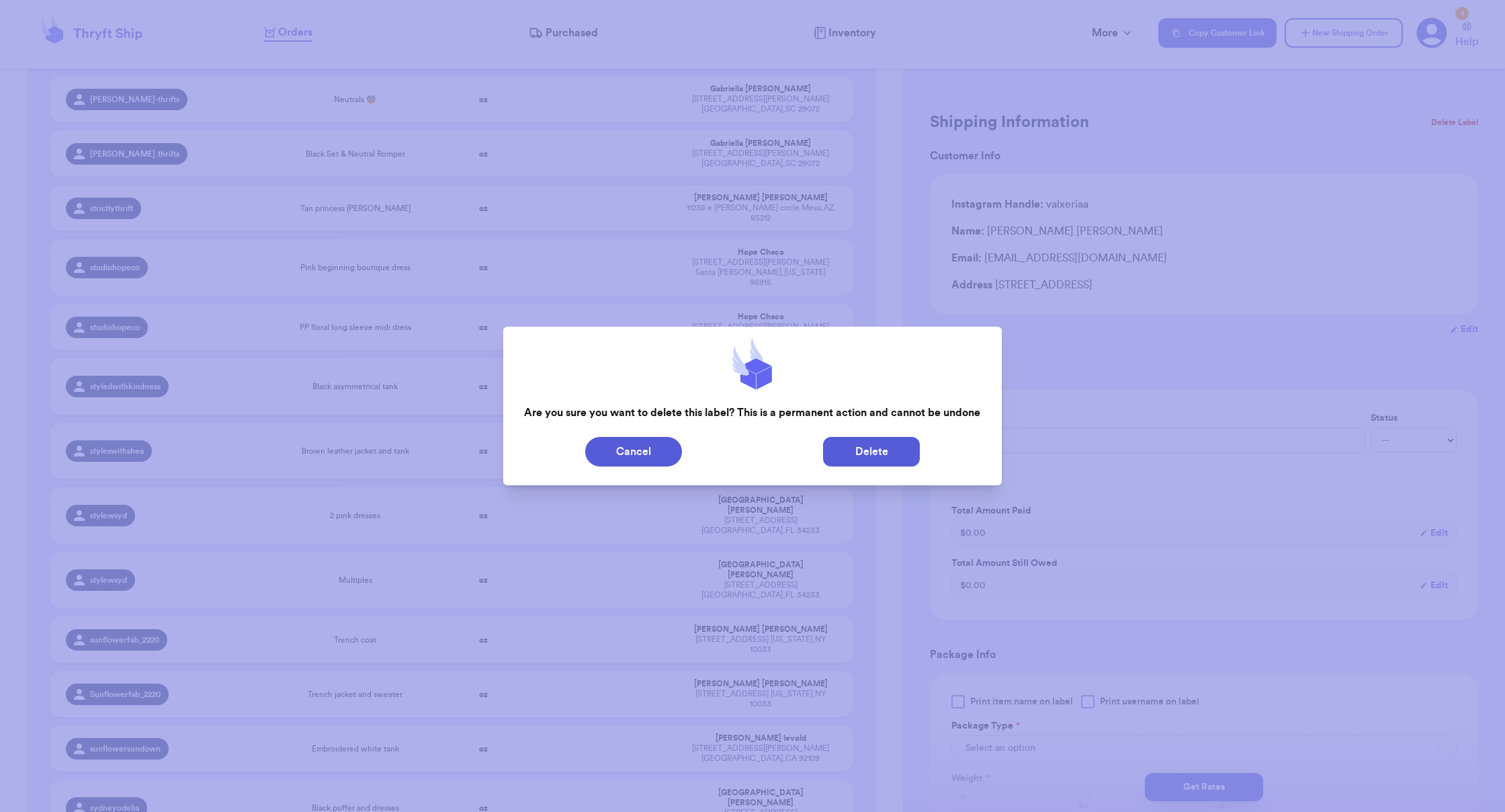
click at [884, 463] on button "Delete" at bounding box center [871, 451] width 97 height 30
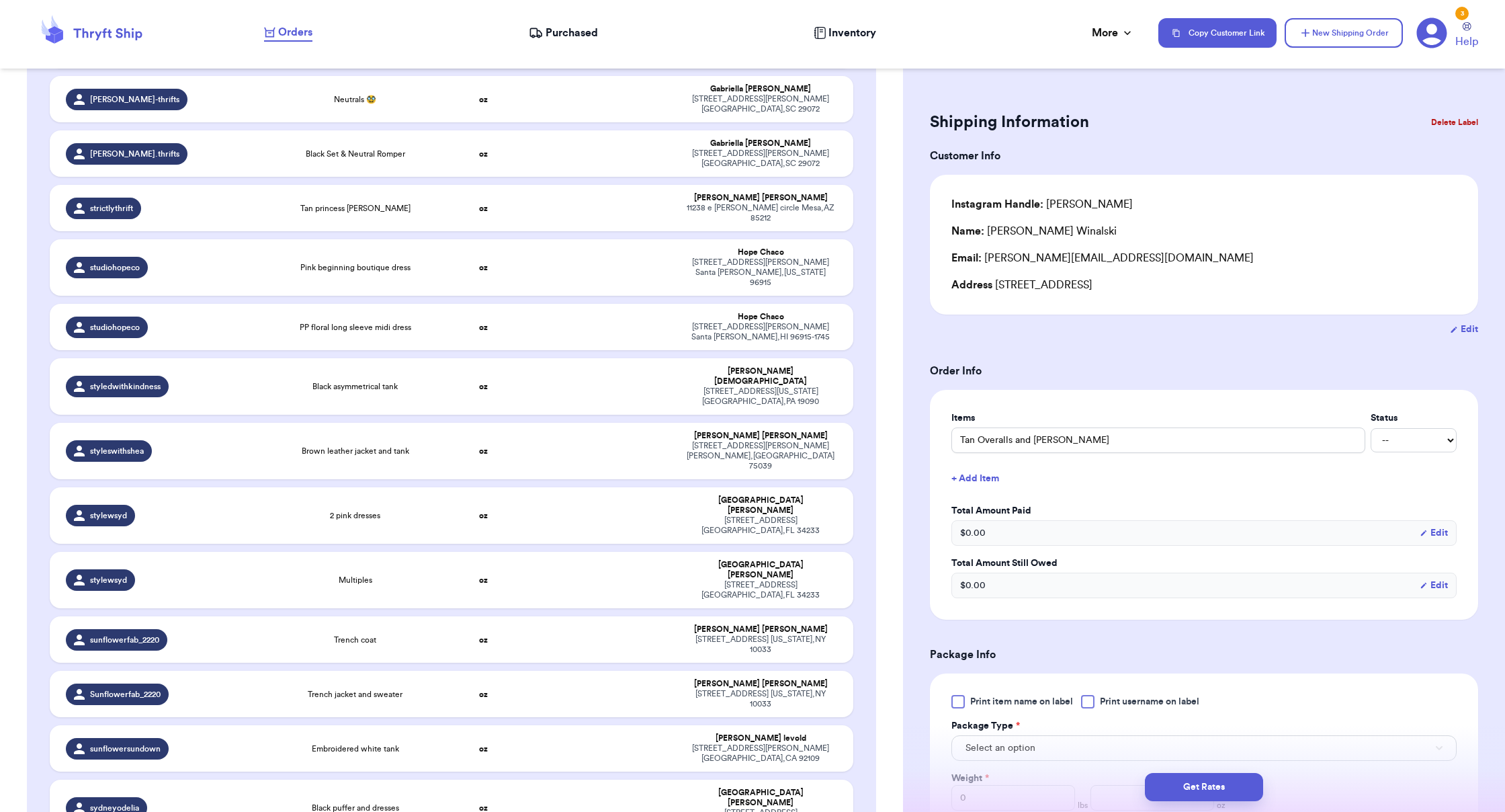
click at [941, 115] on div "Shipping Information Delete Label Customer Info Instagram Handle: [PERSON_NAME]…" at bounding box center [1203, 638] width 602 height 1115
click at [941, 117] on button "Delete Label" at bounding box center [1454, 122] width 57 height 30
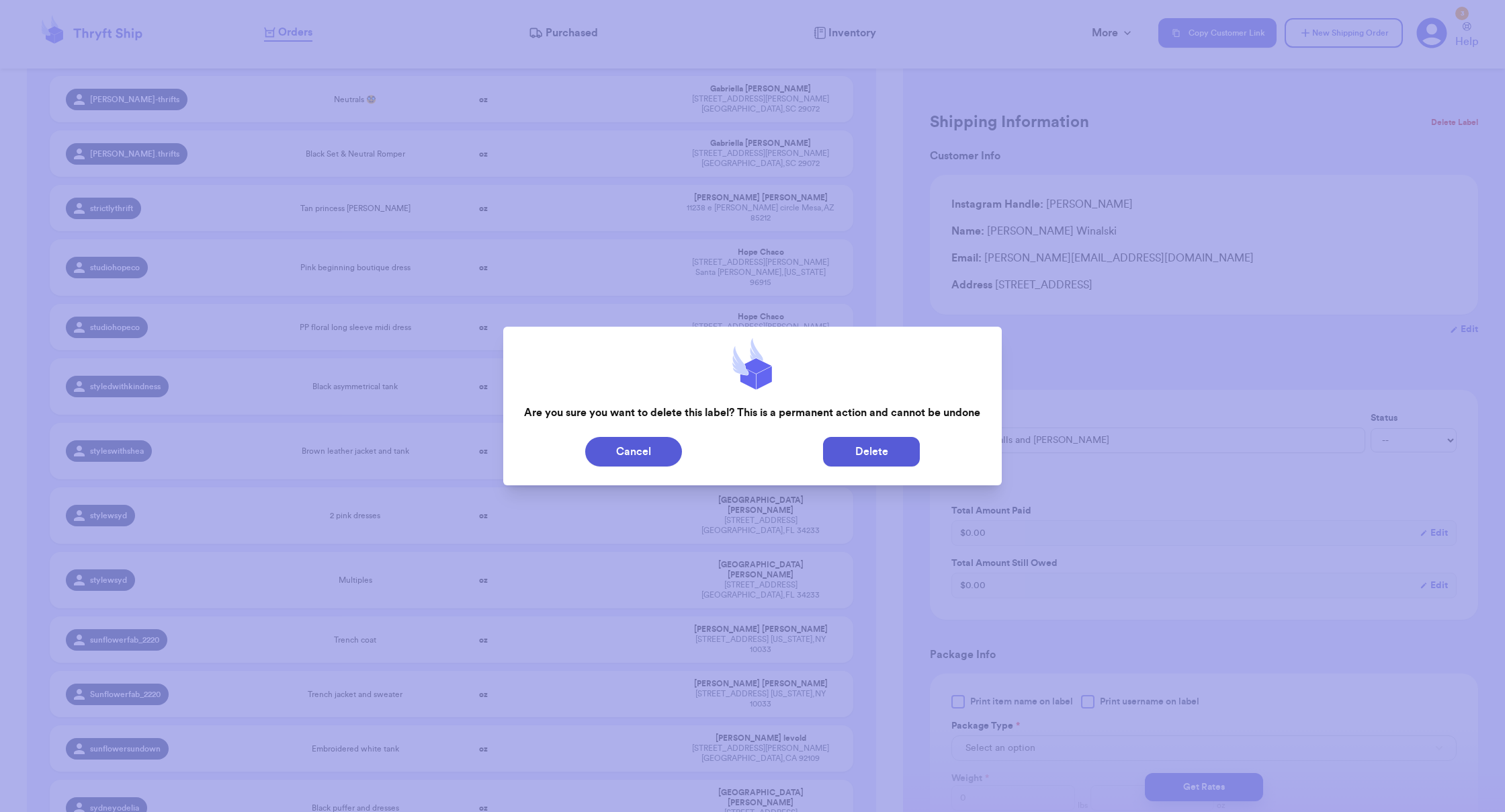
scroll to position [36163, 0]
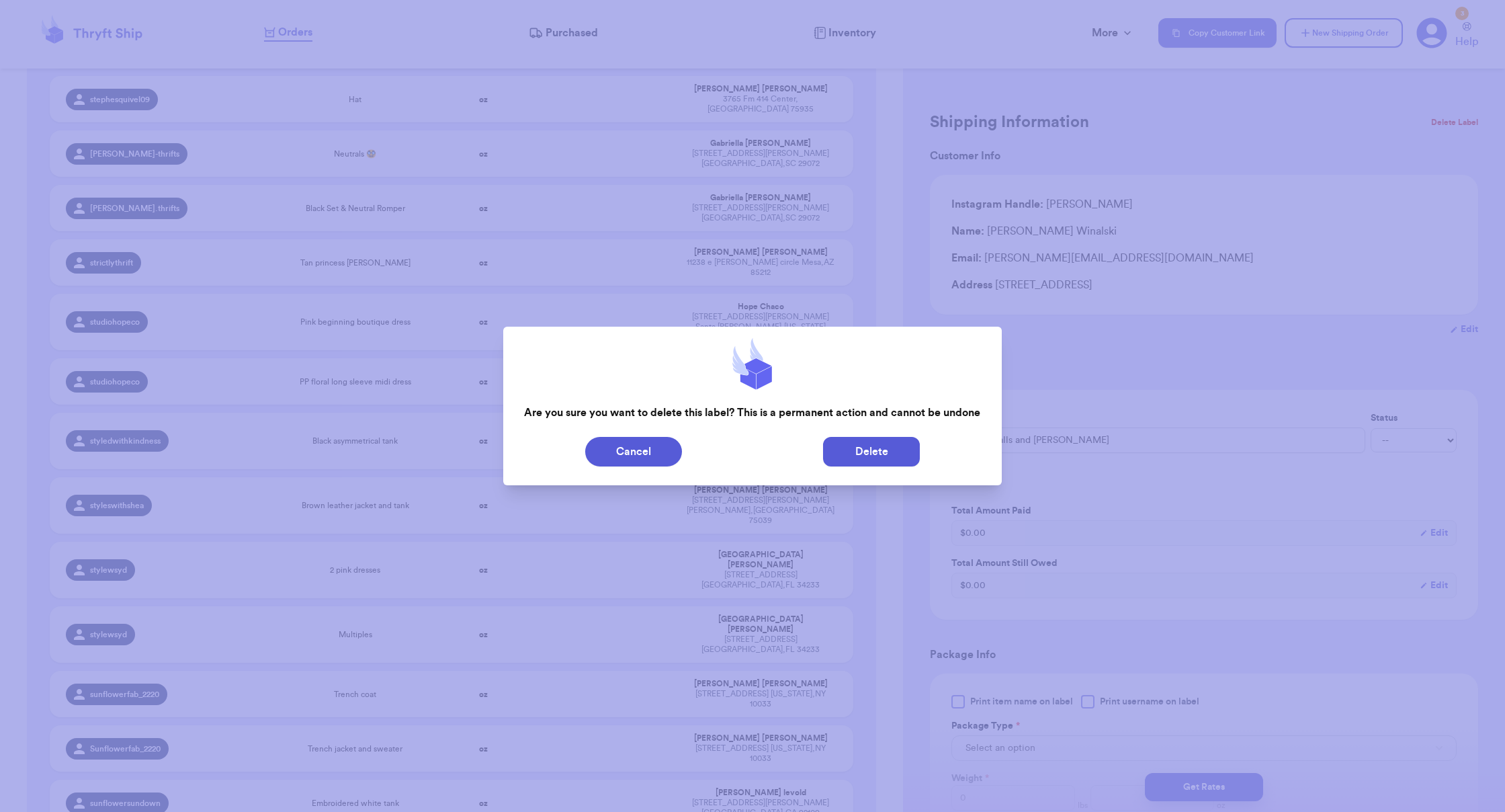
click at [887, 459] on button "Delete" at bounding box center [871, 451] width 97 height 30
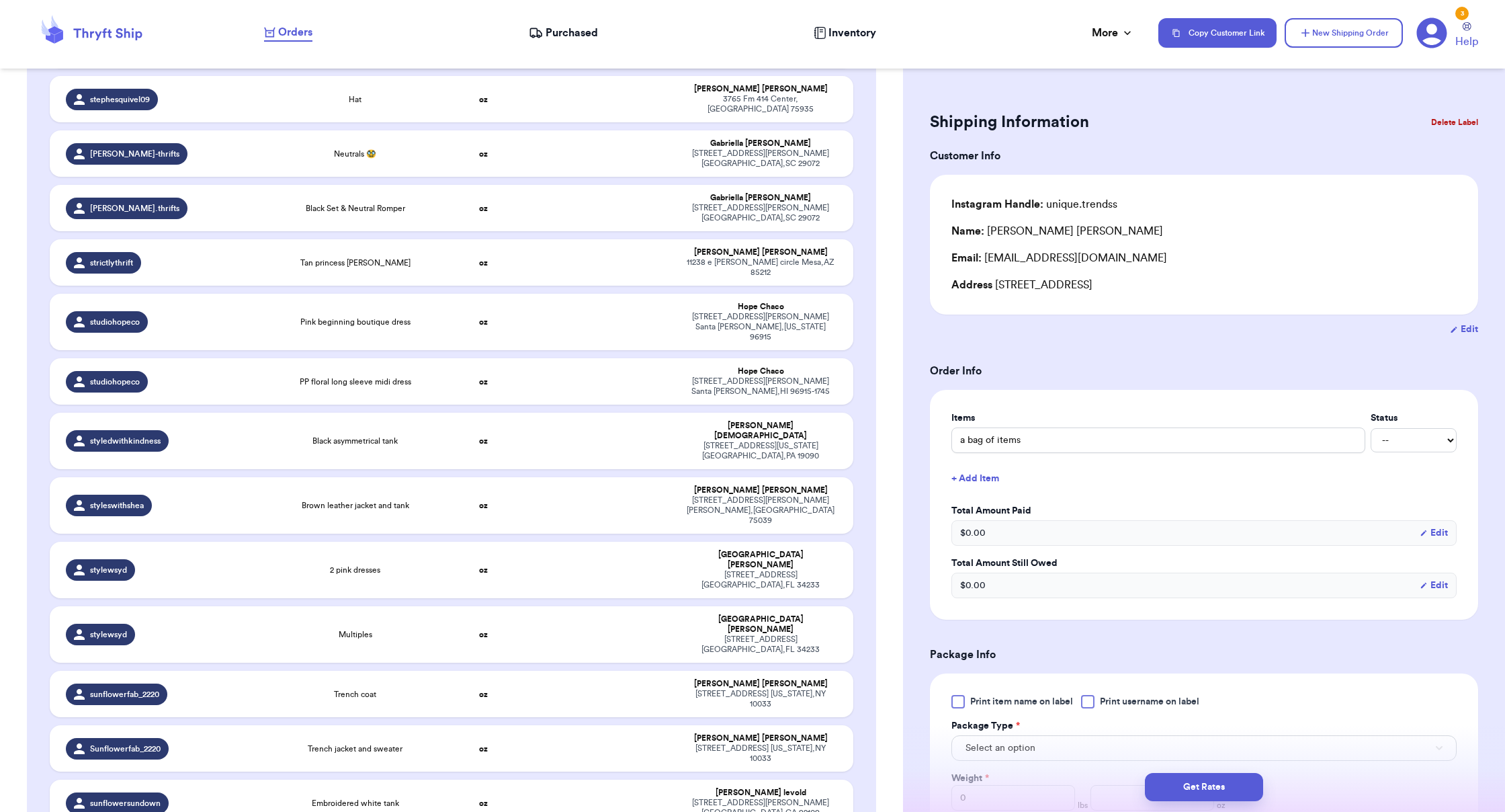
click at [941, 125] on button "Delete Label" at bounding box center [1454, 122] width 57 height 30
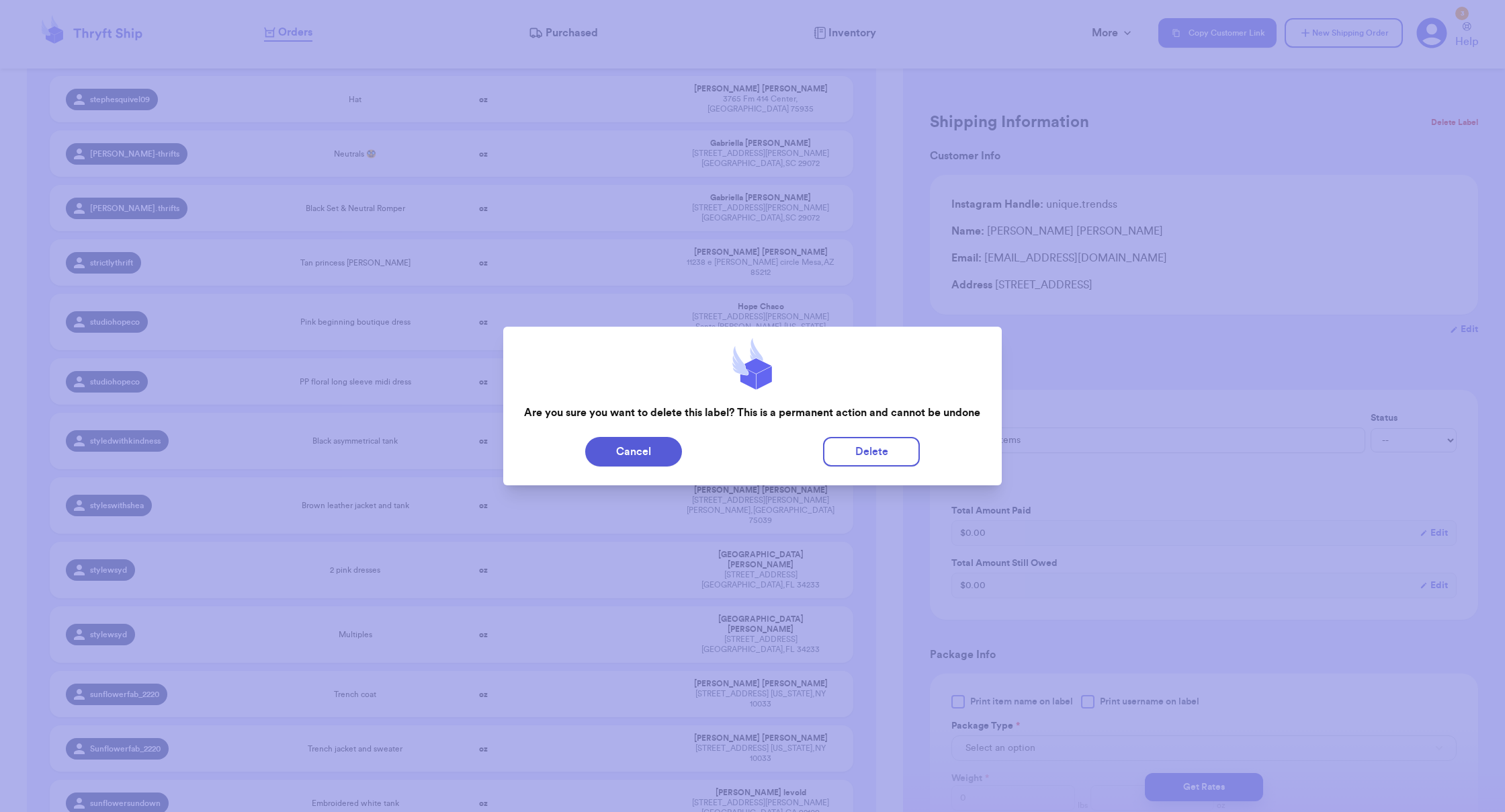
scroll to position [36117, 0]
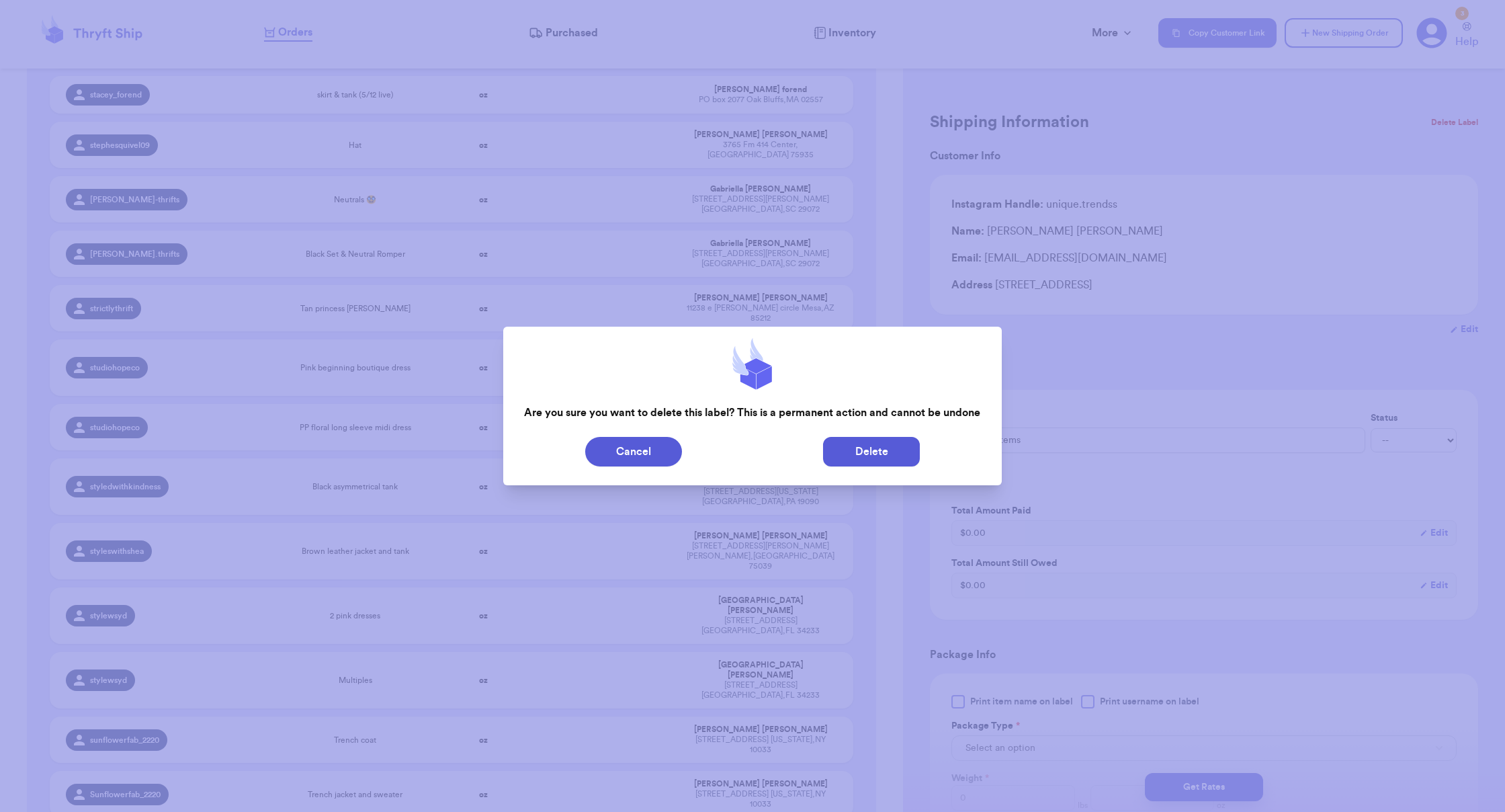
click at [859, 453] on button "Delete" at bounding box center [871, 451] width 97 height 30
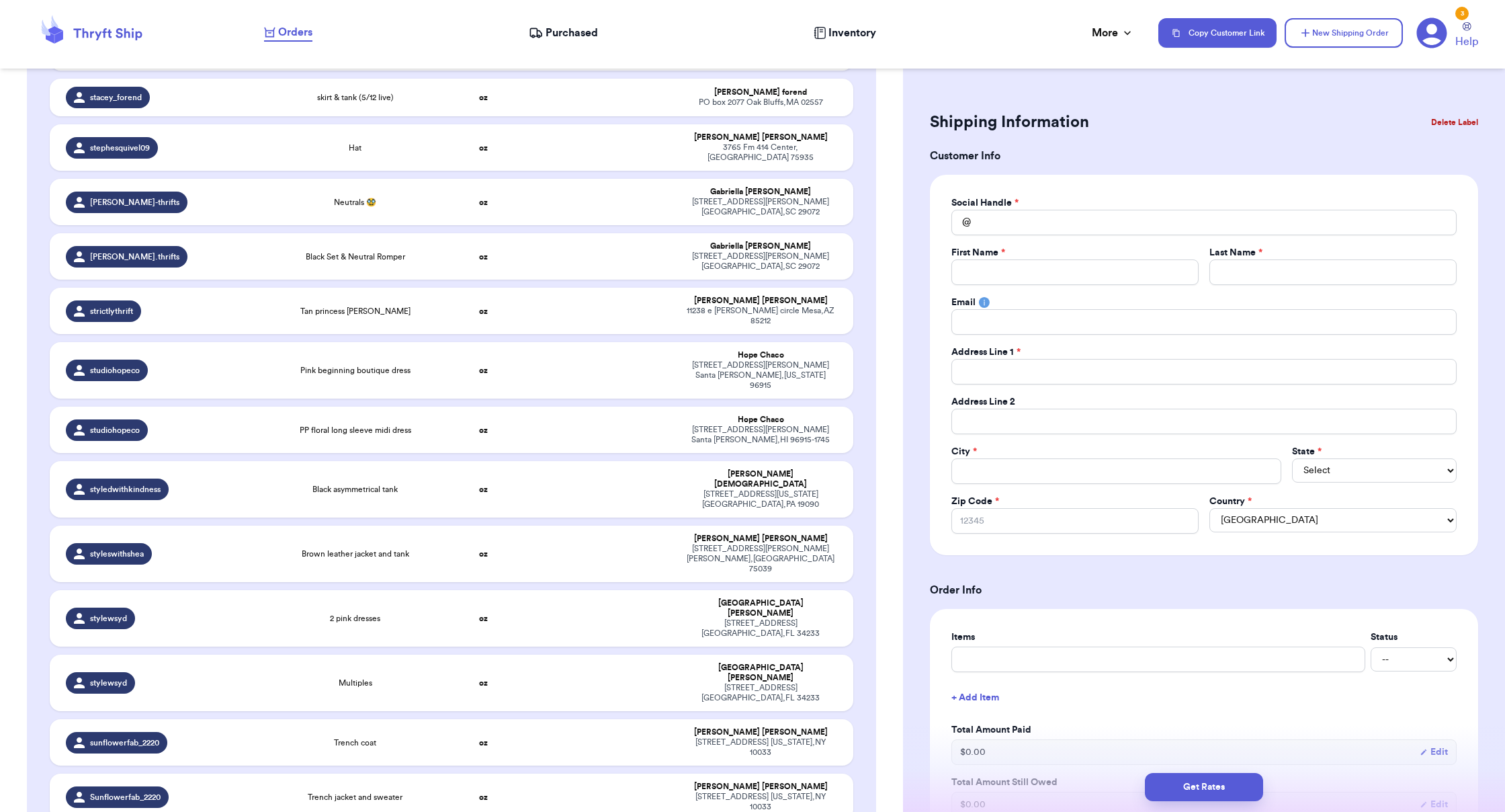
drag, startPoint x: 803, startPoint y: 451, endPoint x: 824, endPoint y: 451, distance: 21.0
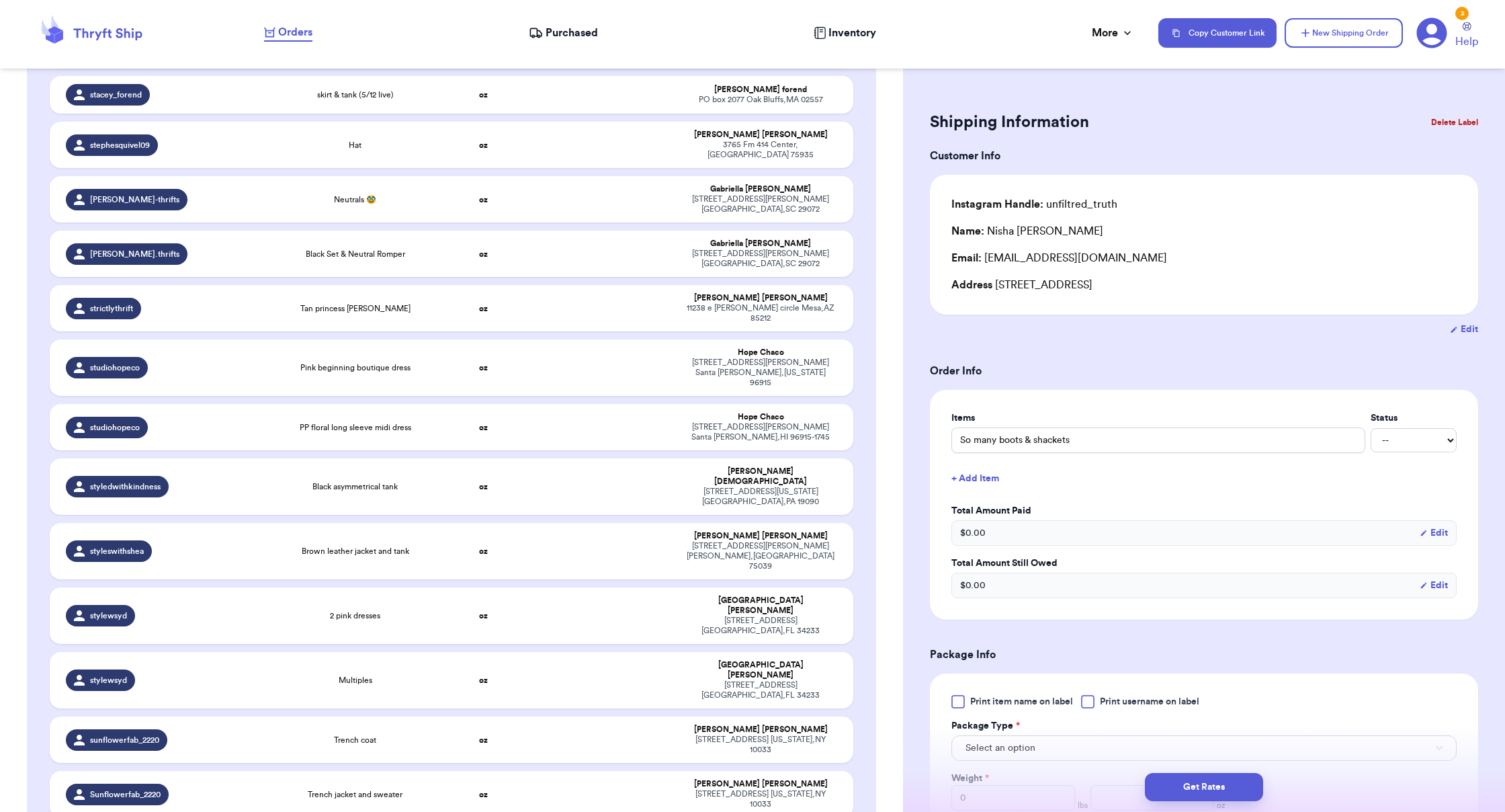
click at [941, 127] on button "Delete Label" at bounding box center [1454, 122] width 57 height 30
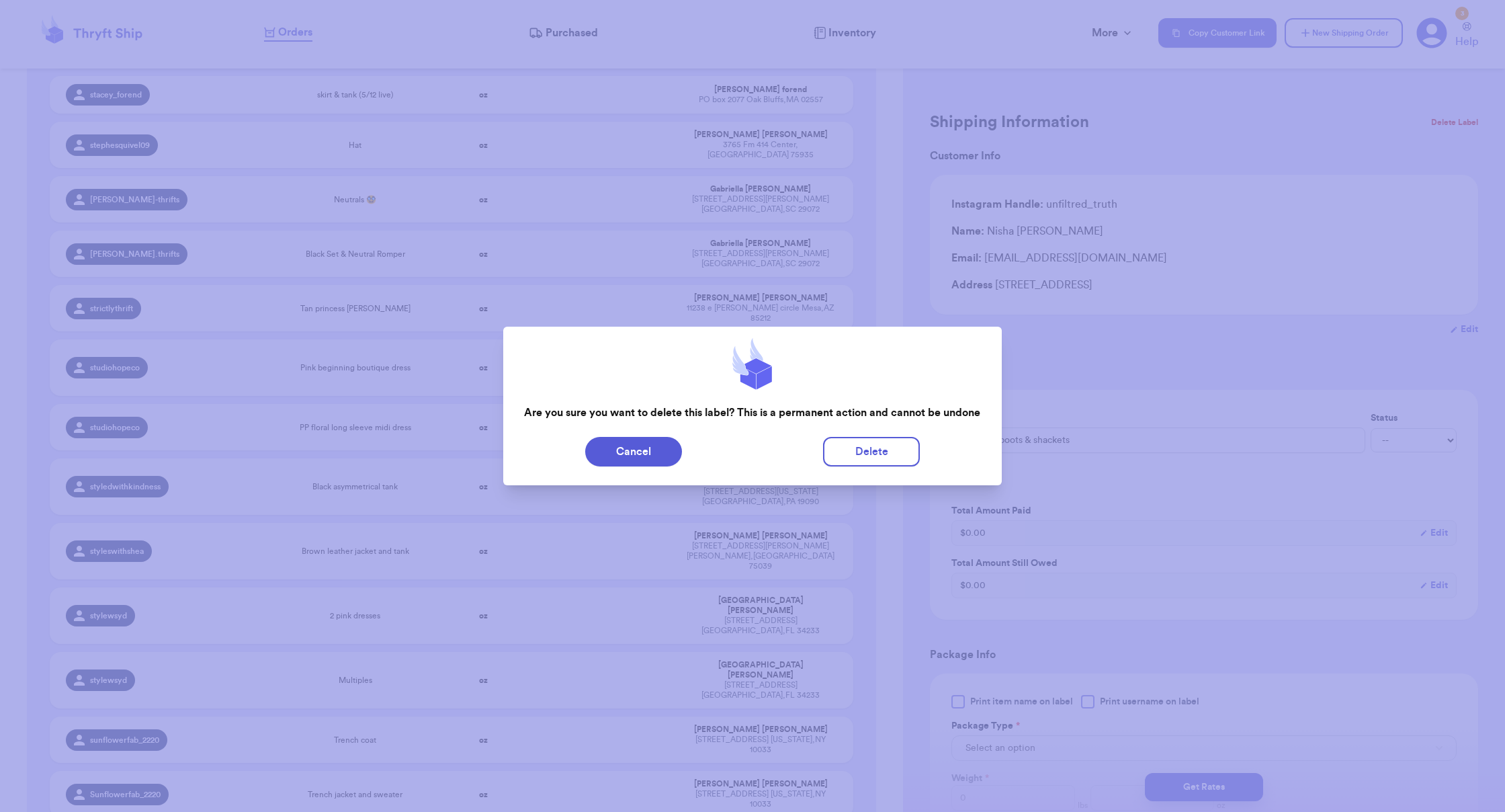
scroll to position [36063, 0]
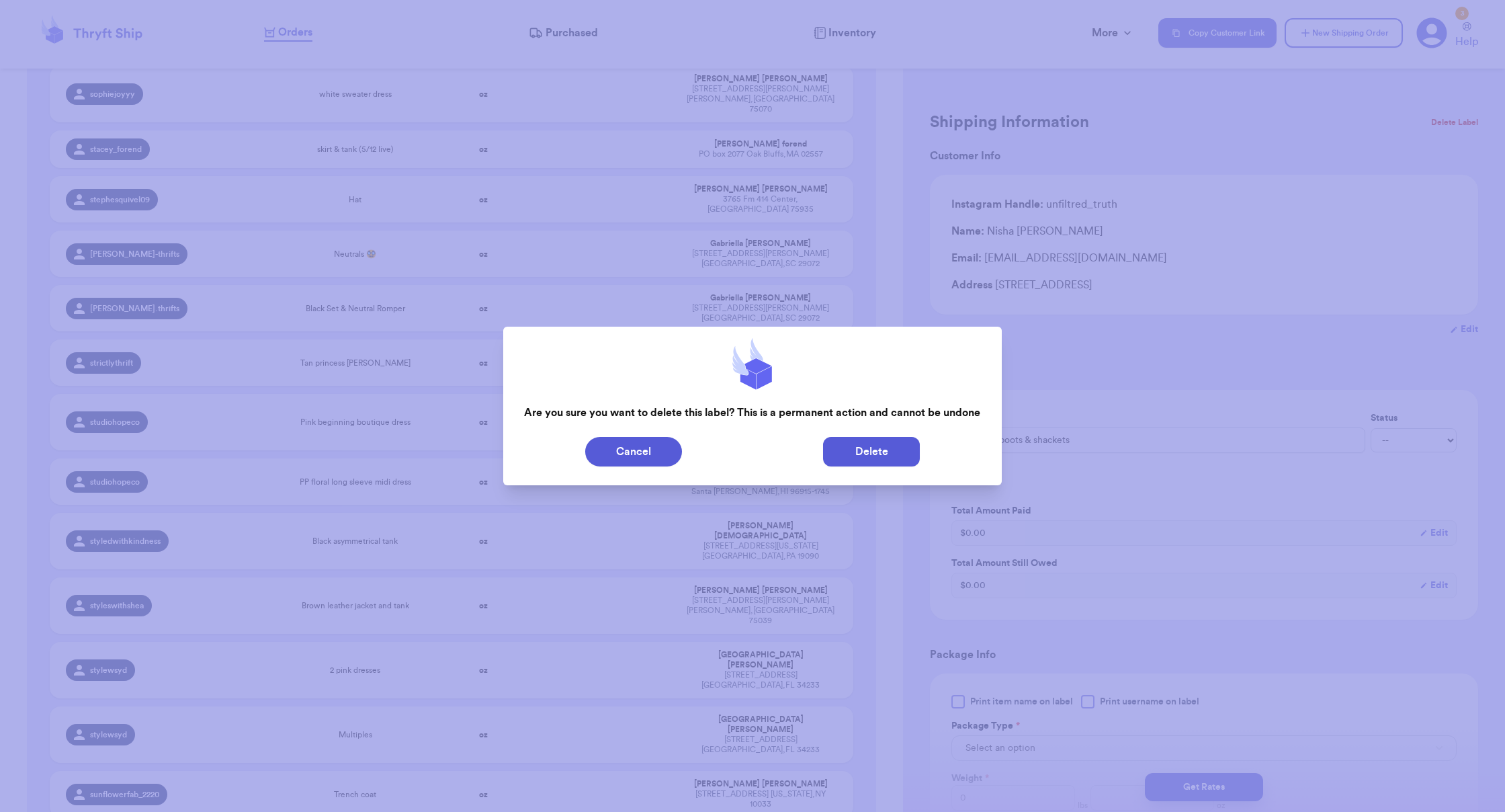
drag, startPoint x: 899, startPoint y: 434, endPoint x: 893, endPoint y: 440, distance: 8.5
click at [899, 435] on div "Cancel Delete" at bounding box center [752, 451] width 498 height 40
click at [893, 447] on button "Delete" at bounding box center [871, 451] width 97 height 30
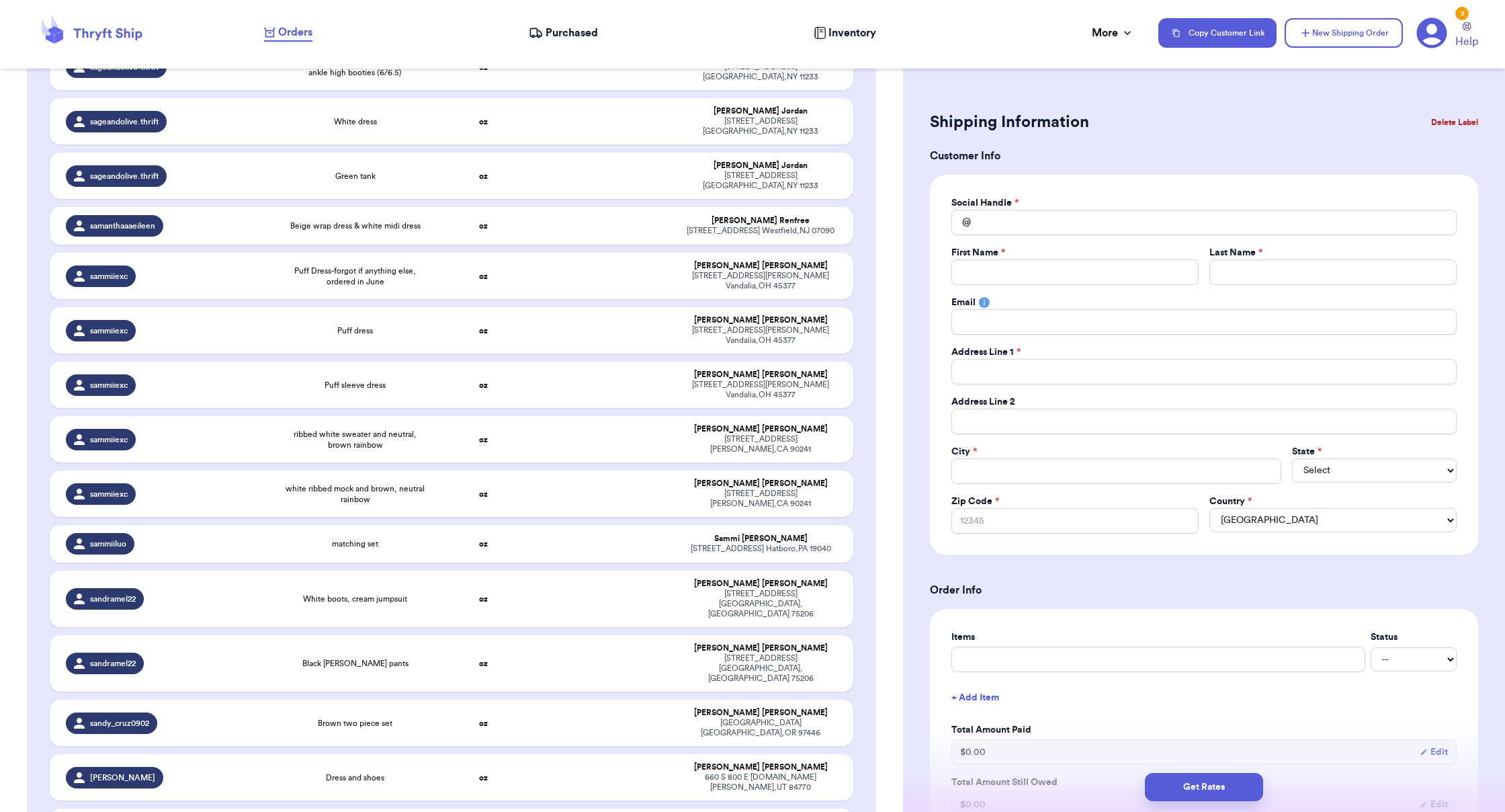
scroll to position [32779, 0]
click at [941, 32] on div "More" at bounding box center [1113, 33] width 42 height 16
click at [941, 88] on span "Completed Orders" at bounding box center [1071, 101] width 92 height 33
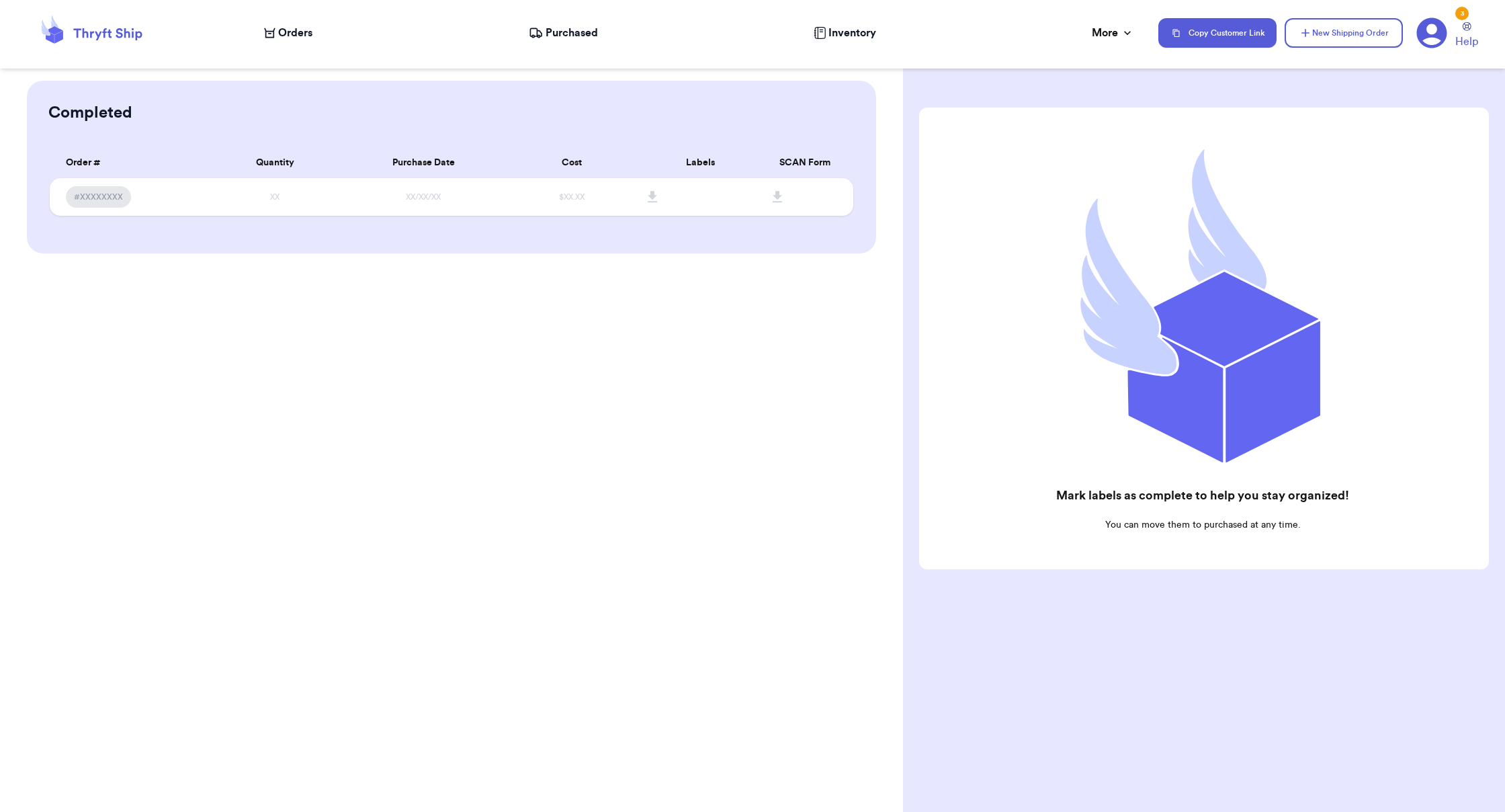
click at [594, 18] on nav "Orders Purchased Inventory More Stats Completed Orders Copy Customer Link New S…" at bounding box center [878, 33] width 1254 height 45
click at [811, 42] on nav "Orders Purchased Inventory More Stats Completed Orders Copy Customer Link New S…" at bounding box center [878, 33] width 1254 height 45
click at [850, 33] on span "Inventory" at bounding box center [852, 33] width 48 height 16
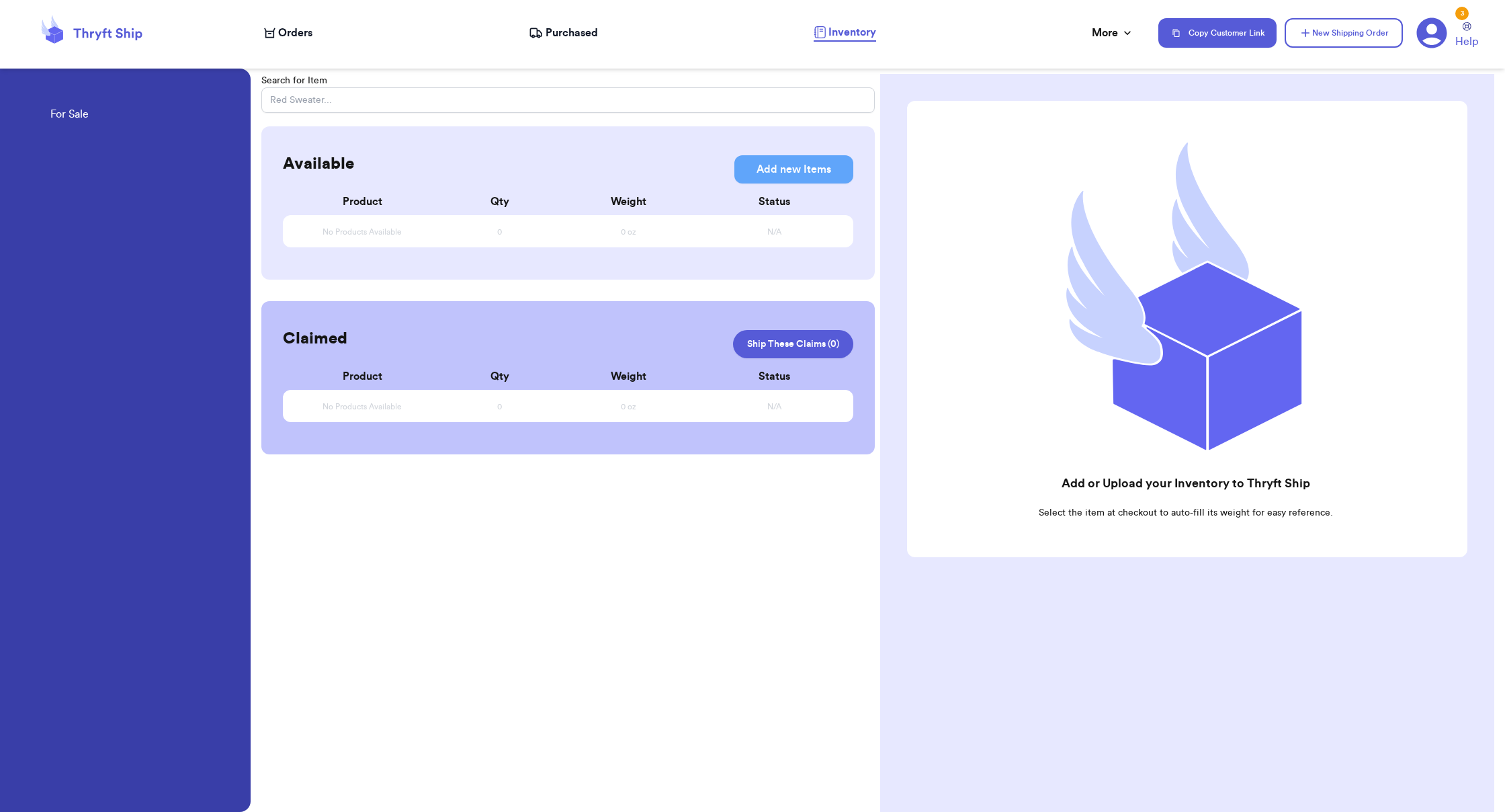
click at [89, 113] on link "For Sale" at bounding box center [69, 116] width 39 height 19
click at [603, 31] on div "Orders Purchased Inventory More Stats Completed Orders" at bounding box center [704, 33] width 881 height 17
click at [593, 33] on span "Purchased" at bounding box center [571, 33] width 52 height 16
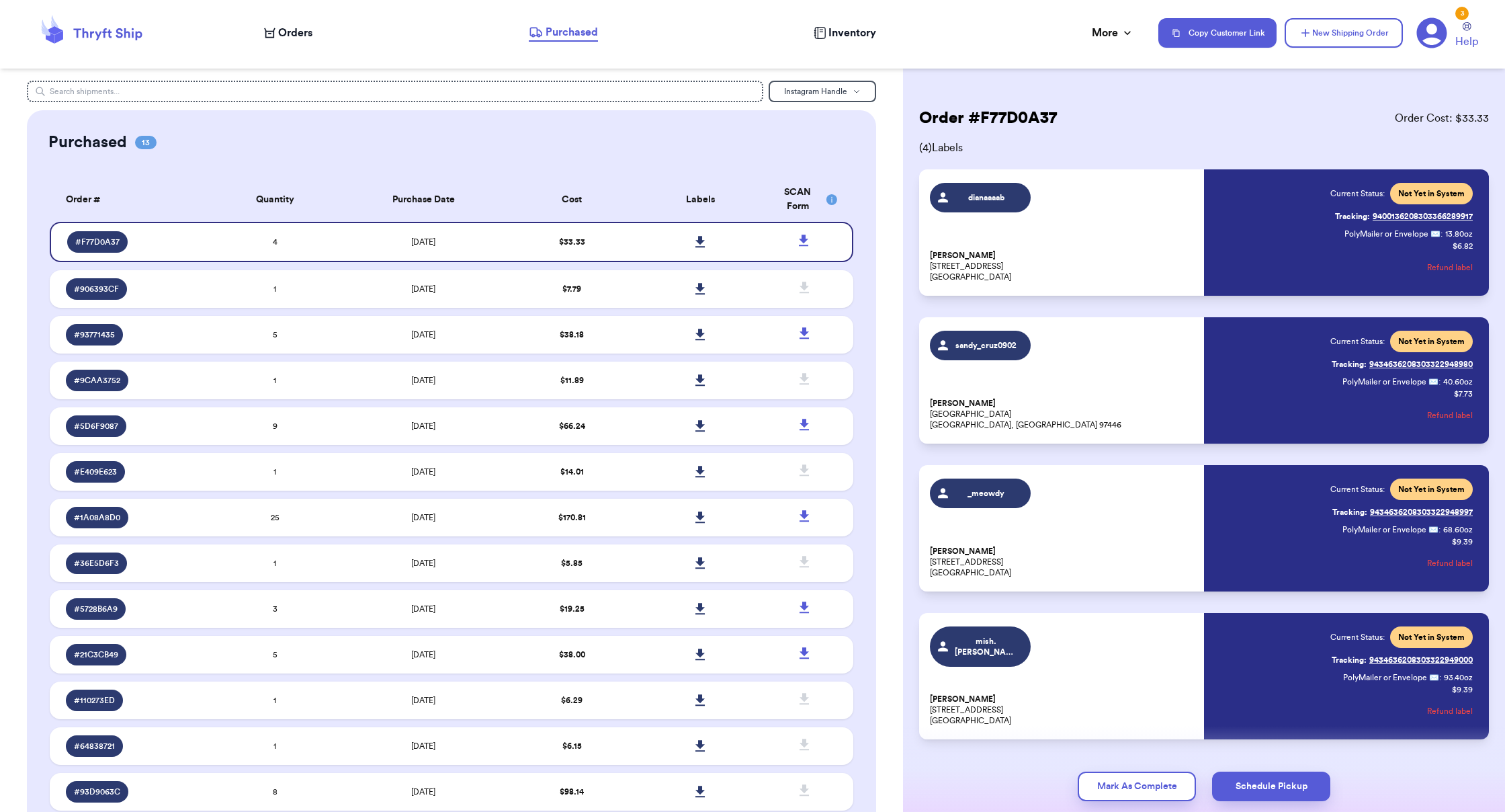
click at [302, 63] on header "Orders Purchased Inventory More Stats Completed Orders Copy Customer Link New S…" at bounding box center [752, 34] width 1505 height 69
click at [289, 15] on nav "Orders Purchased Inventory More Stats Completed Orders Copy Customer Link New S…" at bounding box center [878, 33] width 1254 height 45
click at [290, 26] on span "Orders" at bounding box center [296, 33] width 34 height 16
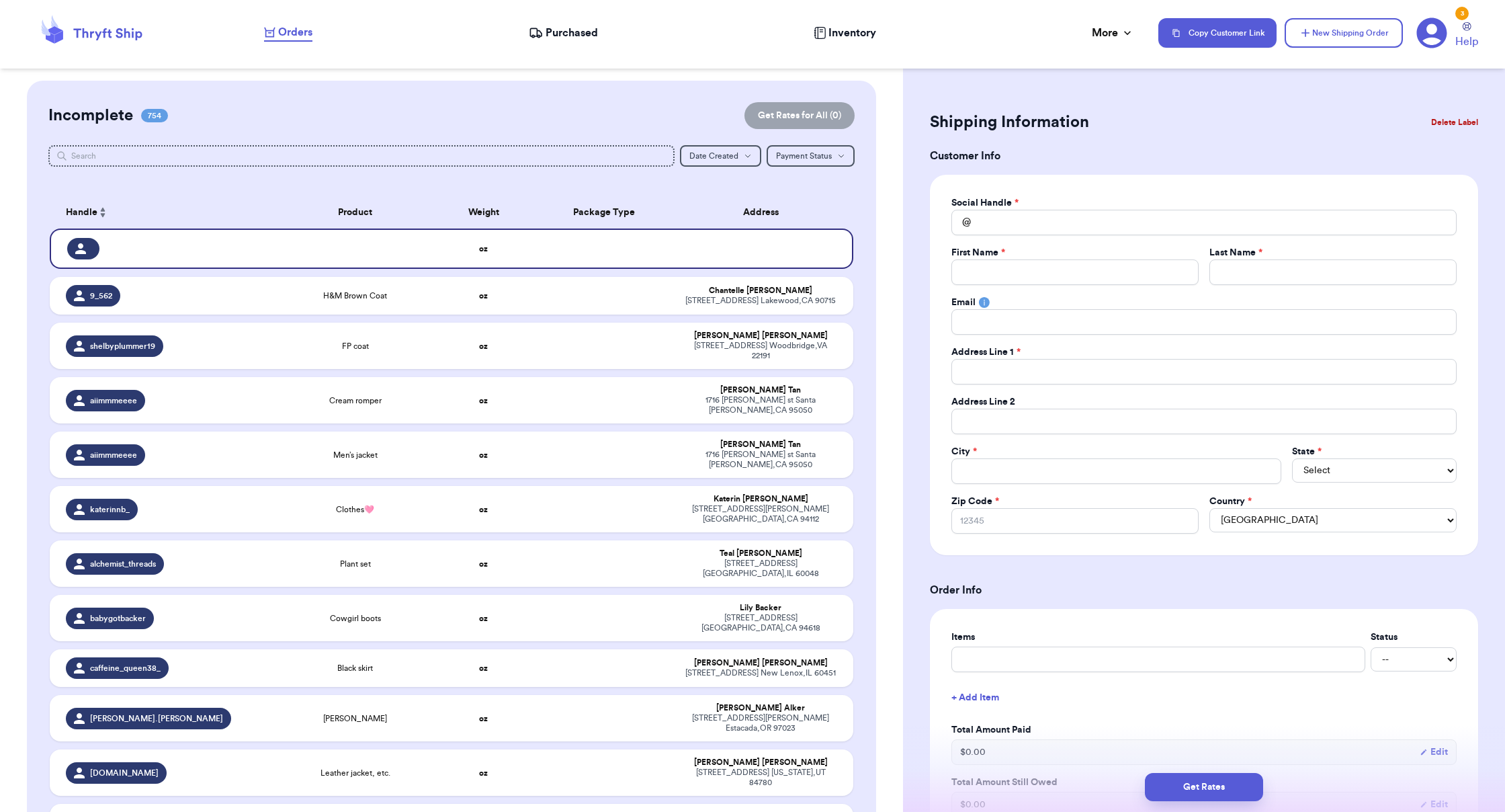
click at [941, 122] on button "Delete Label" at bounding box center [1454, 122] width 57 height 30
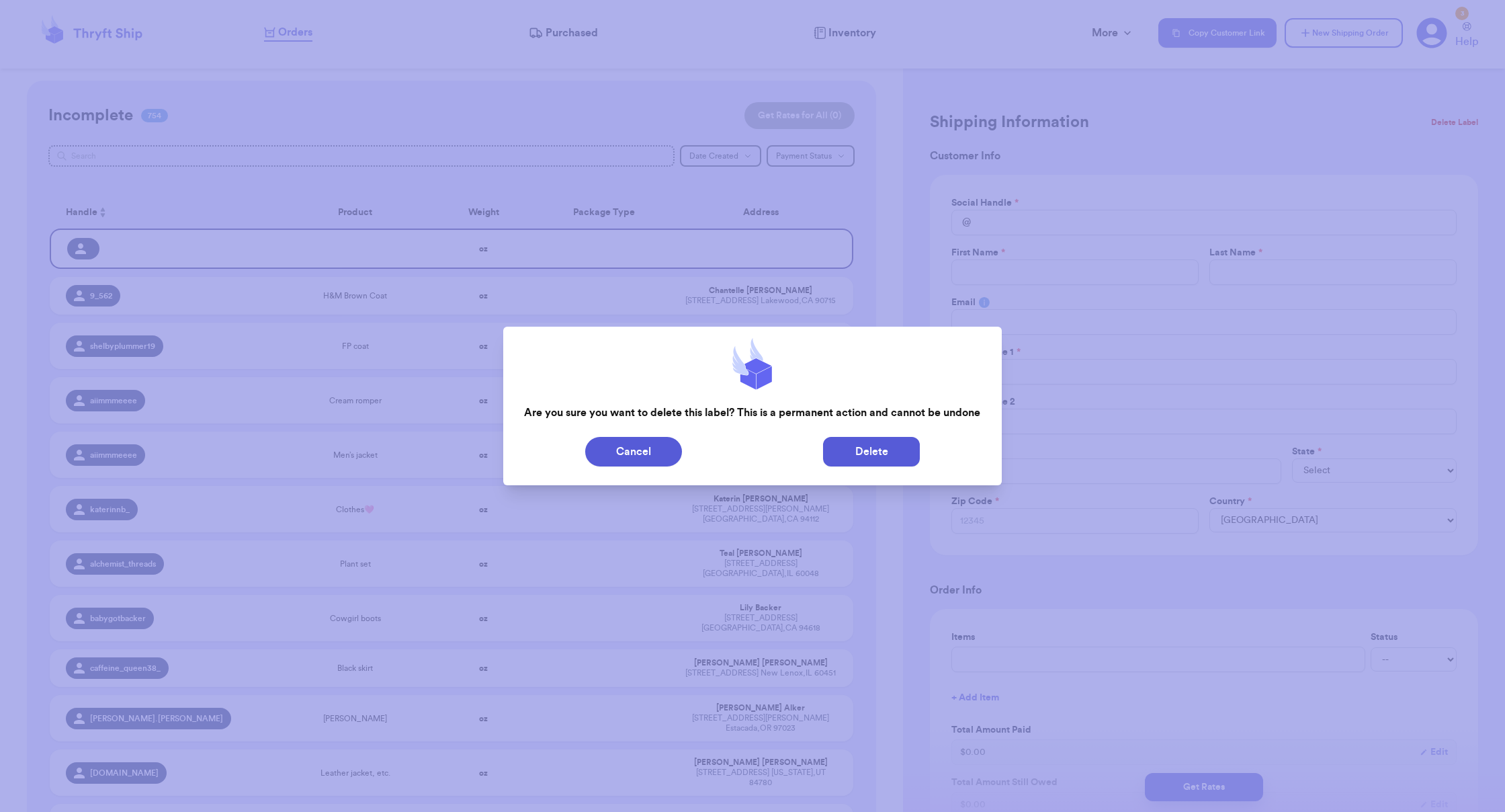
click at [879, 440] on button "Delete" at bounding box center [871, 451] width 97 height 30
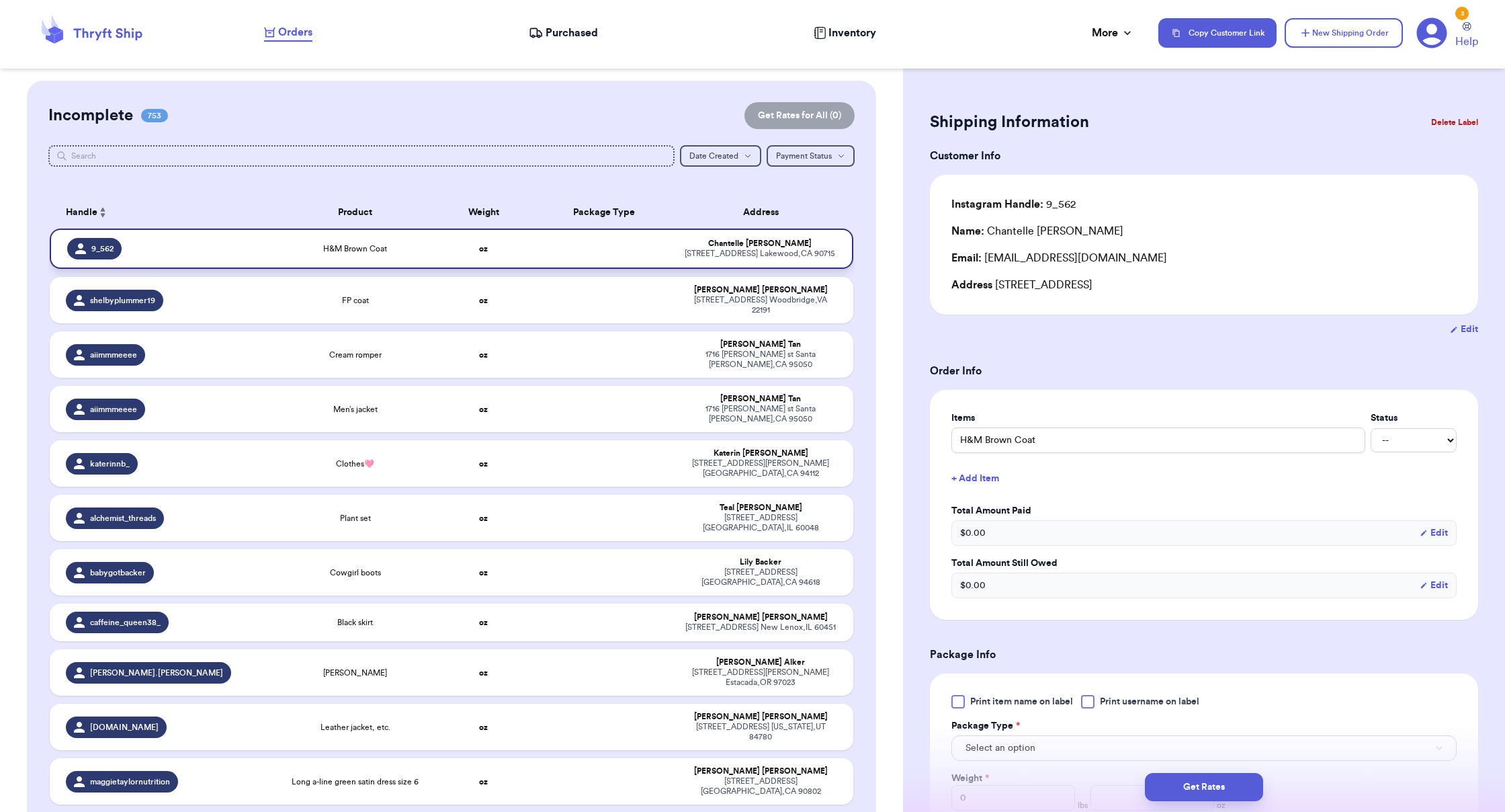
click at [601, 251] on td at bounding box center [604, 248] width 145 height 40
click at [941, 117] on button "Delete Label" at bounding box center [1454, 122] width 57 height 30
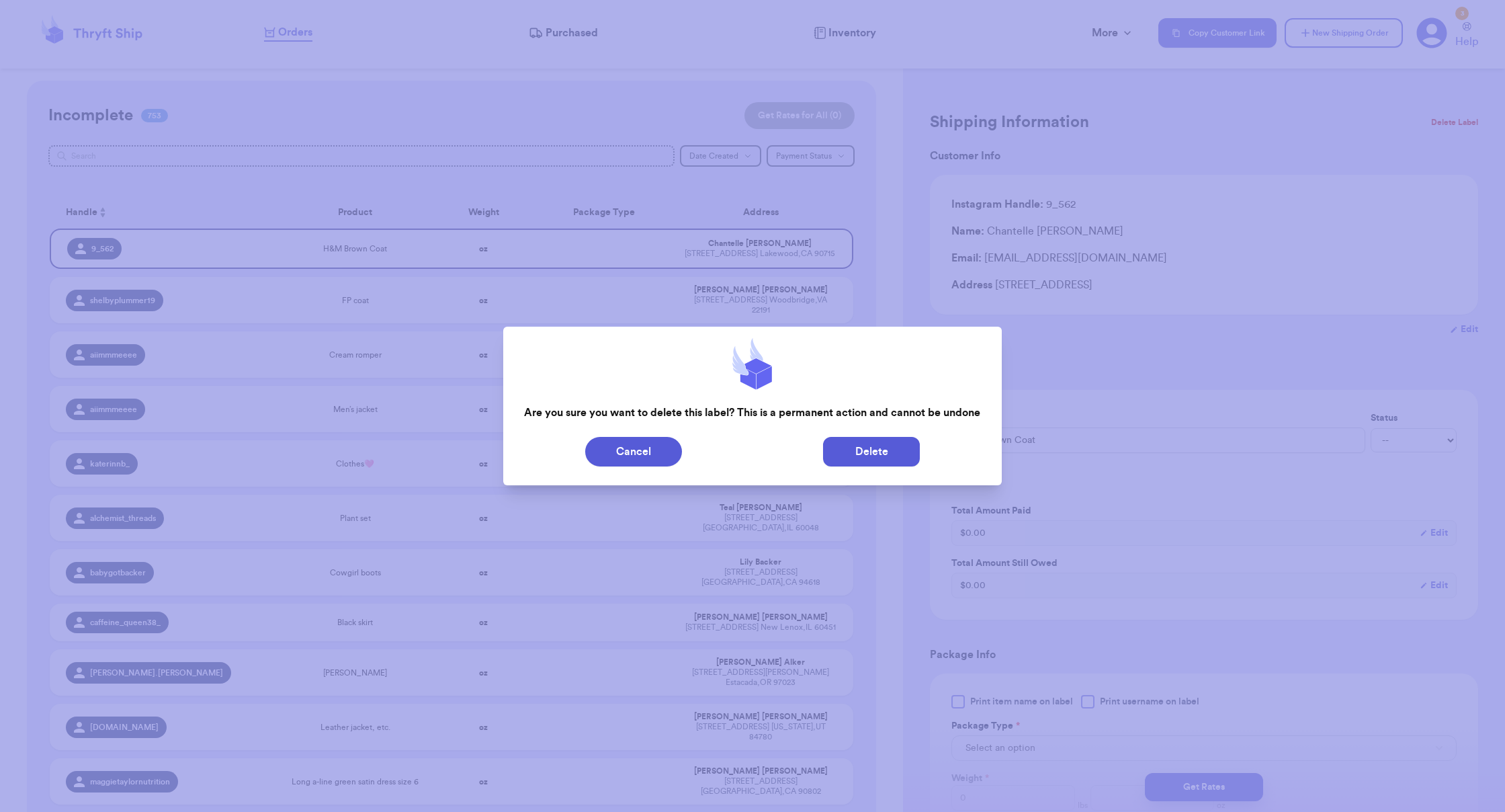
click at [877, 457] on button "Delete" at bounding box center [871, 451] width 97 height 30
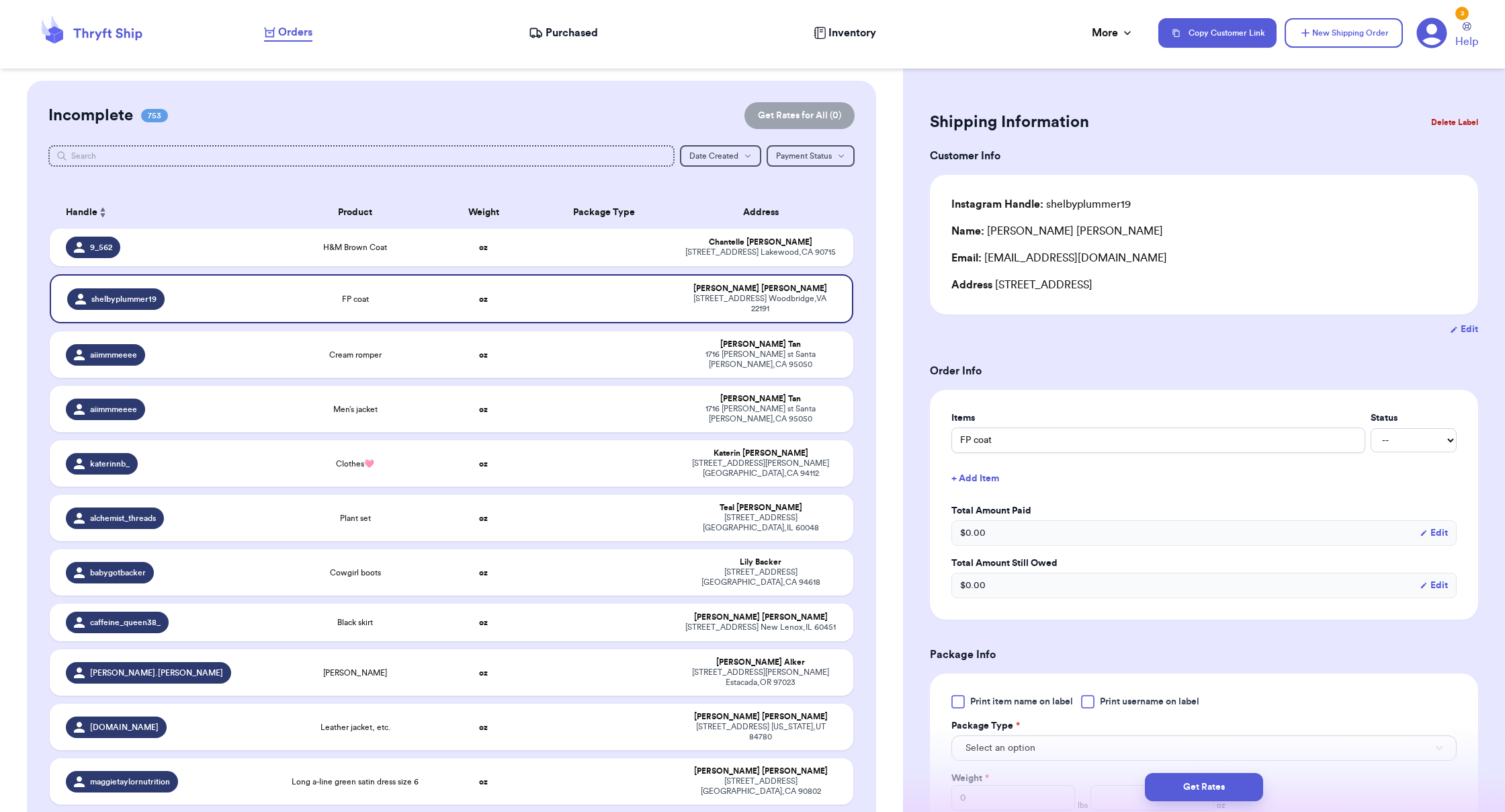
drag, startPoint x: 142, startPoint y: 105, endPoint x: 151, endPoint y: 114, distance: 12.7
click at [143, 106] on div "Incomplete 753" at bounding box center [108, 115] width 120 height 21
click at [151, 114] on span "753" at bounding box center [154, 116] width 27 height 14
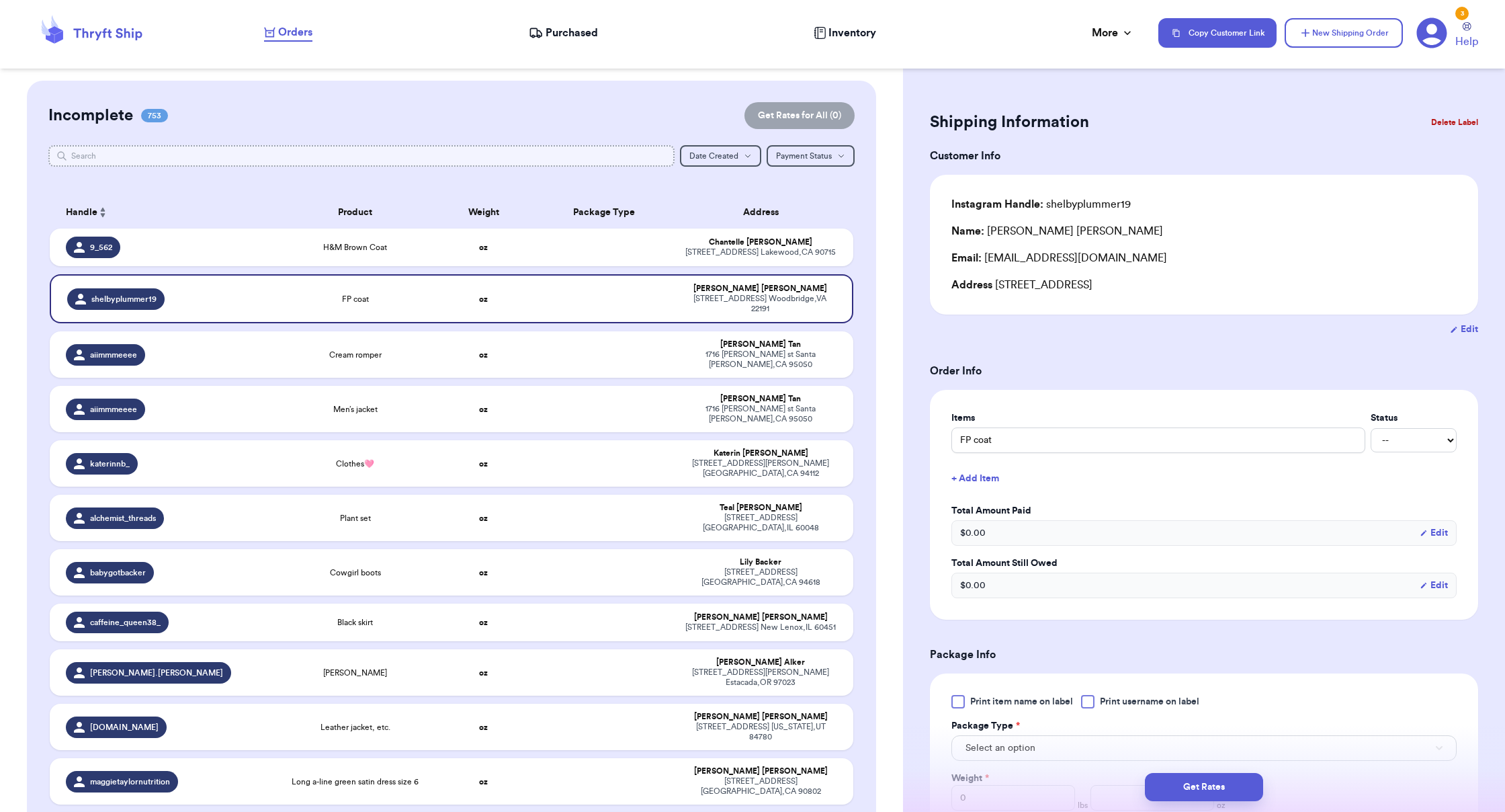
click at [129, 156] on input "text" at bounding box center [361, 155] width 625 height 21
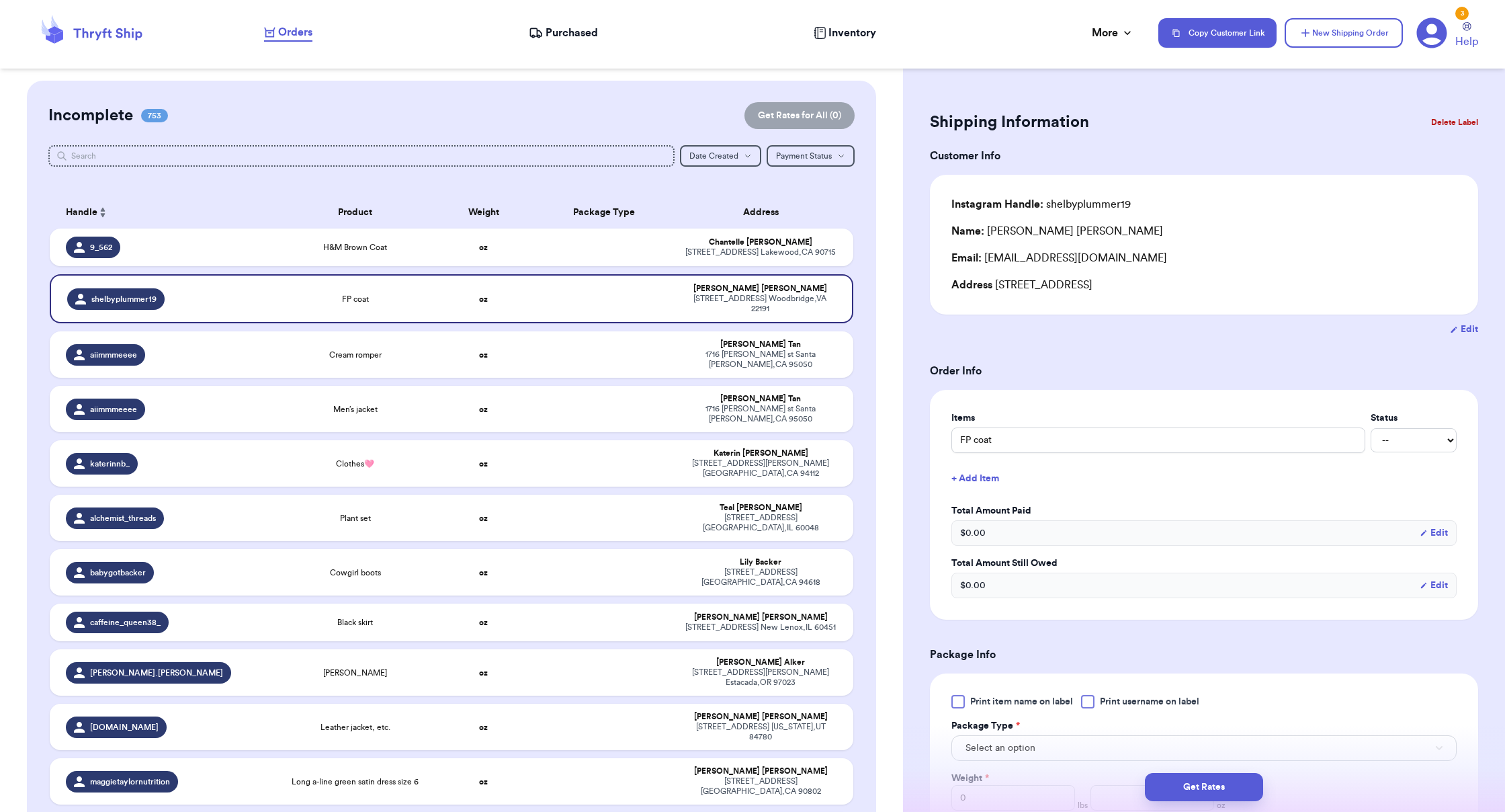
click at [99, 212] on button "Sort ascending" at bounding box center [103, 212] width 11 height 16
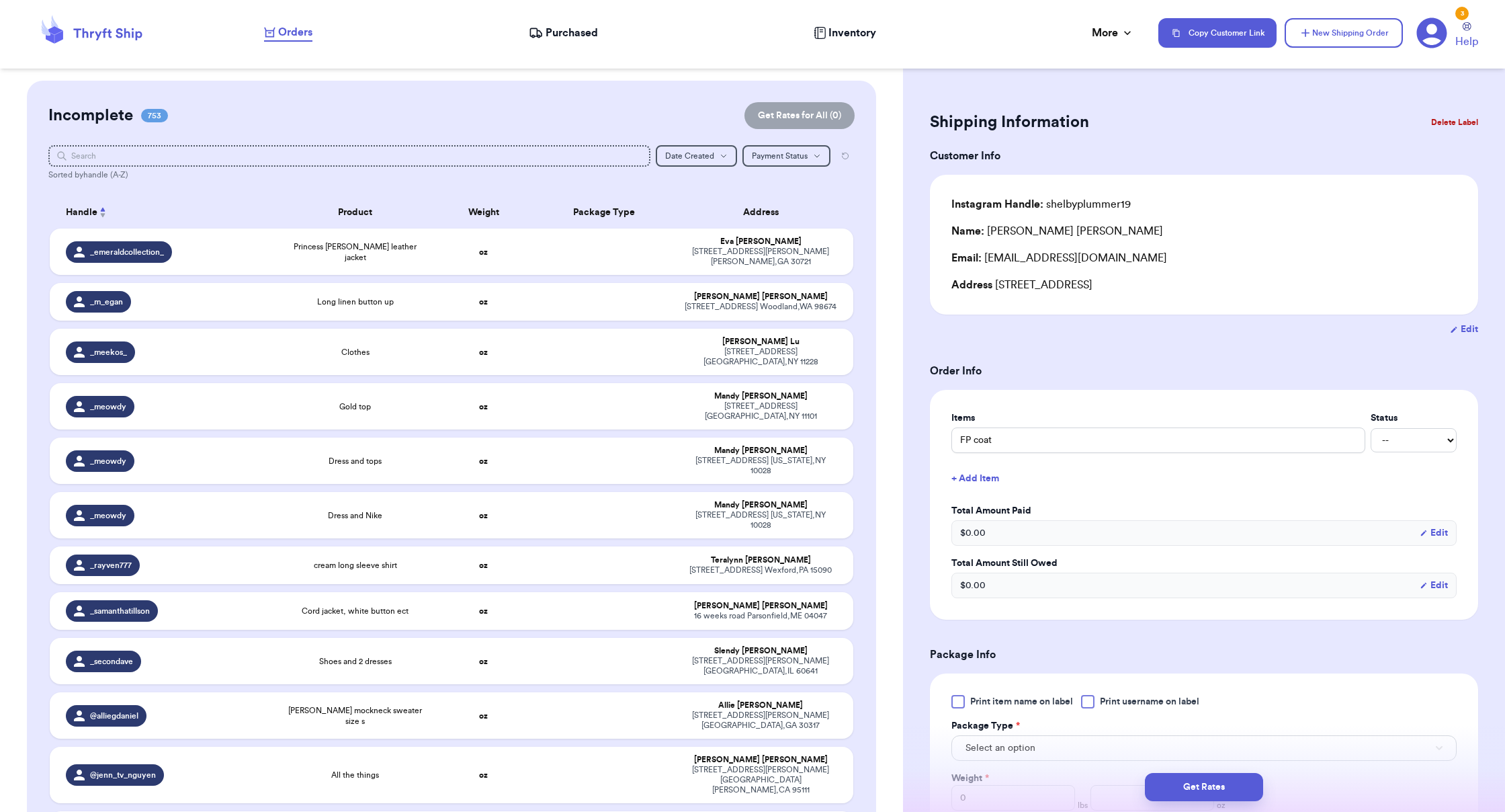
click at [99, 212] on button "Sort descending" at bounding box center [103, 212] width 11 height 16
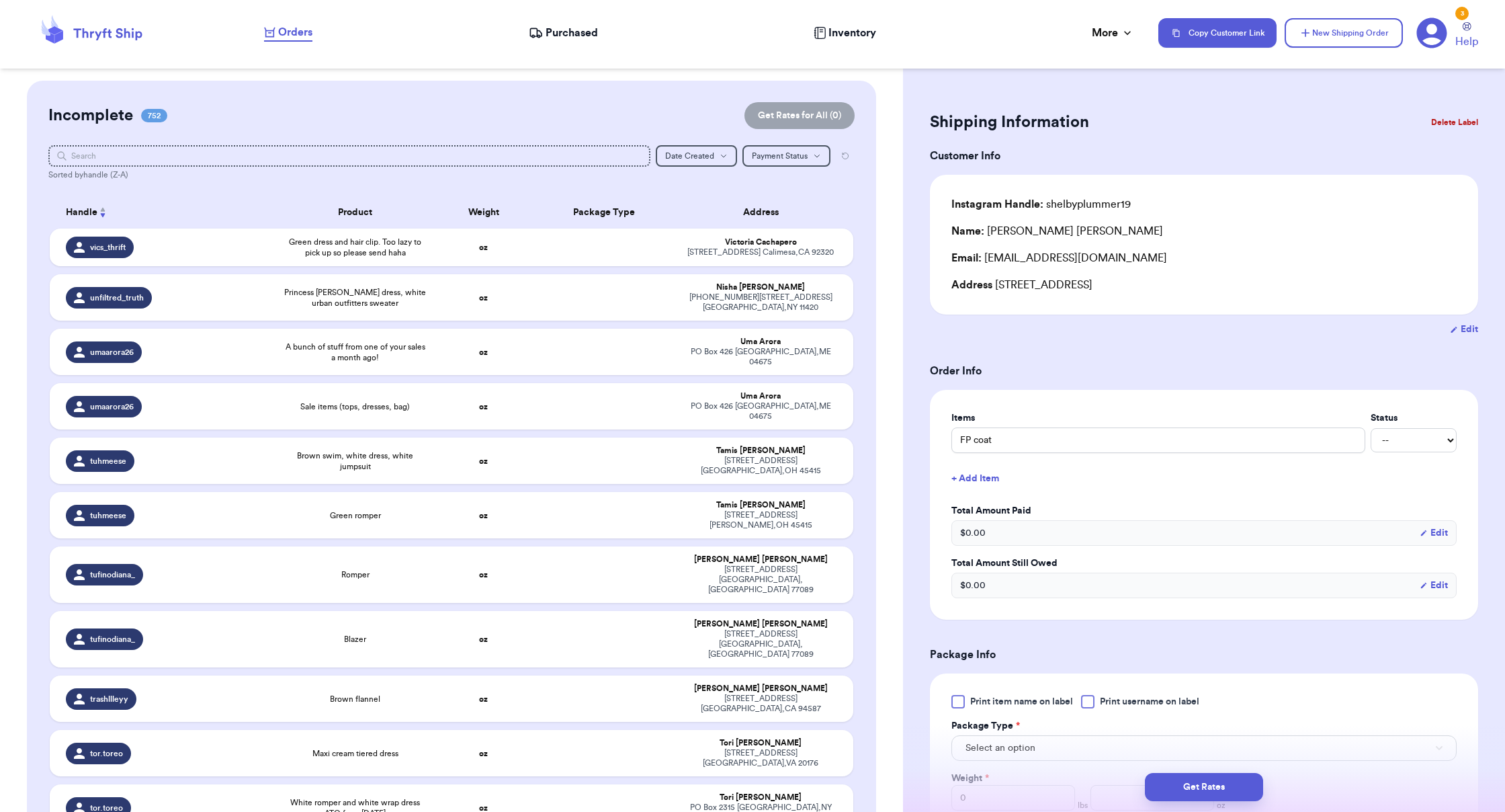
click at [98, 216] on button "Sort none" at bounding box center [103, 212] width 11 height 16
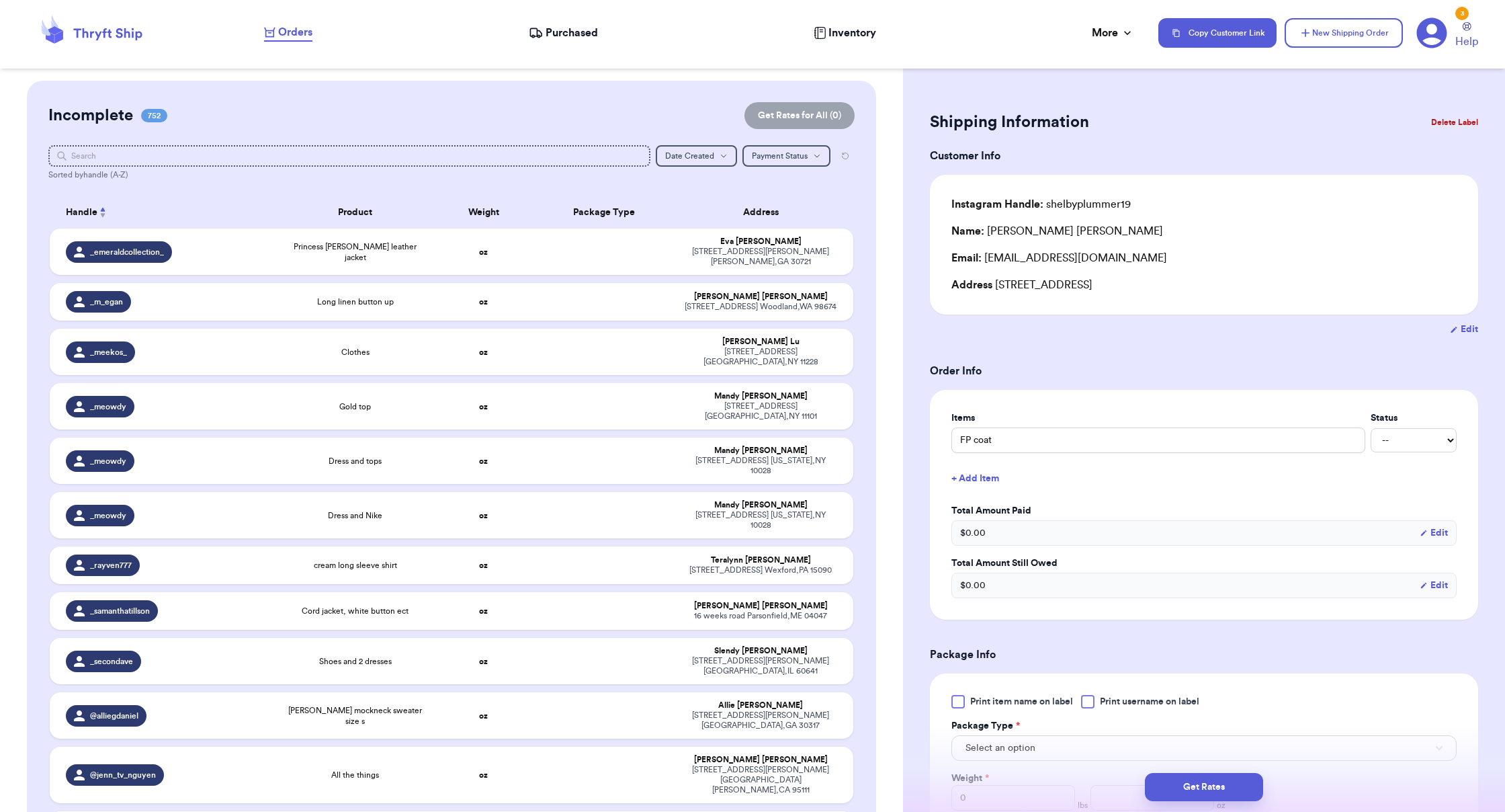
click at [98, 216] on button "Sort descending" at bounding box center [103, 212] width 11 height 16
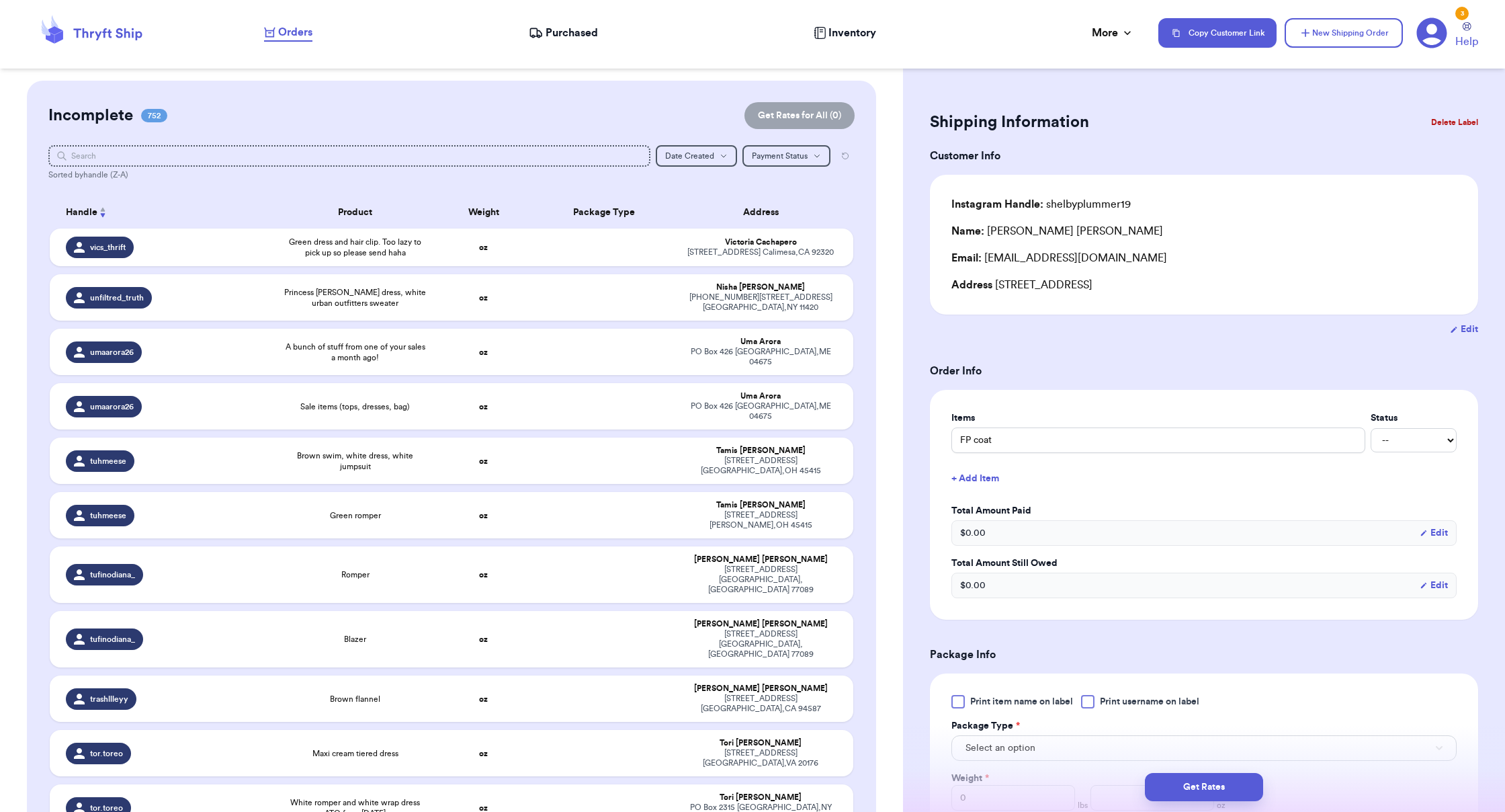
click at [98, 216] on button "Sort none" at bounding box center [103, 212] width 11 height 16
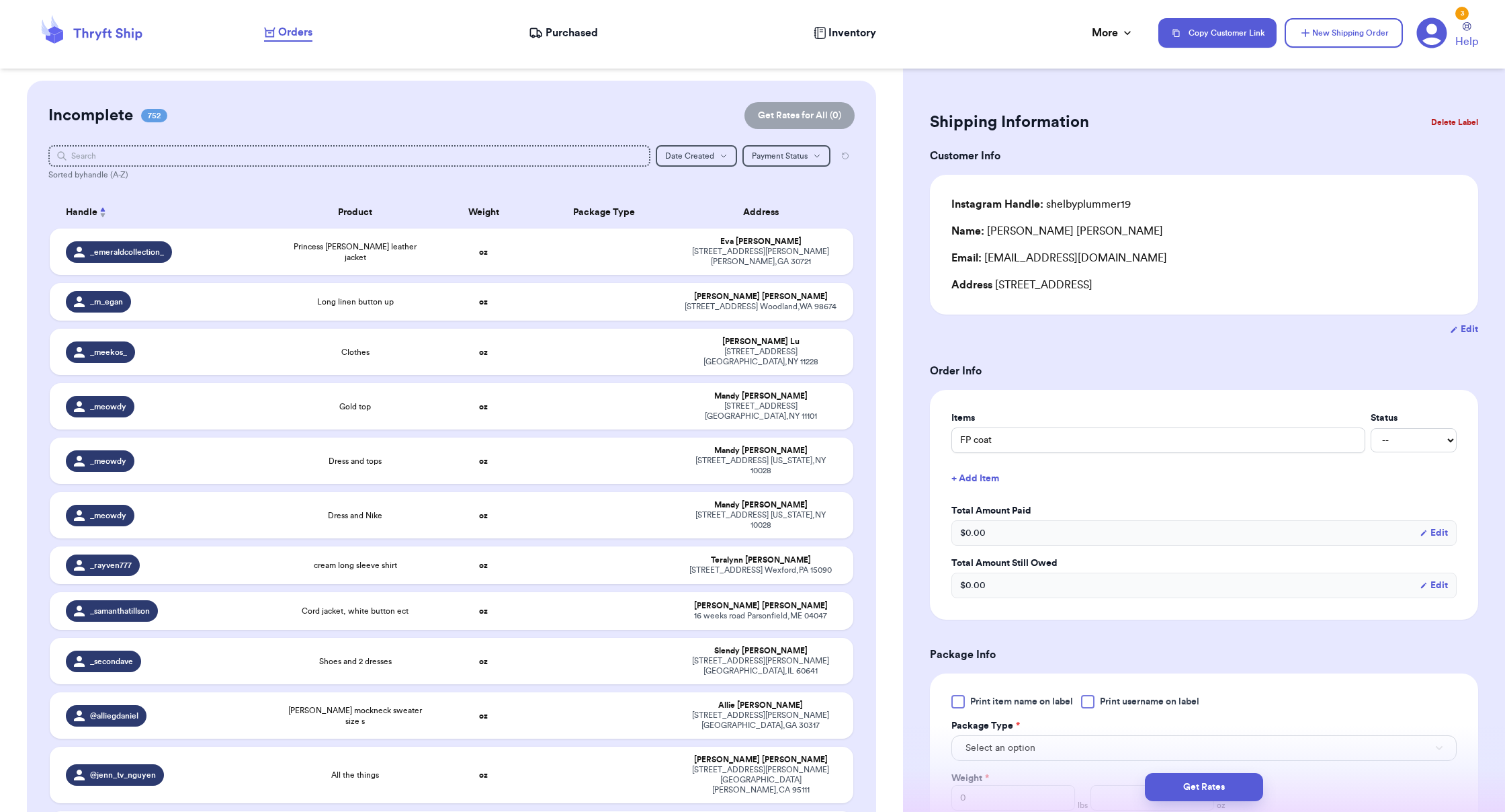
click at [105, 207] on button "Sort descending" at bounding box center [103, 212] width 11 height 16
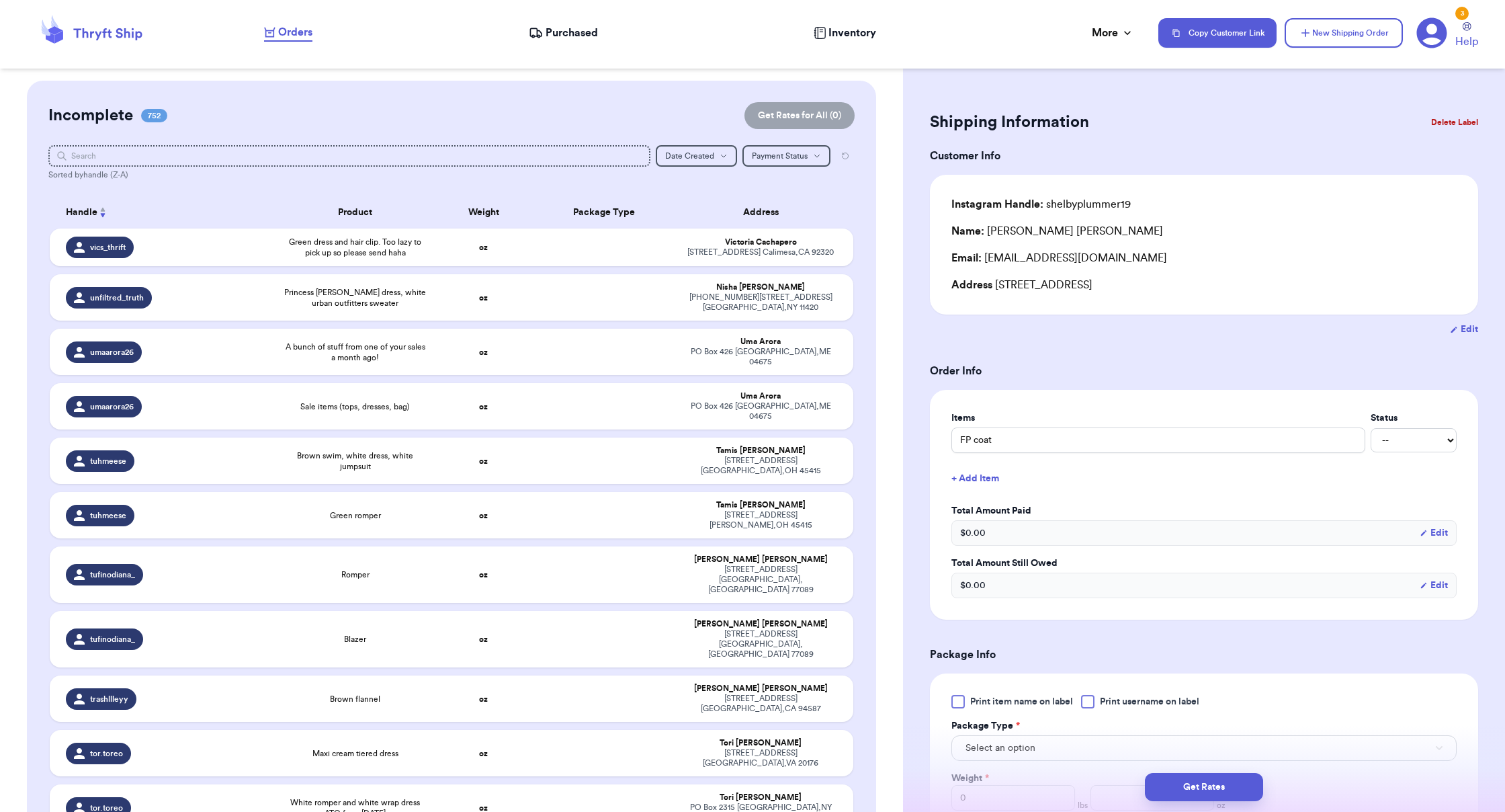
click at [105, 207] on button "Sort none" at bounding box center [103, 212] width 11 height 16
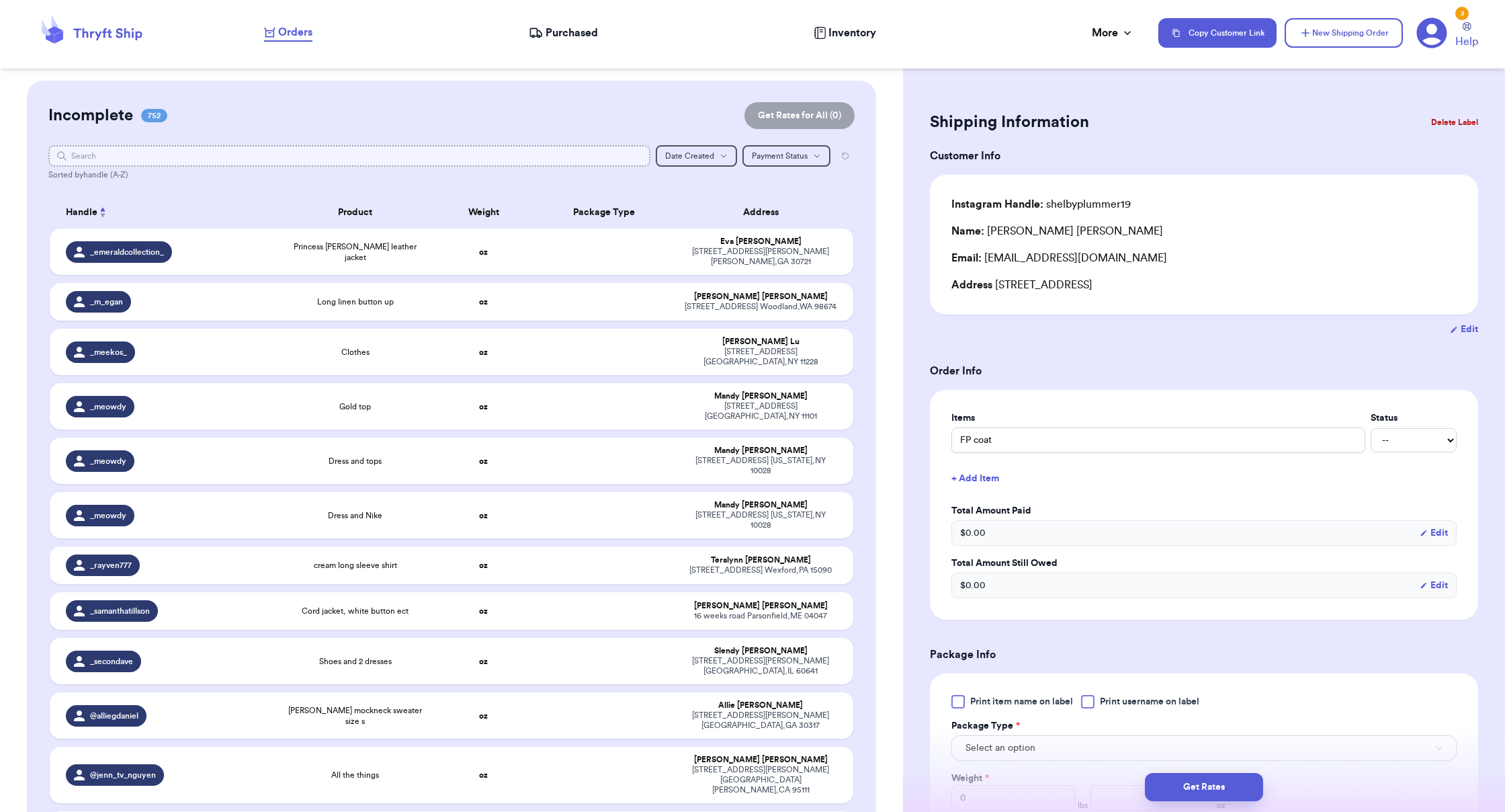
click at [134, 150] on input "text" at bounding box center [349, 155] width 601 height 21
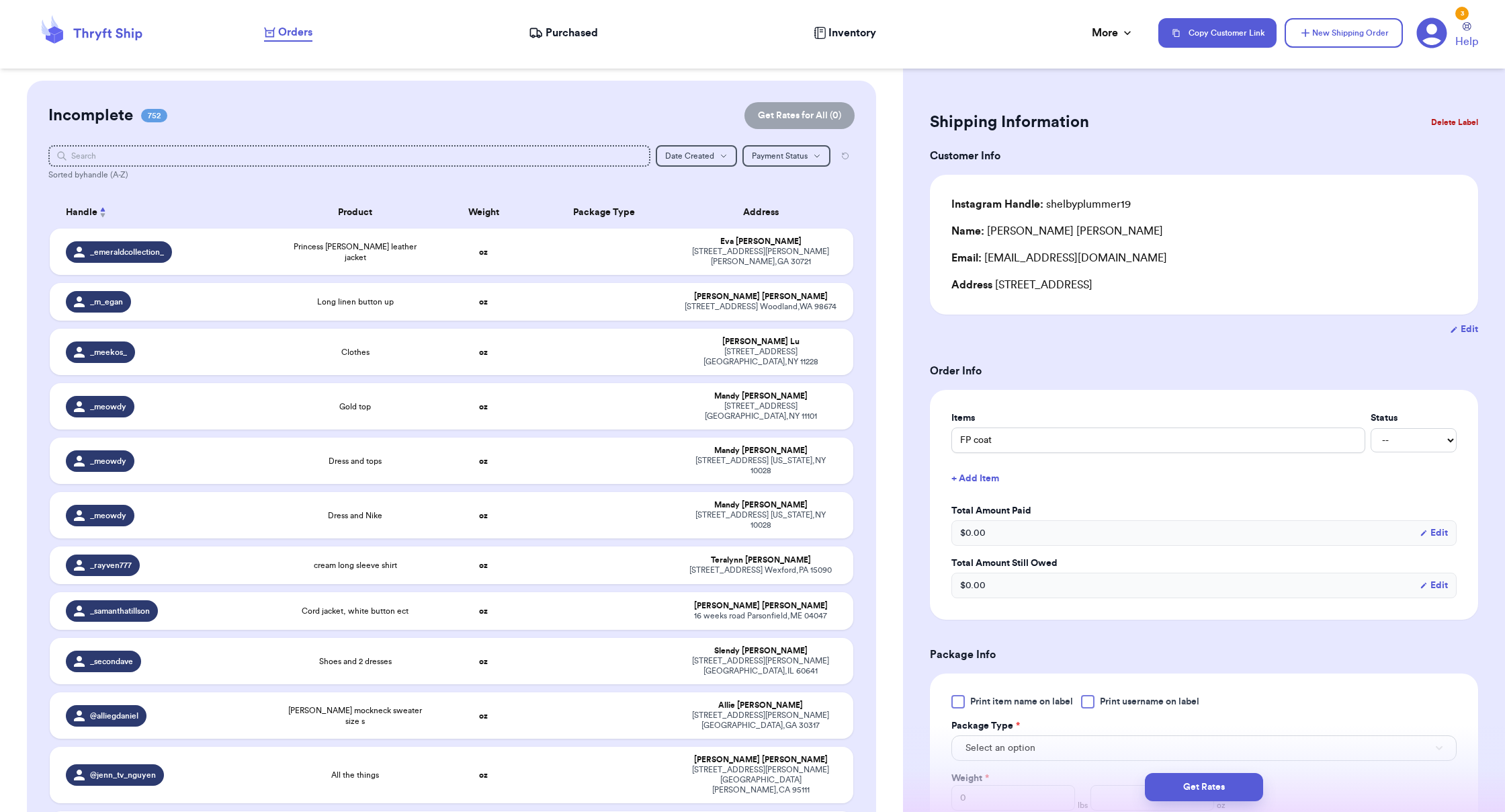
click at [160, 110] on span "752" at bounding box center [154, 116] width 27 height 14
click at [157, 116] on span "752" at bounding box center [154, 116] width 27 height 14
click at [849, 152] on button "Reset all filters" at bounding box center [845, 155] width 19 height 21
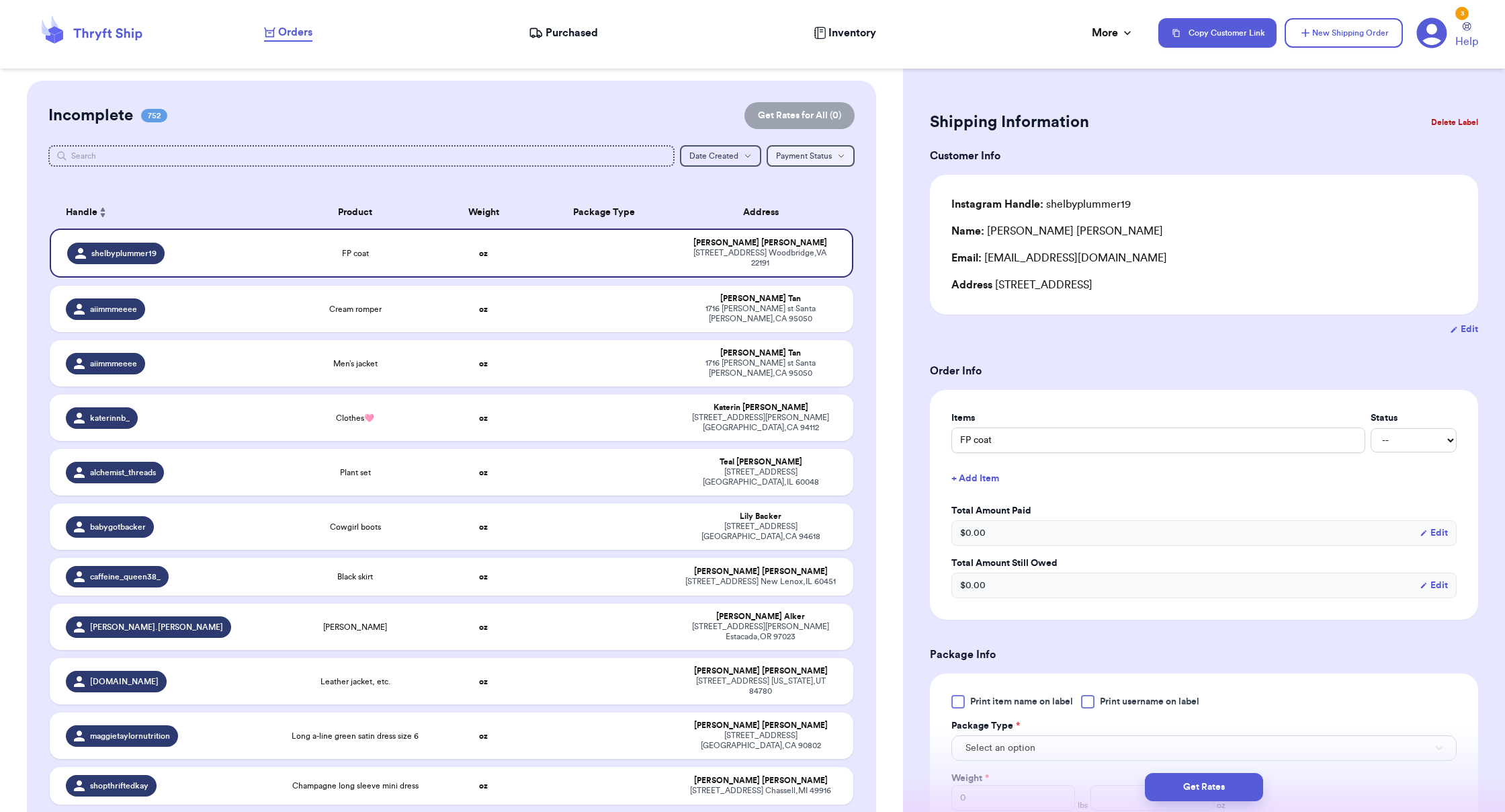
click at [846, 158] on button "Payment Status Payment Status" at bounding box center [810, 155] width 88 height 21
click at [807, 218] on button "Owes" at bounding box center [810, 224] width 87 height 21
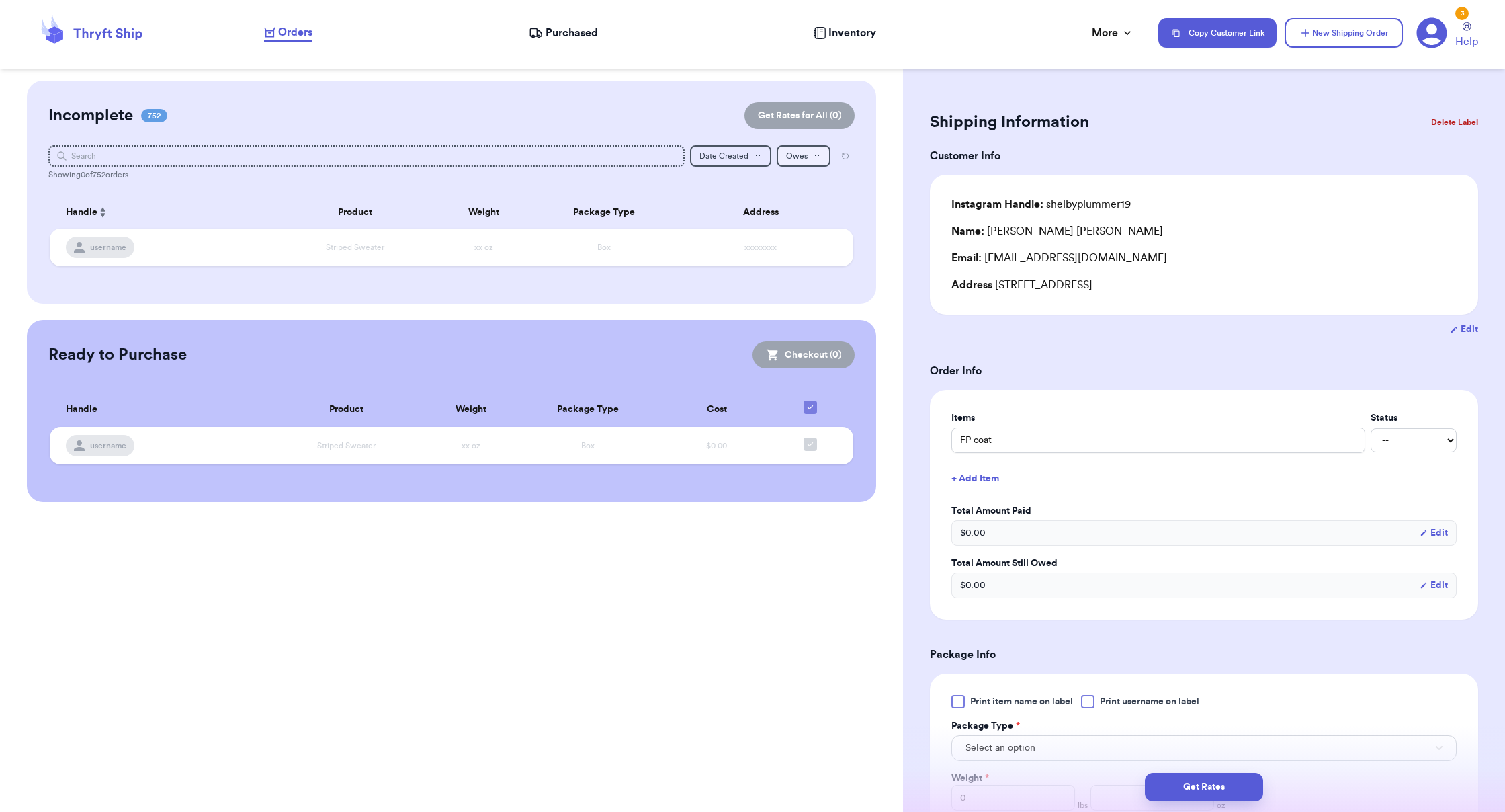
click at [810, 162] on button "Owes" at bounding box center [803, 155] width 54 height 21
click at [803, 183] on button "All" at bounding box center [803, 180] width 52 height 21
